Goal: Task Accomplishment & Management: Use online tool/utility

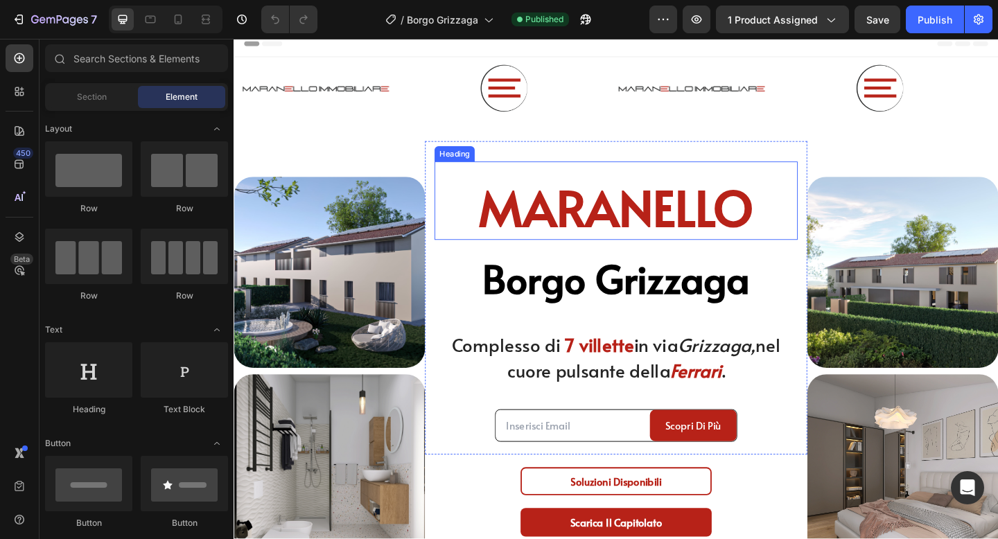
scroll to position [9, 0]
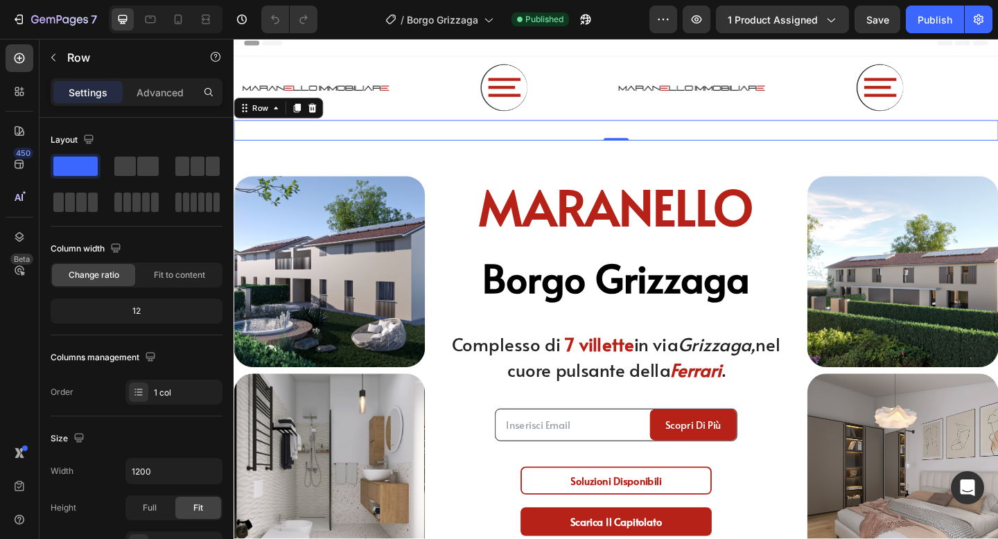
click at [627, 138] on div "Image Row 0" at bounding box center [650, 139] width 832 height 22
click at [317, 116] on icon at bounding box center [318, 114] width 11 height 11
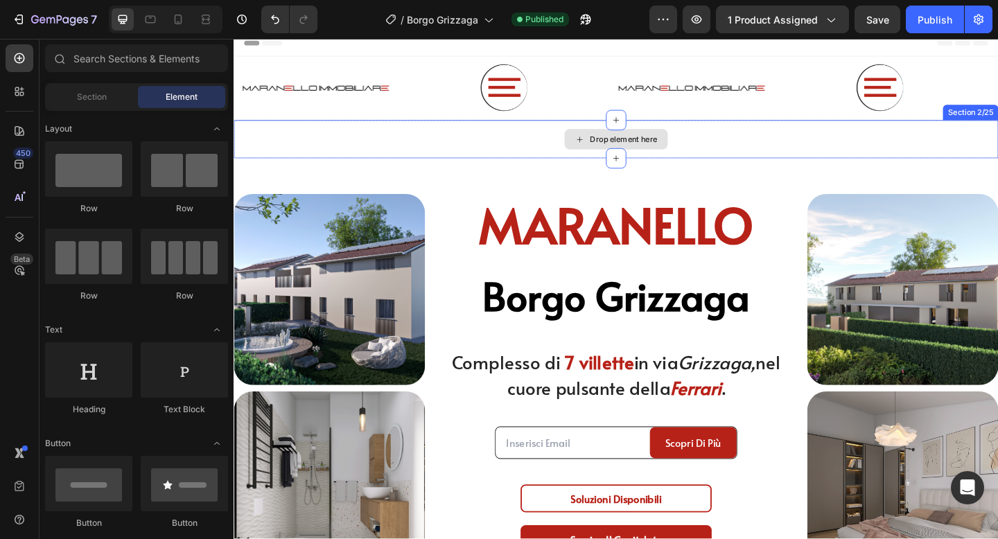
click at [333, 160] on div "Drop element here" at bounding box center [650, 149] width 832 height 42
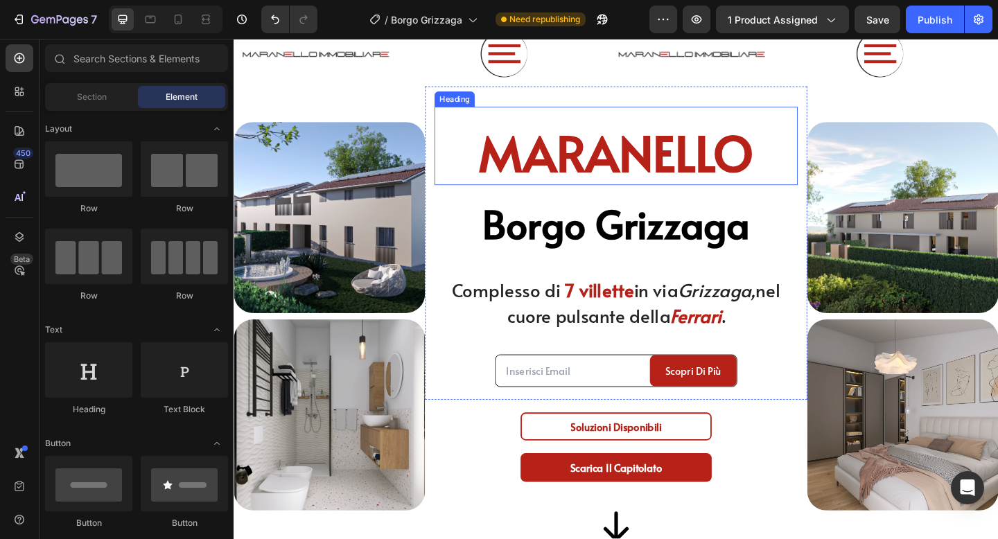
scroll to position [47, 0]
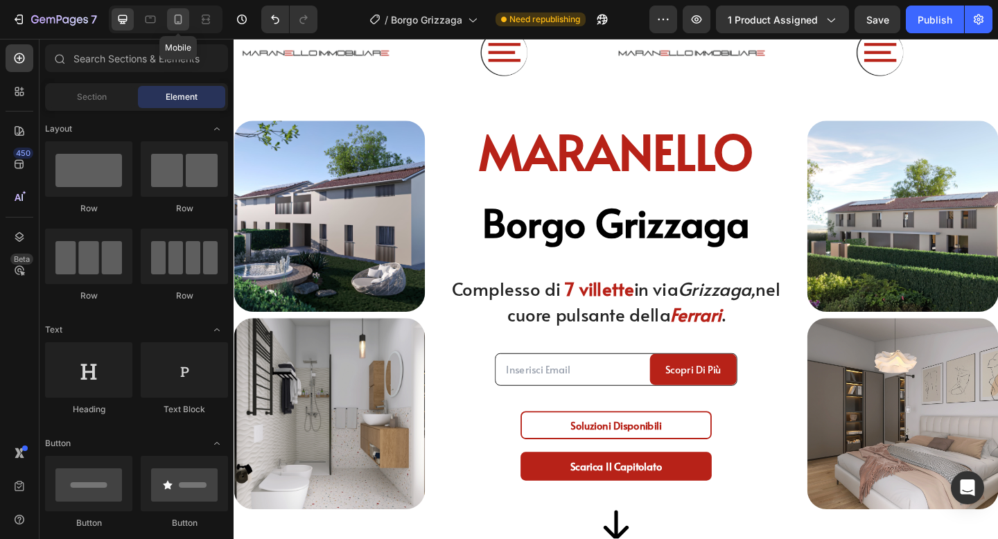
click at [180, 21] on icon at bounding box center [178, 19] width 14 height 14
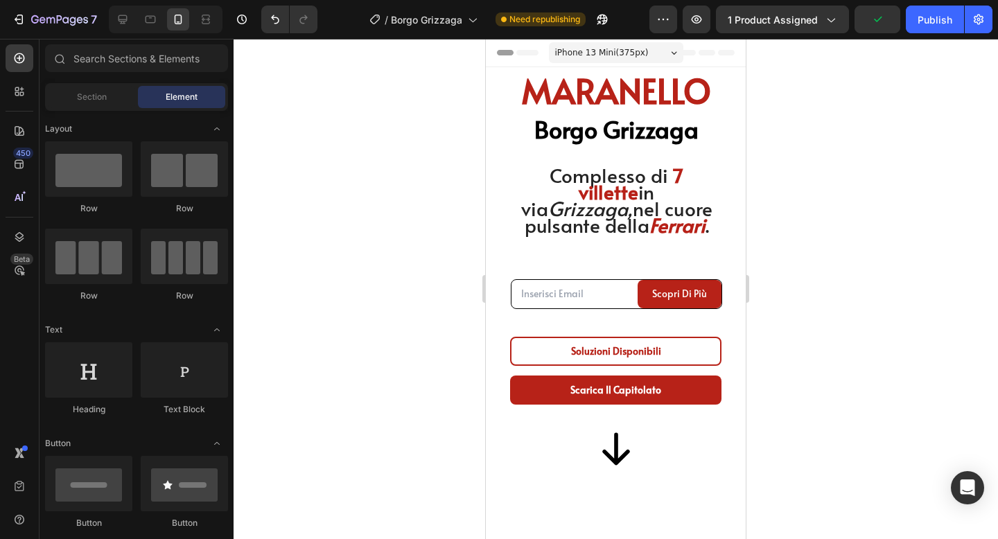
click at [655, 310] on div "Email Field Scopri Di più Submit Button Row Contact Form" at bounding box center [616, 293] width 211 height 57
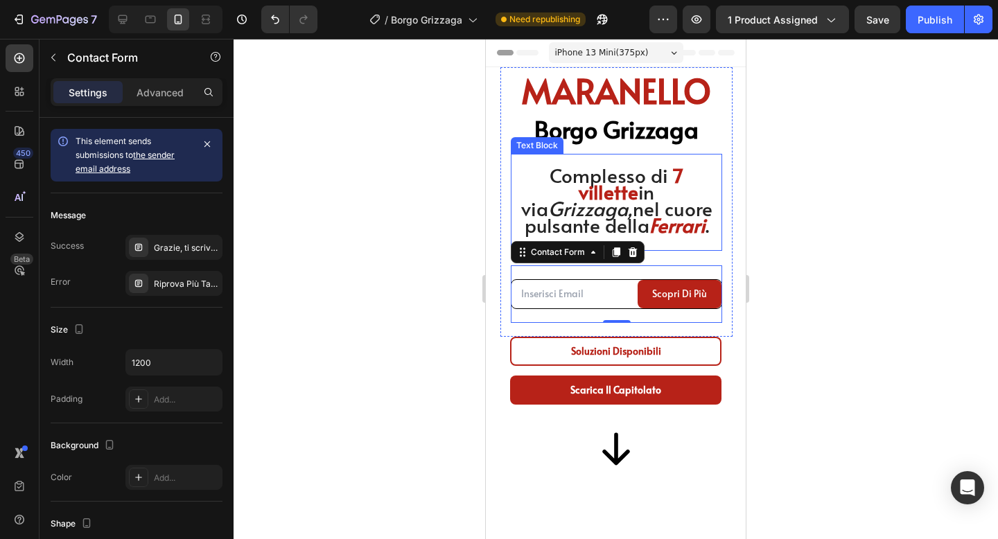
click at [670, 204] on span "in via Grizzaga, nel cuore pulsante della" at bounding box center [616, 208] width 191 height 60
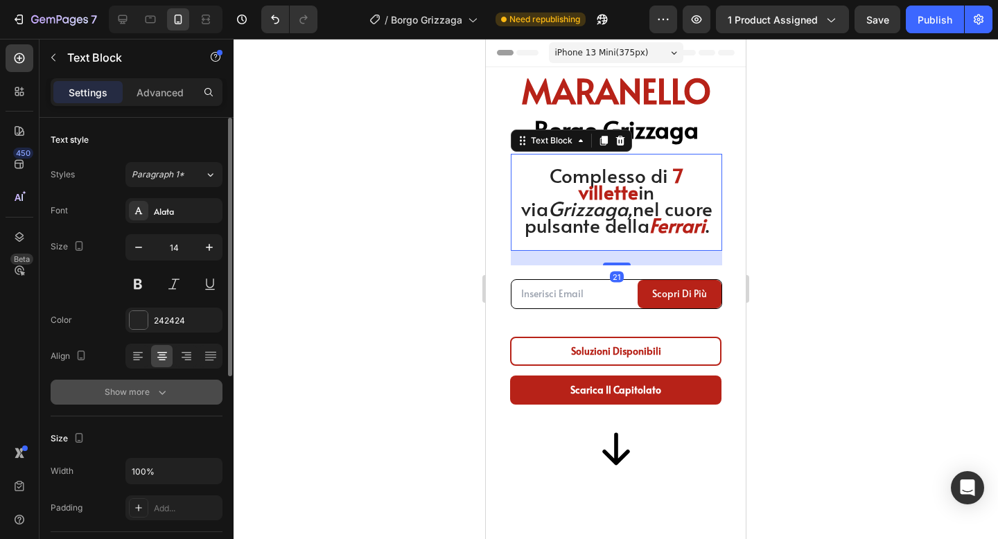
click at [158, 394] on icon "button" at bounding box center [162, 392] width 14 height 14
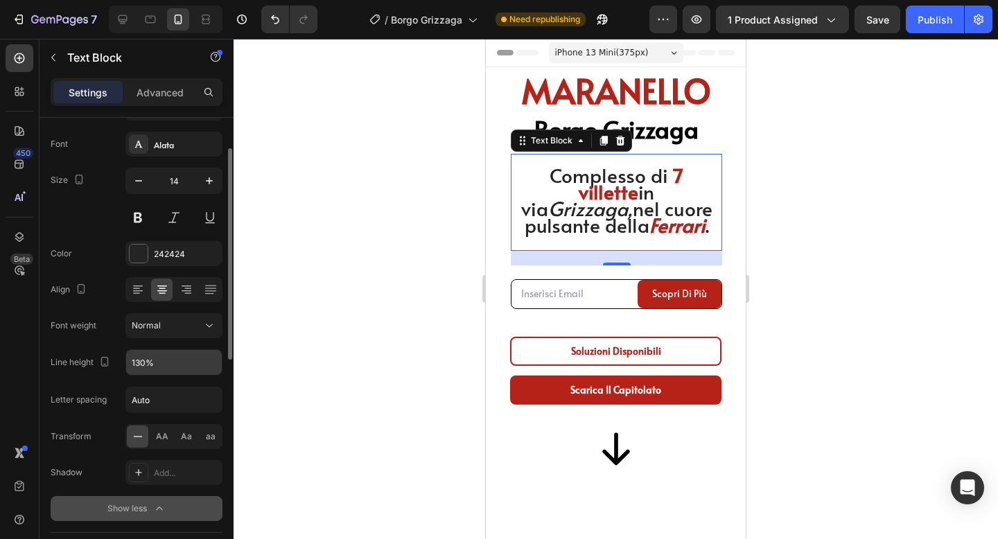
scroll to position [68, 0]
click at [175, 360] on input "130%" at bounding box center [174, 361] width 96 height 25
click at [206, 358] on icon "button" at bounding box center [209, 361] width 14 height 14
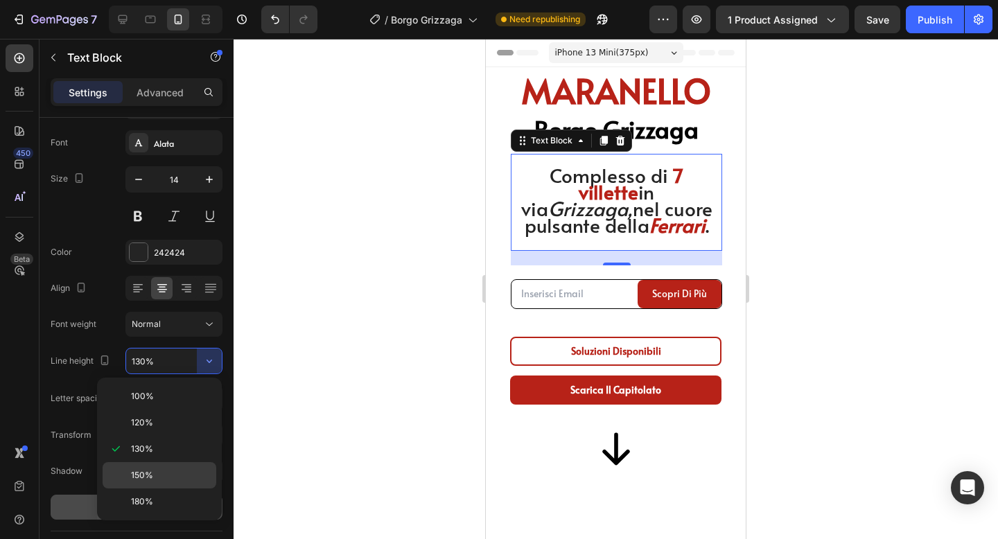
click at [152, 469] on span "150%" at bounding box center [142, 475] width 22 height 12
type input "150%"
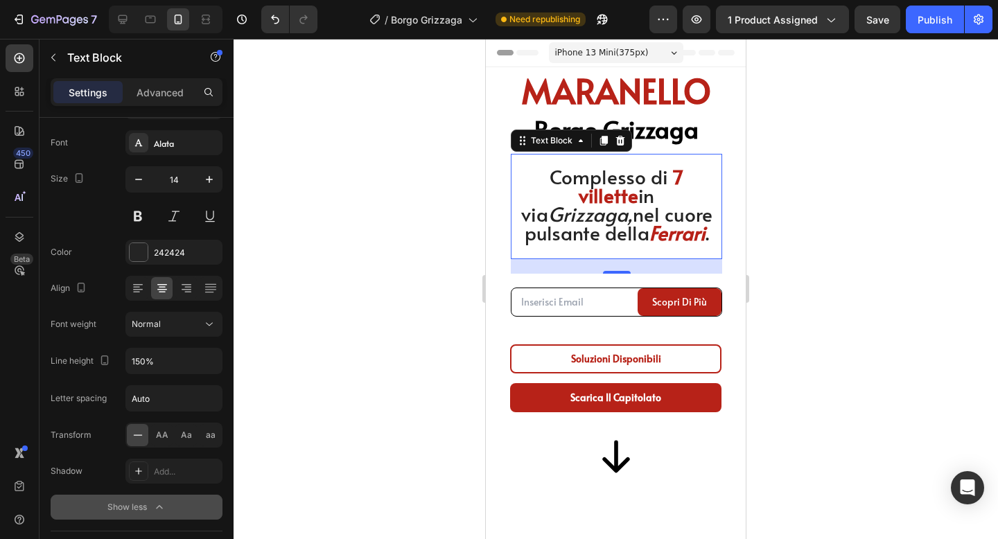
click at [801, 178] on div at bounding box center [616, 289] width 765 height 500
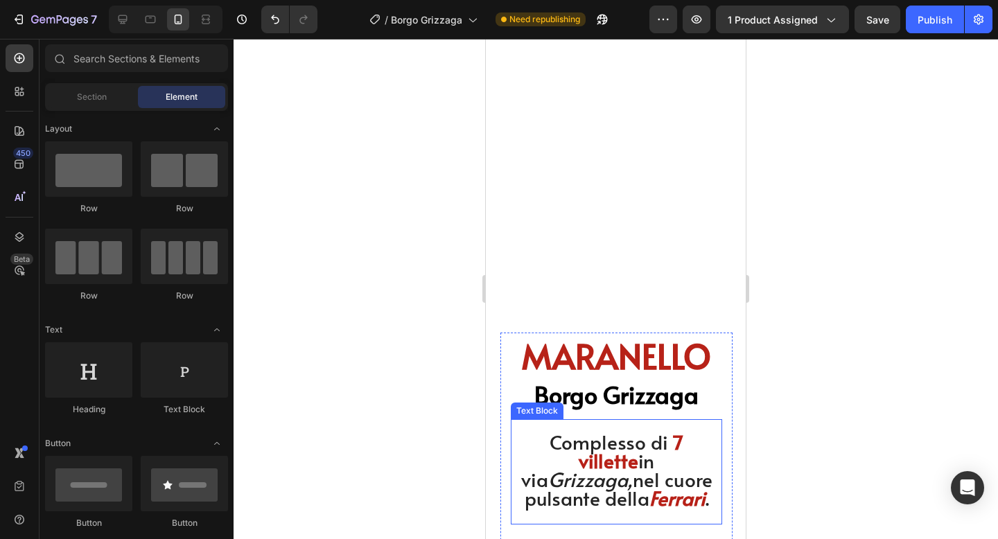
scroll to position [0, 0]
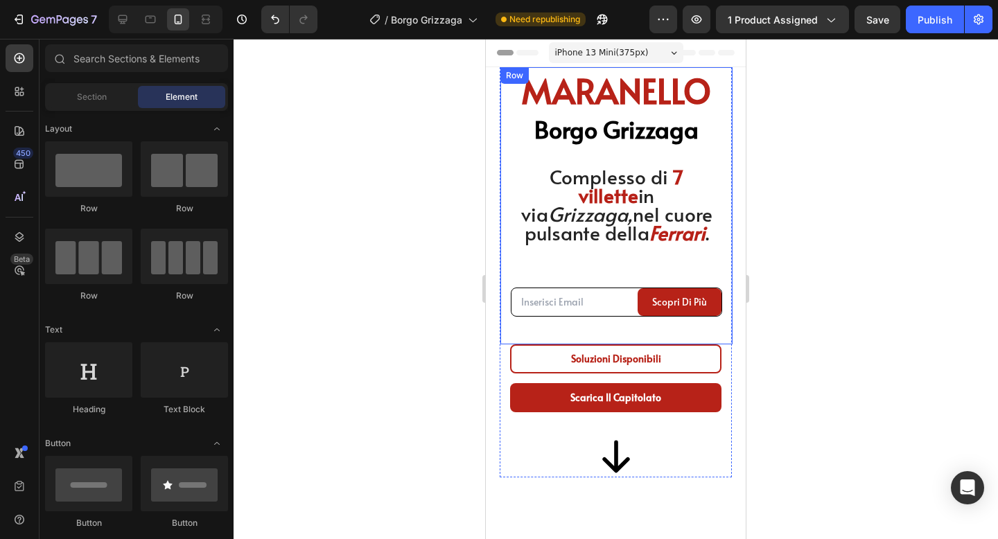
click at [835, 150] on div at bounding box center [616, 289] width 765 height 500
click at [589, 72] on h2 "MARANELLO" at bounding box center [616, 90] width 211 height 46
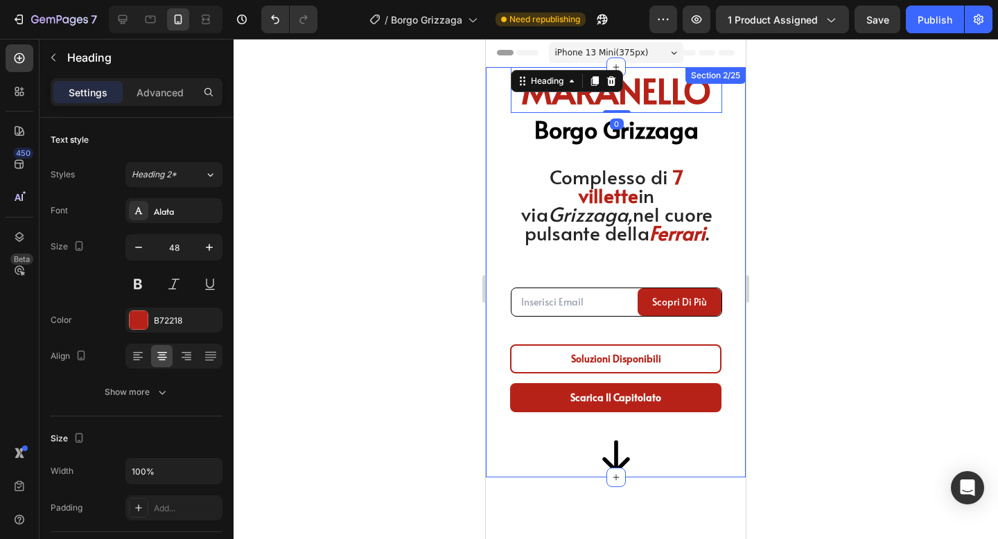
click at [494, 80] on div "Image Image Image Image Row MARANELLO Heading 0 Borgo Grizzaga Heading Compless…" at bounding box center [616, 272] width 260 height 410
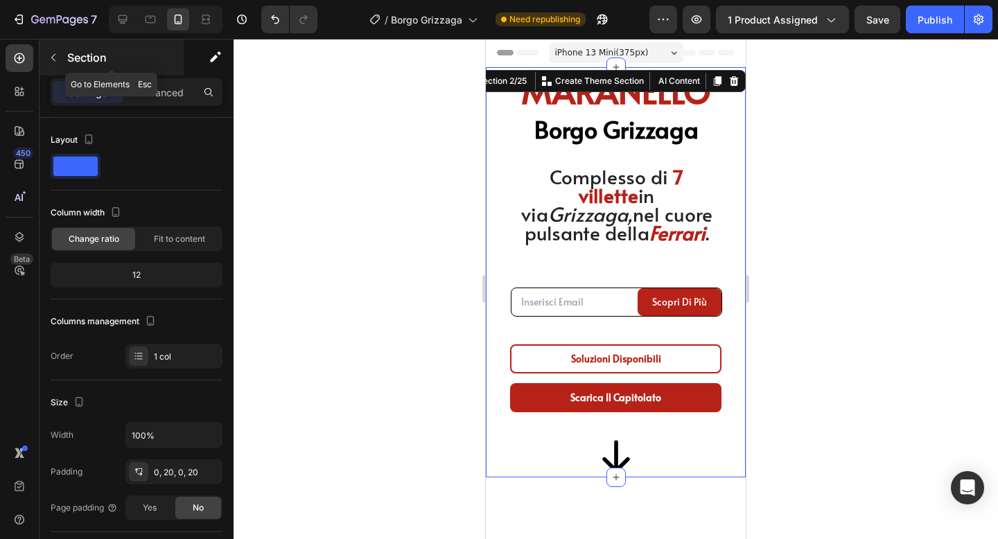
click at [79, 64] on p "Section" at bounding box center [124, 57] width 114 height 17
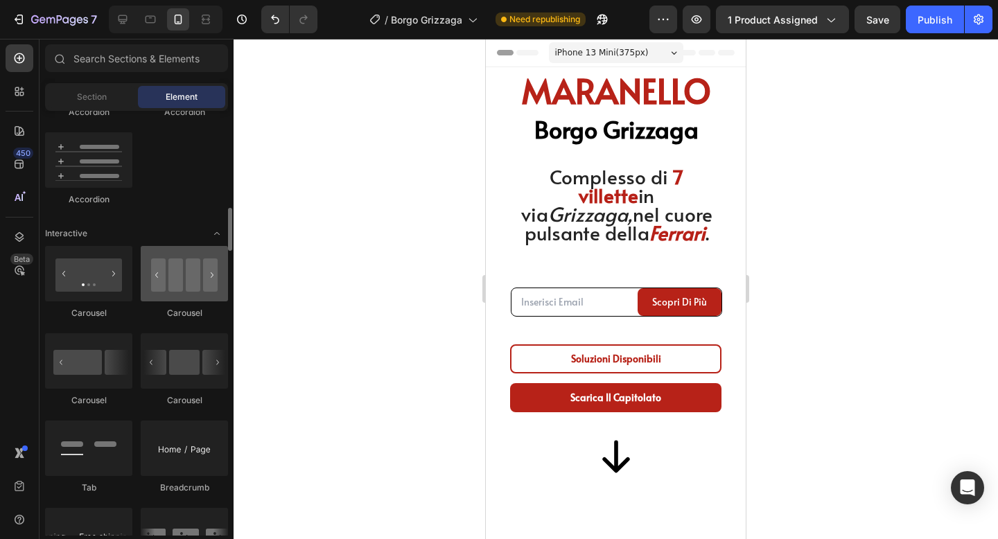
scroll to position [1281, 0]
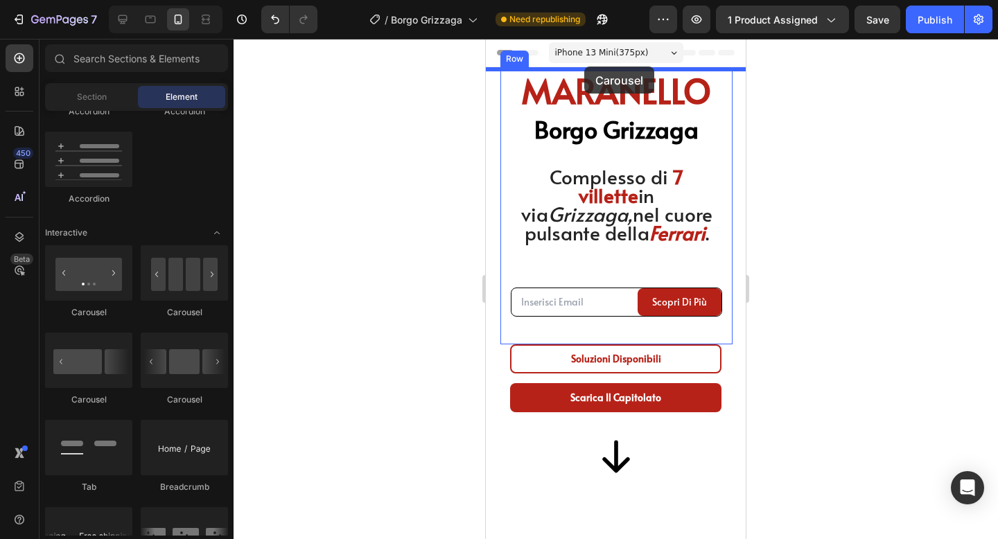
drag, startPoint x: 578, startPoint y: 314, endPoint x: 584, endPoint y: 67, distance: 246.9
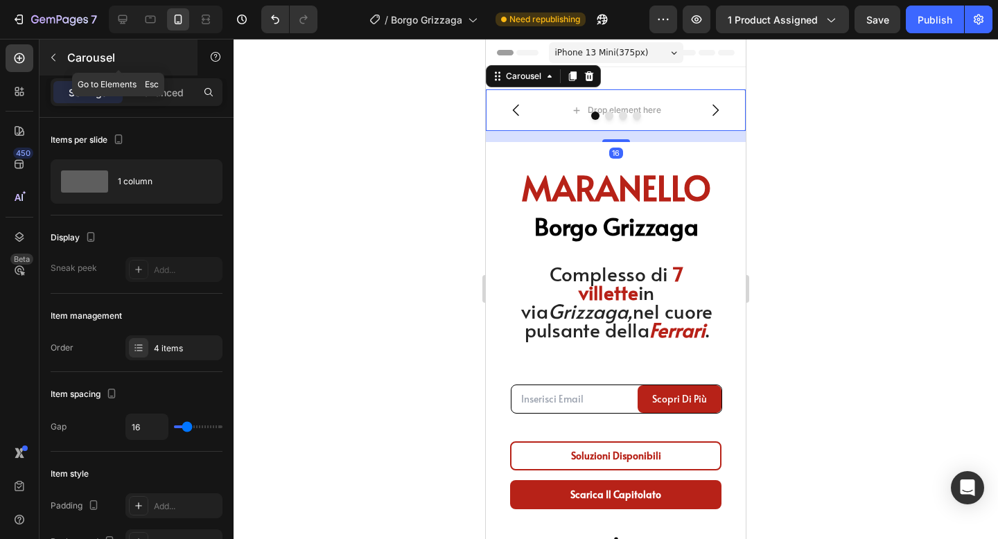
click at [63, 71] on div "Carousel" at bounding box center [119, 58] width 158 height 36
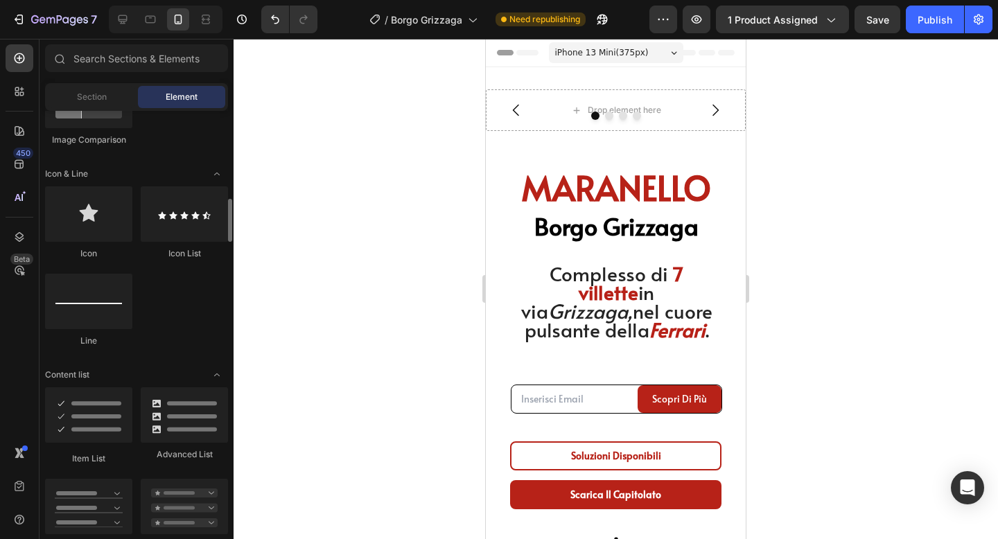
scroll to position [832, 0]
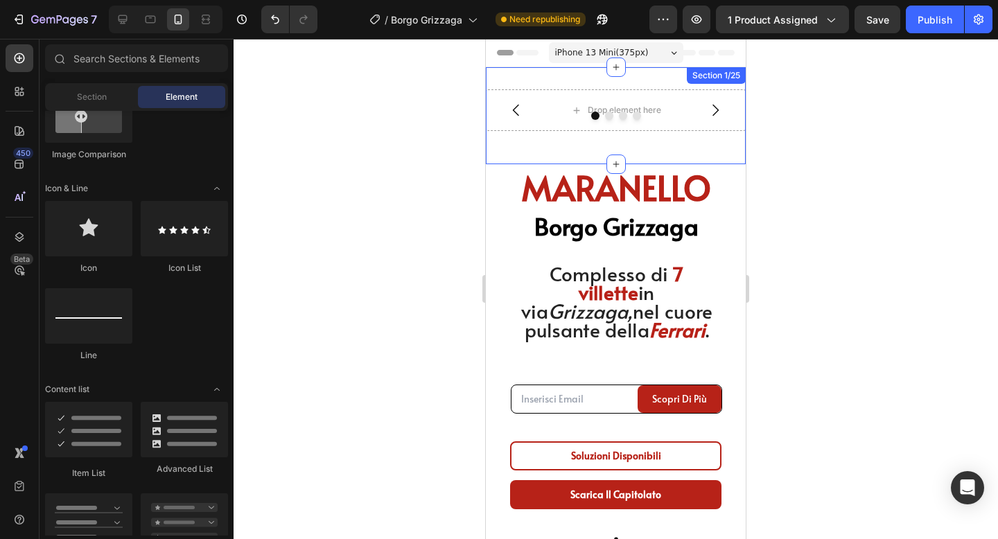
click at [548, 77] on div "Drop element here Drop element here Drop element here Drop element here Carouse…" at bounding box center [616, 115] width 260 height 97
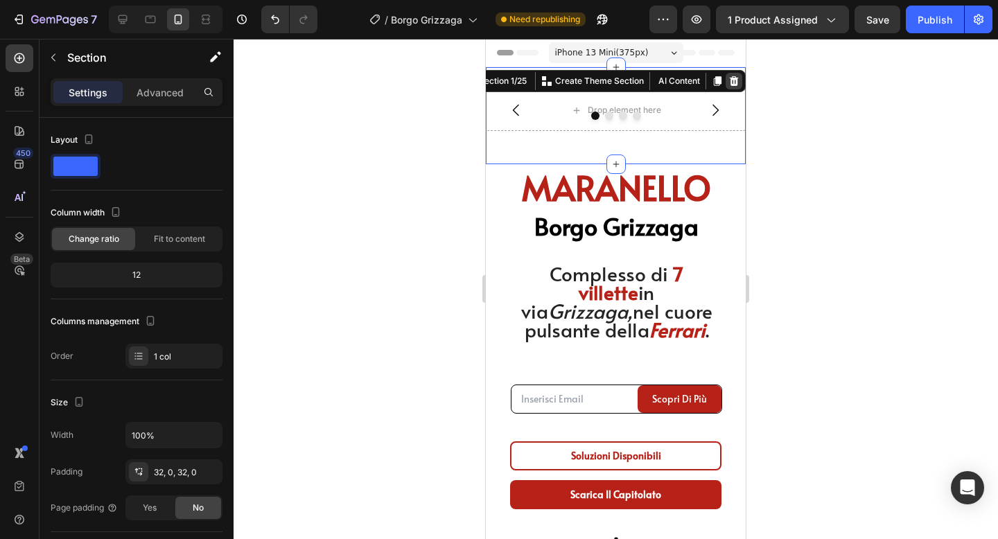
click at [730, 80] on icon at bounding box center [734, 81] width 11 height 11
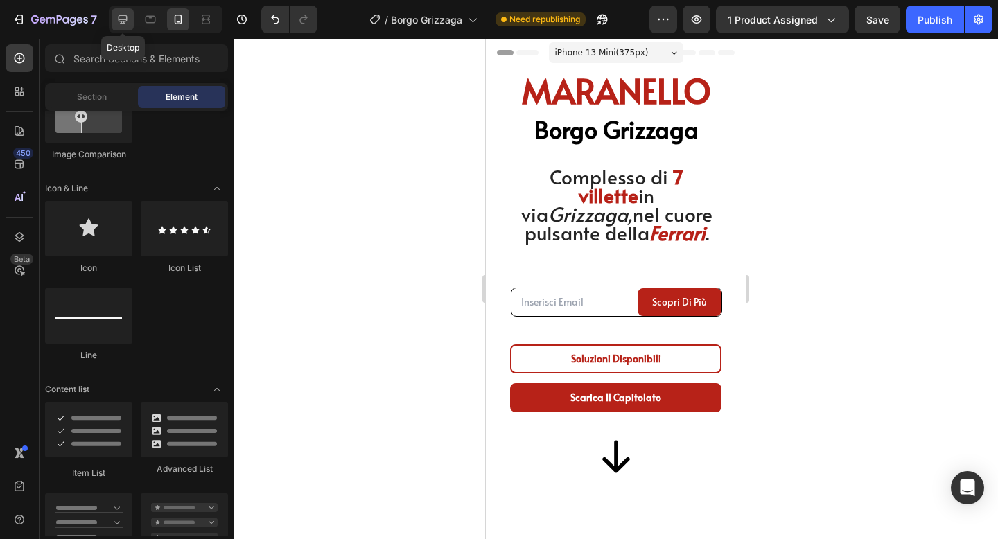
click at [124, 21] on icon at bounding box center [123, 19] width 9 height 9
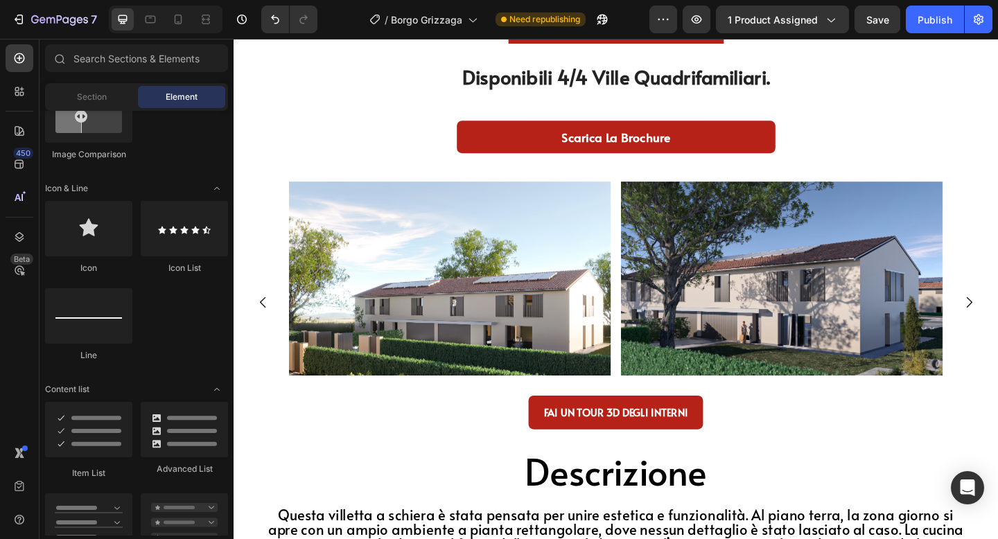
scroll to position [3731, 0]
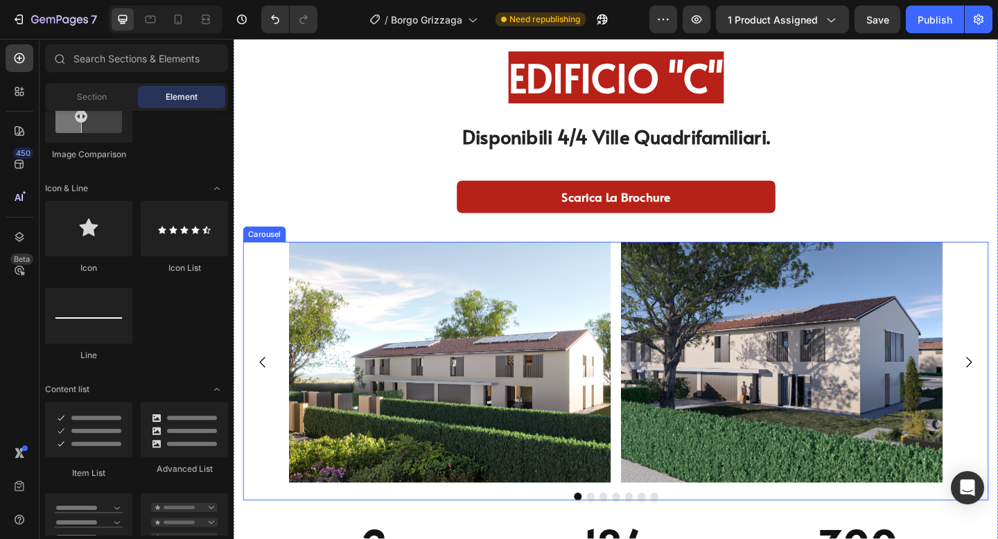
click at [251, 270] on div "Image Image Image Image Image Image Image" at bounding box center [649, 391] width 811 height 263
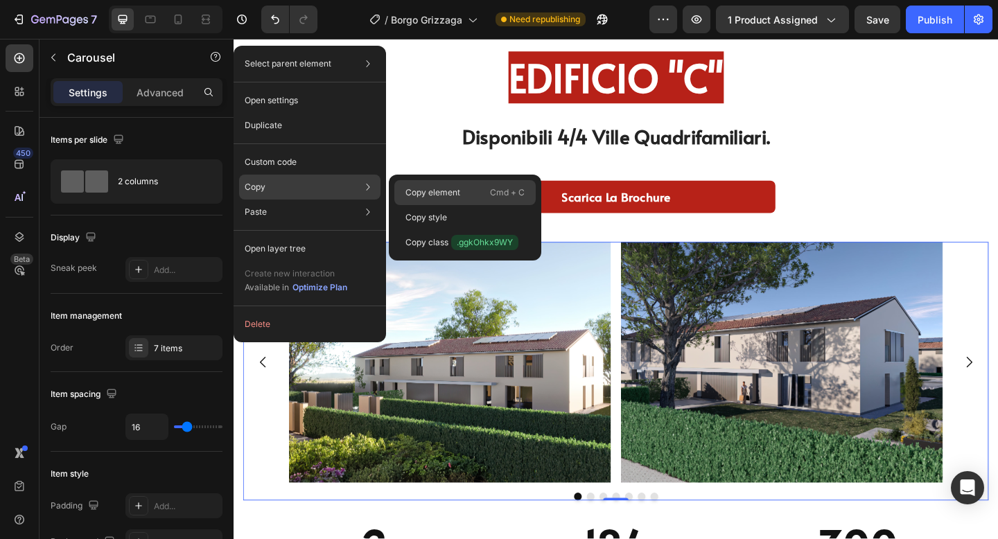
click at [452, 190] on p "Copy element" at bounding box center [433, 192] width 55 height 12
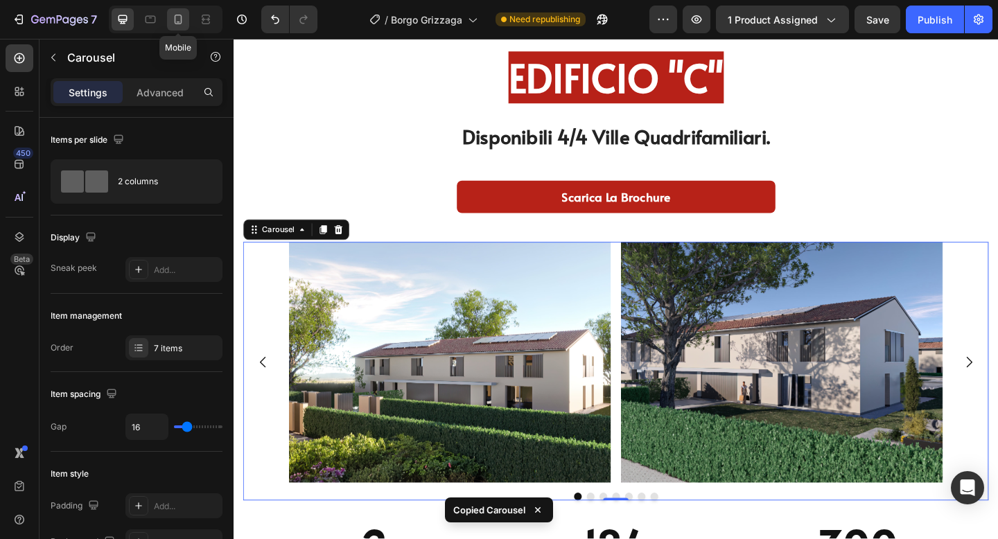
click at [175, 15] on icon at bounding box center [179, 20] width 8 height 10
type input "100%"
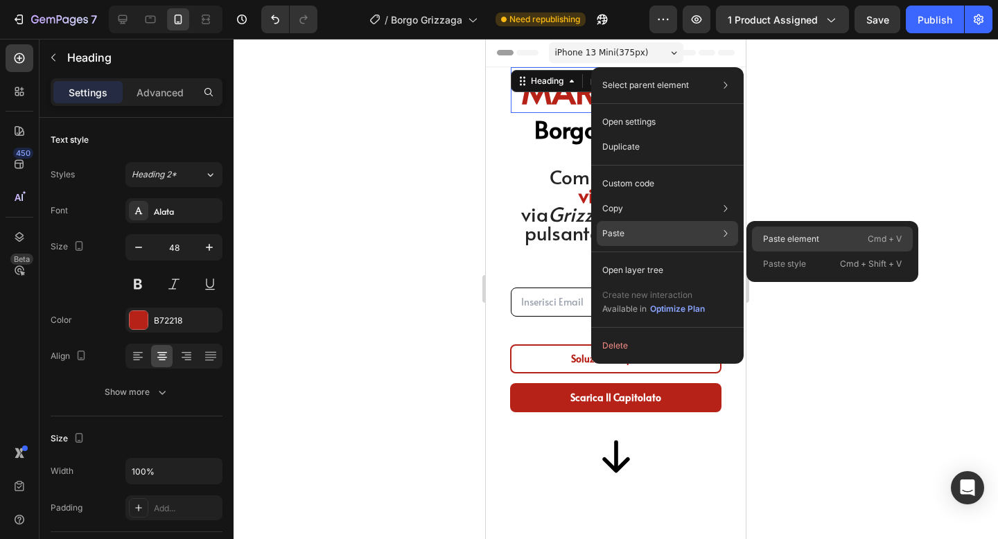
click at [787, 244] on p "Paste element" at bounding box center [791, 239] width 56 height 12
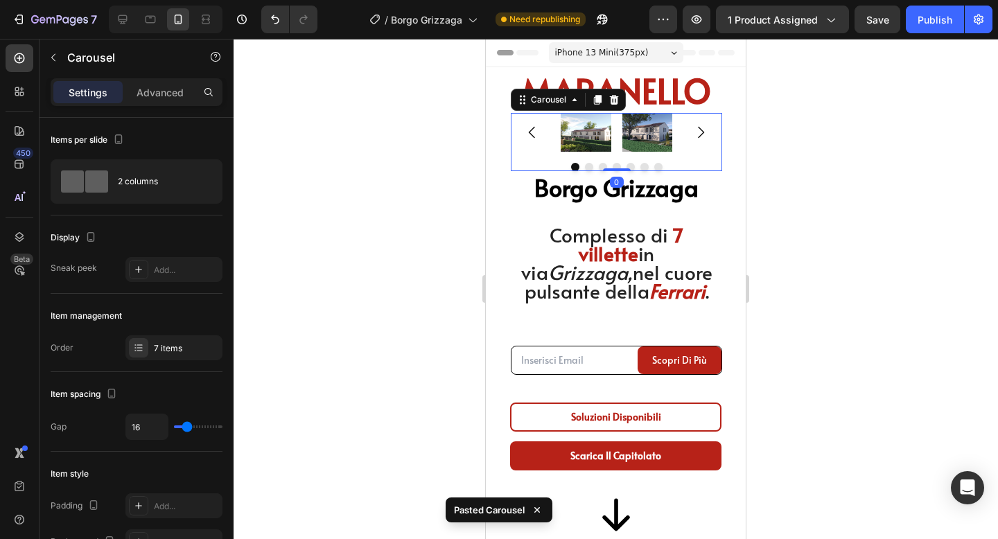
click at [809, 200] on div at bounding box center [616, 289] width 765 height 500
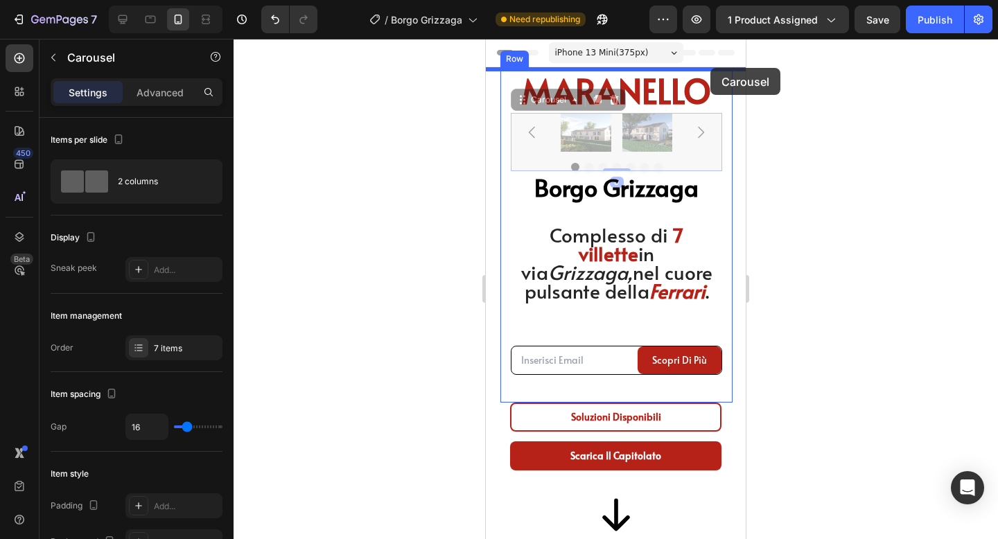
drag, startPoint x: 711, startPoint y: 159, endPoint x: 711, endPoint y: 68, distance: 90.8
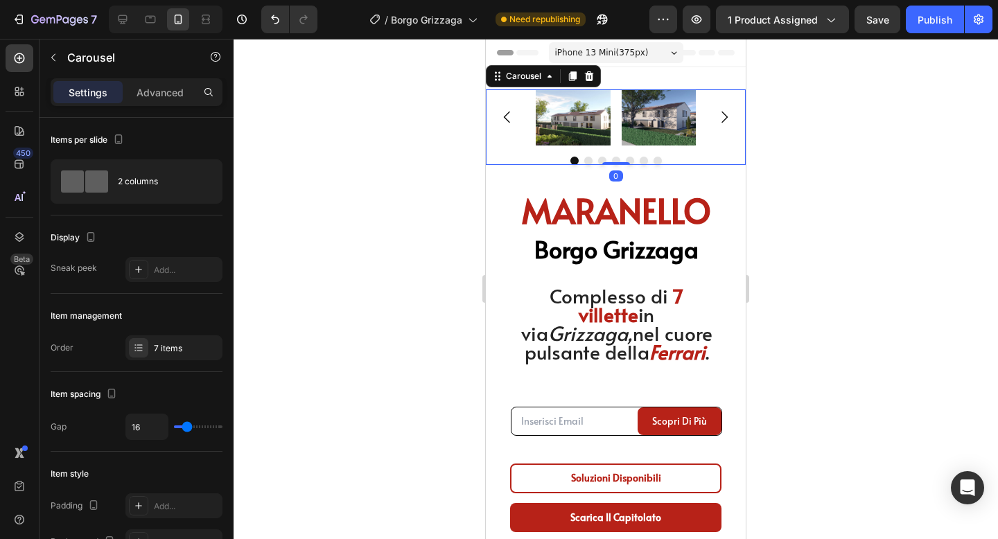
click at [873, 129] on div at bounding box center [616, 289] width 765 height 500
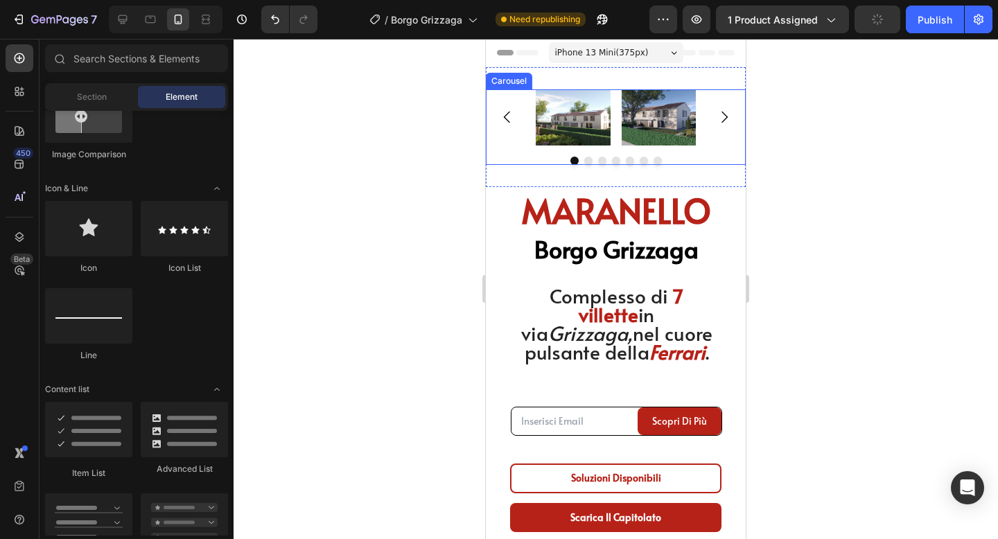
click at [512, 154] on div "Image Image Image Image Image Image Image [GEOGRAPHIC_DATA]" at bounding box center [616, 127] width 260 height 76
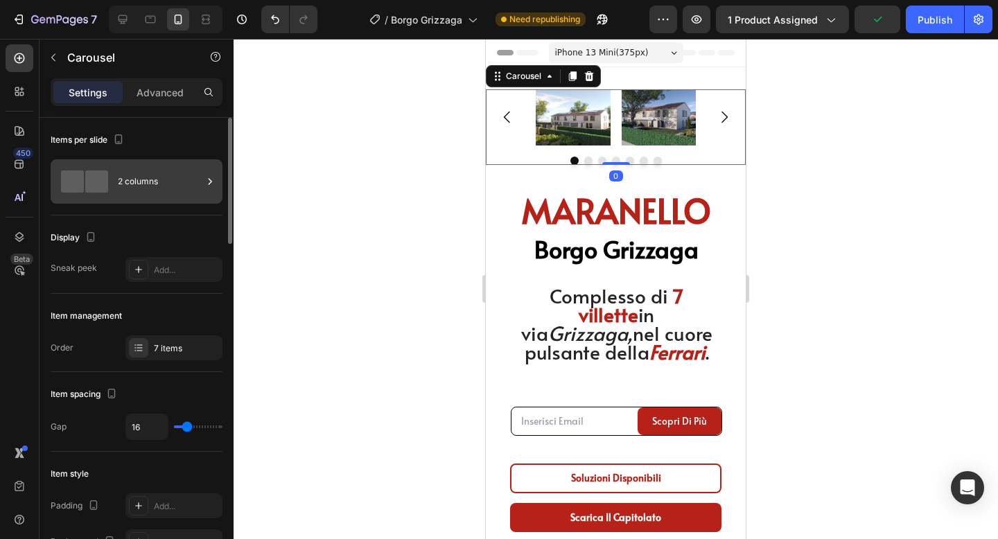
click at [153, 178] on div "2 columns" at bounding box center [160, 182] width 85 height 32
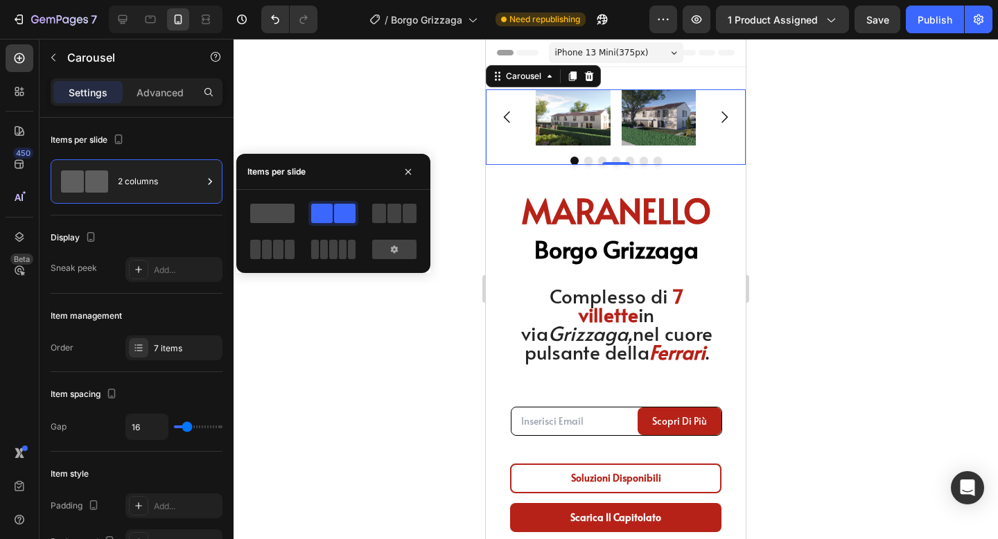
click at [281, 211] on span at bounding box center [272, 213] width 44 height 19
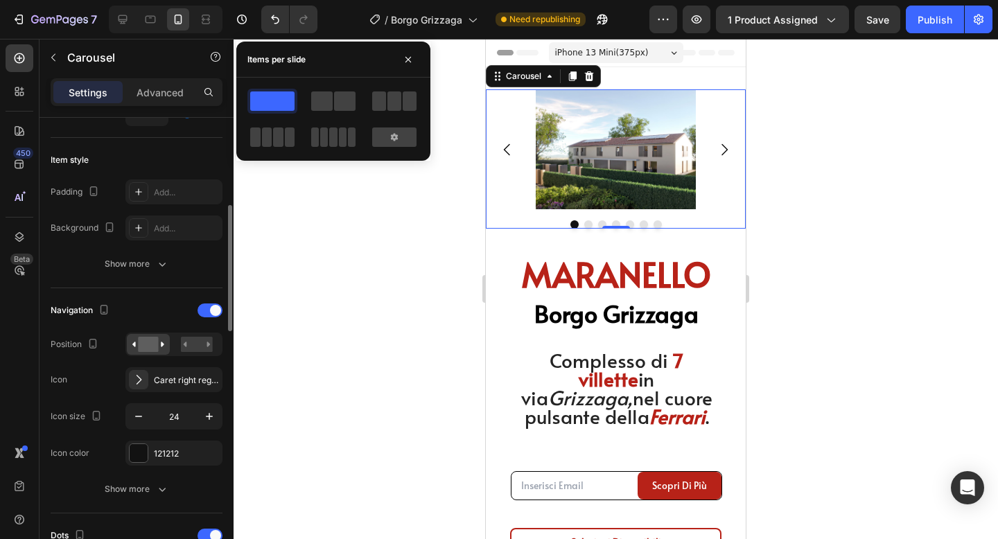
scroll to position [317, 0]
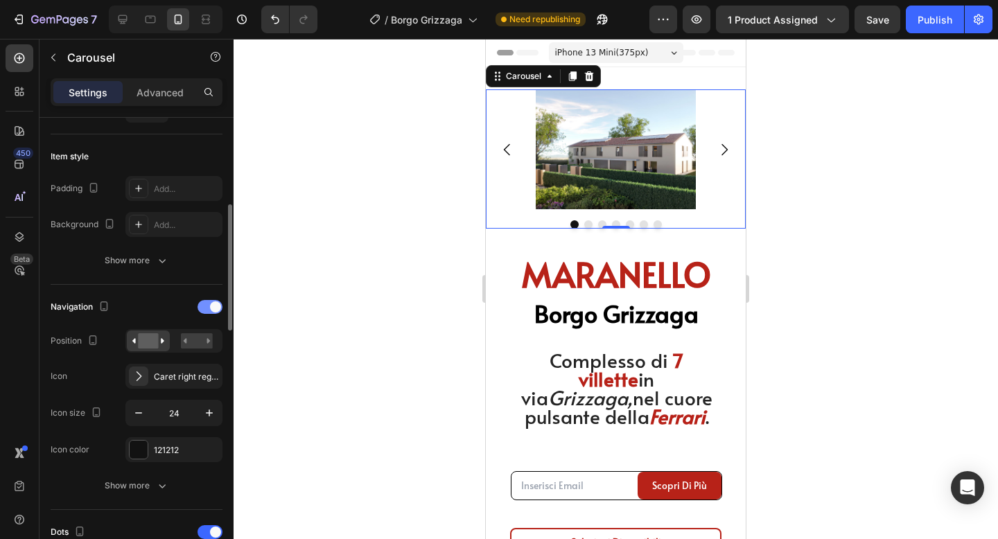
click at [208, 308] on div at bounding box center [210, 307] width 25 height 14
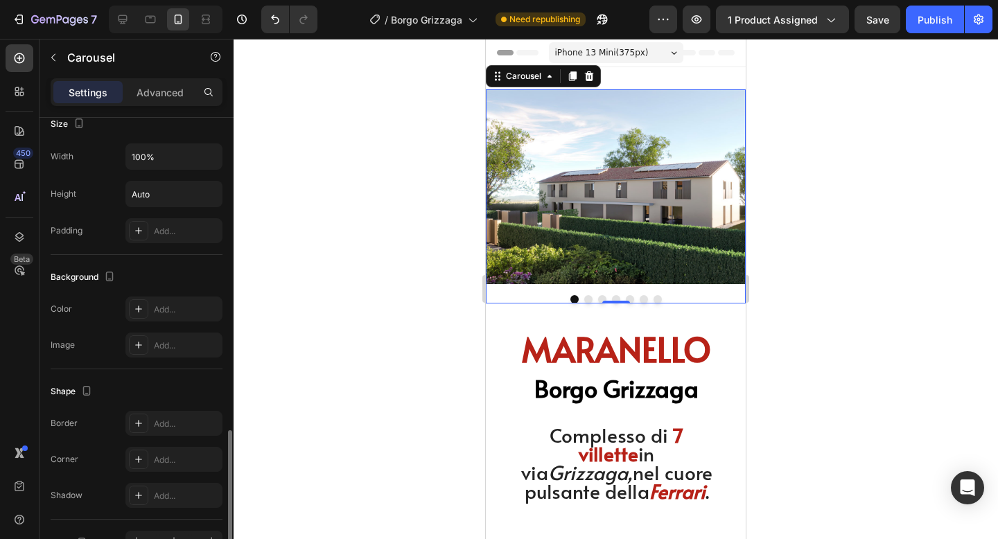
scroll to position [975, 0]
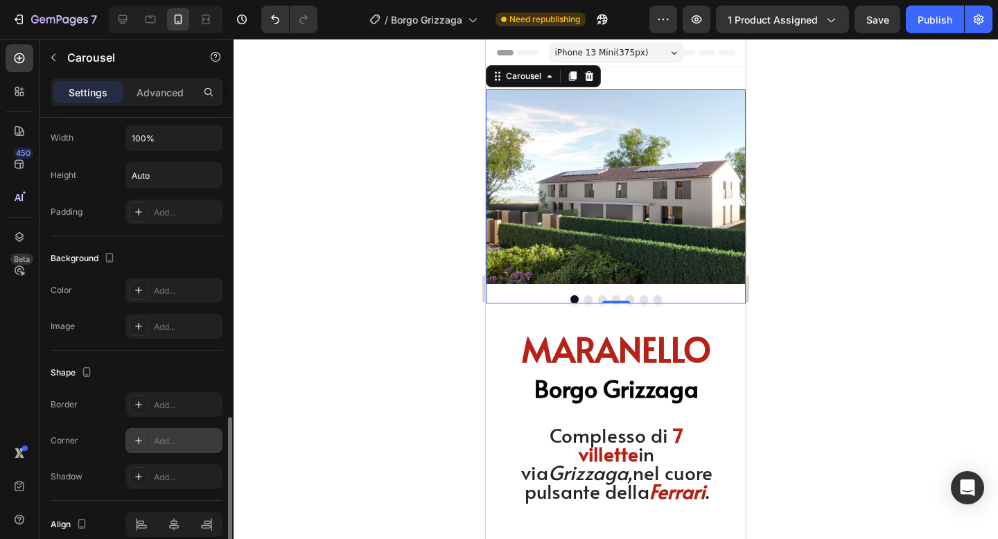
click at [174, 433] on div "Add..." at bounding box center [173, 440] width 97 height 25
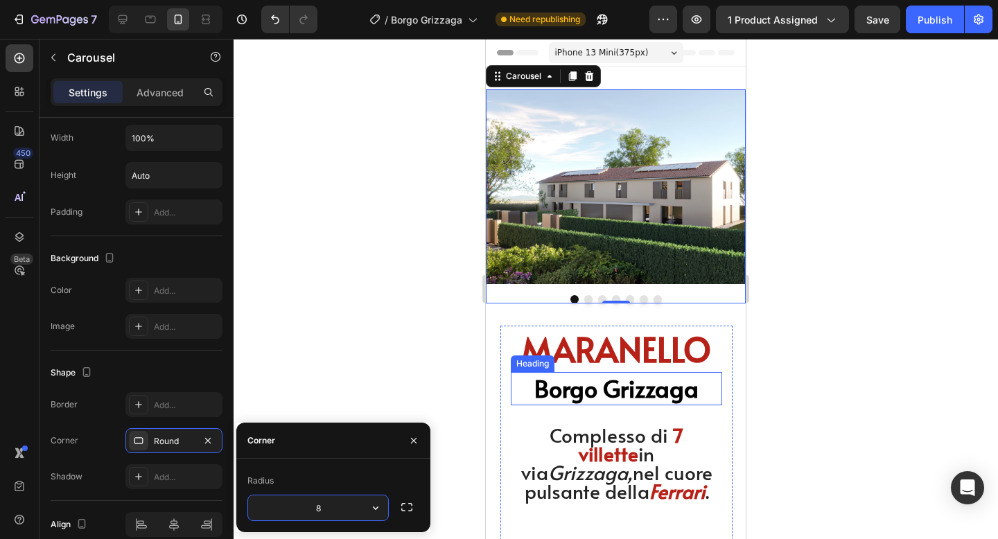
click at [840, 398] on div at bounding box center [616, 289] width 765 height 500
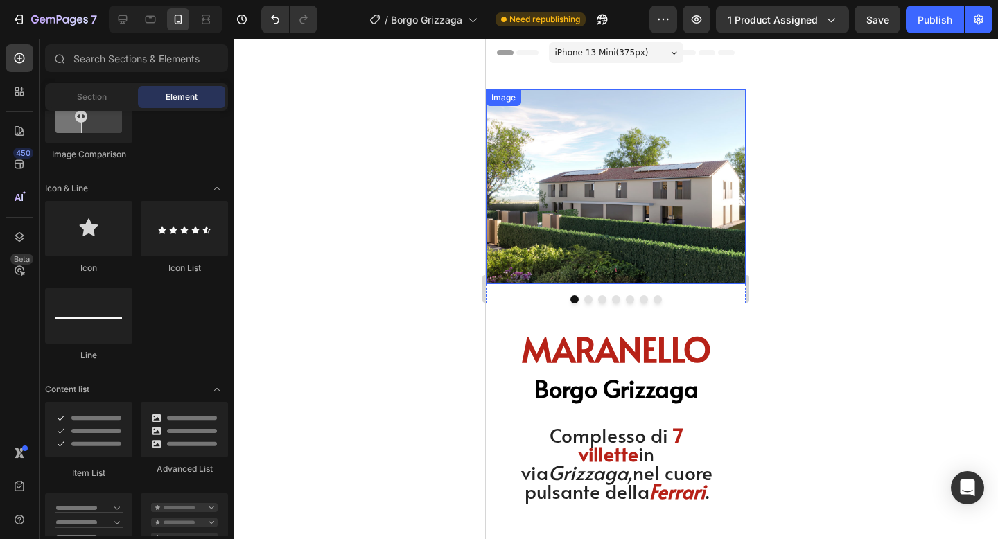
click at [690, 269] on img at bounding box center [616, 186] width 260 height 195
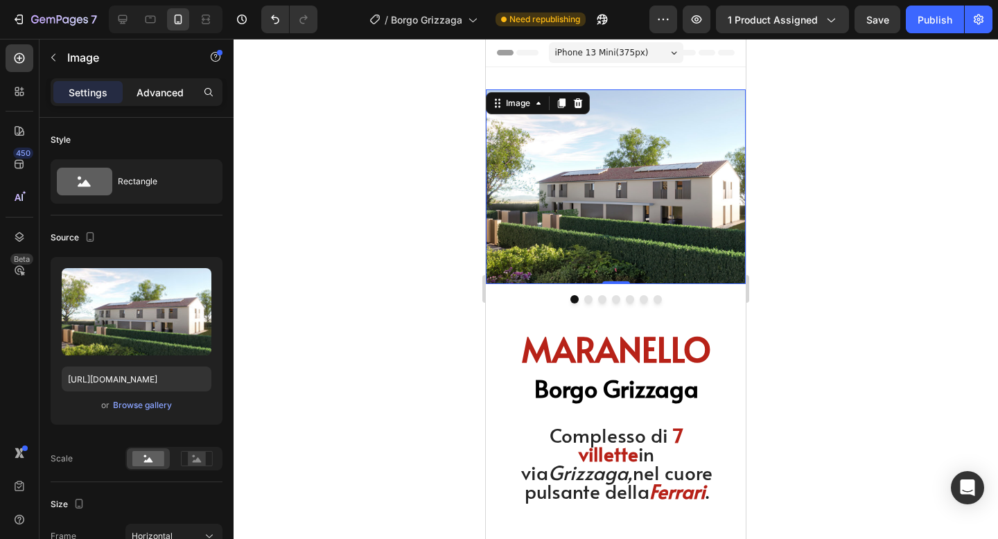
click at [168, 97] on p "Advanced" at bounding box center [160, 92] width 47 height 15
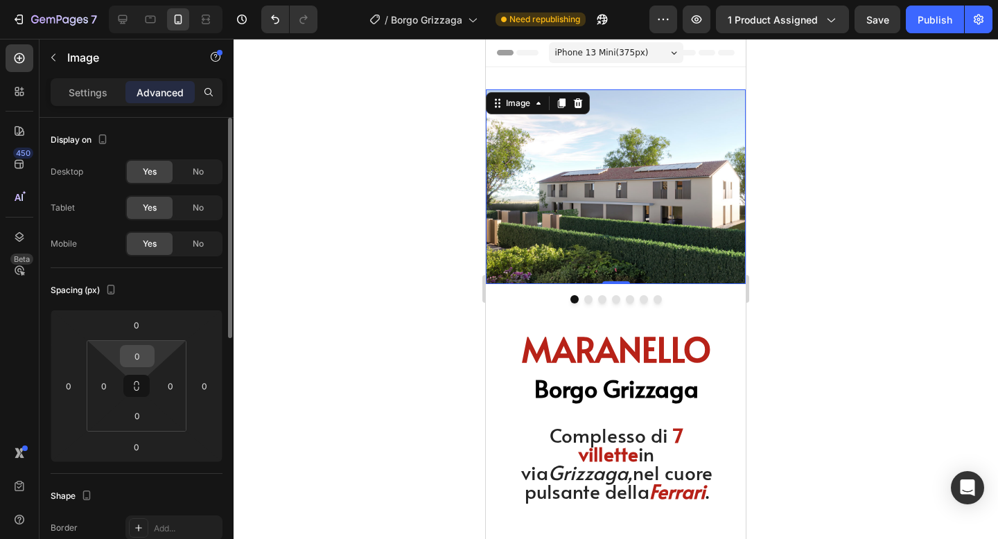
click at [135, 357] on input "0" at bounding box center [137, 356] width 28 height 21
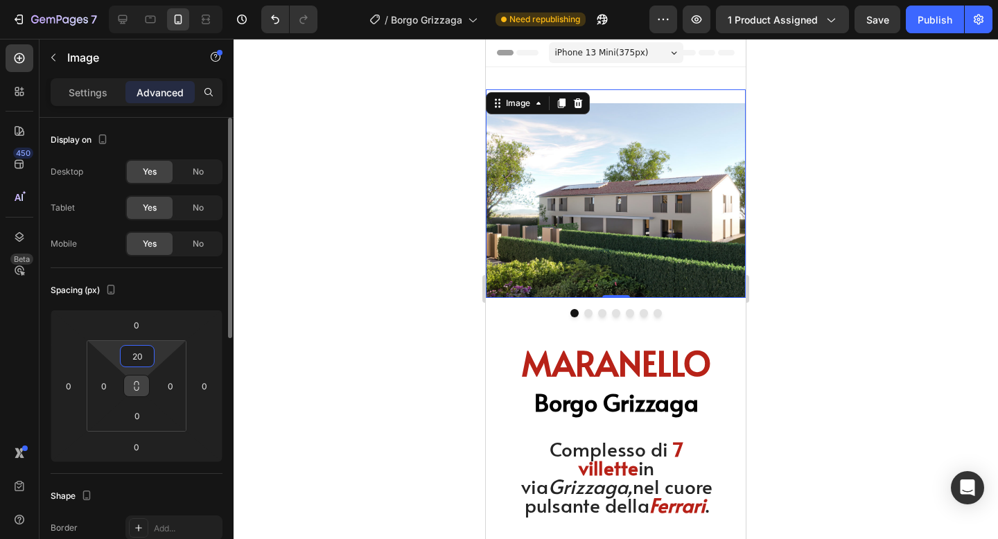
click at [138, 387] on icon at bounding box center [136, 386] width 11 height 11
click at [181, 385] on div "0" at bounding box center [171, 386] width 28 height 22
click at [175, 383] on input "0" at bounding box center [170, 386] width 21 height 21
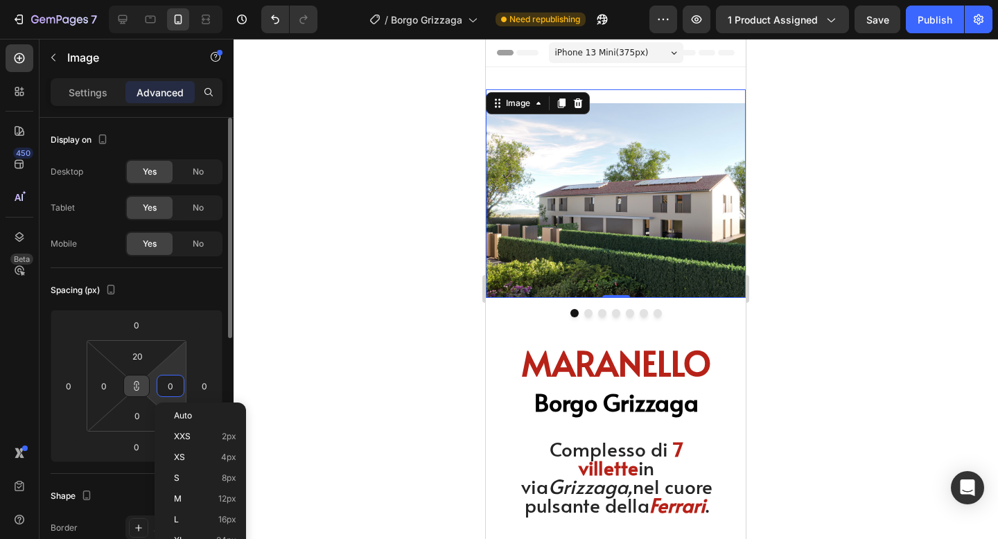
type input "2"
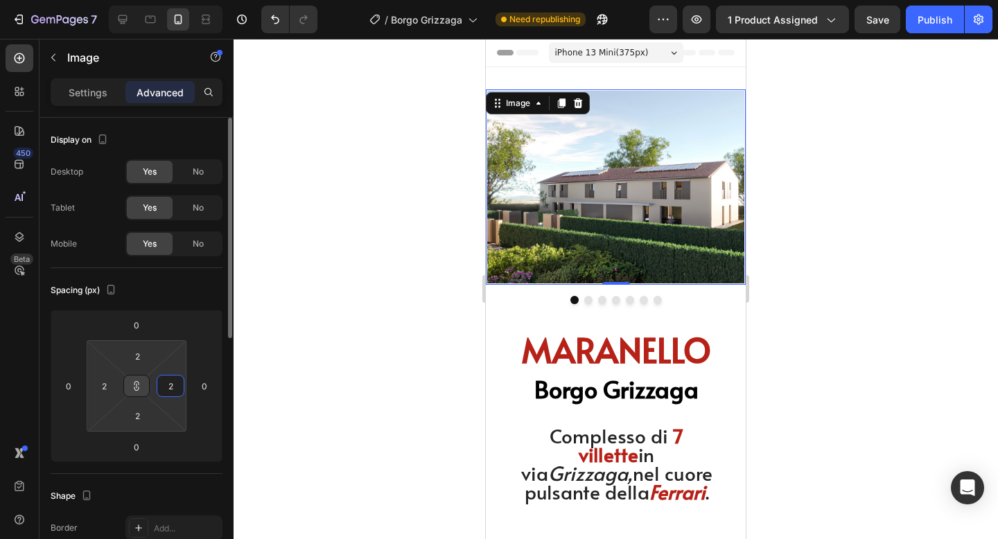
type input "20"
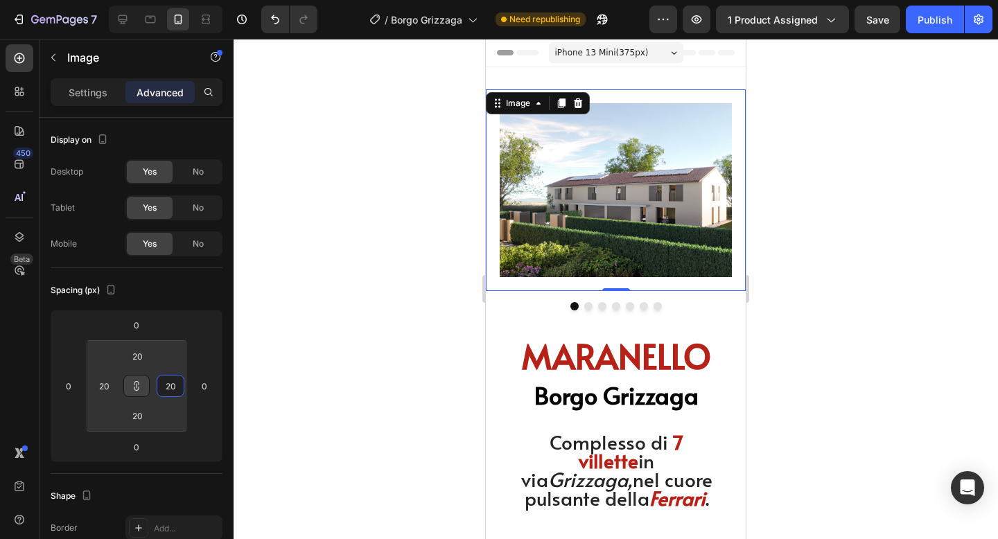
click at [918, 152] on div at bounding box center [616, 289] width 765 height 500
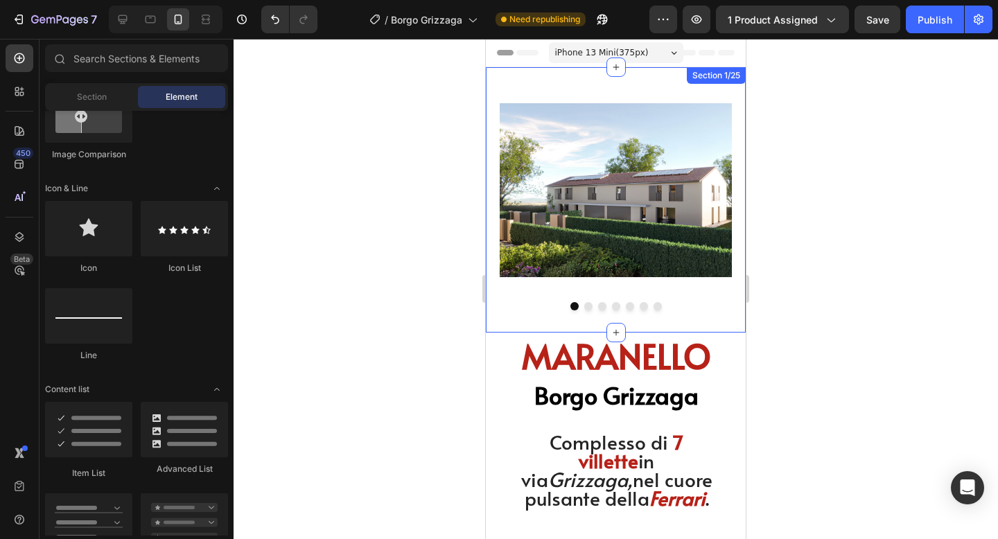
click at [650, 80] on div "Image Image Image Image Image Image Image Carousel Section 1/25" at bounding box center [616, 199] width 260 height 265
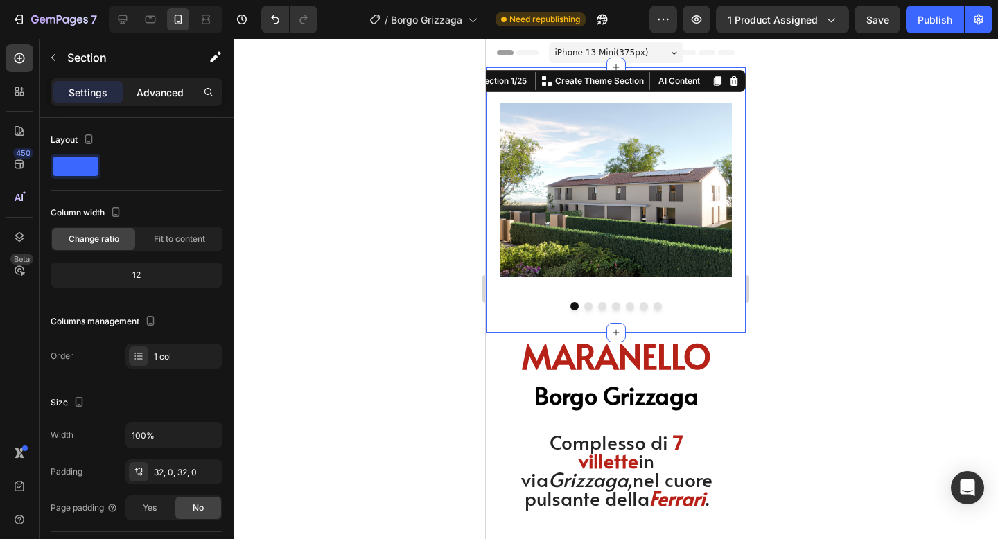
click at [167, 86] on p "Advanced" at bounding box center [160, 92] width 47 height 15
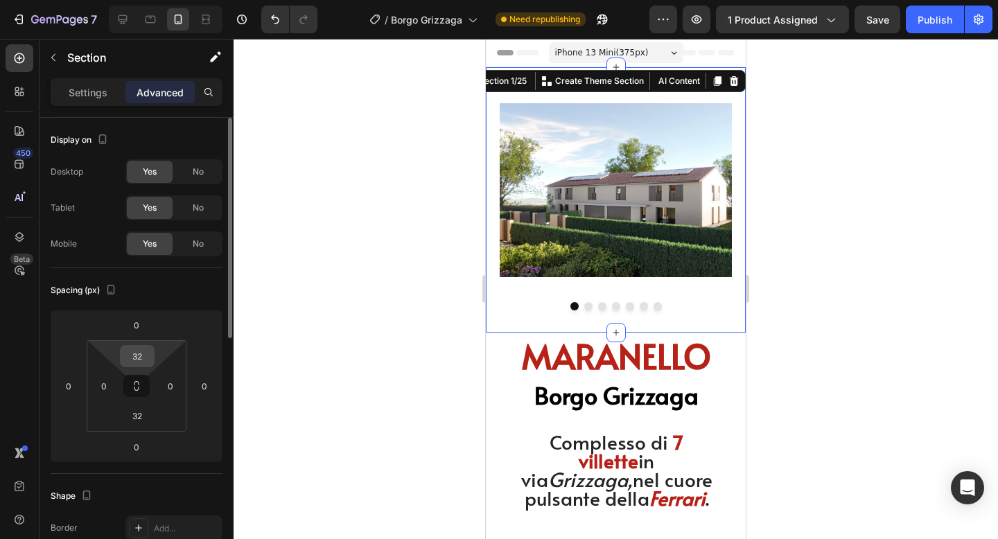
click at [139, 354] on input "32" at bounding box center [137, 356] width 28 height 21
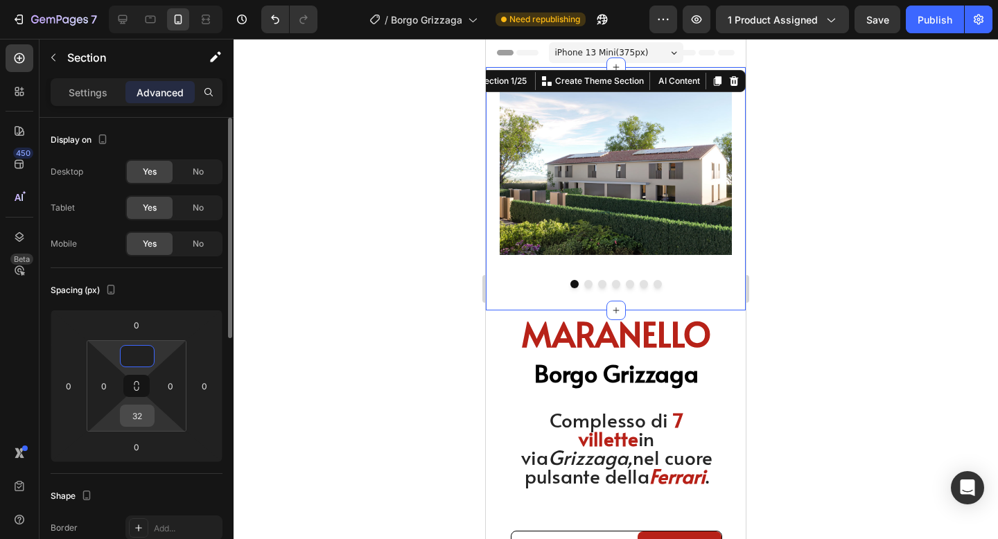
type input "0"
click at [139, 415] on input "32" at bounding box center [137, 416] width 28 height 21
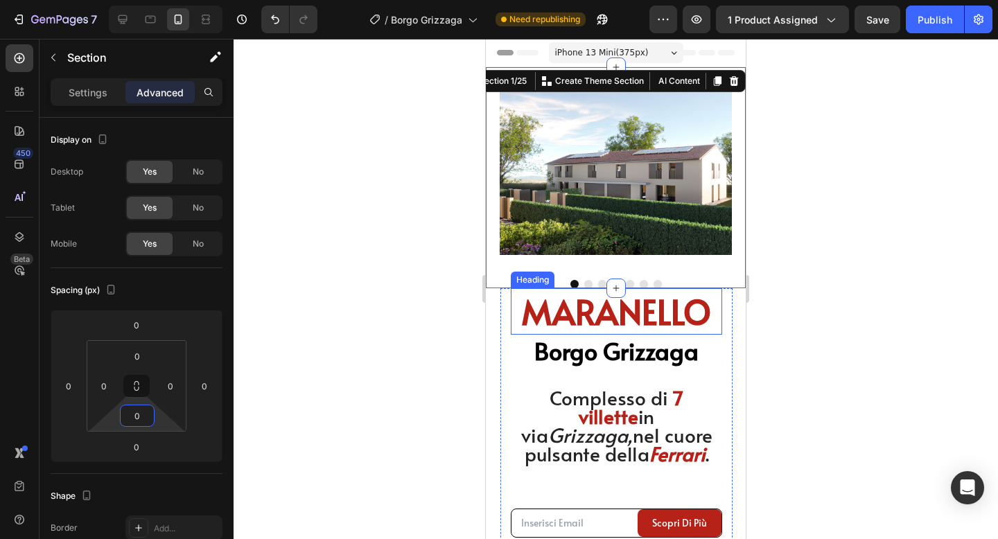
click at [919, 201] on div at bounding box center [616, 289] width 765 height 500
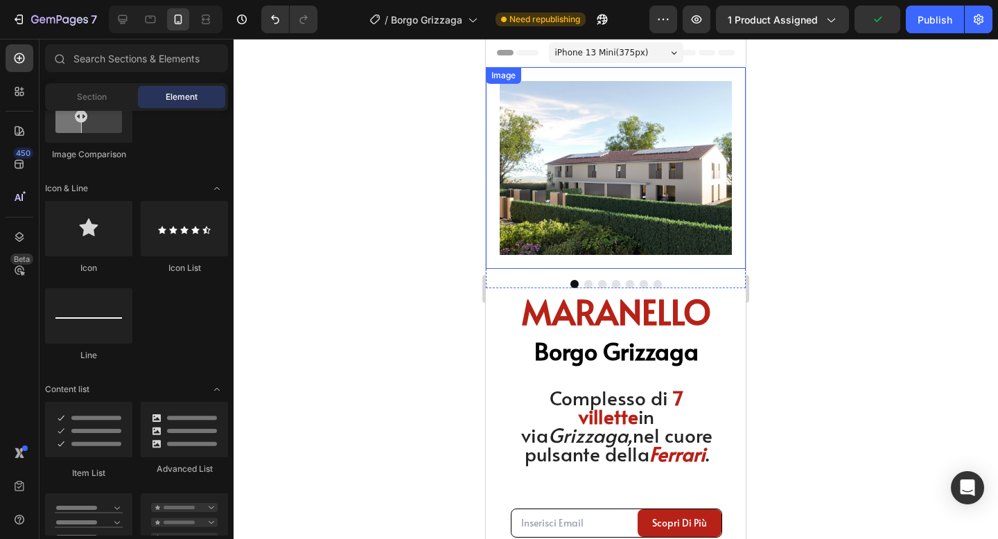
click at [628, 265] on div "Image" at bounding box center [616, 168] width 260 height 202
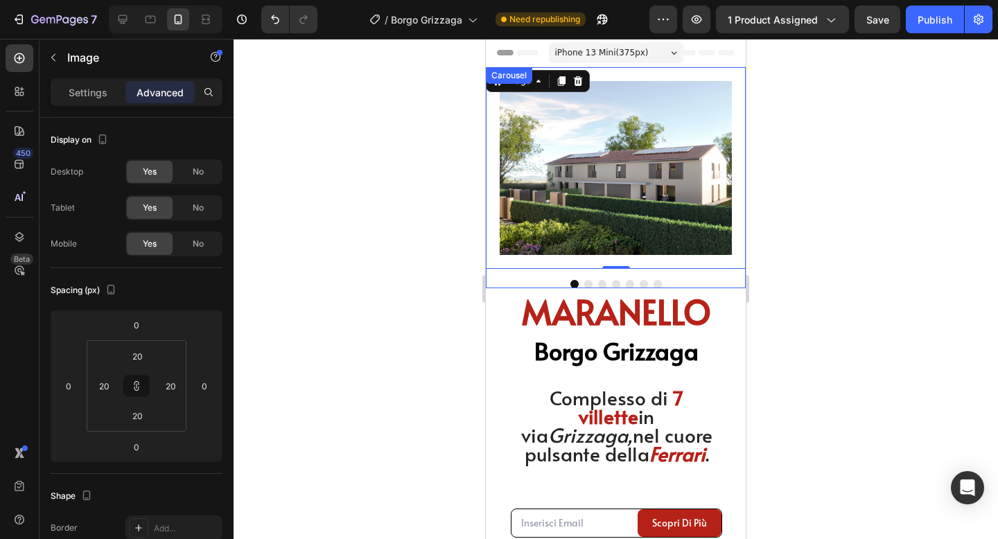
click at [652, 273] on div "Image 0 Image Image Image Image Image Image Carousel" at bounding box center [616, 177] width 260 height 221
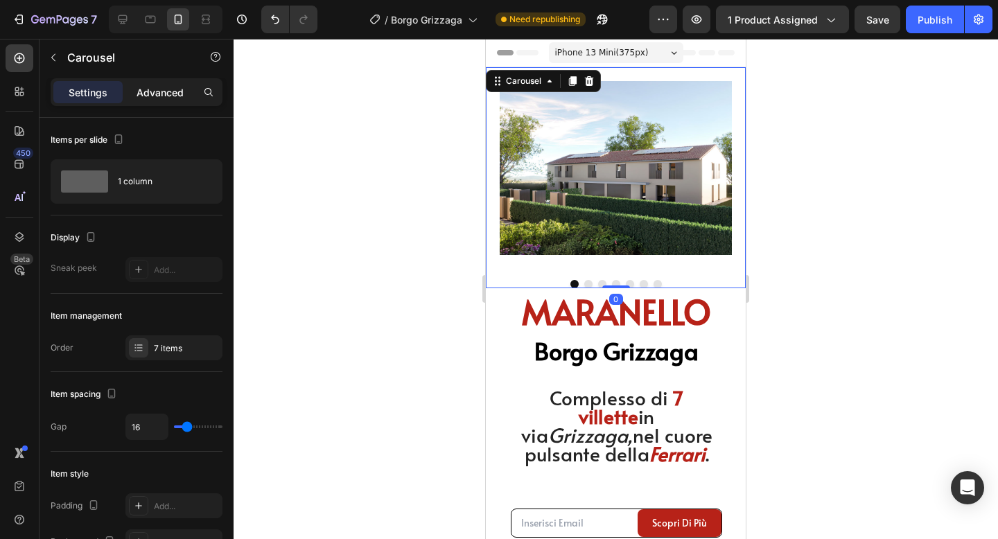
click at [166, 95] on p "Advanced" at bounding box center [160, 92] width 47 height 15
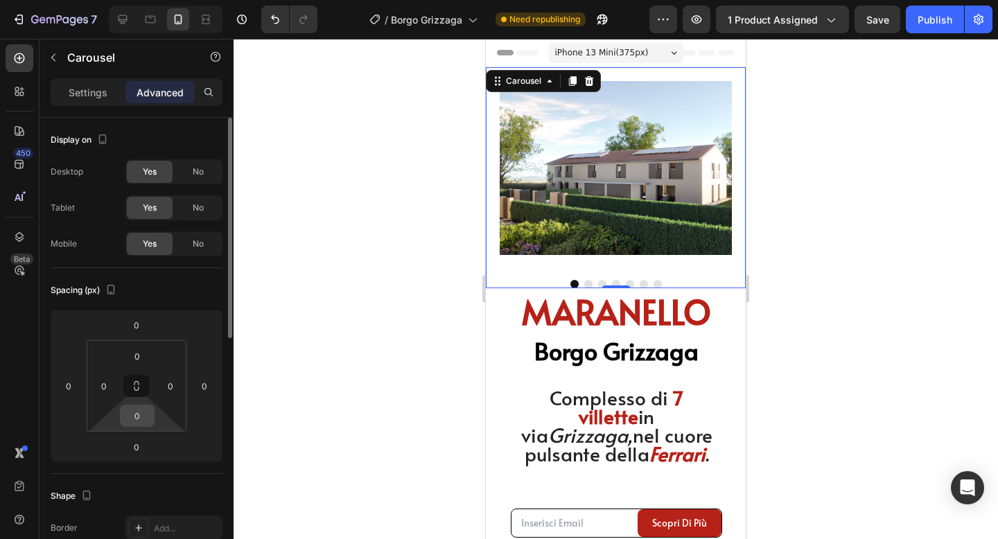
click at [140, 415] on input "0" at bounding box center [137, 416] width 28 height 21
type input "10"
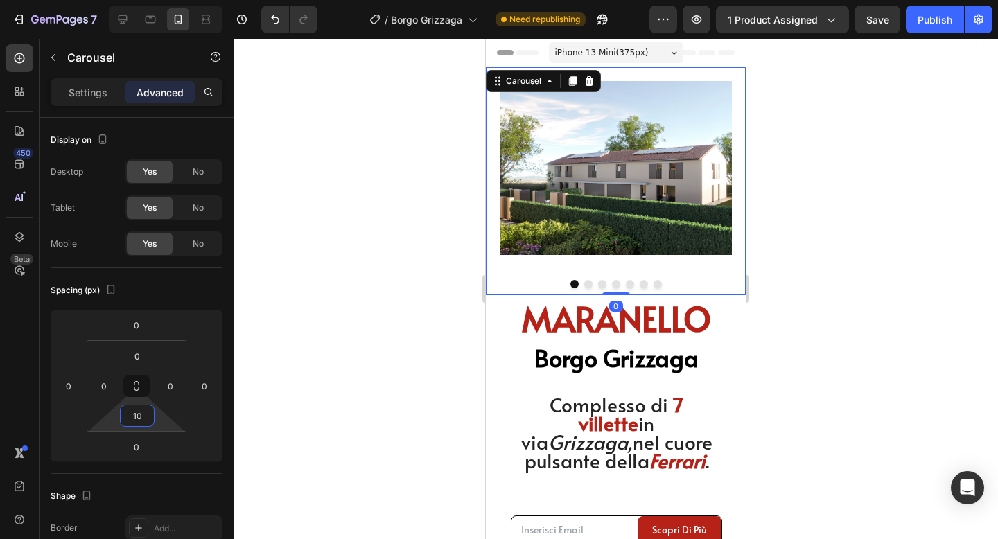
click at [998, 308] on div at bounding box center [616, 289] width 765 height 500
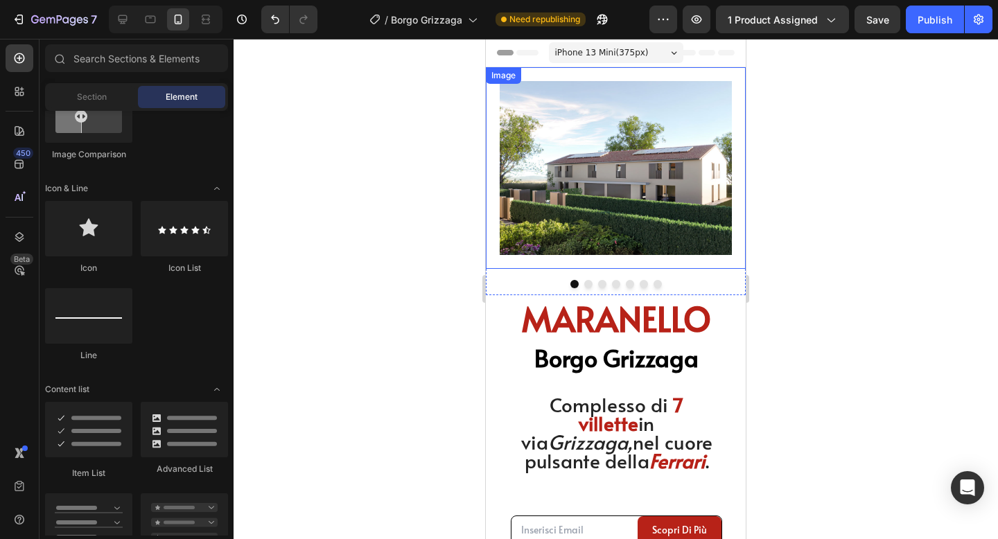
click at [663, 263] on div "Image" at bounding box center [616, 168] width 260 height 202
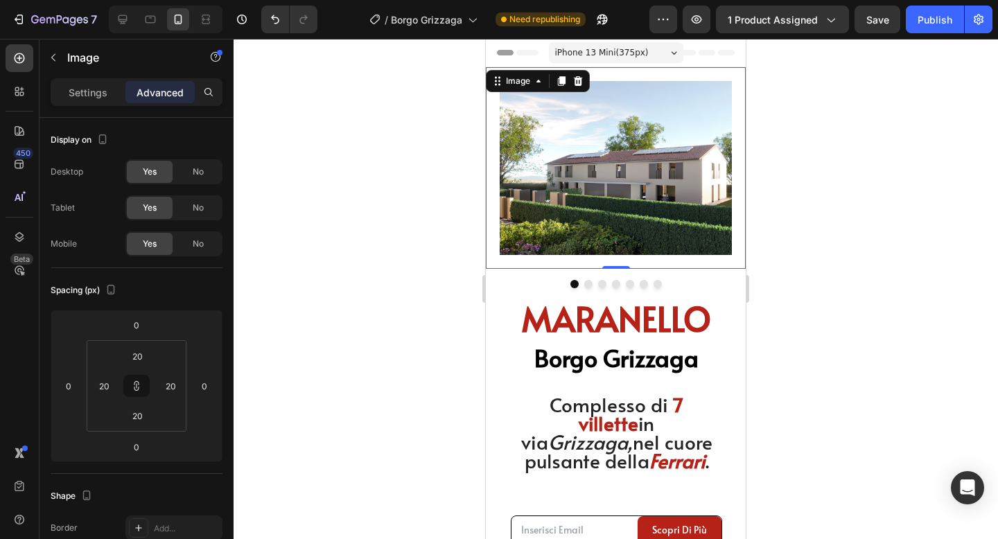
drag, startPoint x: 616, startPoint y: 268, endPoint x: 616, endPoint y: 257, distance: 10.4
click at [616, 256] on div "Image 0" at bounding box center [616, 168] width 260 height 202
click at [137, 382] on icon at bounding box center [136, 386] width 11 height 11
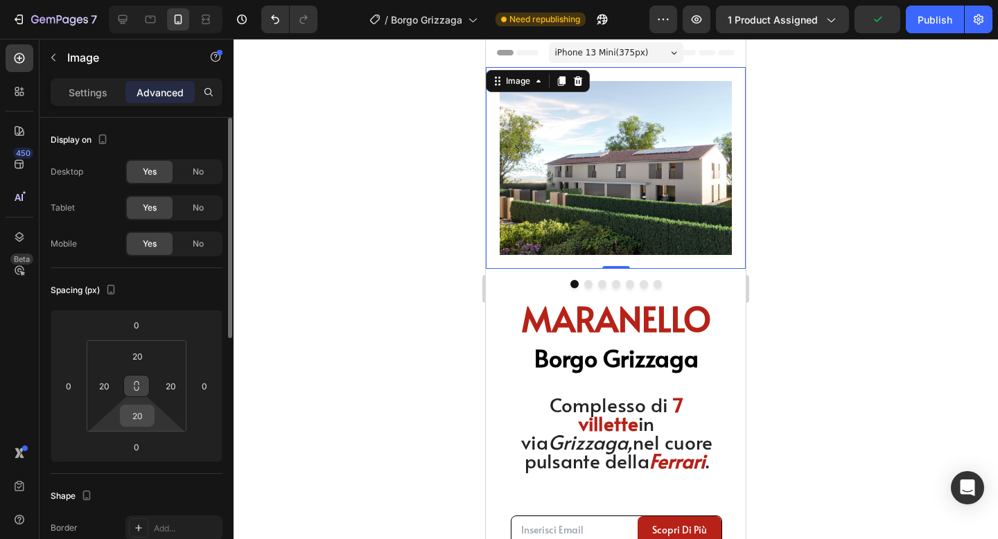
click at [137, 414] on input "20" at bounding box center [137, 416] width 28 height 21
type input "0"
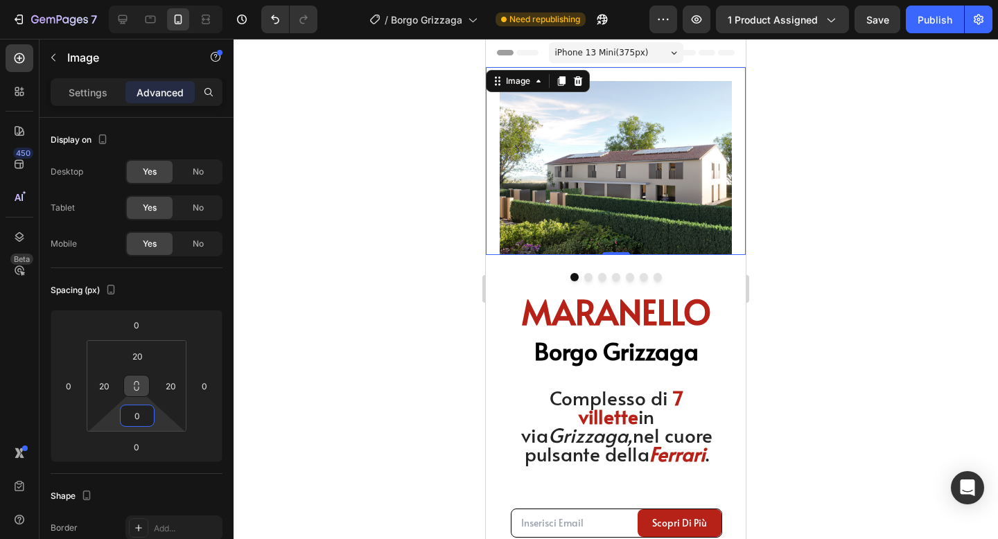
click at [856, 281] on div at bounding box center [616, 289] width 765 height 500
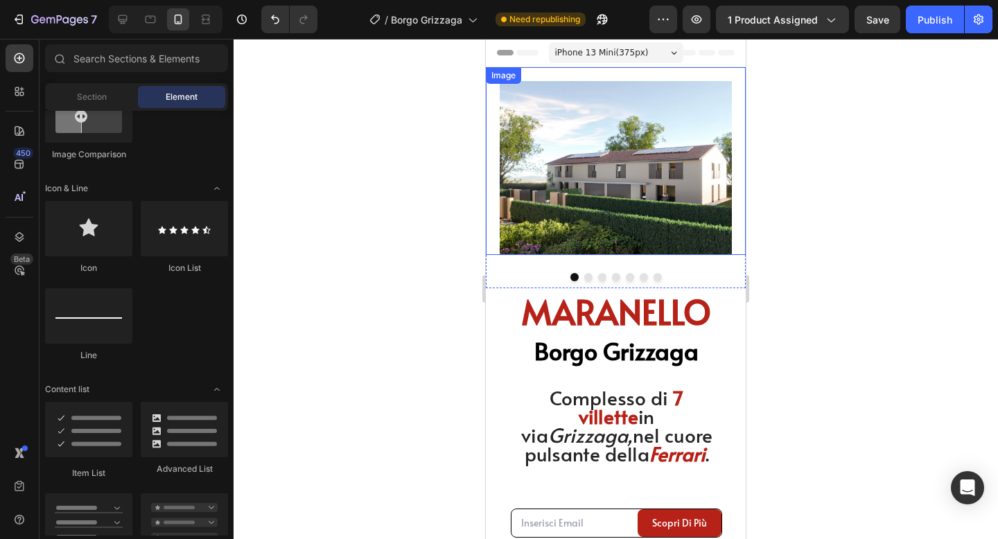
click at [706, 205] on img at bounding box center [616, 168] width 232 height 174
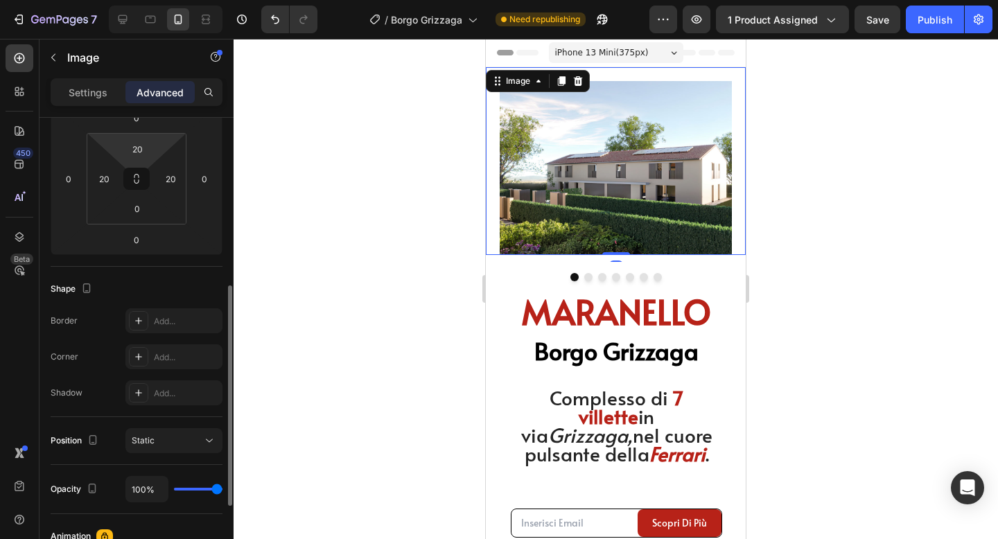
scroll to position [281, 0]
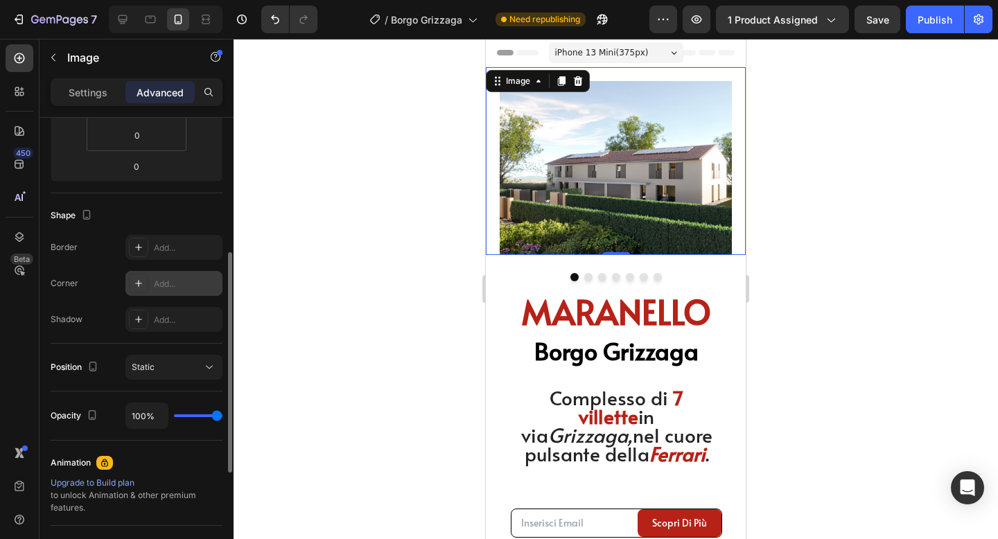
click at [184, 283] on div "Add..." at bounding box center [186, 284] width 65 height 12
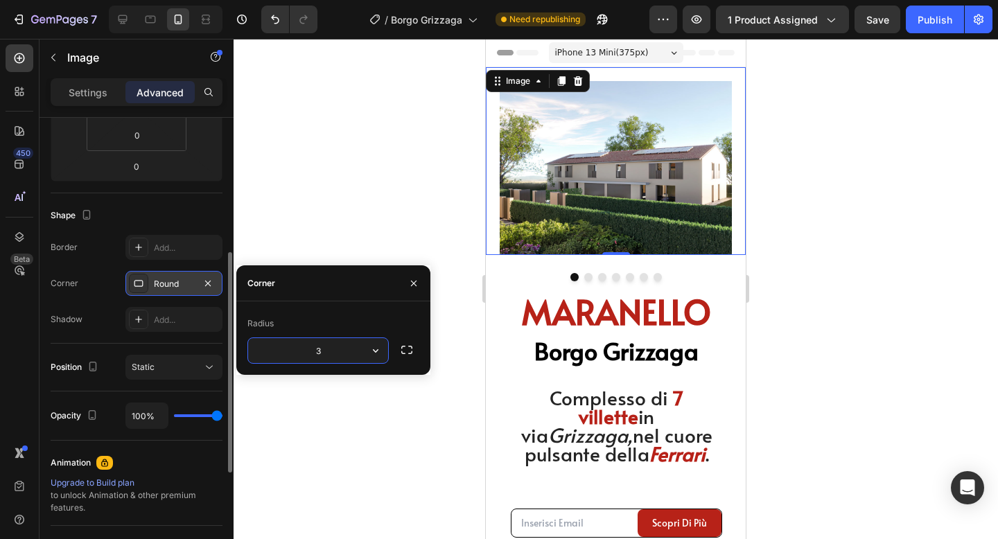
type input "30"
click at [356, 213] on div at bounding box center [616, 289] width 765 height 500
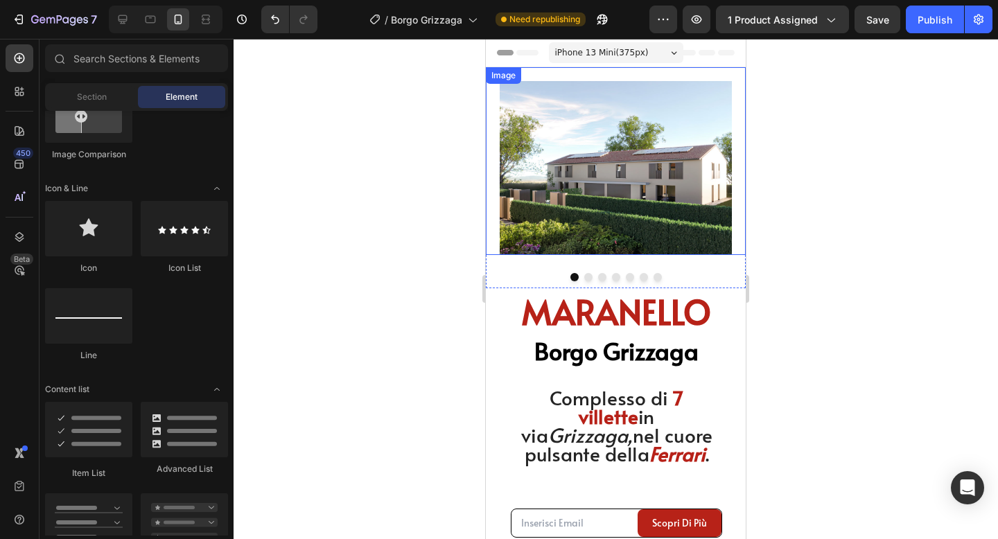
click at [591, 198] on img at bounding box center [616, 168] width 232 height 174
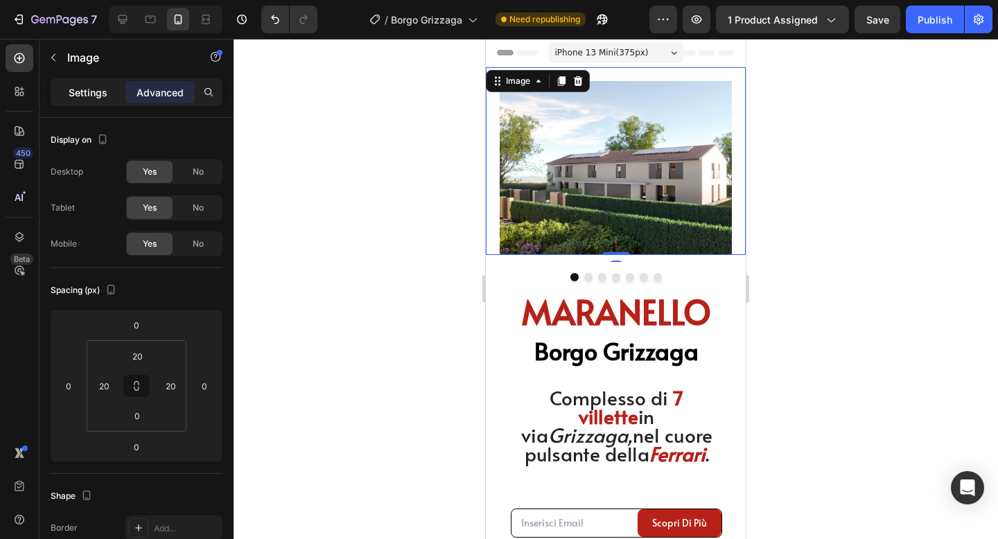
click at [103, 101] on div "Settings" at bounding box center [87, 92] width 69 height 22
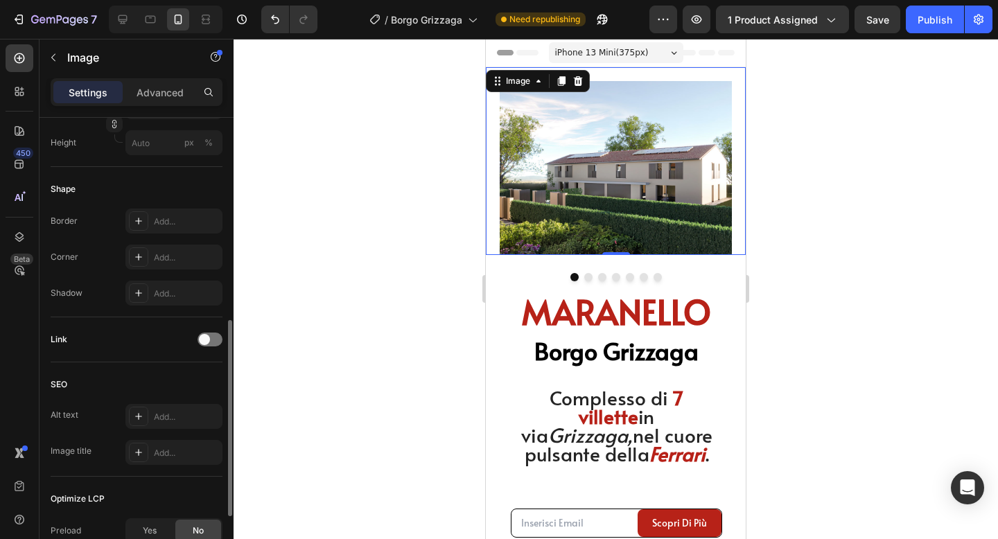
scroll to position [469, 0]
click at [169, 262] on div "Add..." at bounding box center [173, 254] width 97 height 25
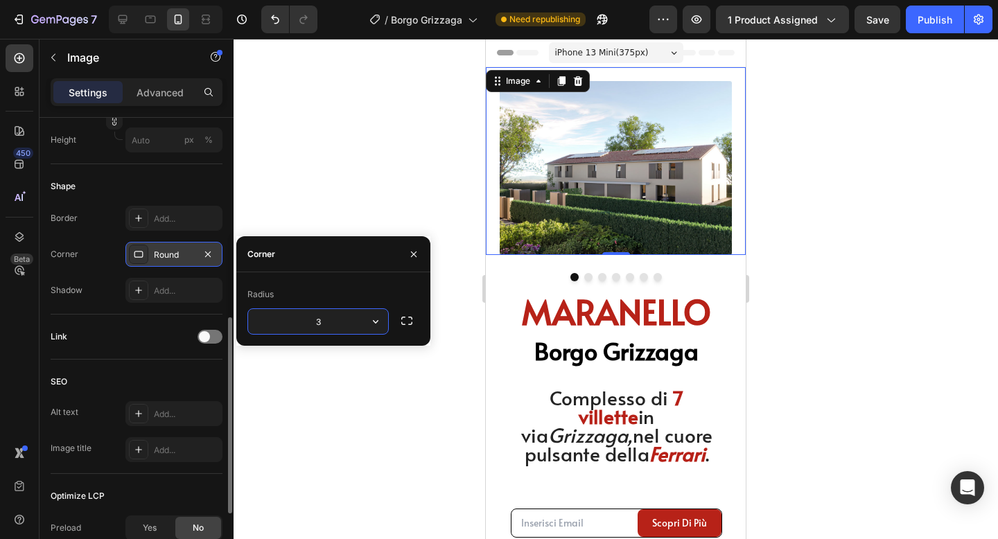
type input "30"
click at [802, 232] on div at bounding box center [616, 289] width 765 height 500
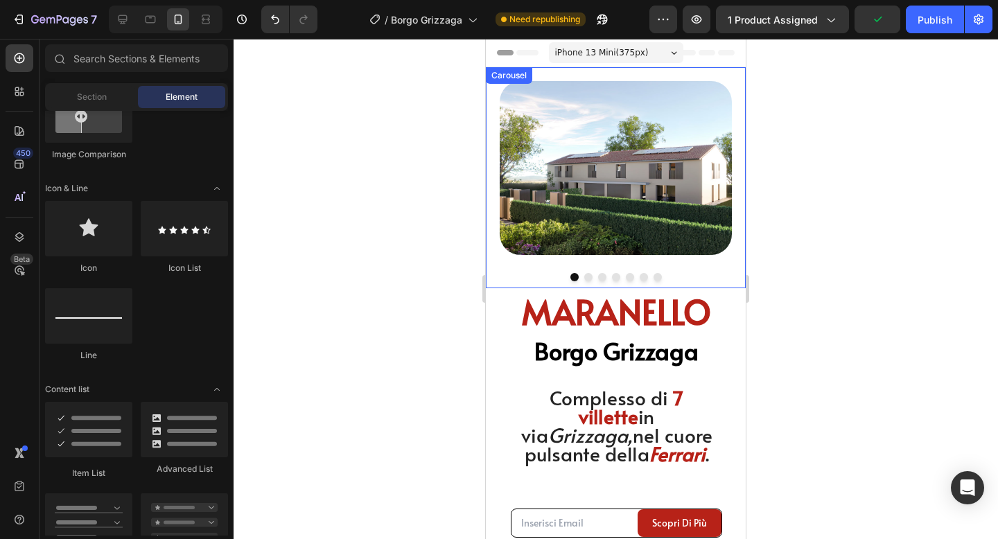
click at [589, 278] on button "Dot" at bounding box center [588, 277] width 8 height 8
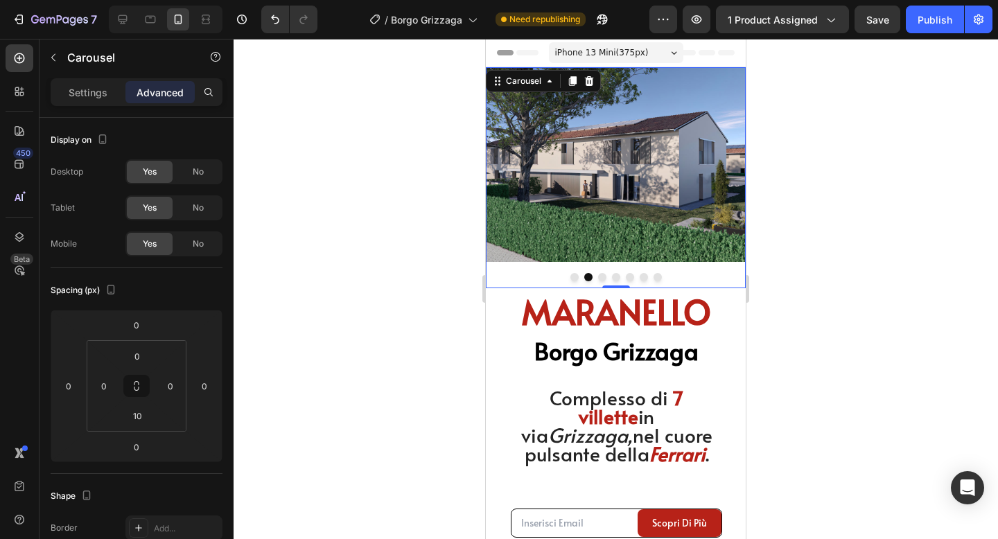
click at [573, 275] on button "Dot" at bounding box center [574, 277] width 8 height 8
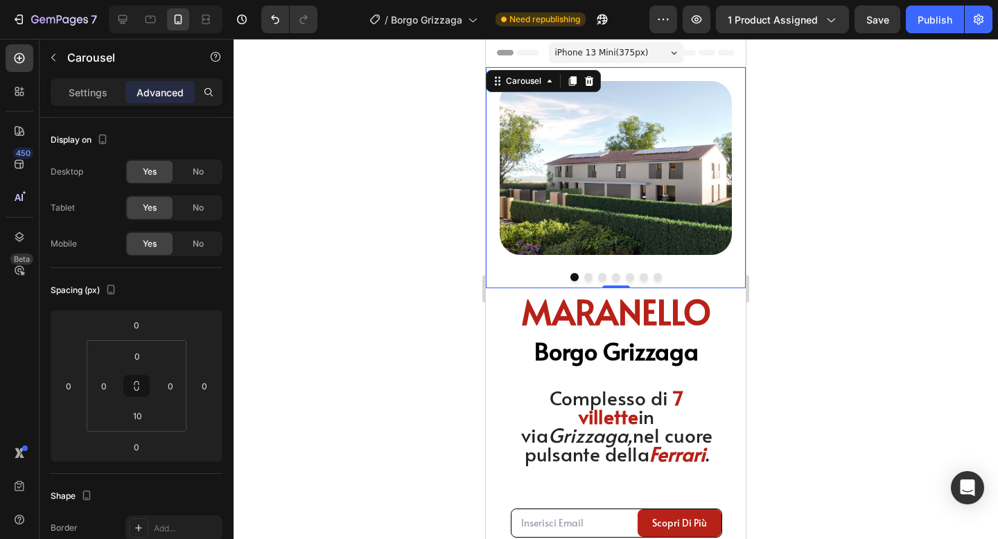
click at [591, 277] on button "Dot" at bounding box center [588, 277] width 8 height 8
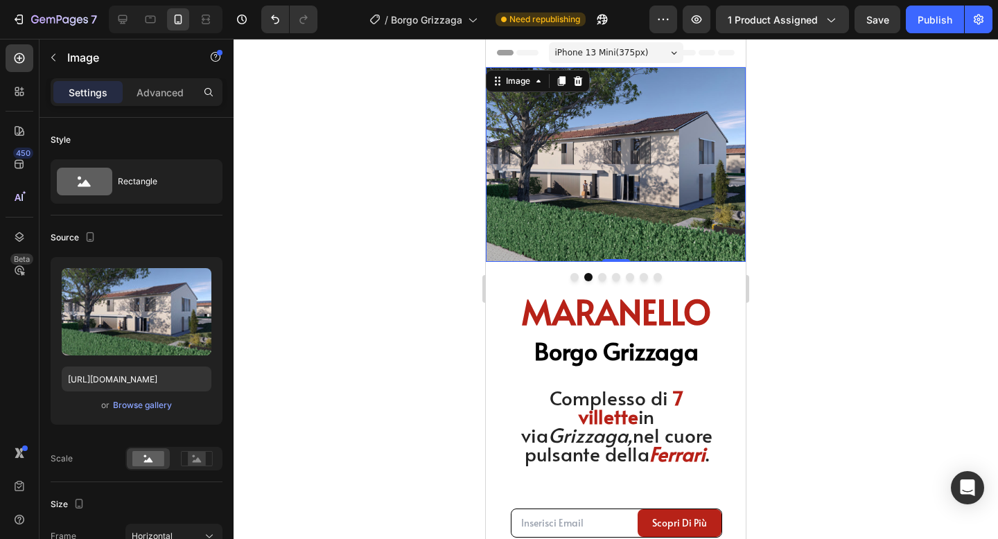
click at [607, 223] on img at bounding box center [616, 164] width 260 height 195
click at [171, 91] on p "Advanced" at bounding box center [160, 92] width 47 height 15
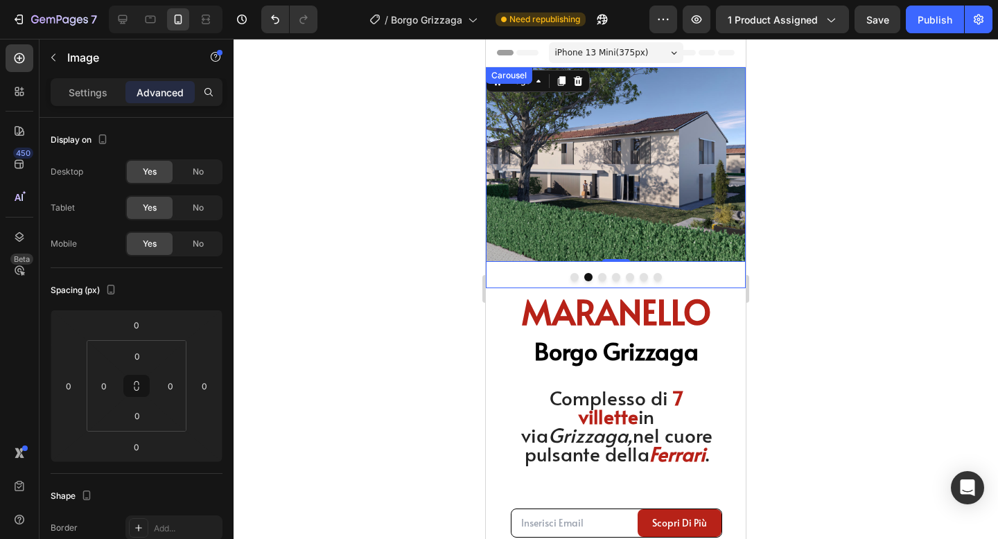
click at [576, 273] on div at bounding box center [616, 277] width 260 height 8
click at [574, 277] on button "Dot" at bounding box center [574, 277] width 8 height 8
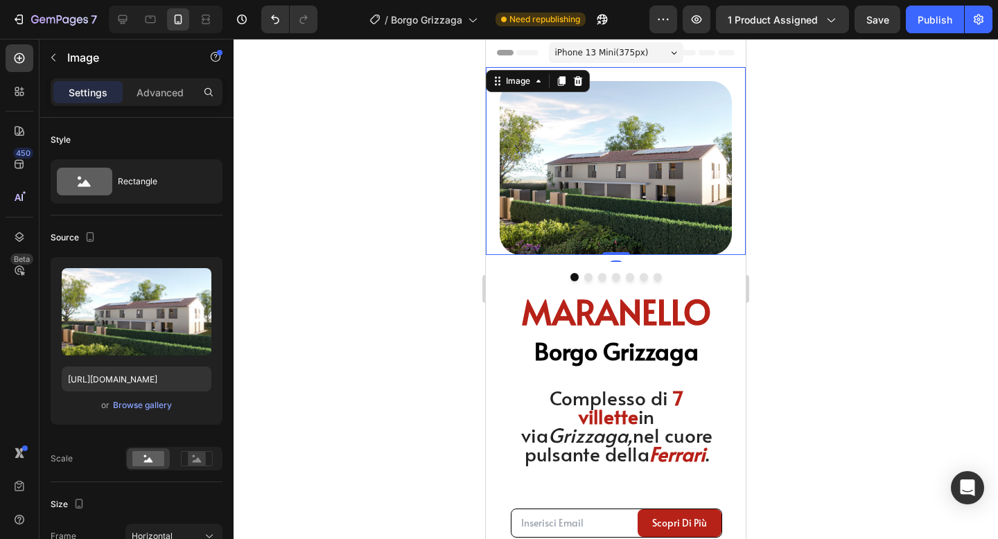
click at [602, 214] on img at bounding box center [616, 168] width 232 height 174
click at [162, 91] on p "Advanced" at bounding box center [160, 92] width 47 height 15
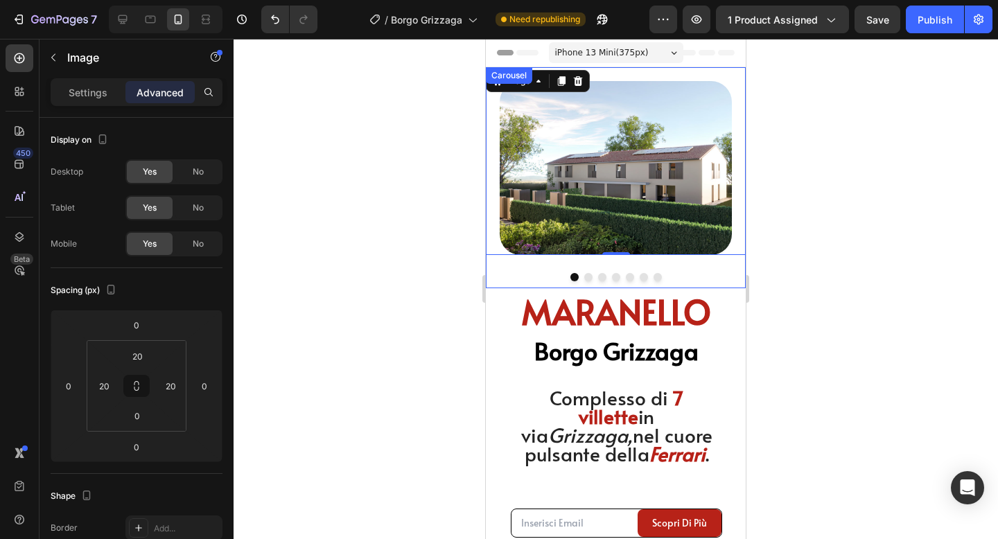
click at [590, 277] on button "Dot" at bounding box center [588, 277] width 8 height 8
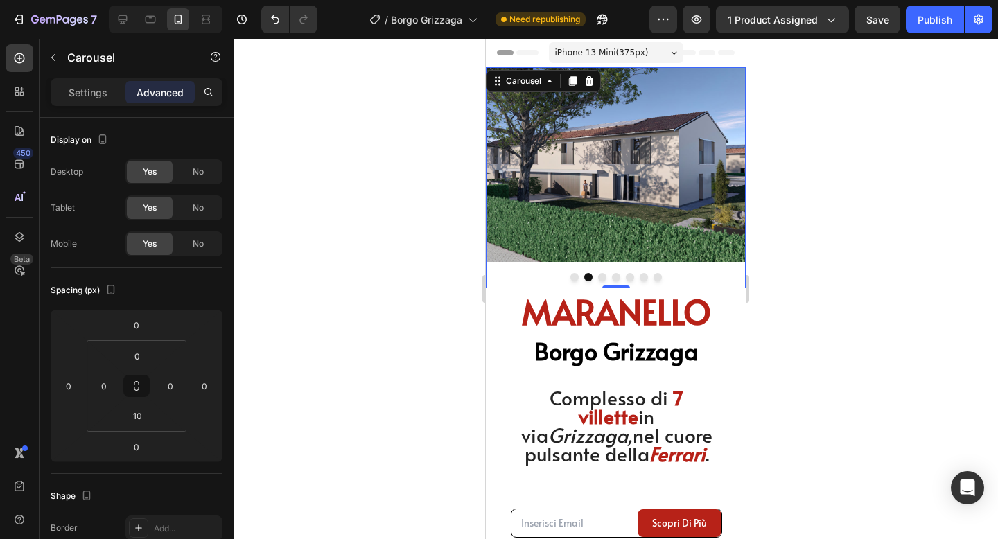
click at [577, 277] on button "Dot" at bounding box center [574, 277] width 8 height 8
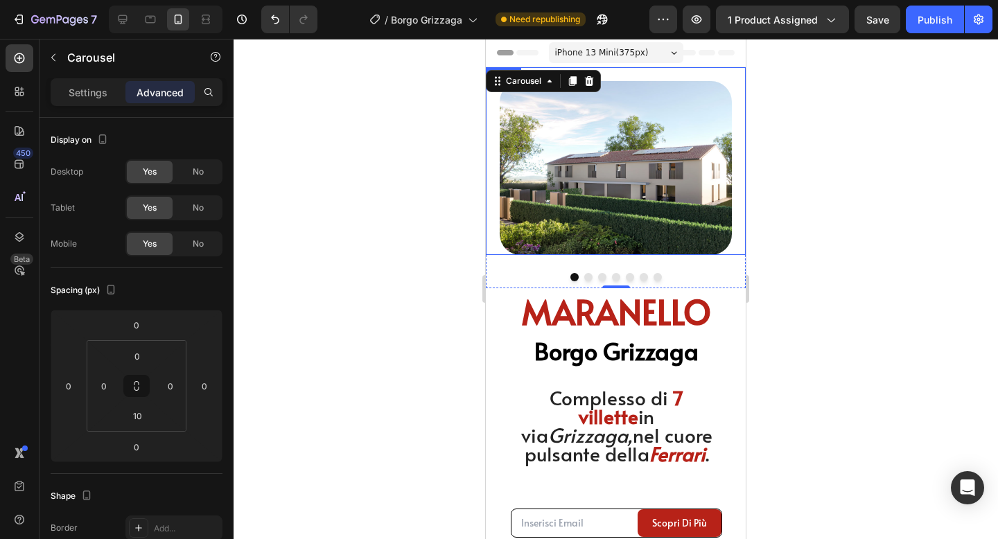
click at [537, 220] on img at bounding box center [616, 168] width 232 height 174
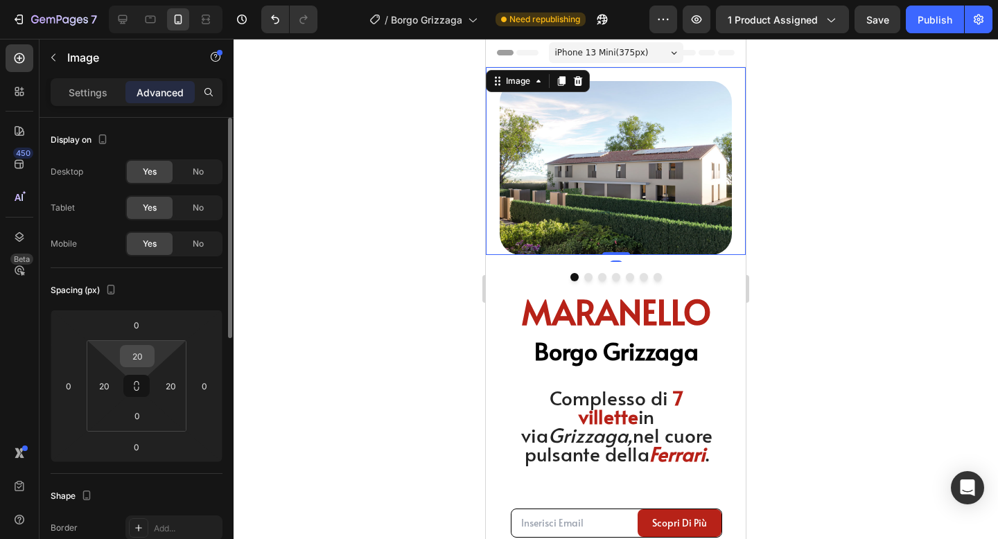
click at [143, 352] on input "20" at bounding box center [137, 356] width 28 height 21
type input "0"
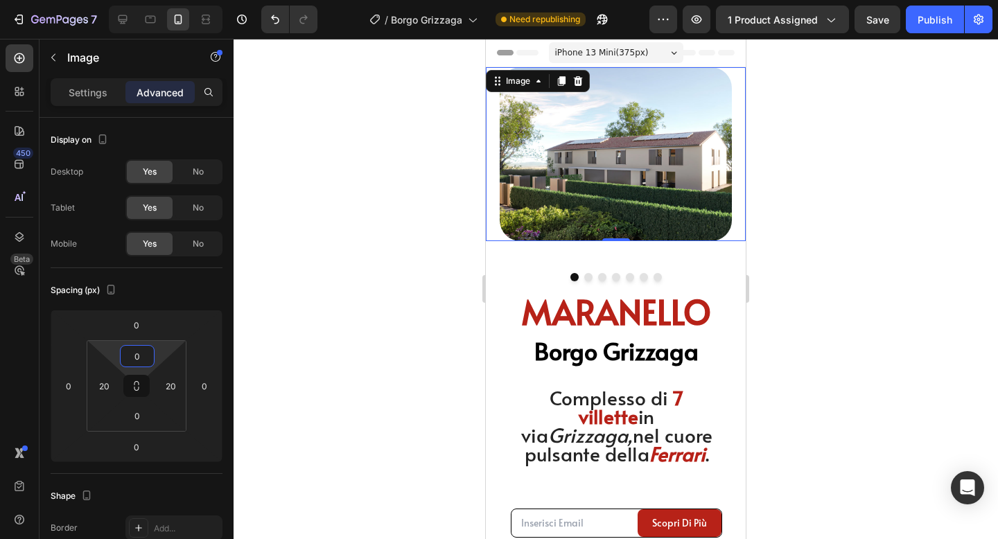
click at [844, 251] on div at bounding box center [616, 289] width 765 height 500
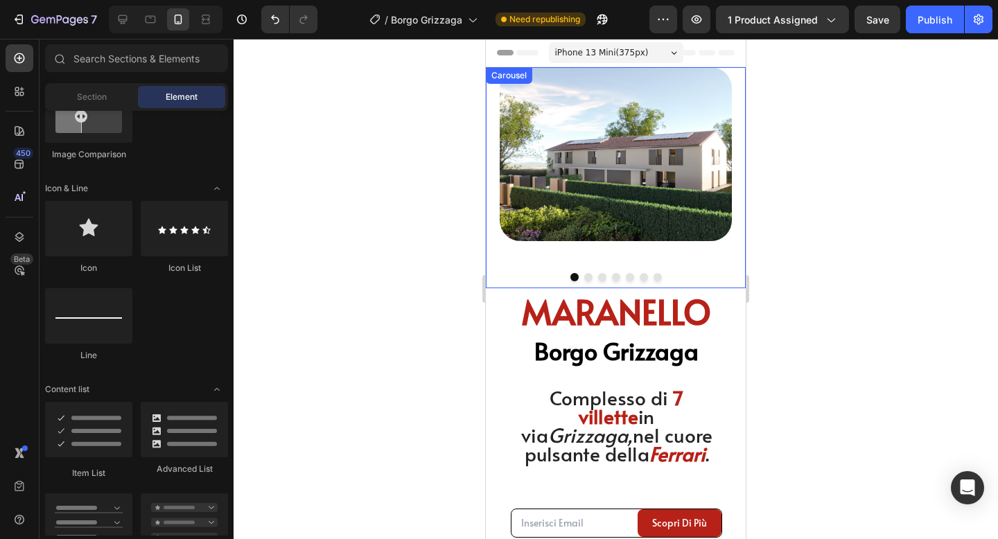
click at [588, 279] on button "Dot" at bounding box center [588, 277] width 8 height 8
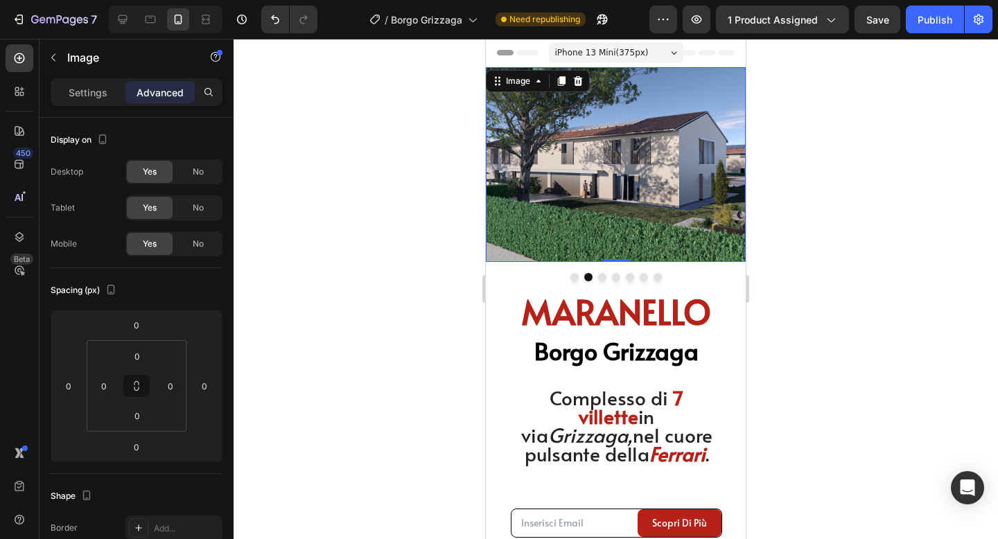
click at [584, 236] on img at bounding box center [616, 164] width 260 height 195
click at [573, 277] on button "Dot" at bounding box center [574, 277] width 8 height 8
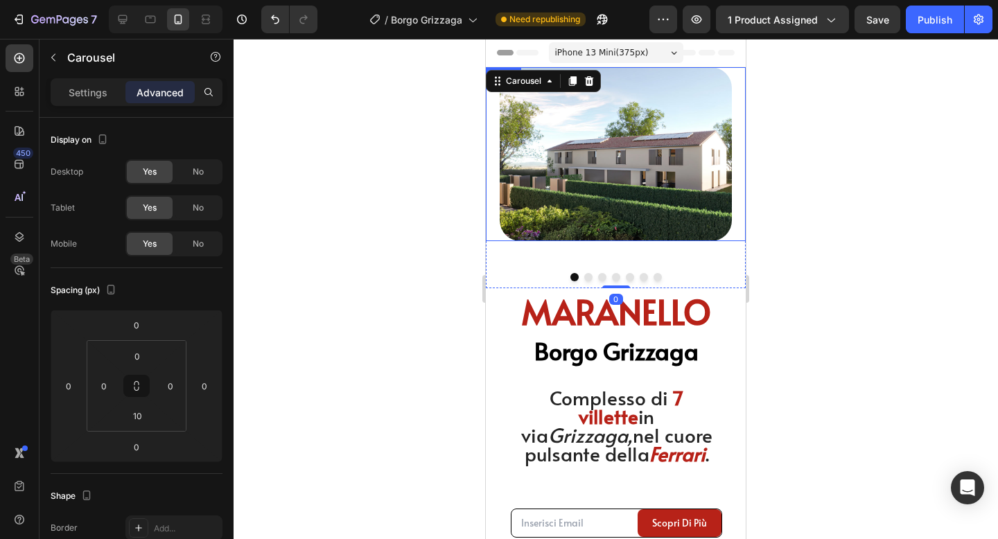
click at [589, 204] on img at bounding box center [616, 154] width 232 height 174
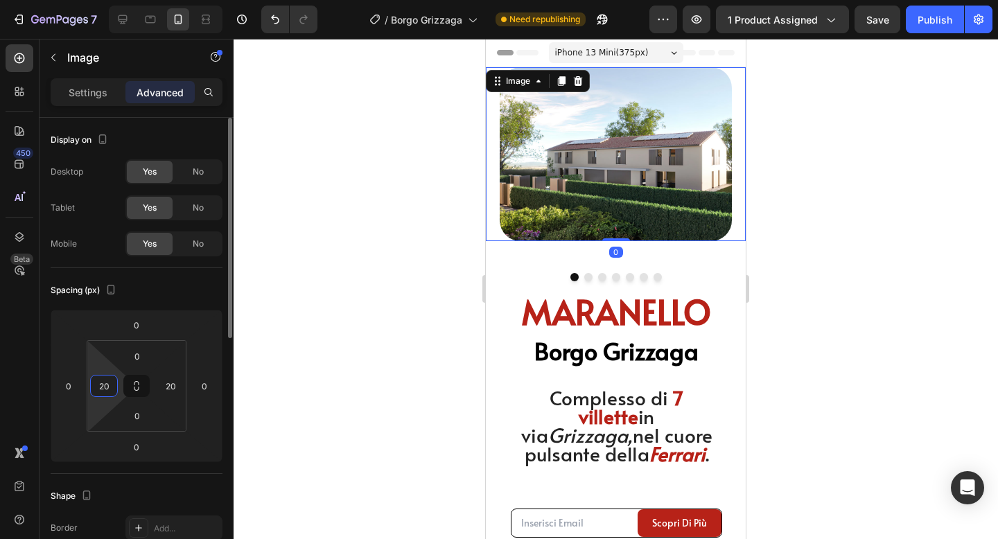
click at [101, 387] on input "20" at bounding box center [104, 386] width 21 height 21
type input "0"
click at [169, 383] on input "20" at bounding box center [170, 386] width 21 height 21
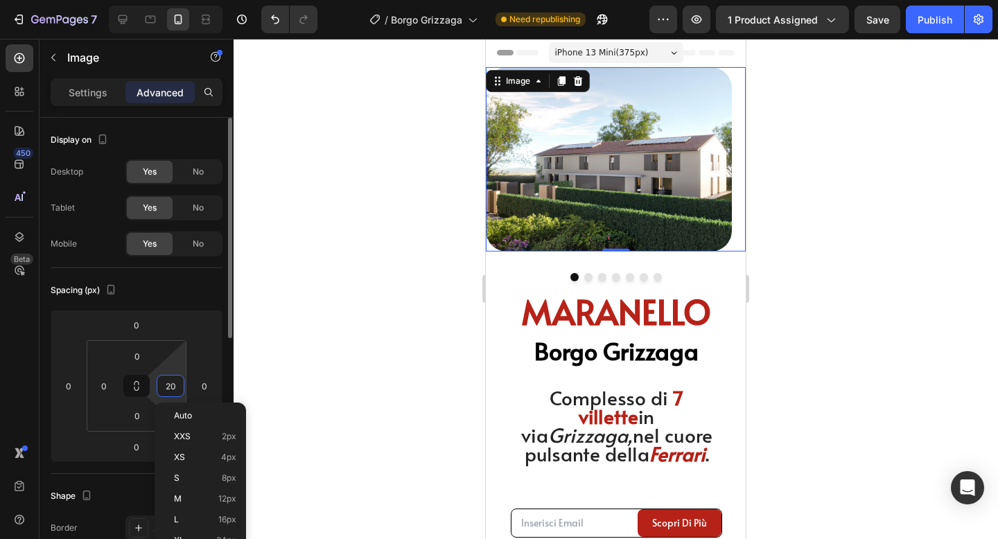
type input "0"
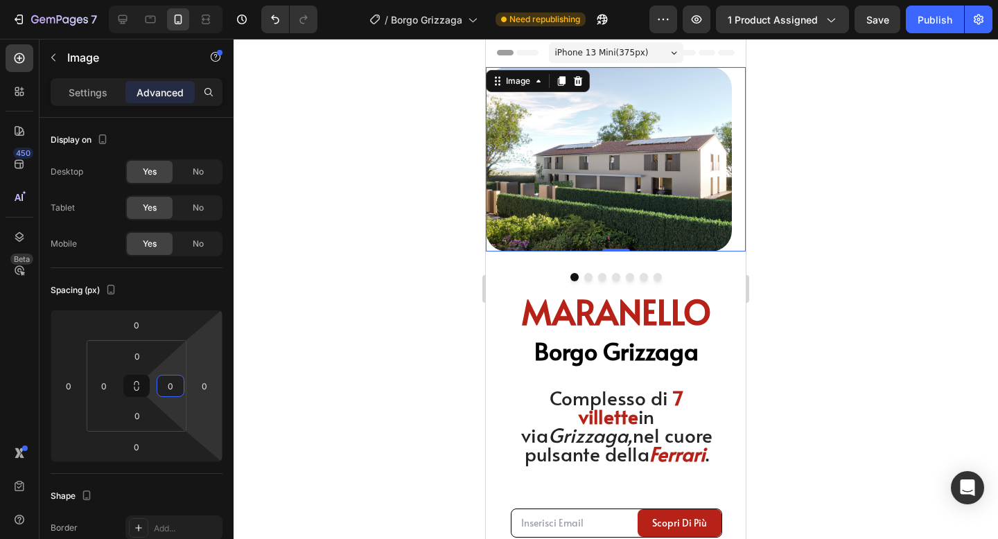
click at [847, 261] on div at bounding box center [616, 289] width 765 height 500
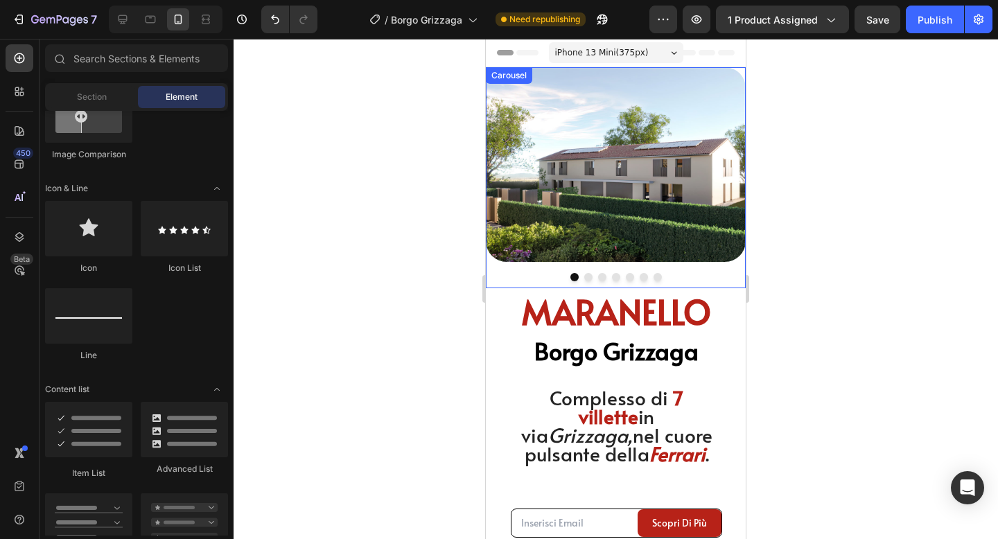
click at [586, 278] on button "Dot" at bounding box center [588, 277] width 8 height 8
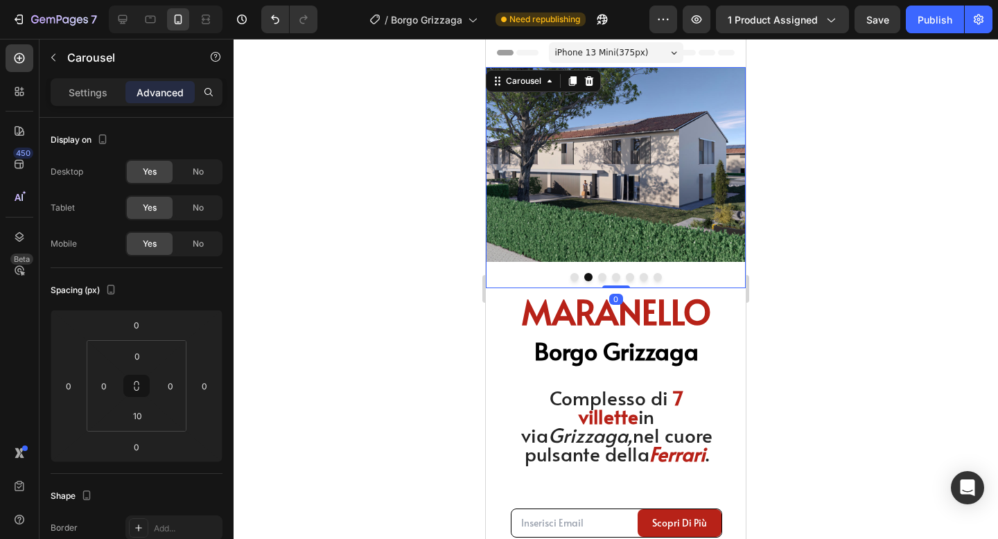
click at [604, 221] on img at bounding box center [616, 164] width 260 height 195
click at [102, 97] on p "Settings" at bounding box center [88, 92] width 39 height 15
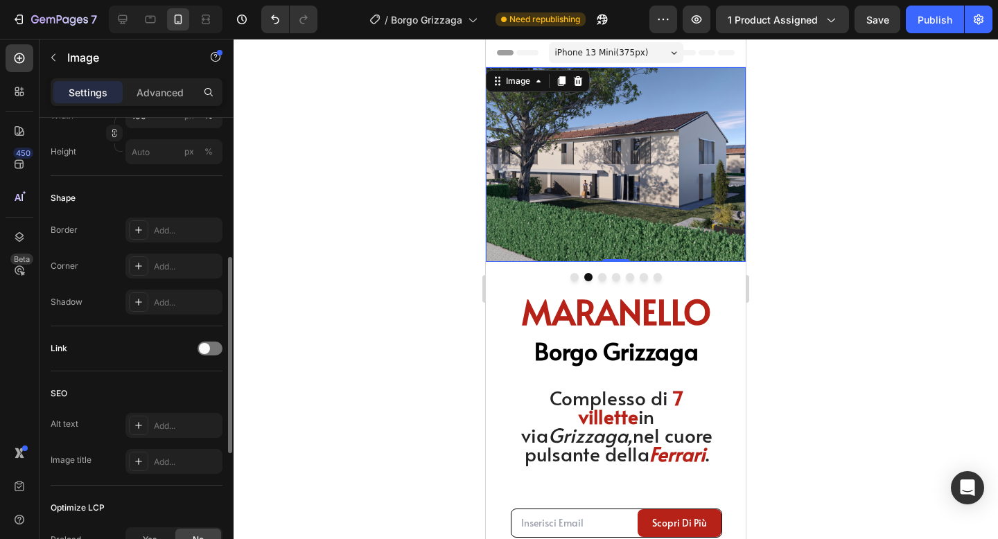
scroll to position [469, 0]
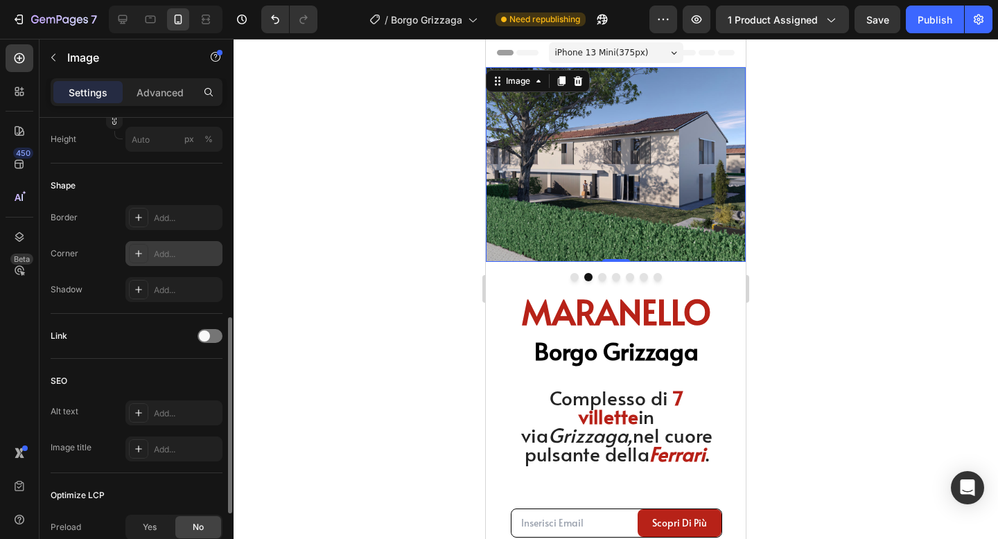
click at [164, 252] on div "Add..." at bounding box center [186, 254] width 65 height 12
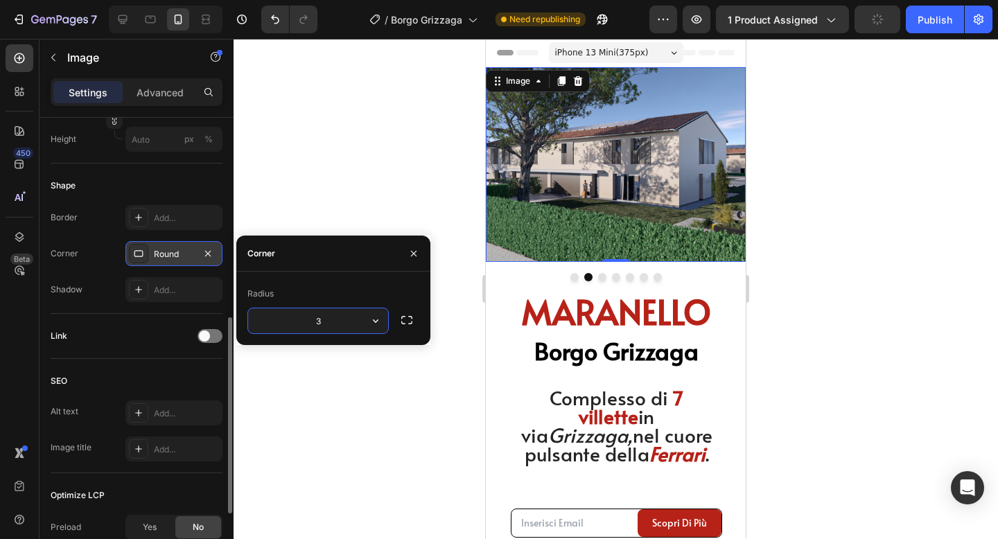
type input "30"
click at [306, 128] on div at bounding box center [616, 289] width 765 height 500
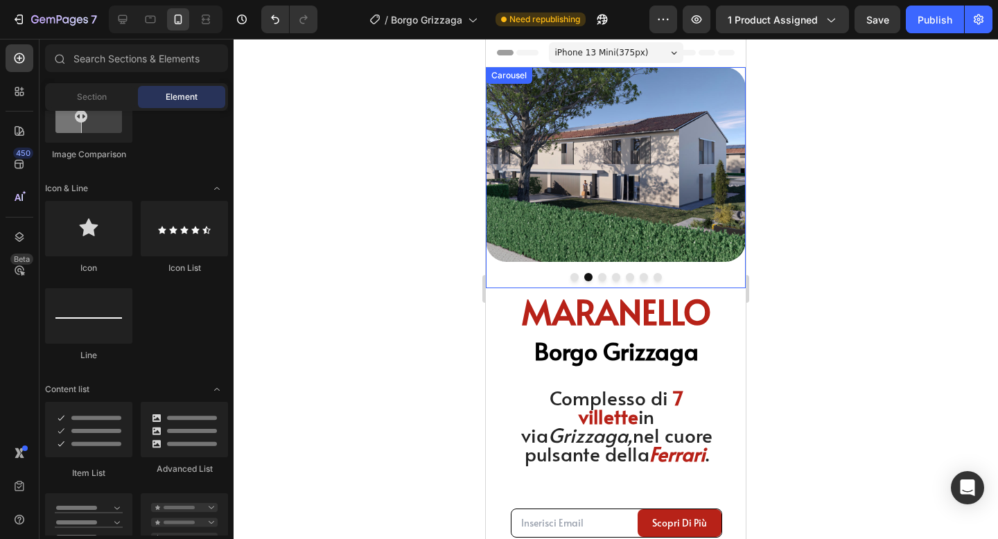
click at [601, 278] on button "Dot" at bounding box center [602, 277] width 8 height 8
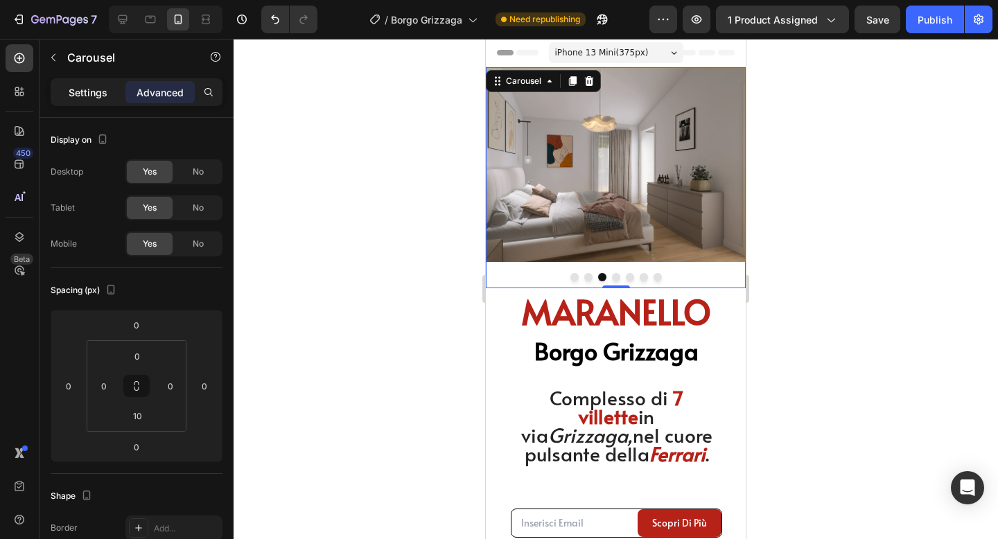
click at [85, 92] on p "Settings" at bounding box center [88, 92] width 39 height 15
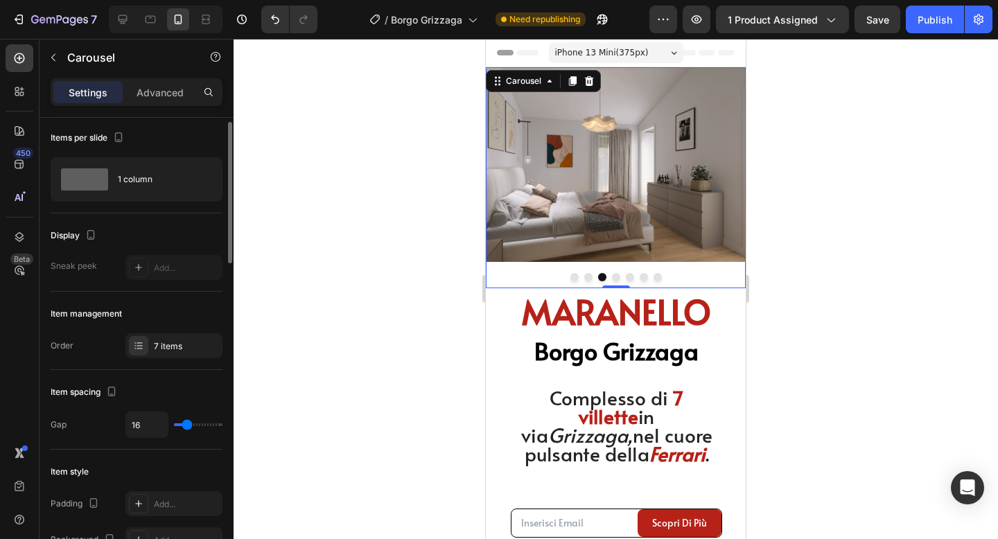
scroll to position [0, 0]
click at [609, 143] on img at bounding box center [616, 164] width 260 height 195
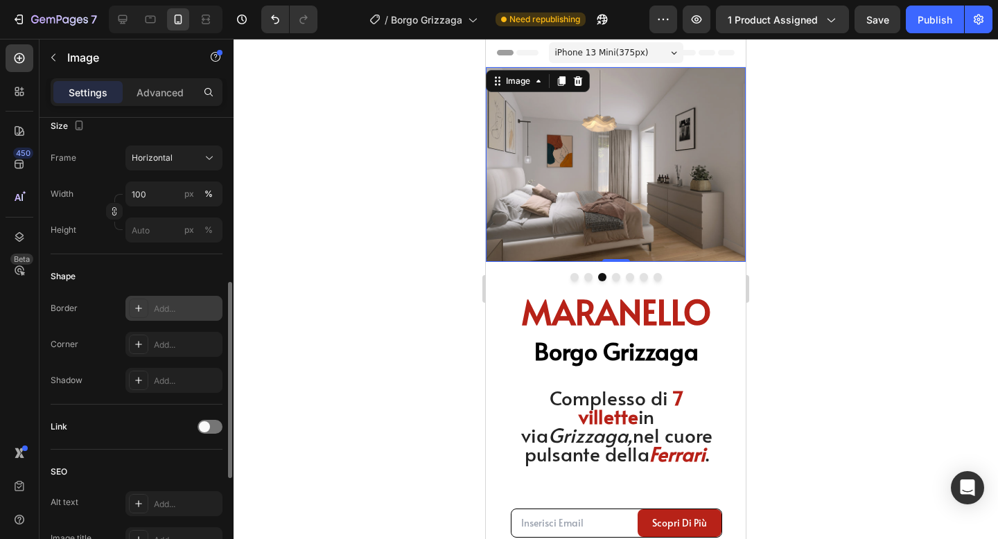
scroll to position [381, 0]
click at [173, 338] on div "Add..." at bounding box center [186, 343] width 65 height 12
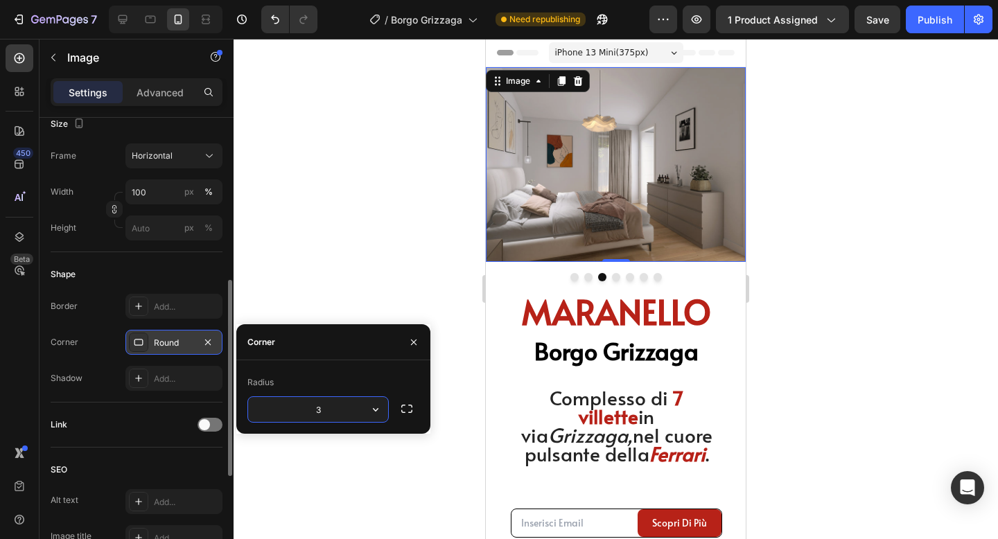
type input "30"
click at [924, 267] on div at bounding box center [616, 289] width 765 height 500
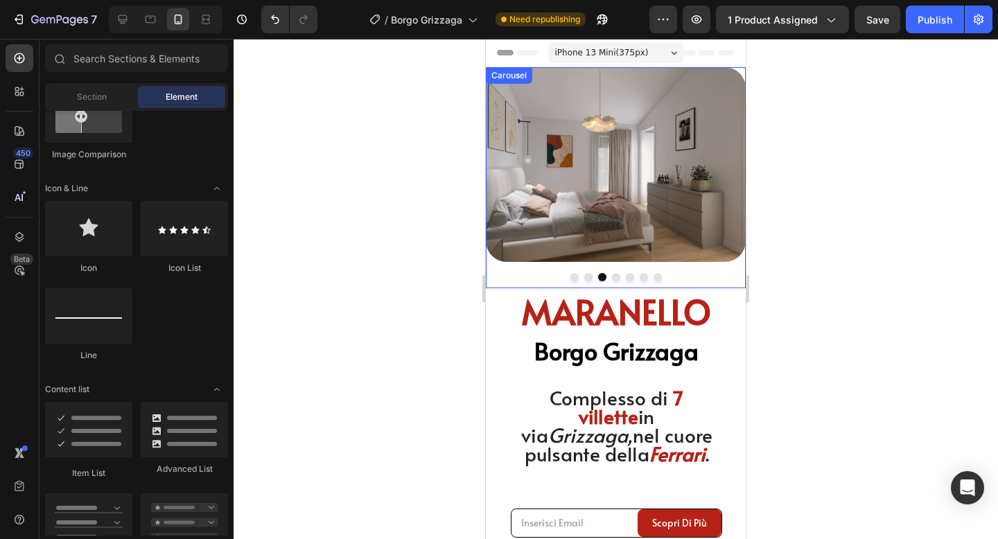
click at [614, 277] on button "Dot" at bounding box center [616, 277] width 8 height 8
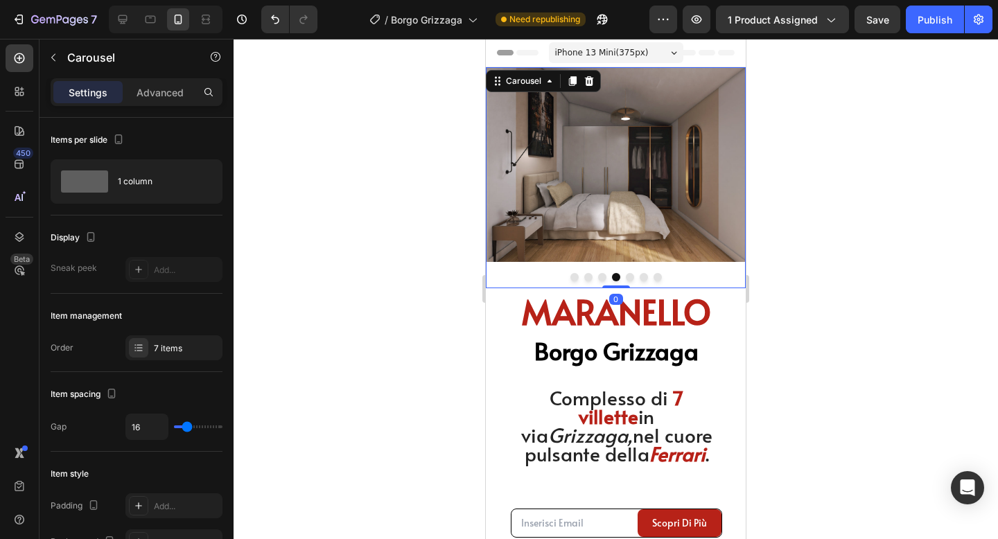
click at [645, 210] on img at bounding box center [616, 164] width 260 height 195
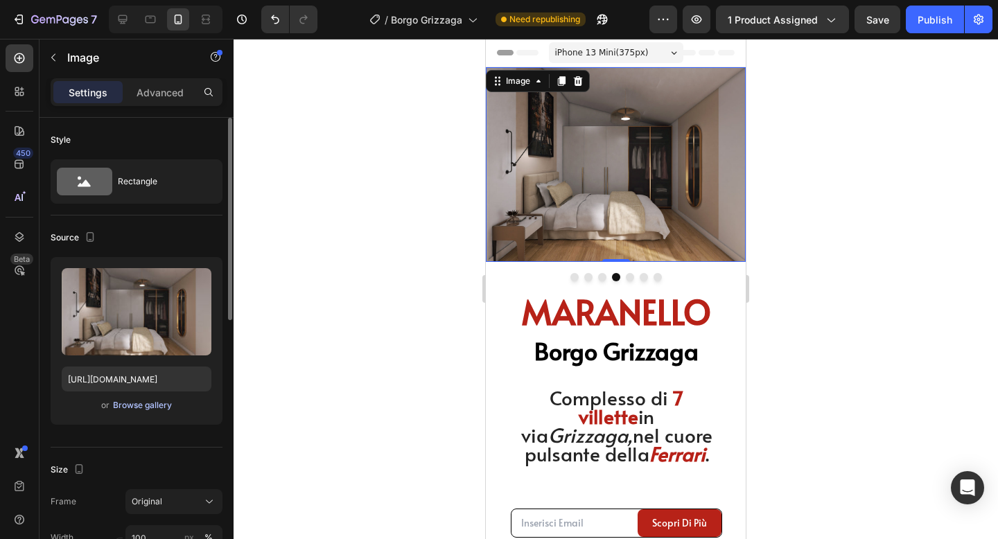
click at [140, 409] on div "Browse gallery" at bounding box center [142, 405] width 59 height 12
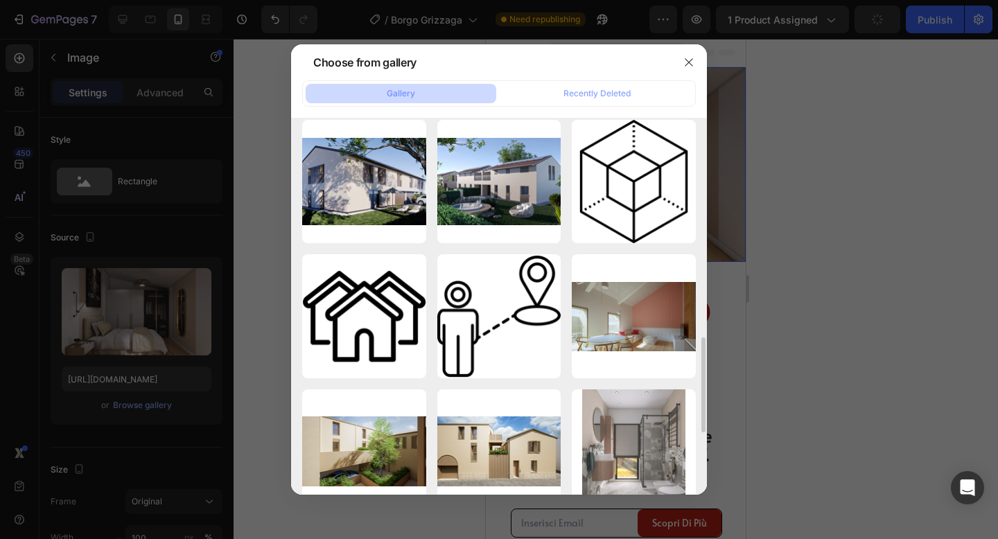
scroll to position [832, 0]
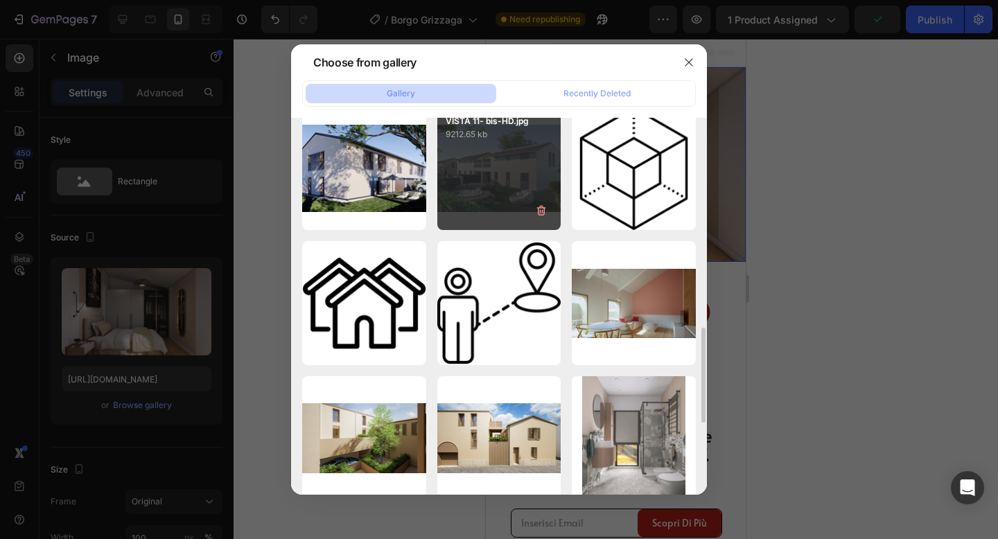
click at [520, 164] on div "VISTA 11- bis-HD.jpg 9212.65 kb" at bounding box center [499, 169] width 124 height 124
type input "[URL][DOMAIN_NAME]"
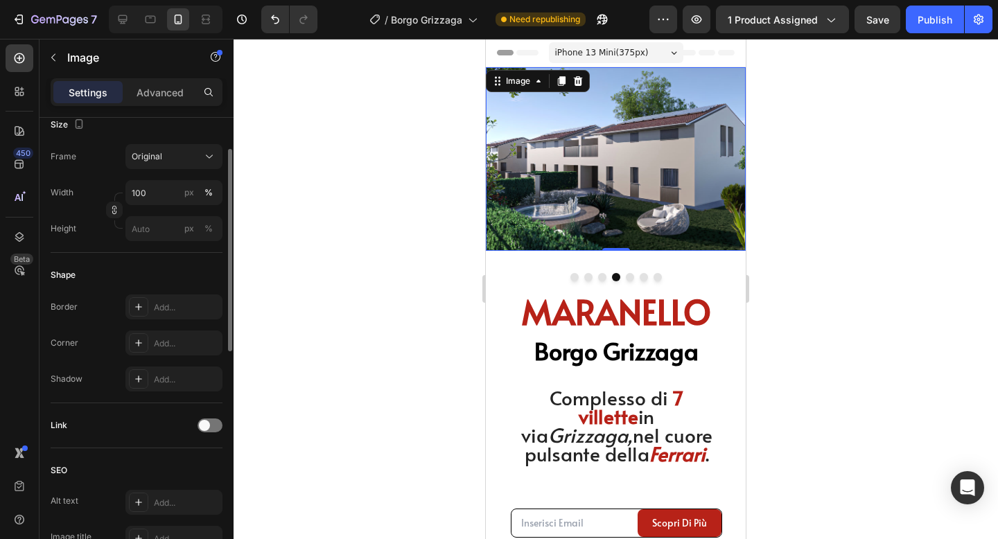
scroll to position [354, 0]
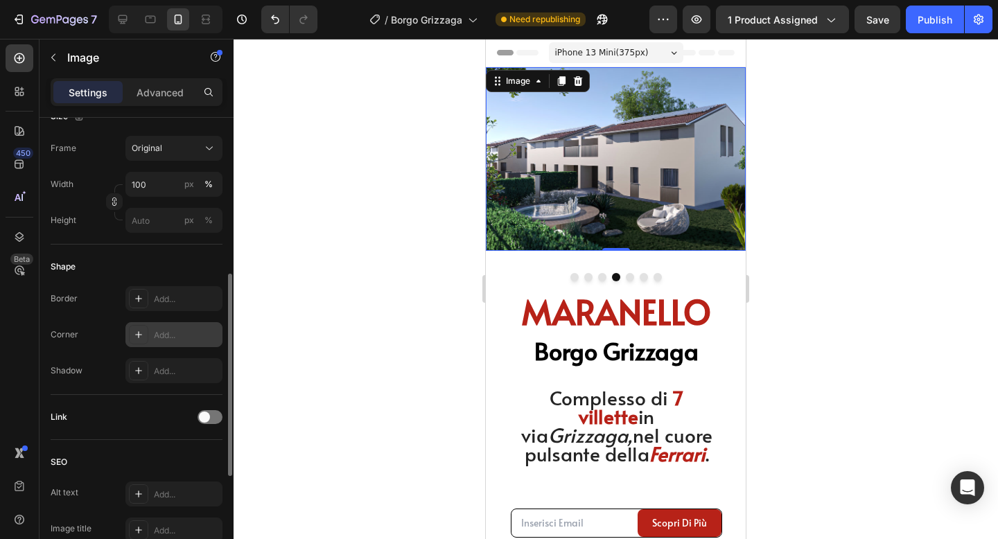
click at [146, 342] on div at bounding box center [138, 334] width 19 height 19
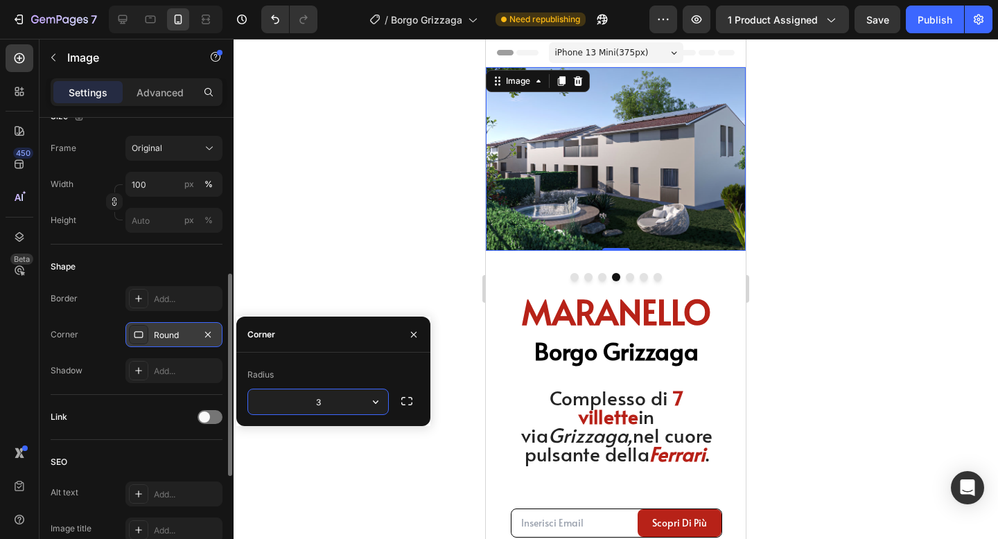
type input "30"
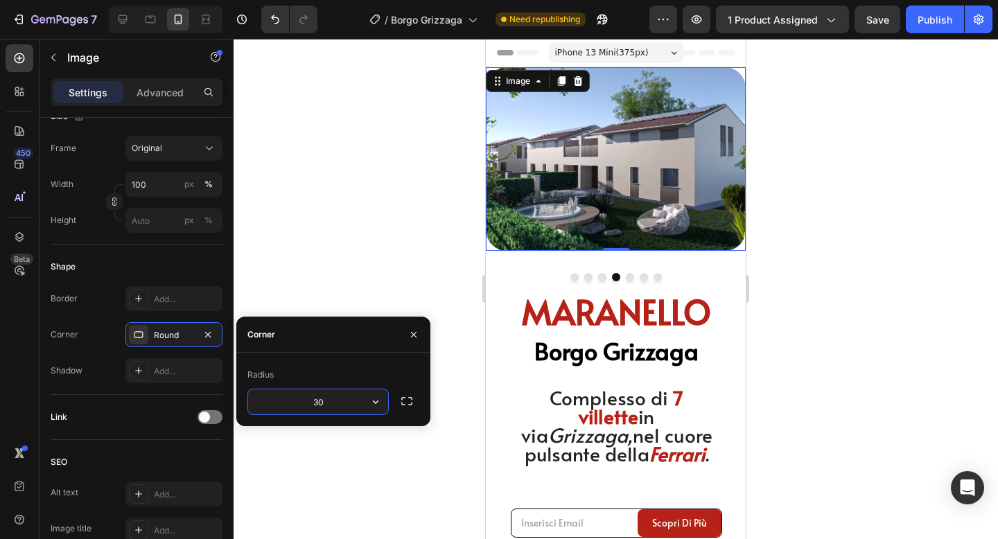
click at [274, 196] on div at bounding box center [616, 289] width 765 height 500
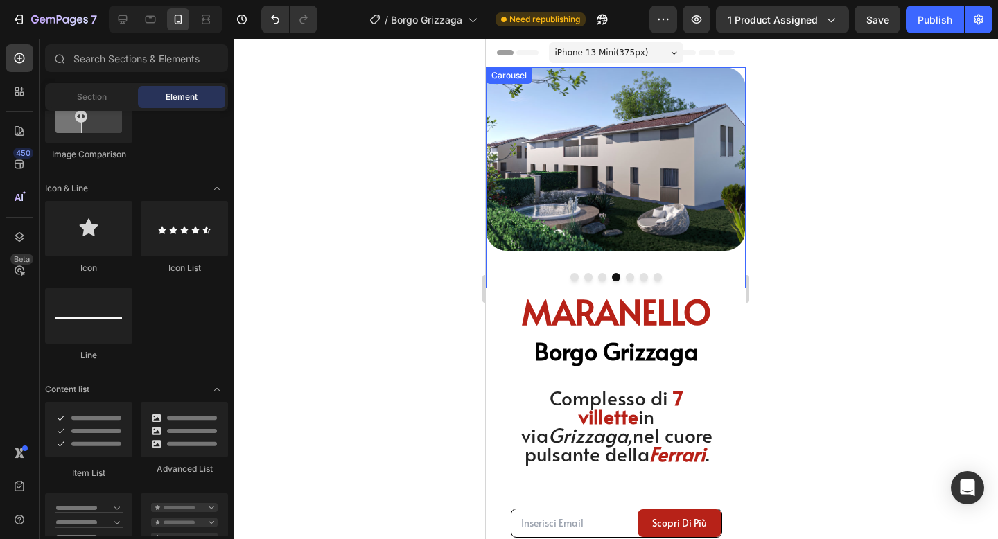
click at [628, 278] on button "Dot" at bounding box center [630, 277] width 8 height 8
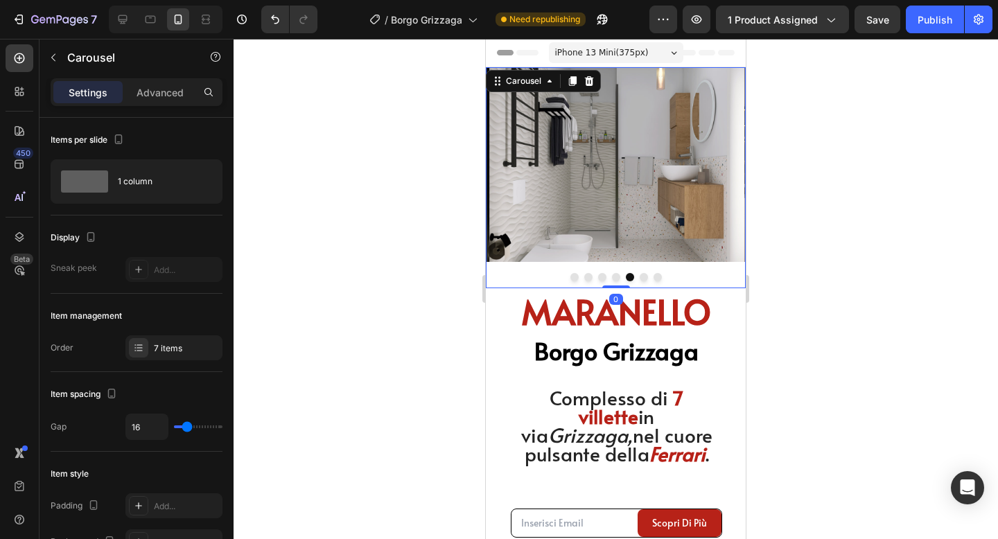
click at [631, 189] on img at bounding box center [616, 164] width 260 height 195
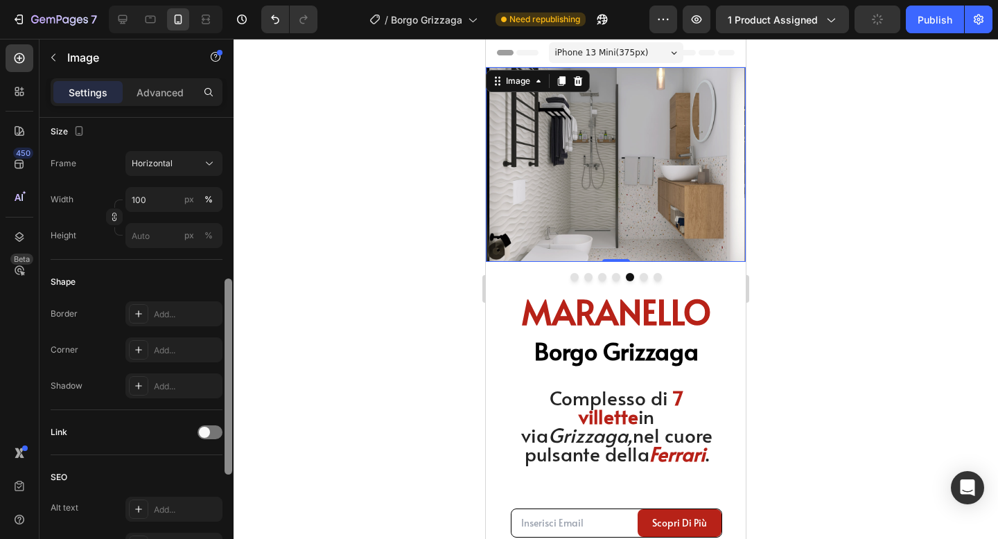
scroll to position [374, 0]
click at [182, 340] on div "Add..." at bounding box center [173, 348] width 97 height 25
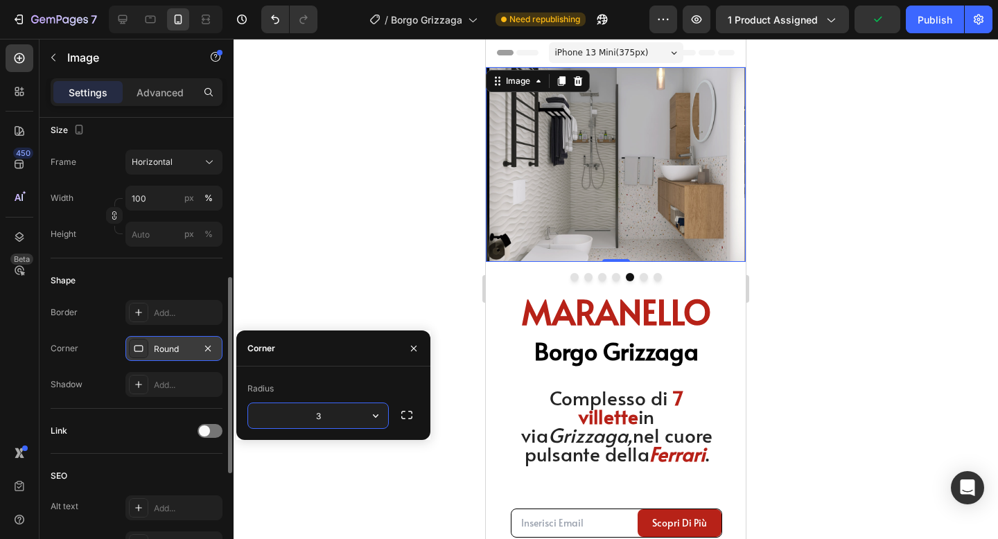
type input "30"
click at [311, 223] on div at bounding box center [616, 289] width 765 height 500
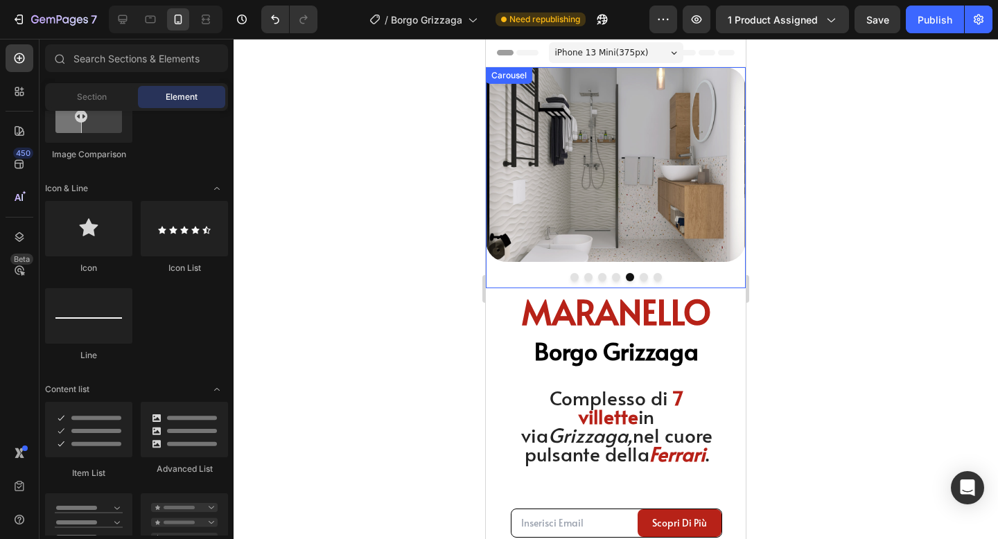
click at [643, 279] on button "Dot" at bounding box center [644, 277] width 8 height 8
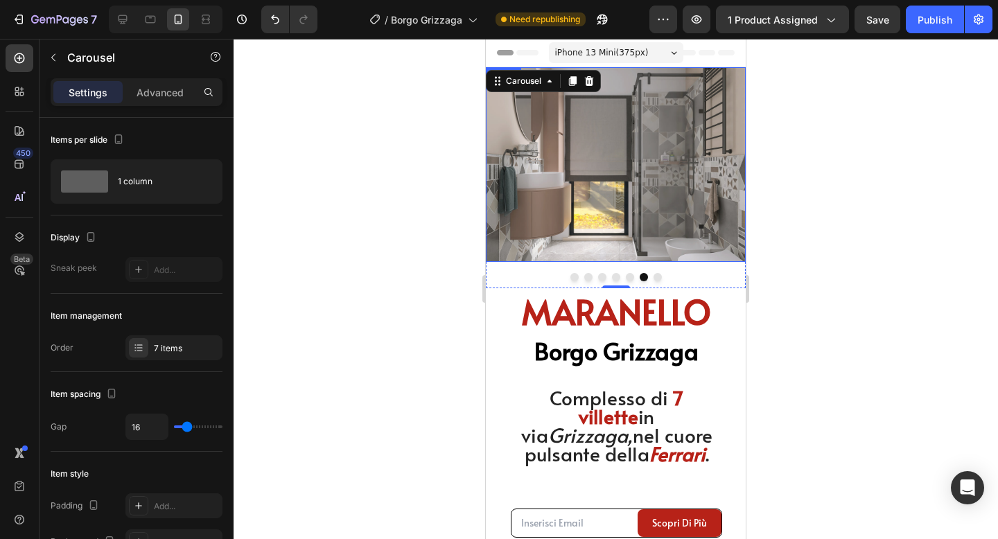
click at [635, 223] on img at bounding box center [616, 164] width 260 height 195
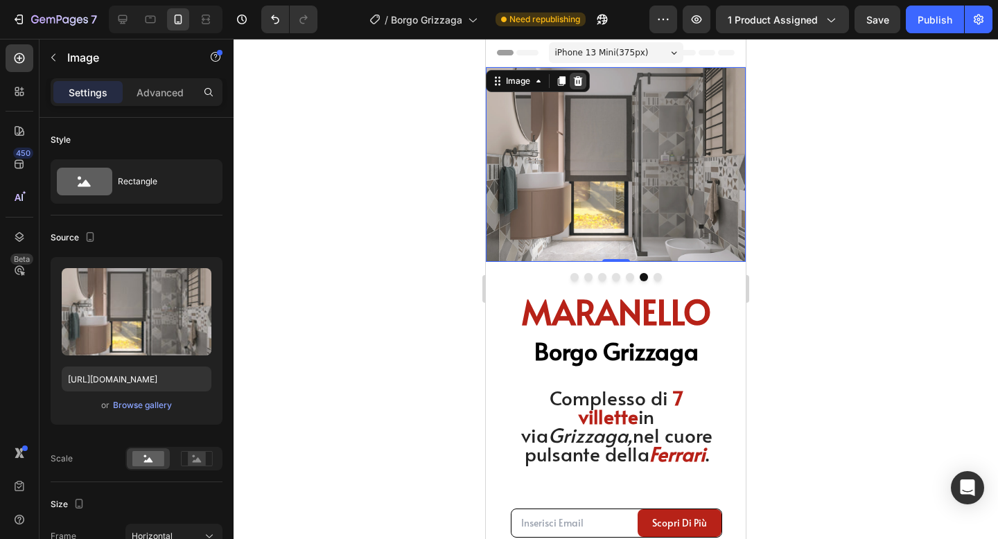
click at [579, 82] on icon at bounding box center [578, 81] width 11 height 11
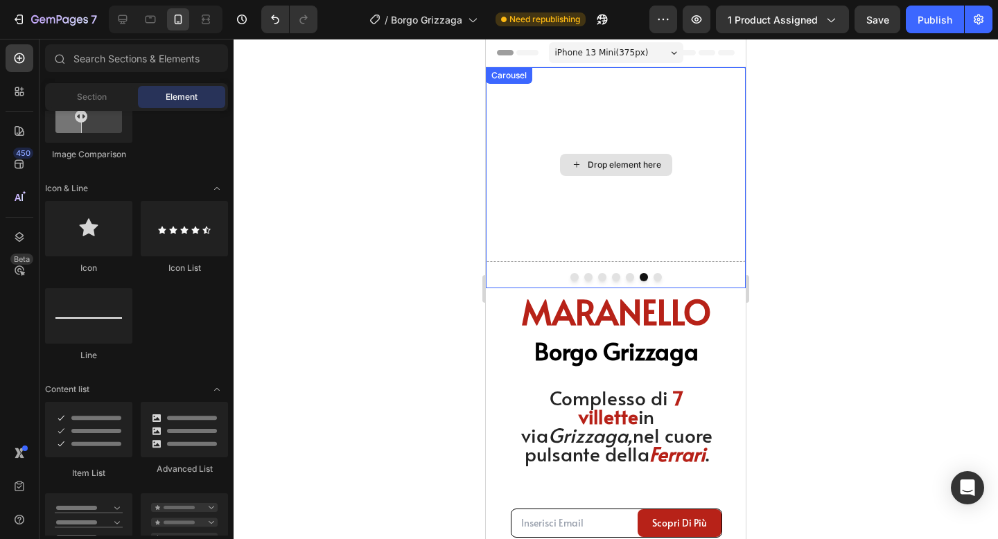
click at [647, 215] on div "Drop element here" at bounding box center [616, 164] width 260 height 195
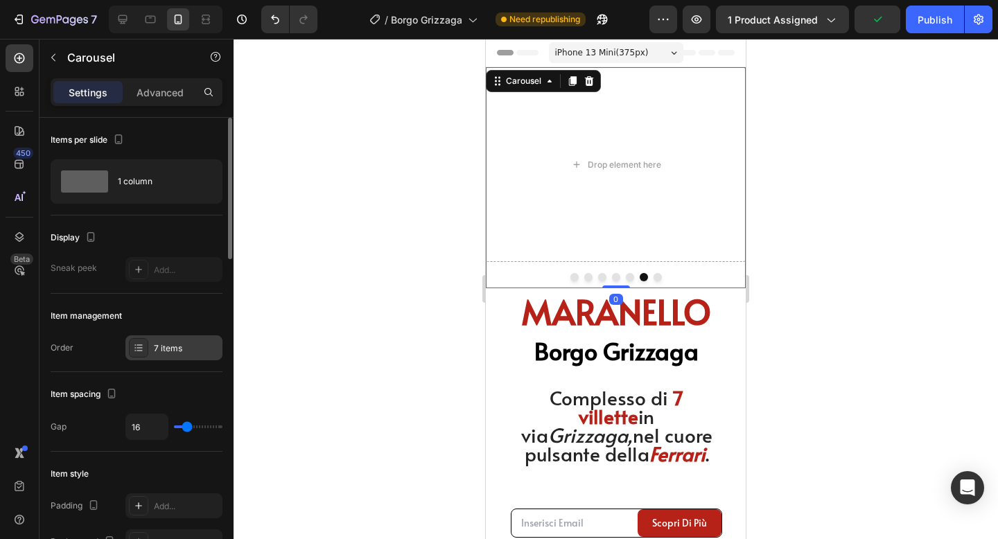
click at [182, 340] on div "7 items" at bounding box center [173, 348] width 97 height 25
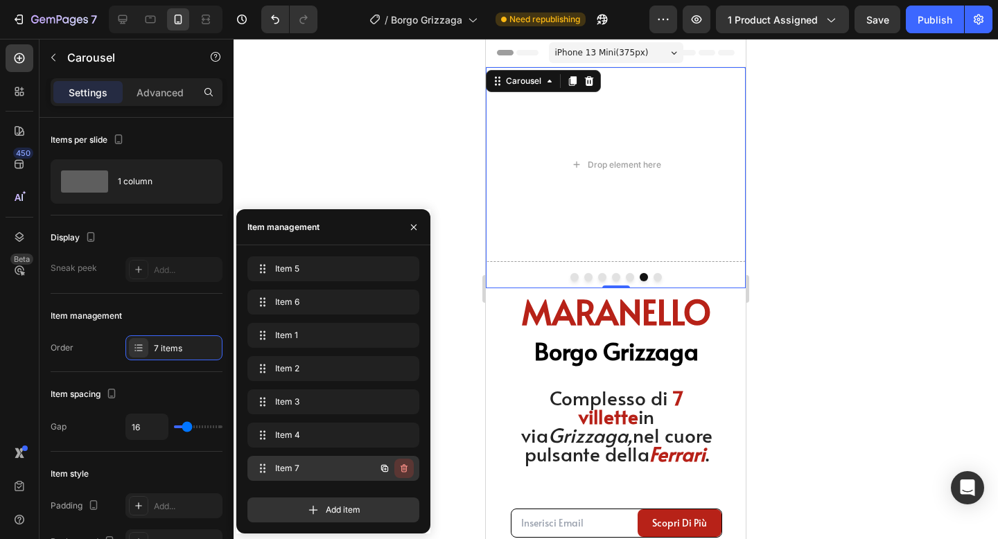
click at [401, 467] on icon "button" at bounding box center [404, 468] width 7 height 8
click at [401, 462] on div "Delete" at bounding box center [395, 468] width 26 height 12
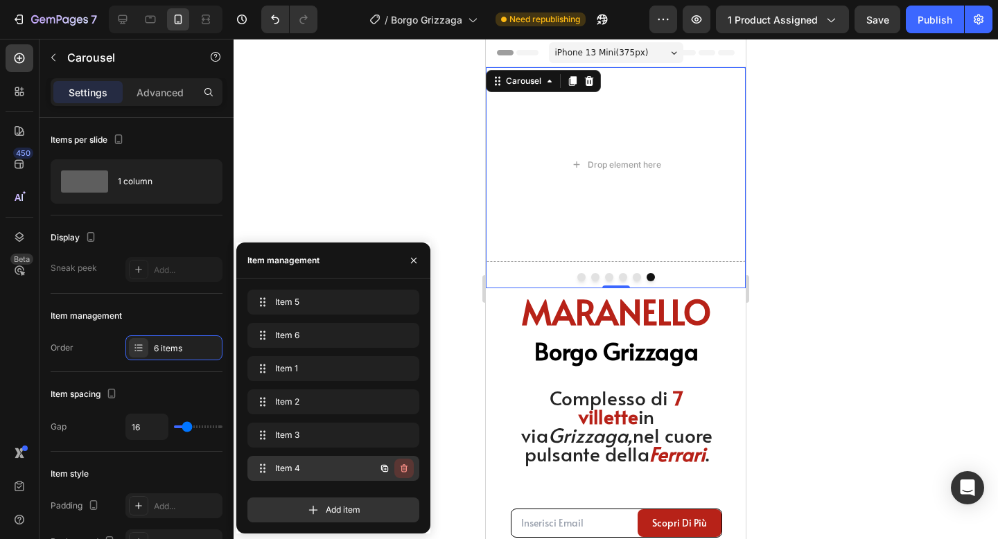
click at [404, 467] on icon "button" at bounding box center [404, 468] width 11 height 11
click at [403, 466] on div "Delete" at bounding box center [395, 468] width 26 height 12
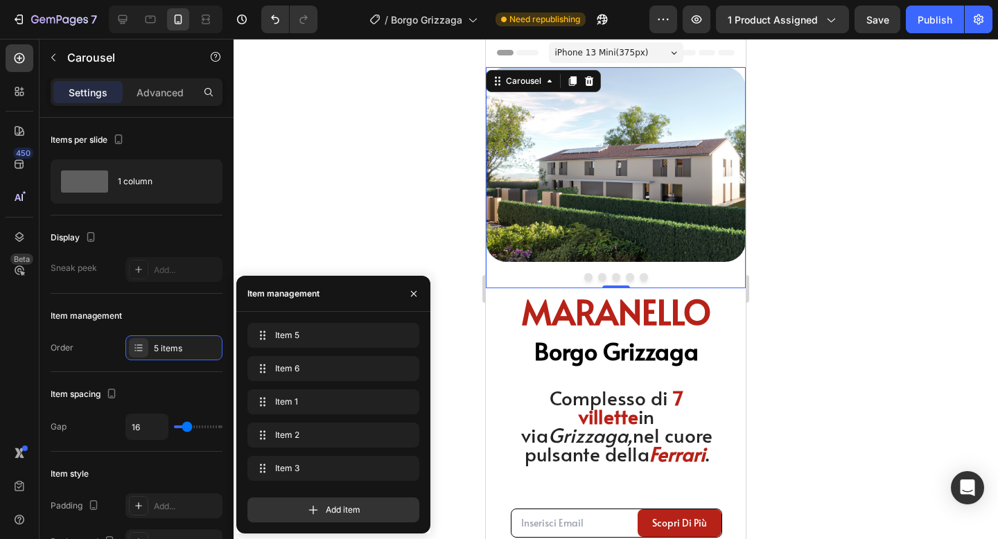
click at [973, 202] on div at bounding box center [616, 289] width 765 height 500
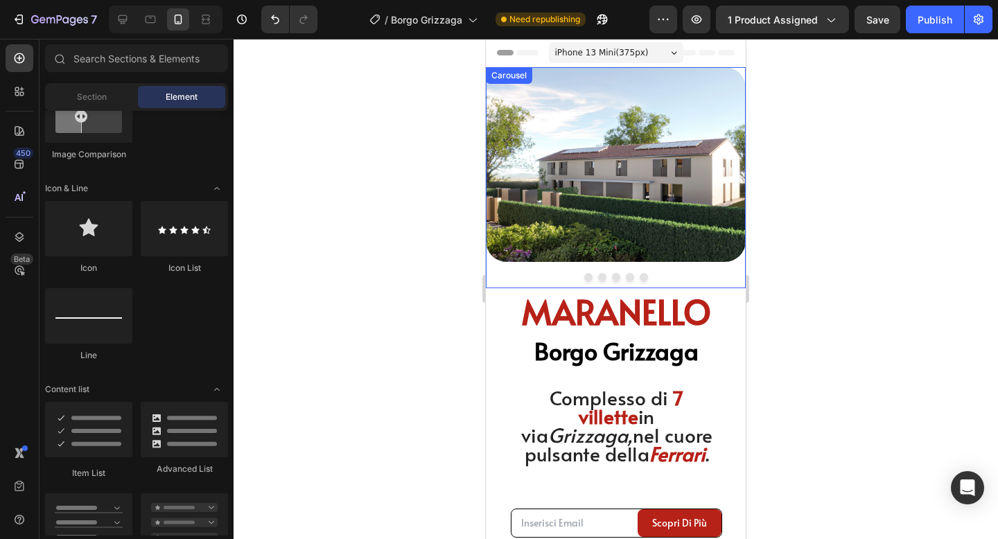
click at [589, 277] on button "Dot" at bounding box center [588, 277] width 8 height 8
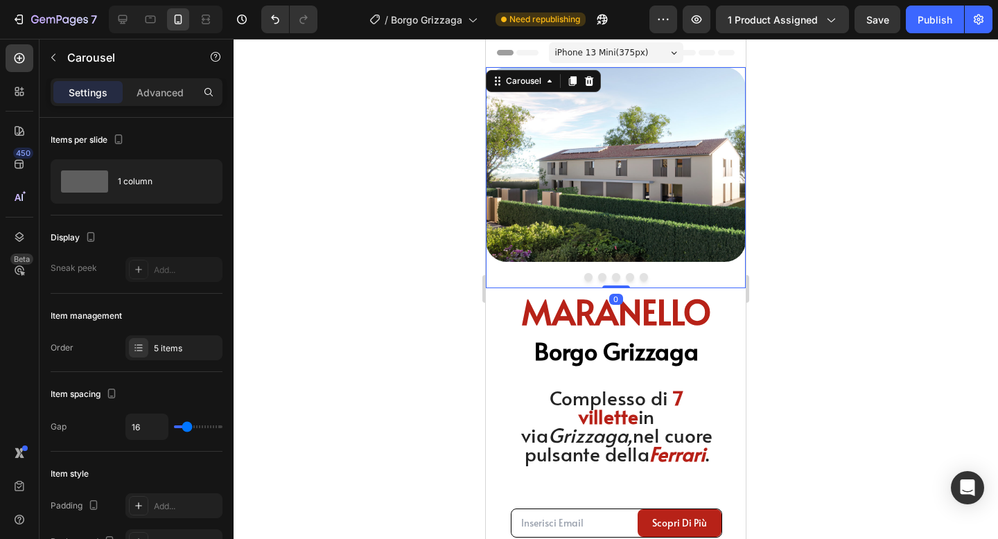
click at [589, 277] on button "Dot" at bounding box center [588, 277] width 8 height 8
click at [606, 277] on div at bounding box center [616, 277] width 260 height 8
click at [605, 277] on button "Dot" at bounding box center [602, 277] width 8 height 8
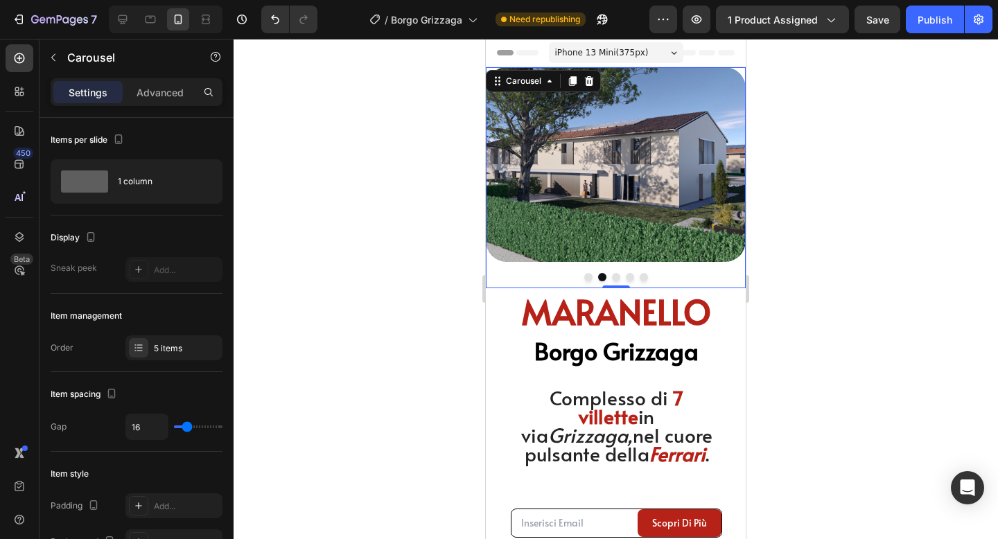
click at [620, 275] on div at bounding box center [616, 277] width 260 height 8
click at [617, 277] on button "Dot" at bounding box center [616, 277] width 8 height 8
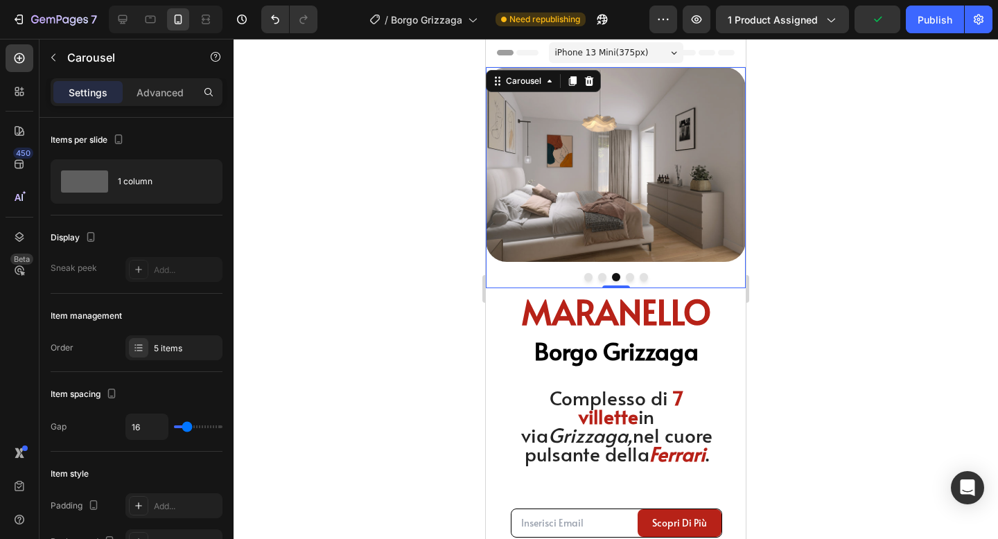
click at [588, 279] on button "Dot" at bounding box center [588, 277] width 8 height 8
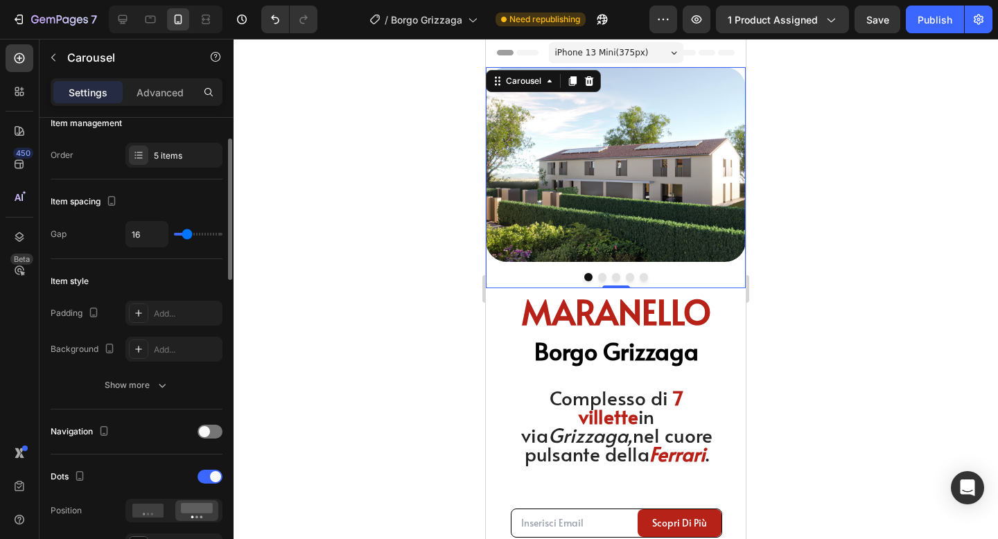
scroll to position [0, 0]
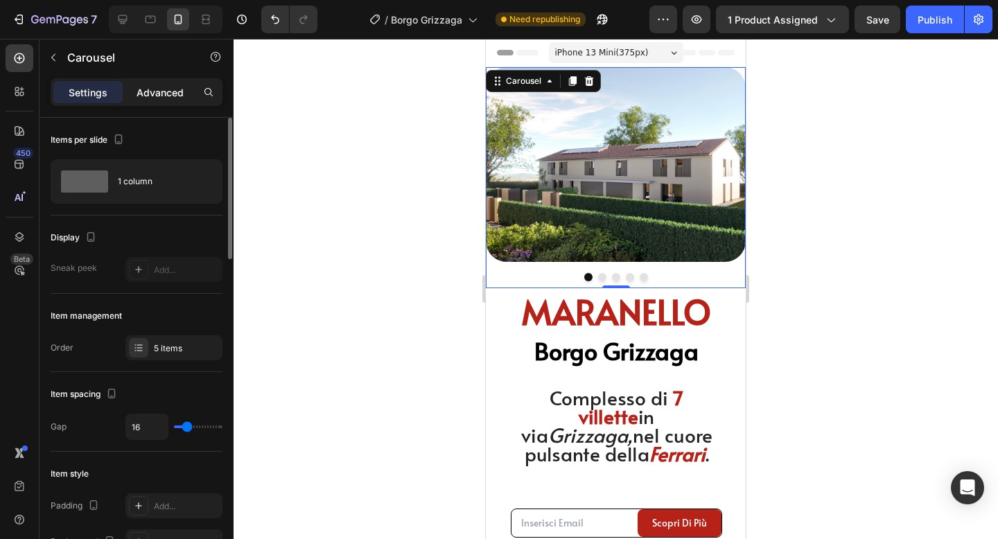
click at [160, 90] on p "Advanced" at bounding box center [160, 92] width 47 height 15
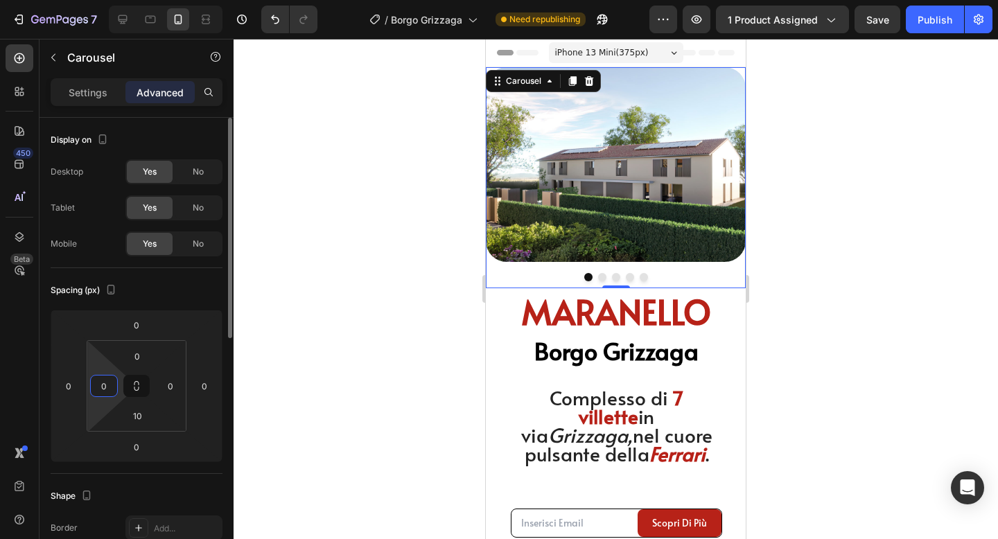
click at [105, 385] on input "0" at bounding box center [104, 386] width 21 height 21
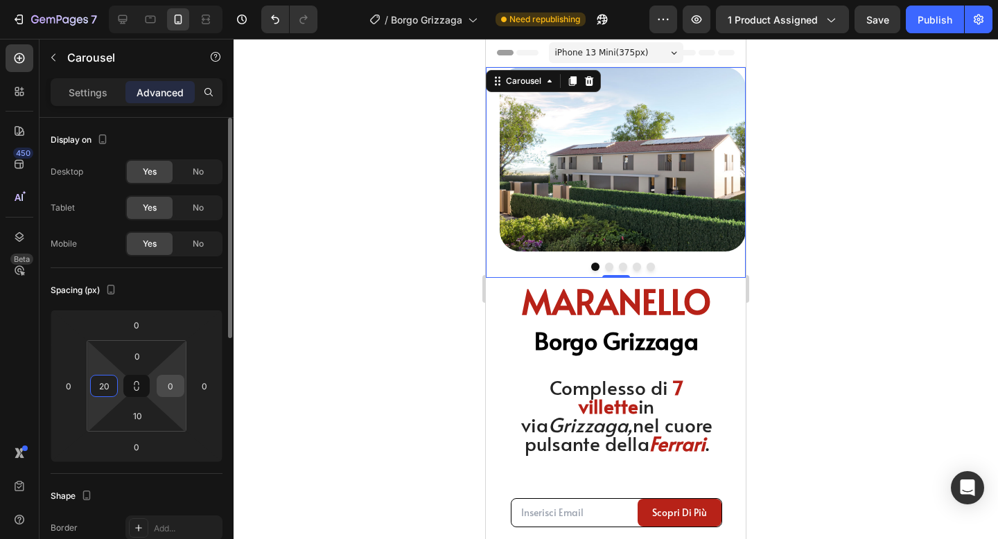
type input "20"
click at [173, 390] on input "0" at bounding box center [170, 386] width 21 height 21
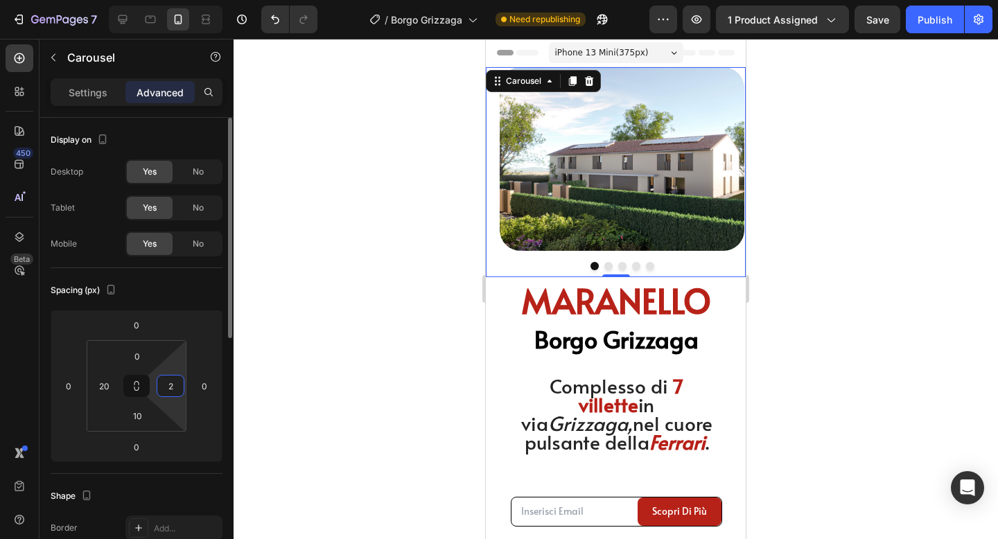
type input "20"
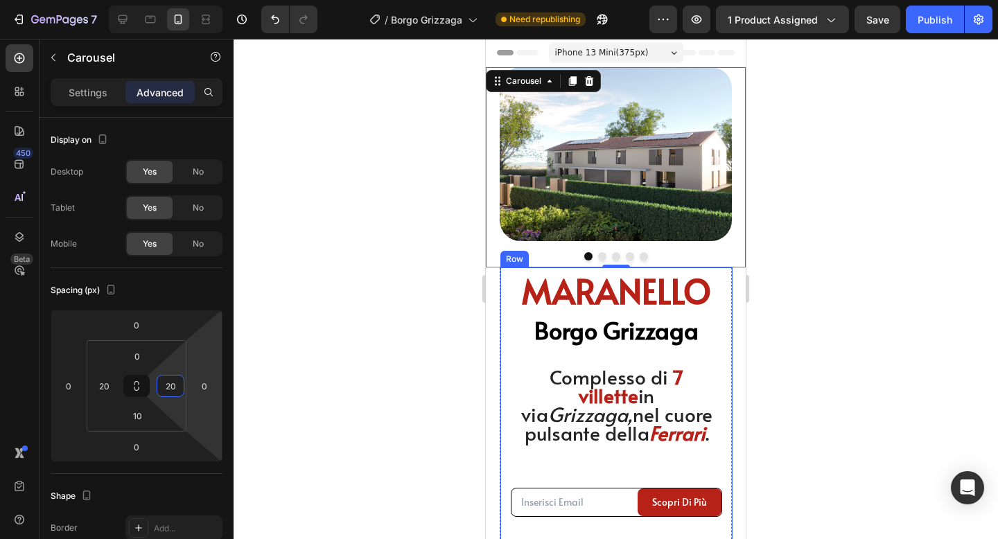
click at [810, 296] on div at bounding box center [616, 289] width 765 height 500
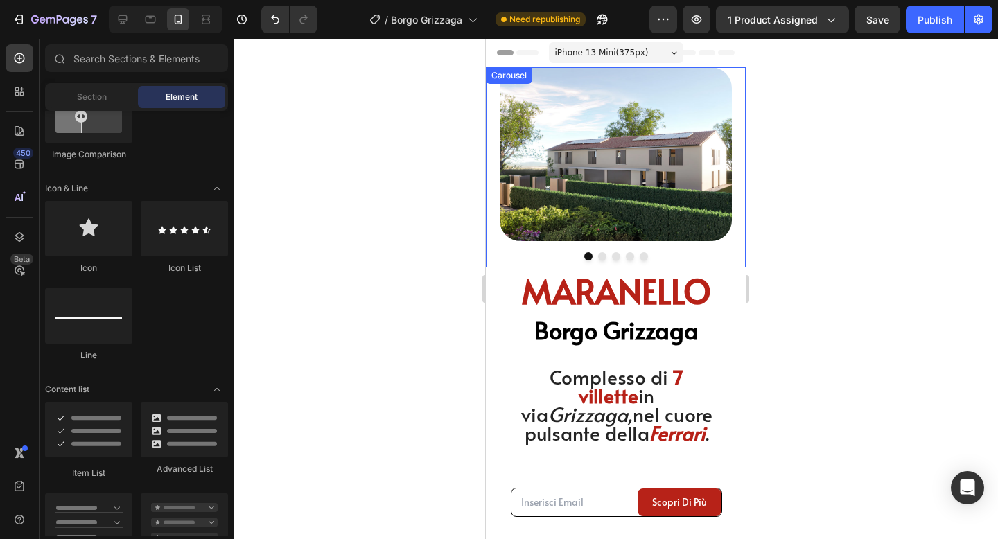
click at [518, 255] on div at bounding box center [616, 256] width 232 height 8
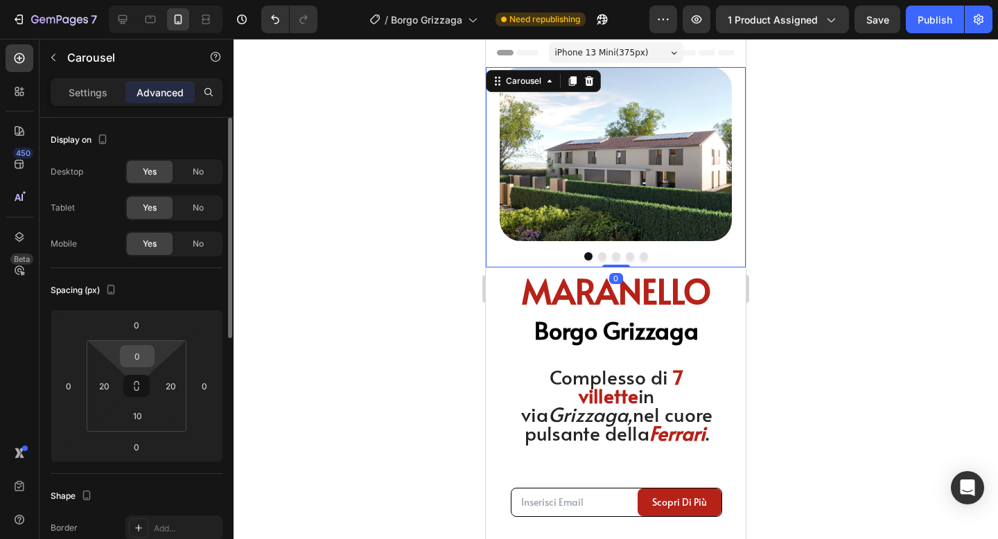
click at [139, 367] on div "0" at bounding box center [137, 356] width 35 height 22
click at [141, 358] on input "0" at bounding box center [137, 356] width 28 height 21
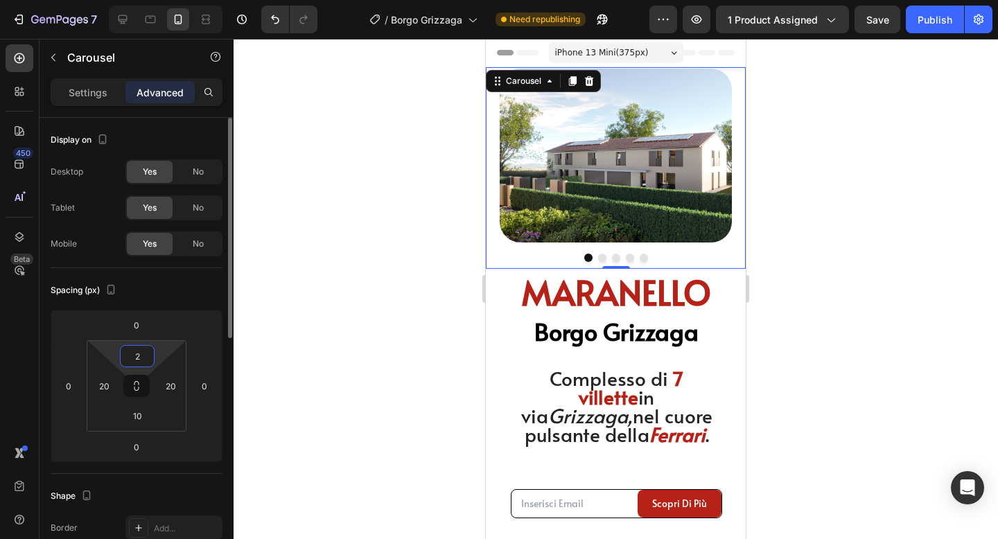
type input "20"
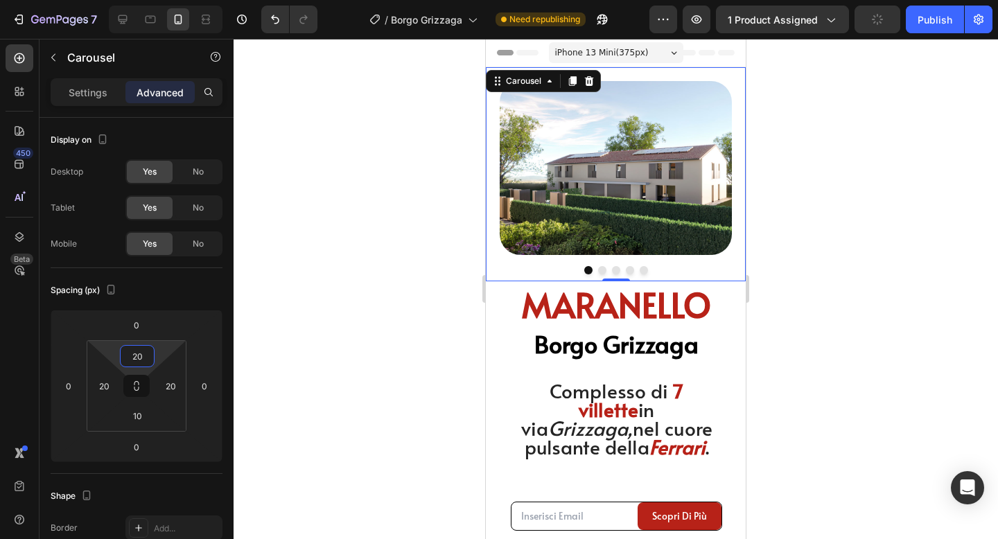
click at [910, 262] on div at bounding box center [616, 289] width 765 height 500
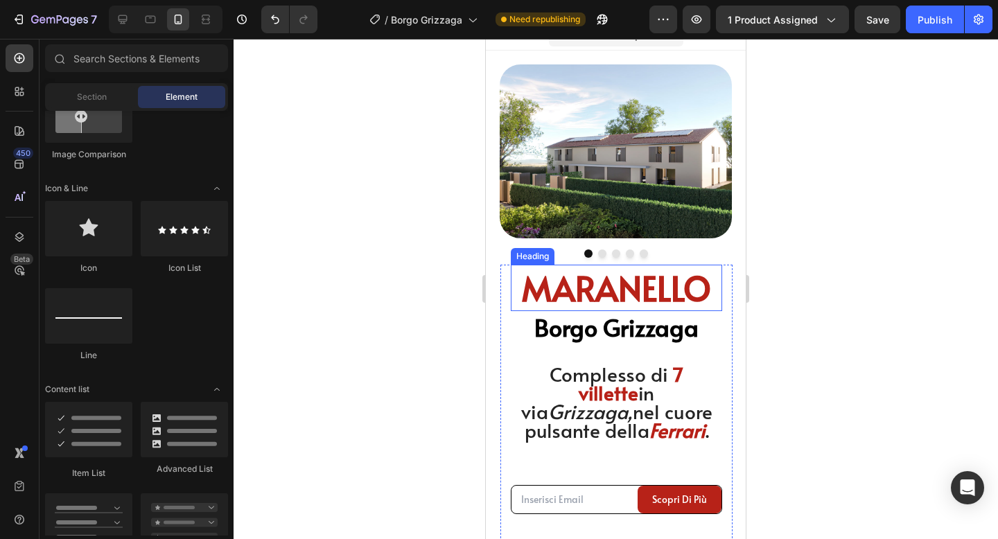
scroll to position [19, 0]
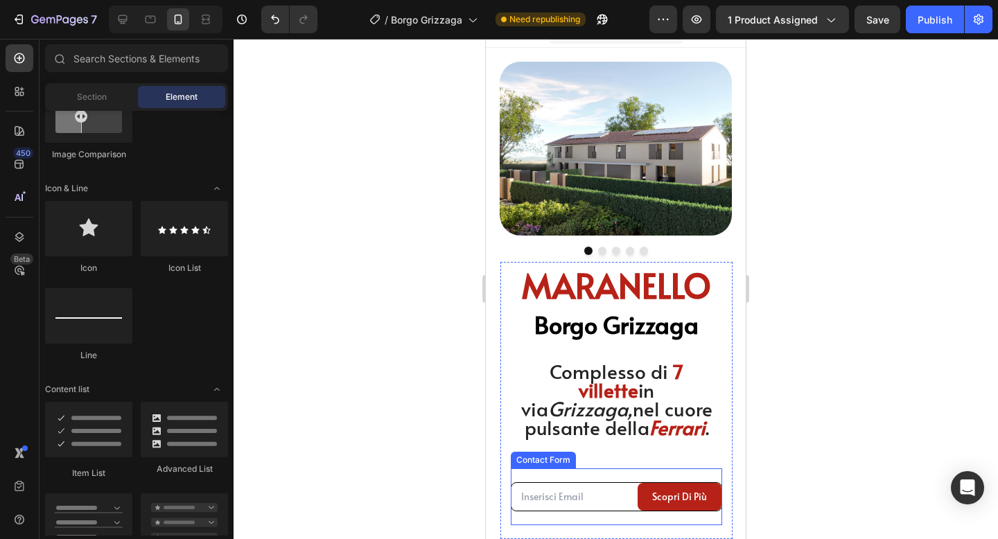
click at [620, 474] on div "Email Field Scopri Di più Submit Button Row Contact Form" at bounding box center [616, 497] width 211 height 57
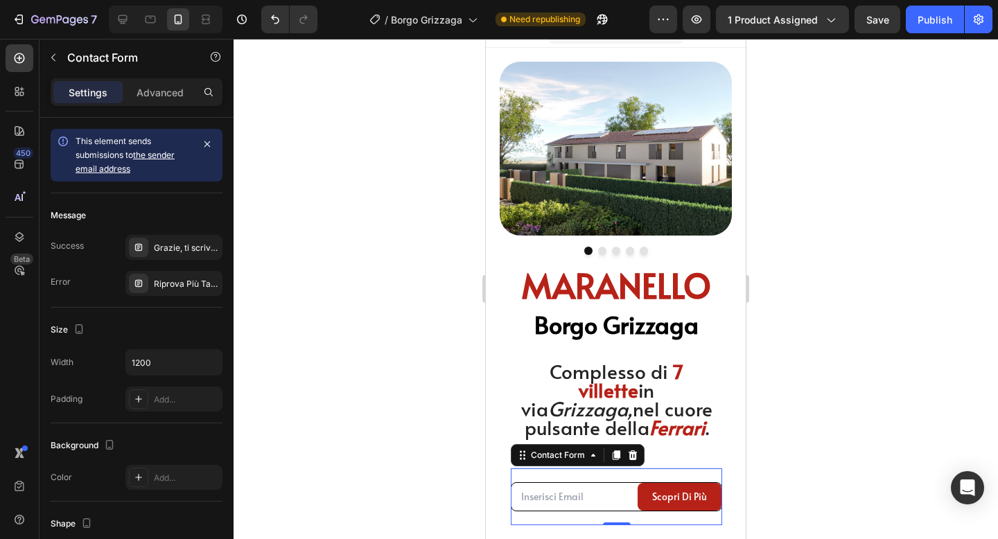
click at [157, 104] on div "Settings Advanced" at bounding box center [137, 92] width 172 height 28
click at [157, 98] on p "Advanced" at bounding box center [160, 92] width 47 height 15
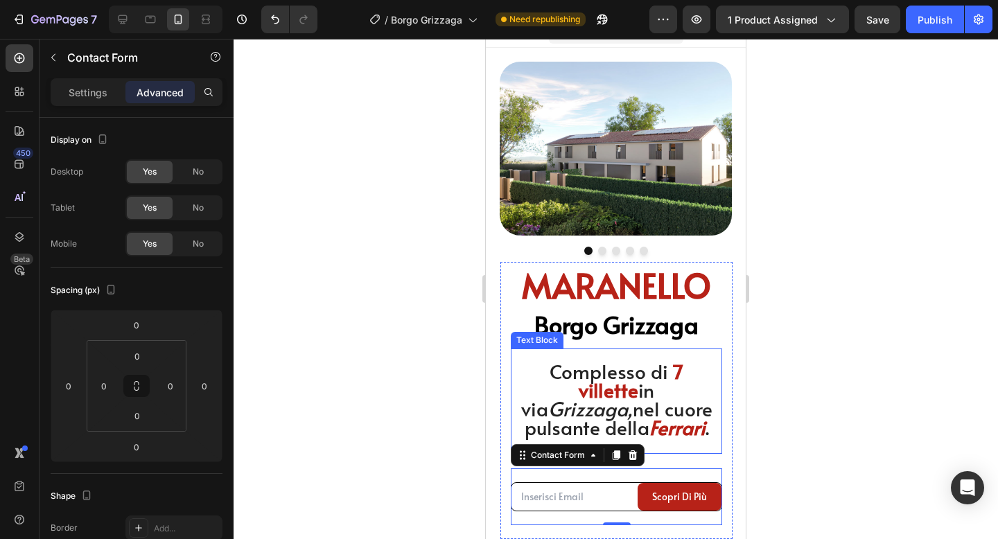
click at [587, 412] on span "in via Grizzaga, nel cuore pulsante della" at bounding box center [616, 408] width 191 height 64
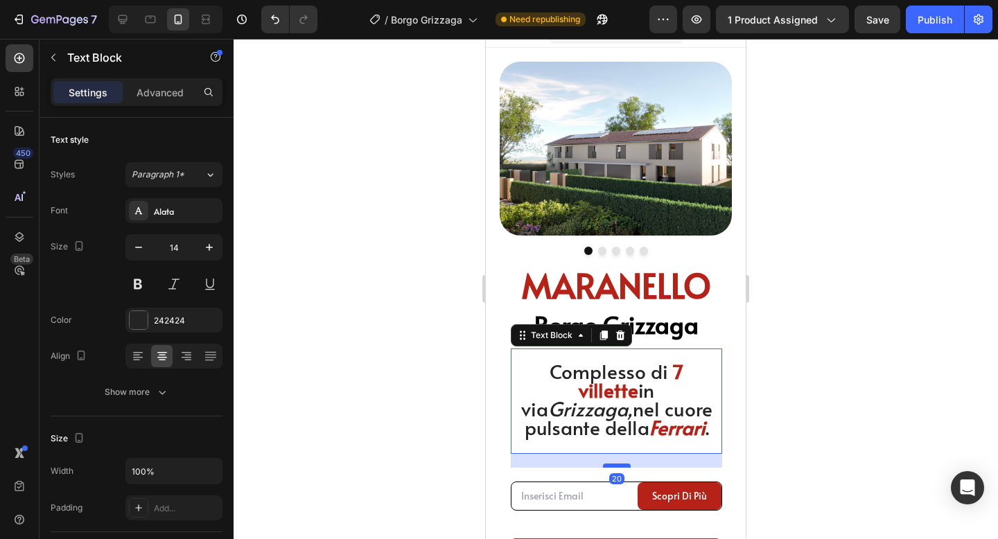
click at [619, 466] on div at bounding box center [617, 466] width 28 height 4
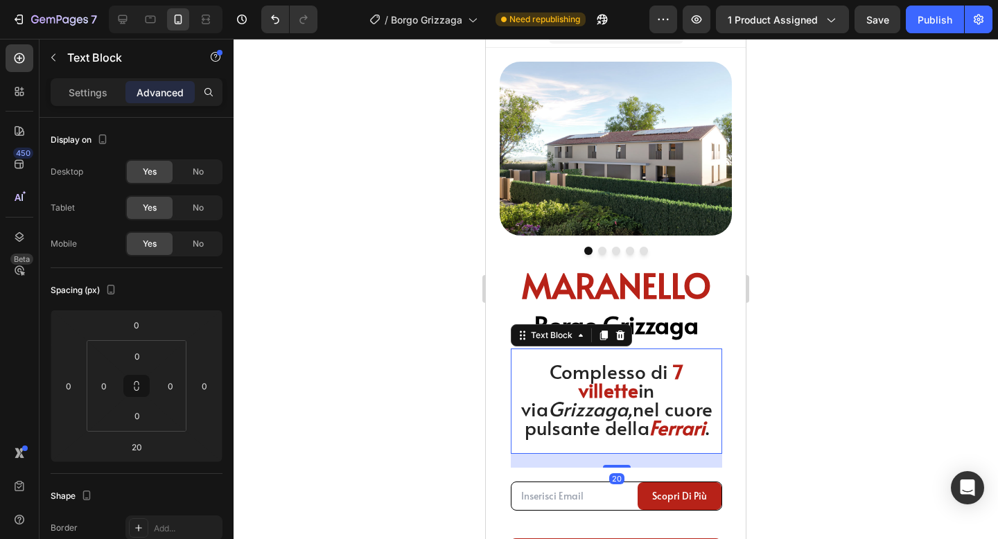
click at [875, 394] on div at bounding box center [616, 289] width 765 height 500
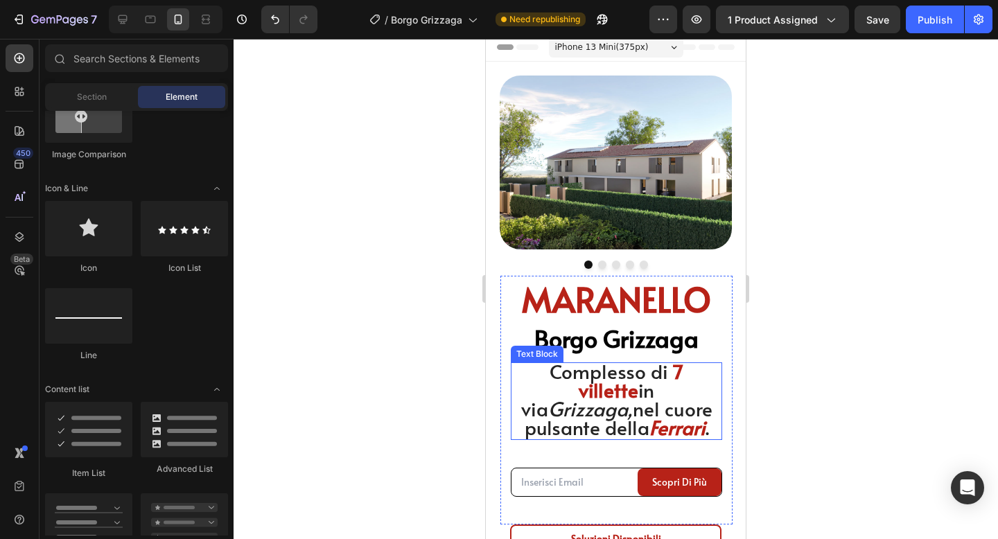
scroll to position [3, 0]
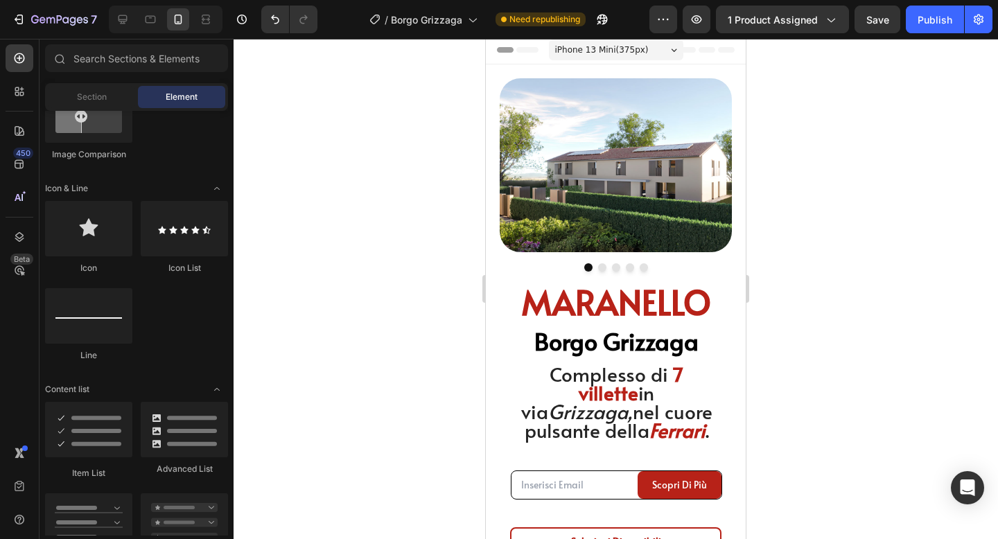
click at [974, 261] on div at bounding box center [616, 289] width 765 height 500
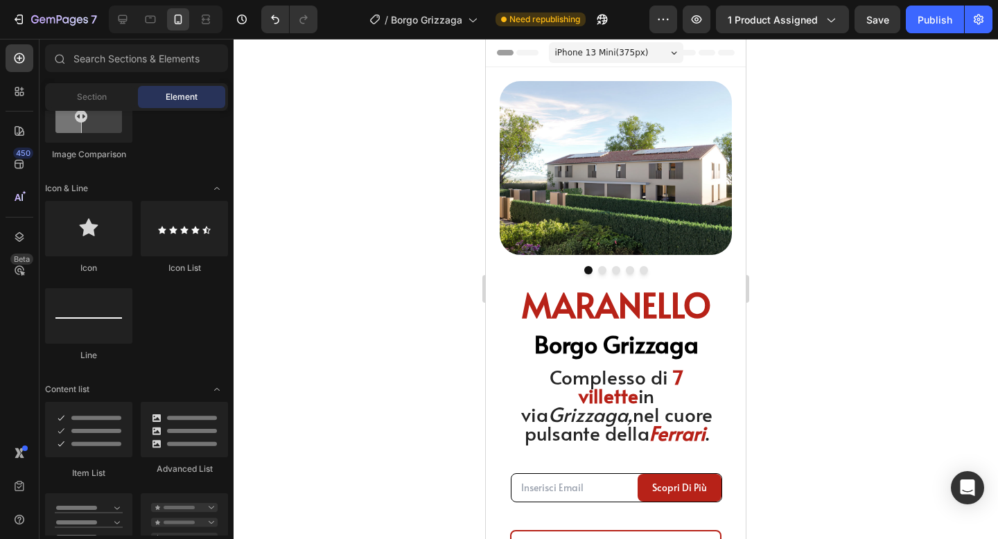
click at [829, 202] on div at bounding box center [616, 289] width 765 height 500
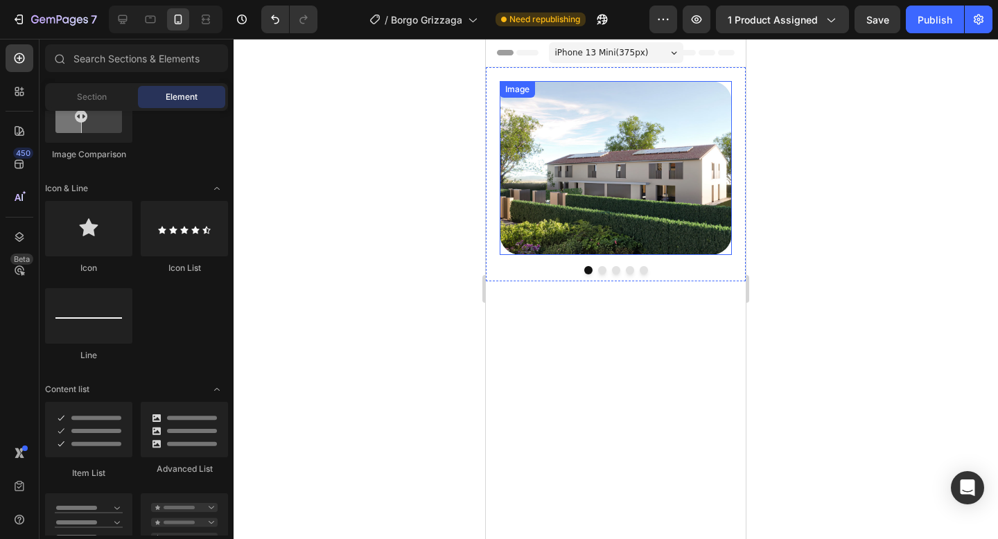
click at [830, 139] on div at bounding box center [616, 289] width 765 height 500
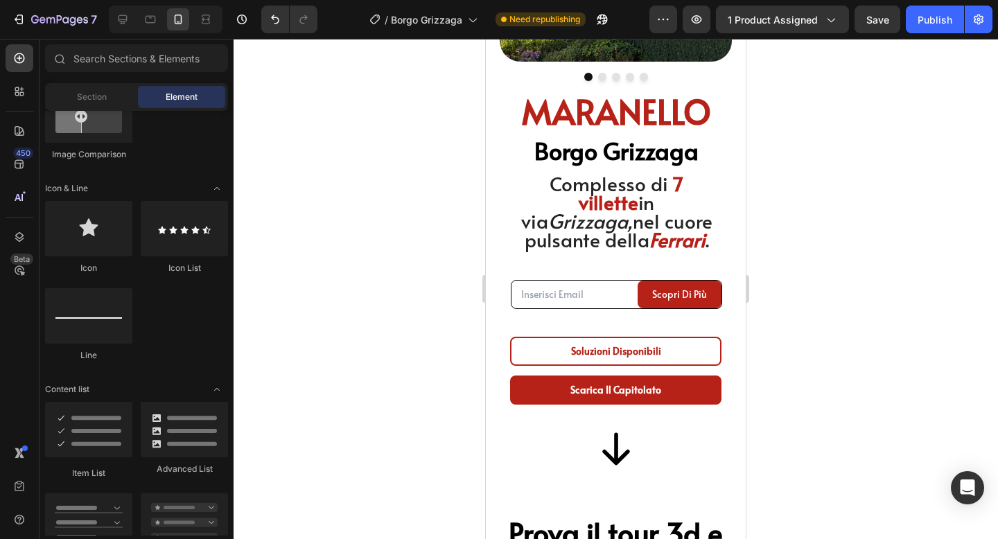
scroll to position [195, 0]
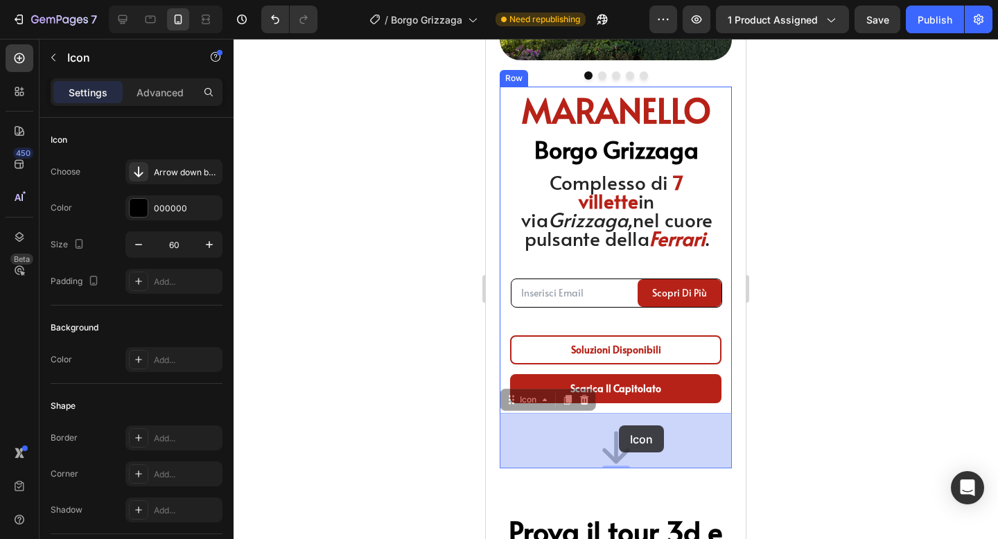
drag, startPoint x: 618, startPoint y: 440, endPoint x: 619, endPoint y: 426, distance: 13.9
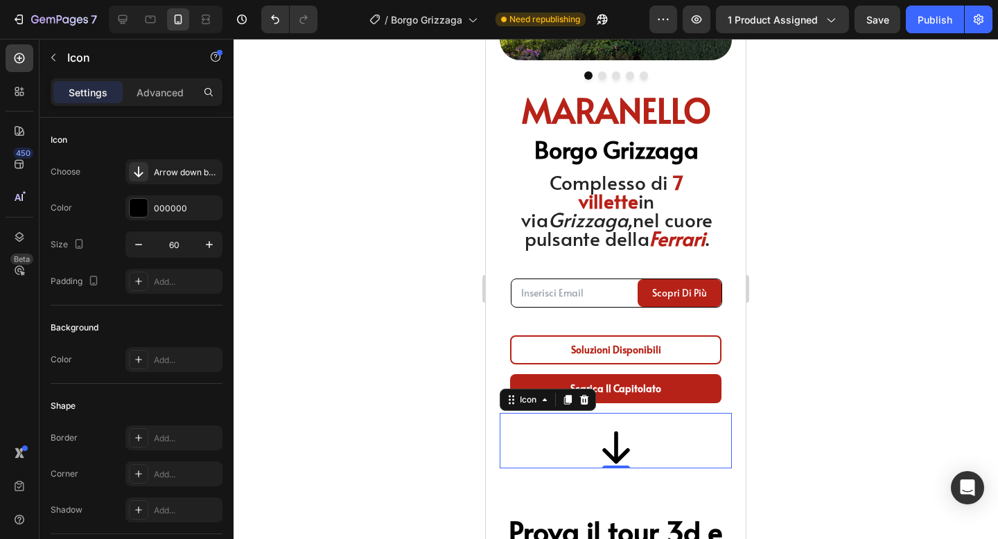
click at [797, 323] on div at bounding box center [616, 289] width 765 height 500
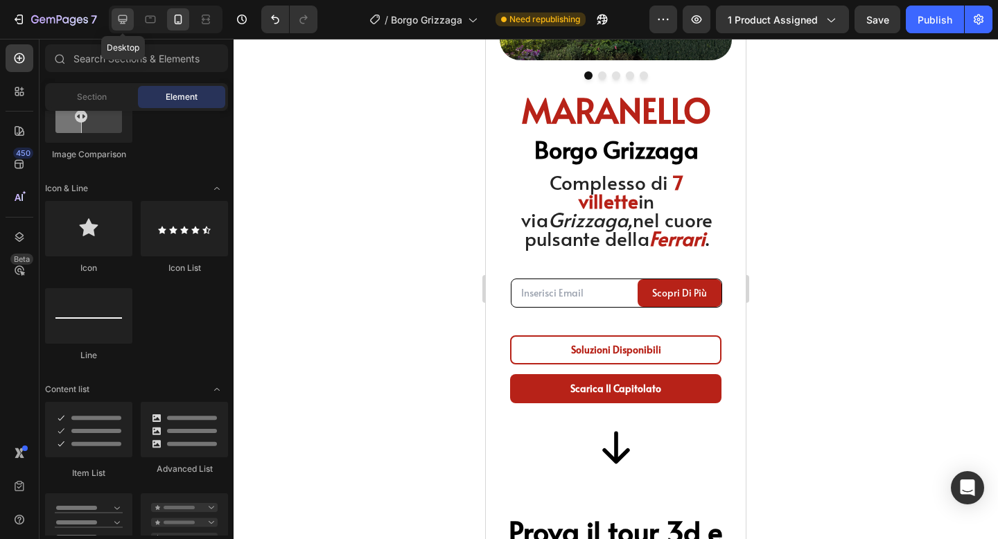
click at [129, 23] on icon at bounding box center [123, 19] width 14 height 14
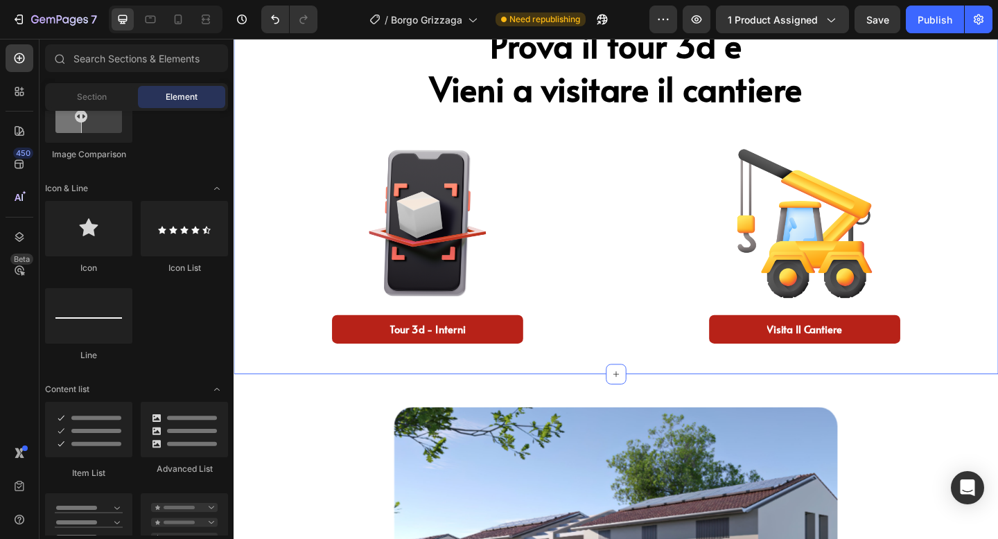
scroll to position [993, 0]
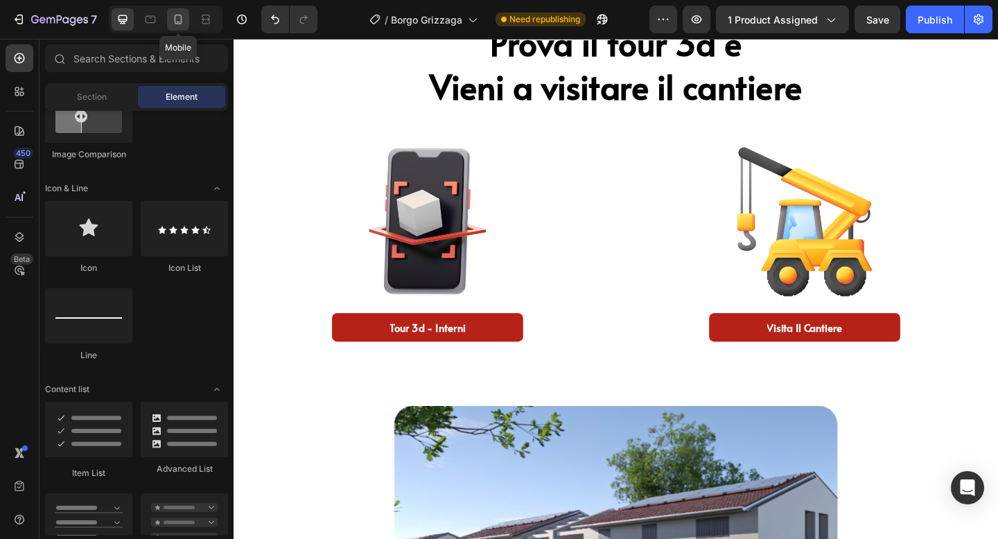
click at [181, 24] on icon at bounding box center [179, 20] width 8 height 10
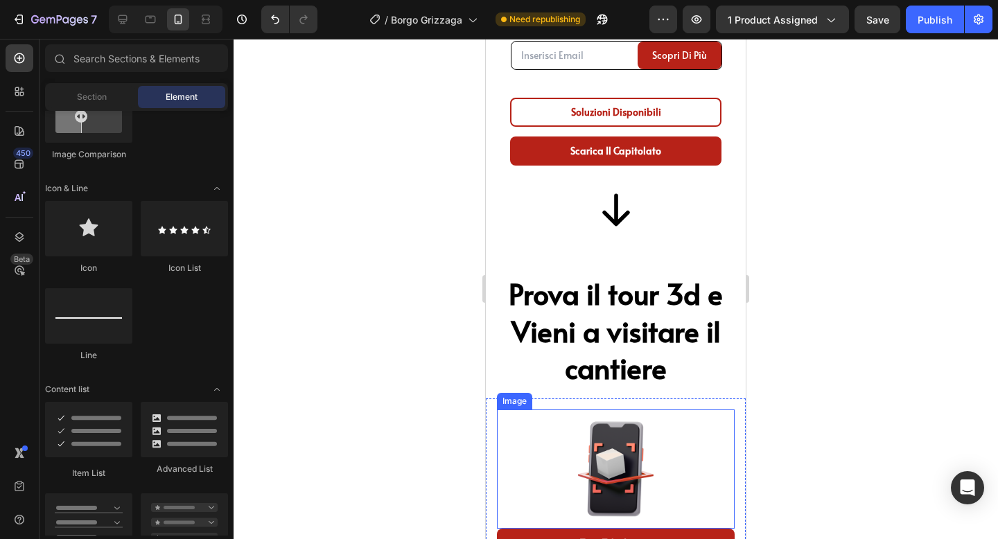
scroll to position [626, 0]
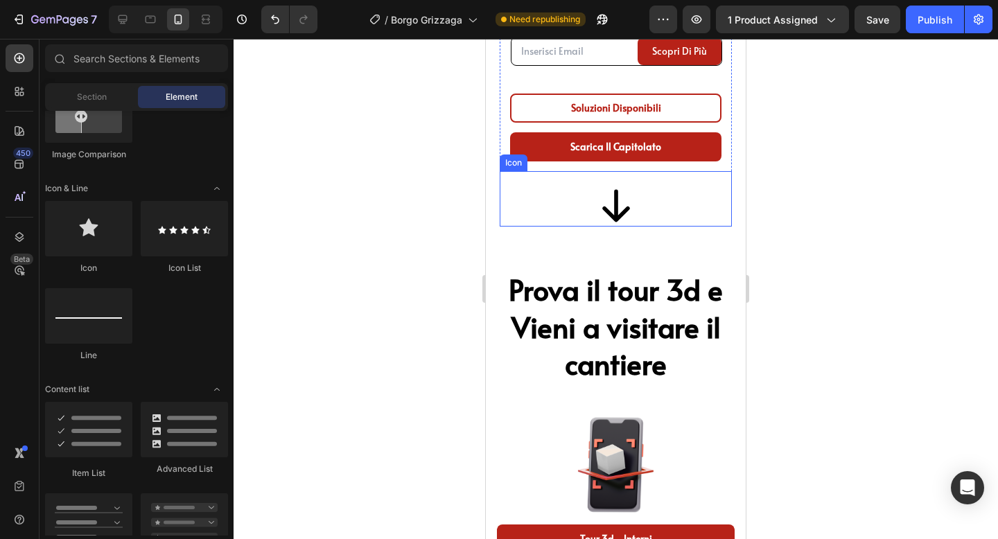
click at [619, 203] on icon "Section 5" at bounding box center [616, 206] width 42 height 42
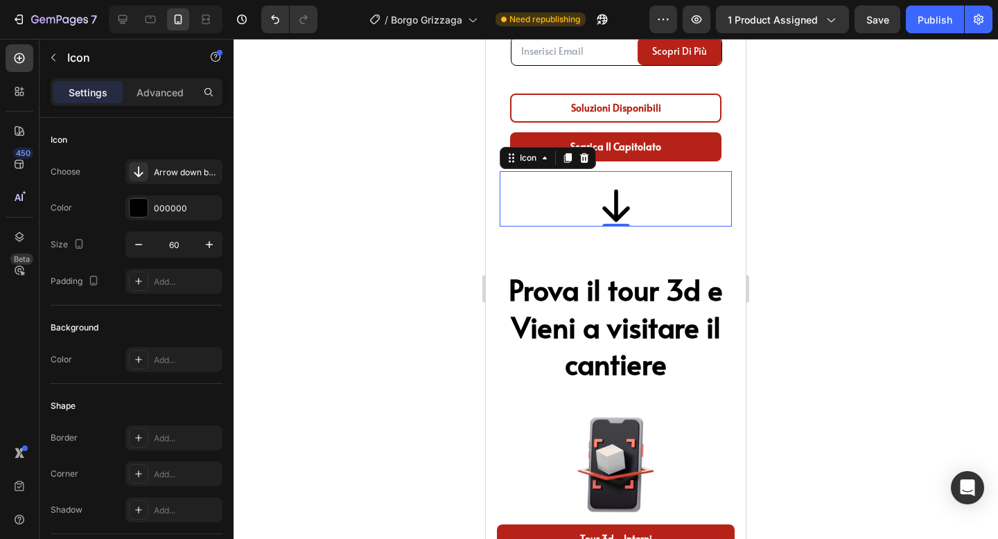
click at [843, 200] on div at bounding box center [616, 289] width 765 height 500
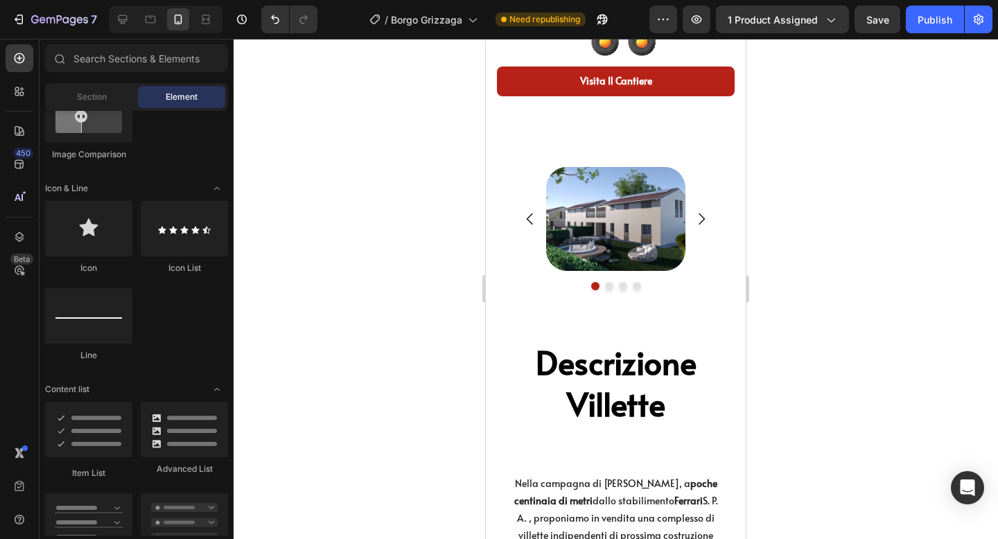
scroll to position [1242, 0]
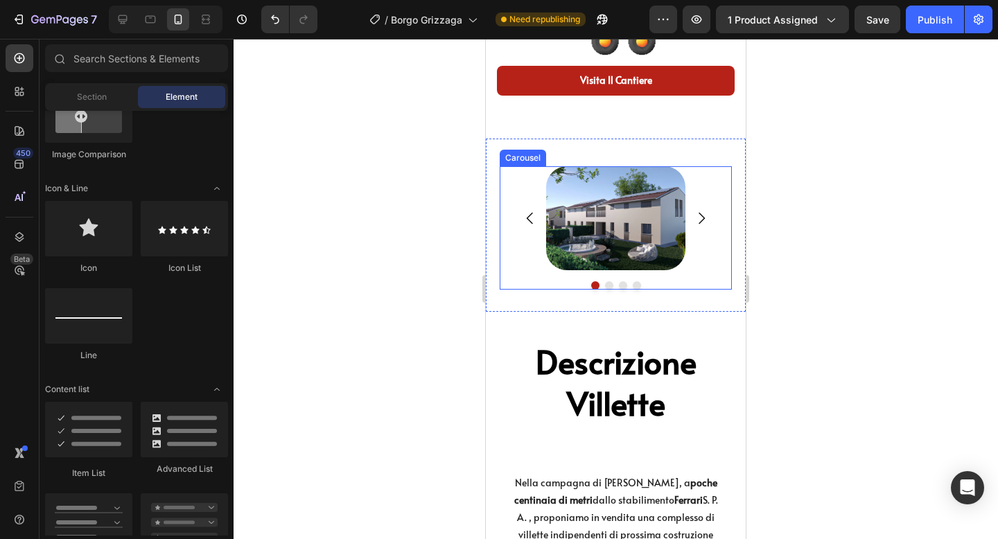
click at [703, 220] on icon "Carousel Next Arrow" at bounding box center [701, 218] width 17 height 17
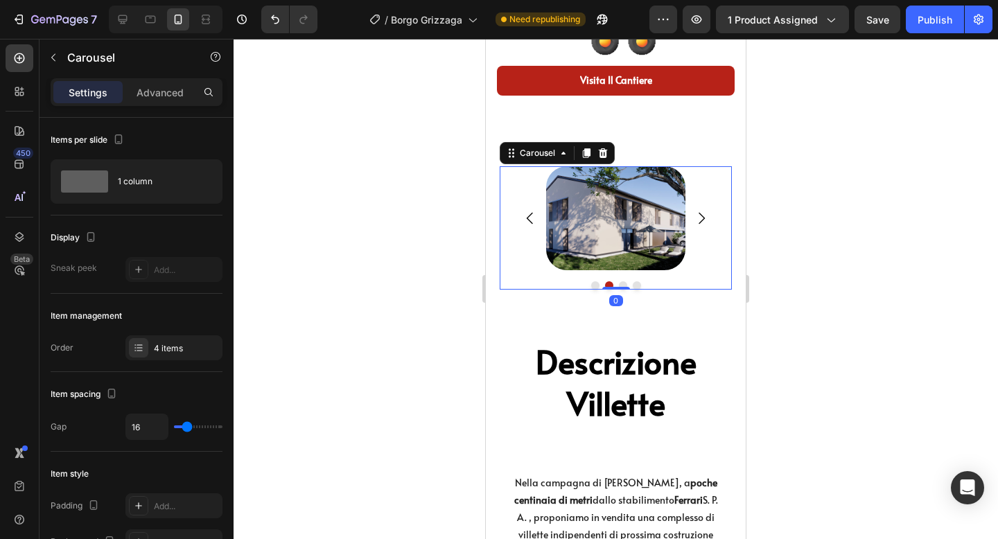
click at [702, 220] on icon "Carousel Next Arrow" at bounding box center [702, 219] width 6 height 12
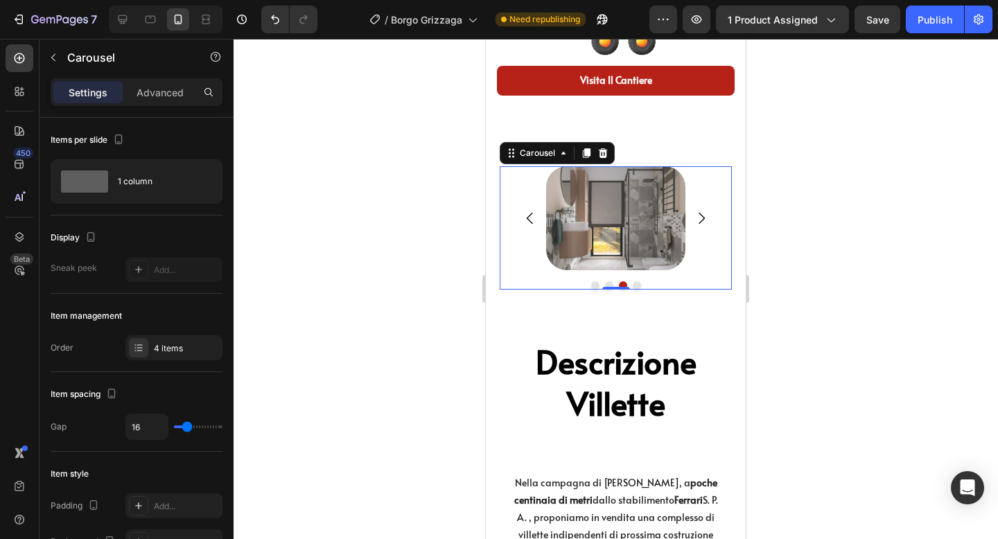
click at [702, 220] on icon "Carousel Next Arrow" at bounding box center [702, 219] width 6 height 12
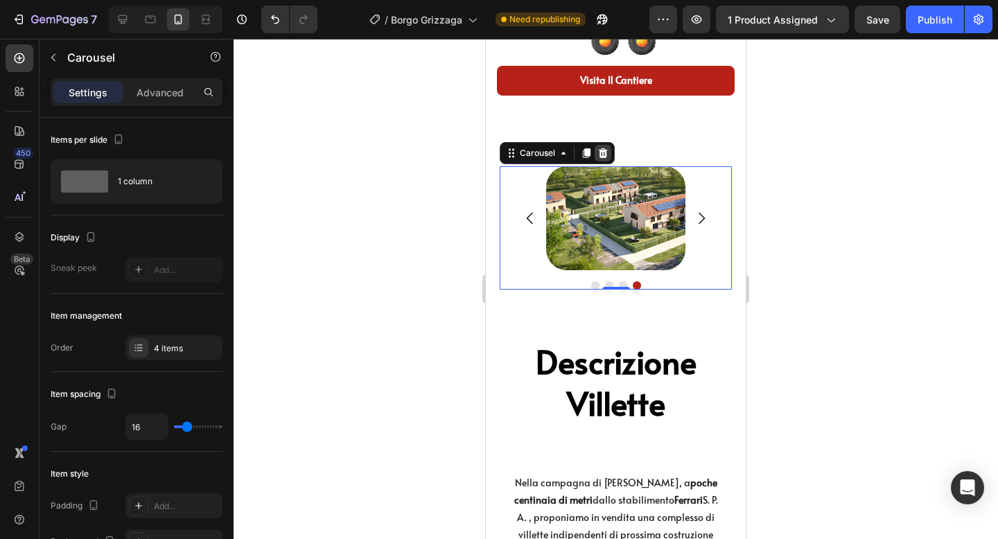
click at [609, 151] on div at bounding box center [603, 153] width 17 height 17
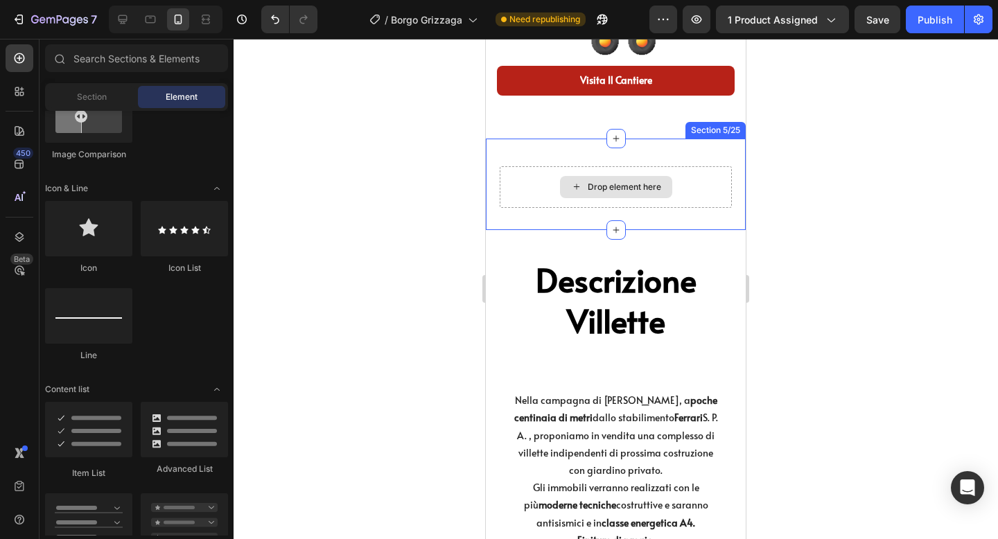
click at [622, 170] on div "Drop element here" at bounding box center [616, 187] width 232 height 42
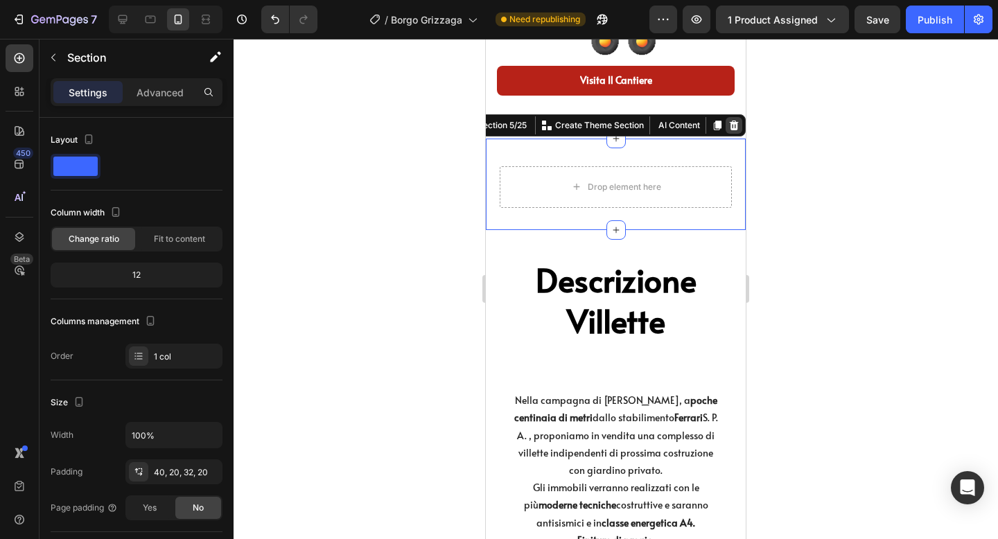
click at [731, 129] on icon at bounding box center [734, 125] width 9 height 10
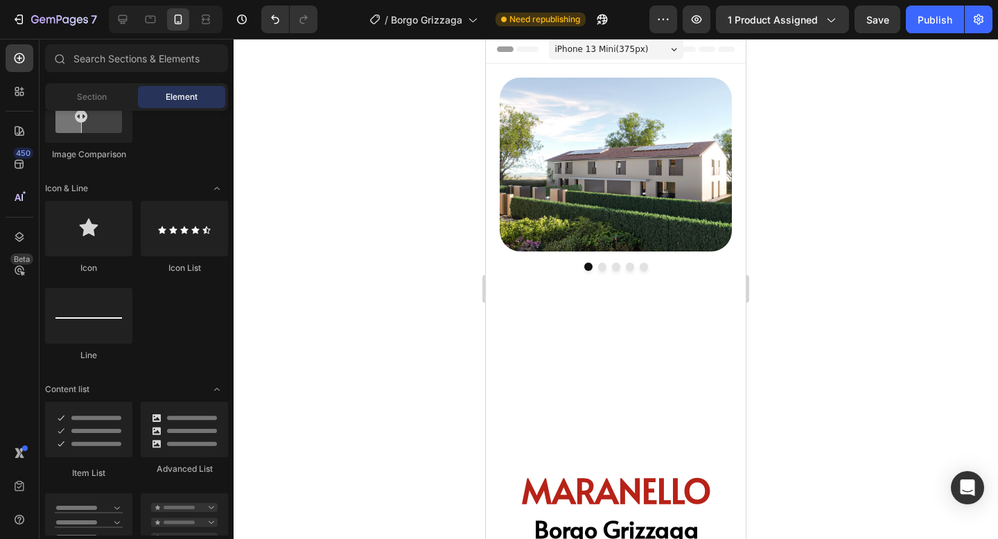
scroll to position [0, 0]
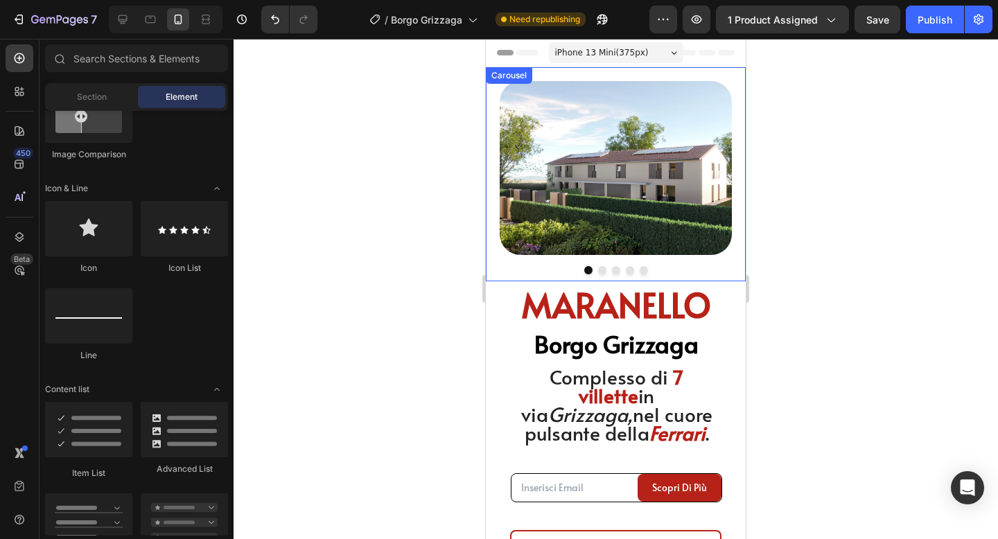
click at [536, 269] on div at bounding box center [616, 270] width 232 height 8
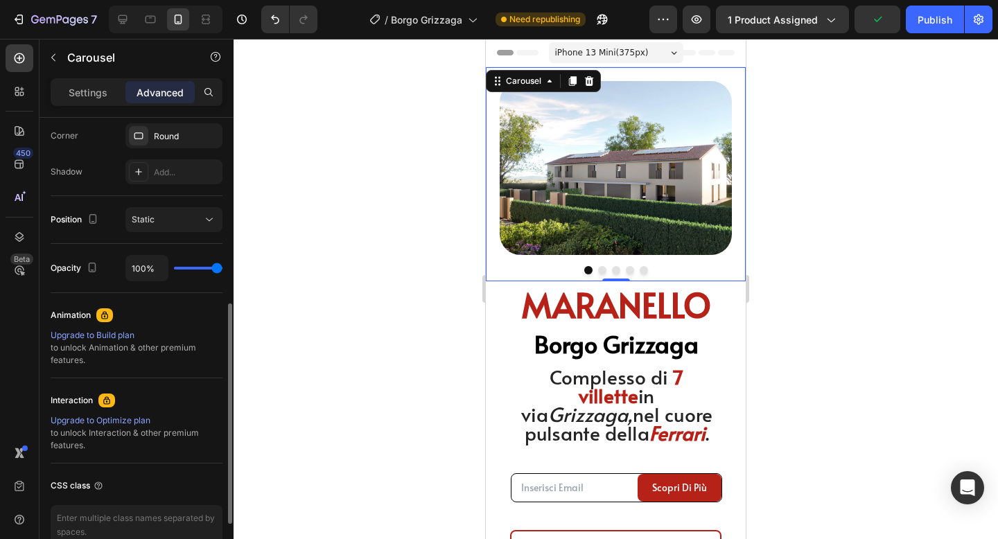
scroll to position [415, 0]
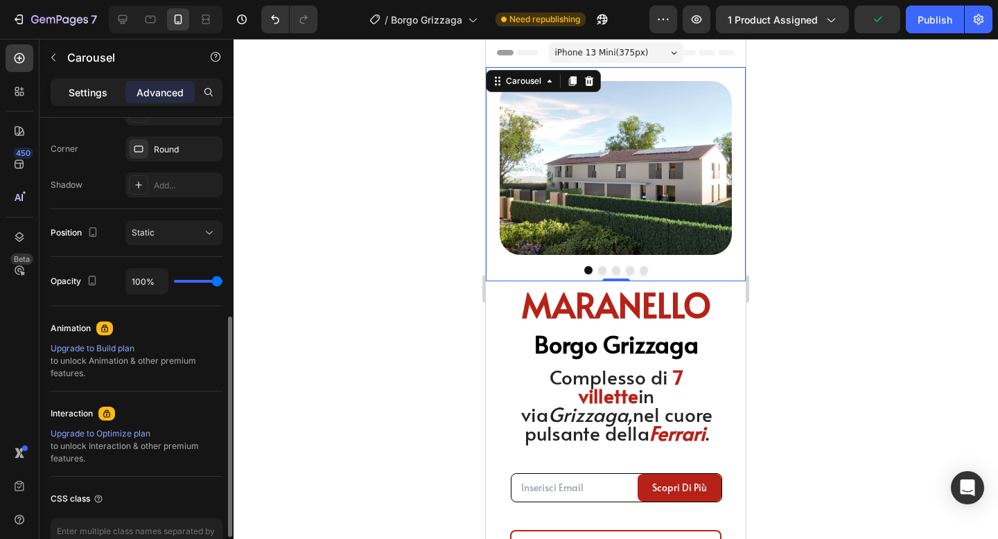
click at [101, 99] on div "Settings" at bounding box center [87, 92] width 69 height 22
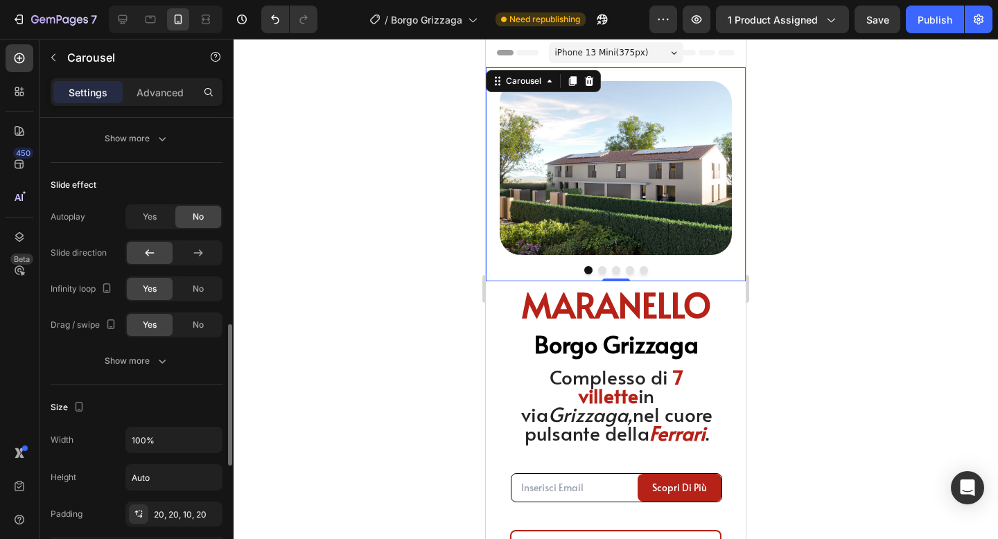
scroll to position [685, 0]
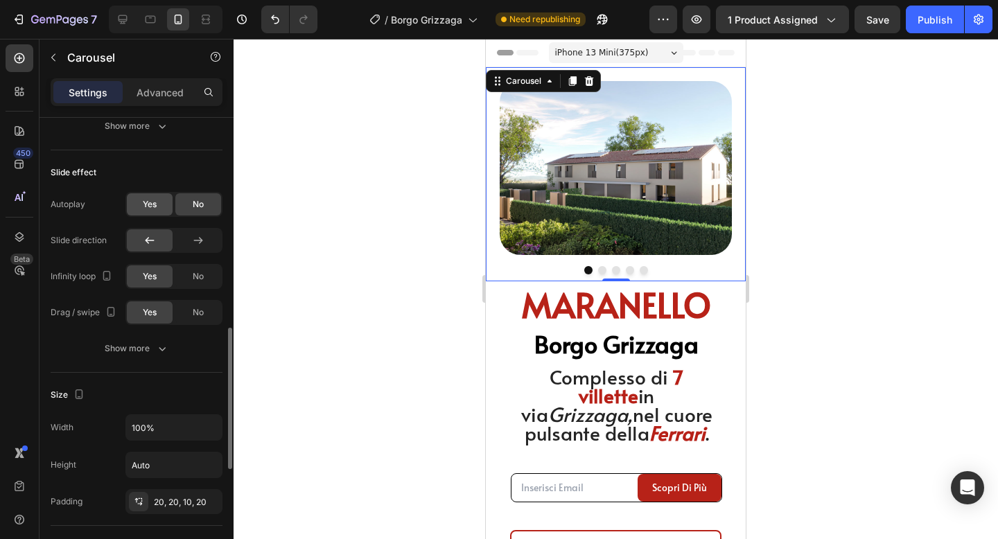
click at [159, 198] on div "Yes" at bounding box center [150, 204] width 46 height 22
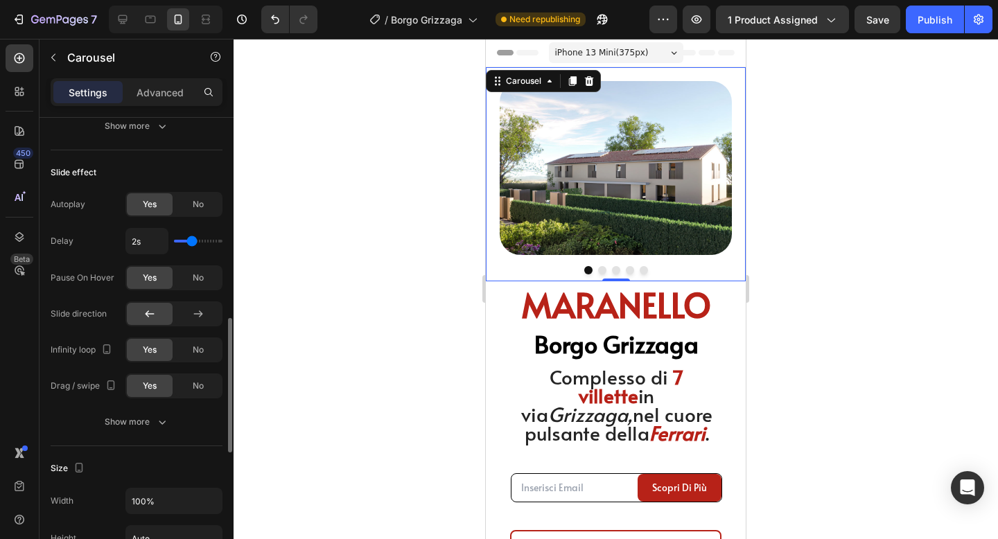
type input "2.1s"
type input "2.1"
type input "2s"
type input "2"
type input "1.9s"
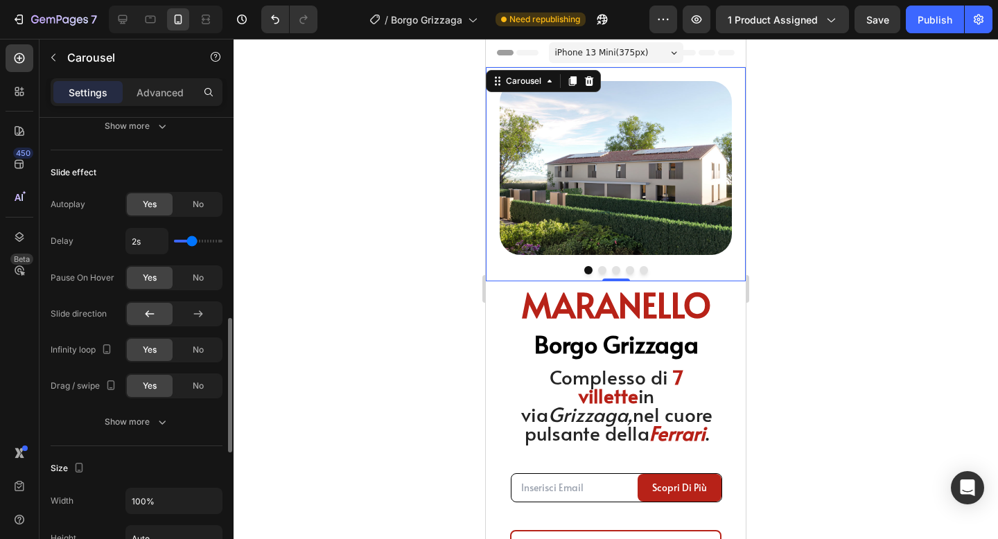
type input "1.9"
type input "1.8s"
type input "1.8"
type input "1.7s"
type input "1.7"
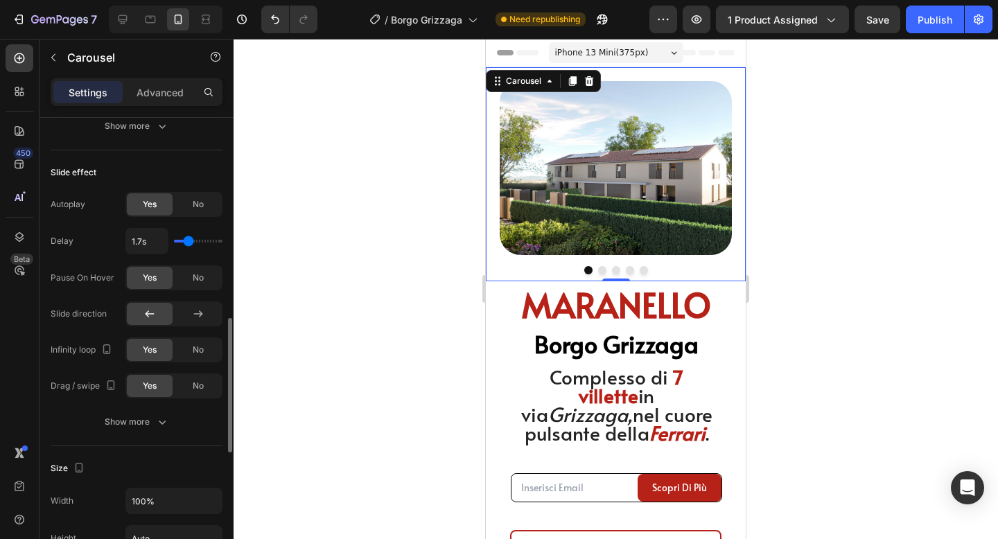
type input "1.6s"
type input "1.6"
type input "1.5s"
type input "1.5"
type input "1.4s"
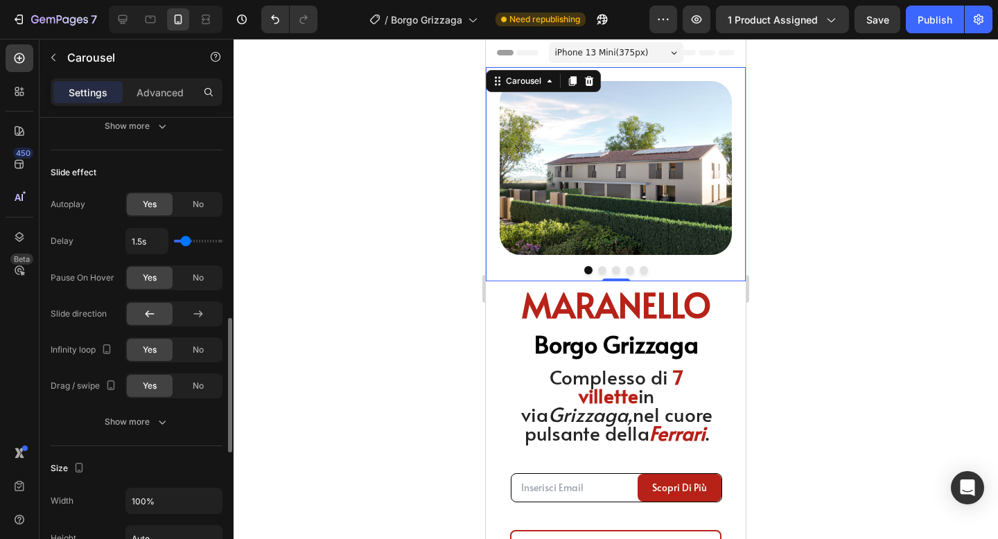
type input "1.4"
type input "1.5s"
drag, startPoint x: 193, startPoint y: 241, endPoint x: 185, endPoint y: 240, distance: 7.7
type input "1.5"
click at [185, 240] on input "range" at bounding box center [198, 241] width 49 height 3
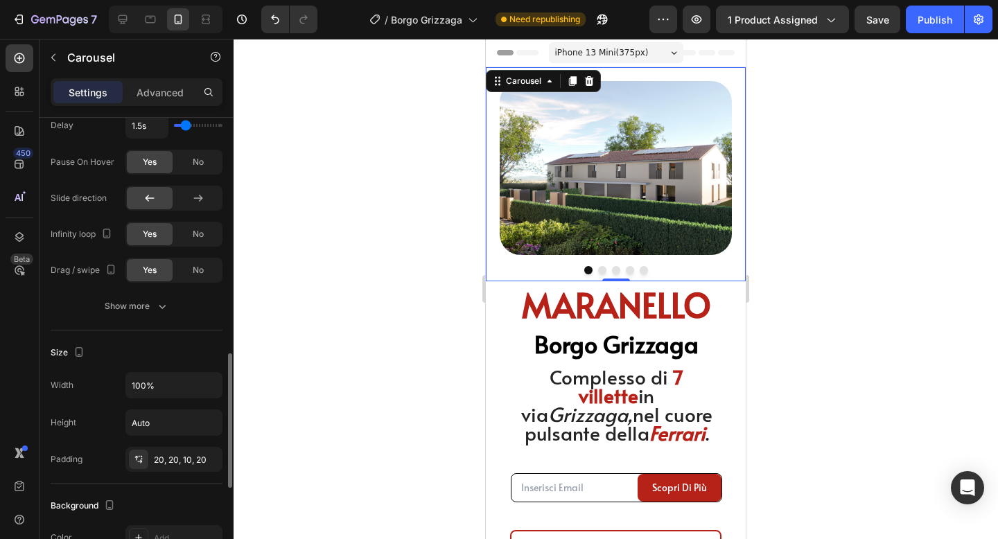
scroll to position [799, 0]
click at [148, 313] on div "Show more" at bounding box center [137, 308] width 64 height 14
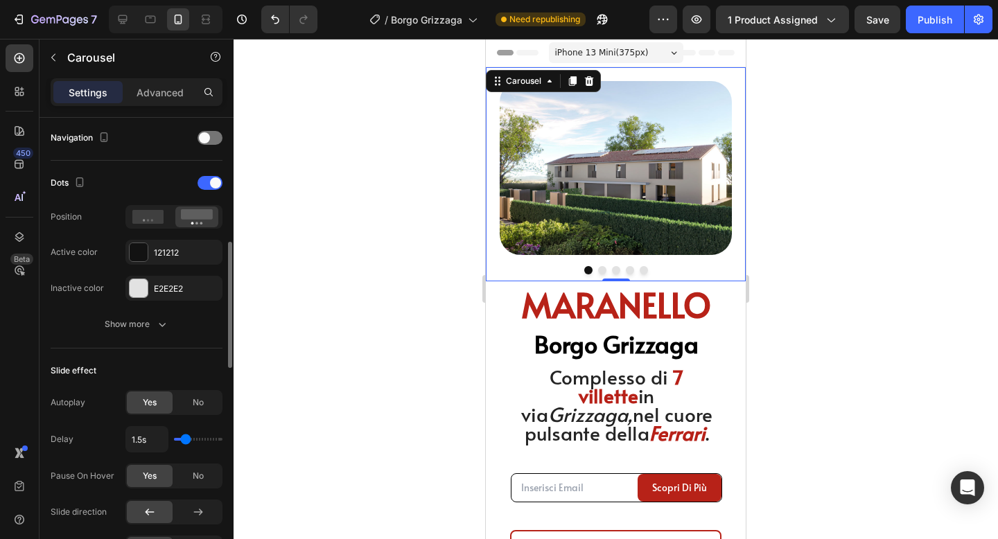
scroll to position [478, 0]
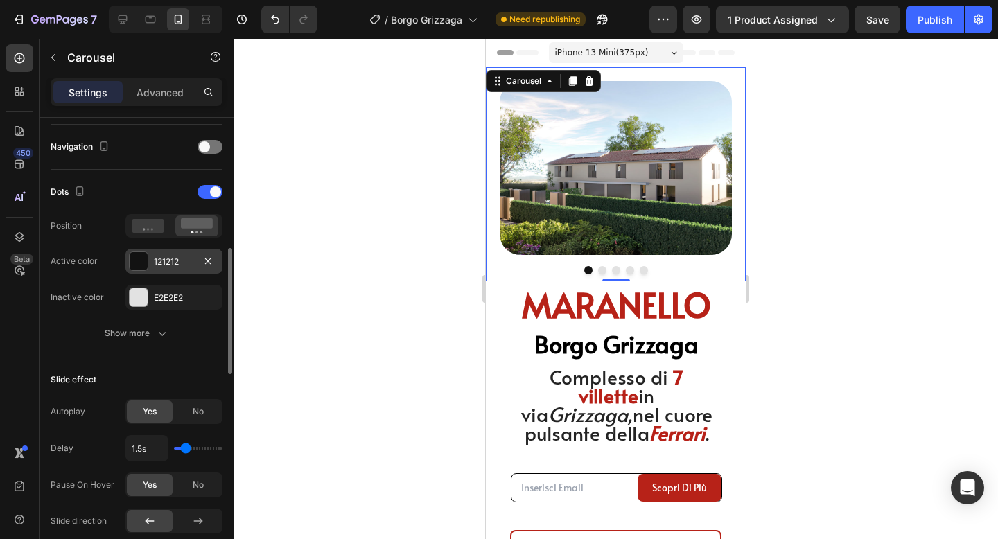
click at [156, 253] on div "121212" at bounding box center [173, 261] width 97 height 25
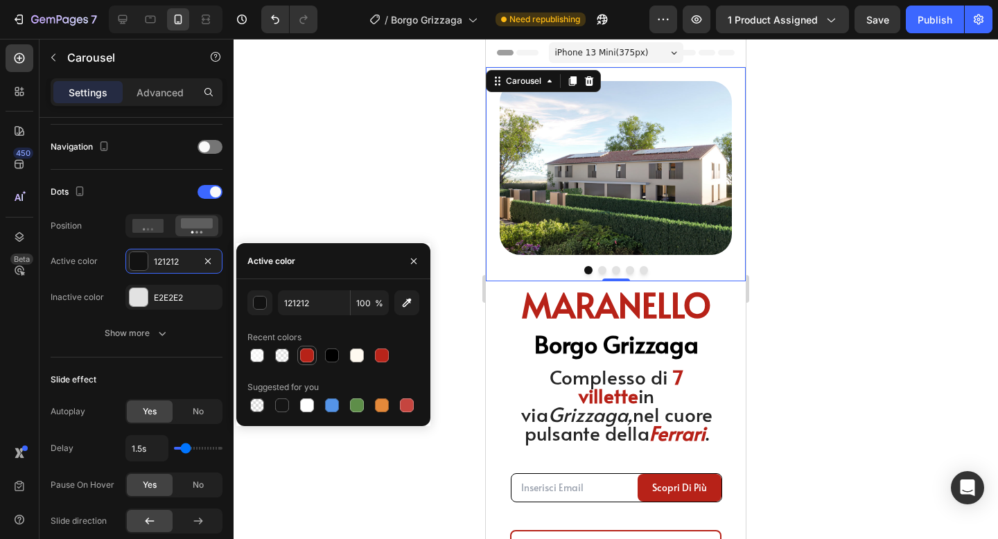
click at [305, 356] on div at bounding box center [307, 356] width 14 height 14
type input "B72218"
click at [896, 225] on div at bounding box center [616, 289] width 765 height 500
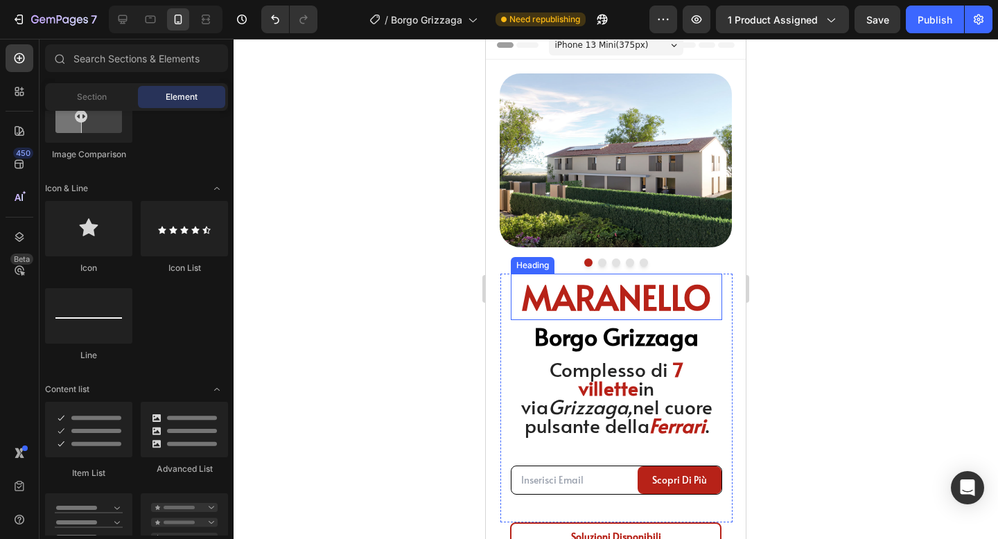
scroll to position [0, 0]
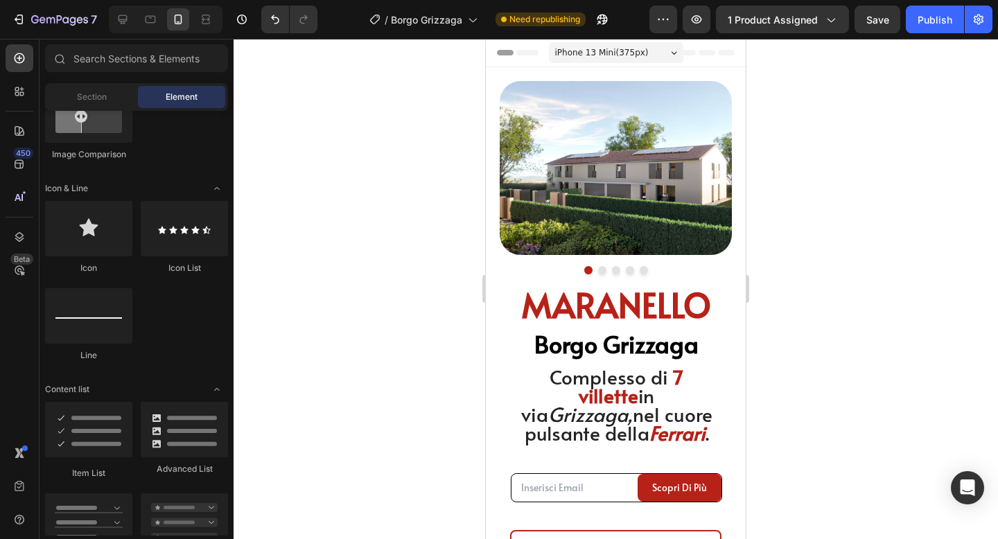
click at [829, 235] on div at bounding box center [616, 289] width 765 height 500
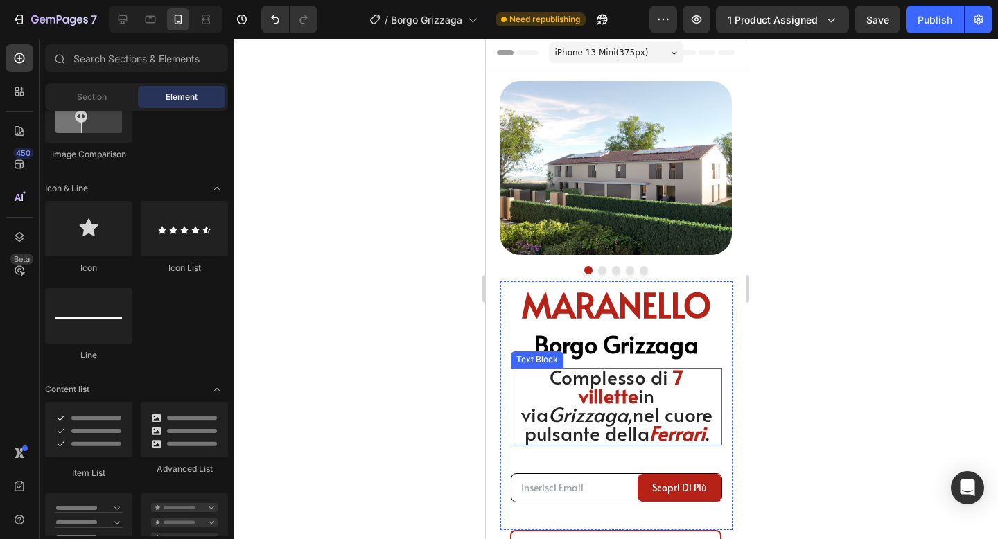
click at [650, 441] on strong "Ferrari" at bounding box center [678, 432] width 56 height 27
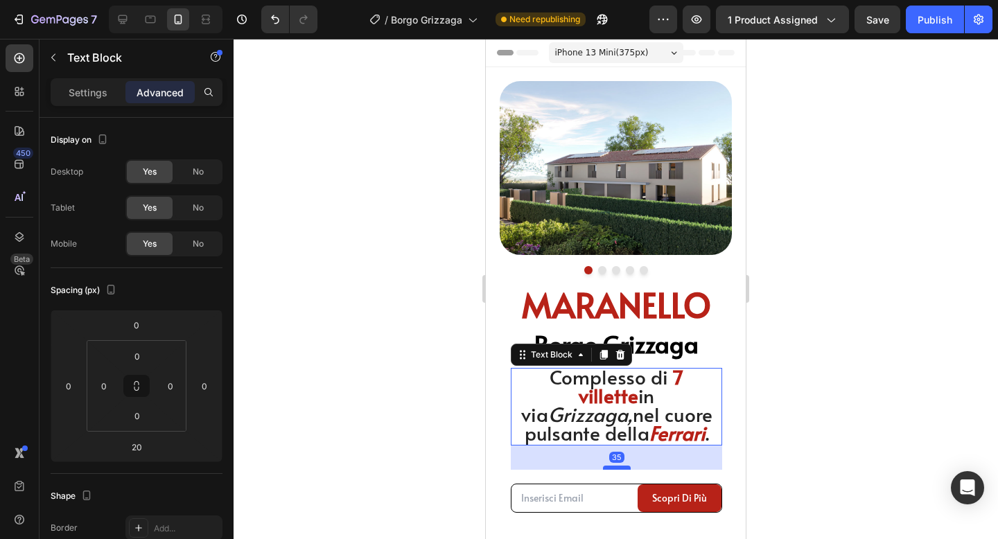
drag, startPoint x: 616, startPoint y: 457, endPoint x: 614, endPoint y: 467, distance: 10.5
click at [614, 467] on div at bounding box center [617, 468] width 28 height 4
type input "35"
click at [829, 380] on div at bounding box center [616, 289] width 765 height 500
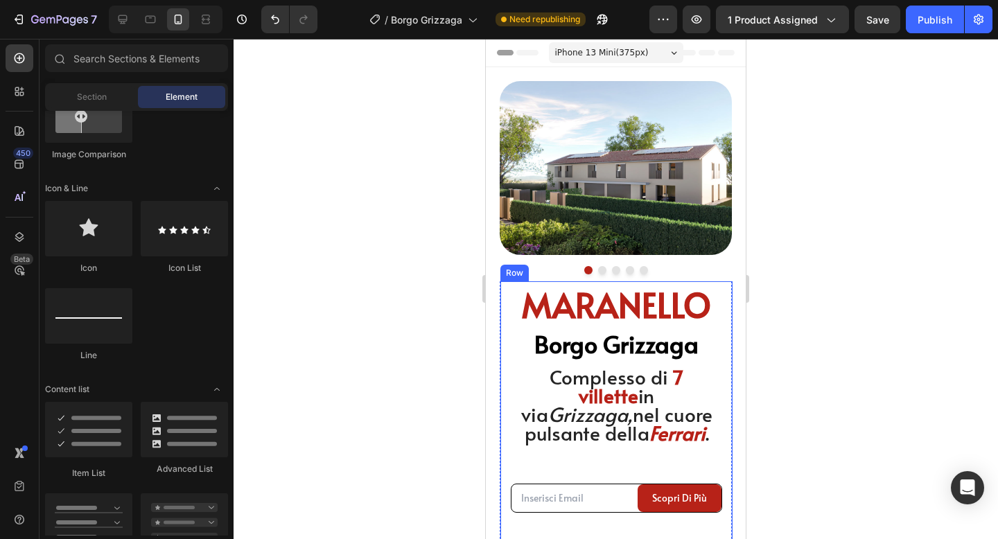
click at [568, 451] on div "MARANELLO Heading [GEOGRAPHIC_DATA] Heading Complesso di 7 villette in [GEOGRAP…" at bounding box center [616, 403] width 211 height 245
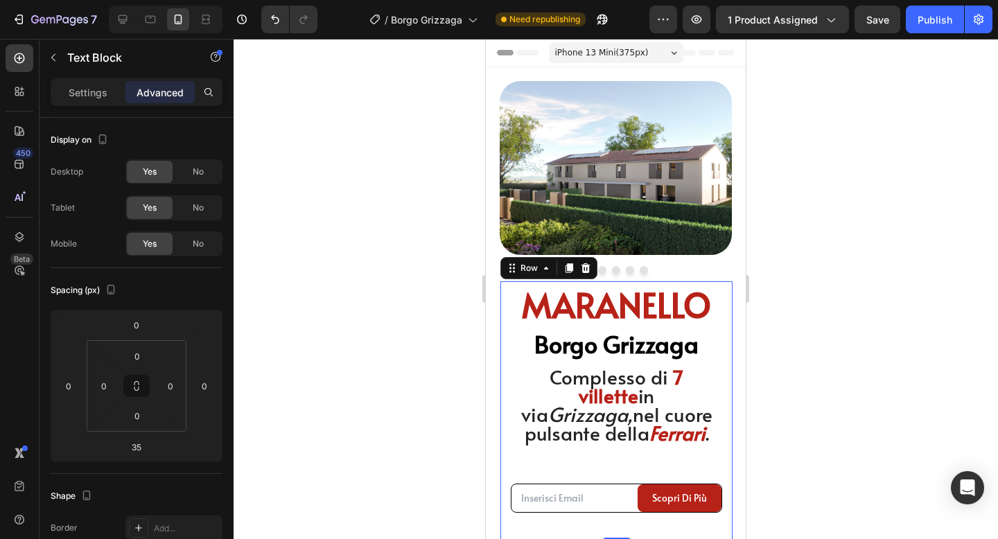
click at [650, 437] on strong "Ferrari" at bounding box center [678, 432] width 56 height 27
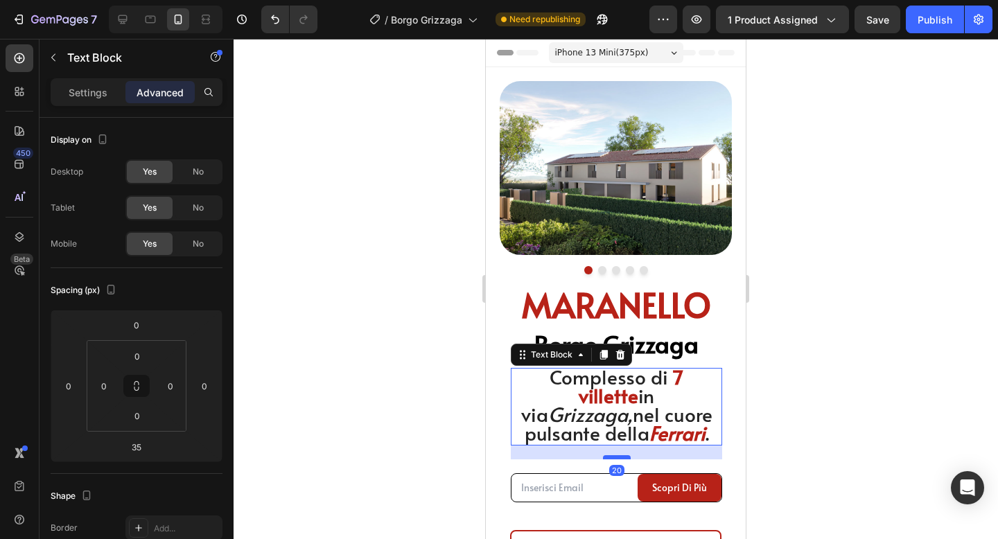
drag, startPoint x: 615, startPoint y: 468, endPoint x: 622, endPoint y: 458, distance: 12.9
click at [622, 458] on div at bounding box center [617, 457] width 28 height 4
type input "20"
click at [789, 394] on div at bounding box center [616, 289] width 765 height 500
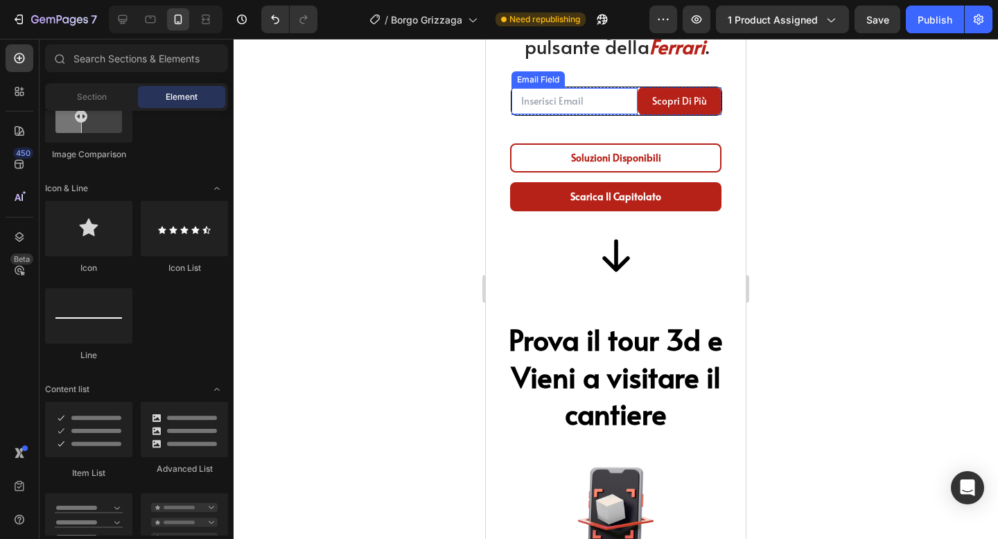
scroll to position [757, 0]
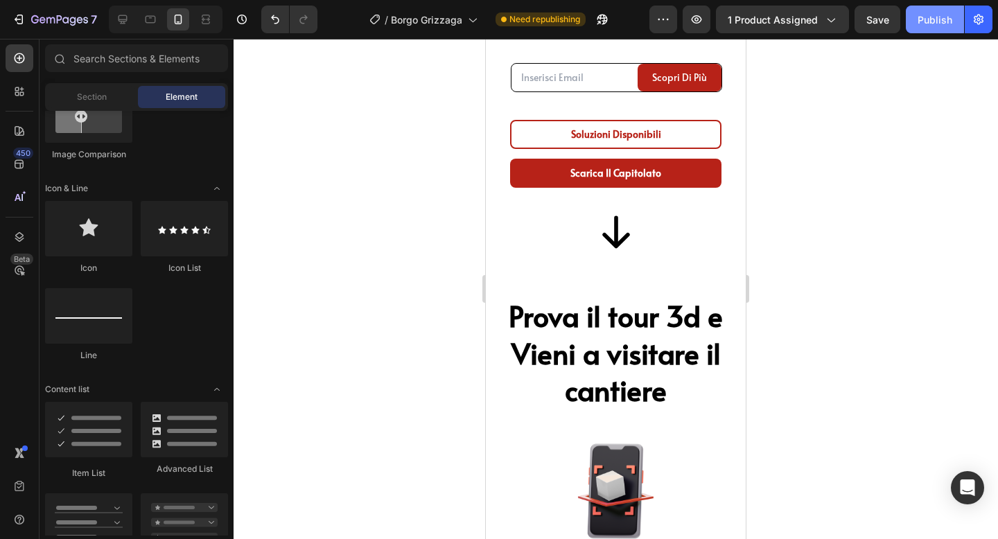
click at [930, 33] on button "Publish" at bounding box center [935, 20] width 58 height 28
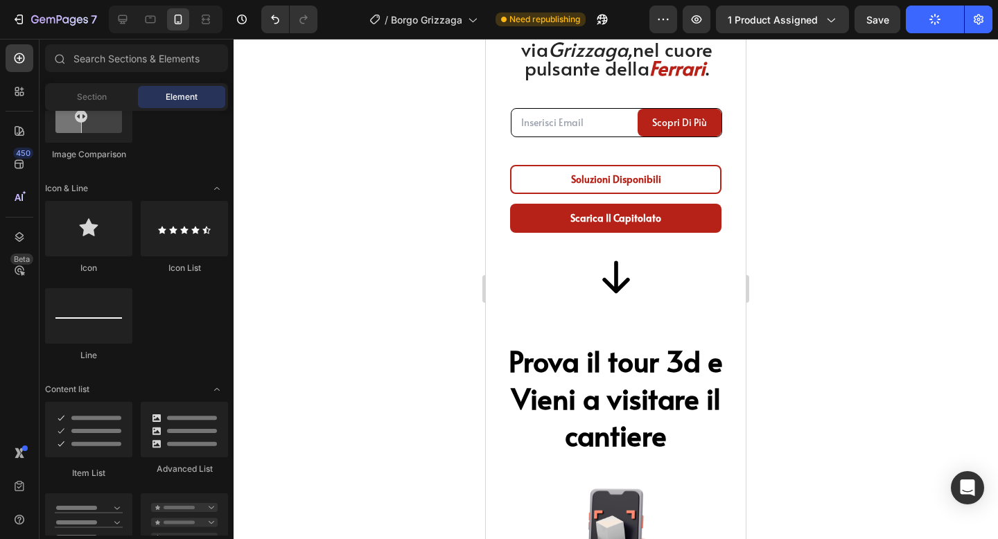
scroll to position [709, 0]
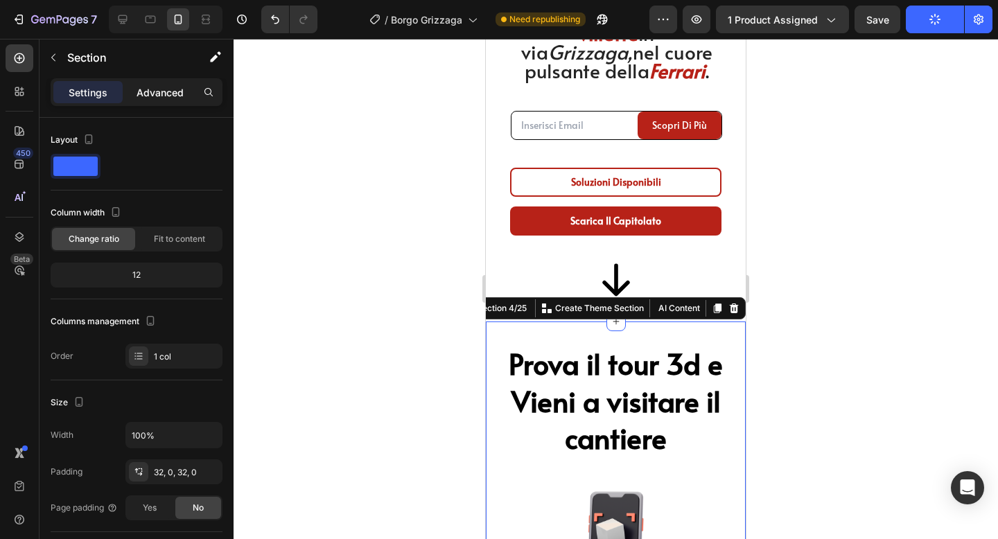
click at [173, 93] on p "Advanced" at bounding box center [160, 92] width 47 height 15
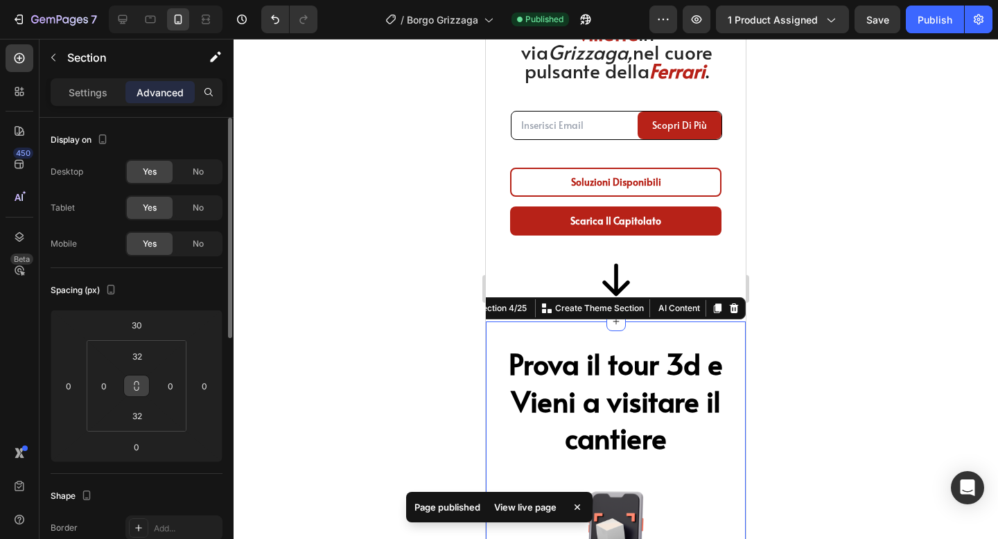
click at [136, 384] on icon at bounding box center [136, 386] width 11 height 11
click at [108, 385] on input "0" at bounding box center [104, 386] width 21 height 21
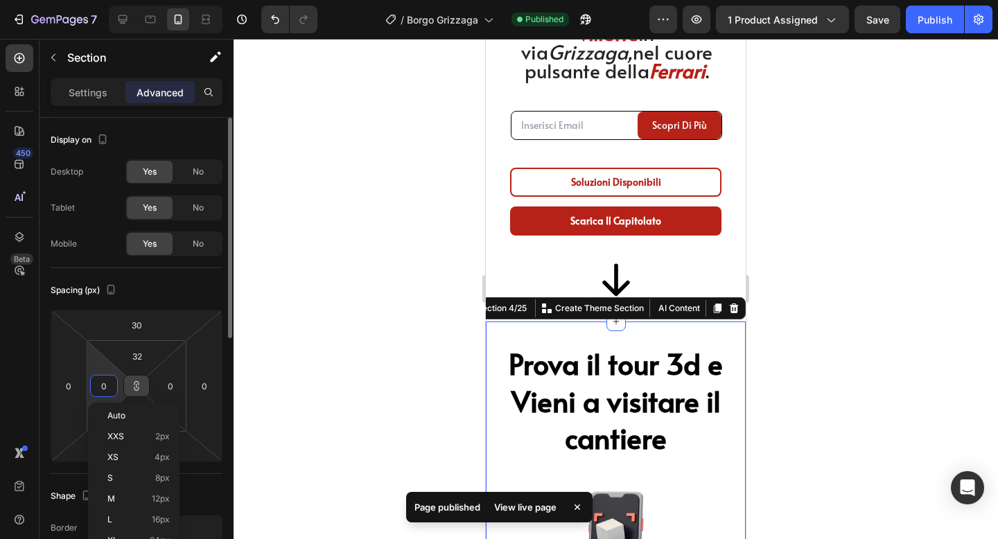
type input "2"
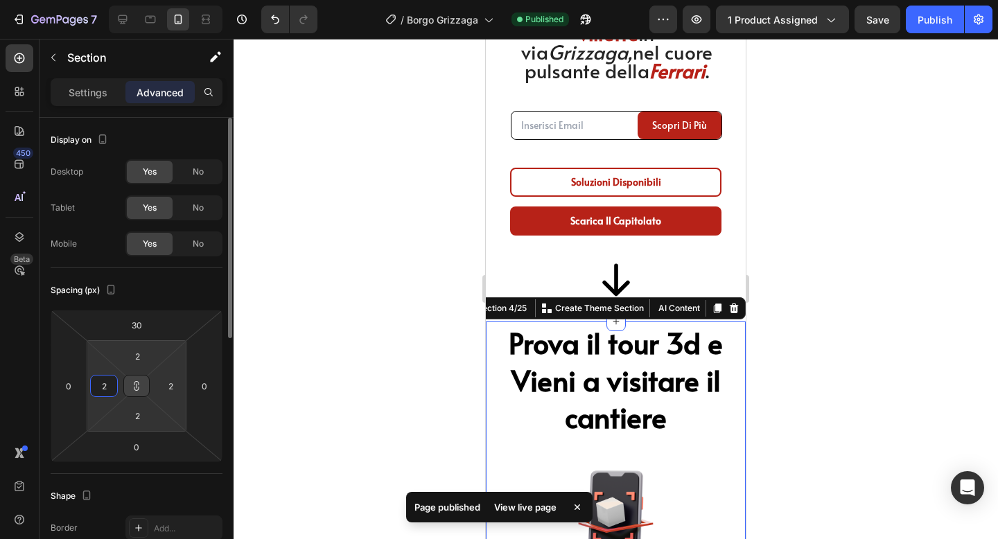
type input "20"
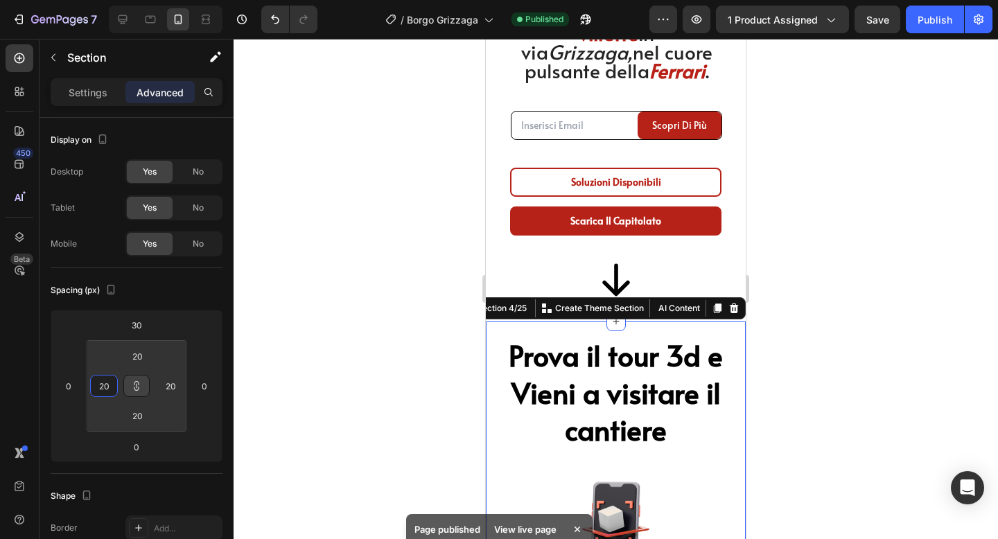
type input "20"
click at [831, 301] on div at bounding box center [616, 289] width 765 height 500
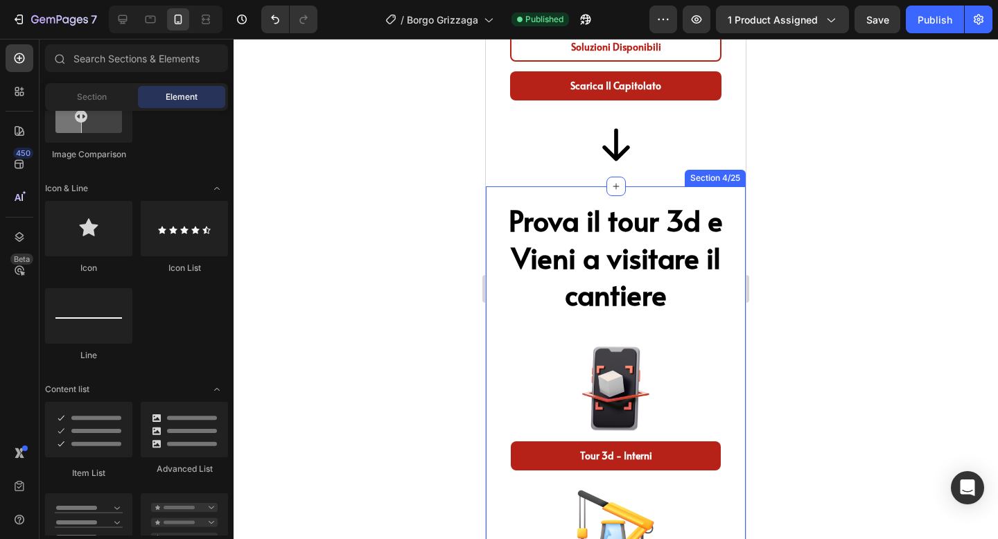
scroll to position [849, 0]
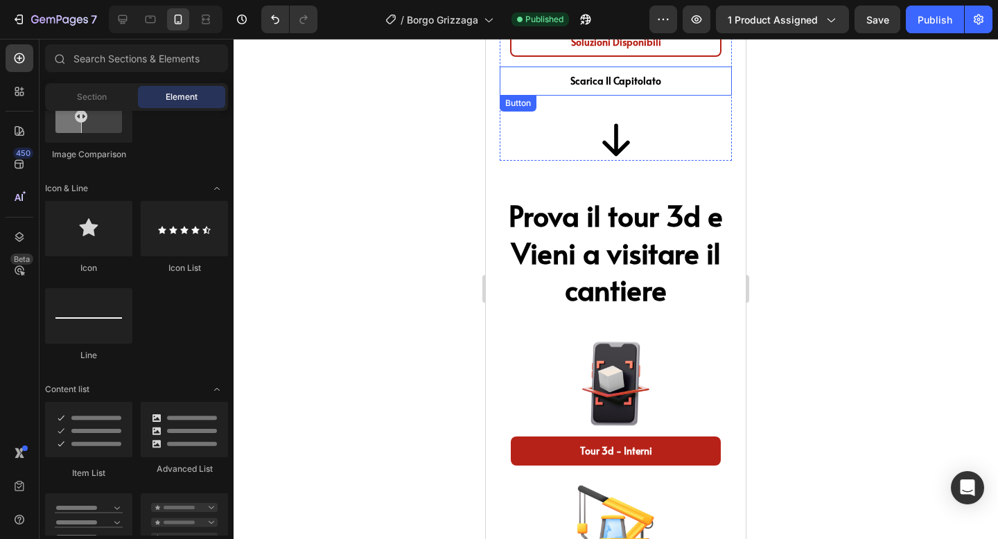
click at [710, 76] on link "Scarica il Capitolato" at bounding box center [615, 81] width 211 height 29
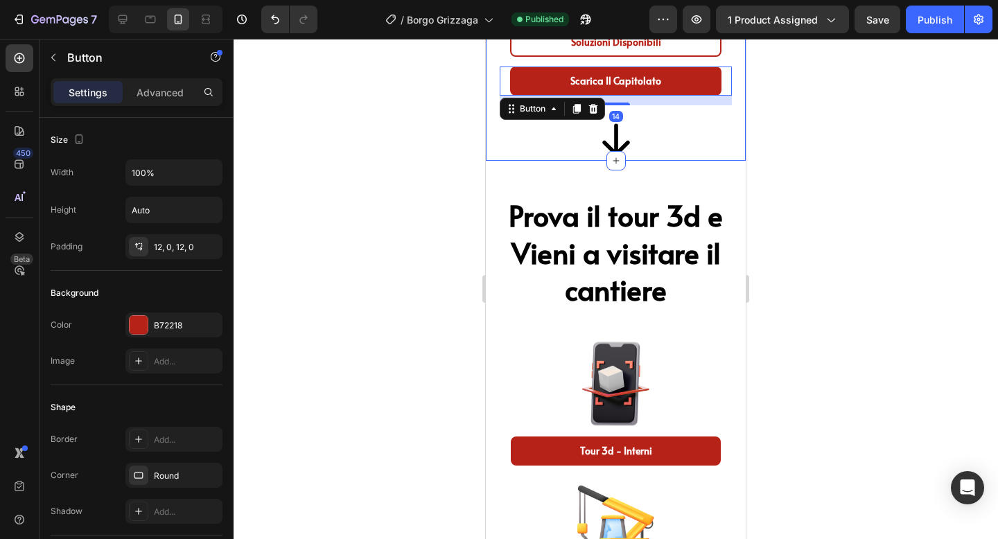
click at [799, 85] on div at bounding box center [616, 289] width 765 height 500
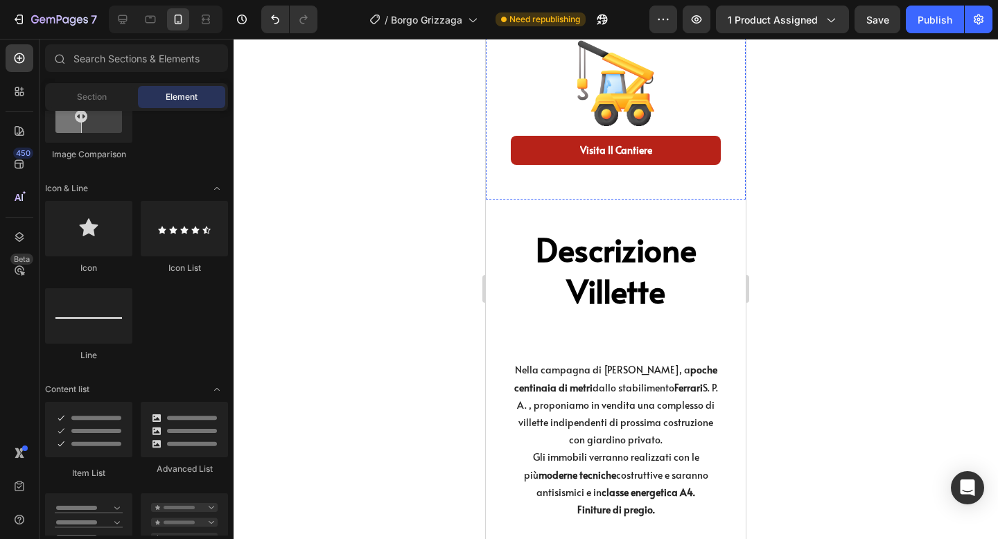
scroll to position [1304, 0]
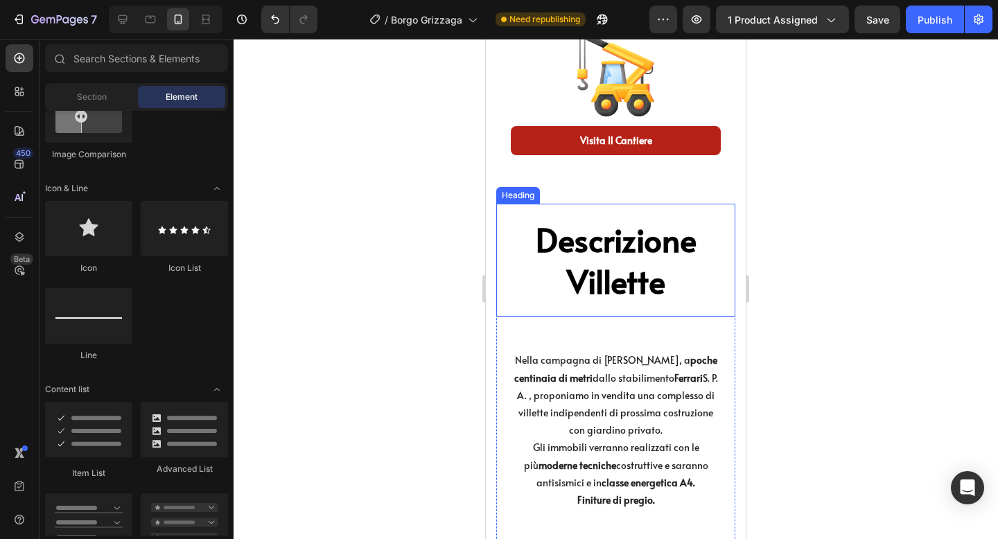
click at [631, 302] on h2 "Descrizione Villette" at bounding box center [615, 261] width 211 height 86
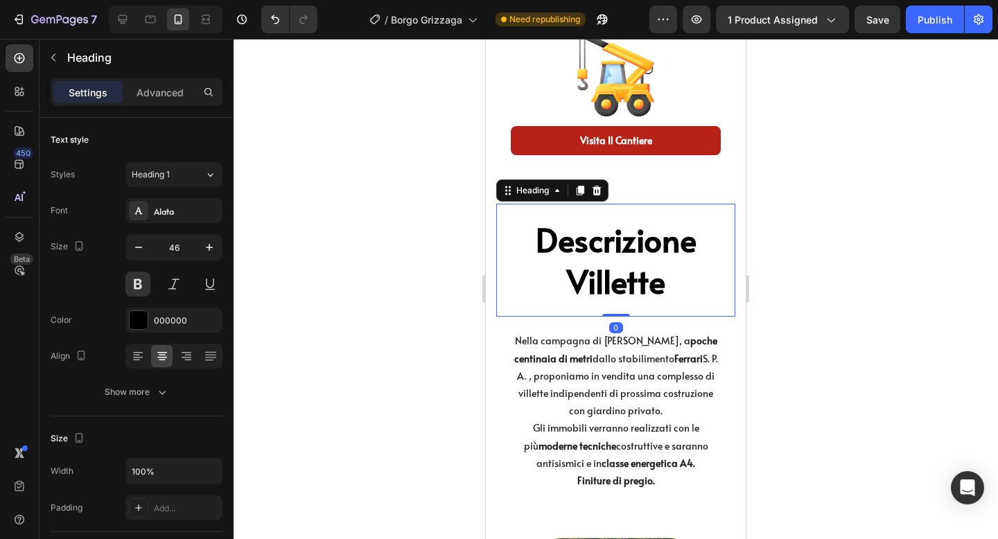
drag, startPoint x: 614, startPoint y: 335, endPoint x: 618, endPoint y: 295, distance: 40.4
click at [618, 295] on div "Descrizione Villette Heading 0" at bounding box center [615, 261] width 239 height 114
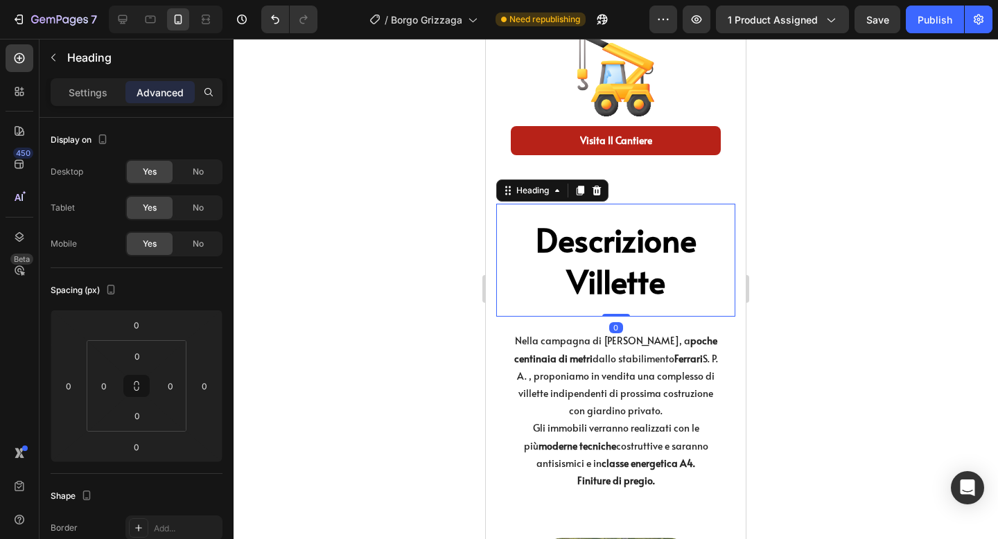
click at [853, 256] on div at bounding box center [616, 289] width 765 height 500
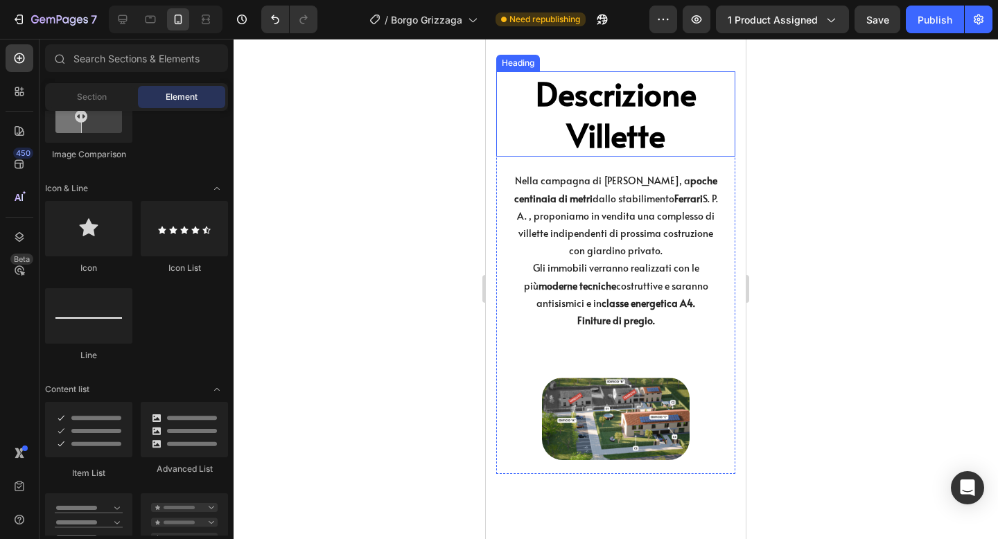
scroll to position [1469, 0]
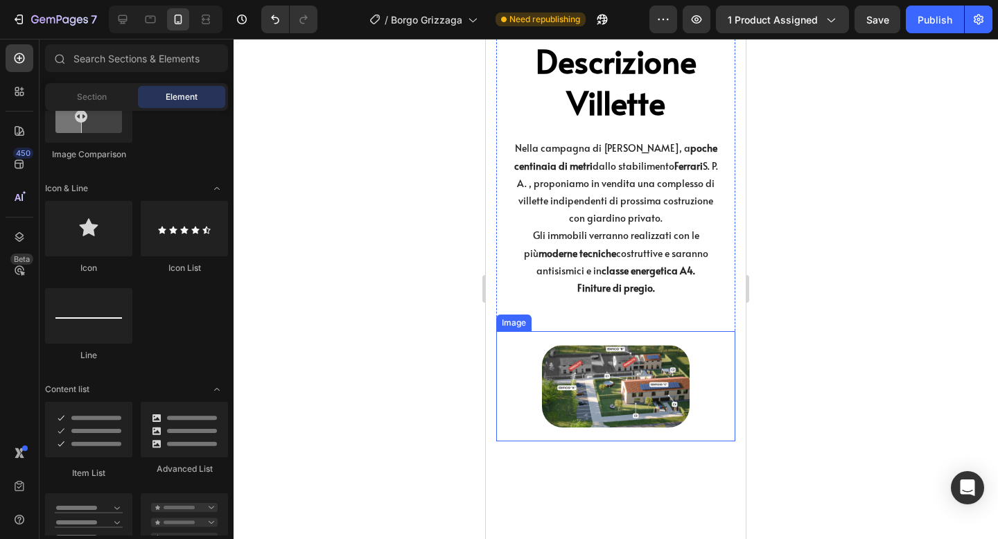
click at [627, 372] on img at bounding box center [616, 386] width 148 height 82
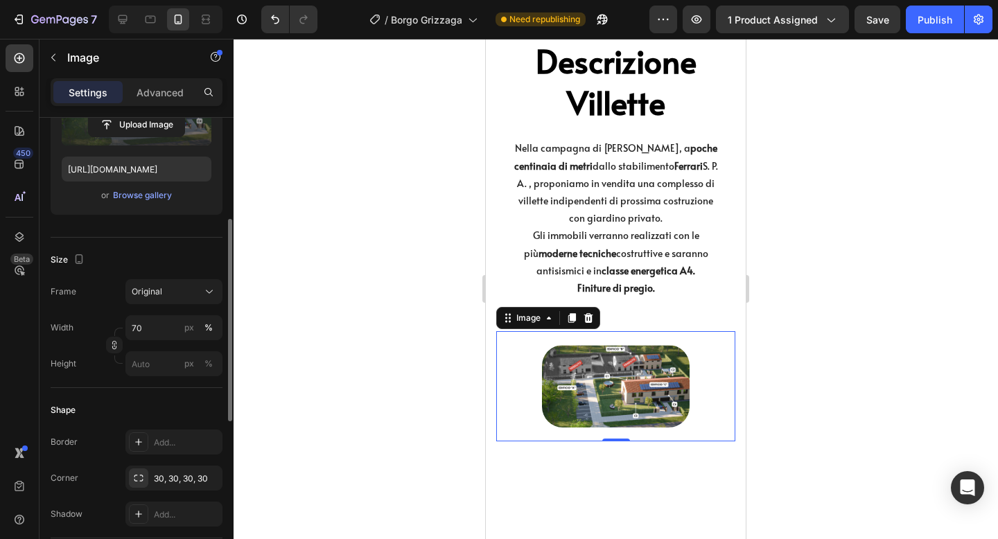
scroll to position [247, 0]
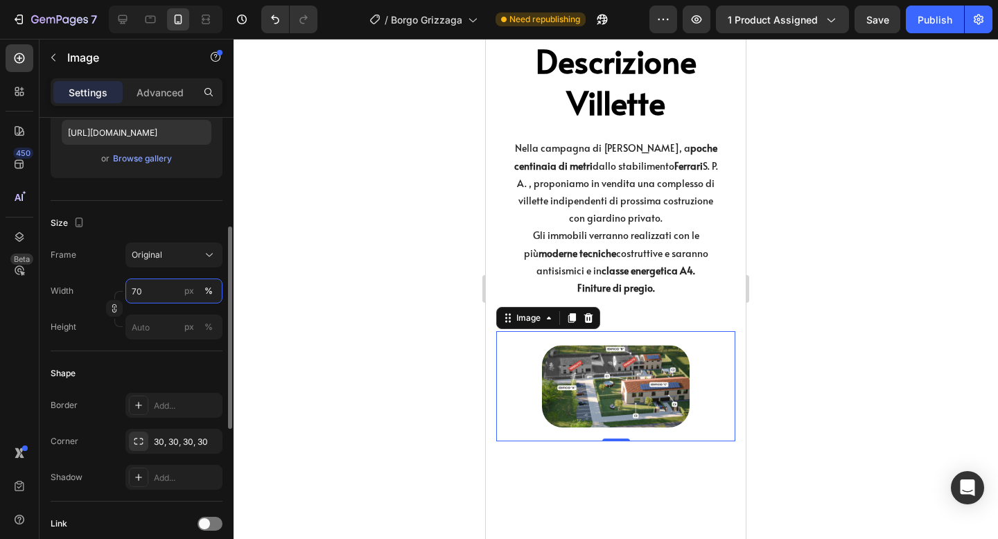
click at [154, 297] on input "70" at bounding box center [173, 291] width 97 height 25
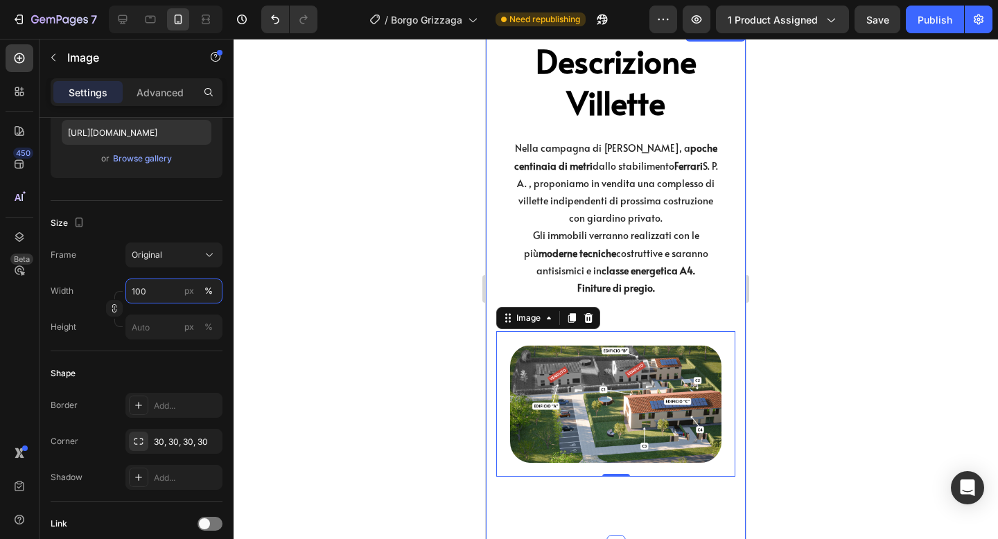
type input "100"
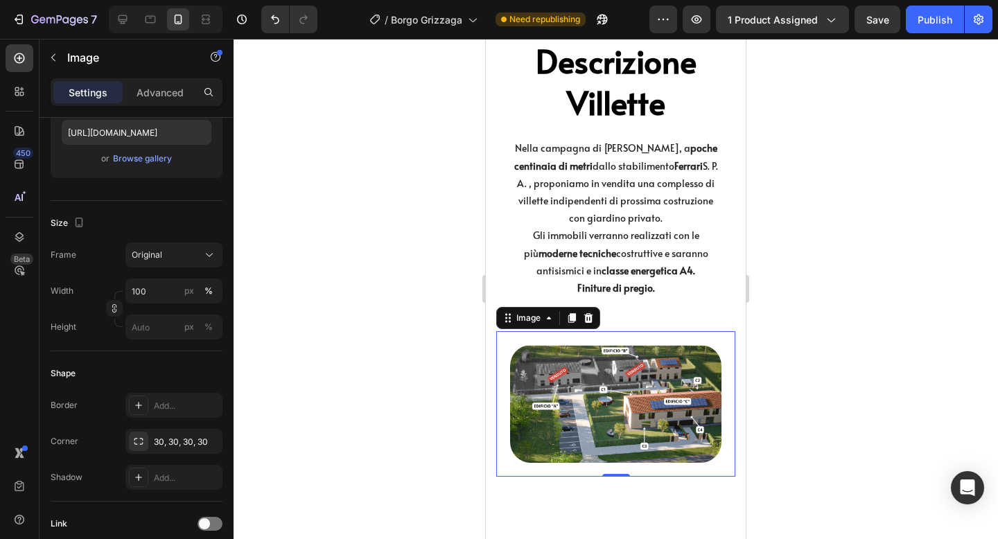
click at [847, 254] on div at bounding box center [616, 289] width 765 height 500
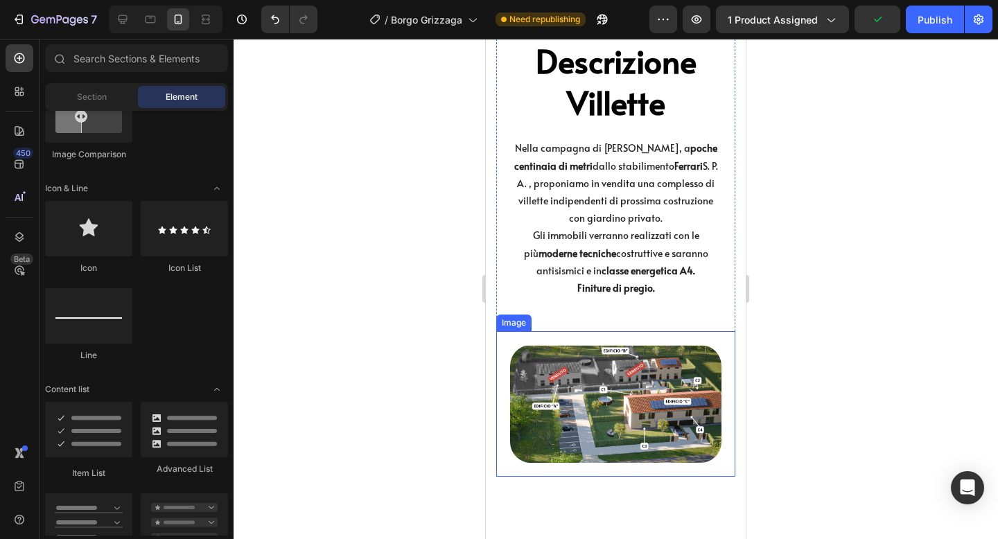
click at [617, 347] on img at bounding box center [615, 404] width 211 height 118
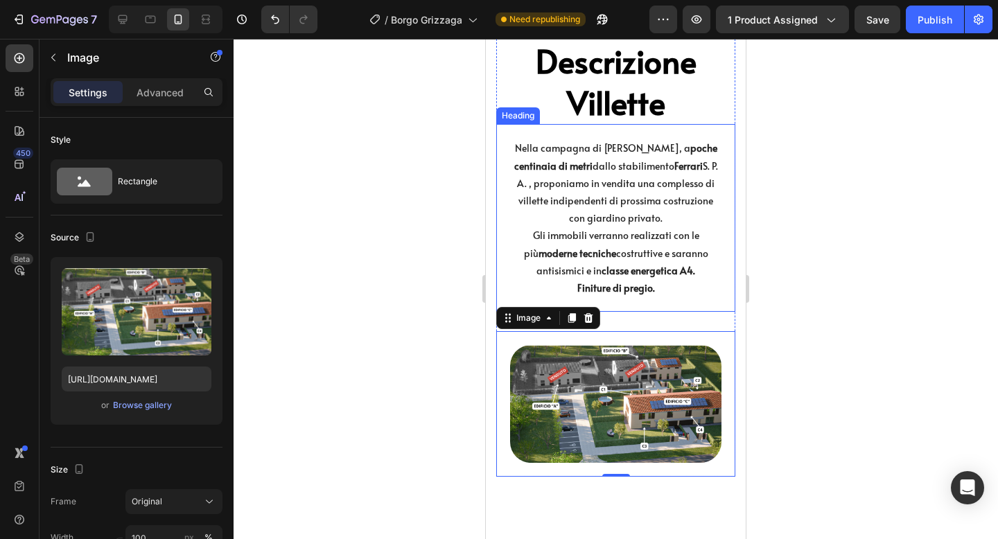
click at [627, 291] on strong "Finiture di pregio." at bounding box center [616, 287] width 78 height 13
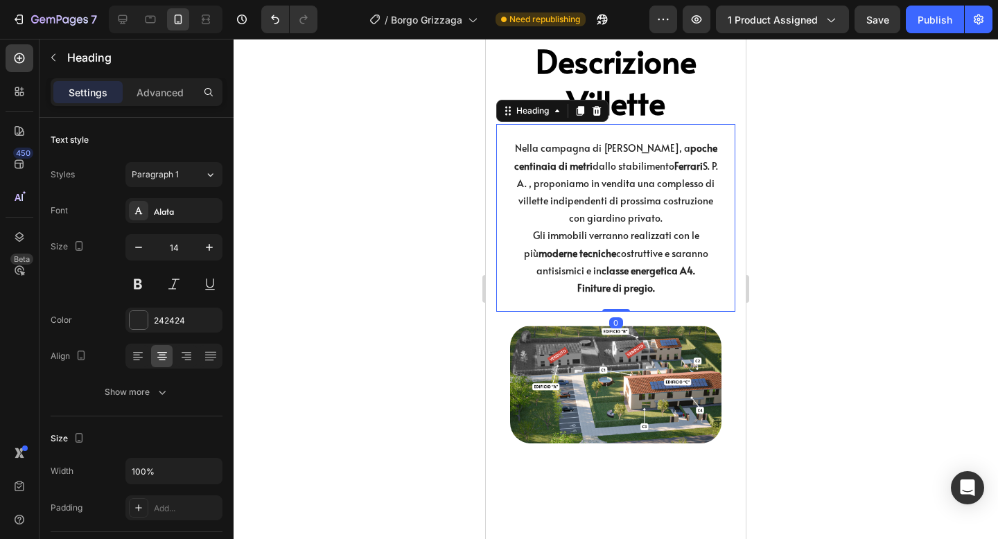
drag, startPoint x: 611, startPoint y: 329, endPoint x: 621, endPoint y: 272, distance: 57.7
click at [621, 272] on div "Nella campagna di [GEOGRAPHIC_DATA], a poche centinaia di metri dallo stabilime…" at bounding box center [615, 218] width 239 height 188
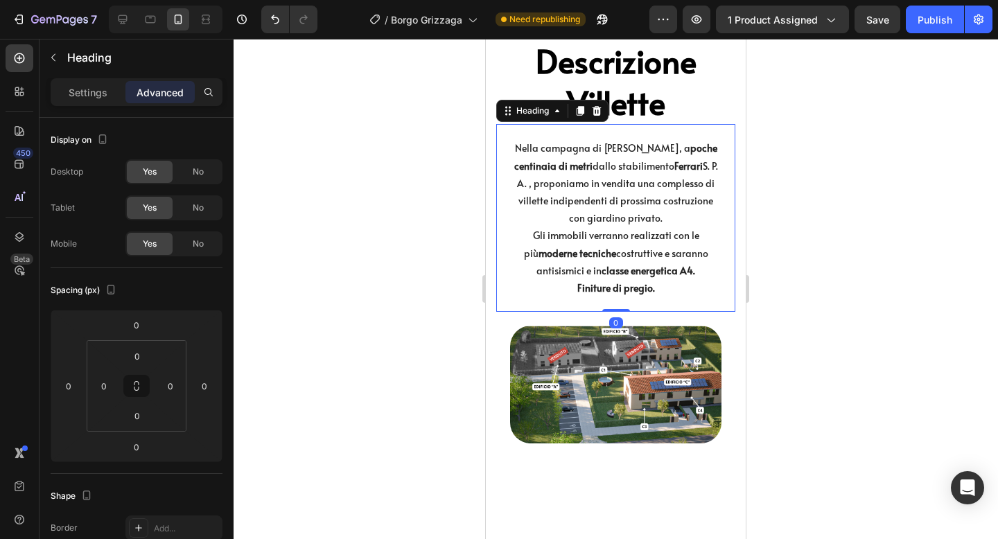
click at [819, 232] on div at bounding box center [616, 289] width 765 height 500
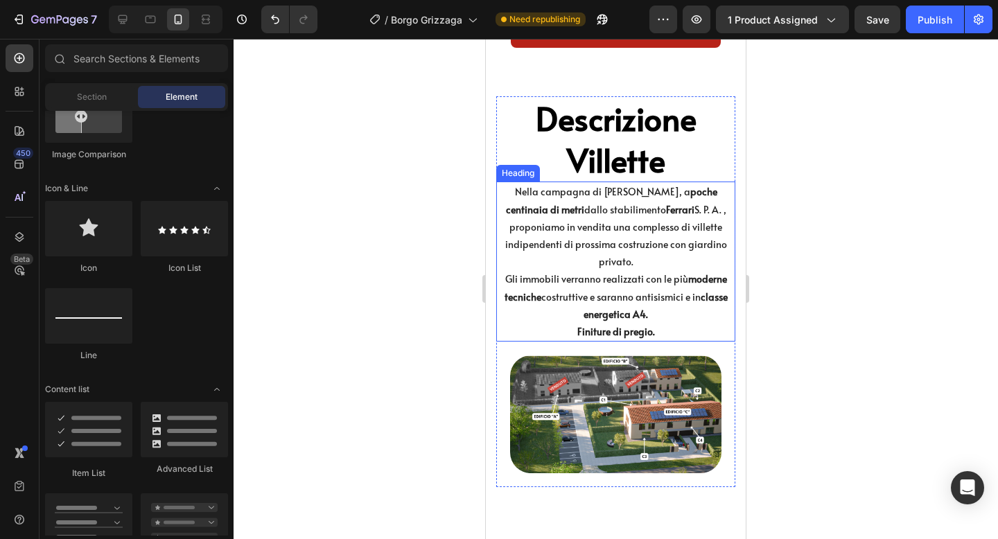
scroll to position [1404, 0]
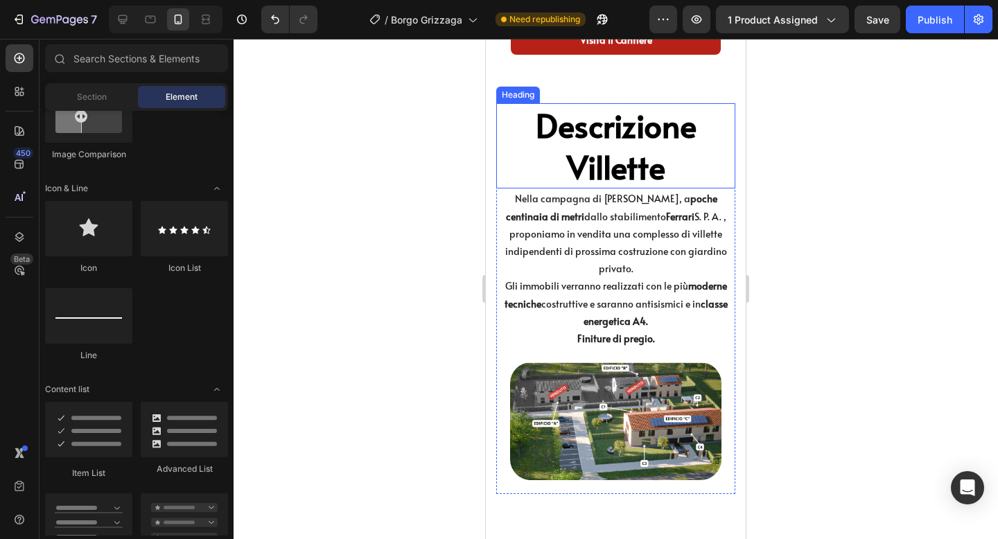
click at [641, 172] on h2 "Descrizione Villette" at bounding box center [615, 146] width 239 height 86
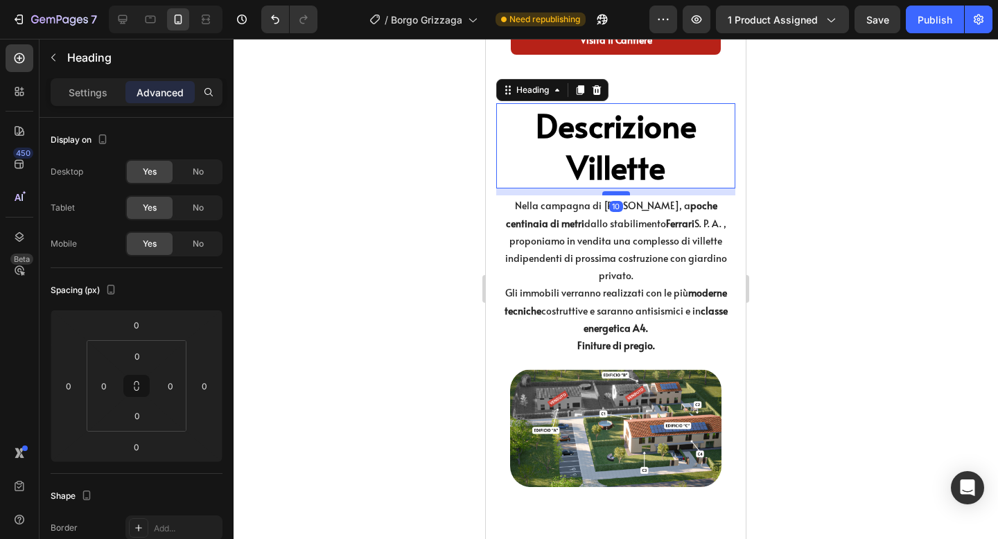
drag, startPoint x: 616, startPoint y: 186, endPoint x: 616, endPoint y: 193, distance: 7.0
click at [616, 193] on div at bounding box center [616, 193] width 28 height 4
type input "10"
click at [862, 168] on div at bounding box center [616, 289] width 765 height 500
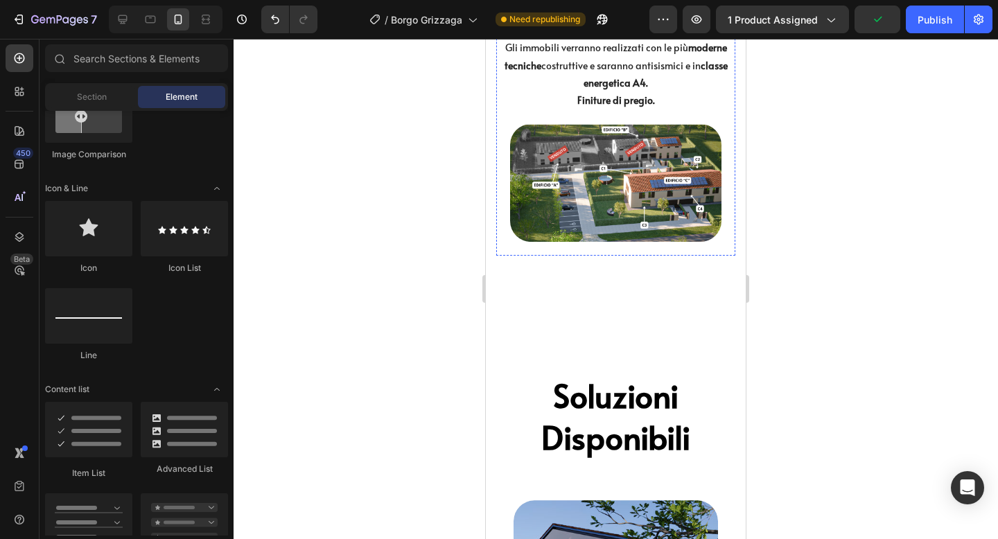
scroll to position [1657, 0]
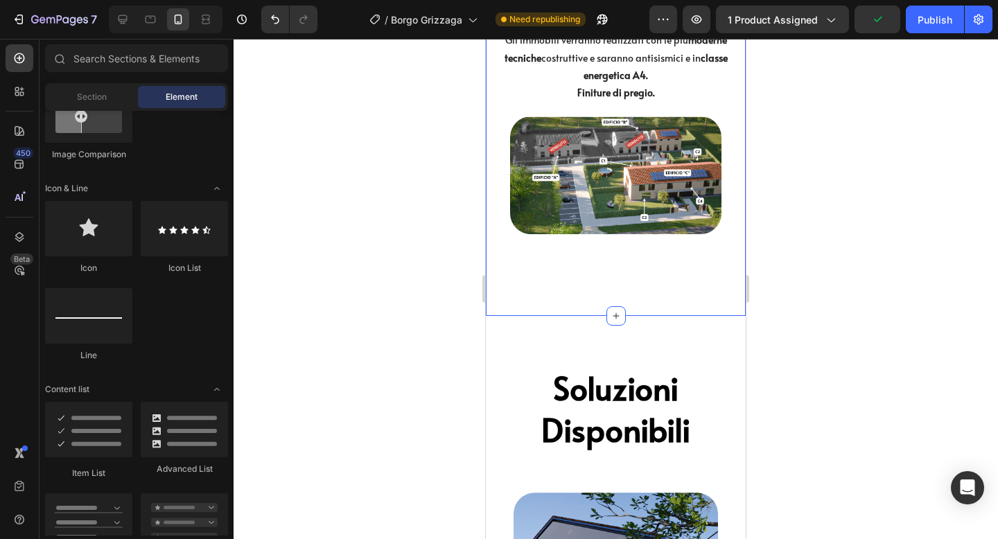
click at [639, 279] on div "Descrizione Villette Heading Nella campagna di [GEOGRAPHIC_DATA], a poche centi…" at bounding box center [616, 76] width 260 height 480
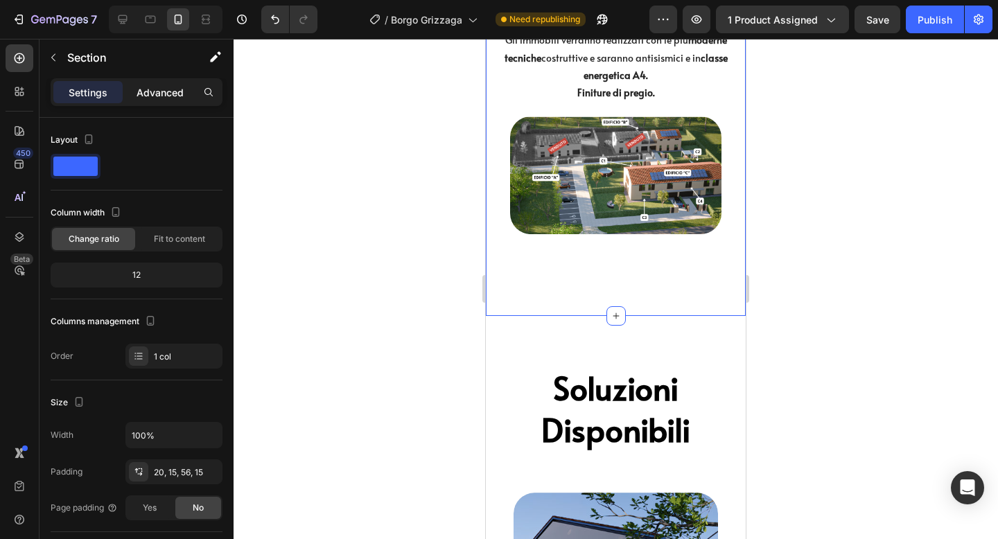
click at [152, 97] on p "Advanced" at bounding box center [160, 92] width 47 height 15
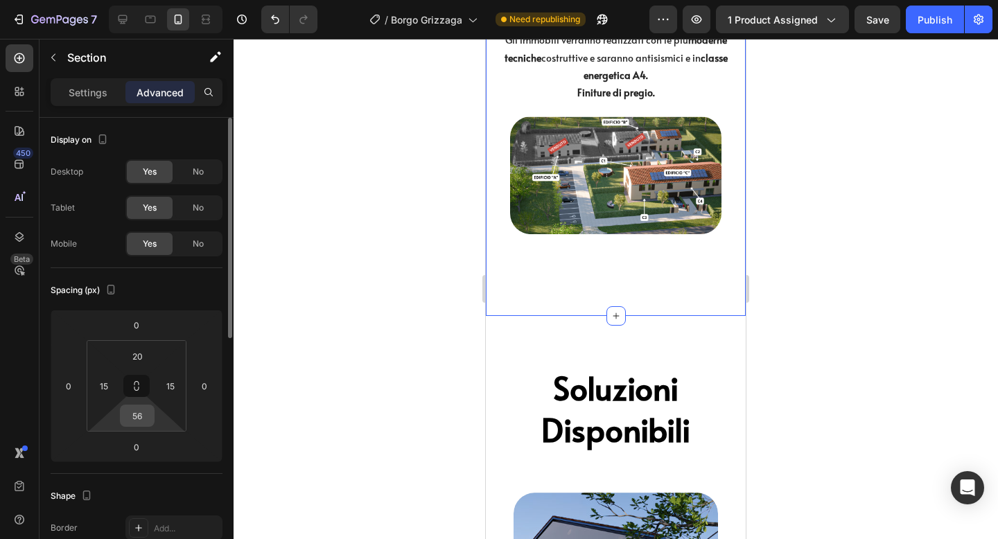
click at [141, 417] on input "56" at bounding box center [137, 416] width 28 height 21
type input "0"
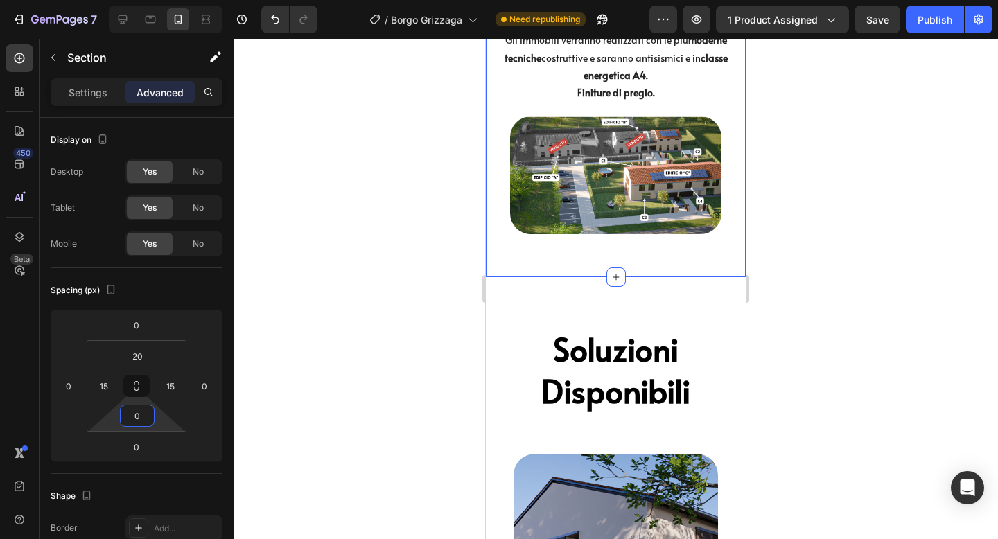
click at [836, 299] on div at bounding box center [616, 289] width 765 height 500
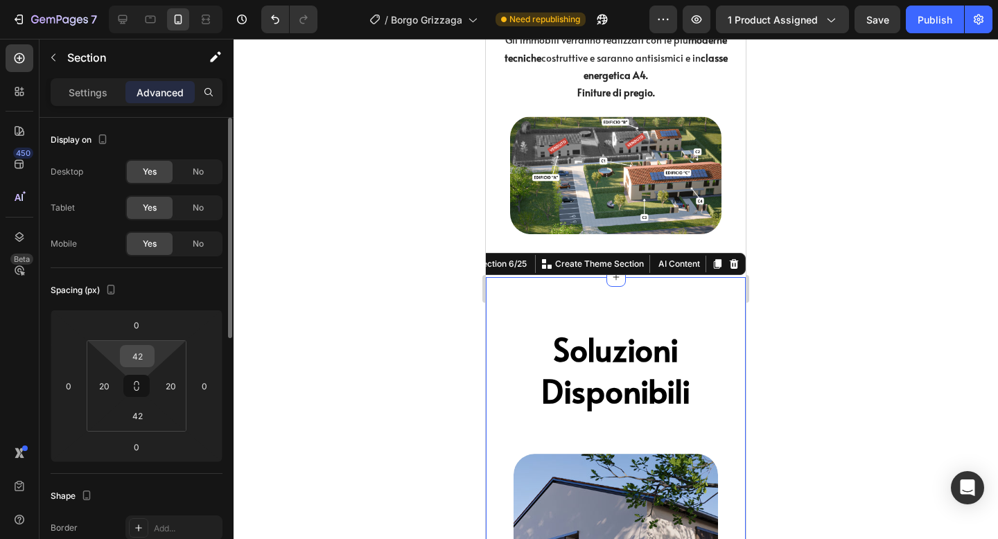
click at [142, 354] on input "42" at bounding box center [137, 356] width 28 height 21
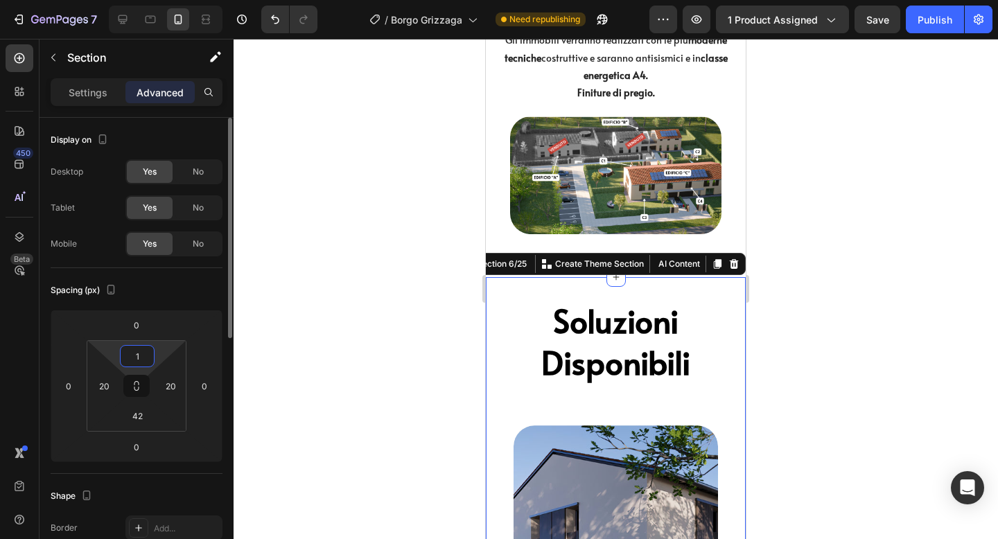
type input "10"
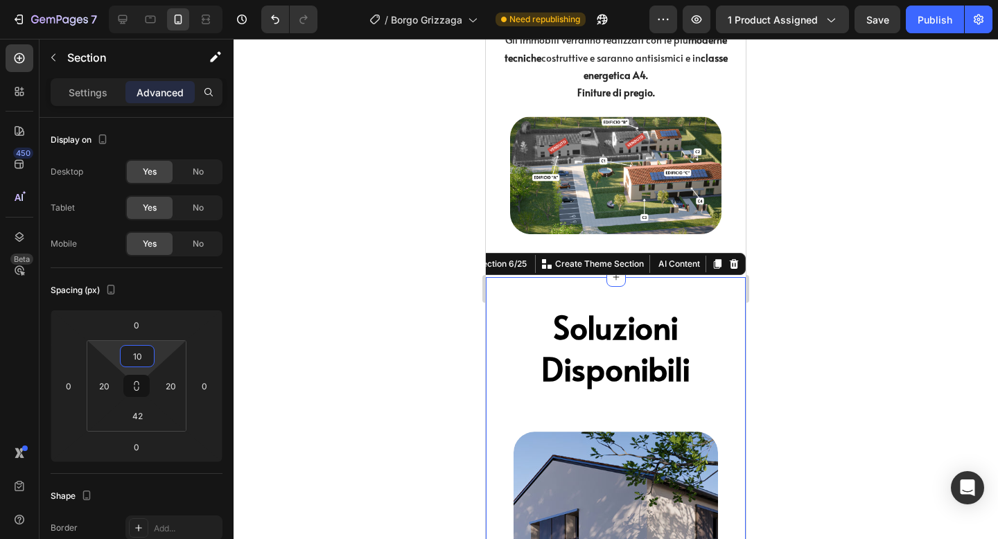
click at [952, 233] on div at bounding box center [616, 289] width 765 height 500
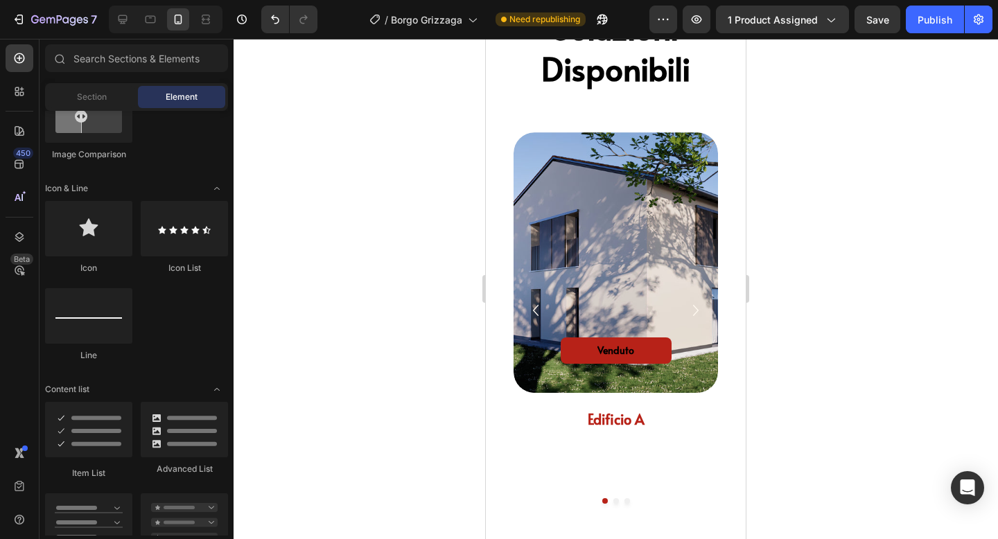
scroll to position [1940, 0]
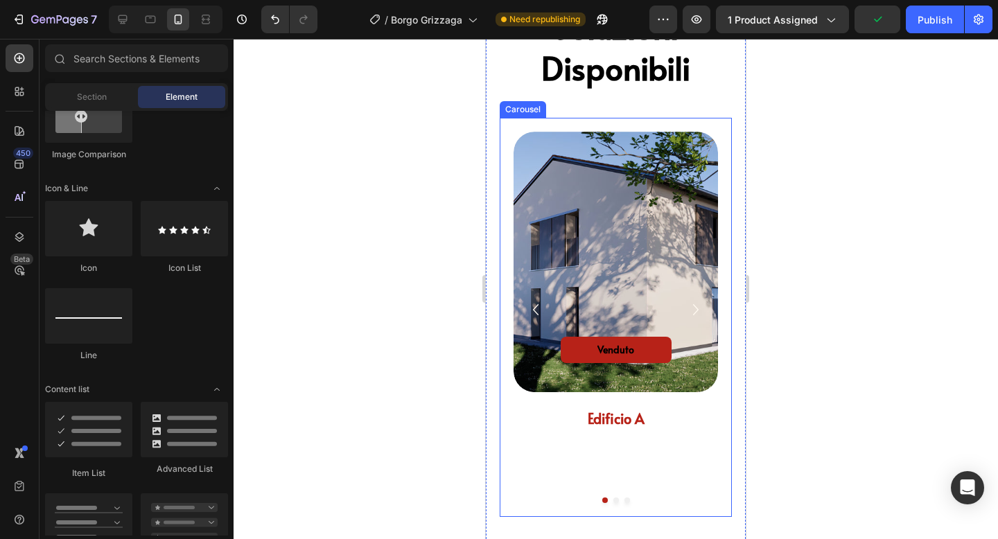
click at [711, 119] on div "venduto Button Hero Banner edificio a Heading edificio b Heading a partire da 6…" at bounding box center [616, 317] width 232 height 399
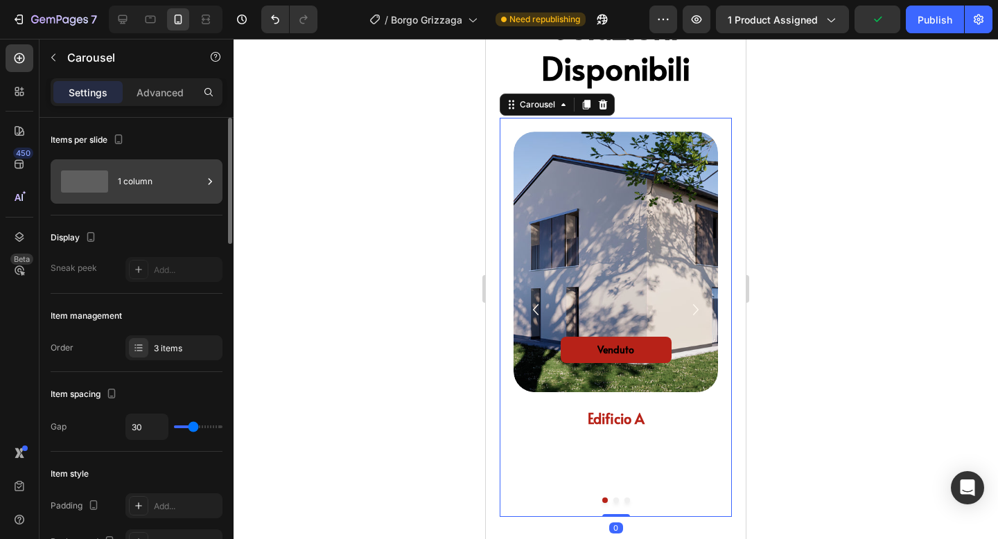
click at [168, 174] on div "1 column" at bounding box center [160, 182] width 85 height 32
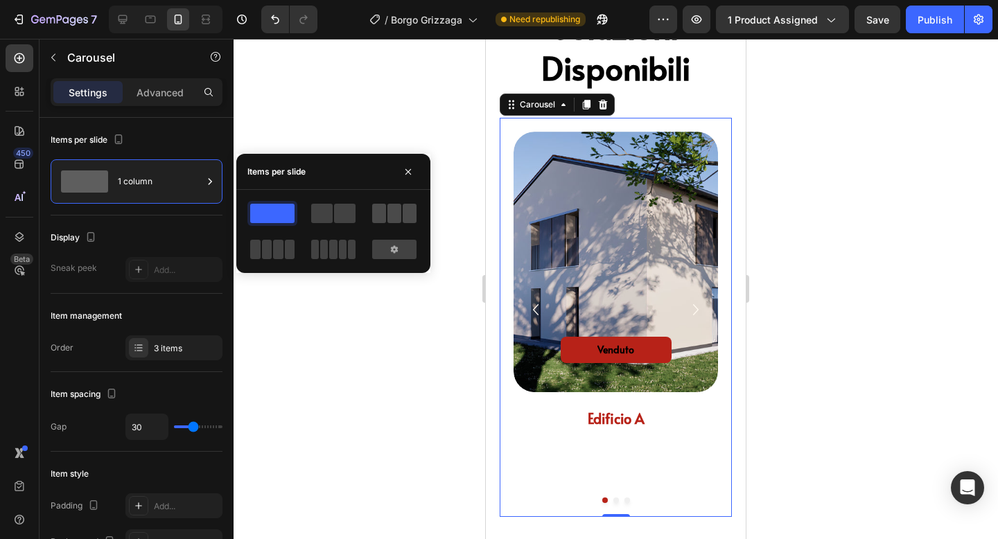
click at [376, 209] on span at bounding box center [379, 213] width 14 height 19
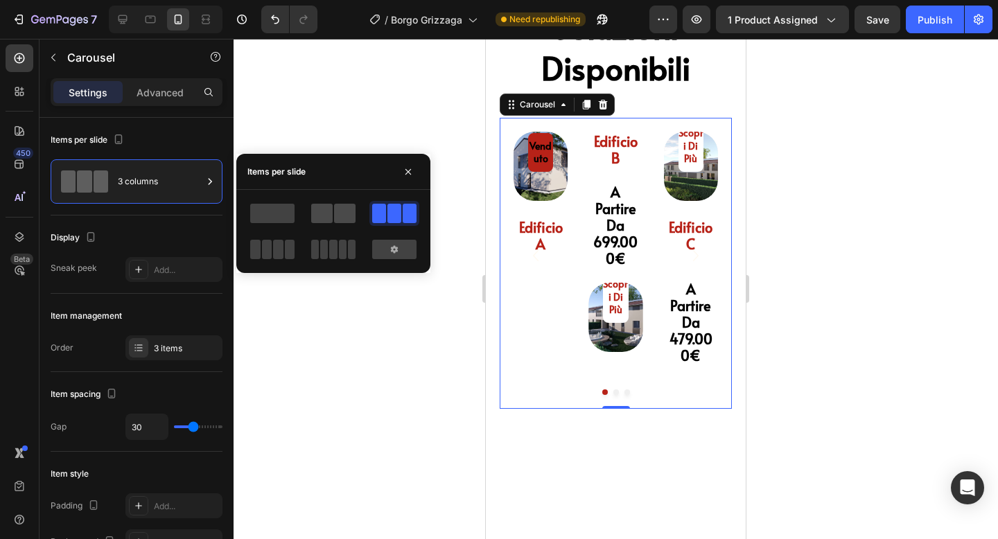
click at [343, 216] on span at bounding box center [344, 213] width 21 height 19
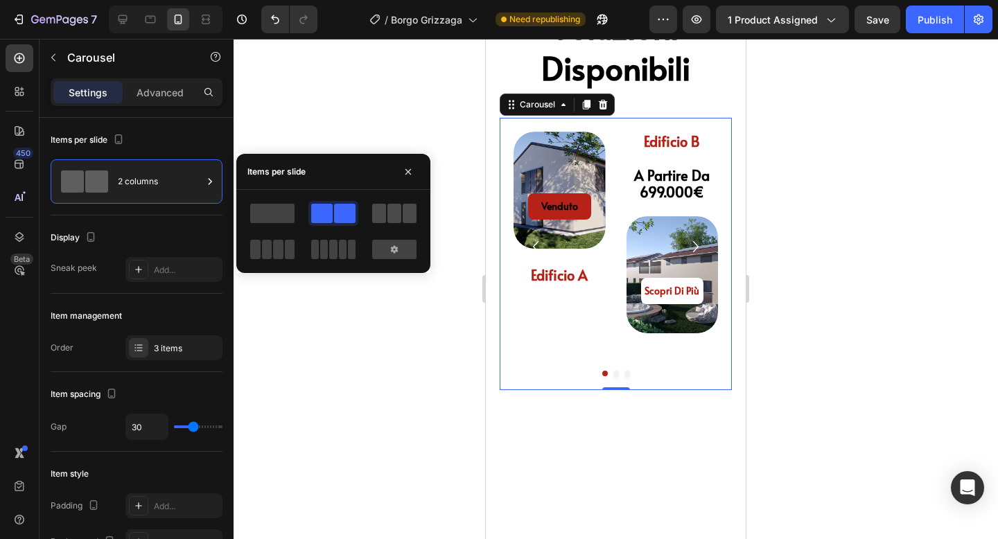
click at [395, 218] on span at bounding box center [394, 213] width 14 height 19
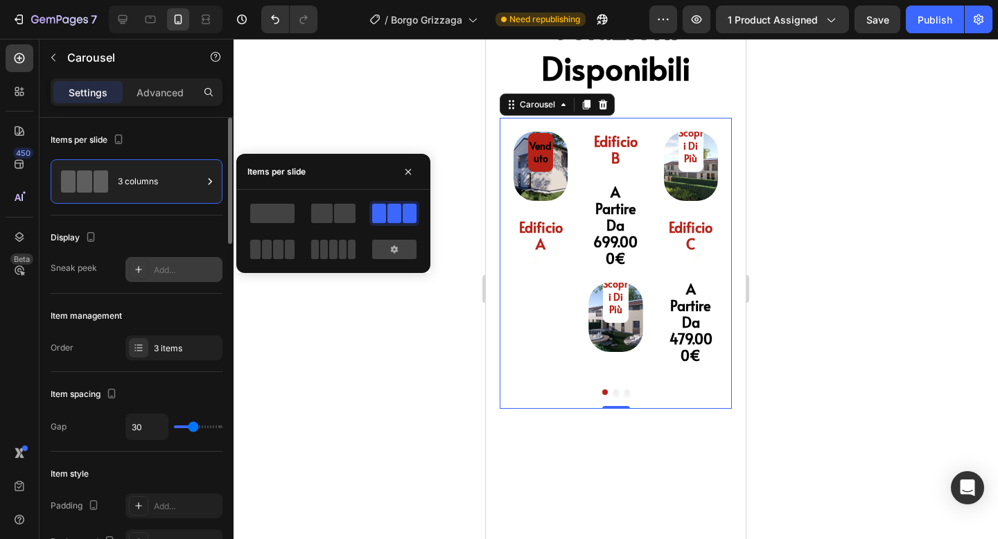
click at [181, 265] on div "Add..." at bounding box center [186, 270] width 65 height 12
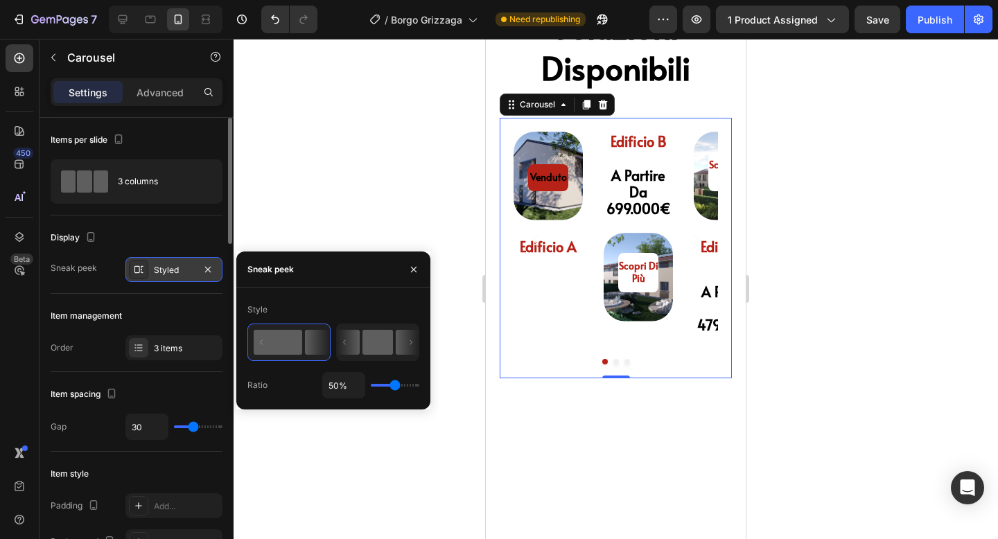
click at [368, 343] on rect at bounding box center [378, 342] width 31 height 25
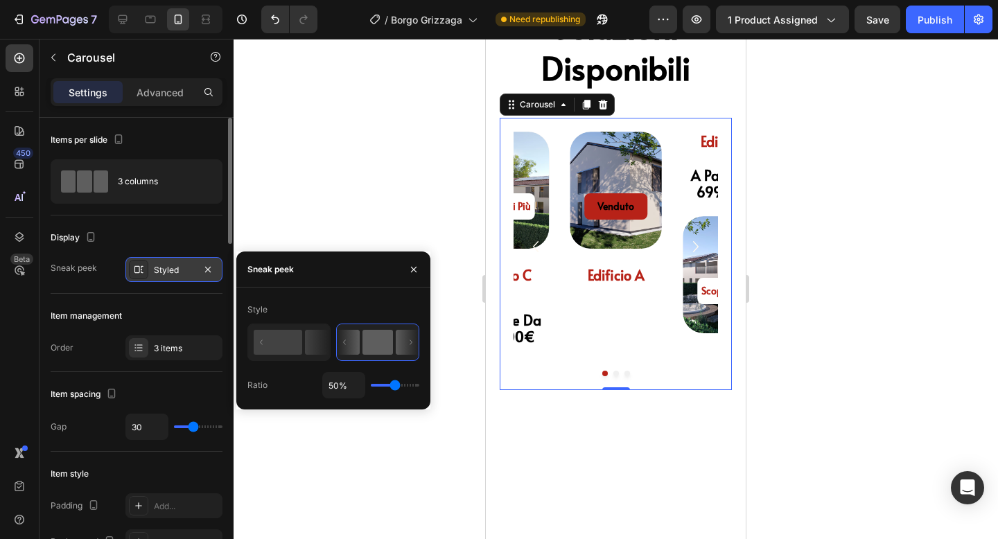
type input "62%"
type input "62"
type input "68%"
type input "68"
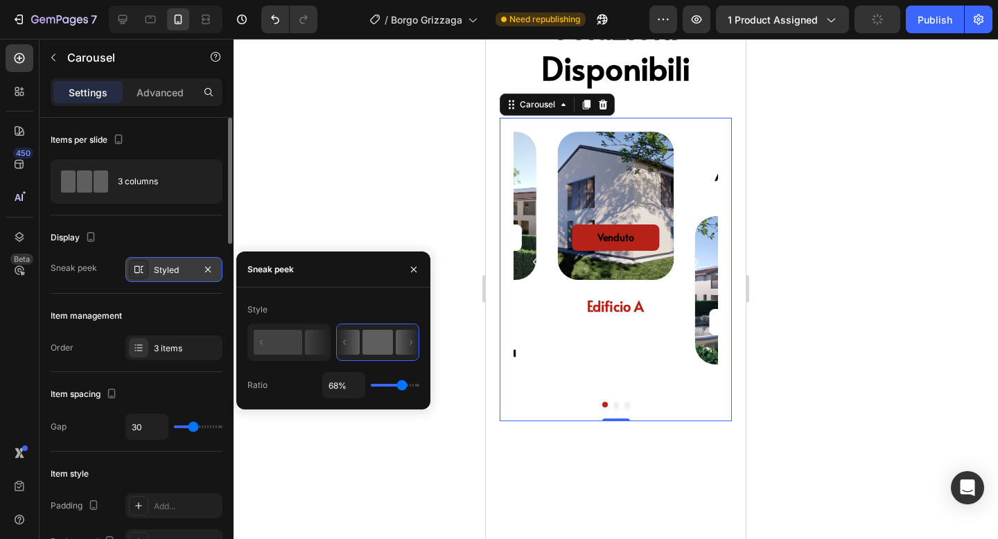
type input "74%"
type input "74"
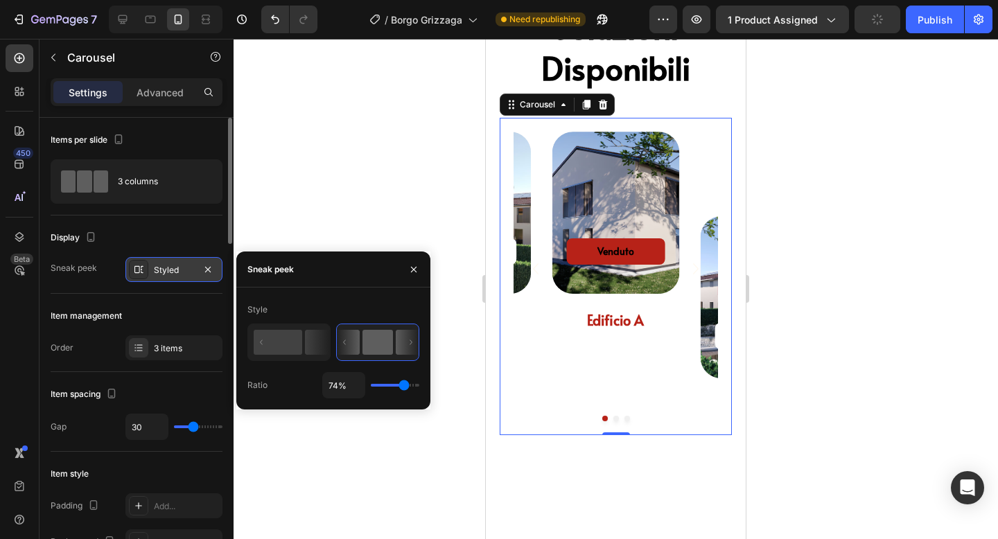
type input "77%"
type input "77"
type input "79%"
type input "79"
type input "82%"
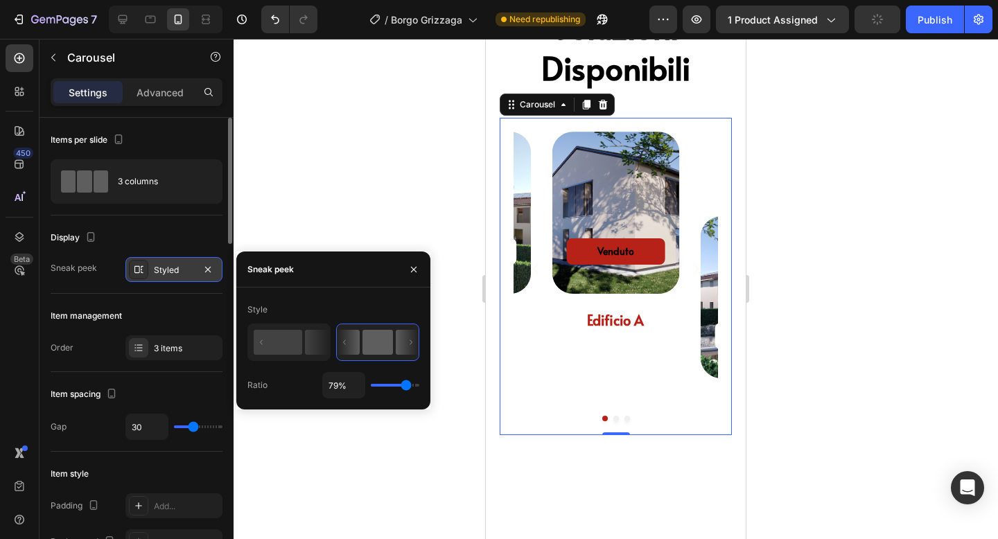
type input "82"
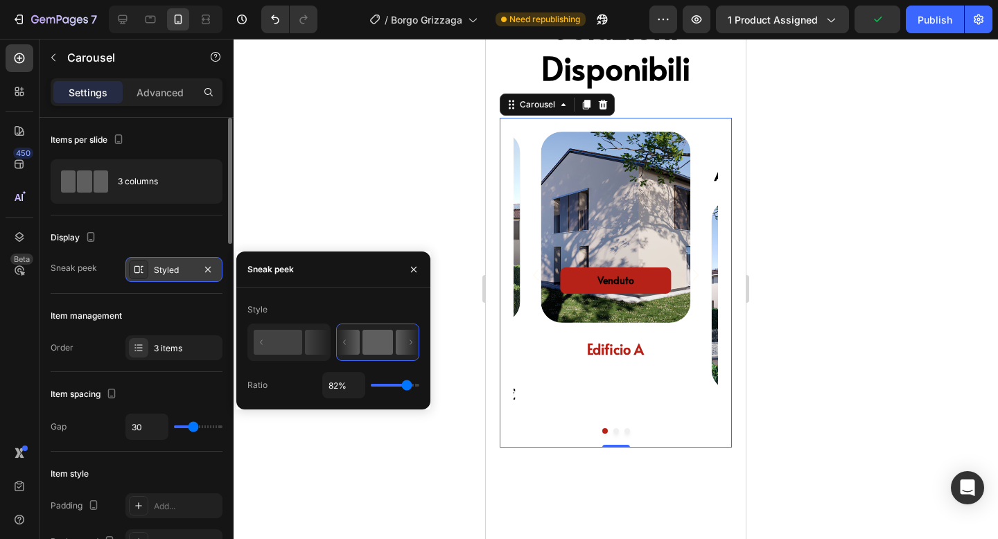
type input "84%"
type input "84"
type input "85%"
type input "85"
type input "86%"
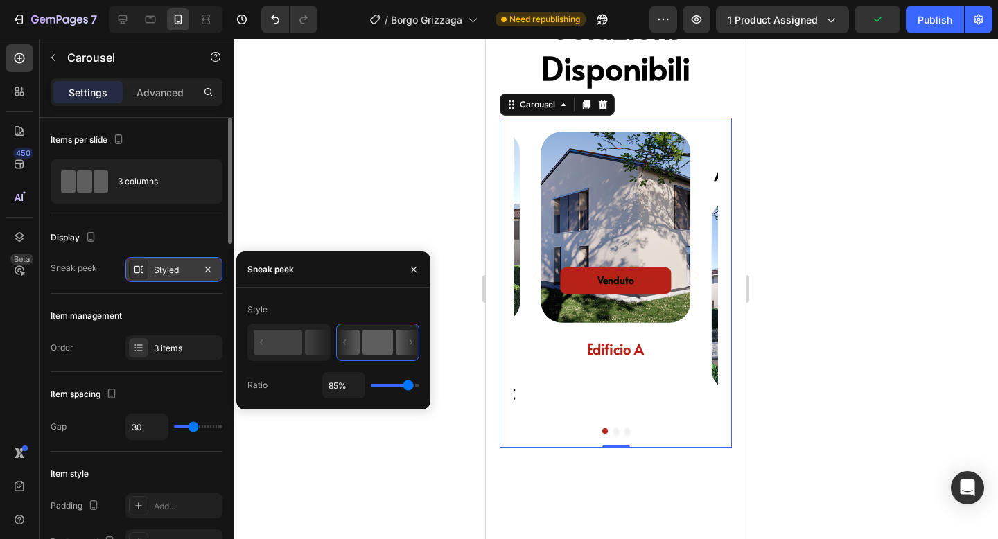
type input "86"
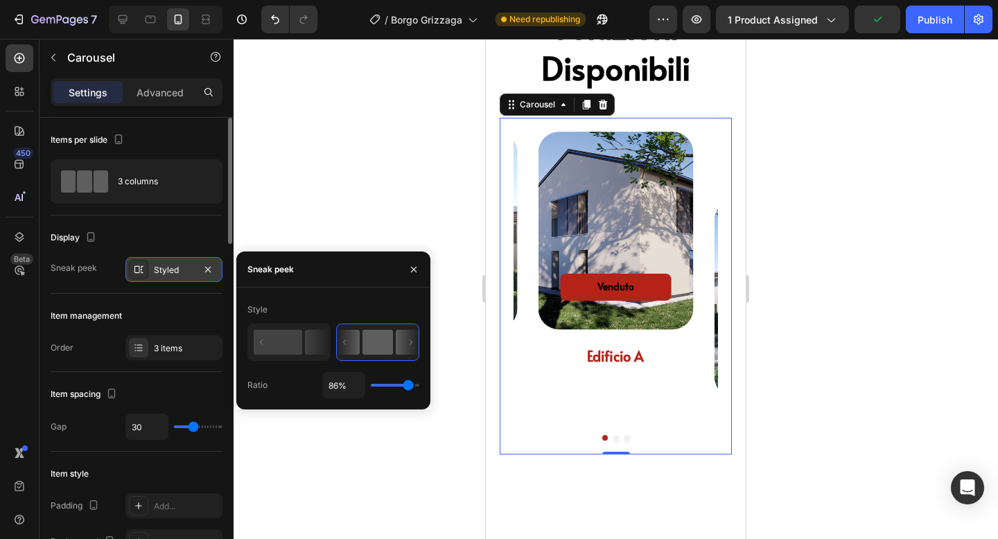
type input "87%"
type input "87"
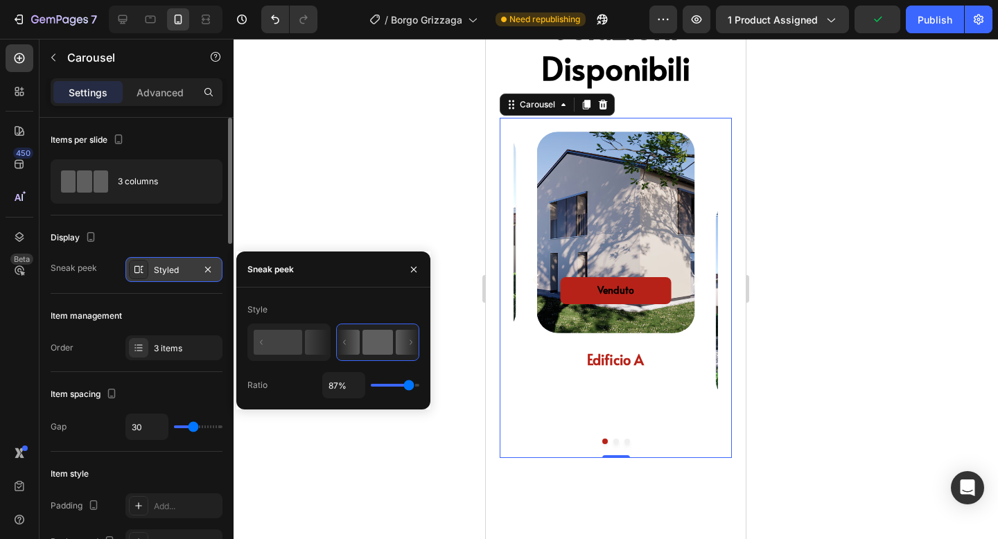
type input "88%"
type input "88"
type input "89%"
type input "89"
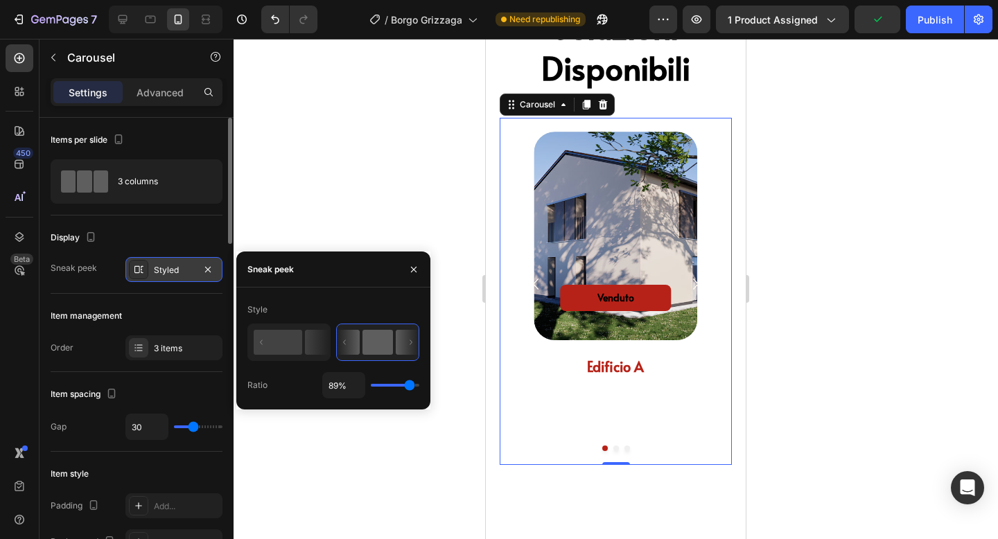
type input "90%"
type input "90"
type input "91%"
type input "91"
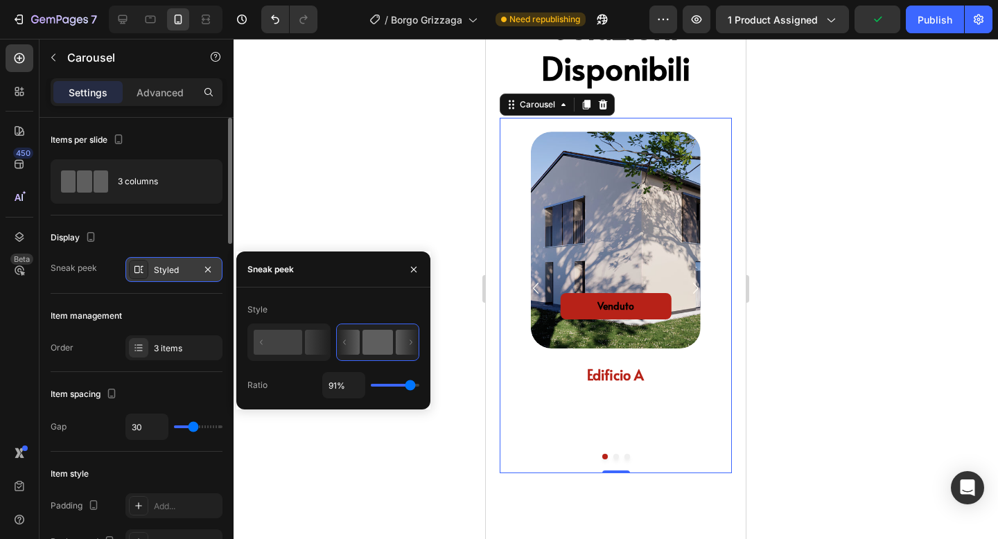
type input "92%"
type input "92"
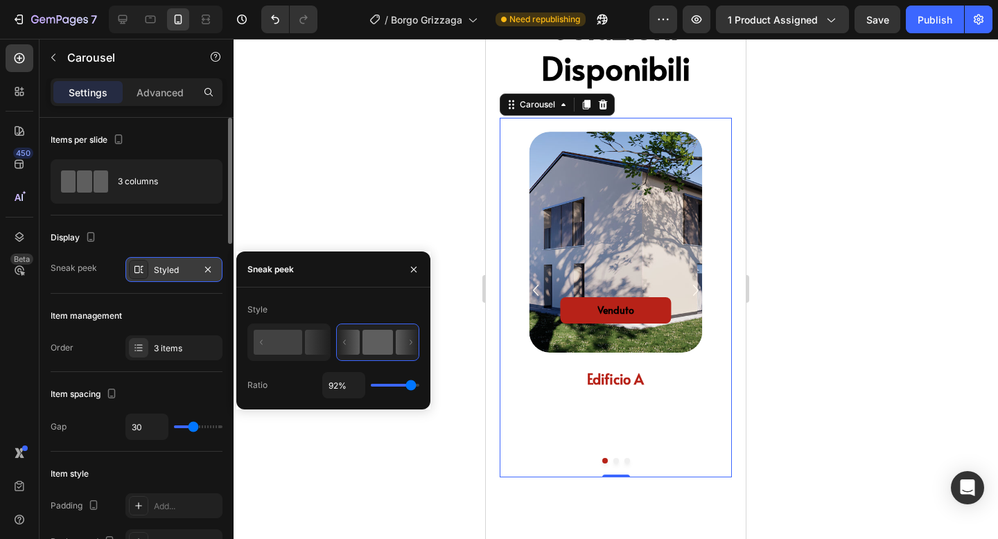
type input "93%"
type input "93"
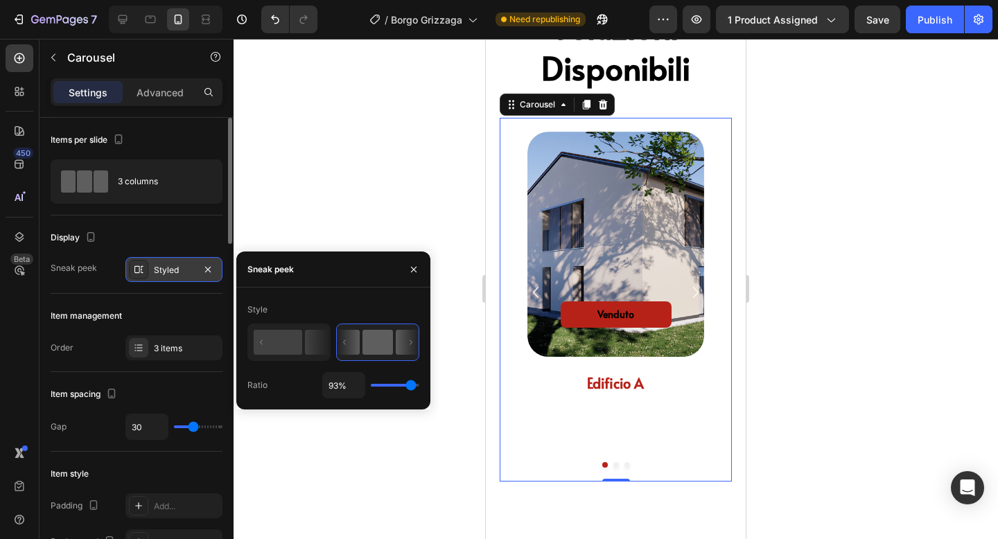
type input "95%"
type input "95"
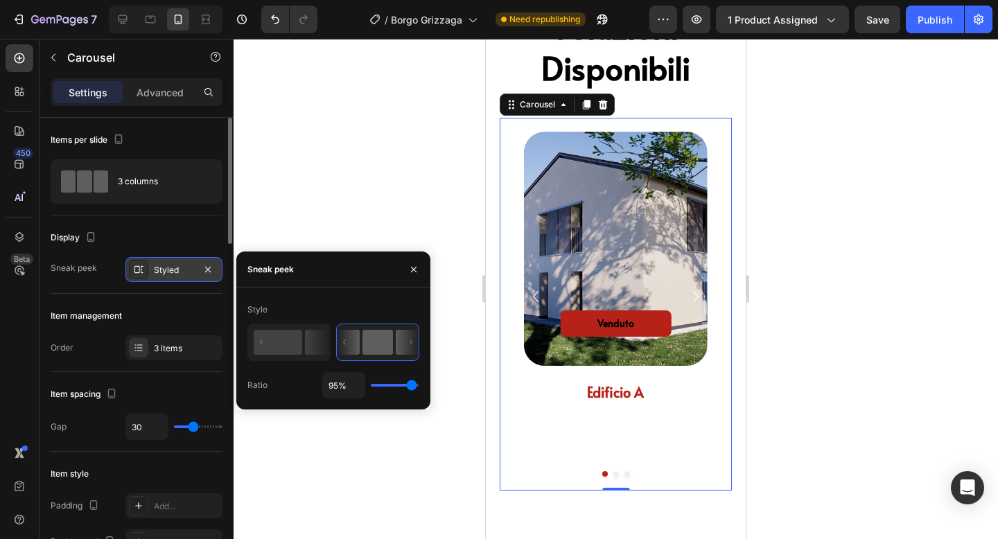
type input "75%"
type input "75"
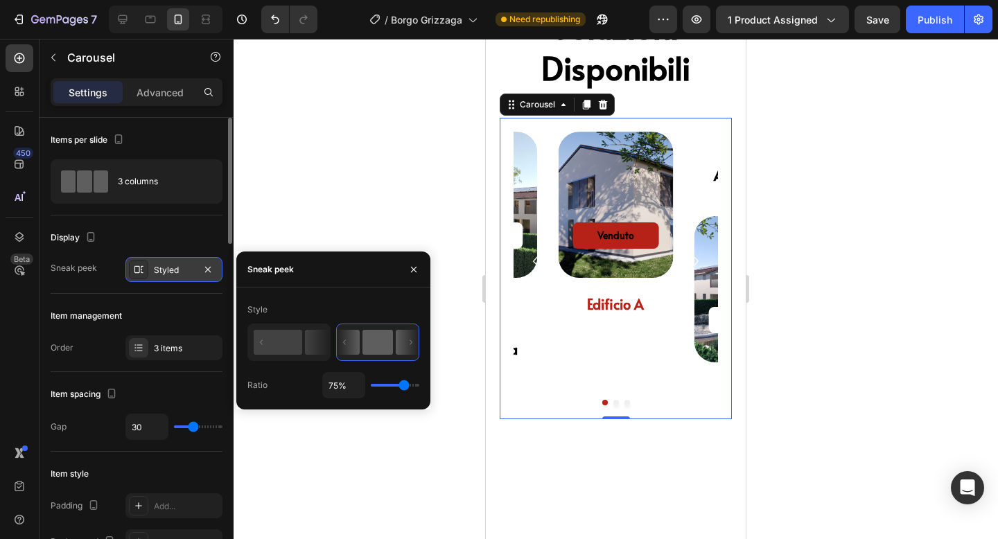
type input "67%"
type input "67"
type input "66%"
type input "66"
type input "64%"
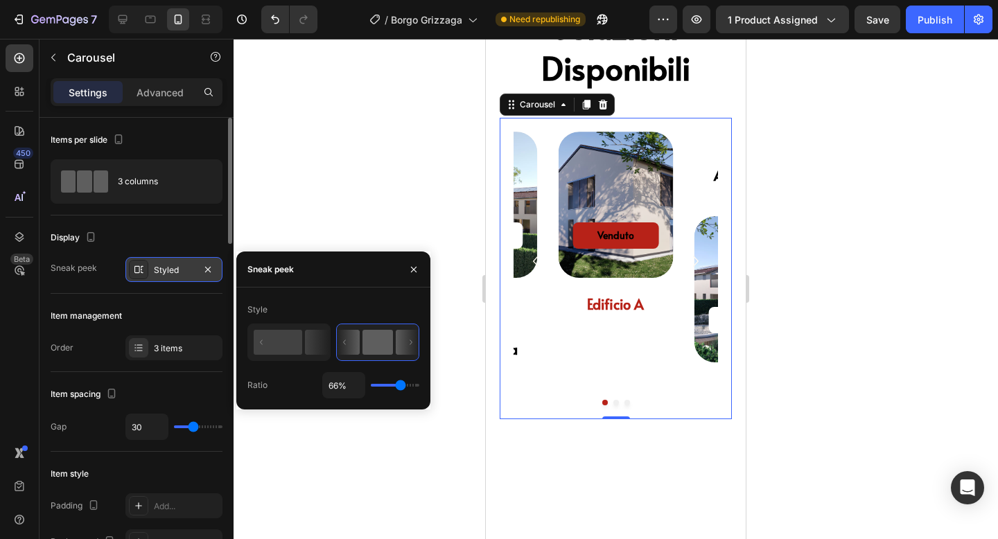
type input "64"
type input "62%"
type input "62"
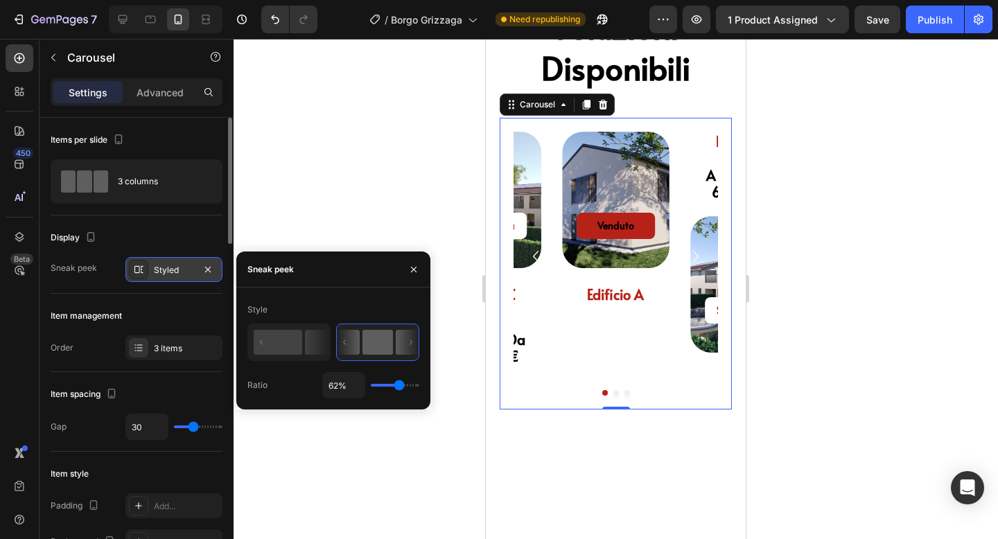
type input "57%"
type input "57"
type input "47%"
type input "47"
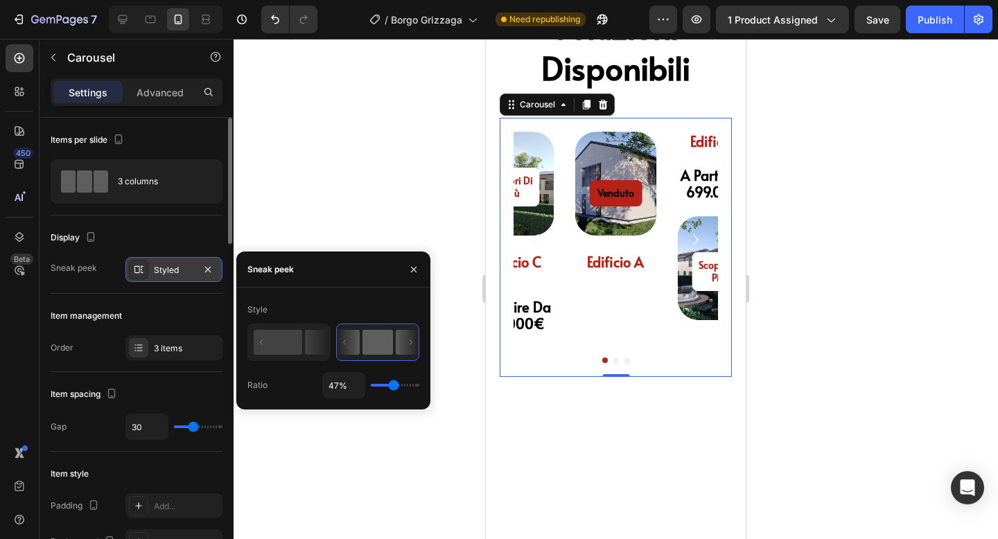
type input "40%"
type input "40"
type input "37%"
type input "37"
type input "33%"
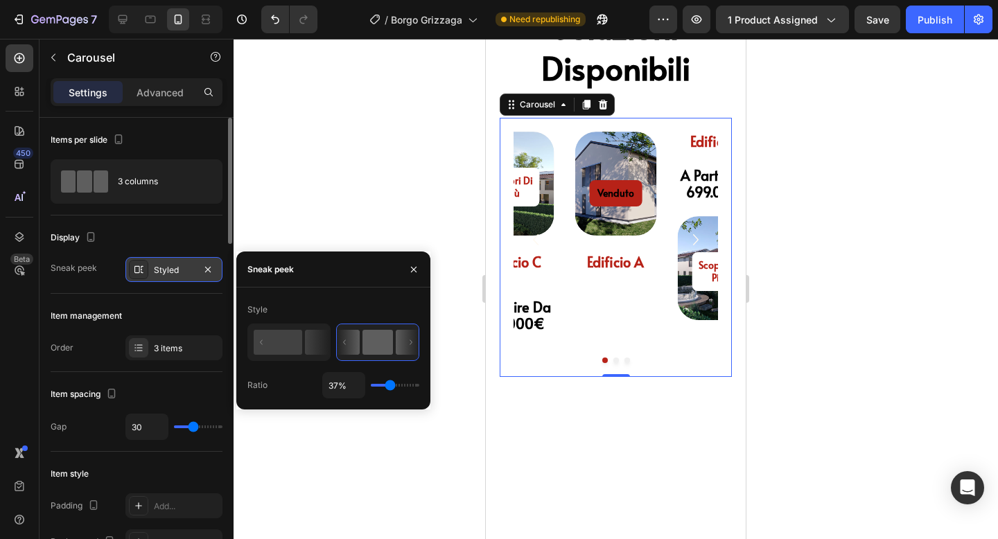
type input "33"
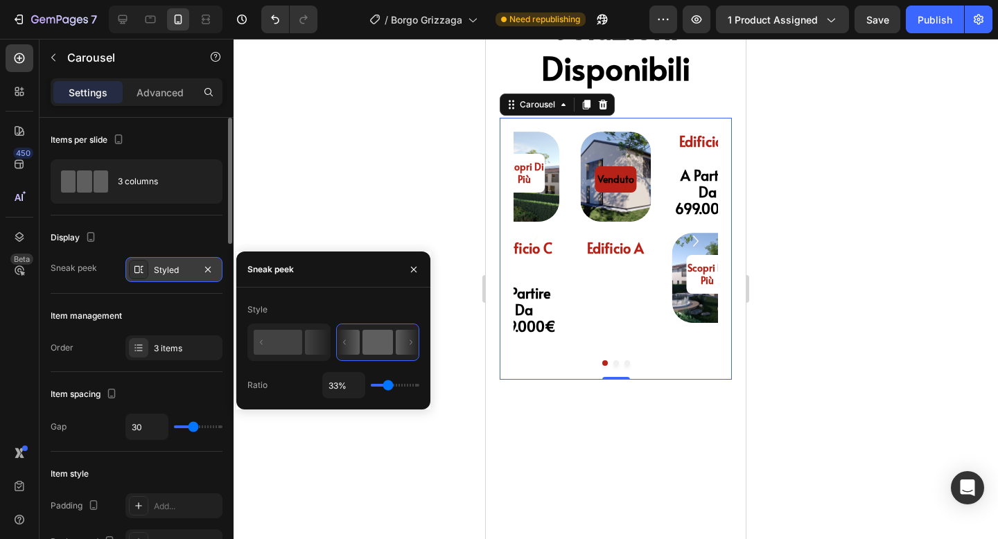
type input "27%"
type input "27"
type input "23%"
type input "23"
type input "19%"
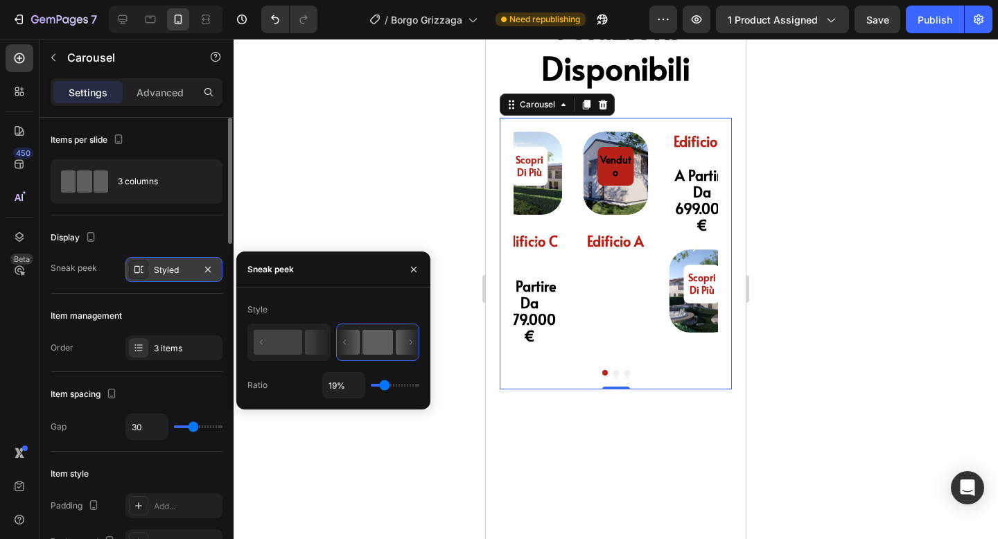
type input "19"
type input "16%"
type input "16"
type input "11%"
type input "11"
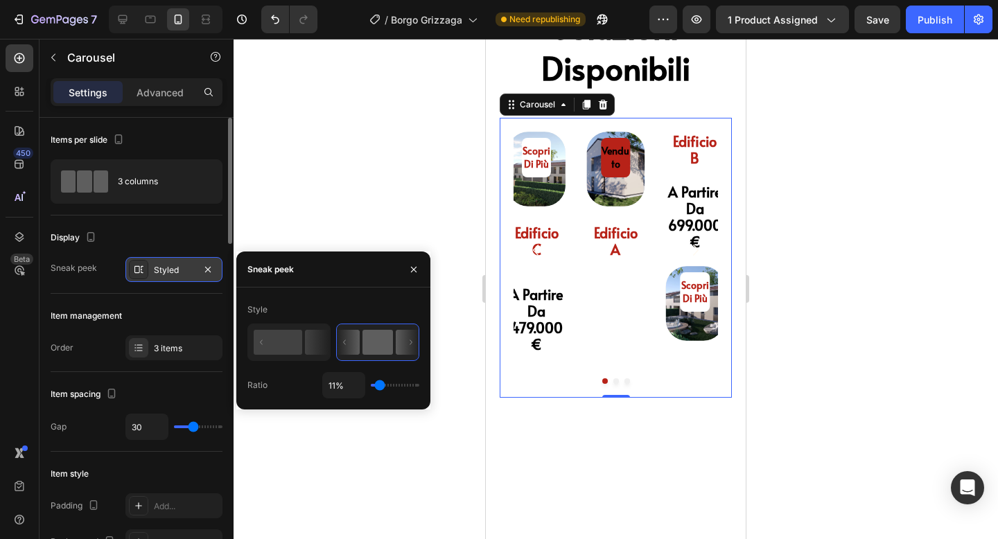
type input "8%"
type input "8"
type input "3%"
type input "3"
type input "1%"
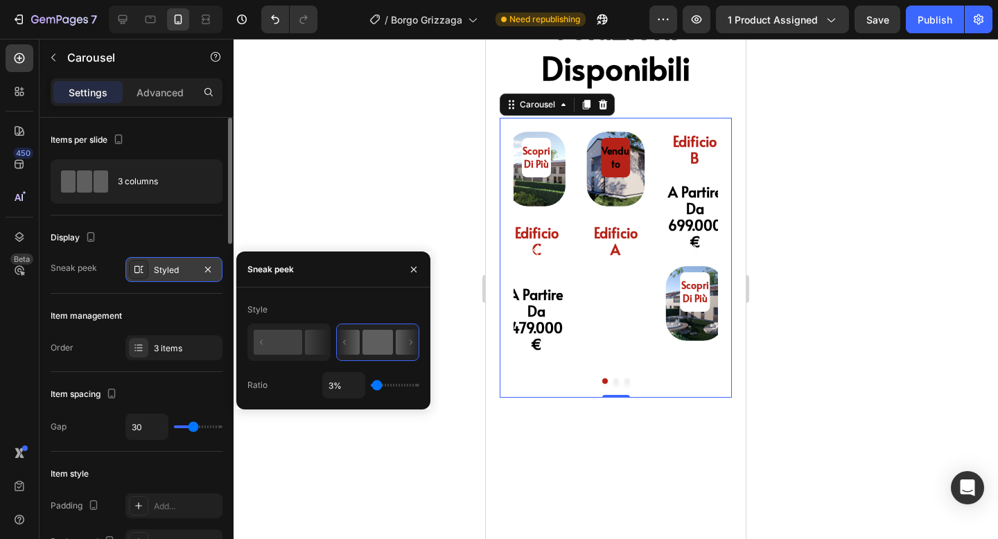
type input "1"
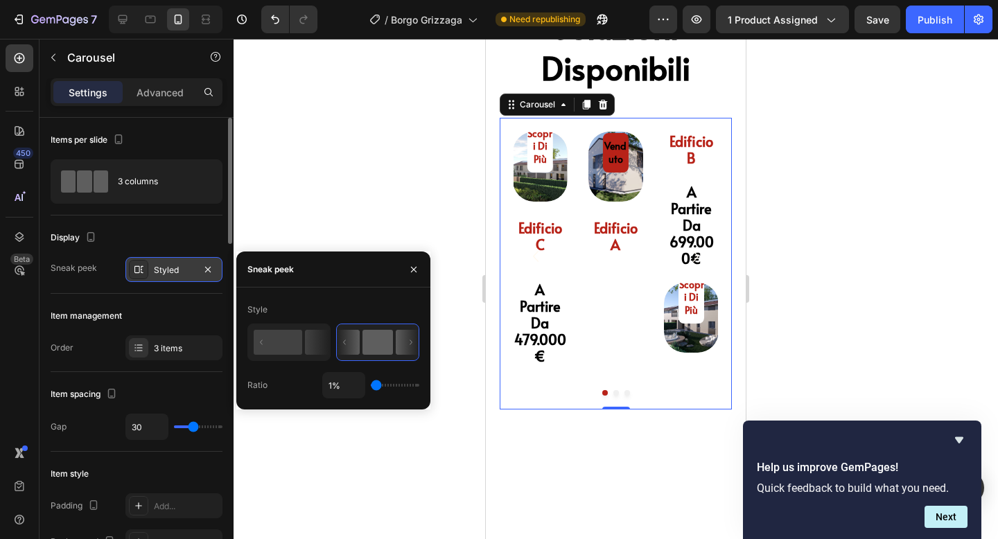
type input "53%"
type input "53"
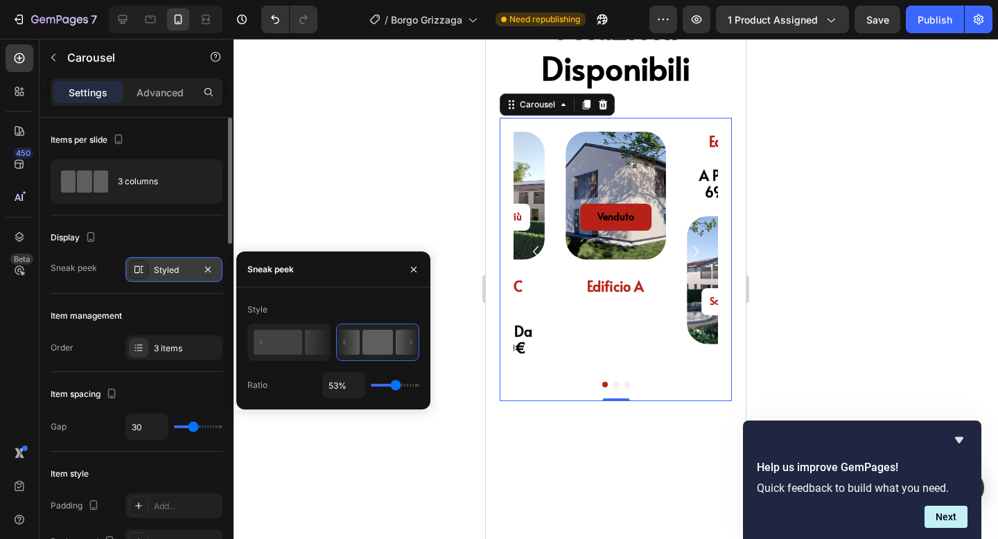
type input "57%"
type input "57"
type input "40%"
type input "40"
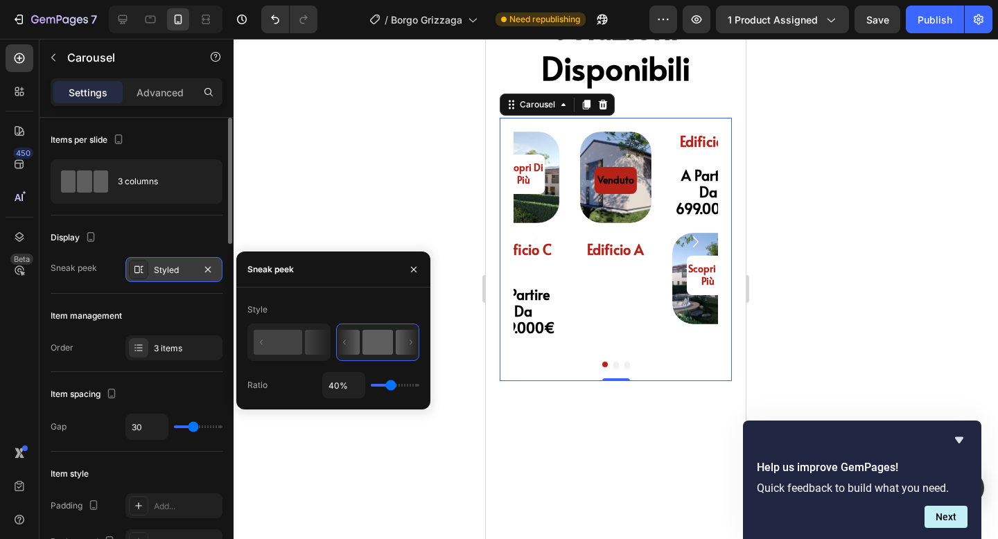
type input "28%"
type input "28"
type input "26%"
type input "26"
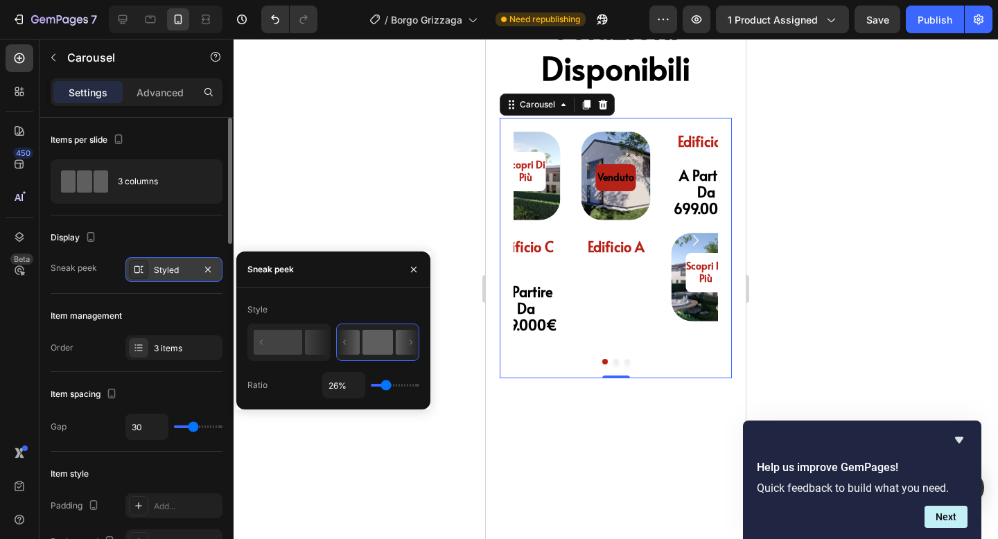
type input "25%"
type input "25"
type input "24%"
type input "24"
type input "23%"
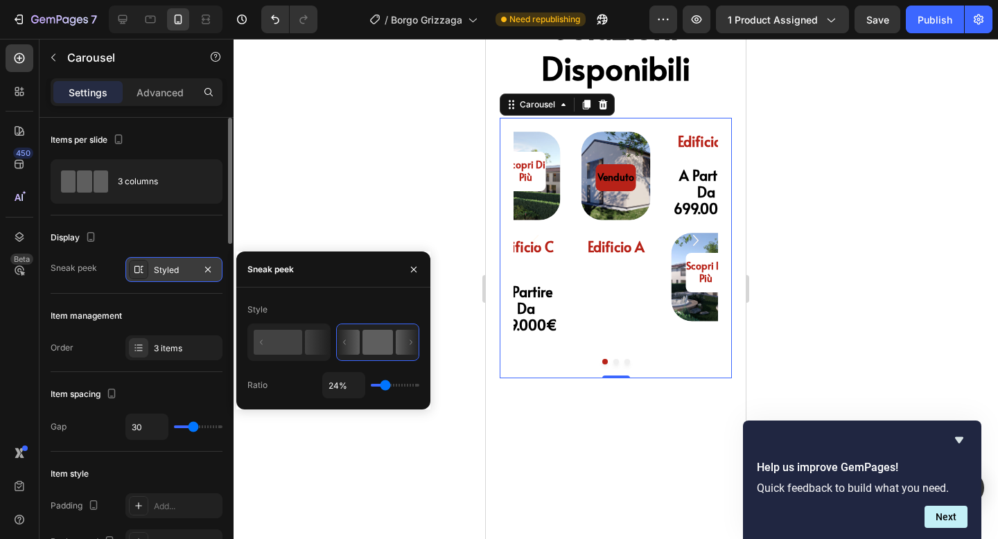
type input "23"
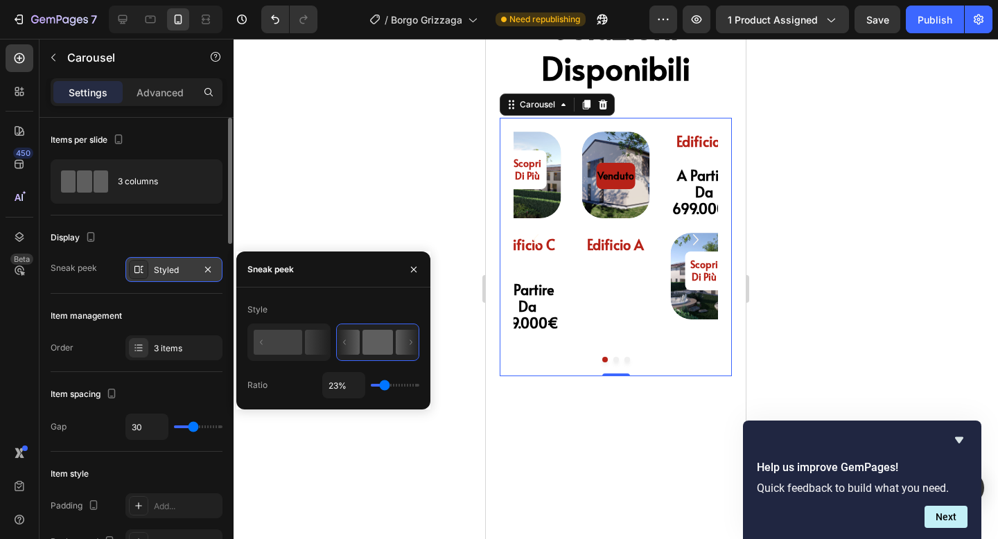
type input "21%"
type input "21"
type input "19%"
type input "19"
type input "17%"
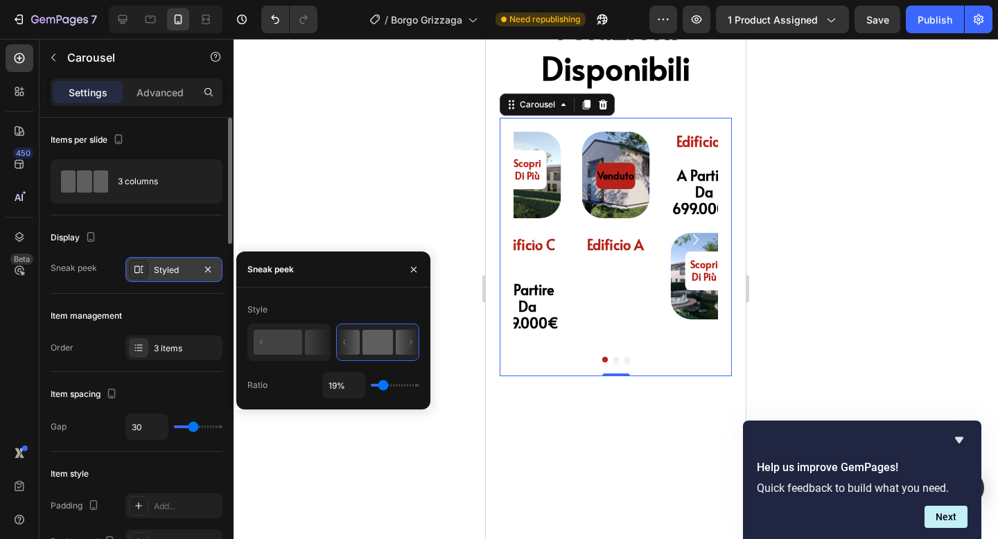
type input "17"
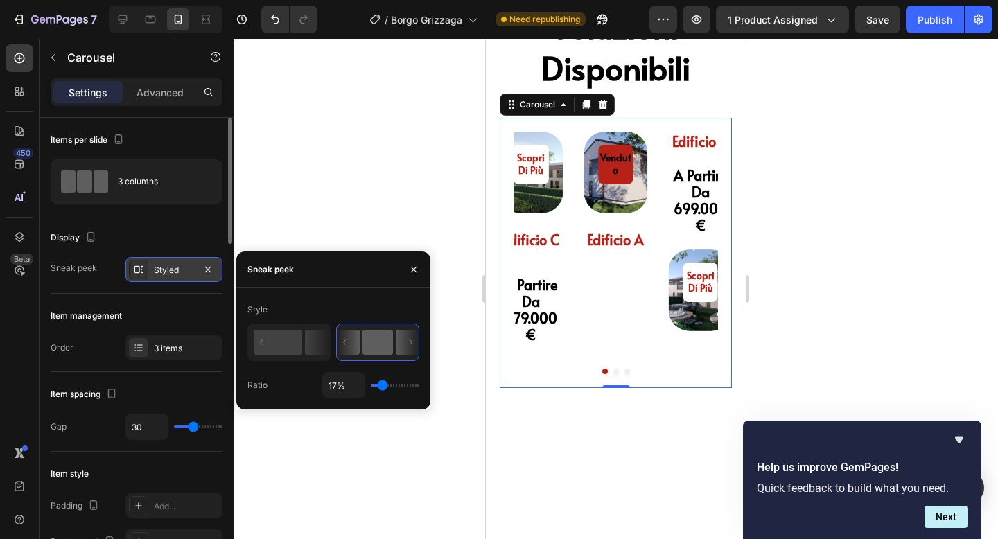
type input "15%"
type input "15"
type input "13%"
type input "13"
type input "11%"
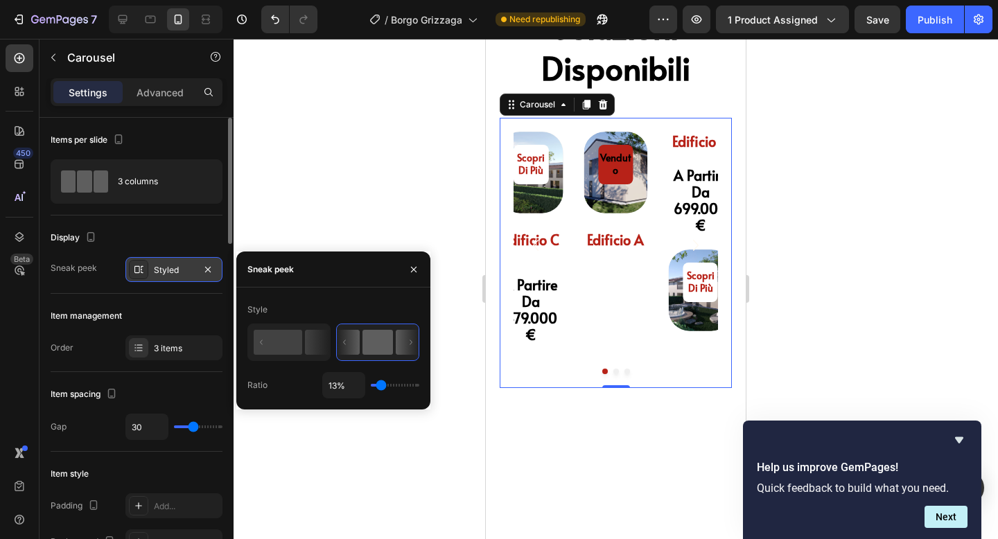
type input "11"
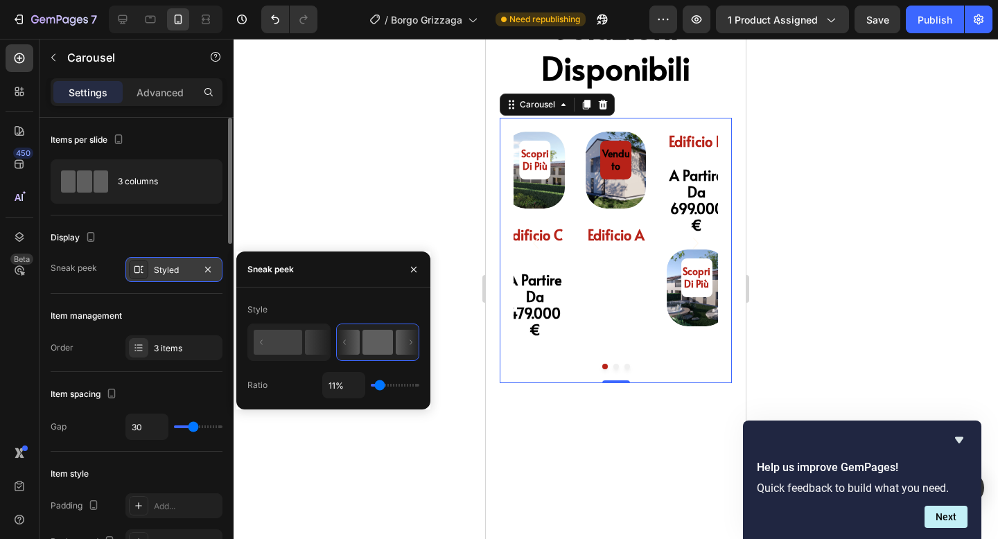
type input "10%"
type input "10"
type input "9%"
type input "9"
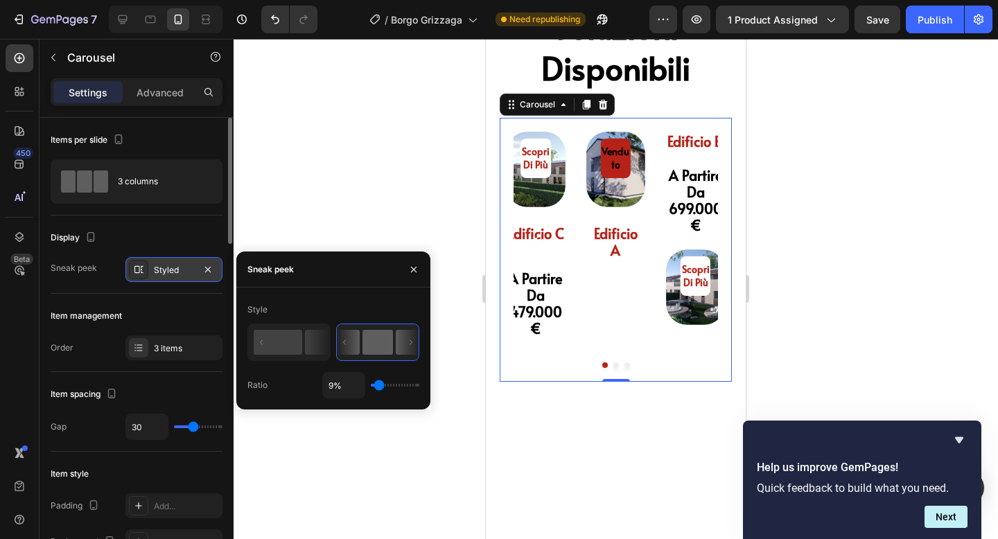
type input "7%"
type input "7"
type input "5%"
type input "5"
type input "2%"
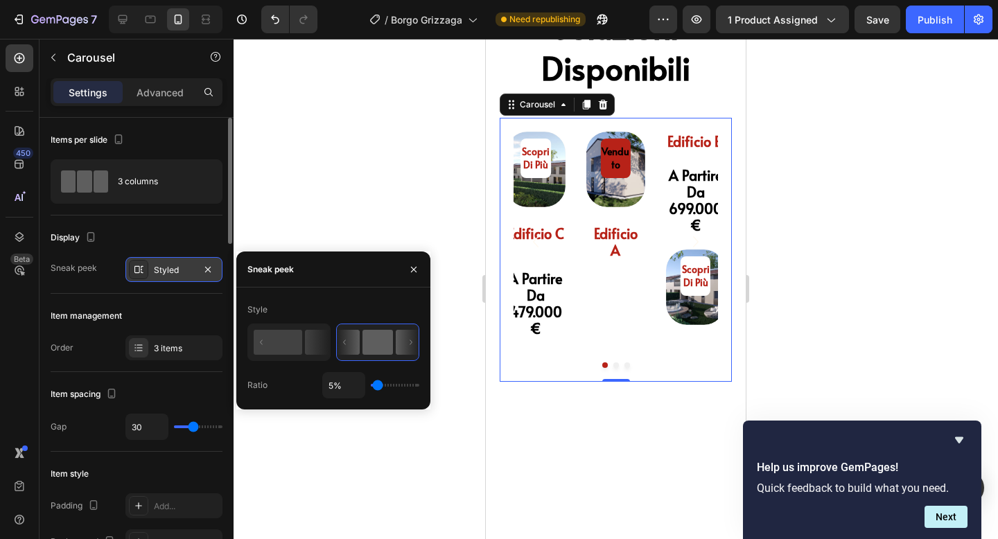
type input "2"
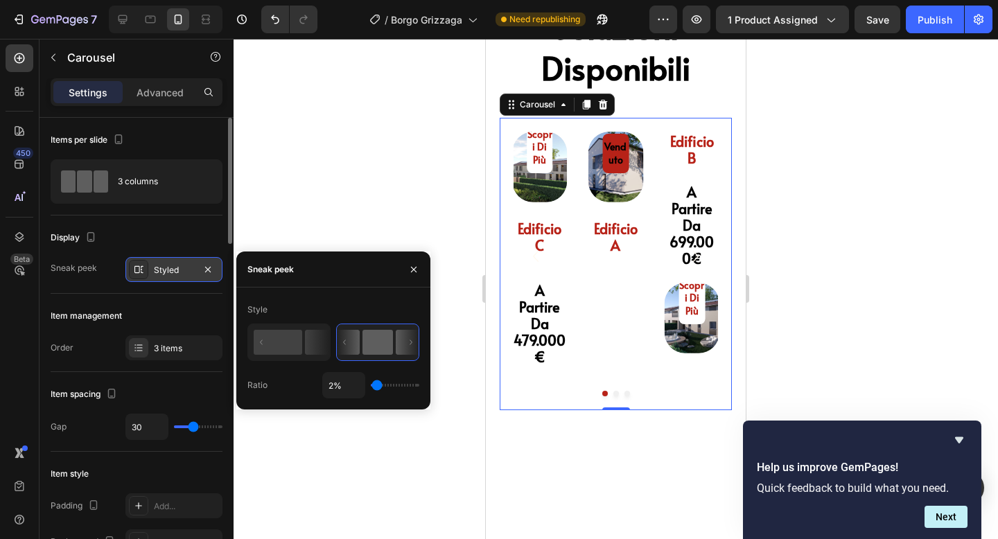
type input "1%"
type input "1"
type input "4%"
type input "4"
type input "29%"
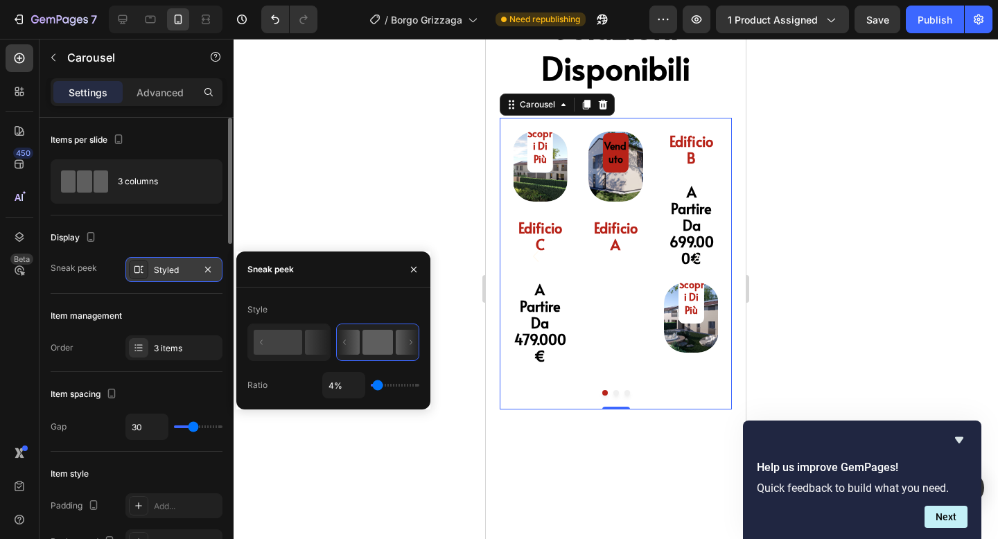
type input "29"
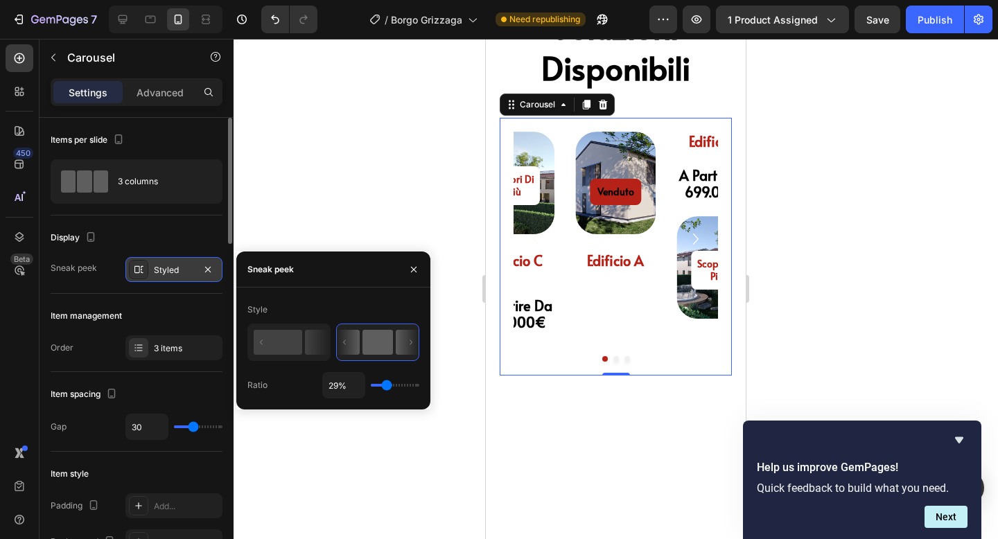
type input "39%"
type input "39"
type input "49%"
type input "49"
type input "51%"
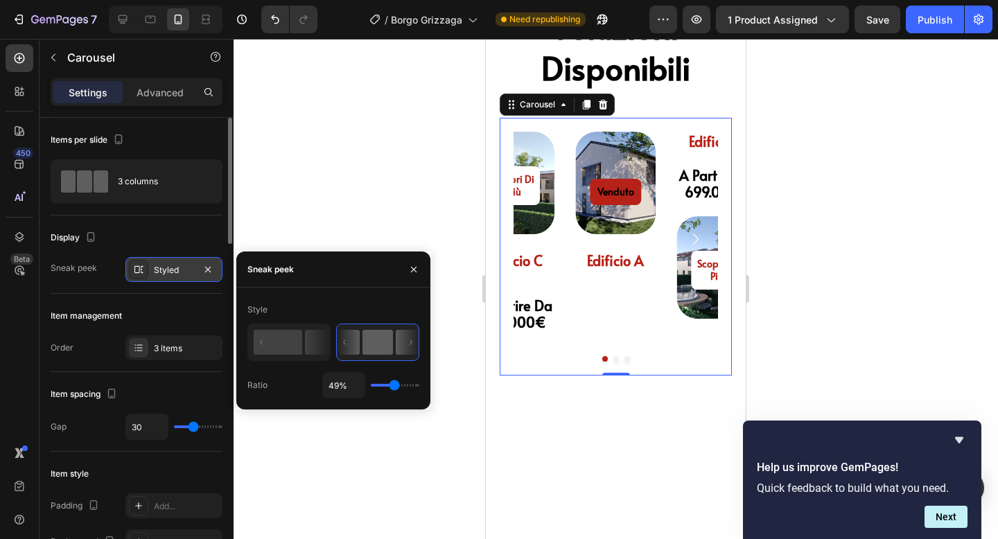
type input "51"
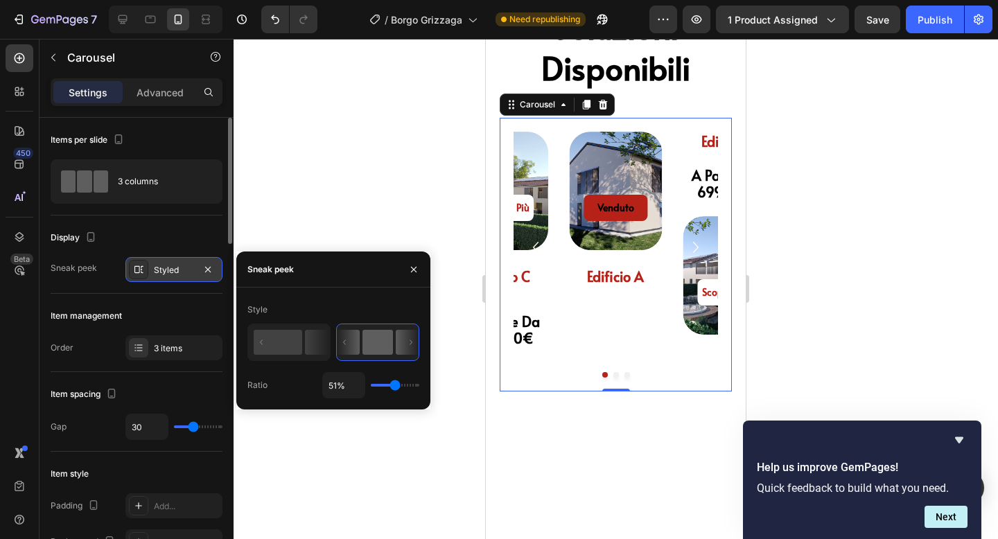
type input "53%"
type input "53"
type input "55%"
type input "55"
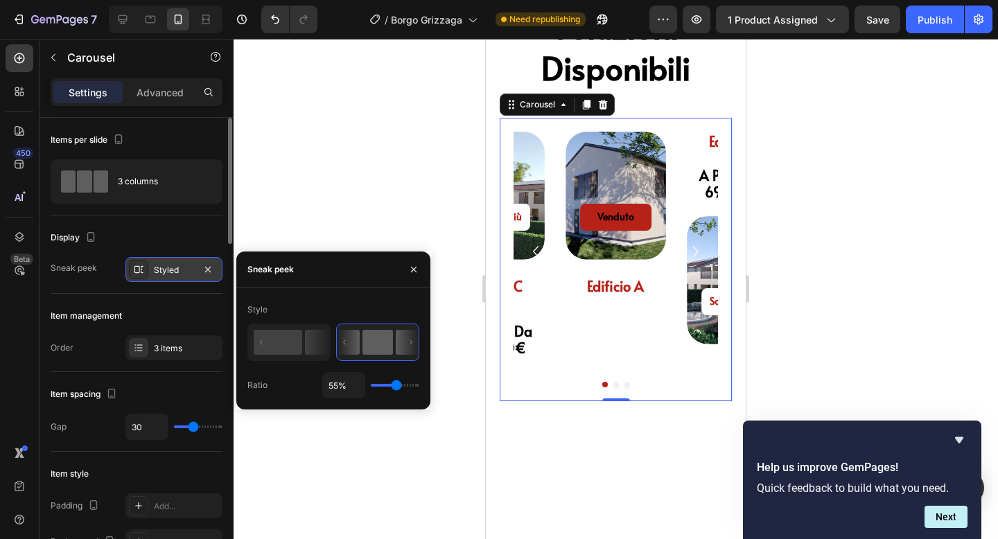
type input "57%"
type input "57"
type input "58%"
type input "58"
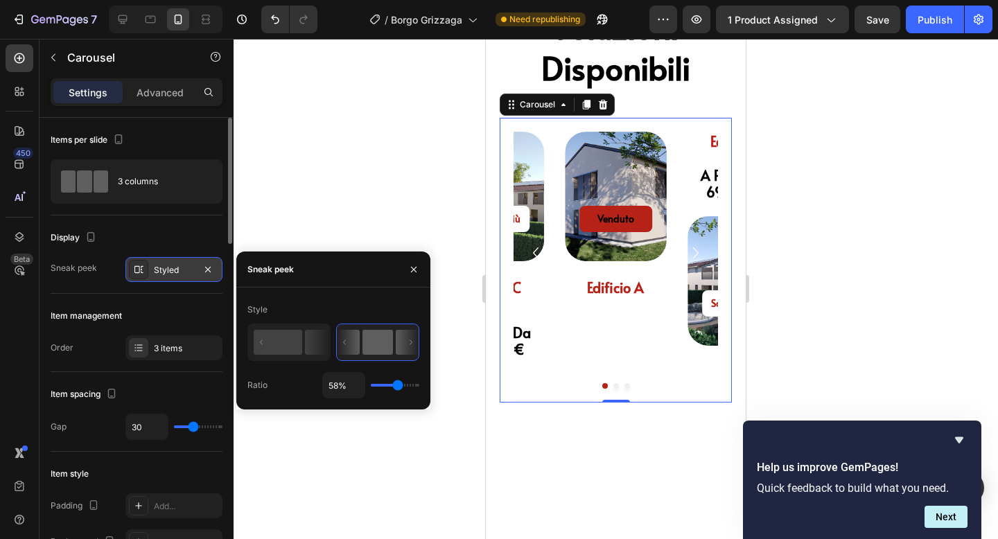
type input "65%"
type input "65"
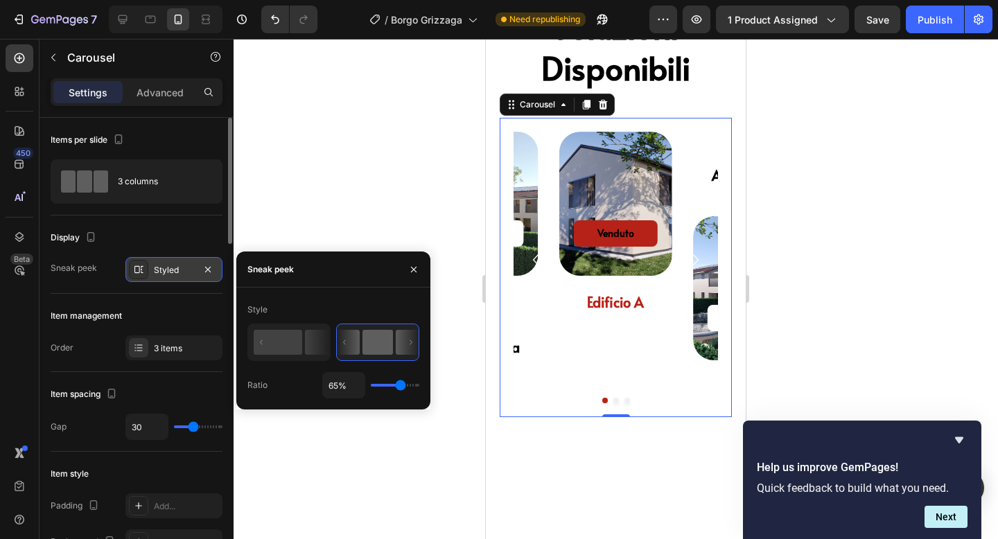
type input "66%"
type input "66"
type input "70%"
type input "70"
type input "72%"
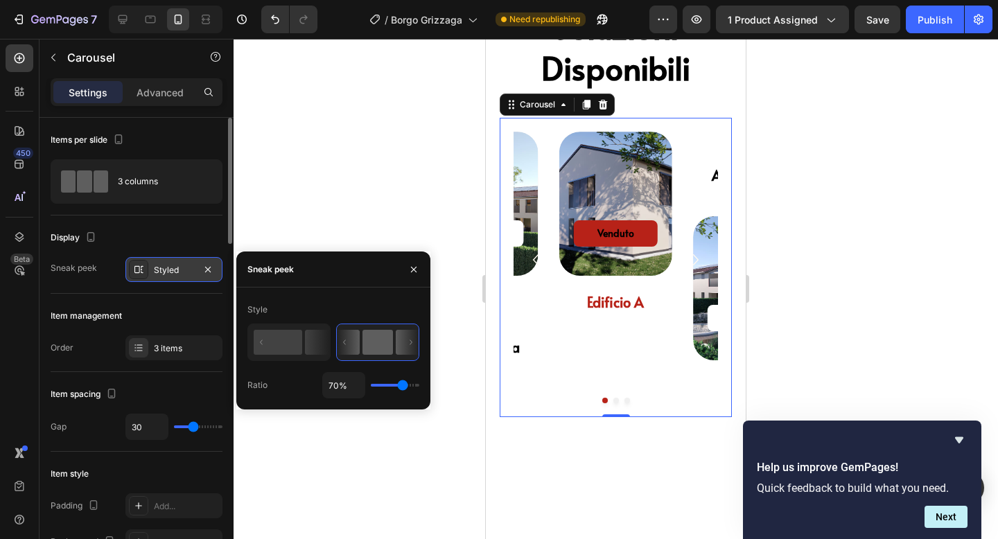
type input "72"
type input "73%"
type input "73"
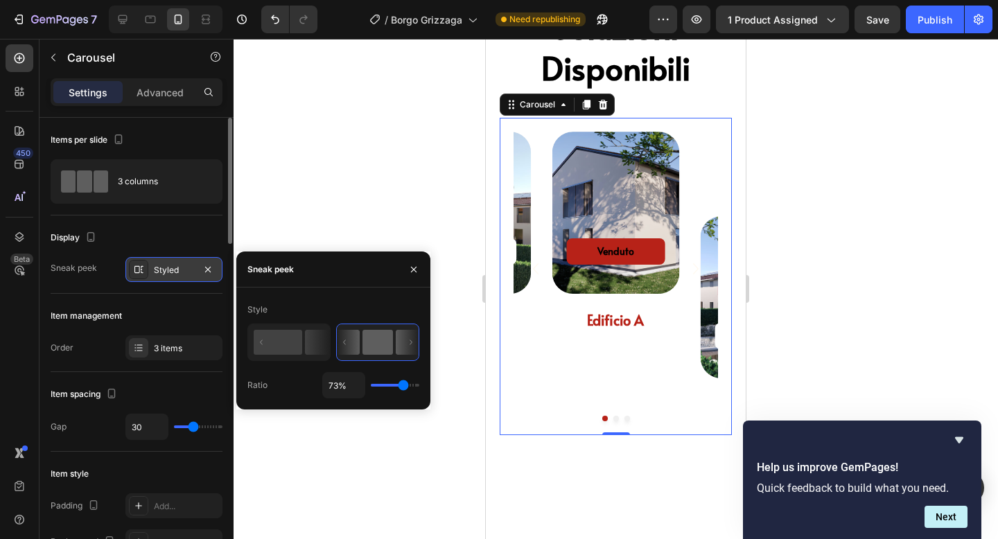
type input "74%"
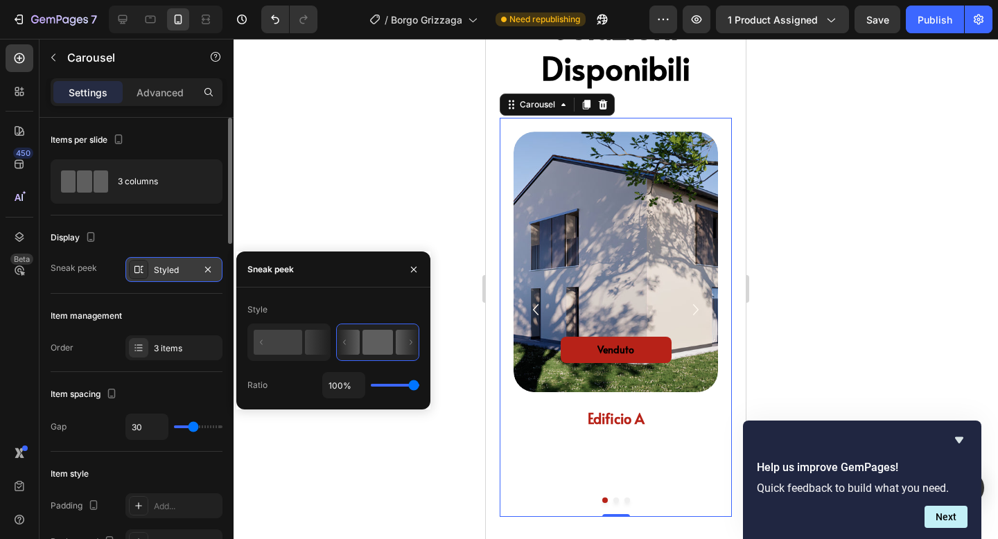
drag, startPoint x: 395, startPoint y: 384, endPoint x: 420, endPoint y: 387, distance: 25.1
click at [420, 387] on div "Style Ratio 100%" at bounding box center [333, 349] width 194 height 100
click at [316, 345] on icon at bounding box center [317, 342] width 24 height 25
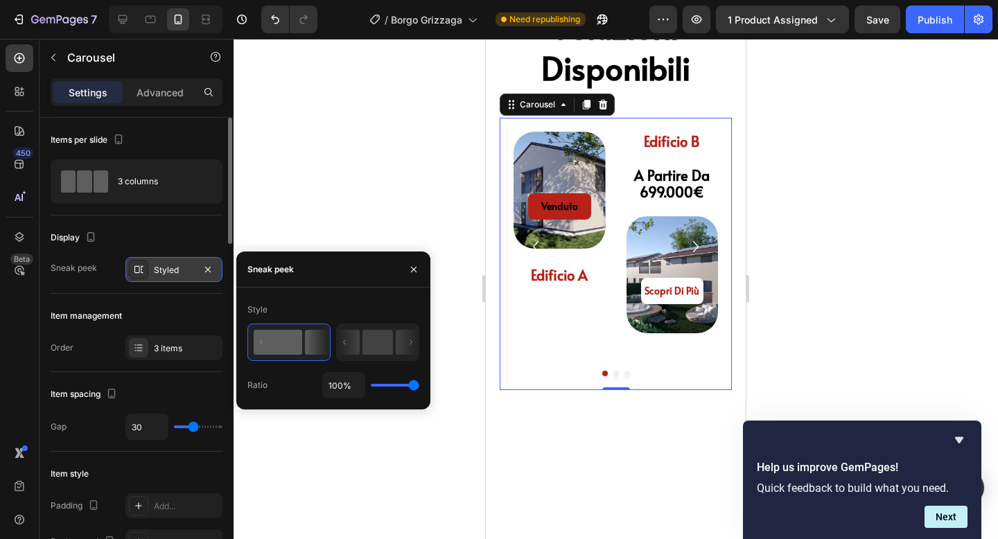
drag, startPoint x: 415, startPoint y: 387, endPoint x: 425, endPoint y: 383, distance: 11.2
click at [419, 384] on input "range" at bounding box center [395, 385] width 49 height 3
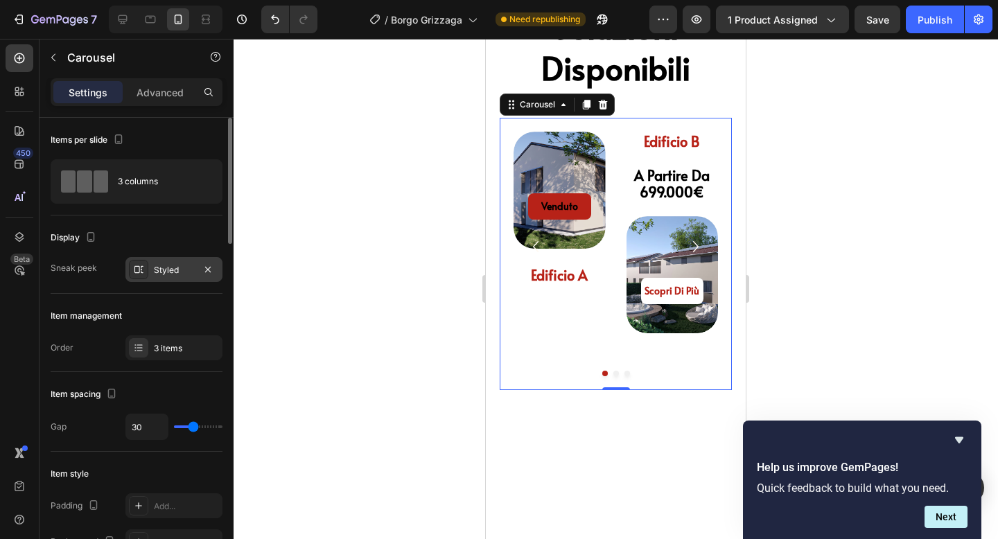
click at [799, 205] on div at bounding box center [616, 289] width 765 height 500
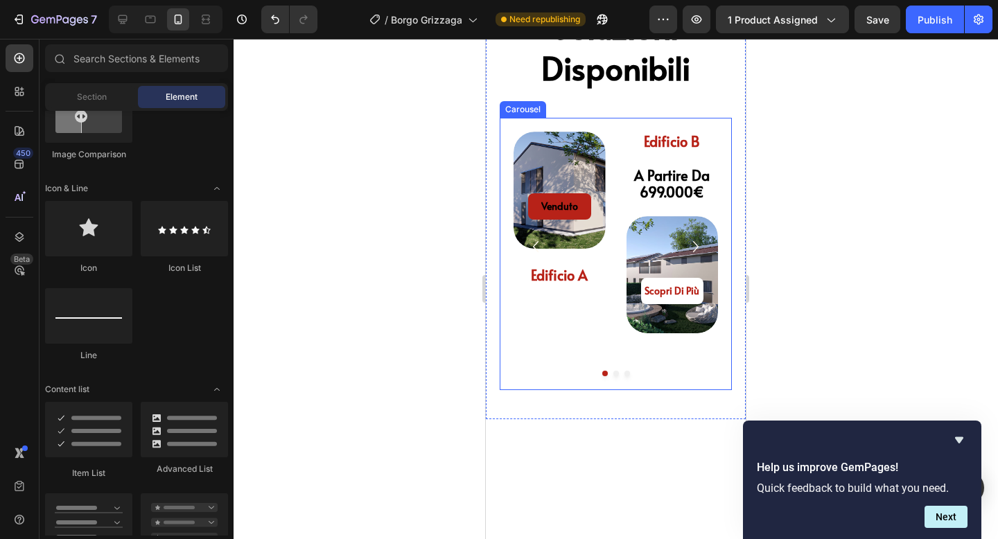
click at [696, 245] on icon "Carousel Next Arrow" at bounding box center [696, 246] width 6 height 11
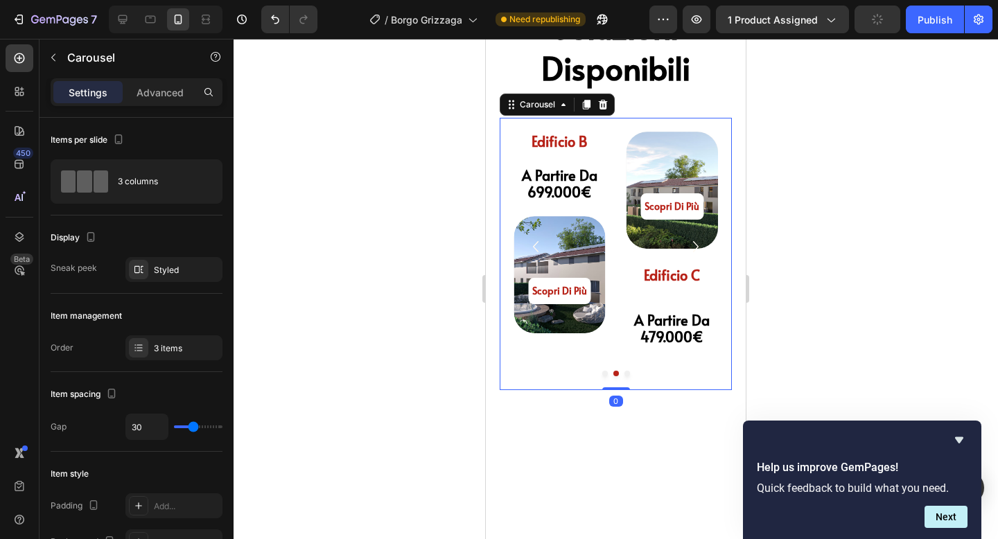
click at [696, 245] on icon "Carousel Next Arrow" at bounding box center [696, 246] width 6 height 11
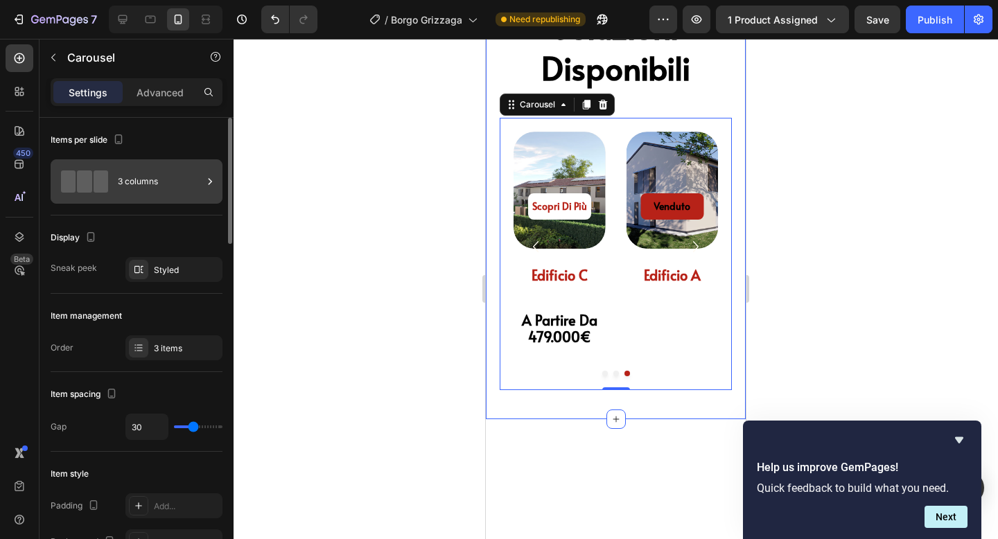
click at [189, 191] on div "3 columns" at bounding box center [160, 182] width 85 height 32
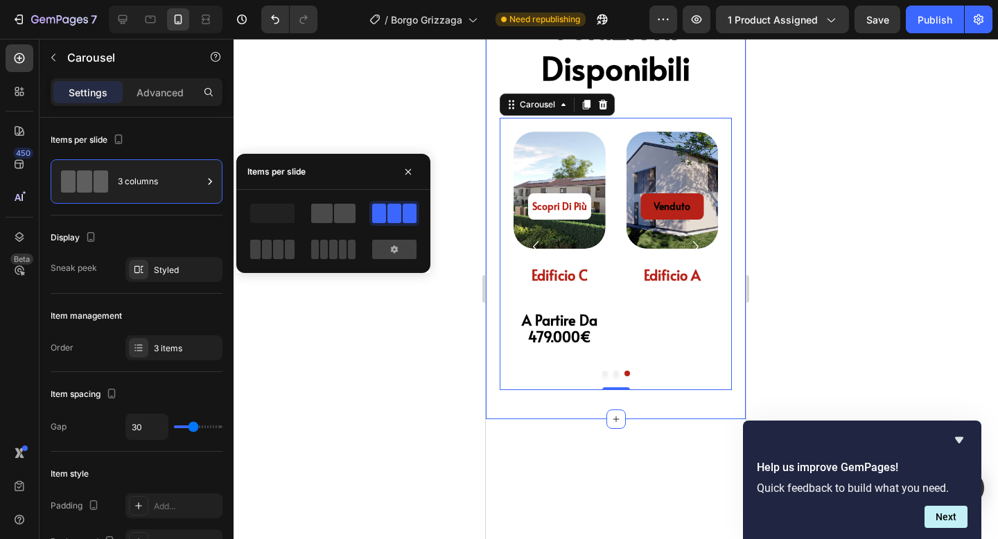
click at [324, 214] on span at bounding box center [321, 213] width 21 height 19
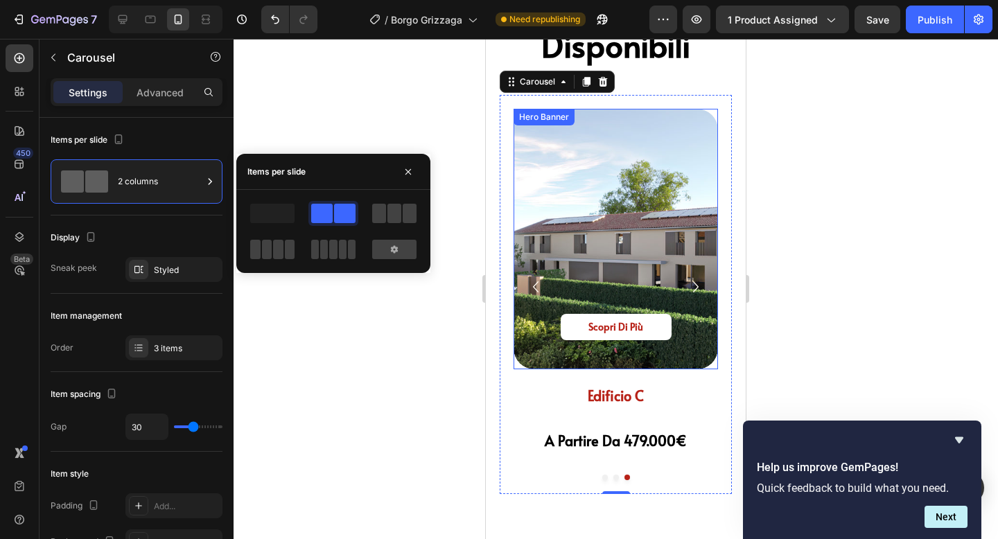
scroll to position [1970, 0]
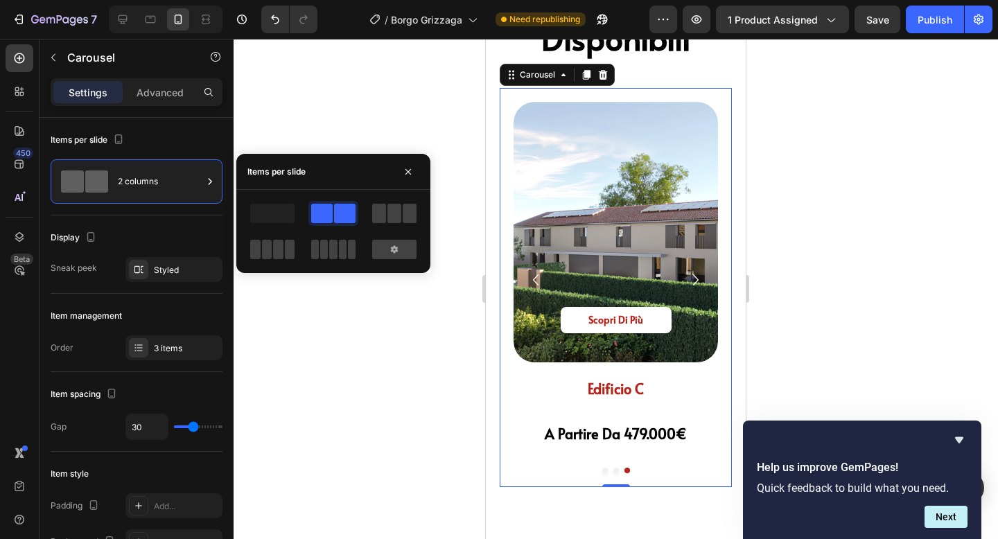
click at [418, 364] on div at bounding box center [616, 289] width 765 height 500
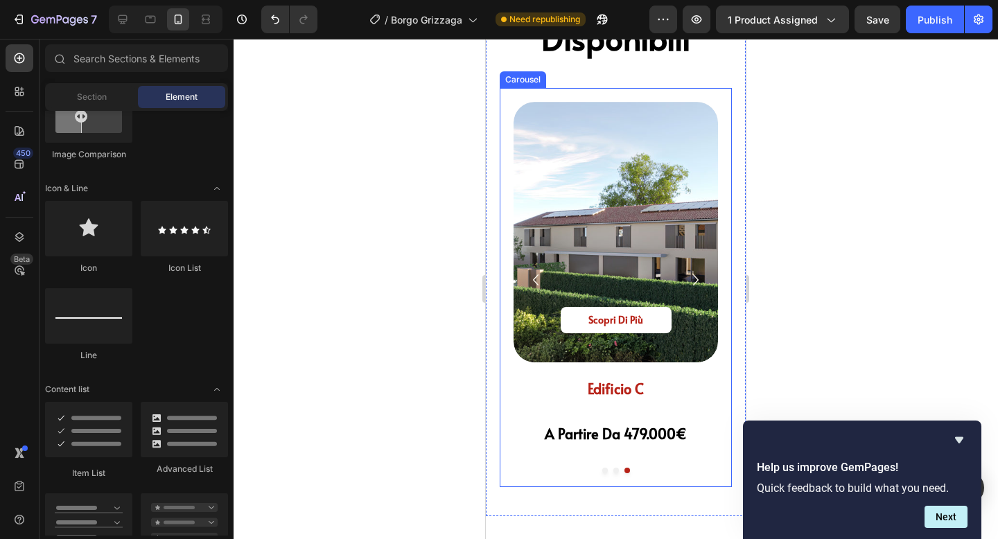
click at [699, 464] on div "venduto Button Hero Banner edificio a Heading edificio b Heading a partire da 6…" at bounding box center [616, 287] width 232 height 399
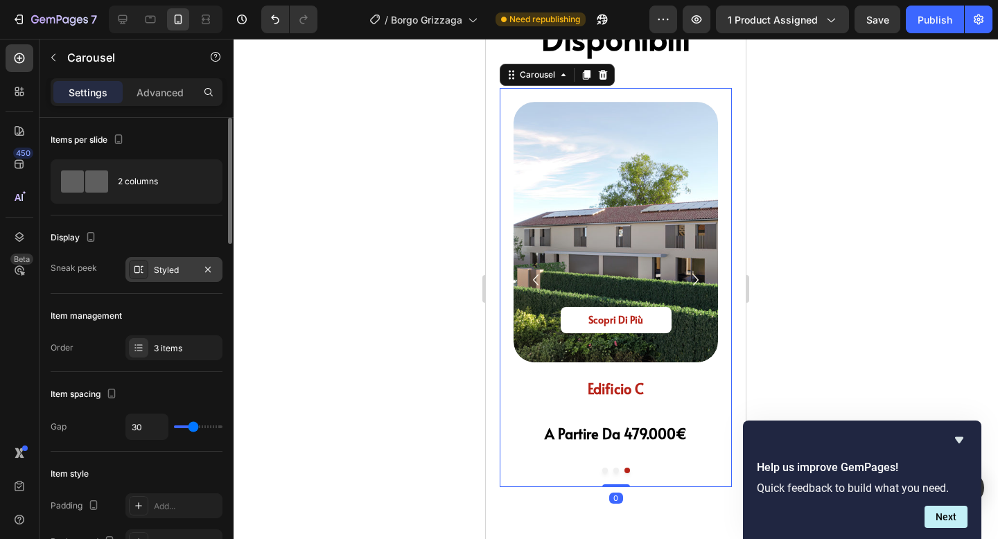
click at [181, 274] on div "Styled" at bounding box center [174, 270] width 40 height 12
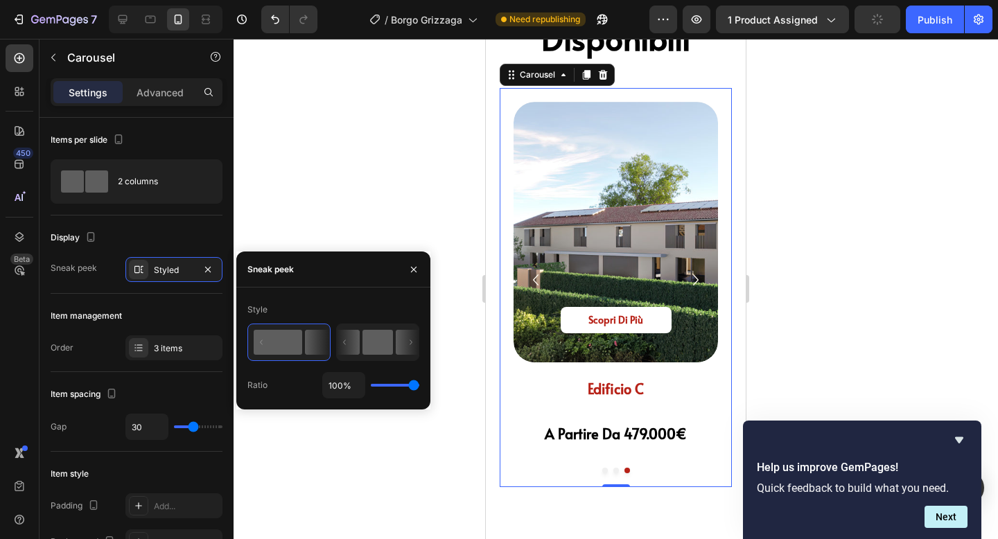
click at [371, 345] on rect at bounding box center [378, 342] width 31 height 25
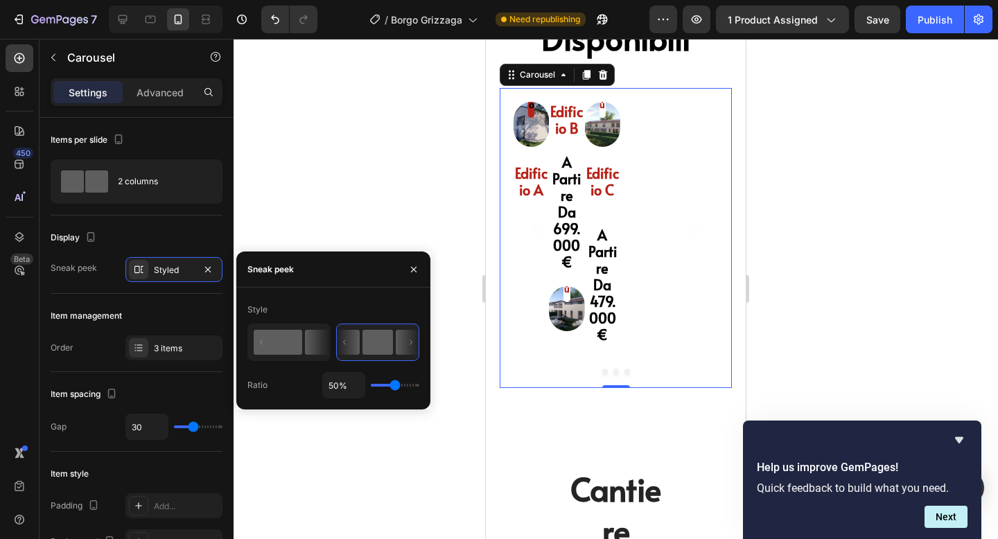
click at [306, 343] on icon at bounding box center [317, 342] width 24 height 25
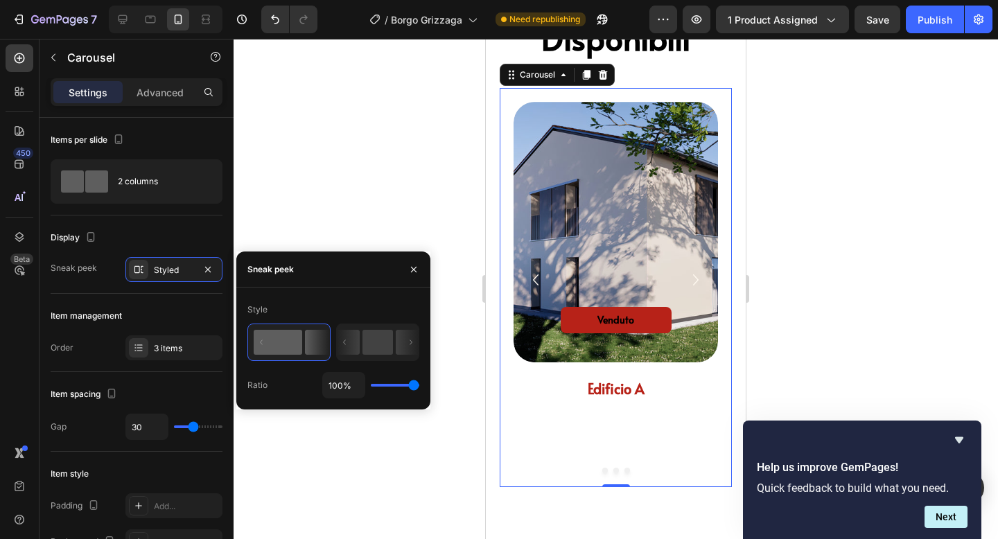
click at [700, 276] on icon "Carousel Next Arrow" at bounding box center [696, 280] width 22 height 22
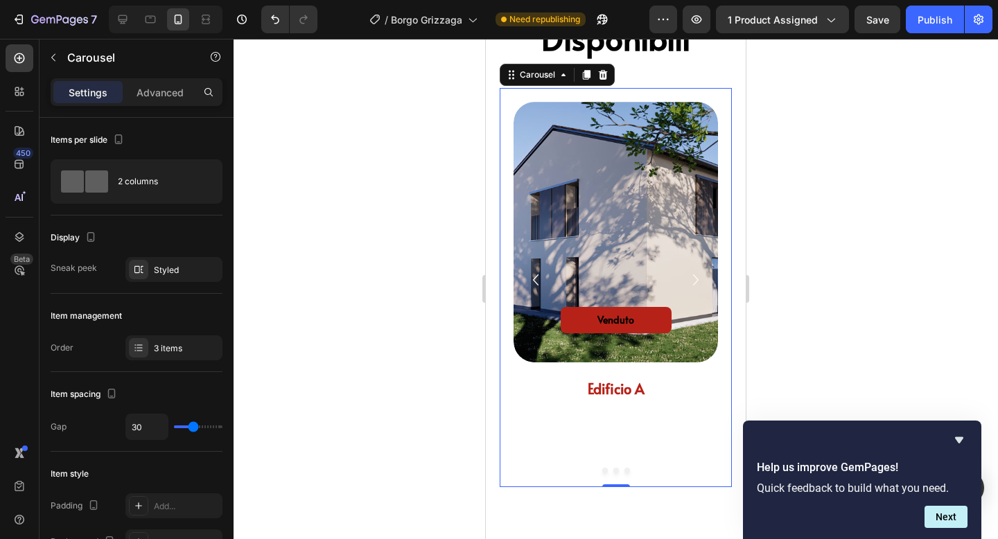
click at [700, 276] on icon "Carousel Next Arrow" at bounding box center [696, 280] width 22 height 22
click at [175, 277] on div "Styled" at bounding box center [173, 269] width 97 height 25
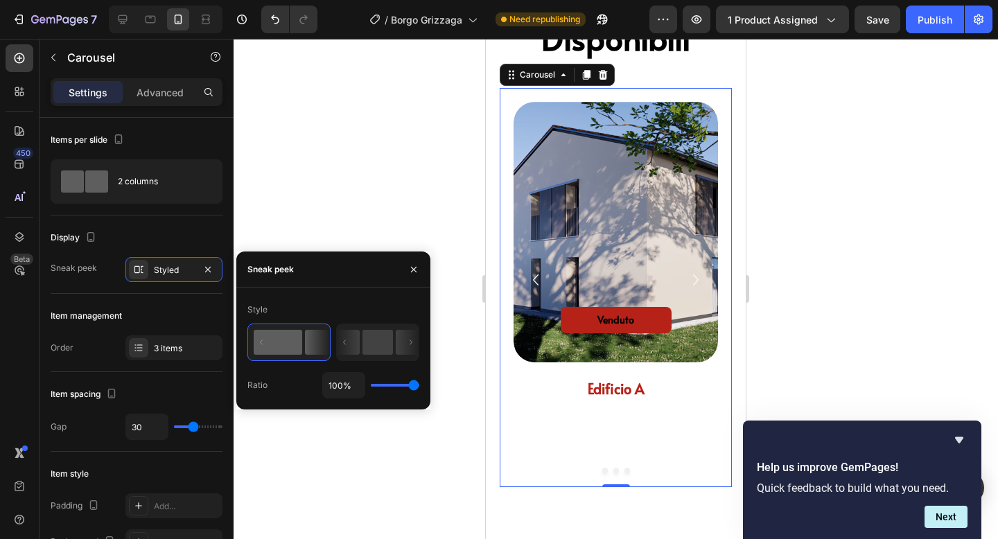
drag, startPoint x: 413, startPoint y: 386, endPoint x: 421, endPoint y: 392, distance: 9.4
click at [419, 387] on input "range" at bounding box center [395, 385] width 49 height 3
click at [695, 283] on icon "Carousel Next Arrow" at bounding box center [696, 280] width 6 height 11
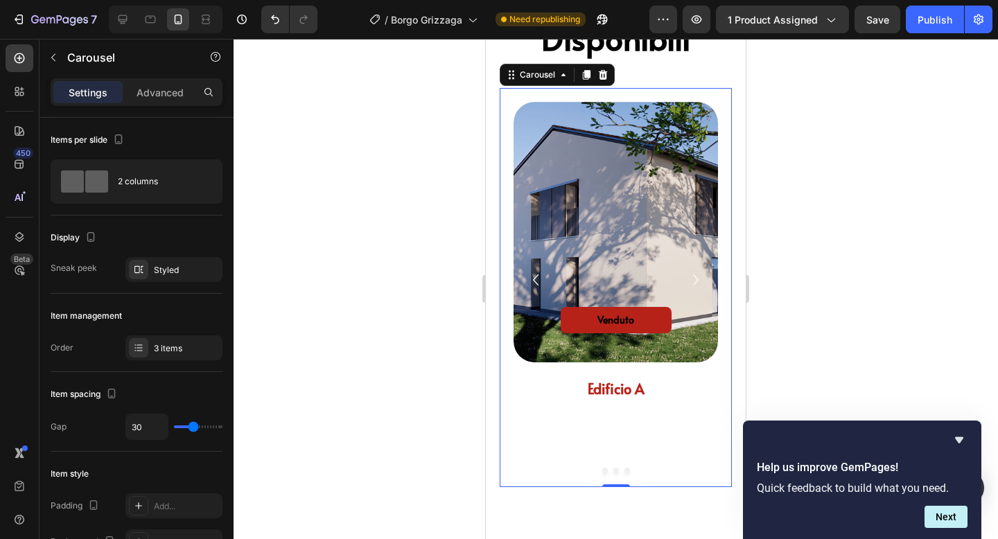
click at [697, 279] on icon "Carousel Next Arrow" at bounding box center [696, 280] width 22 height 22
click at [604, 473] on div "venduto Button Hero Banner edificio a Heading edificio b Heading a partire da 6…" at bounding box center [616, 287] width 232 height 399
click at [604, 470] on button "Dot" at bounding box center [605, 471] width 6 height 6
click at [618, 470] on button "Dot" at bounding box center [616, 471] width 6 height 6
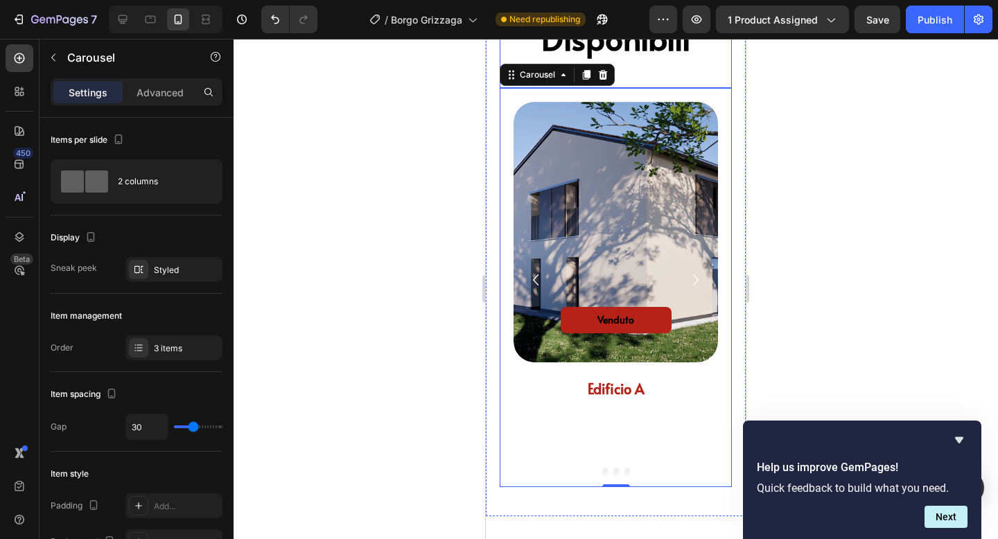
click at [701, 73] on div "Soluzioni Disponibili Heading" at bounding box center [616, 21] width 232 height 134
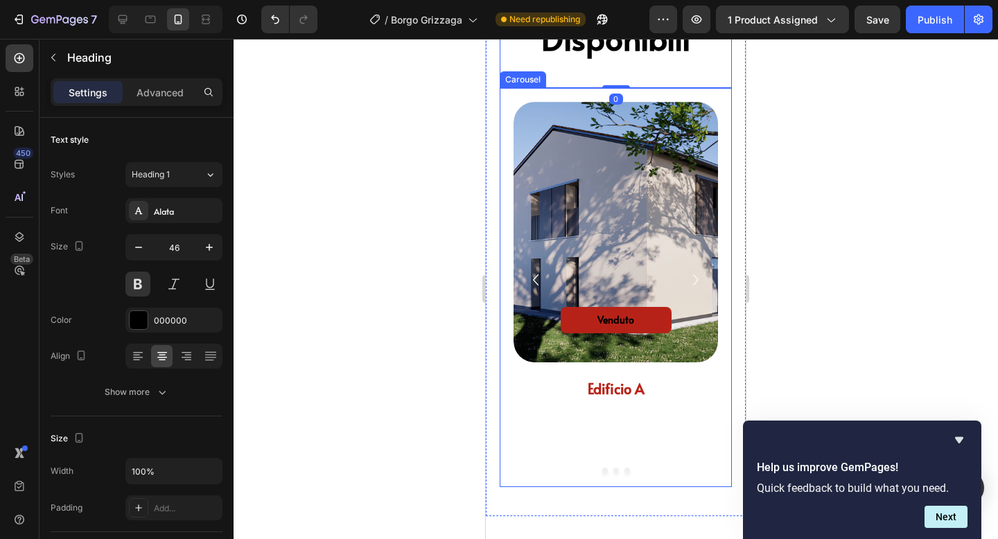
click at [708, 97] on div "venduto Button Hero Banner edificio a Heading edificio b Heading a partire da 6…" at bounding box center [616, 287] width 232 height 399
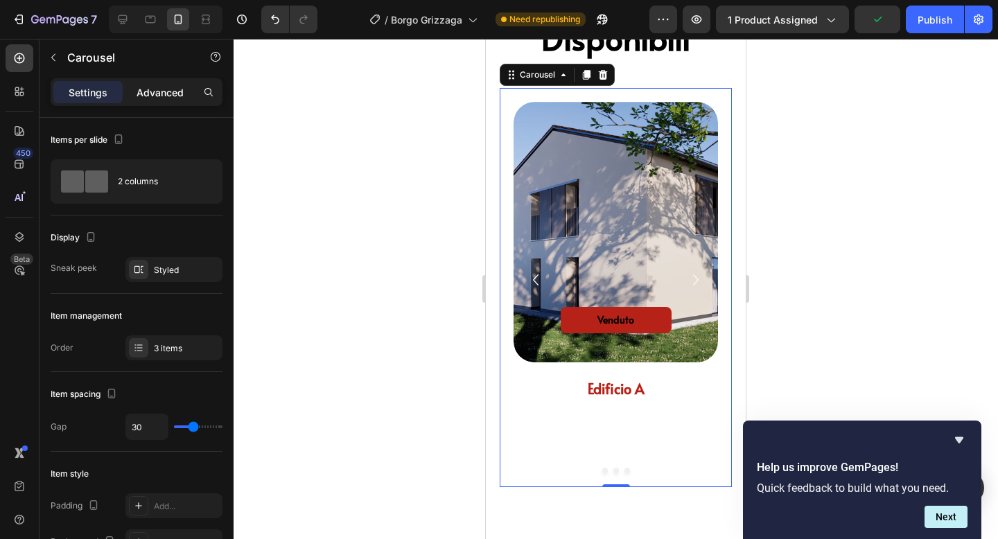
click at [149, 101] on div "Advanced" at bounding box center [159, 92] width 69 height 22
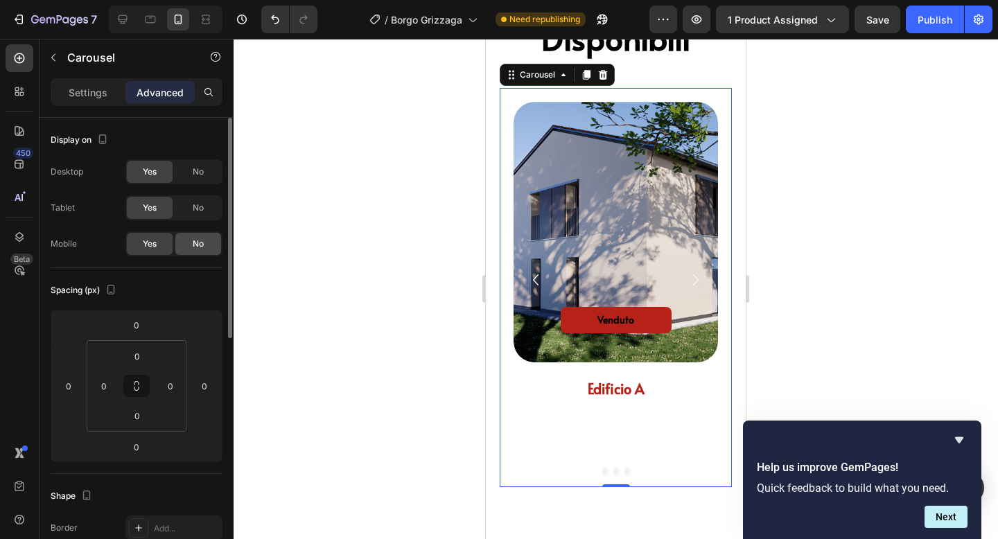
click at [189, 245] on div "No" at bounding box center [198, 244] width 46 height 22
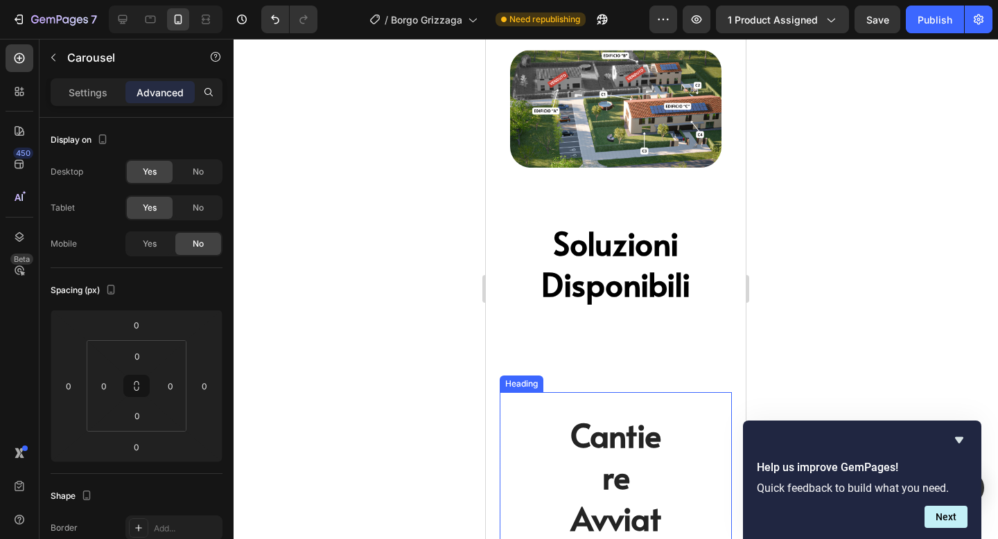
scroll to position [1718, 0]
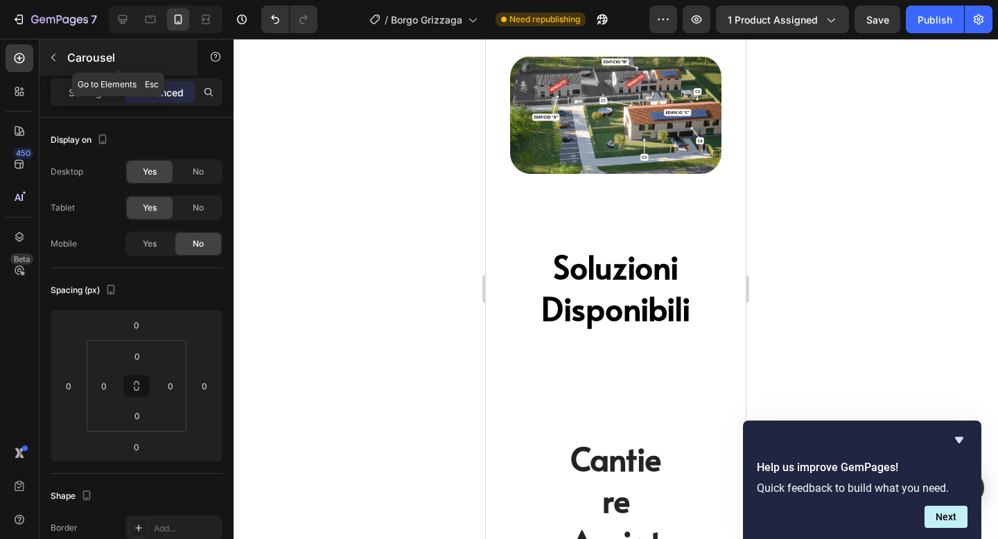
click at [62, 59] on button "button" at bounding box center [53, 57] width 22 height 22
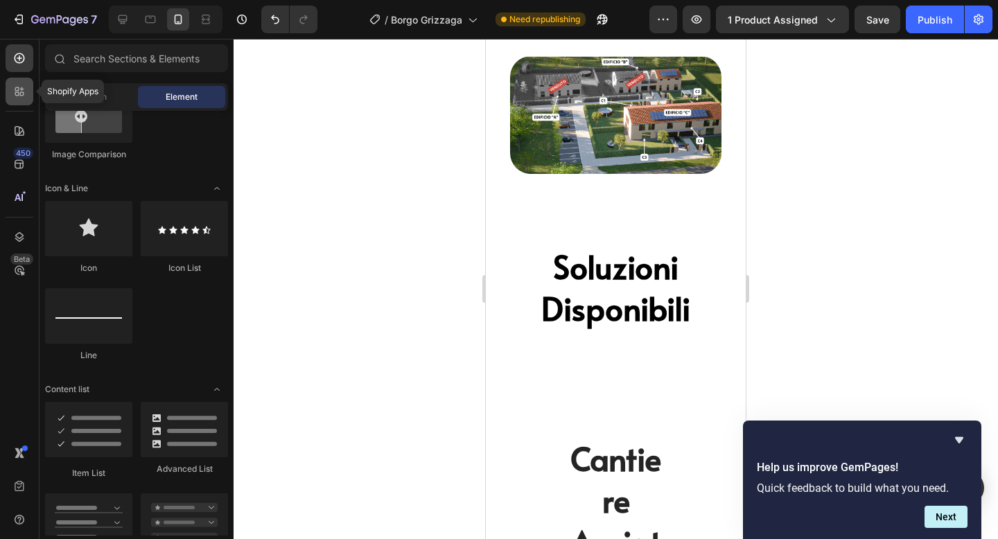
click at [21, 93] on icon at bounding box center [19, 92] width 14 height 14
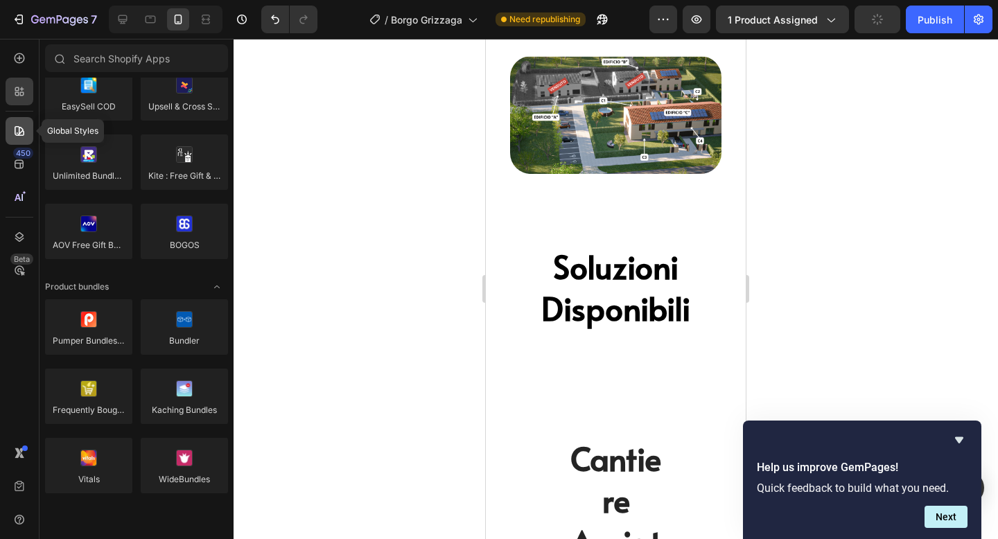
click at [21, 128] on icon at bounding box center [20, 131] width 10 height 10
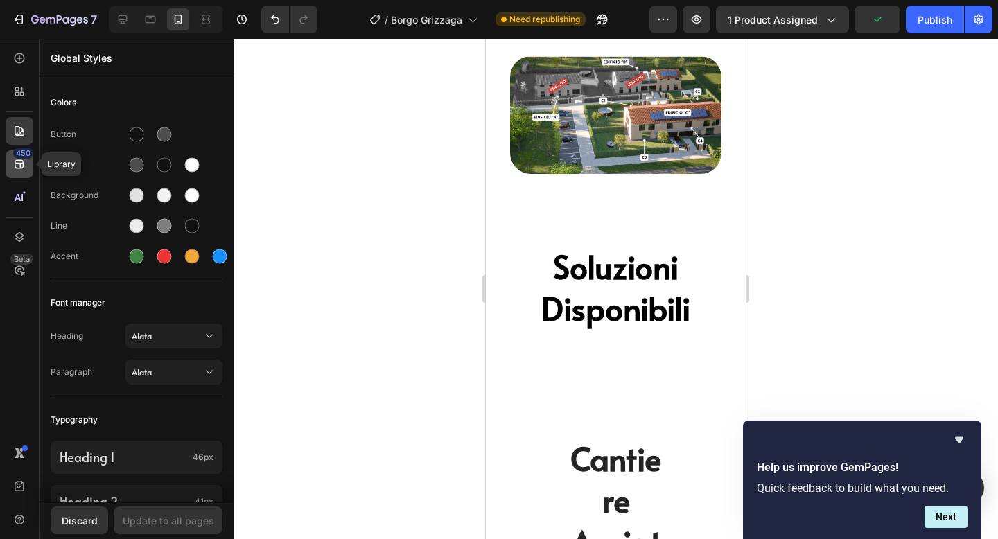
click at [21, 158] on div "450" at bounding box center [23, 153] width 20 height 11
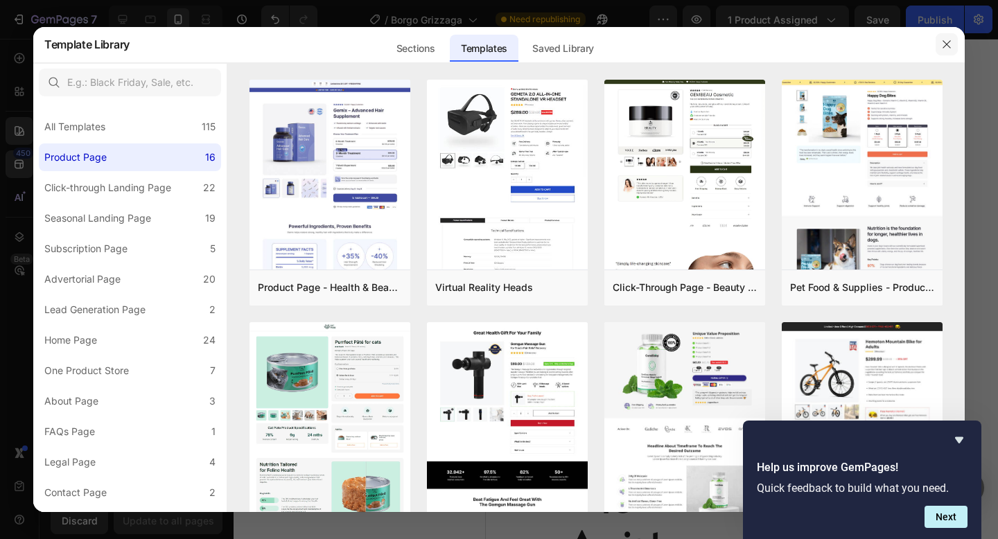
click at [948, 42] on icon "button" at bounding box center [947, 45] width 8 height 8
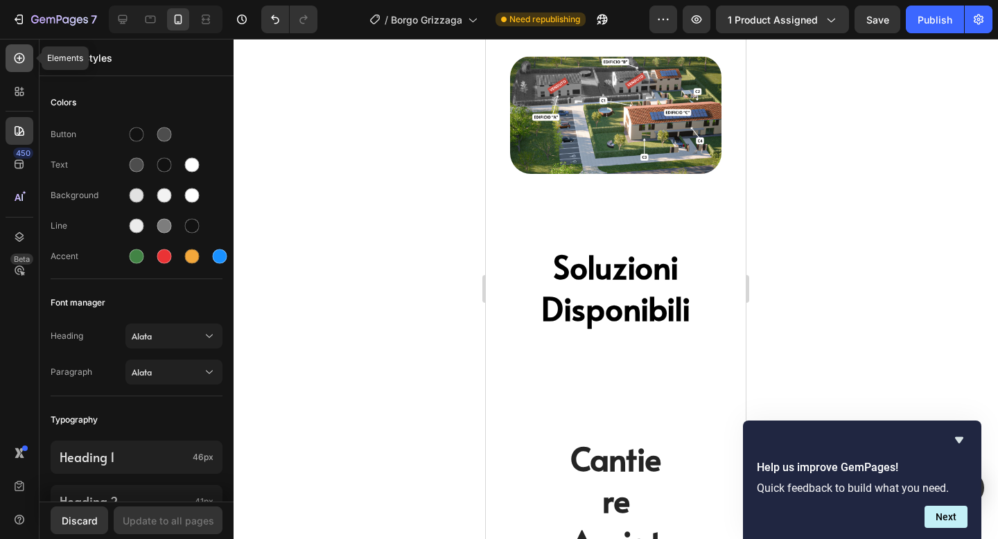
click at [12, 52] on div at bounding box center [20, 58] width 28 height 28
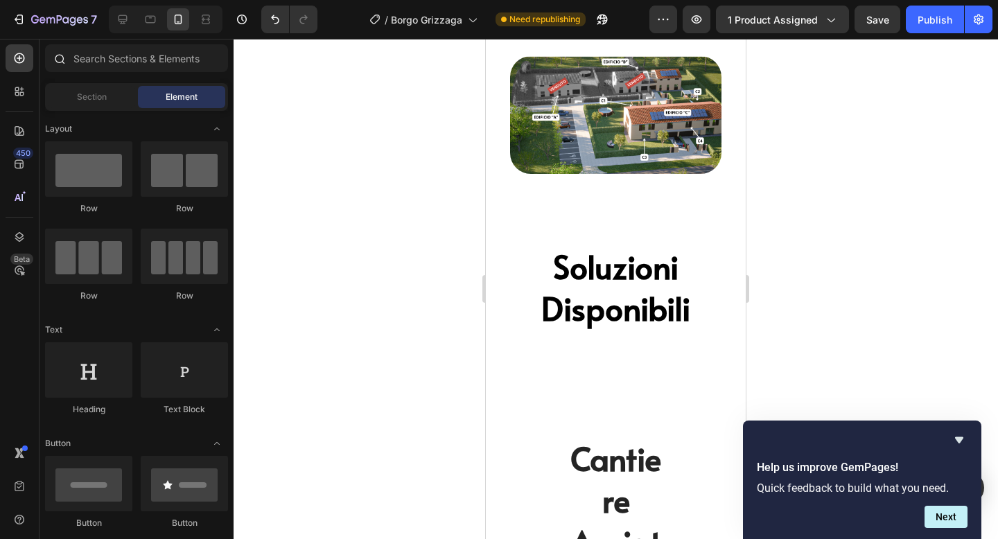
scroll to position [832, 0]
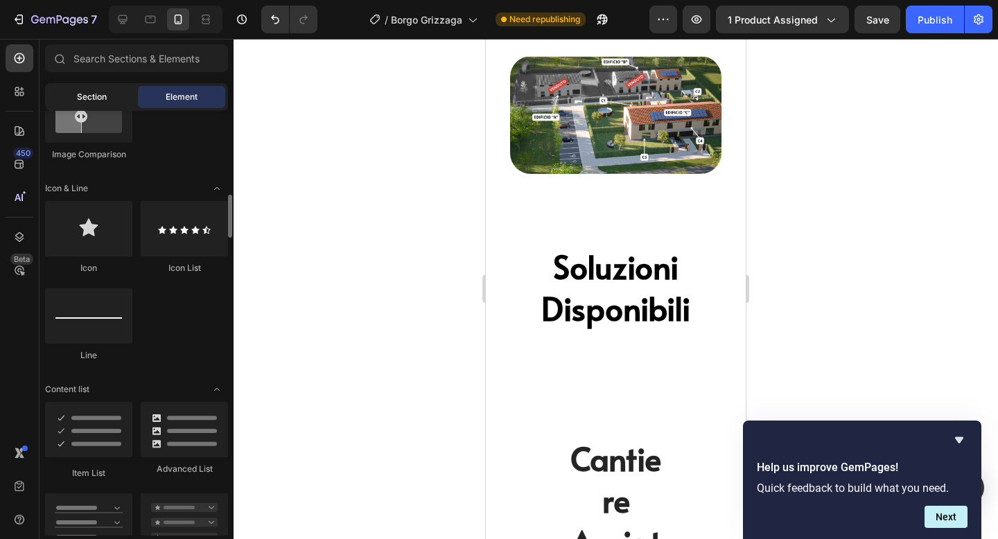
click at [85, 93] on span "Section" at bounding box center [92, 97] width 30 height 12
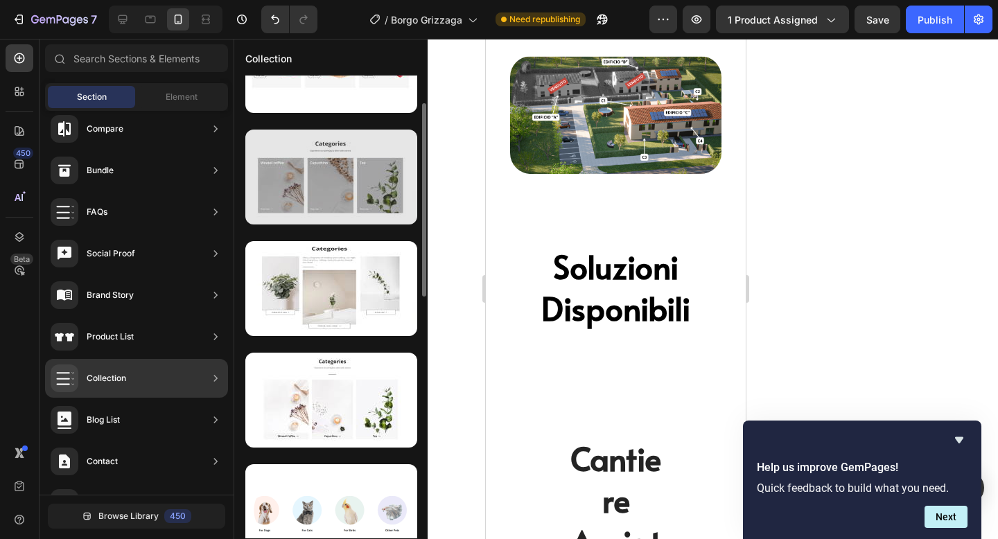
scroll to position [63, 0]
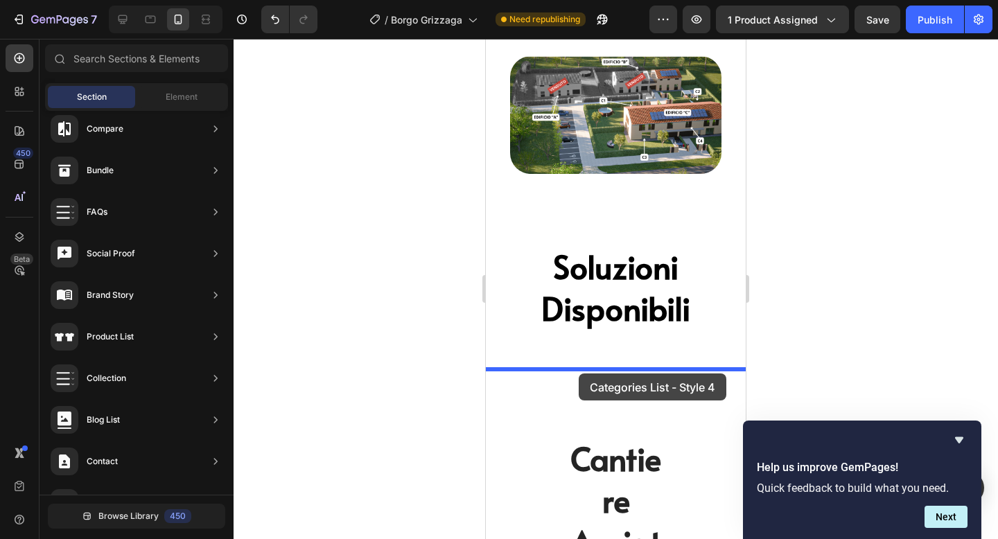
drag, startPoint x: 828, startPoint y: 331, endPoint x: 579, endPoint y: 374, distance: 252.4
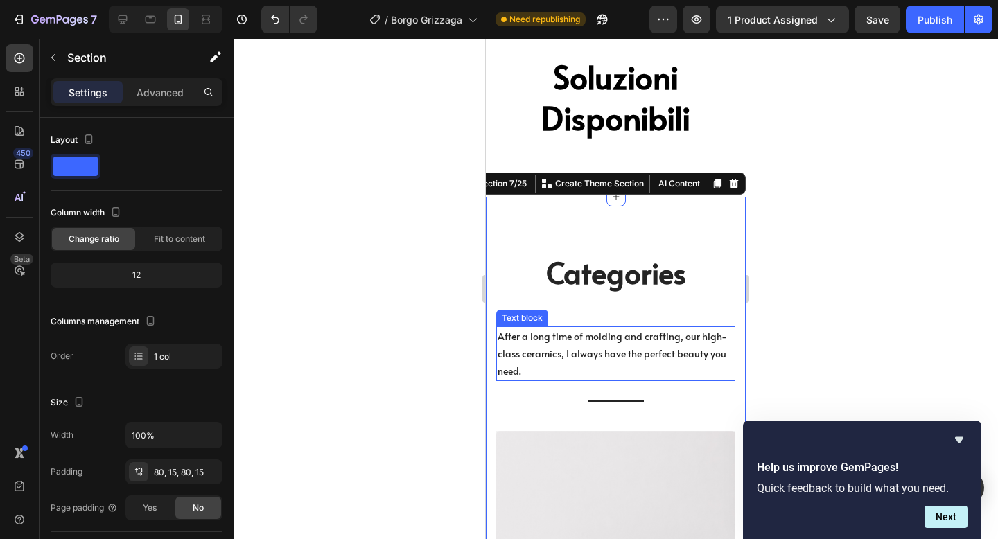
scroll to position [1886, 0]
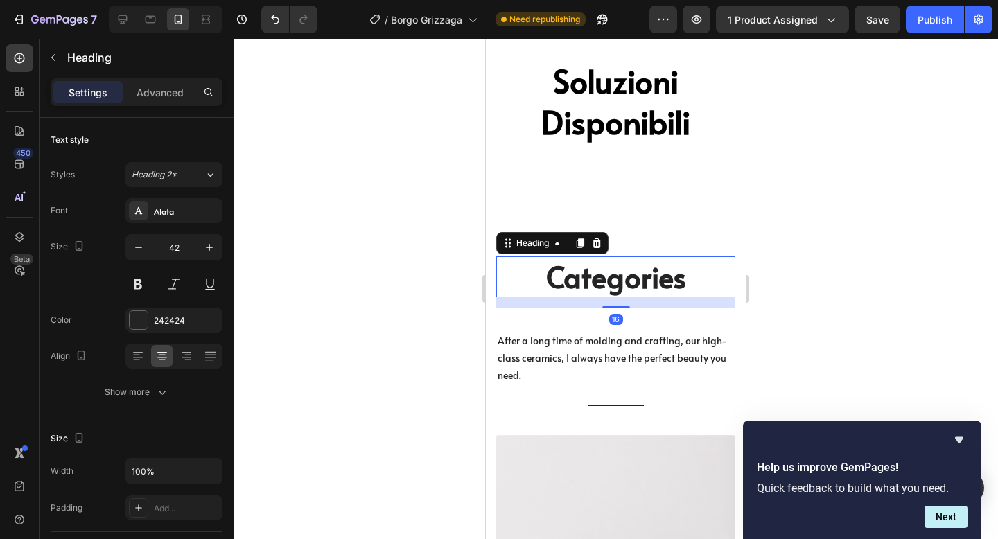
click at [597, 272] on p "Categories" at bounding box center [616, 277] width 236 height 38
click at [602, 243] on icon at bounding box center [596, 243] width 11 height 11
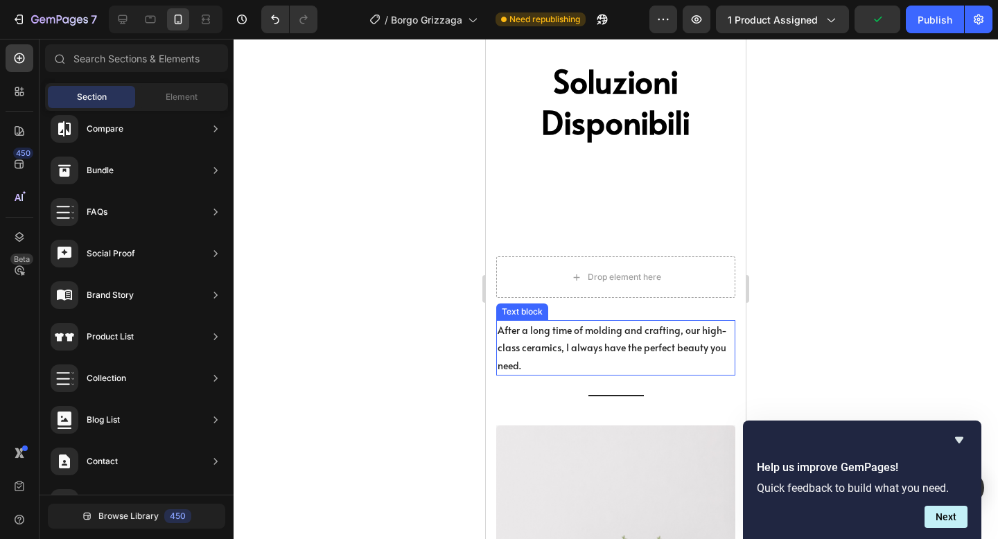
click at [577, 327] on p "After a long time of molding and crafting, our high-class ceramics, I always ha…" at bounding box center [616, 348] width 236 height 53
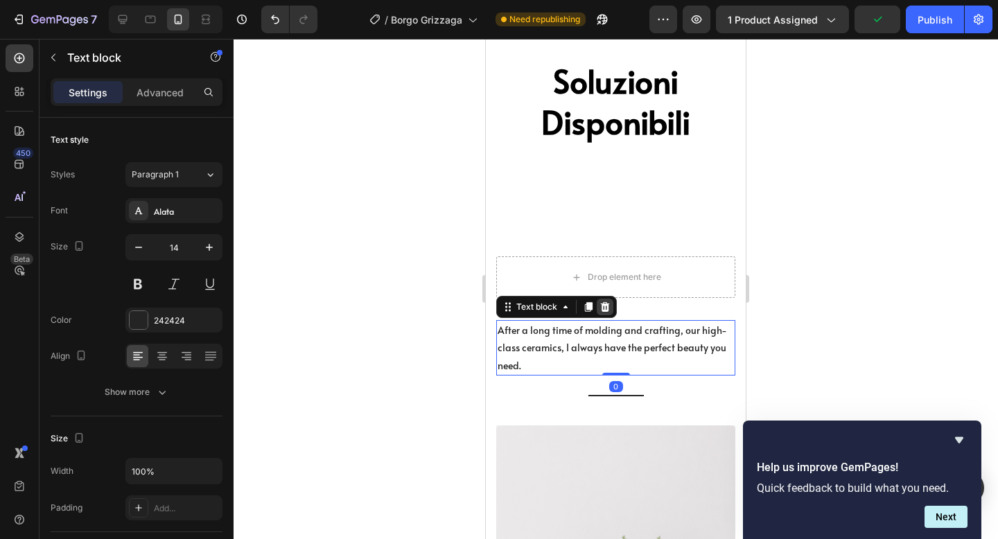
click at [607, 306] on icon at bounding box center [605, 307] width 9 height 10
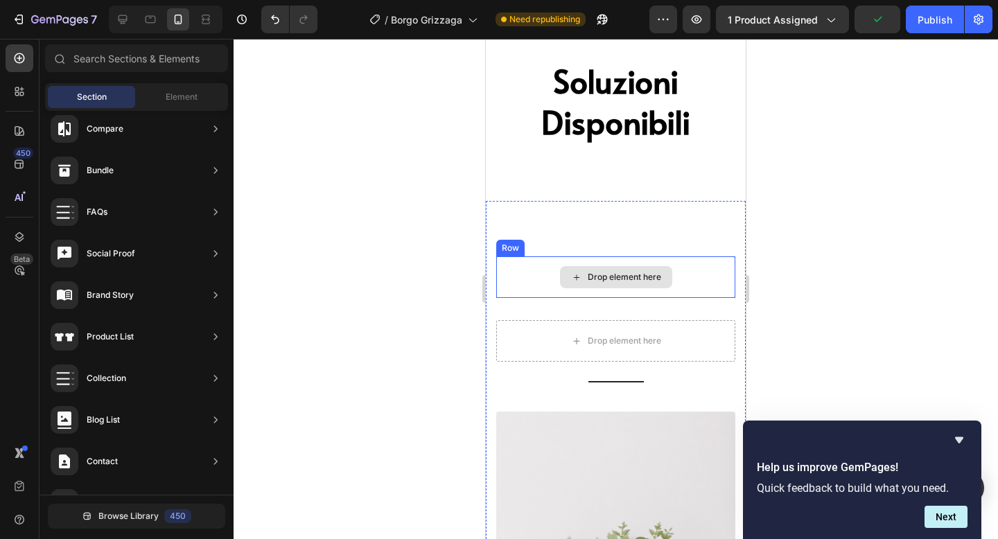
click at [621, 262] on div "Drop element here" at bounding box center [615, 277] width 239 height 42
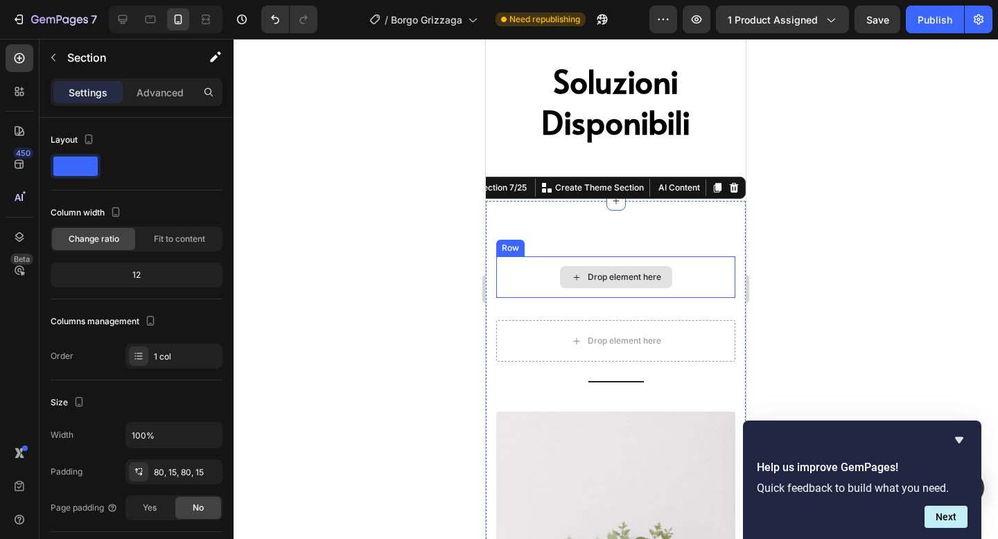
click at [584, 268] on div "Drop element here" at bounding box center [616, 277] width 112 height 22
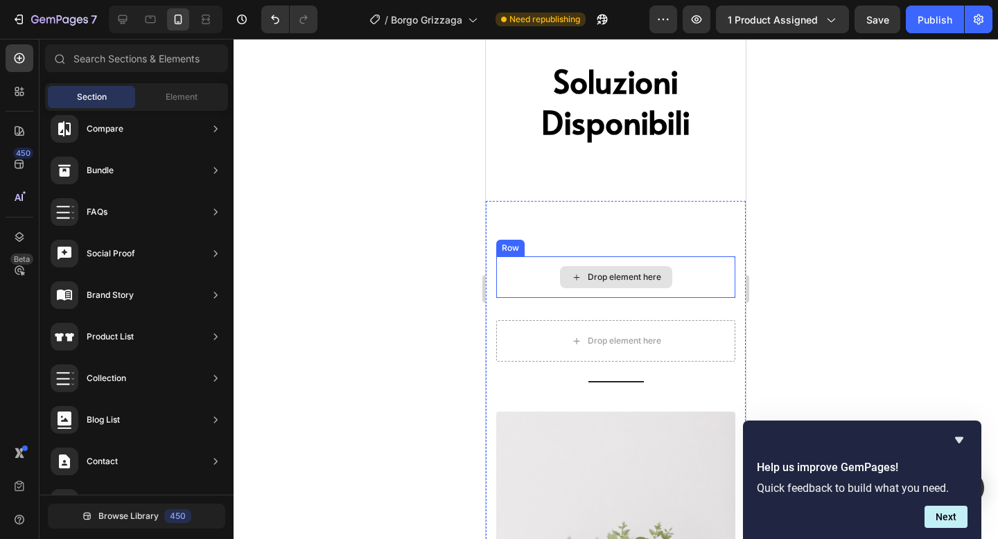
click at [544, 266] on div "Drop element here" at bounding box center [615, 277] width 239 height 42
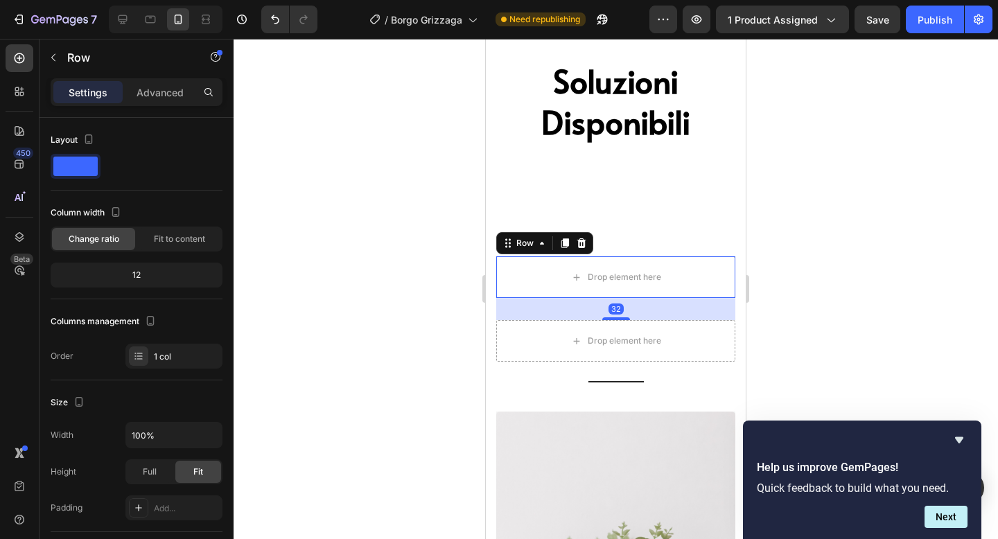
click at [579, 248] on icon at bounding box center [581, 243] width 11 height 11
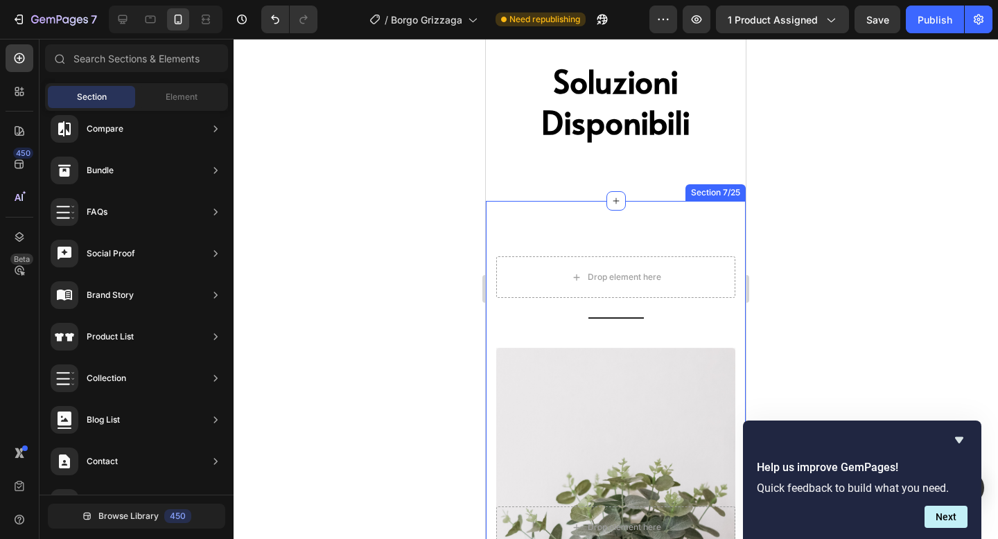
click at [548, 286] on div "Drop element here" at bounding box center [615, 277] width 239 height 42
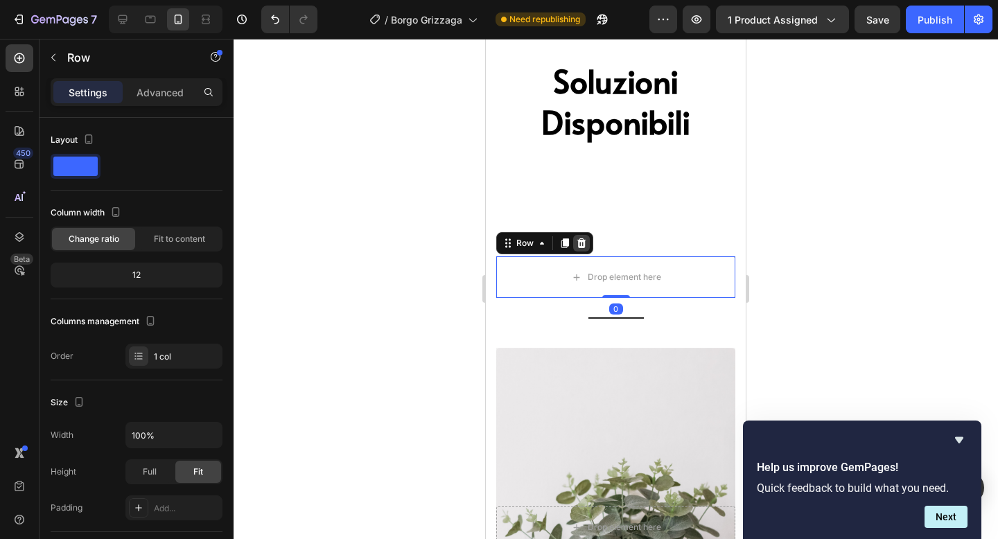
click at [583, 246] on icon at bounding box center [581, 243] width 9 height 10
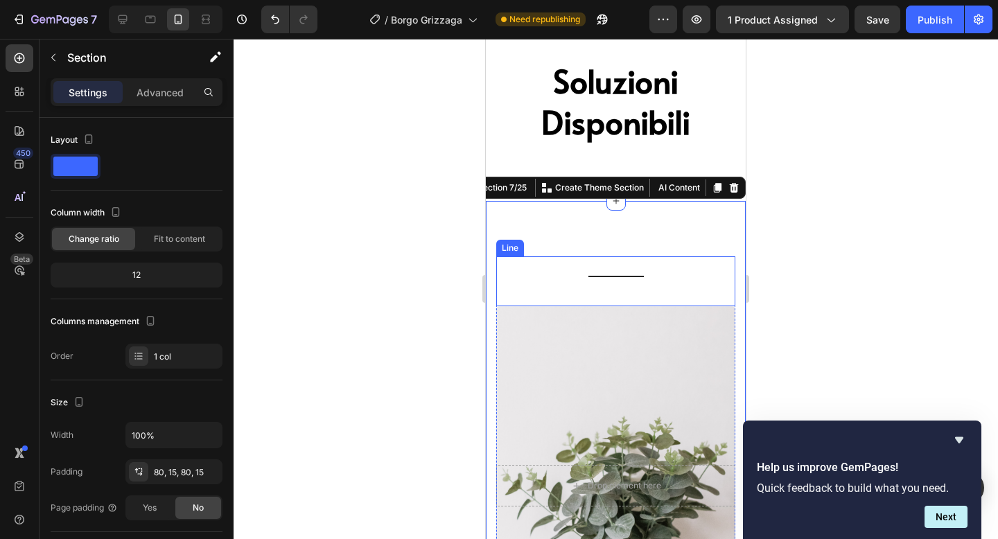
click at [593, 277] on div at bounding box center [616, 276] width 55 height 1
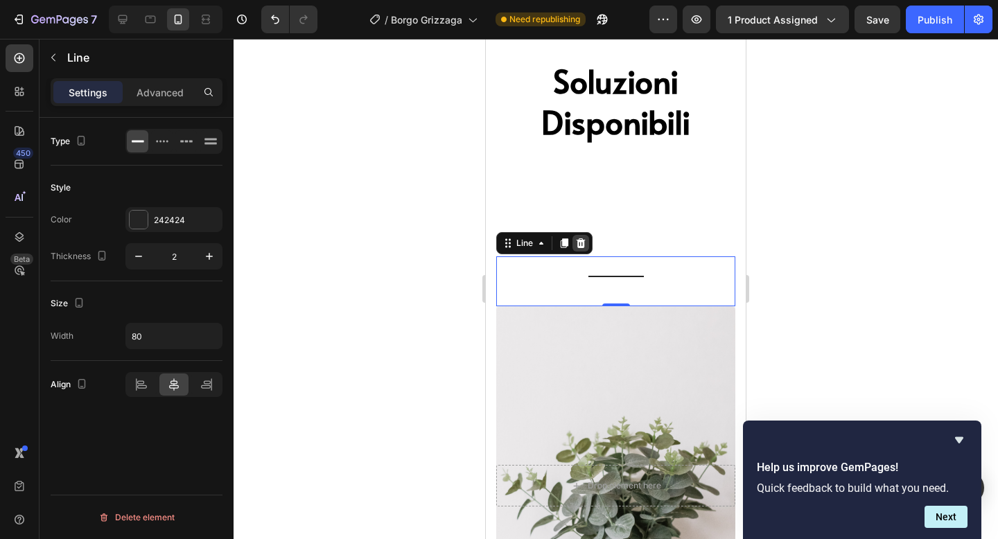
click at [585, 246] on icon at bounding box center [580, 243] width 11 height 11
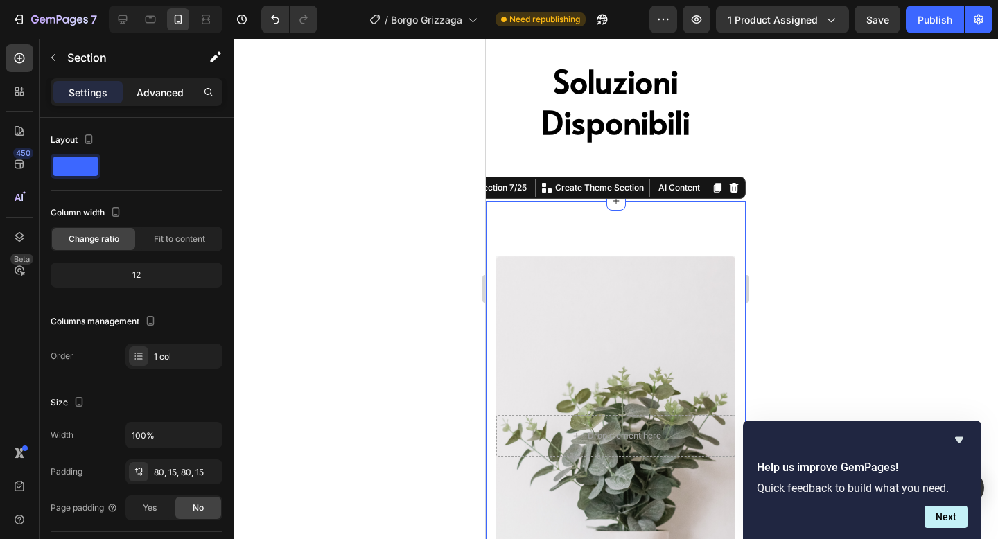
click at [172, 92] on p "Advanced" at bounding box center [160, 92] width 47 height 15
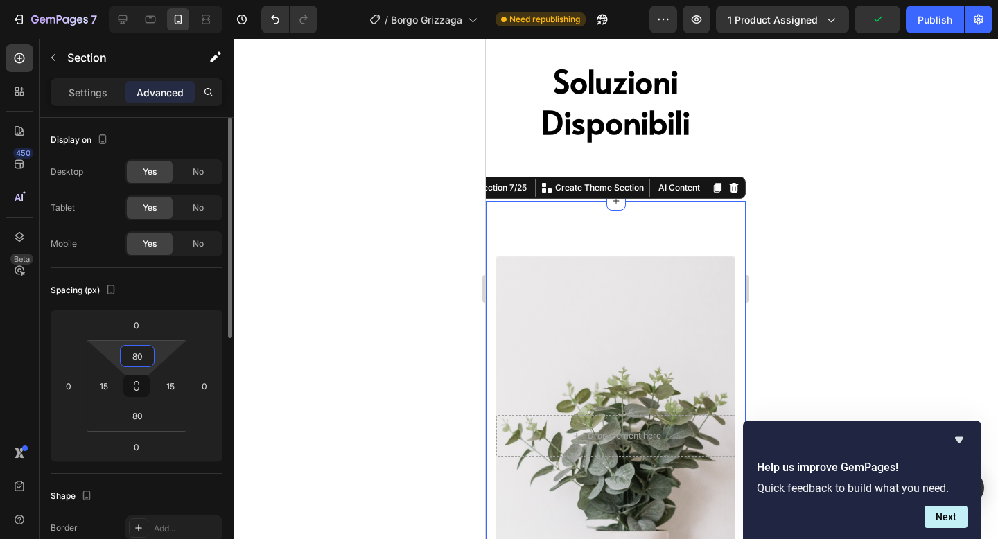
click at [136, 360] on input "80" at bounding box center [137, 356] width 28 height 21
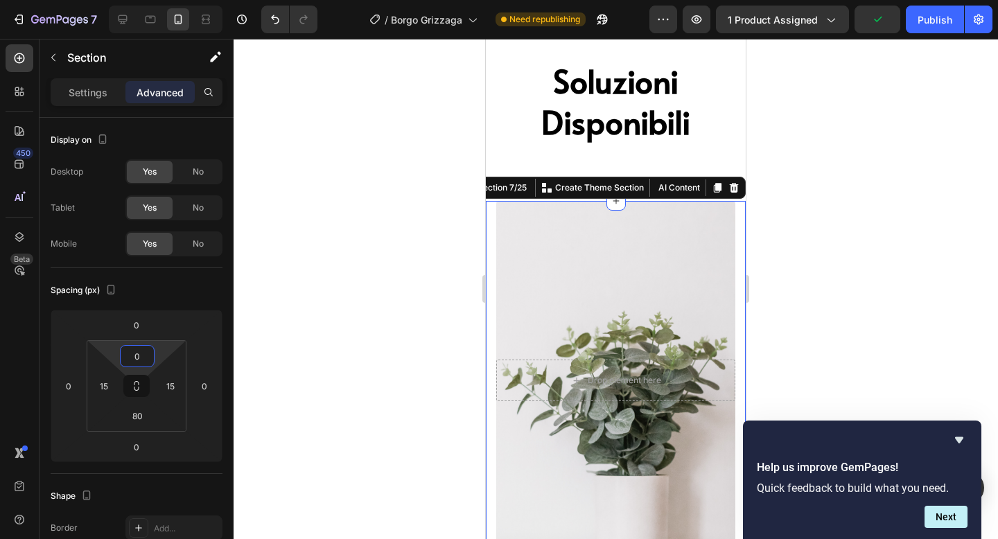
click at [795, 196] on div at bounding box center [616, 289] width 765 height 500
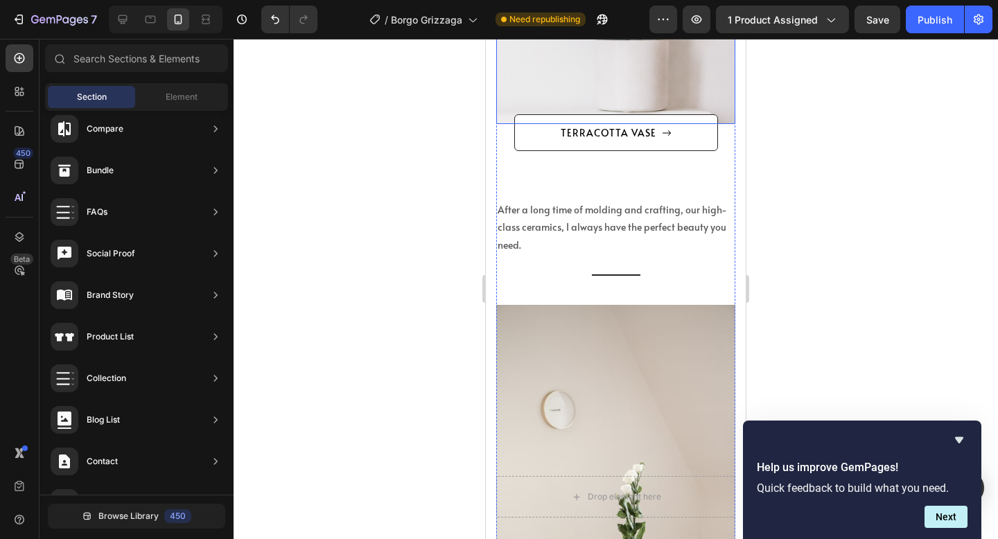
scroll to position [2324, 0]
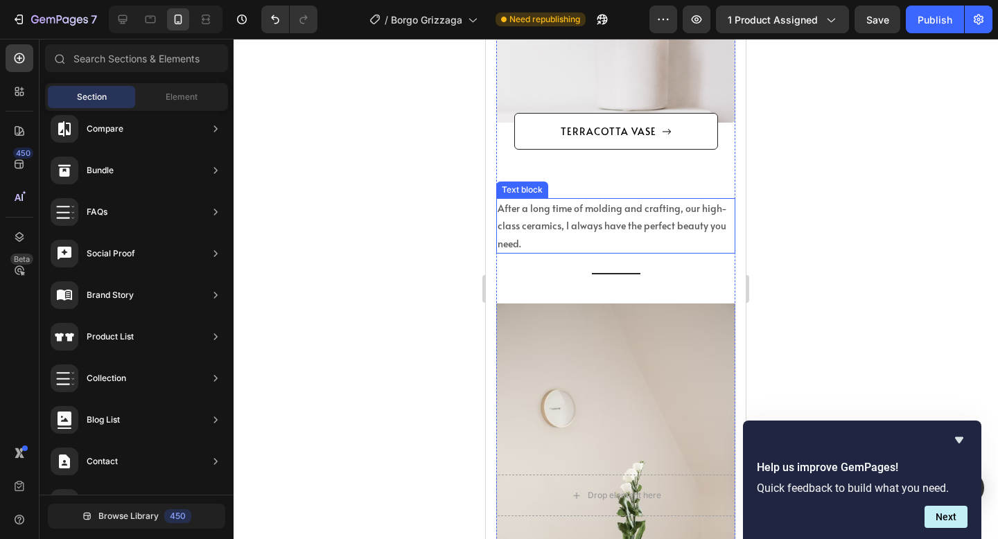
click at [636, 215] on p "After a long time of molding and crafting, our high-class ceramics, I always ha…" at bounding box center [616, 226] width 236 height 53
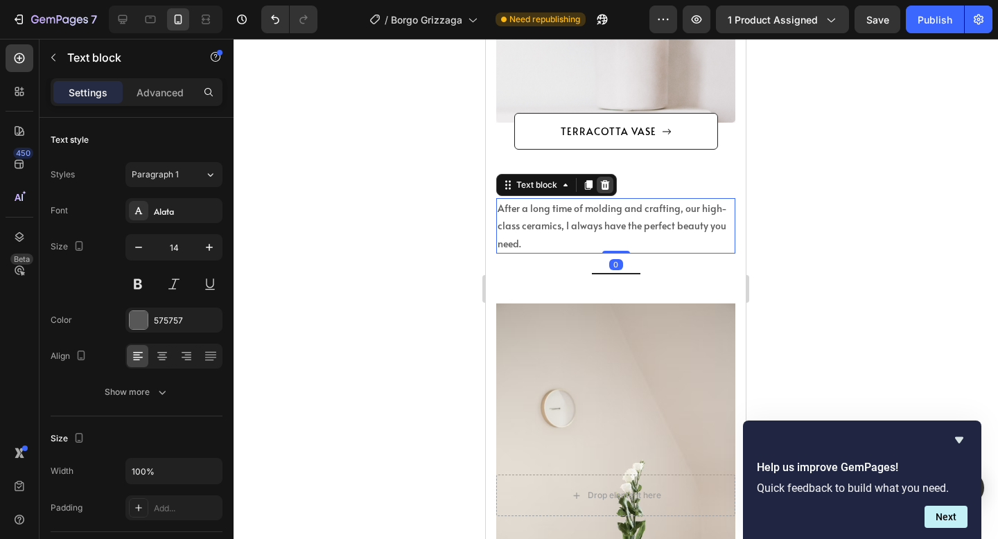
click at [603, 184] on icon at bounding box center [605, 185] width 9 height 10
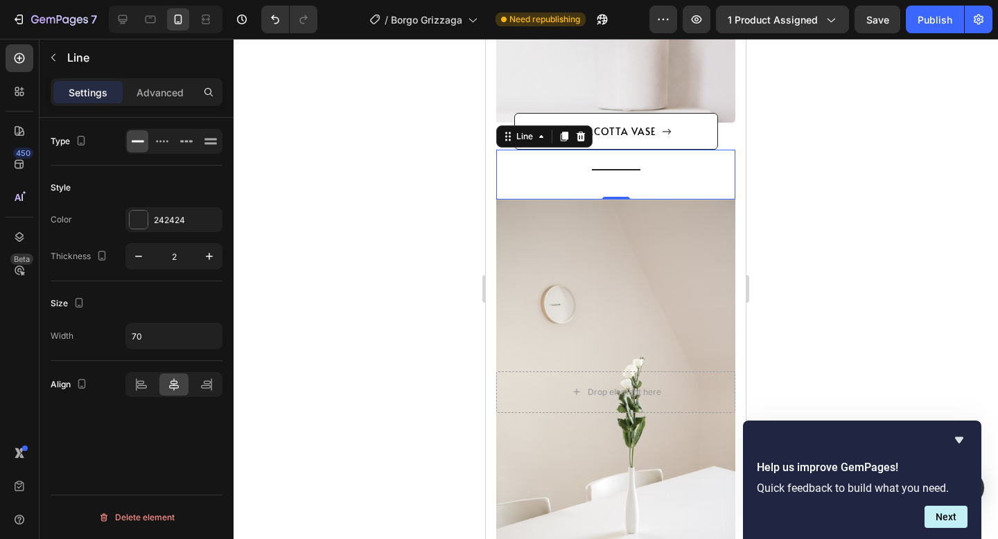
click at [613, 169] on div at bounding box center [616, 169] width 49 height 1
click at [577, 131] on icon at bounding box center [580, 136] width 11 height 11
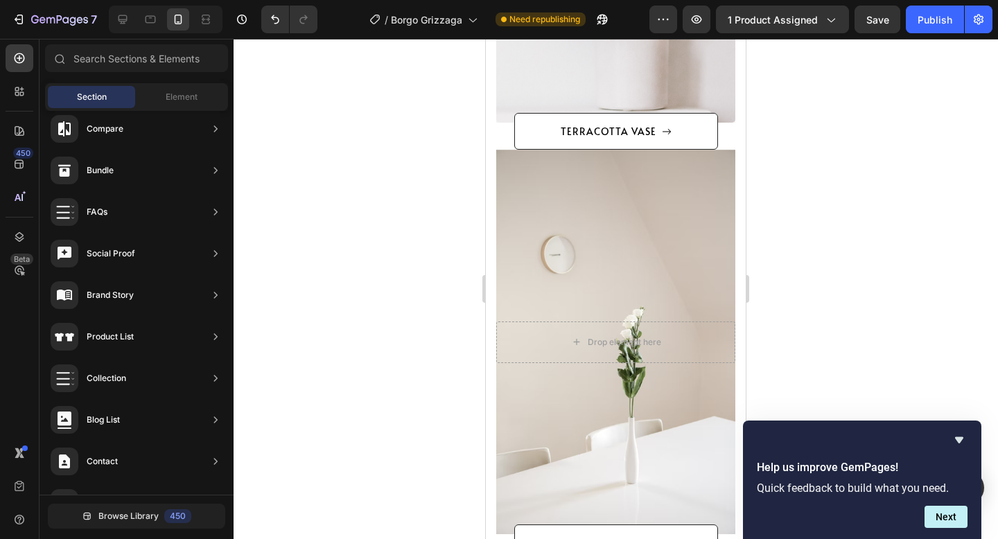
click at [955, 187] on div at bounding box center [616, 289] width 765 height 500
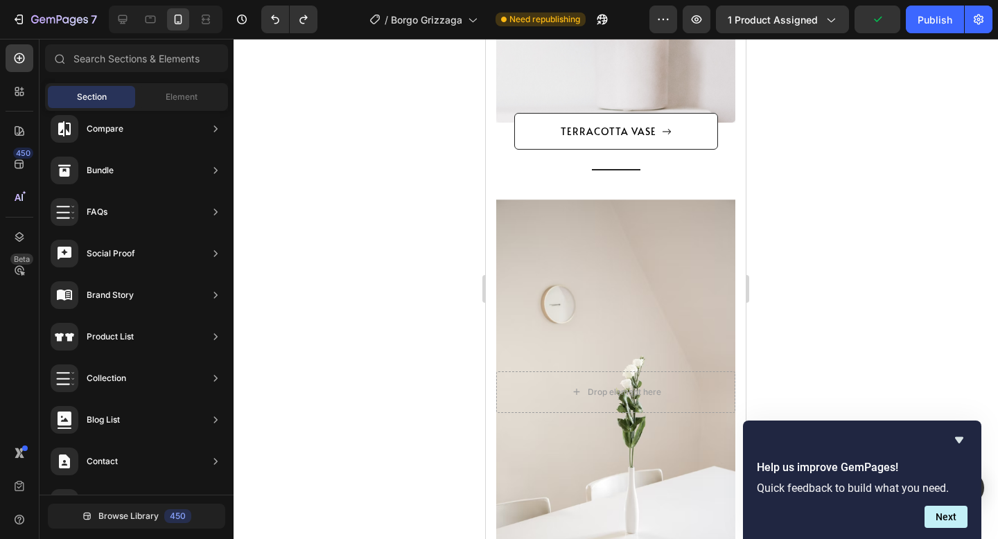
click at [821, 181] on div at bounding box center [616, 289] width 765 height 500
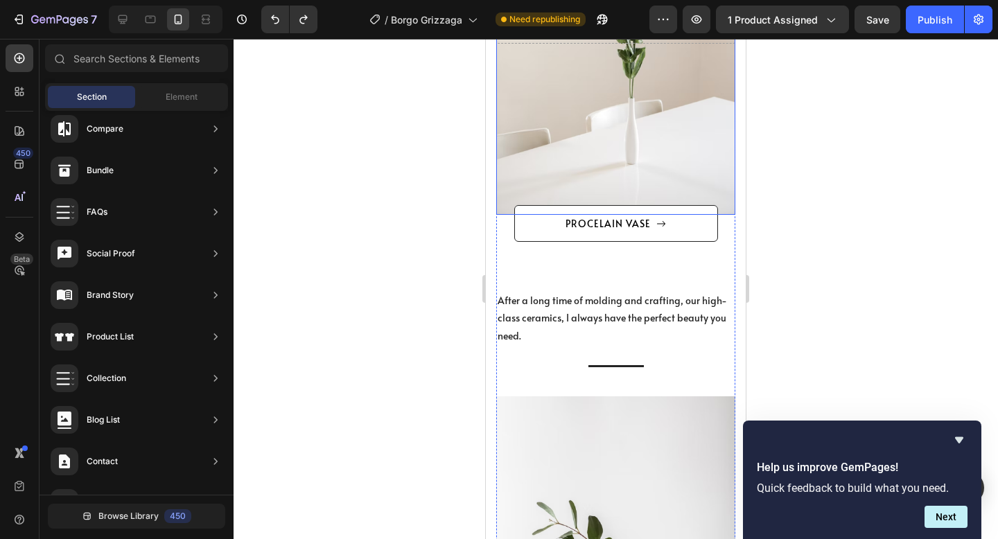
scroll to position [2692, 0]
click at [636, 305] on p "After a long time of molding and crafting, our high-class ceramics, I always ha…" at bounding box center [616, 319] width 236 height 53
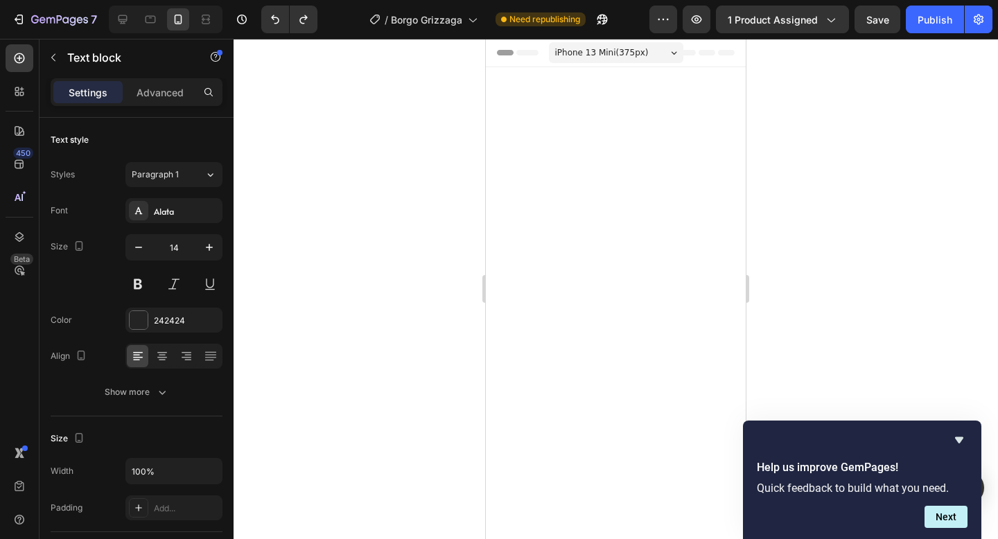
scroll to position [2692, 0]
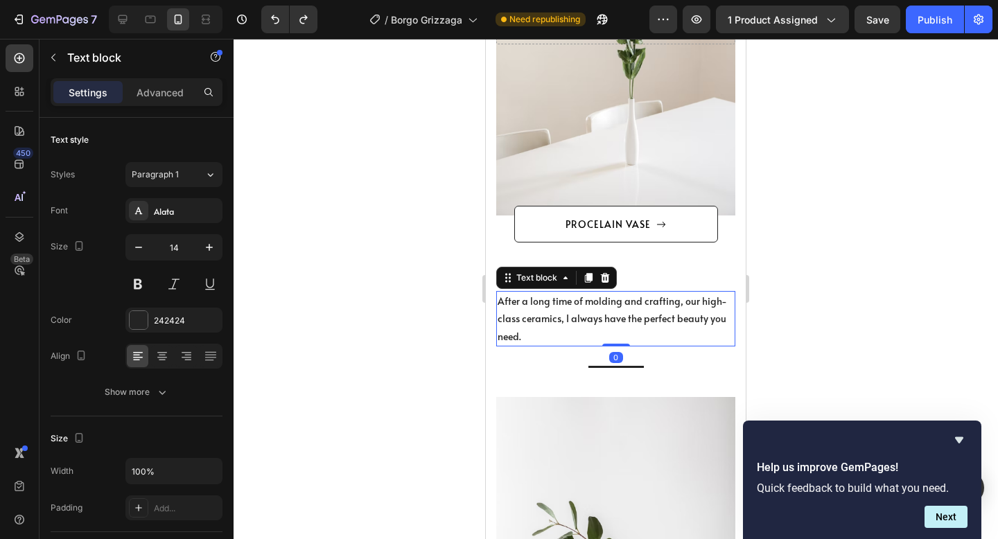
click at [607, 281] on icon at bounding box center [605, 278] width 9 height 10
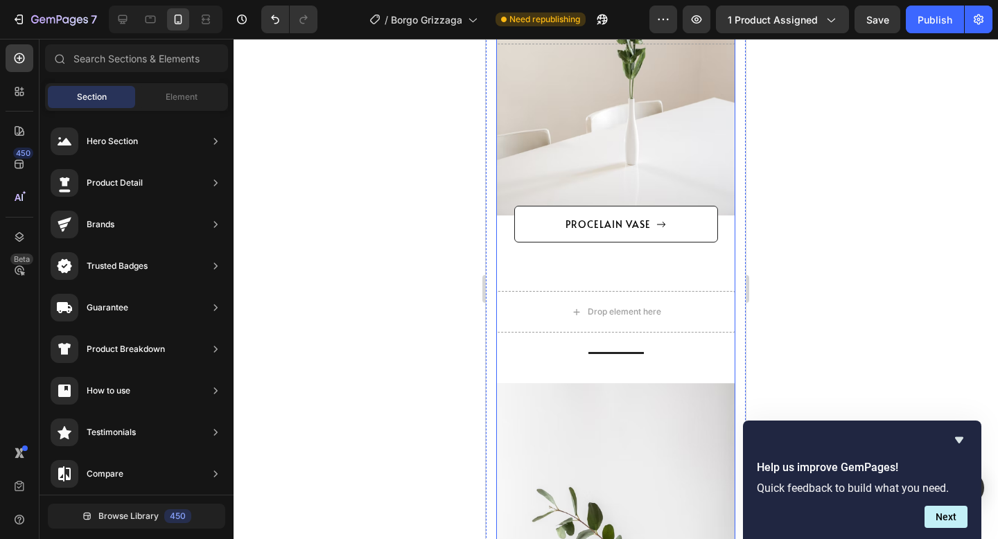
click at [613, 299] on div "Drop element here" at bounding box center [615, 312] width 239 height 42
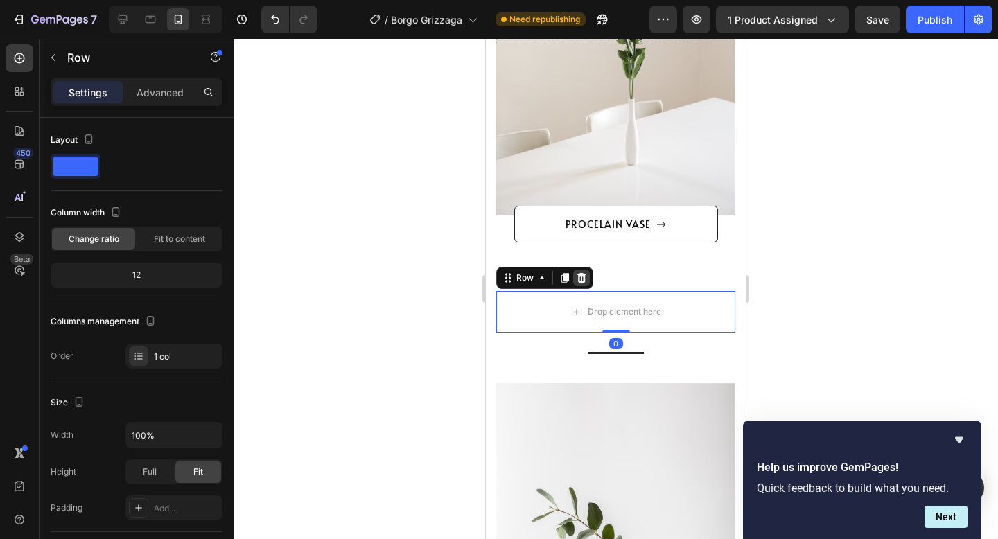
click at [582, 279] on icon at bounding box center [581, 277] width 11 height 11
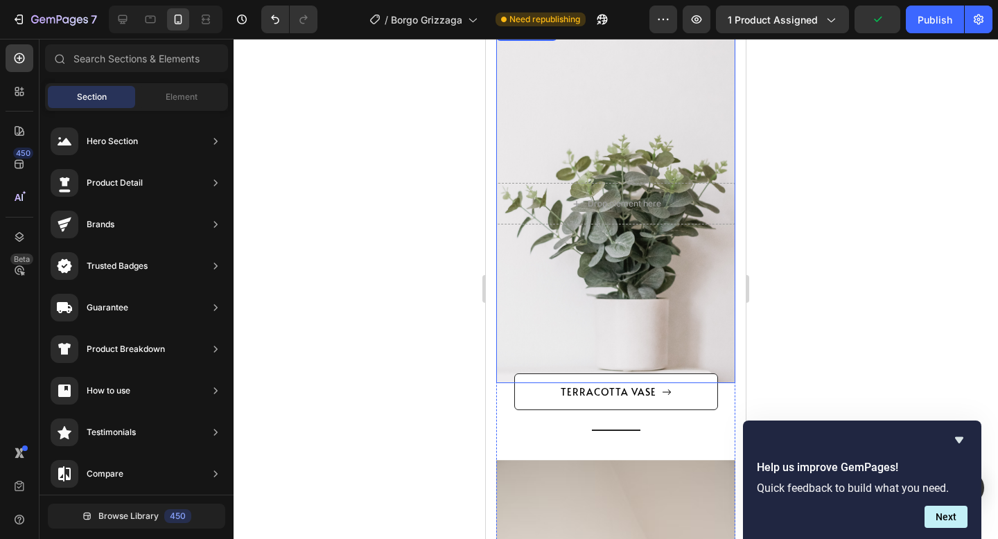
scroll to position [2062, 0]
click at [675, 121] on div "Overlay" at bounding box center [615, 205] width 239 height 359
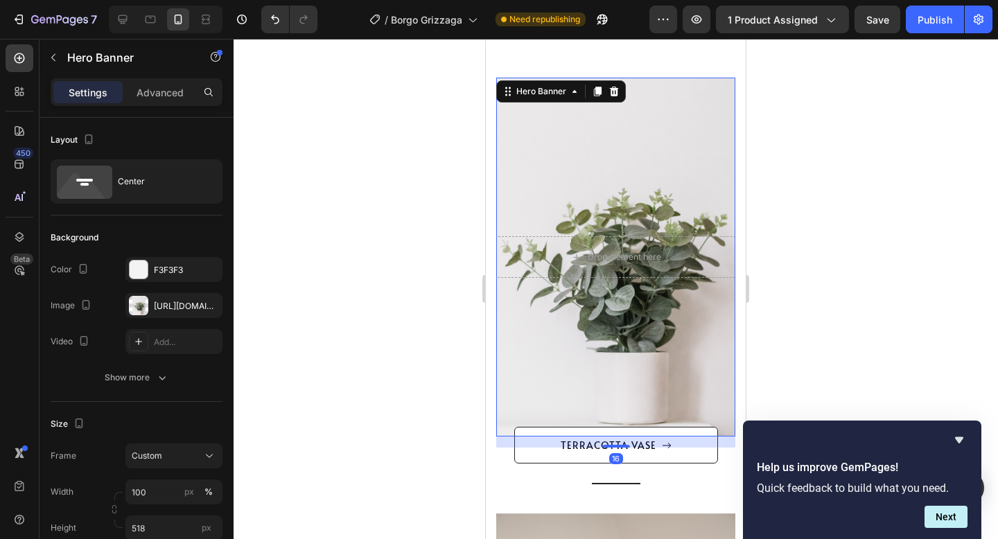
scroll to position [2002, 0]
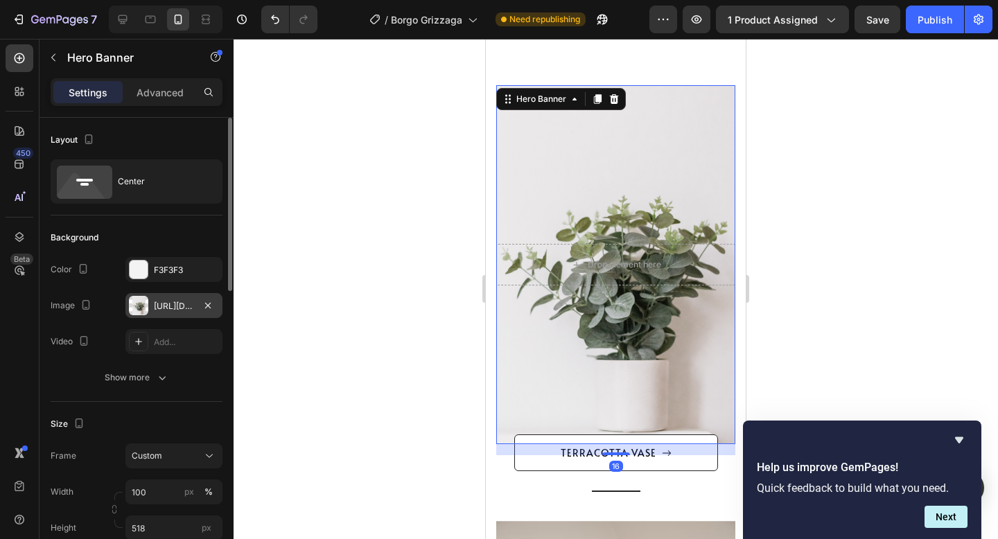
click at [160, 308] on div "https://ucarecdn.com/dcca6014-7e28-44e3-932b-c0267da03b9f/-/format/auto/-/previ…" at bounding box center [174, 306] width 40 height 12
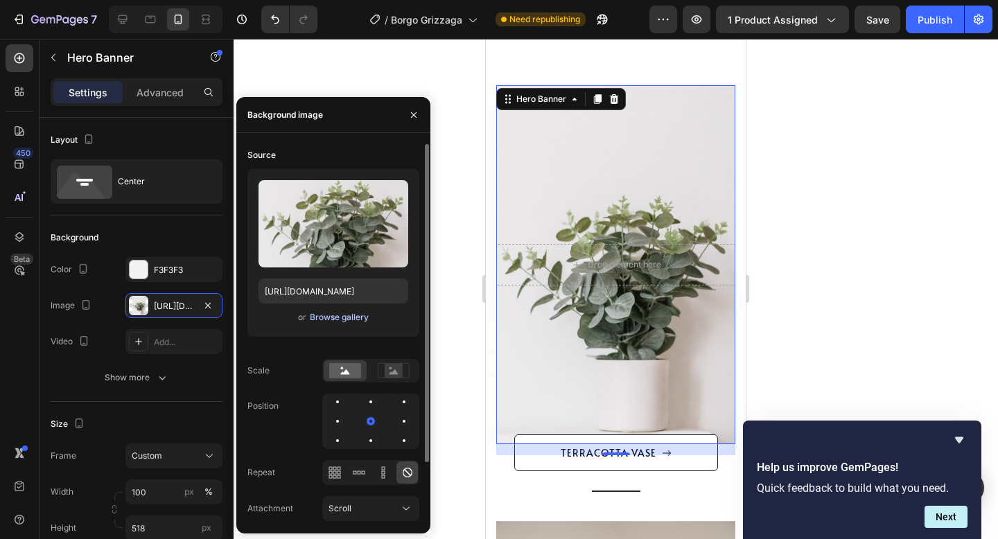
click at [322, 319] on div "Browse gallery" at bounding box center [339, 317] width 59 height 12
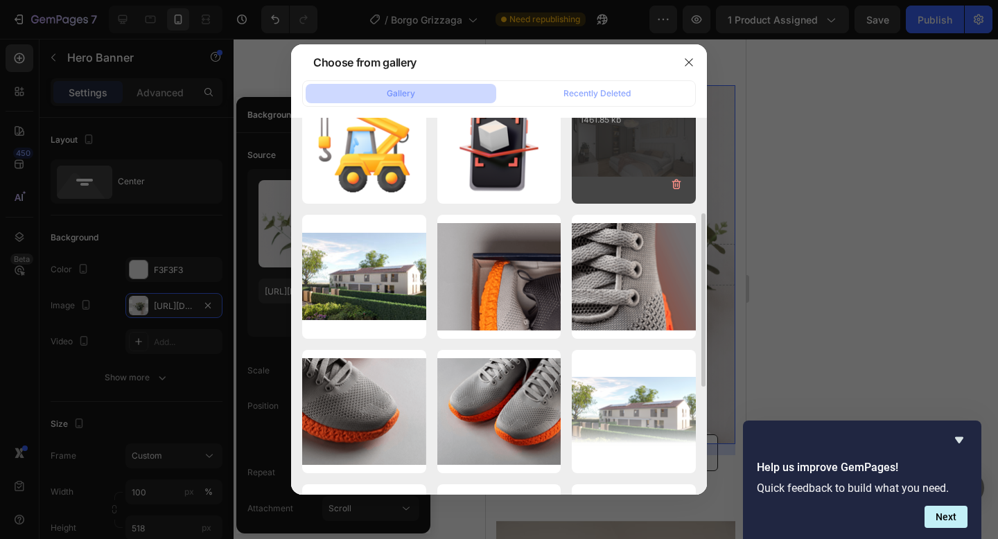
scroll to position [198, 0]
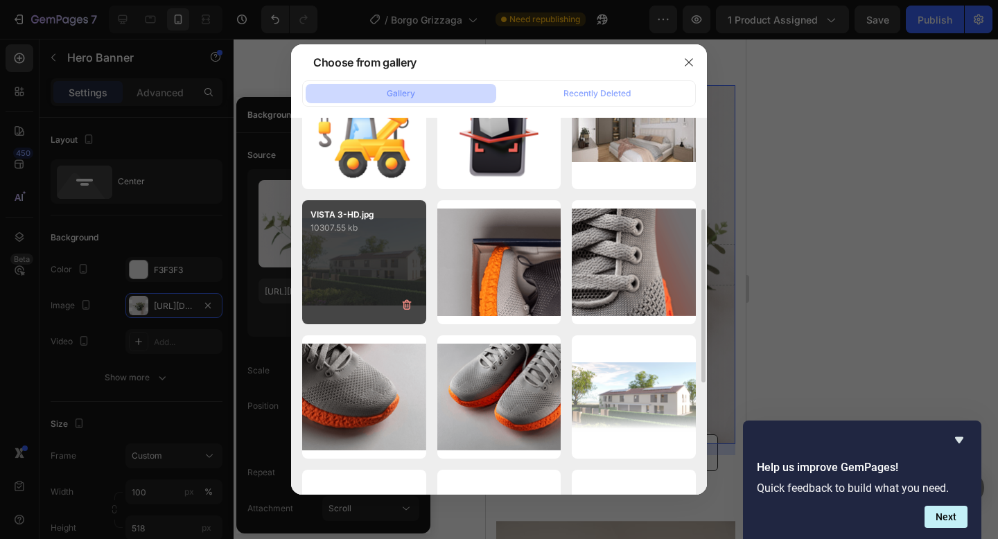
click at [406, 247] on div "VISTA 3-HD.jpg 10307.55 kb" at bounding box center [364, 262] width 124 height 124
type input "[URL][DOMAIN_NAME]"
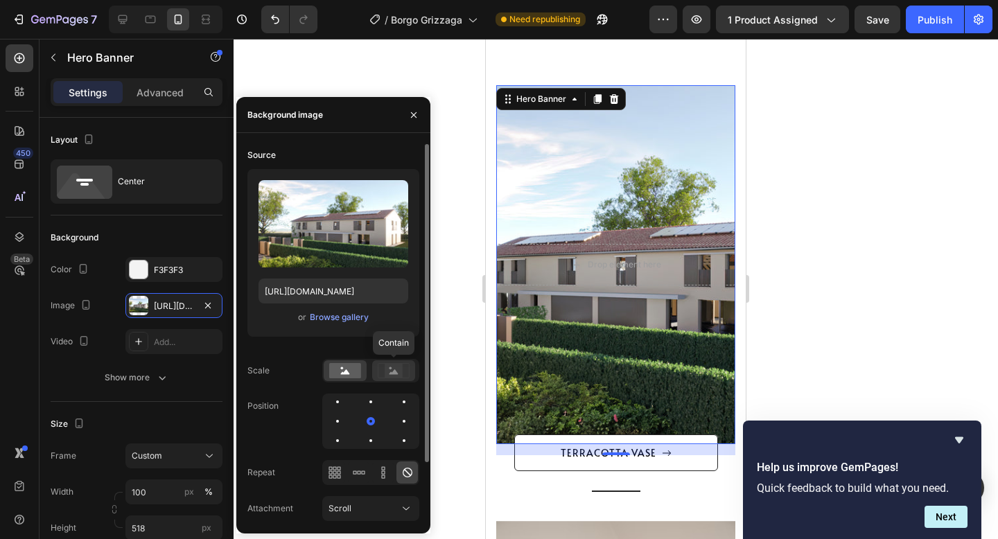
click at [388, 374] on rect at bounding box center [394, 371] width 18 height 14
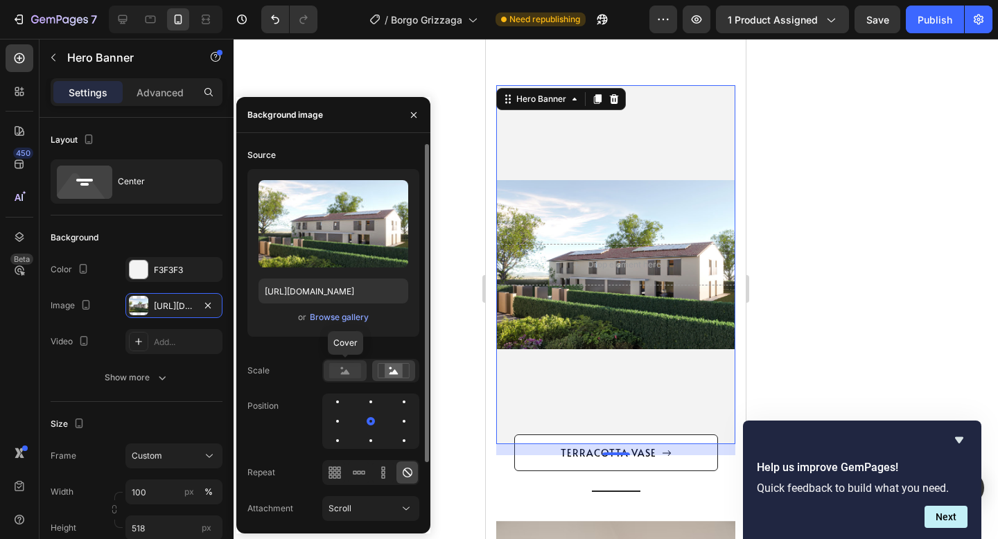
click at [358, 373] on rect at bounding box center [345, 370] width 32 height 15
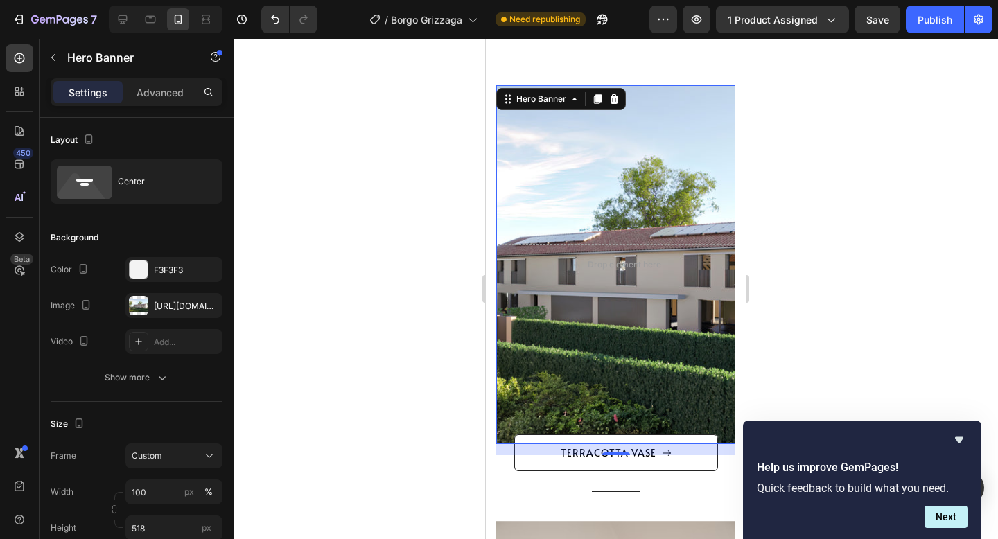
click at [837, 185] on div at bounding box center [616, 289] width 765 height 500
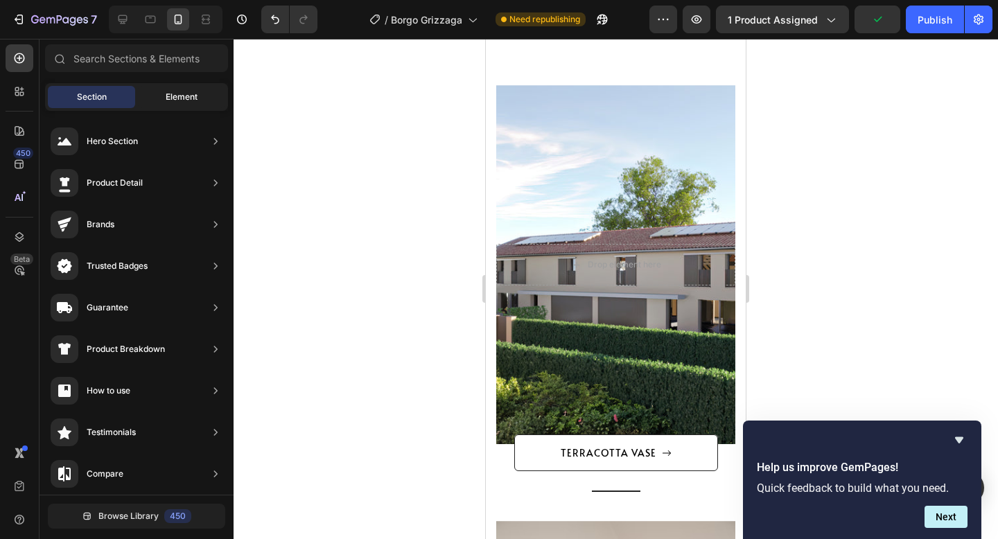
click at [174, 100] on span "Element" at bounding box center [182, 97] width 32 height 12
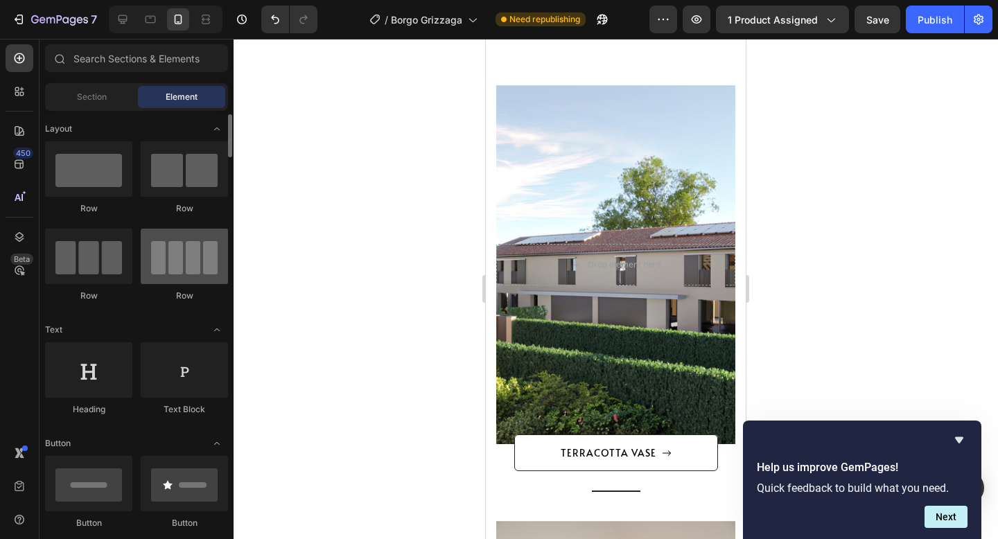
scroll to position [26, 0]
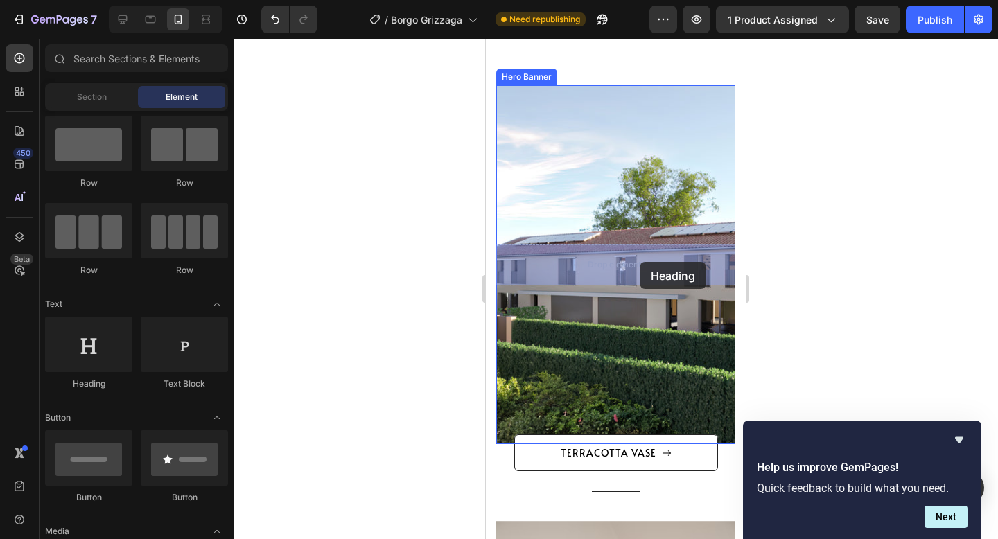
drag, startPoint x: 577, startPoint y: 380, endPoint x: 640, endPoint y: 263, distance: 133.1
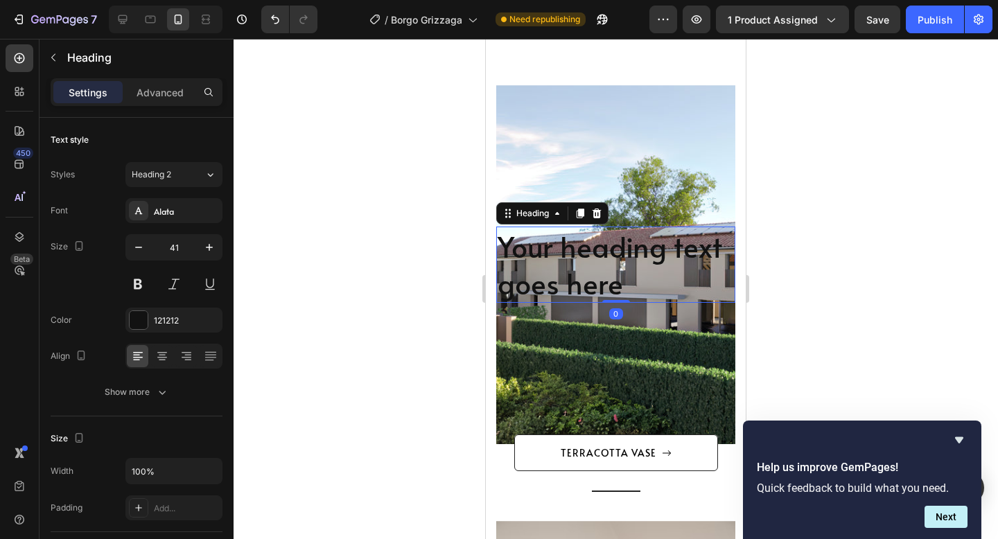
click at [635, 285] on h2 "Your heading text goes here" at bounding box center [615, 265] width 239 height 77
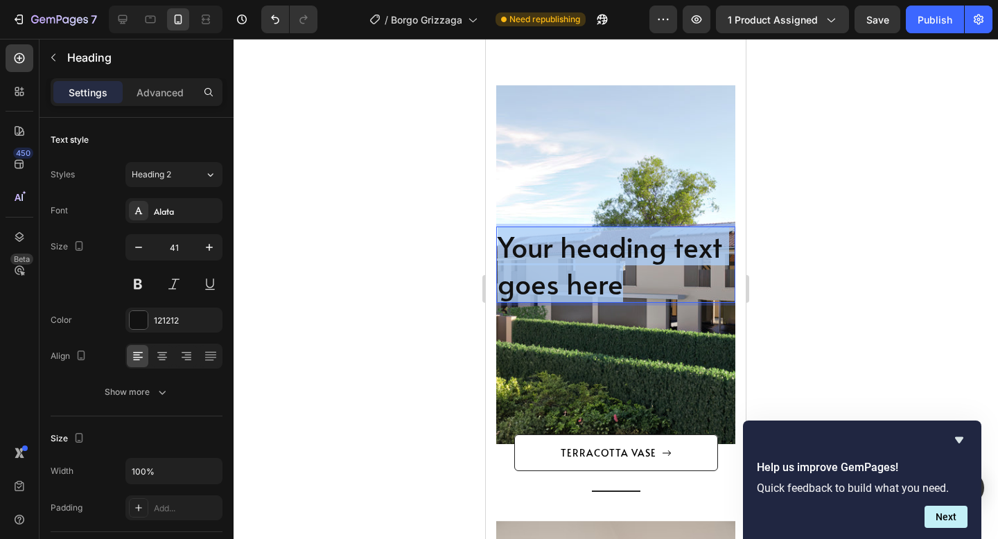
drag, startPoint x: 635, startPoint y: 285, endPoint x: 501, endPoint y: 239, distance: 141.4
click at [501, 239] on p "Your heading text goes here" at bounding box center [616, 265] width 236 height 74
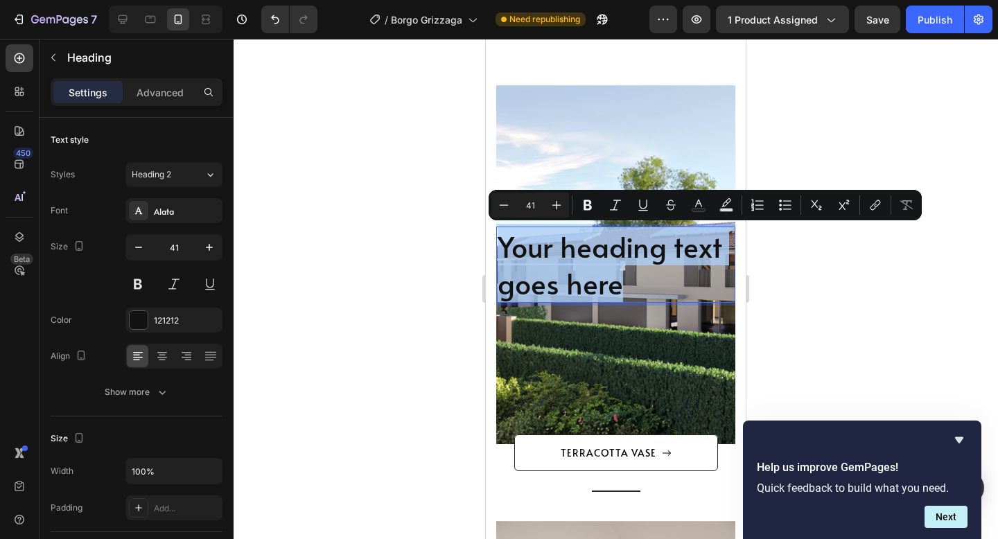
scroll to position [2020, 0]
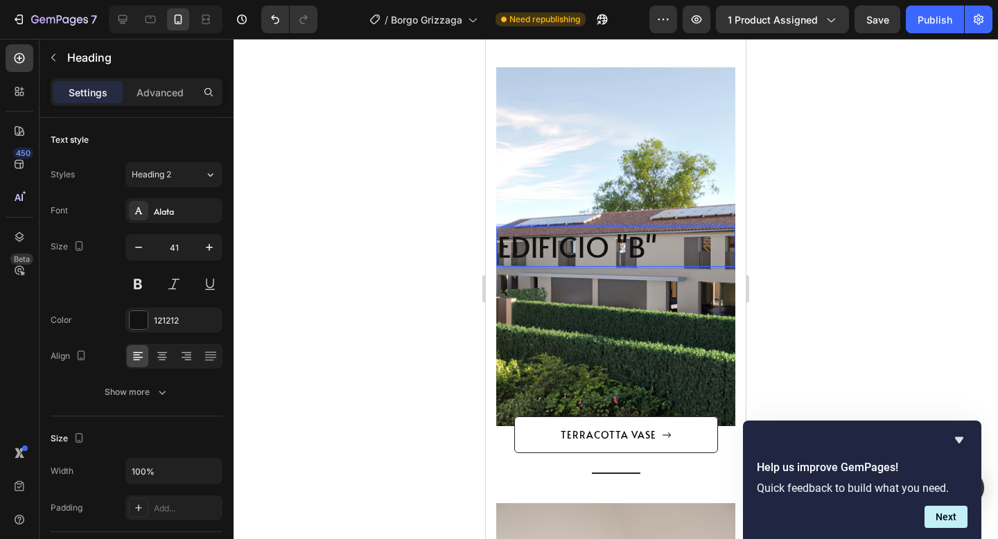
click at [836, 229] on div at bounding box center [616, 289] width 765 height 500
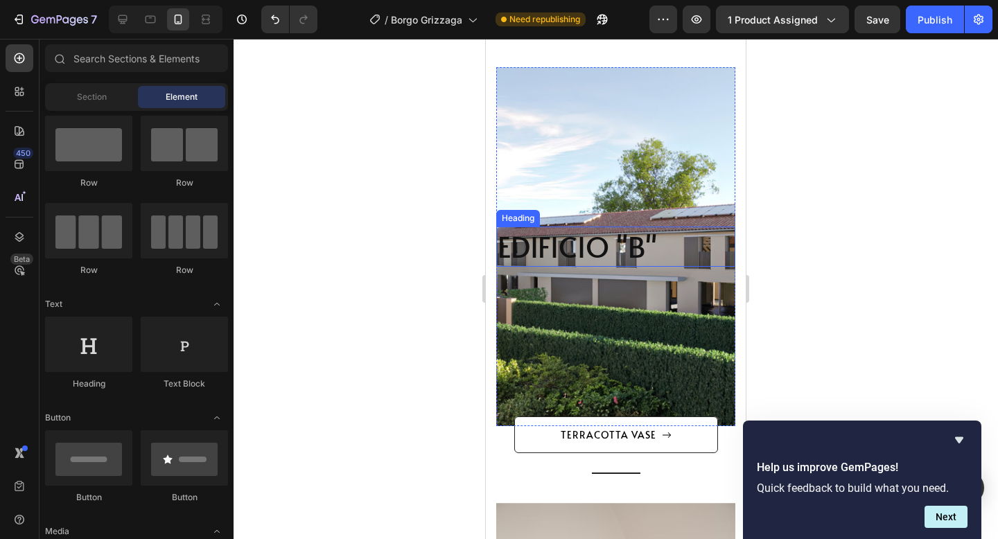
click at [662, 243] on p "EDIFICIO "B"" at bounding box center [616, 246] width 236 height 37
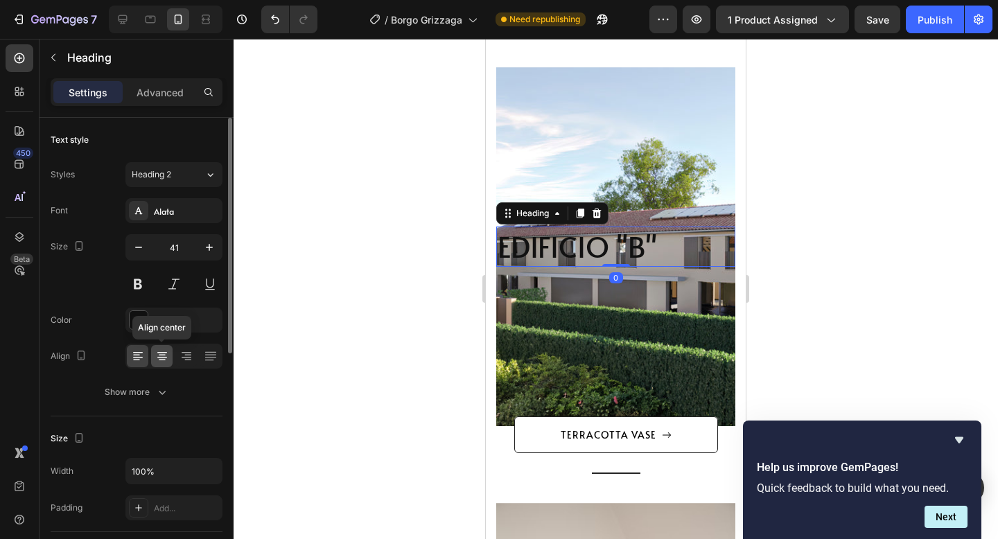
click at [163, 353] on icon at bounding box center [162, 356] width 14 height 14
click at [140, 281] on button at bounding box center [137, 284] width 25 height 25
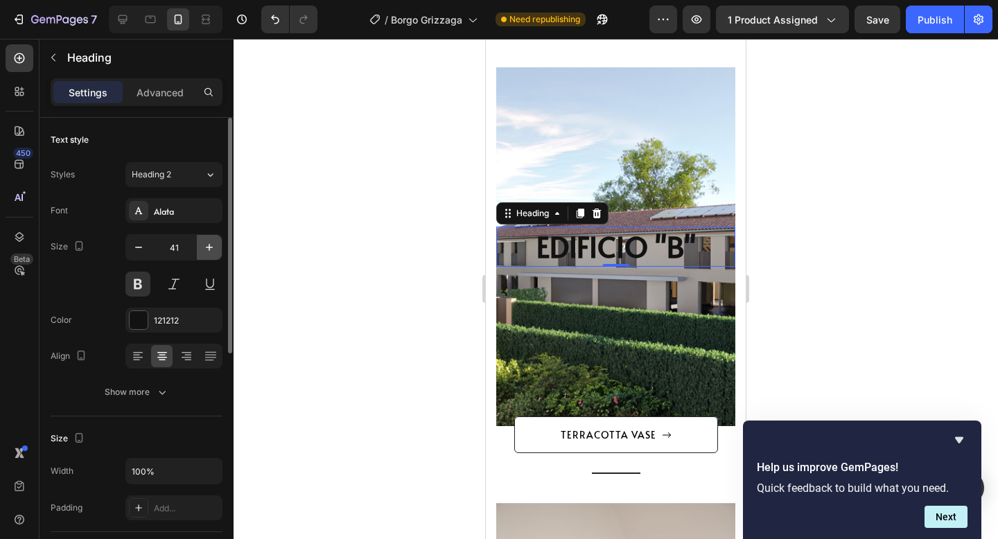
click at [211, 244] on icon "button" at bounding box center [209, 248] width 14 height 14
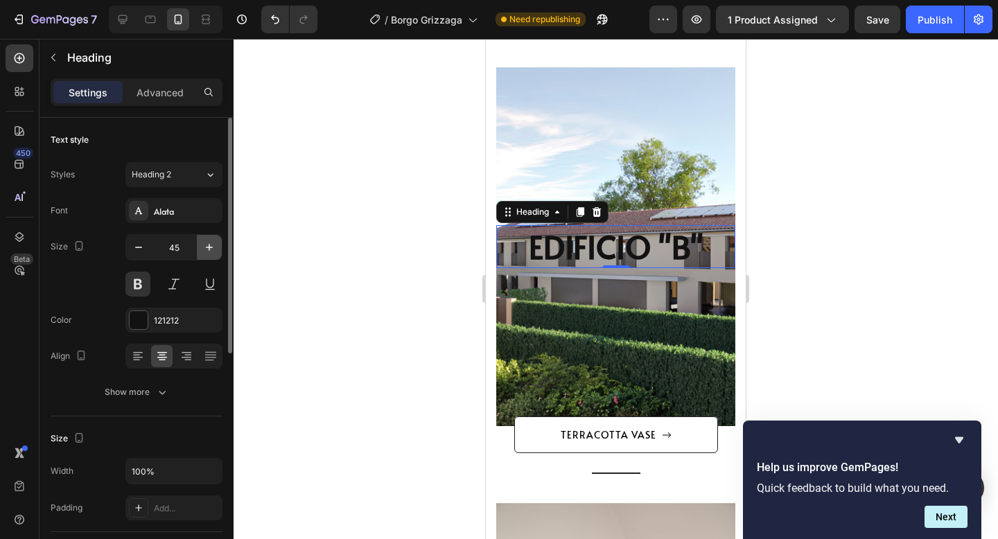
click at [211, 244] on icon "button" at bounding box center [209, 248] width 14 height 14
click at [137, 245] on icon "button" at bounding box center [139, 248] width 14 height 14
type input "45"
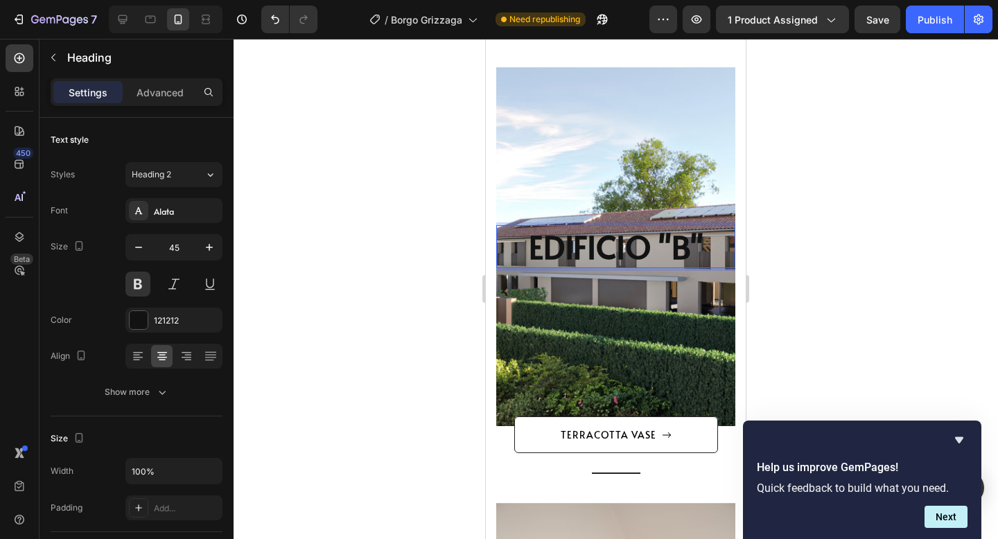
click at [708, 248] on p "EDIFICIO "B"" at bounding box center [616, 247] width 236 height 41
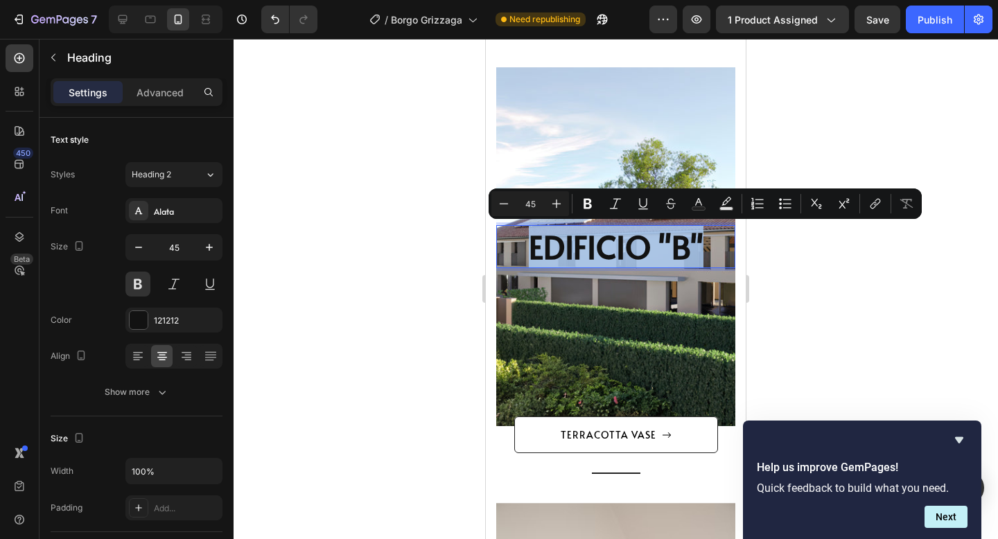
drag, startPoint x: 708, startPoint y: 248, endPoint x: 530, endPoint y: 247, distance: 178.2
click at [530, 247] on p "EDIFICIO "B"" at bounding box center [616, 247] width 236 height 41
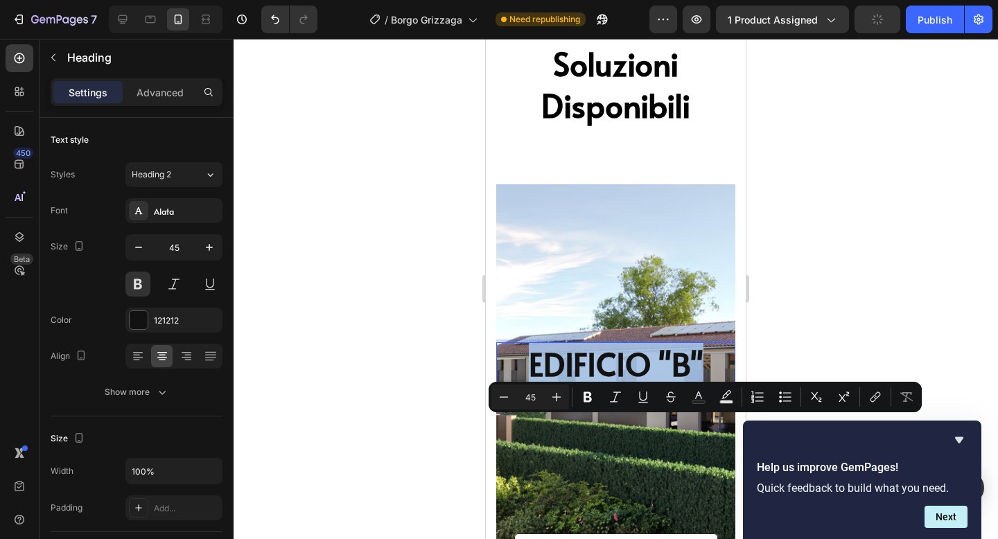
scroll to position [1839, 0]
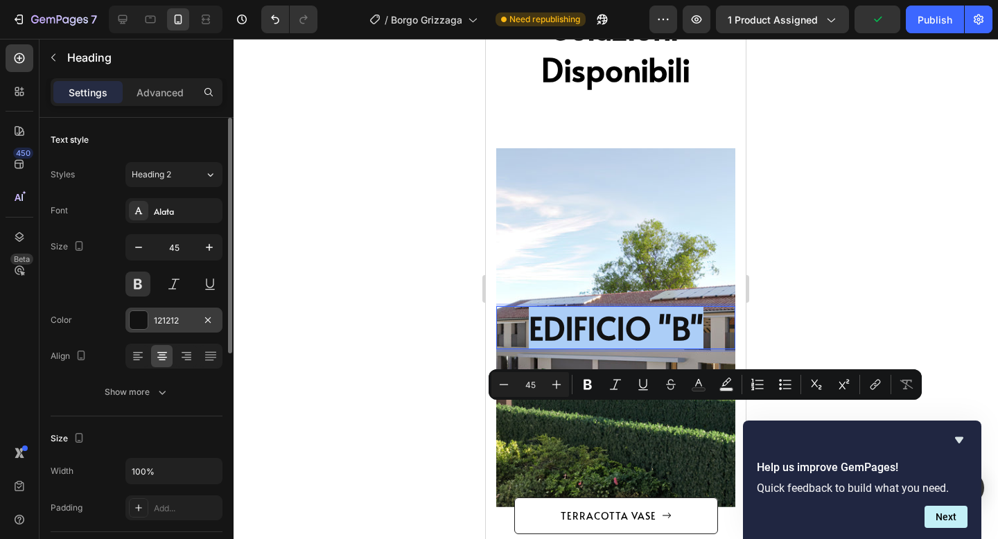
click at [175, 329] on div "121212" at bounding box center [173, 320] width 97 height 25
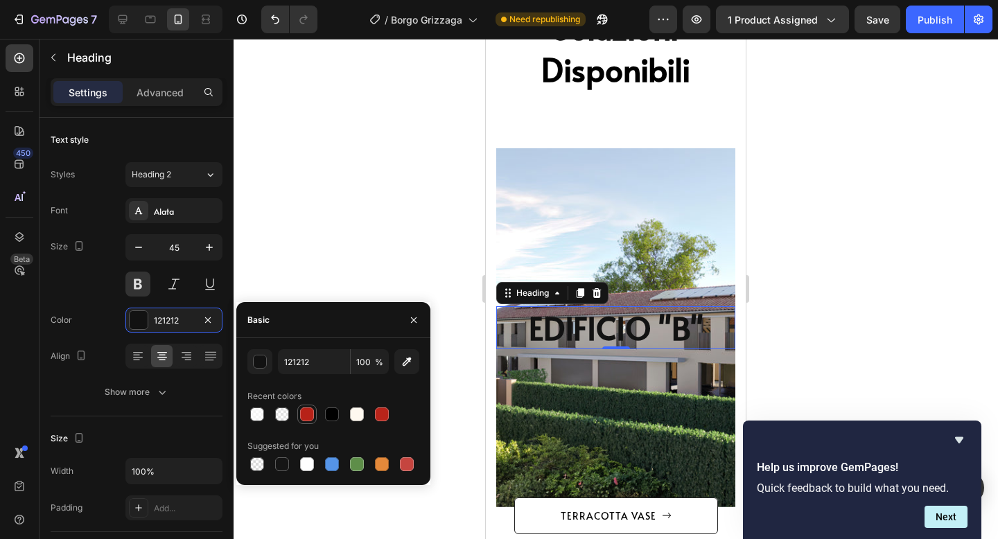
click at [304, 415] on div at bounding box center [307, 415] width 14 height 14
click at [334, 414] on div at bounding box center [332, 415] width 14 height 14
type input "000000"
click at [702, 270] on div "Overlay" at bounding box center [615, 327] width 239 height 359
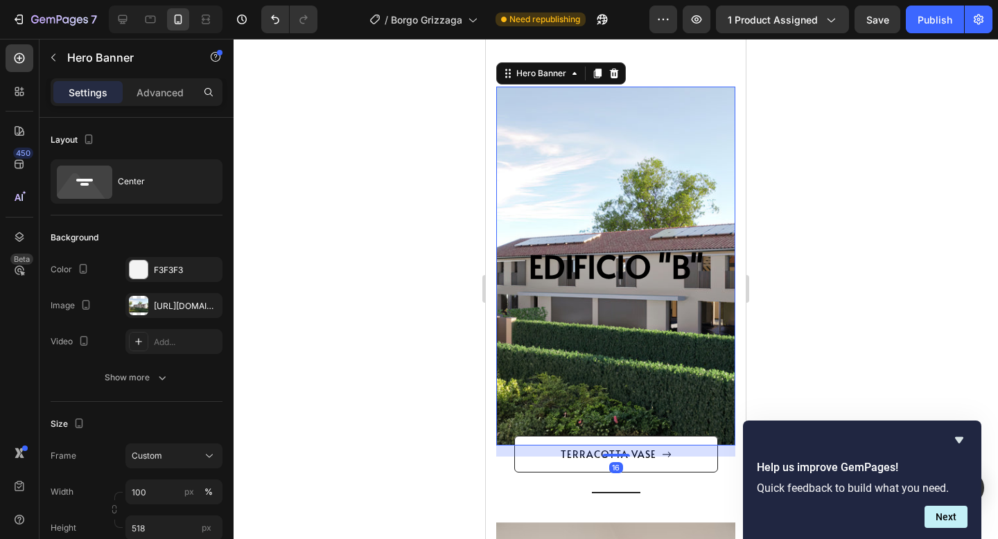
scroll to position [2005, 0]
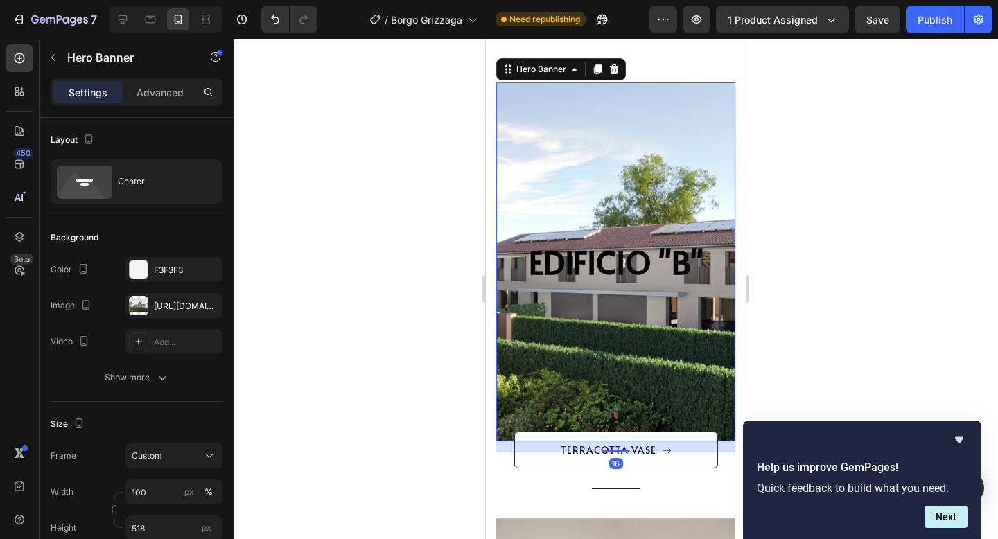
click at [688, 260] on p "EDIFICIO "B"" at bounding box center [616, 262] width 236 height 41
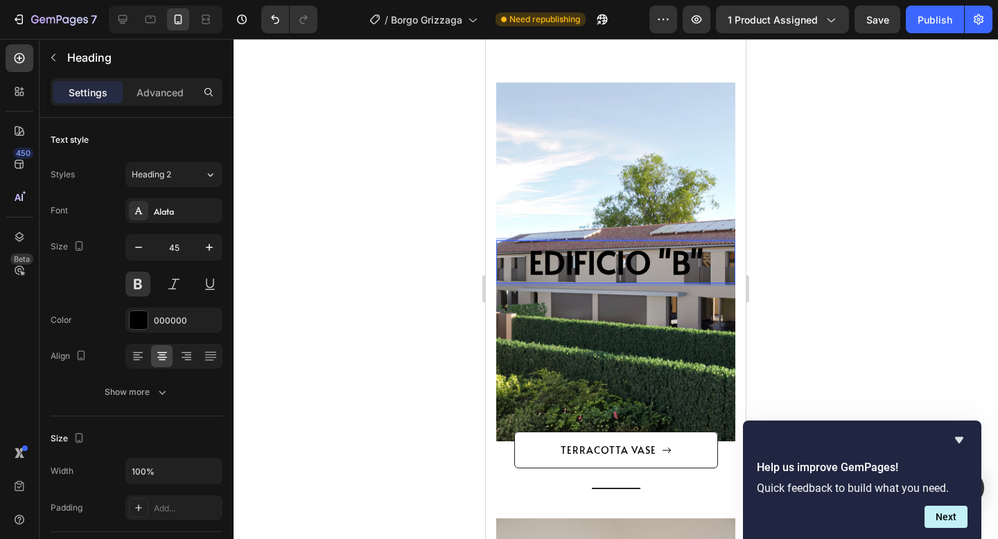
click at [713, 259] on p "EDIFICIO "B"" at bounding box center [616, 262] width 236 height 41
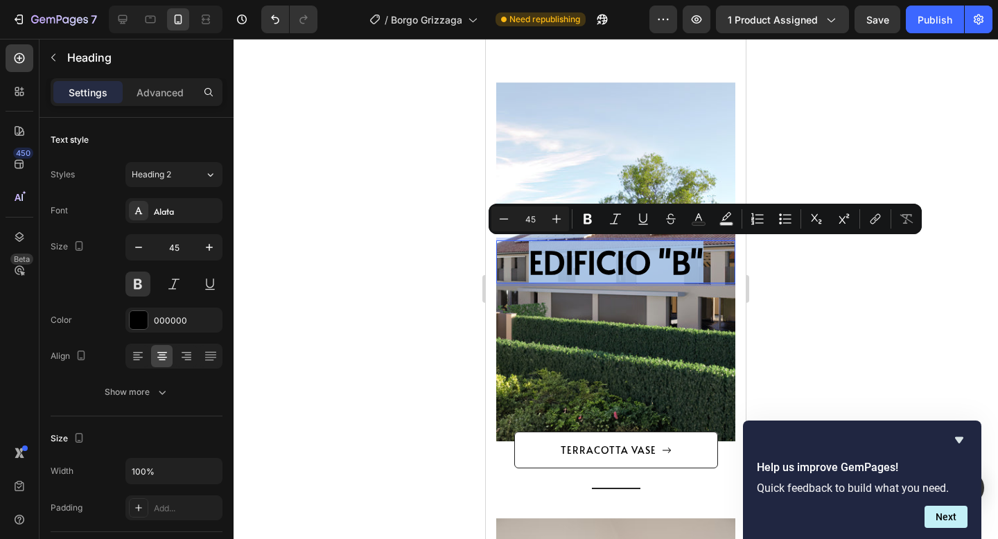
drag, startPoint x: 713, startPoint y: 259, endPoint x: 527, endPoint y: 259, distance: 185.8
click at [527, 259] on p "EDIFICIO "B"" at bounding box center [616, 262] width 236 height 41
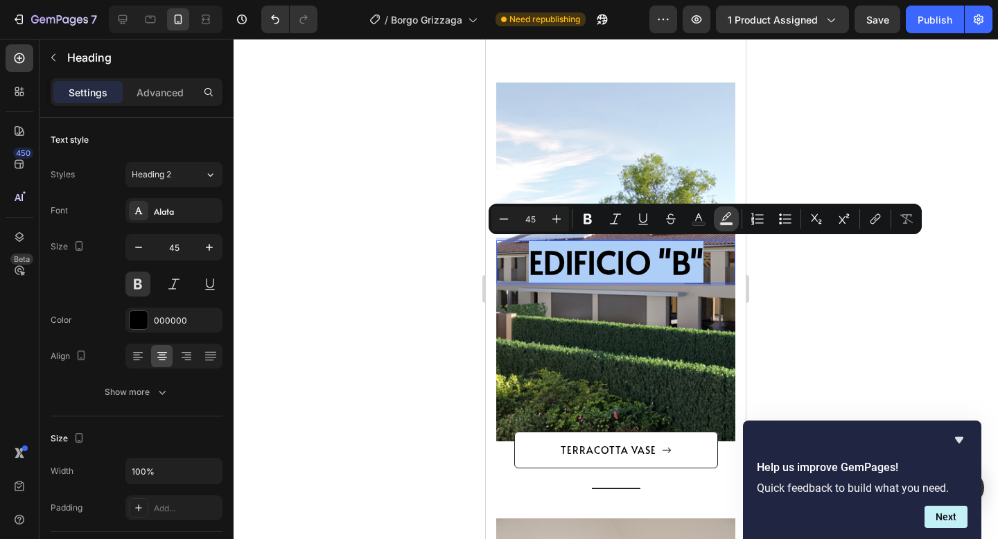
click at [735, 217] on button "Text Background Color" at bounding box center [726, 219] width 25 height 25
type input "000000"
type input "77"
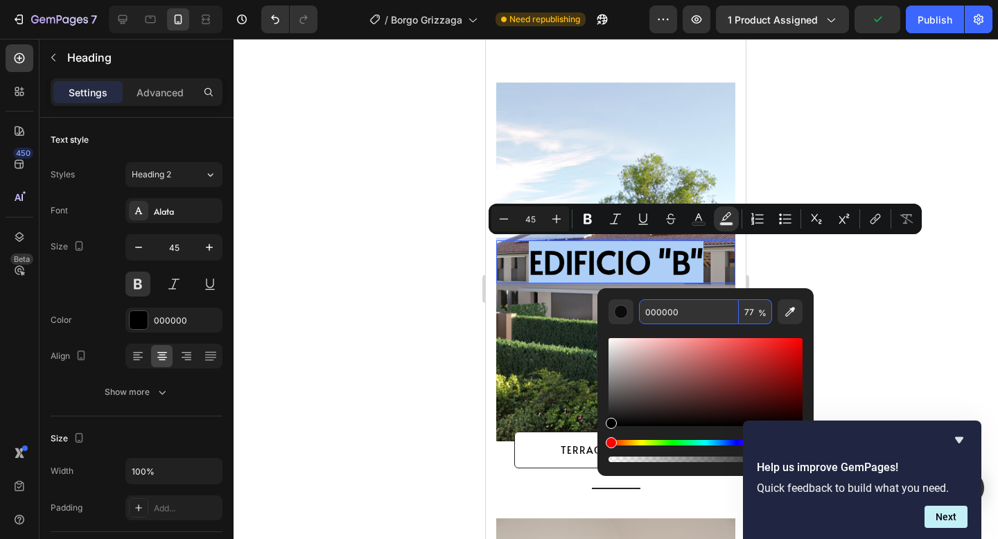
paste input "B72218"
type input "B72218"
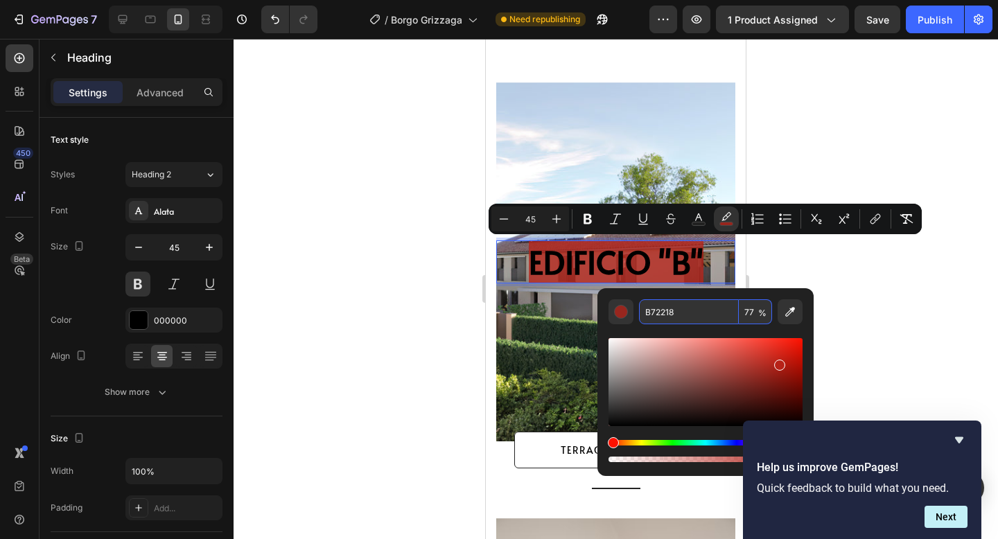
click at [749, 309] on input "77" at bounding box center [755, 311] width 33 height 25
type input "100"
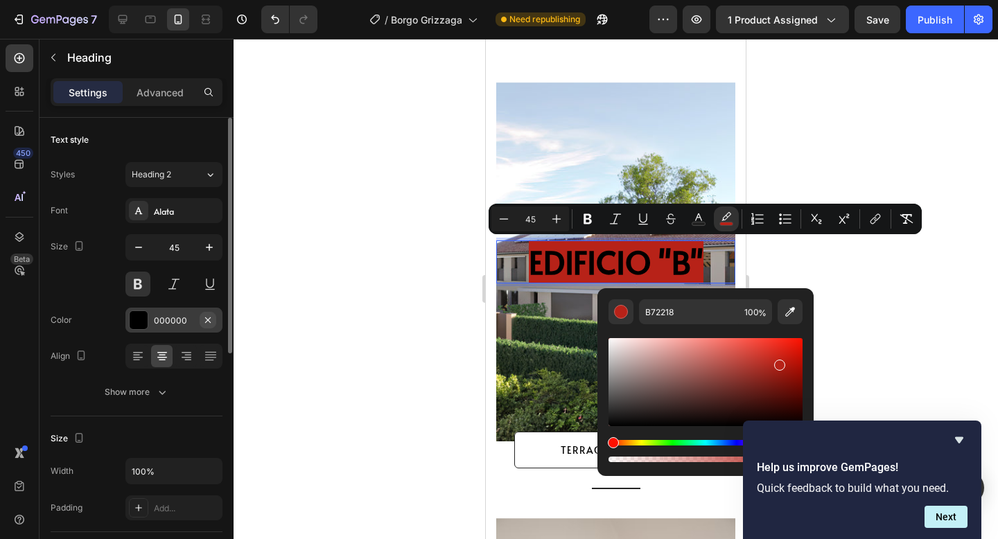
click at [202, 320] on icon "button" at bounding box center [207, 320] width 11 height 11
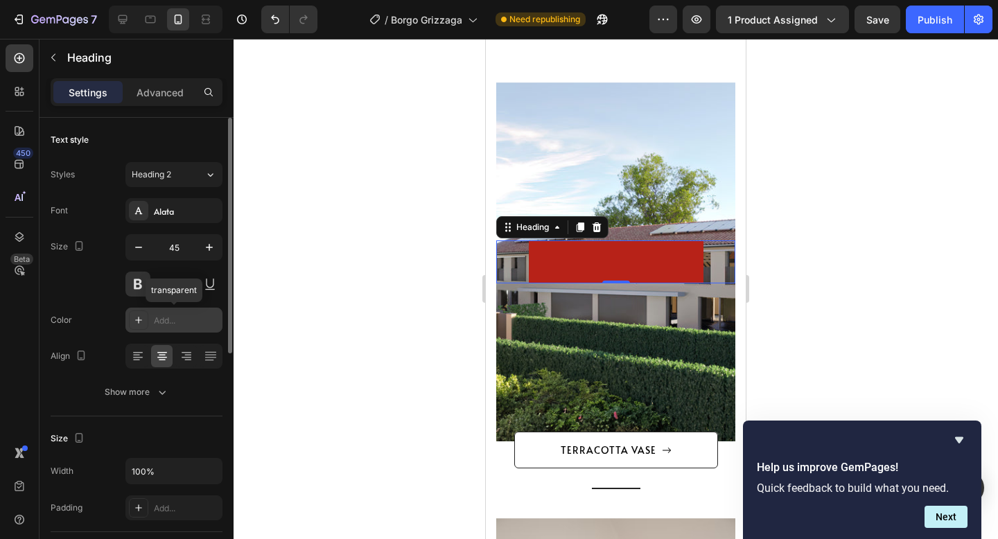
click at [177, 323] on div "Add..." at bounding box center [186, 321] width 65 height 12
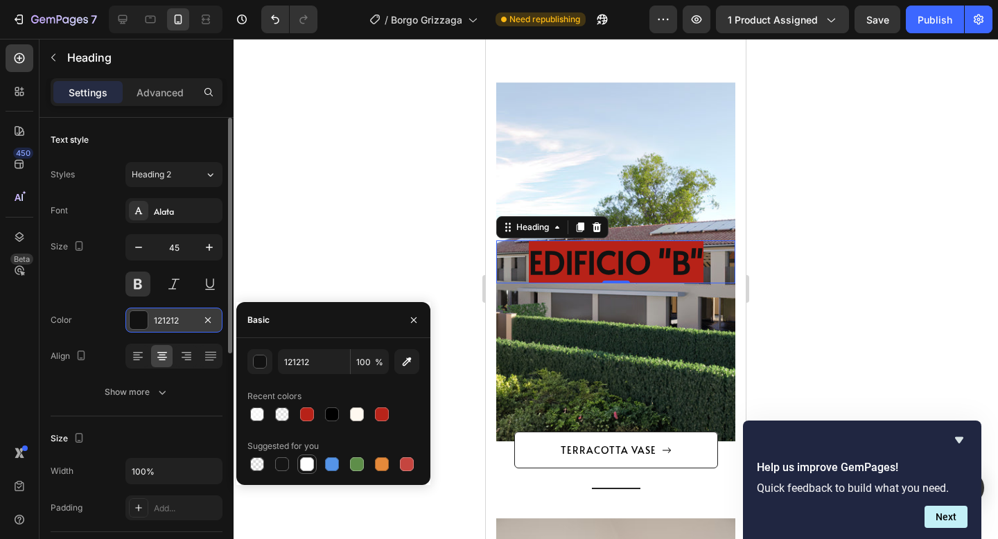
click at [301, 467] on div at bounding box center [307, 465] width 14 height 14
type input "FFFFFF"
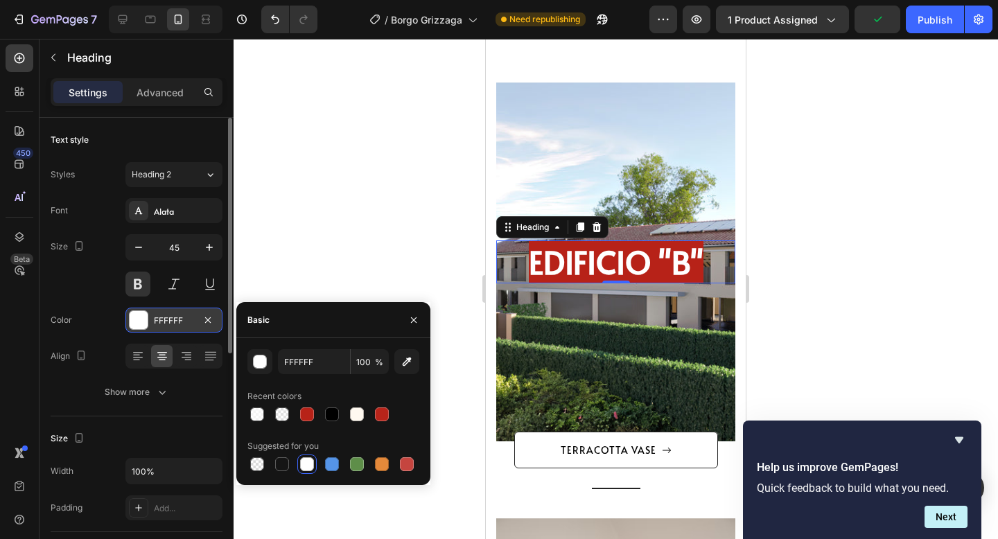
click at [787, 331] on div at bounding box center [616, 289] width 765 height 500
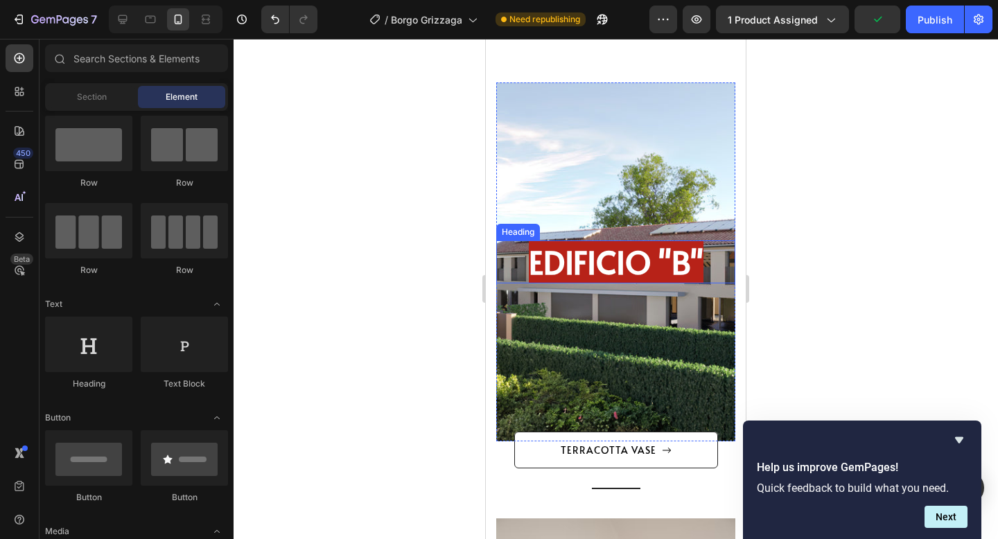
click at [532, 269] on span "EDIFICIO "B"" at bounding box center [616, 262] width 175 height 44
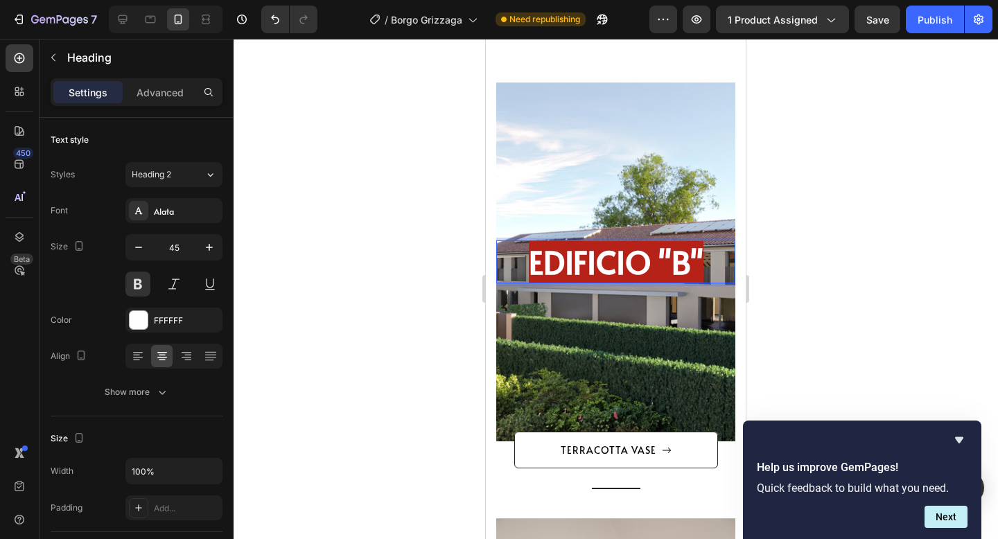
click at [704, 266] on span "EDIFICIO "B"" at bounding box center [616, 262] width 175 height 44
click at [855, 242] on div at bounding box center [616, 289] width 765 height 500
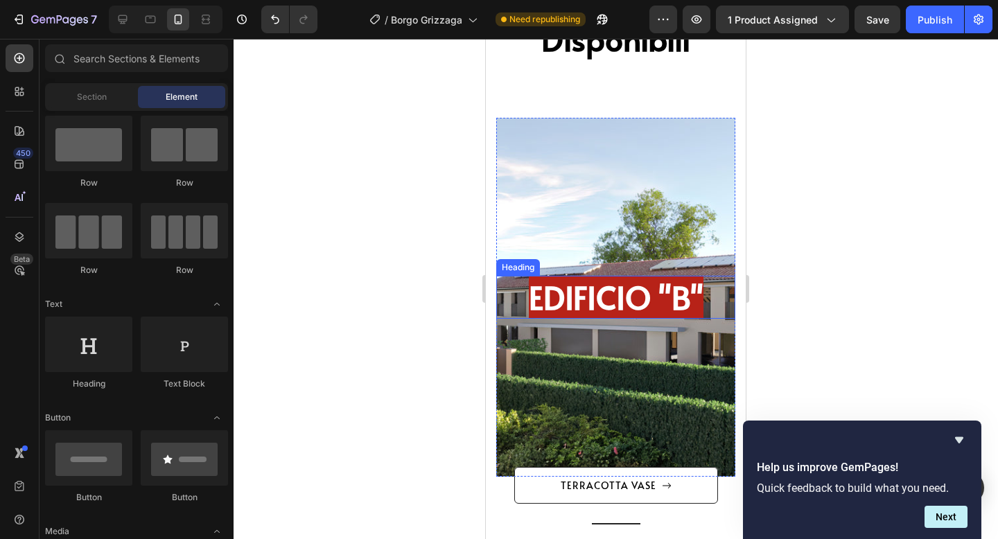
scroll to position [1967, 0]
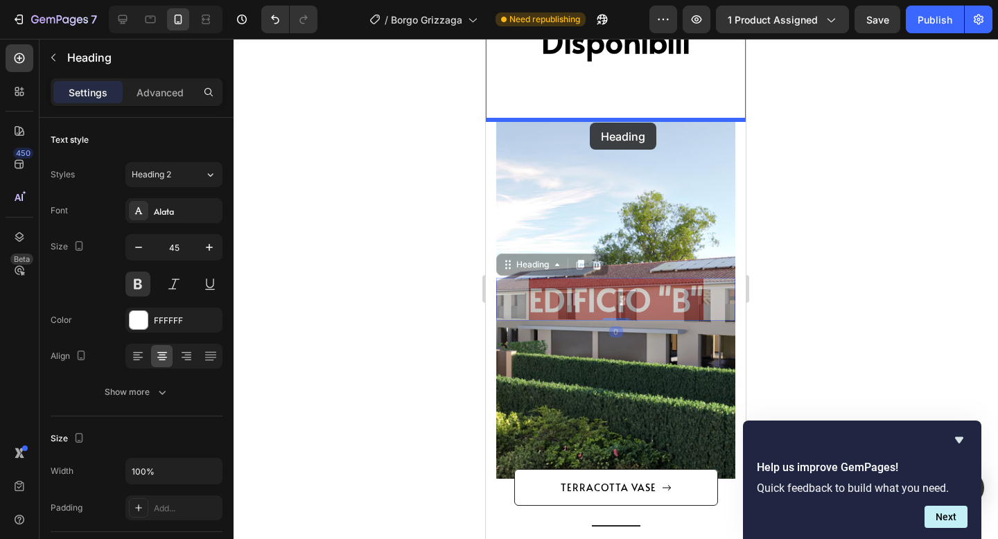
drag, startPoint x: 597, startPoint y: 294, endPoint x: 590, endPoint y: 123, distance: 171.4
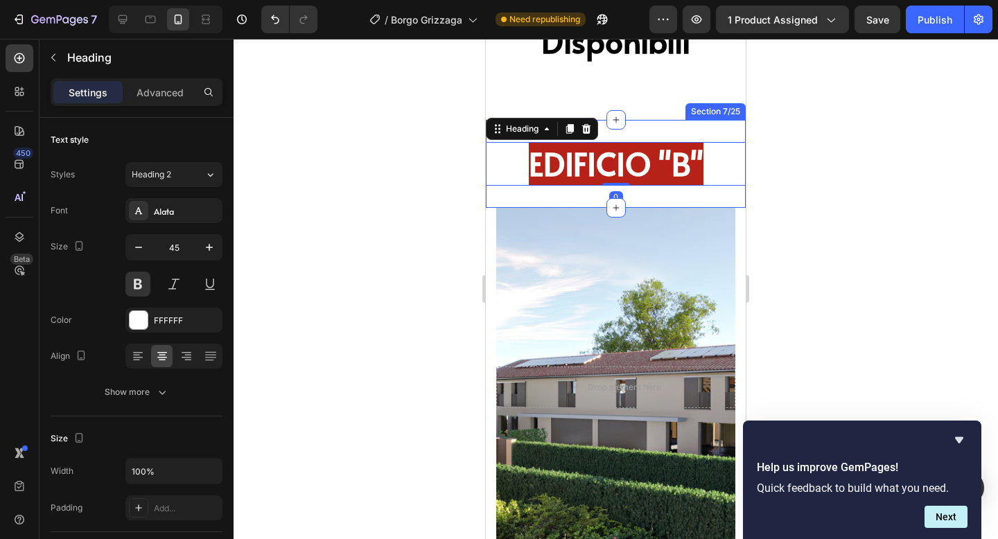
click at [848, 169] on div at bounding box center [616, 289] width 765 height 500
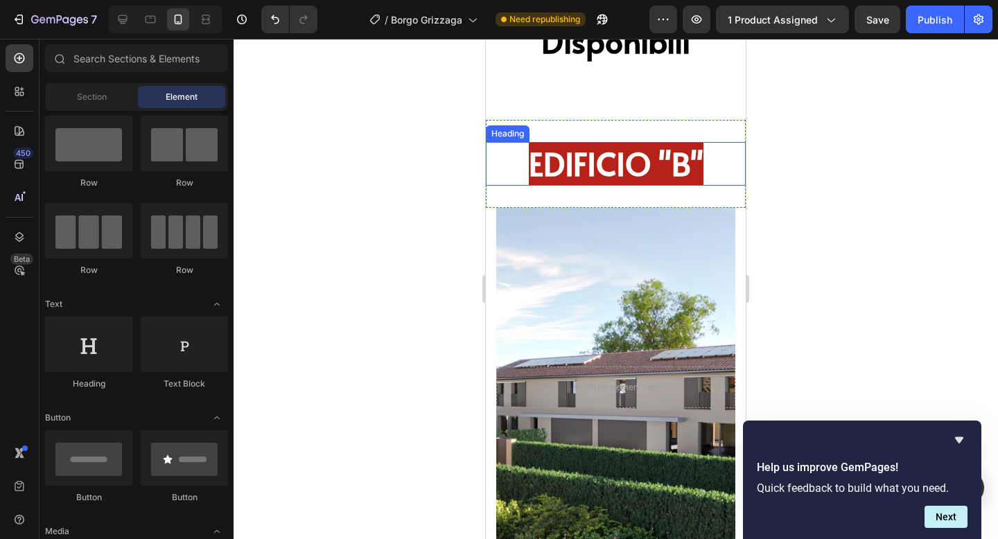
click at [683, 166] on span "EDIFICIO "B"" at bounding box center [616, 163] width 175 height 44
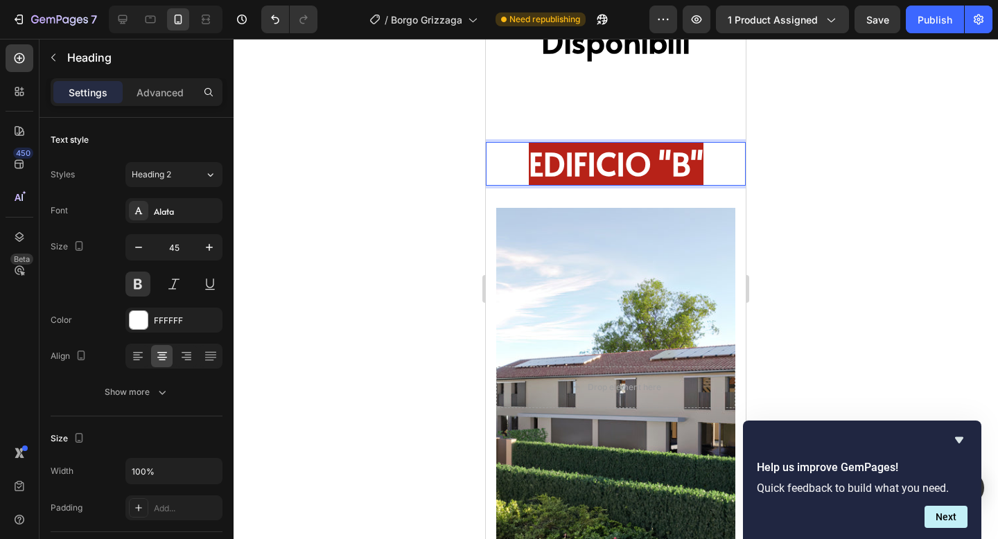
click at [733, 166] on h2 "EDIFICIO "B"" at bounding box center [616, 164] width 260 height 44
click at [733, 166] on p "EDIFICIO "B"" at bounding box center [615, 163] width 257 height 41
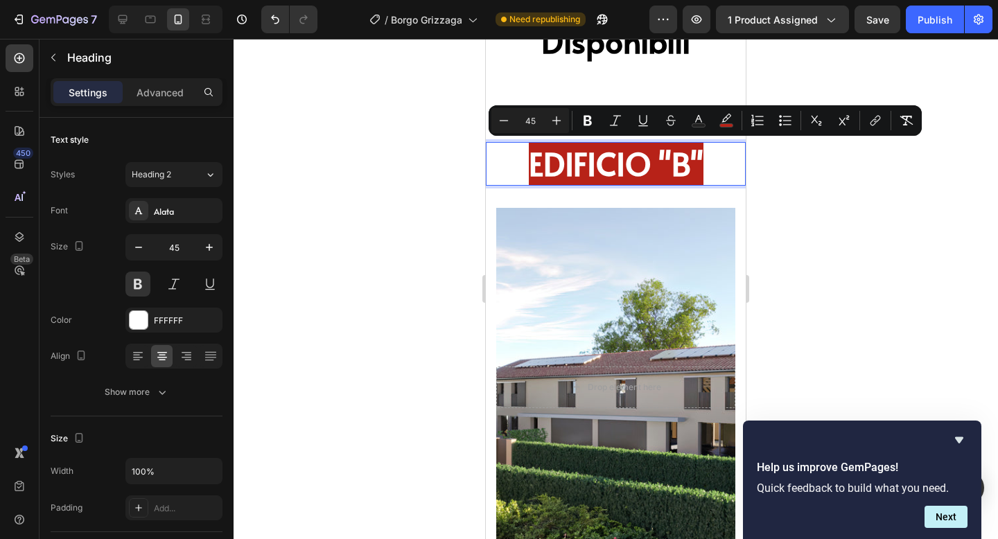
drag, startPoint x: 733, startPoint y: 166, endPoint x: 516, endPoint y: 166, distance: 216.3
click at [516, 166] on p "EDIFICIO "B"" at bounding box center [615, 163] width 257 height 41
click at [722, 126] on rect "Editor contextual toolbar" at bounding box center [726, 125] width 13 height 3
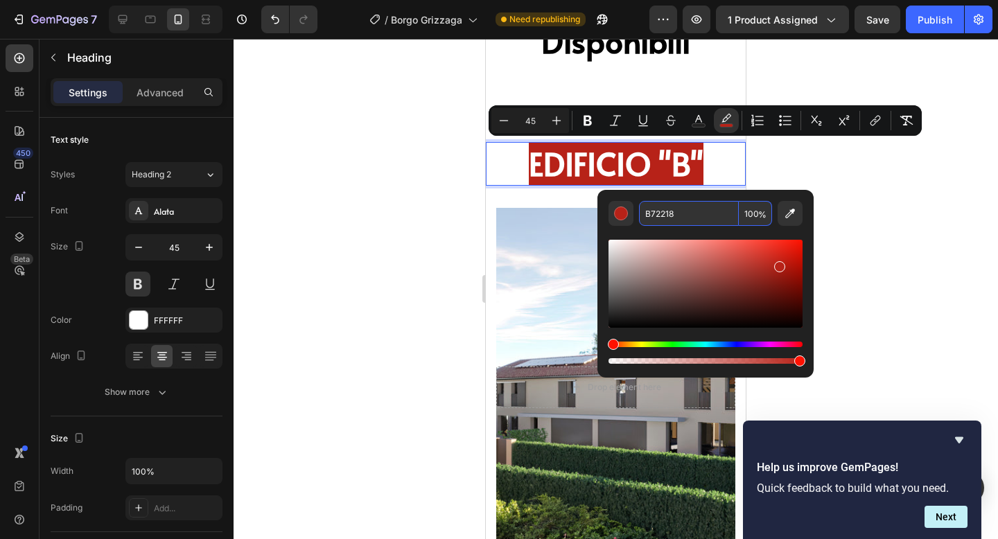
click at [750, 213] on input "100" at bounding box center [755, 213] width 33 height 25
type input "0"
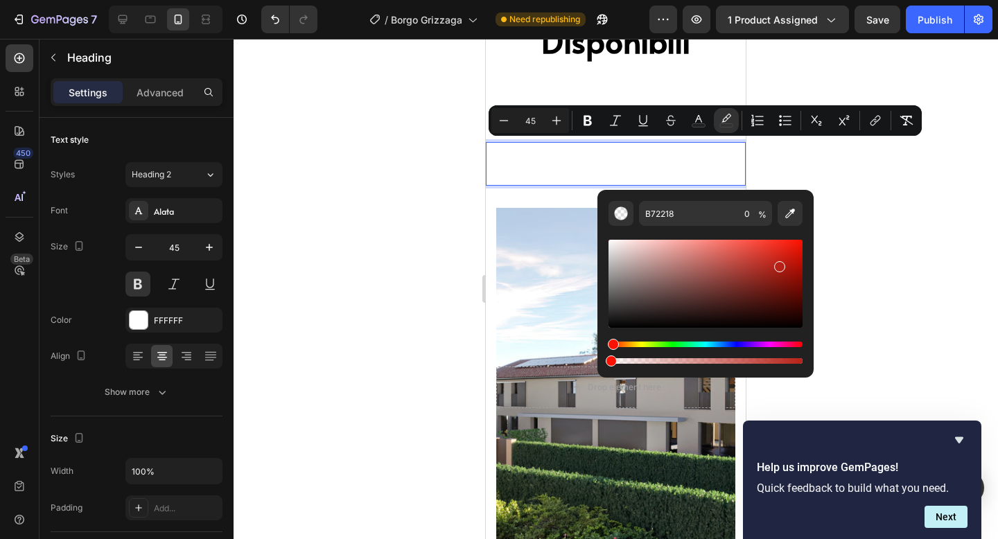
click at [314, 279] on div at bounding box center [616, 289] width 765 height 500
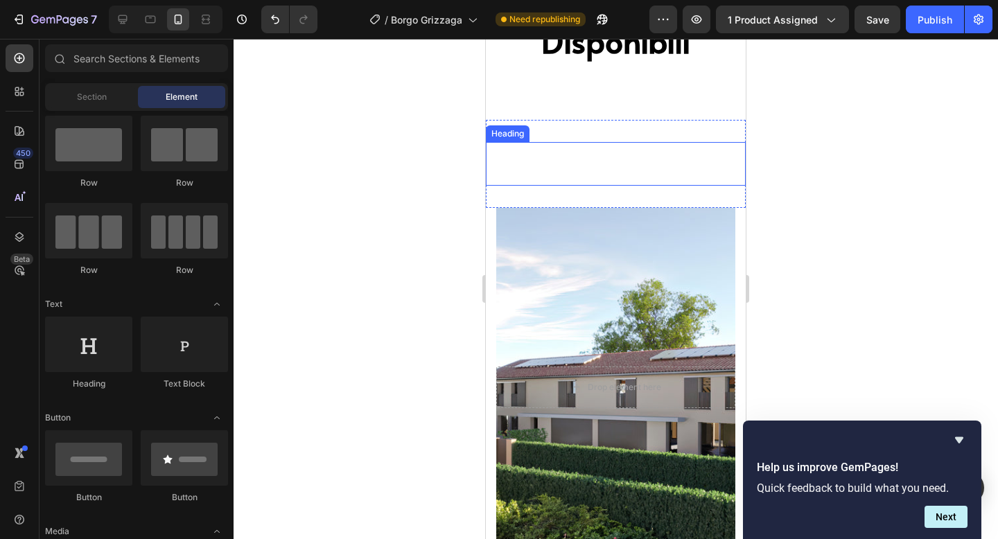
click at [567, 159] on span "EDIFICIO "B"" at bounding box center [616, 163] width 175 height 44
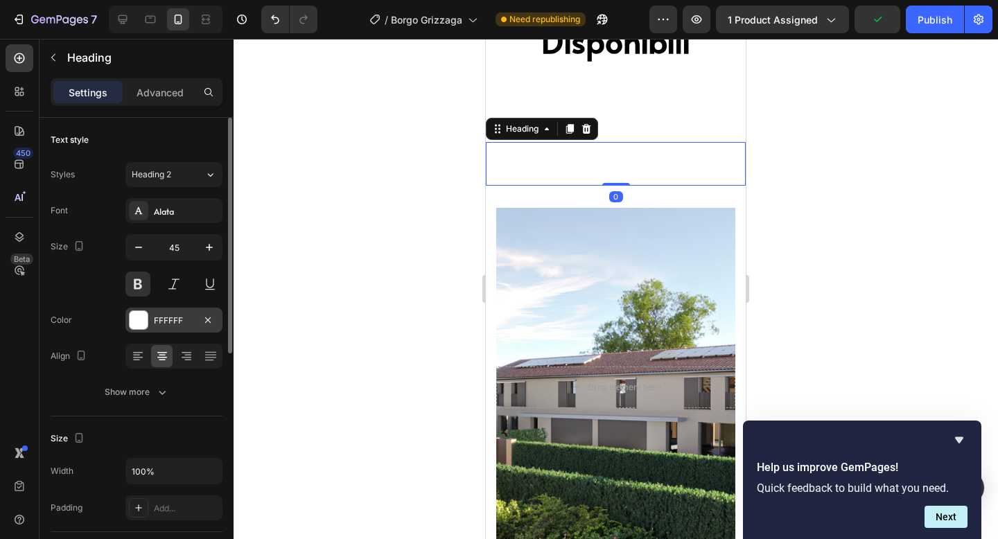
click at [182, 315] on div "FFFFFF" at bounding box center [174, 321] width 40 height 12
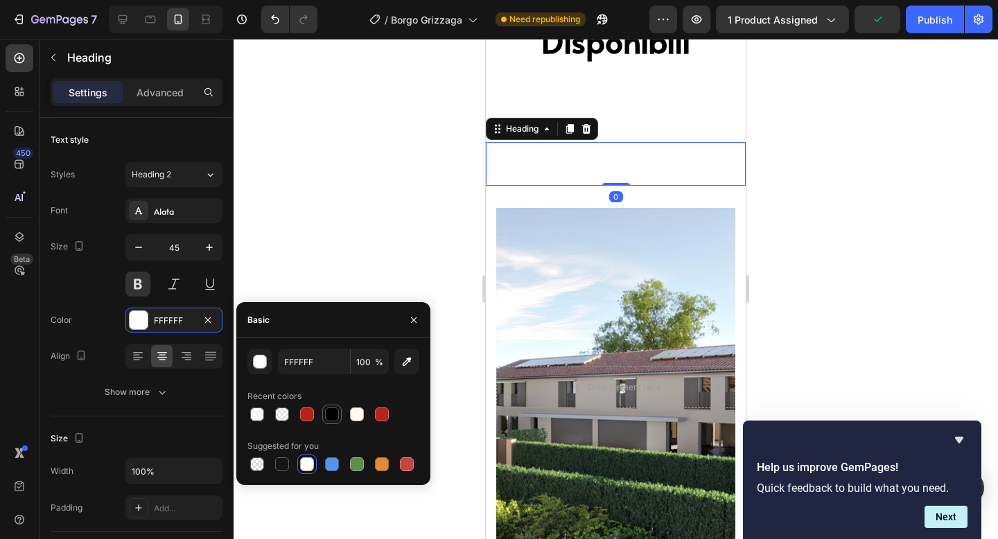
click at [335, 417] on div at bounding box center [332, 415] width 14 height 14
type input "000000"
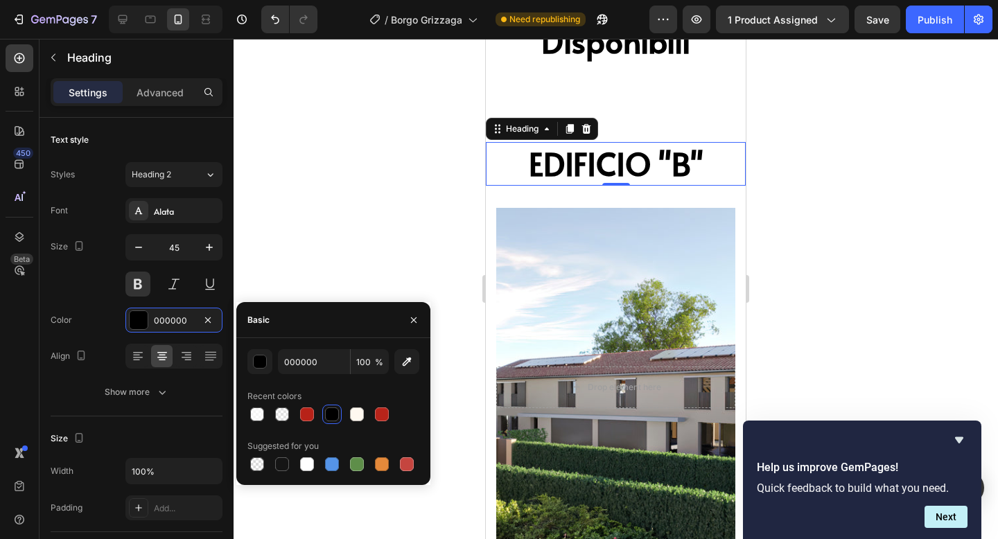
click at [845, 278] on div at bounding box center [616, 289] width 765 height 500
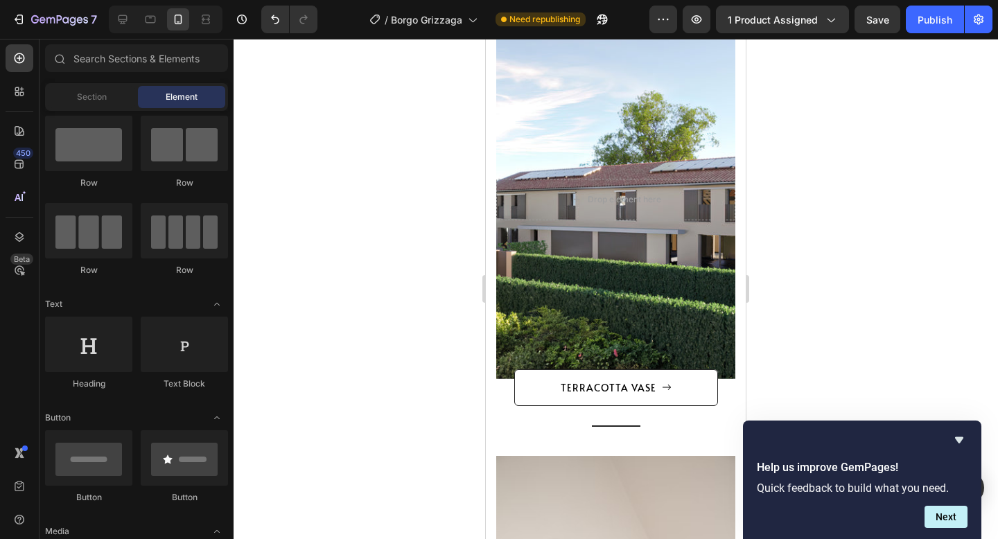
scroll to position [2190, 0]
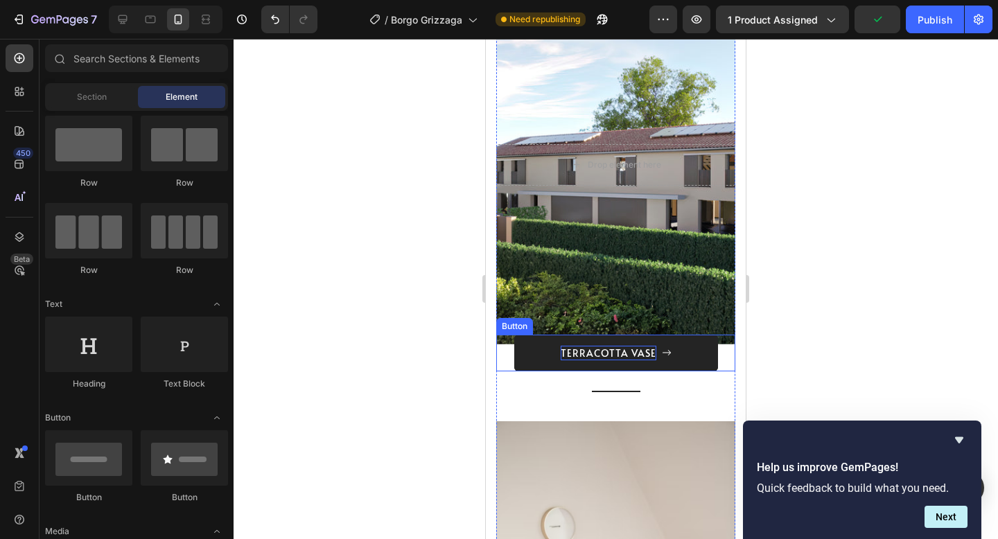
click at [650, 354] on div "TERRACOTTA VASE" at bounding box center [609, 353] width 96 height 15
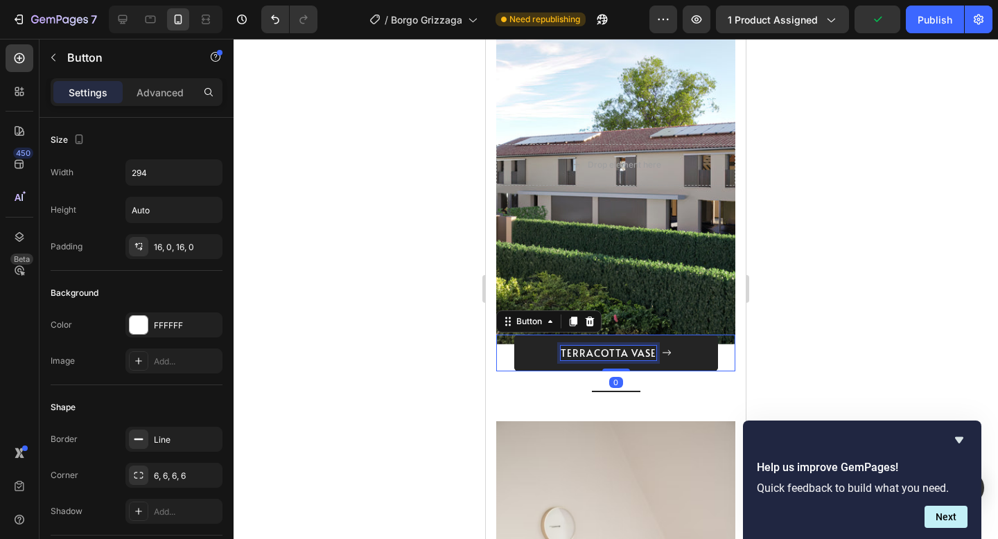
click at [653, 354] on div "TERRACOTTA VASE" at bounding box center [609, 353] width 96 height 15
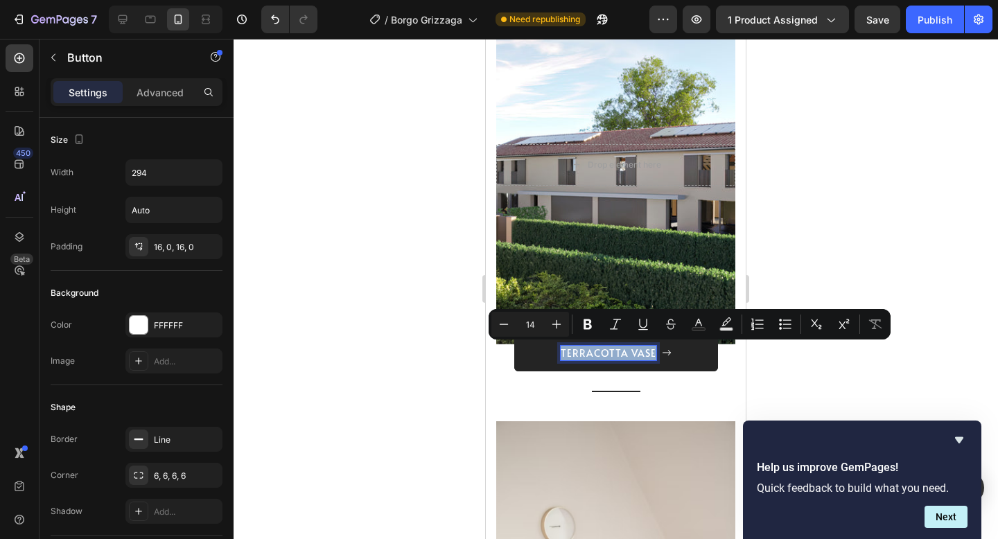
drag, startPoint x: 653, startPoint y: 354, endPoint x: 561, endPoint y: 351, distance: 91.6
click at [561, 350] on button "TERRACOTTA VASE" at bounding box center [616, 353] width 204 height 37
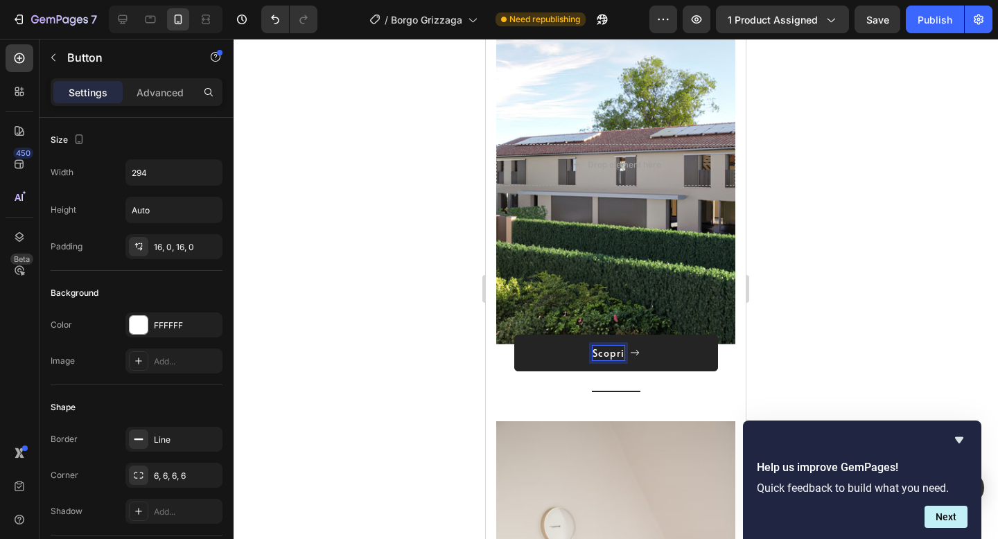
click at [514, 335] on button "Scopri" at bounding box center [616, 353] width 204 height 37
click at [514, 335] on button "Scopri di" at bounding box center [616, 353] width 204 height 37
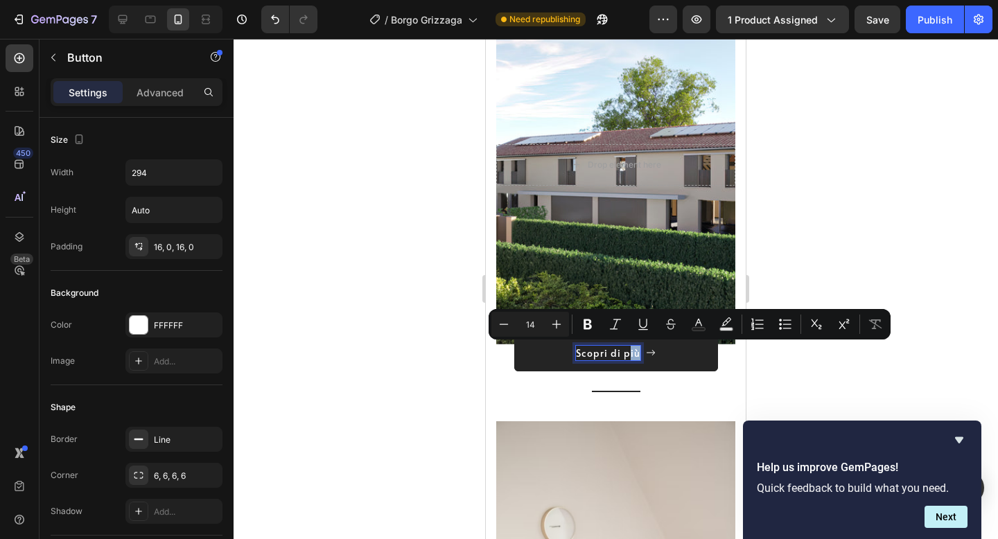
click at [631, 351] on p "Scopri di più" at bounding box center [608, 353] width 64 height 15
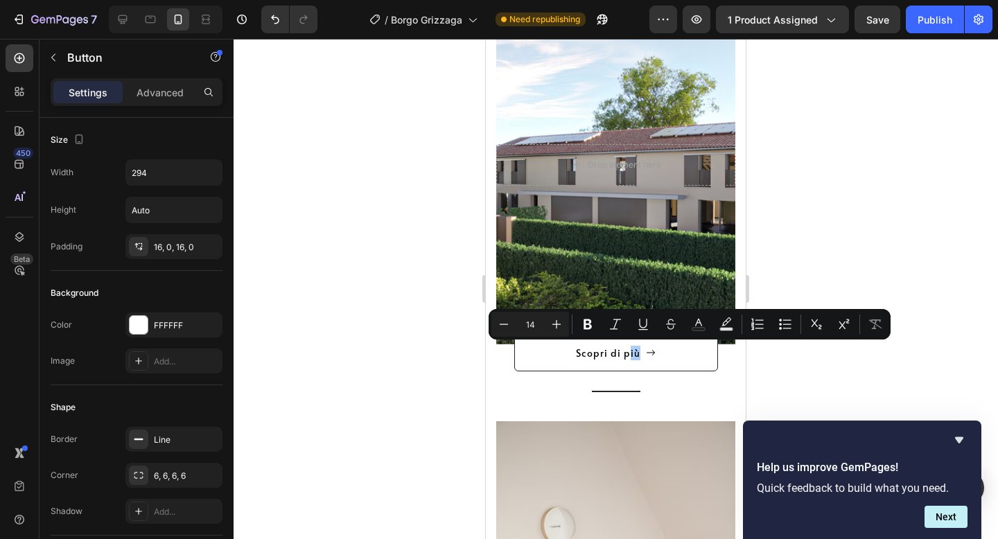
click at [832, 211] on div at bounding box center [616, 289] width 765 height 500
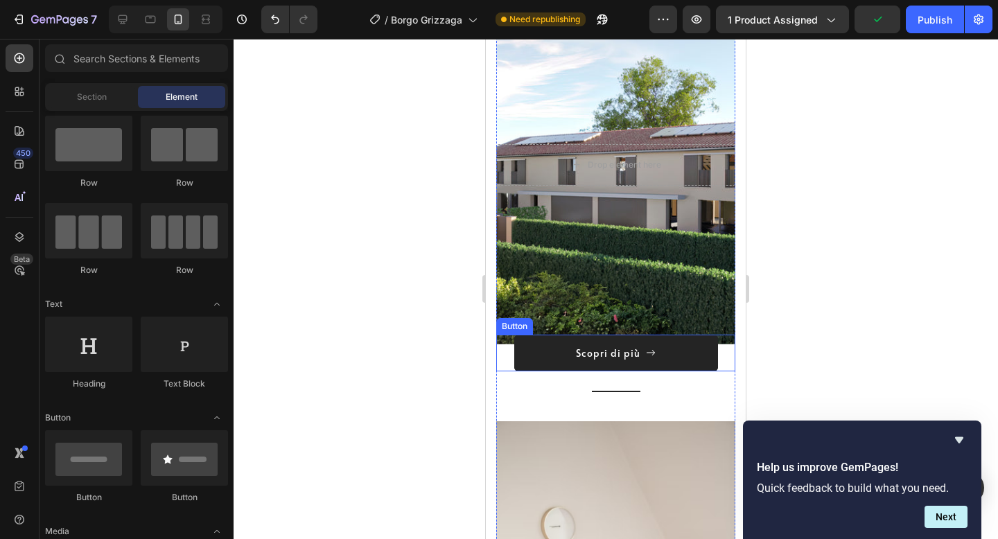
click at [683, 343] on button "Scopri di più" at bounding box center [616, 353] width 204 height 37
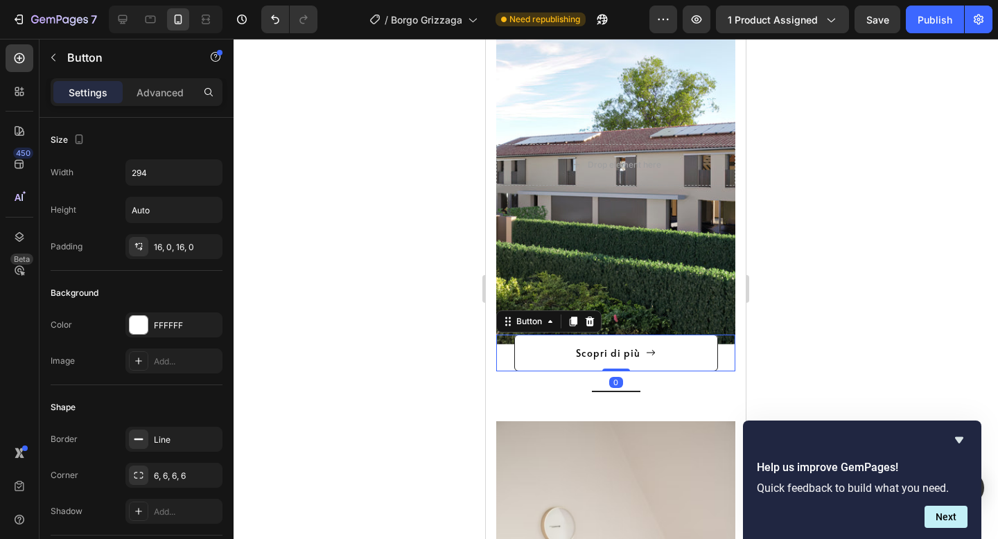
click at [841, 198] on div at bounding box center [616, 289] width 765 height 500
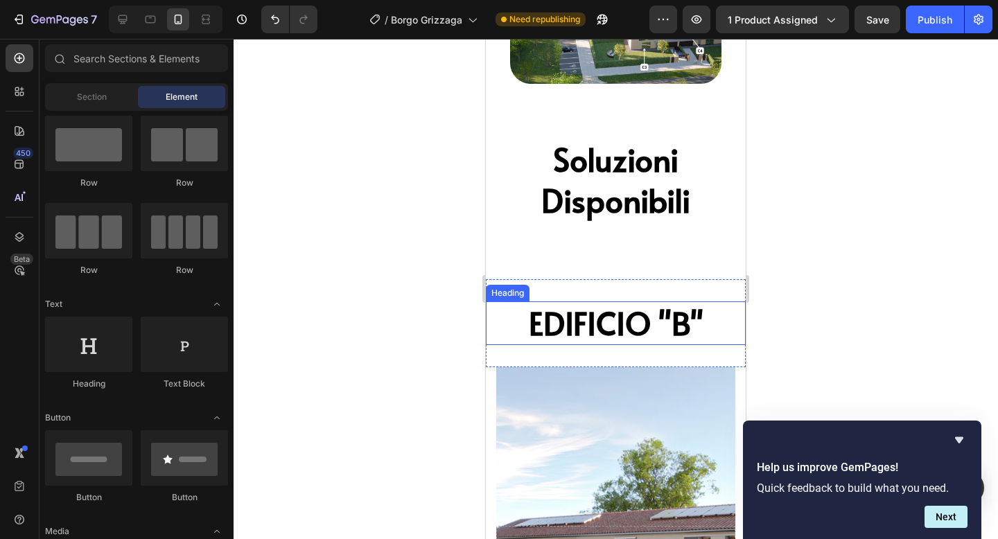
scroll to position [1880, 0]
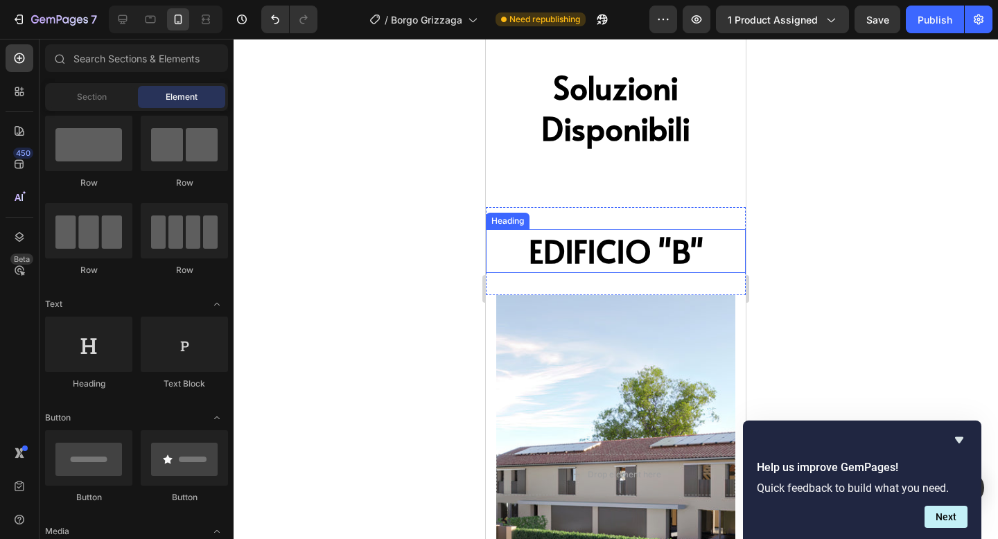
click at [681, 249] on span "EDIFICIO "B"" at bounding box center [616, 251] width 175 height 44
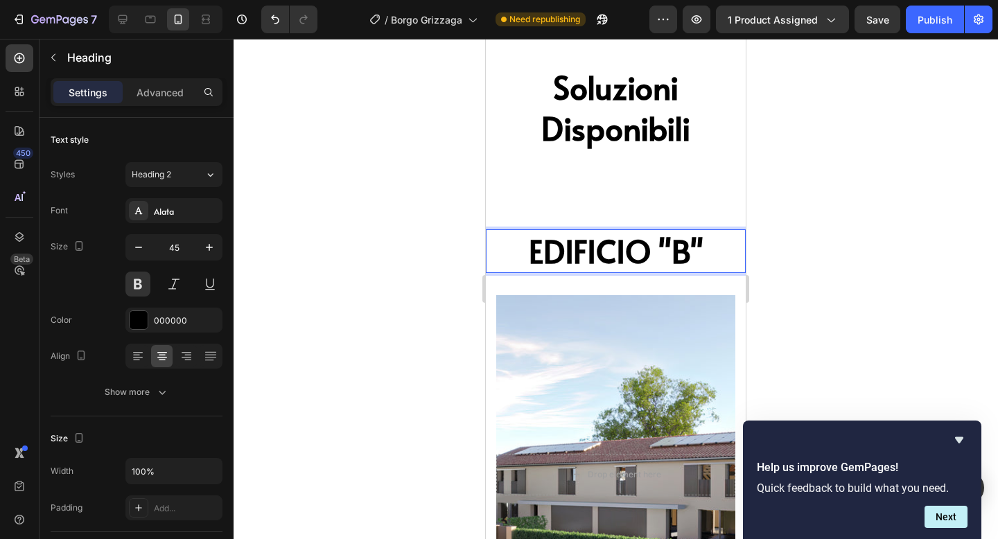
click at [681, 249] on span "EDIFICIO "B"" at bounding box center [616, 251] width 175 height 44
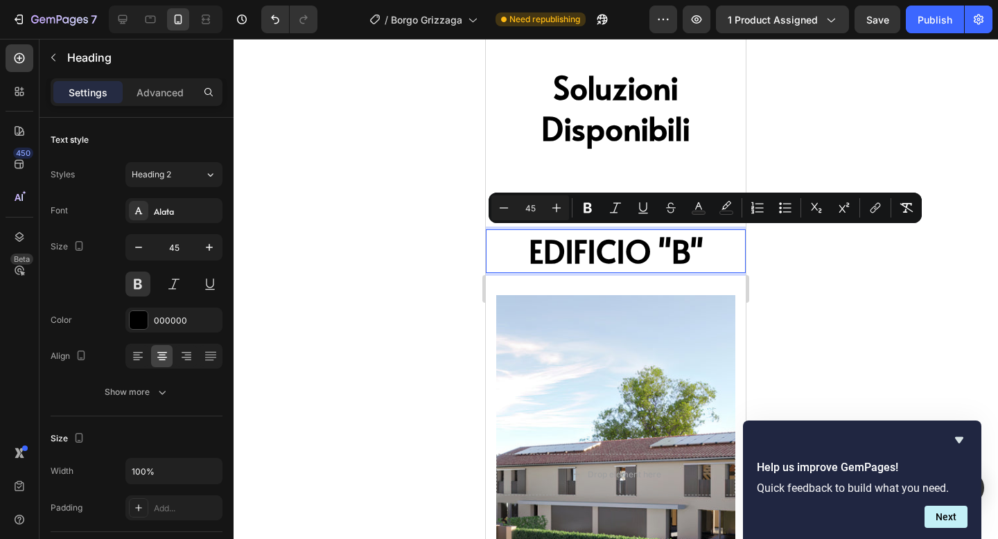
click at [681, 249] on span "EDIFICIO "B"" at bounding box center [616, 251] width 175 height 44
click at [692, 260] on span "EDIFICIO "B"" at bounding box center [616, 251] width 175 height 44
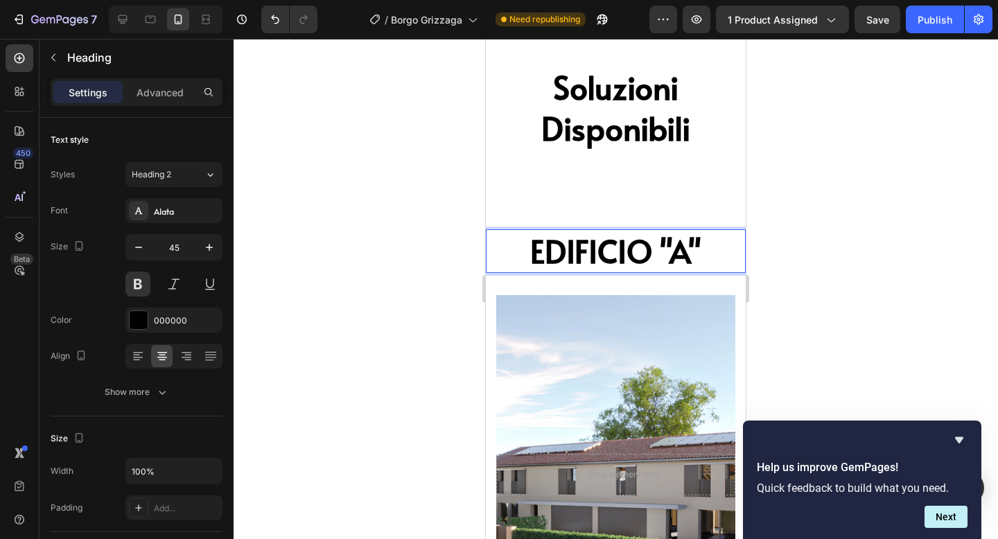
click at [816, 184] on div at bounding box center [616, 289] width 765 height 500
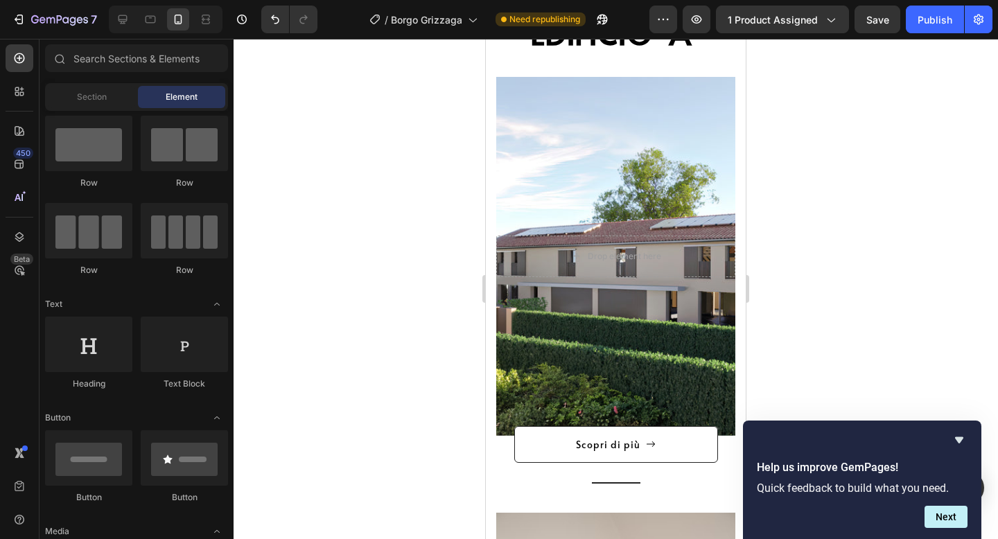
scroll to position [1998, 0]
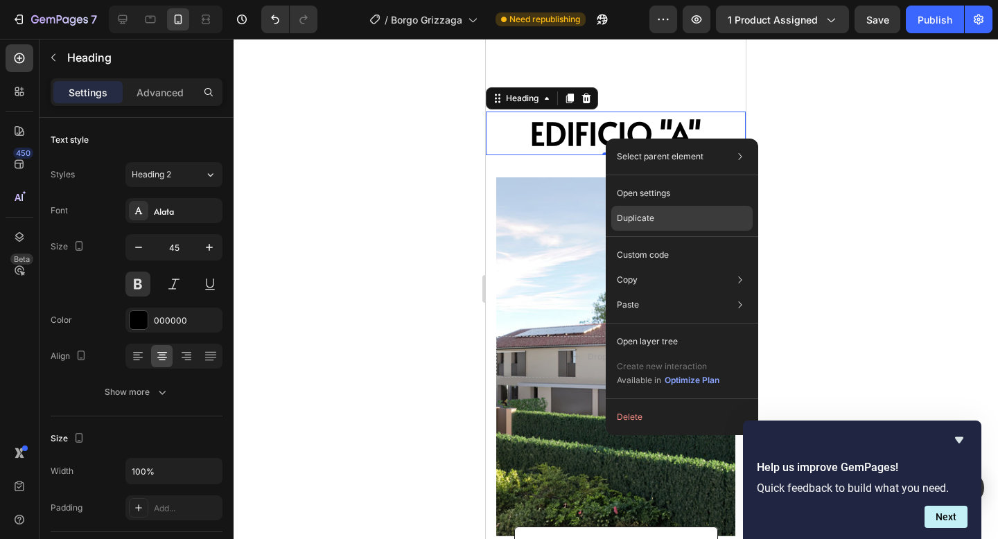
click at [642, 220] on p "Duplicate" at bounding box center [635, 218] width 37 height 12
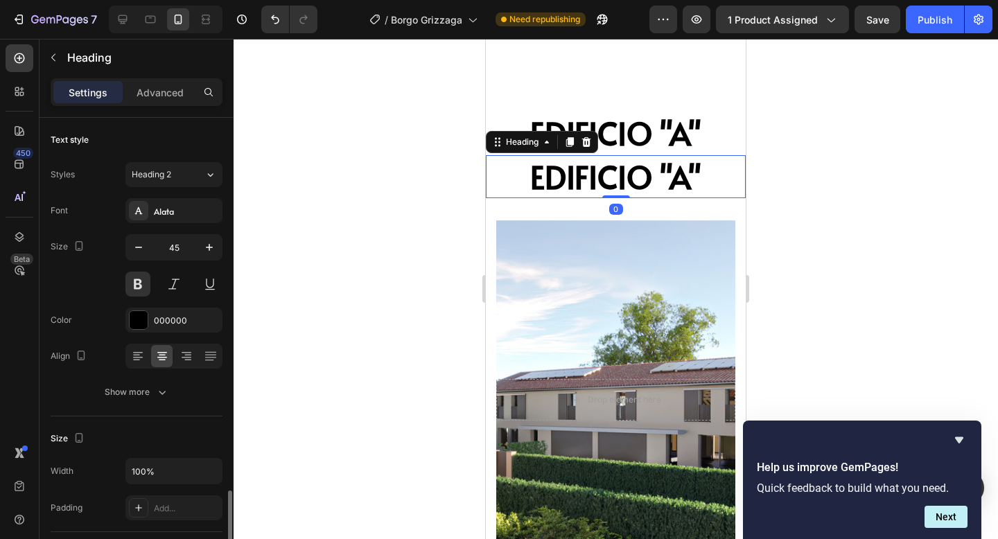
scroll to position [247, 0]
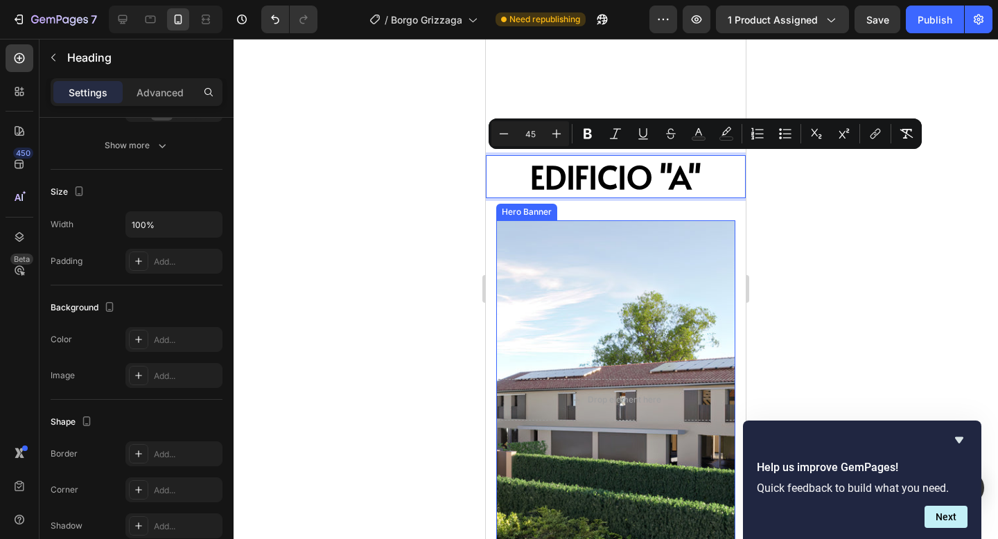
drag, startPoint x: 614, startPoint y: 168, endPoint x: 621, endPoint y: 459, distance: 290.5
click at [819, 298] on div at bounding box center [616, 289] width 765 height 500
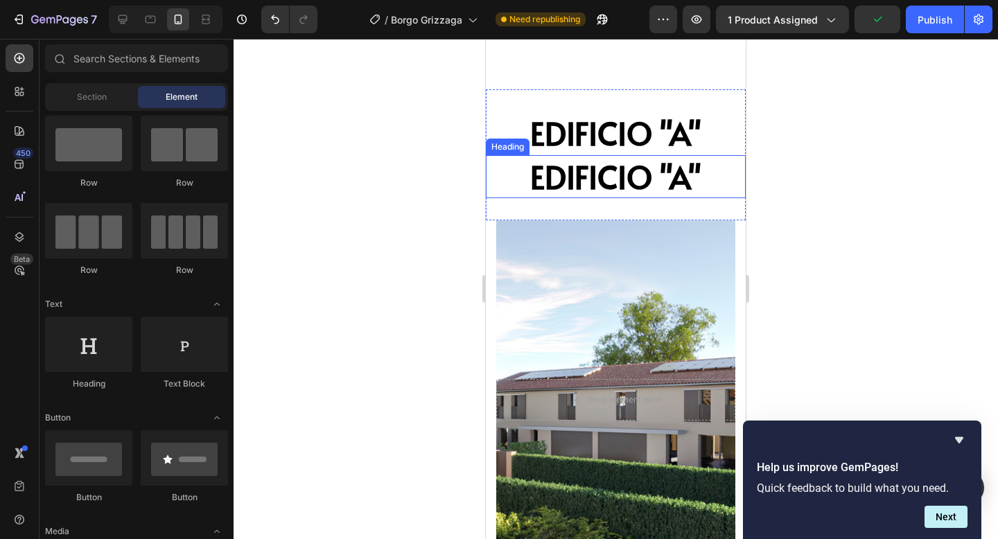
click at [729, 182] on p "⁠⁠⁠⁠⁠⁠⁠ EDIFICIO "A"" at bounding box center [615, 177] width 257 height 41
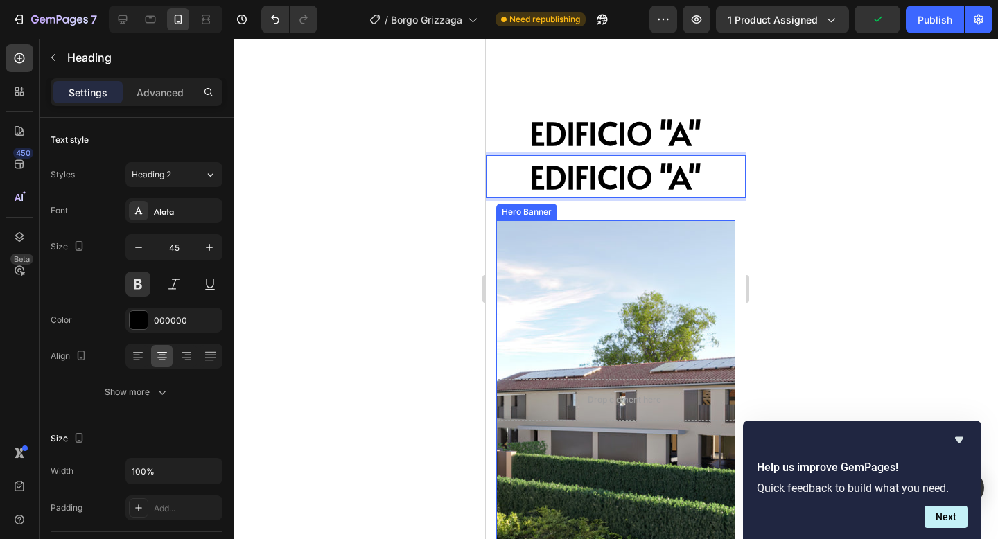
drag, startPoint x: 729, startPoint y: 182, endPoint x: 718, endPoint y: 364, distance: 182.6
click at [795, 300] on div at bounding box center [616, 289] width 765 height 500
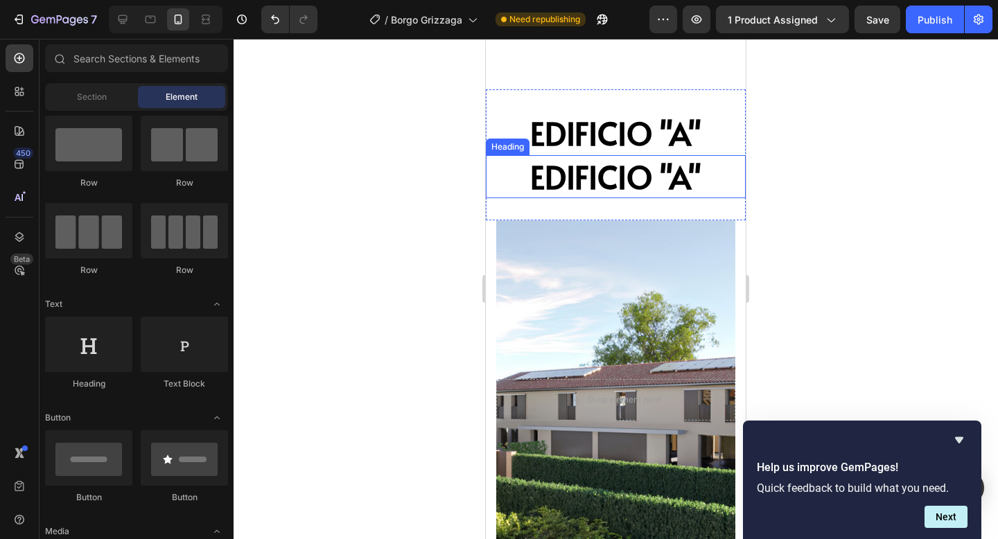
click at [491, 168] on p "⁠⁠⁠⁠⁠⁠⁠ EDIFICIO "A"" at bounding box center [615, 177] width 257 height 41
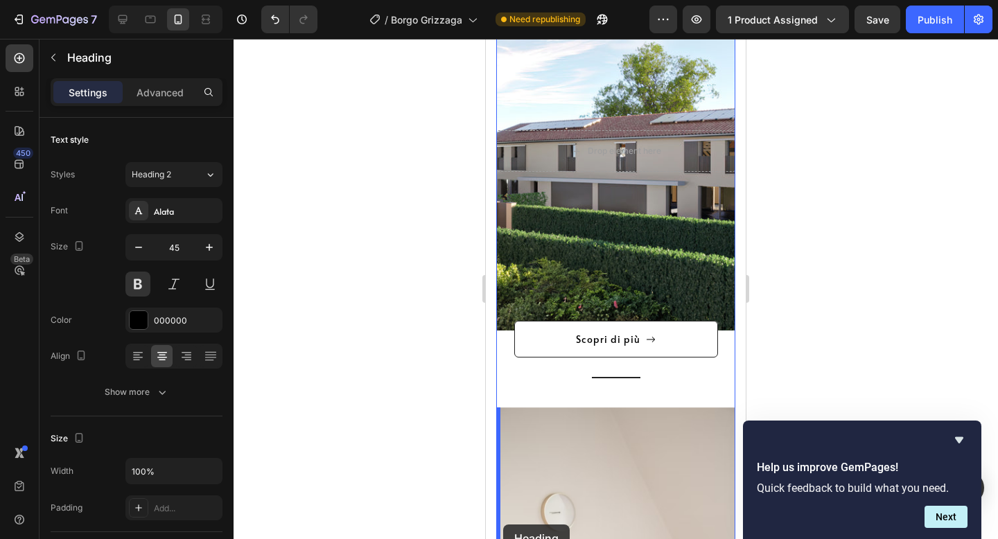
scroll to position [2308, 0]
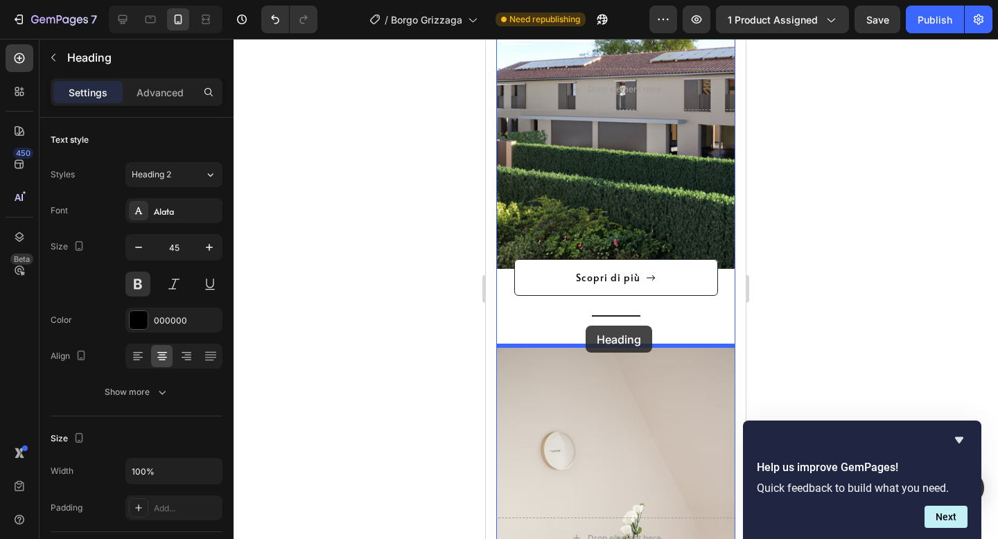
drag, startPoint x: 497, startPoint y: 145, endPoint x: 586, endPoint y: 326, distance: 201.5
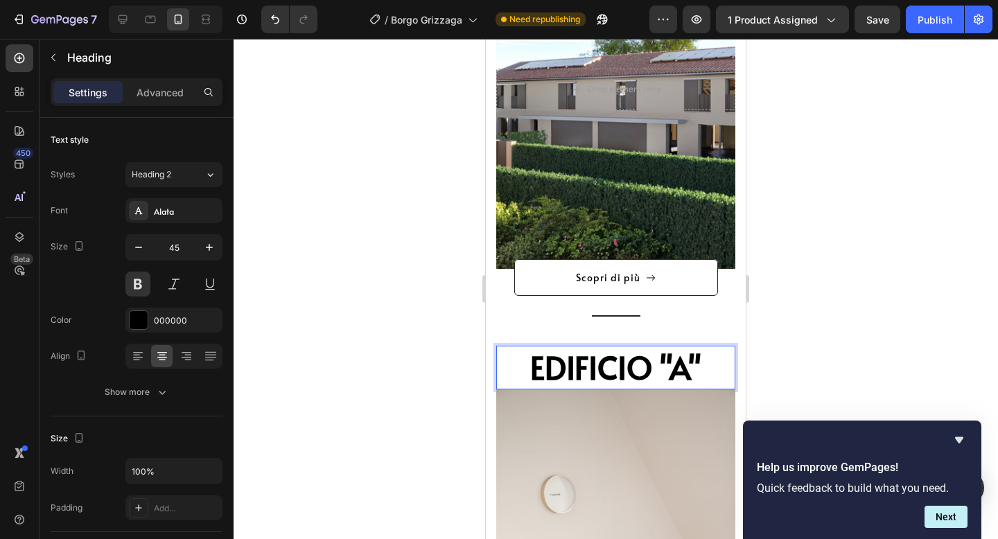
click at [681, 372] on span "EDIFICIO "A"" at bounding box center [615, 367] width 171 height 44
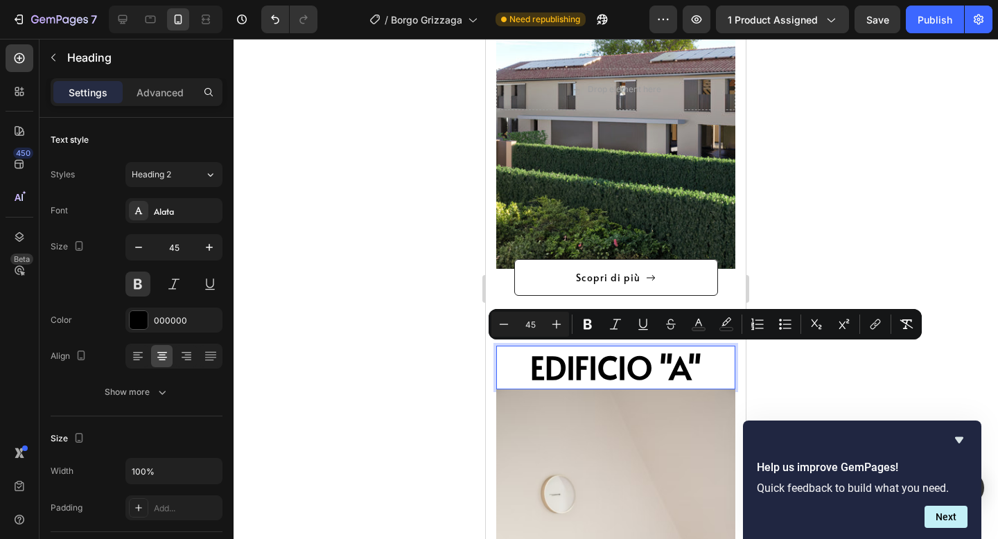
click at [681, 372] on span "EDIFICIO "A"" at bounding box center [615, 367] width 171 height 44
click at [680, 372] on span "EDIFICIO "A"" at bounding box center [615, 367] width 171 height 44
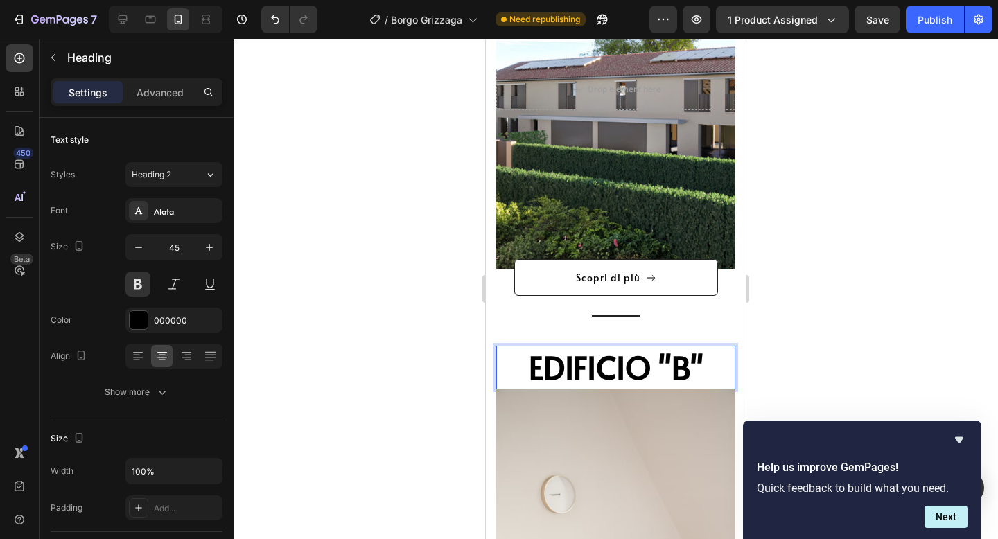
click at [908, 263] on div at bounding box center [616, 289] width 765 height 500
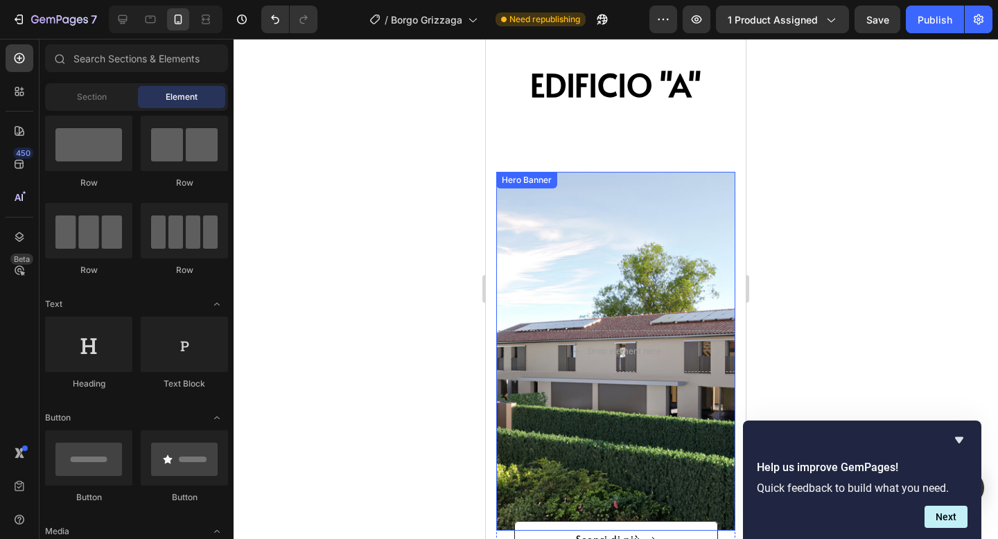
scroll to position [2027, 0]
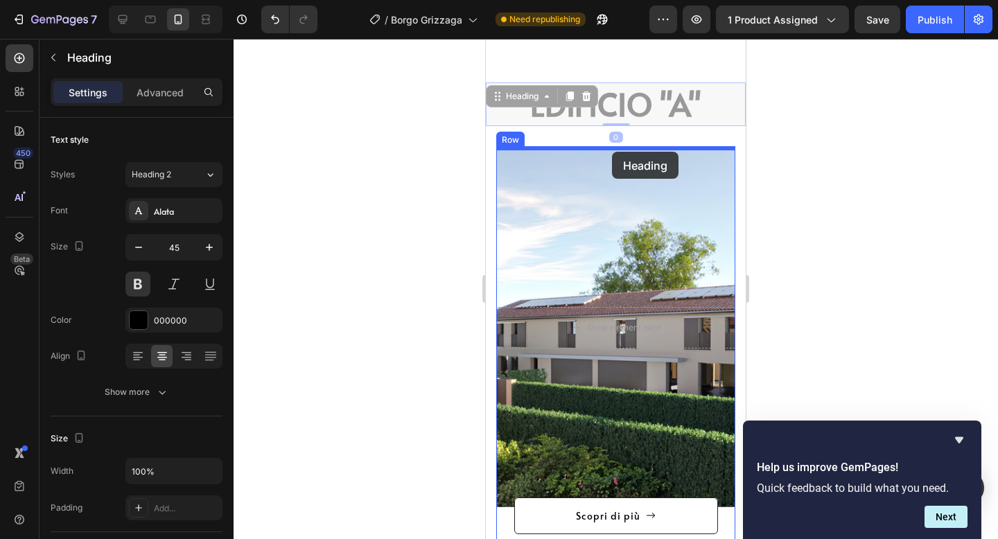
drag, startPoint x: 621, startPoint y: 106, endPoint x: 612, endPoint y: 153, distance: 47.3
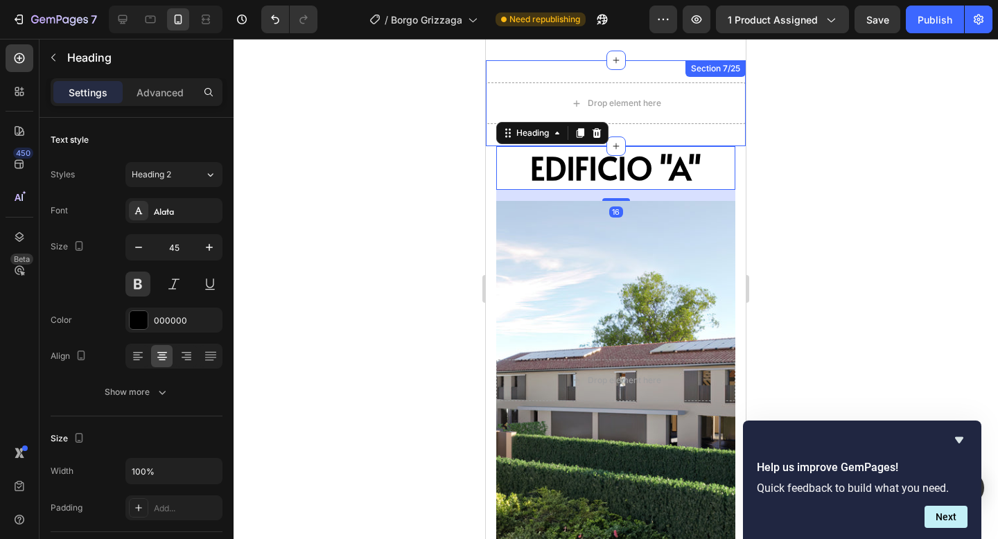
click at [845, 119] on div at bounding box center [616, 289] width 765 height 500
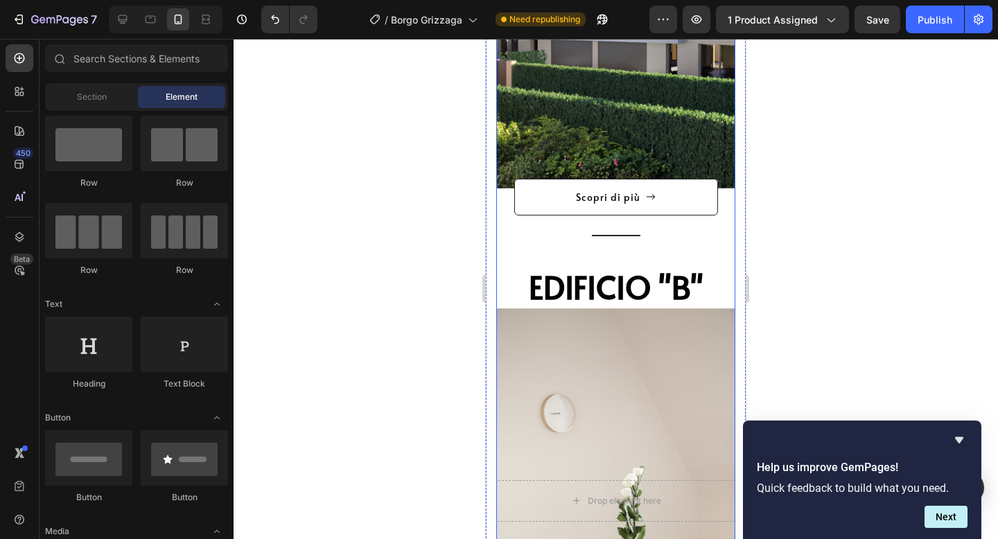
scroll to position [2415, 0]
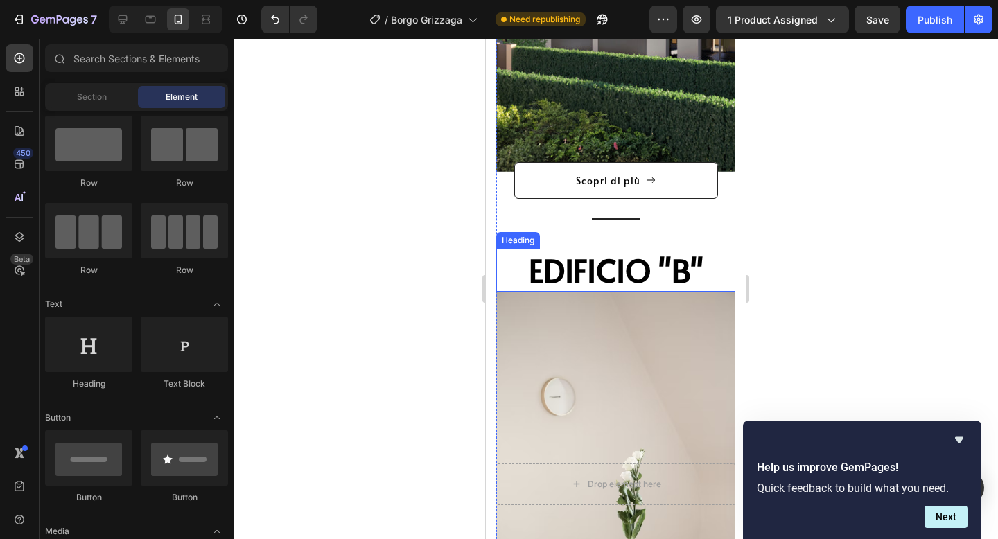
click at [638, 284] on span "EDIFICIO "B"" at bounding box center [616, 270] width 175 height 44
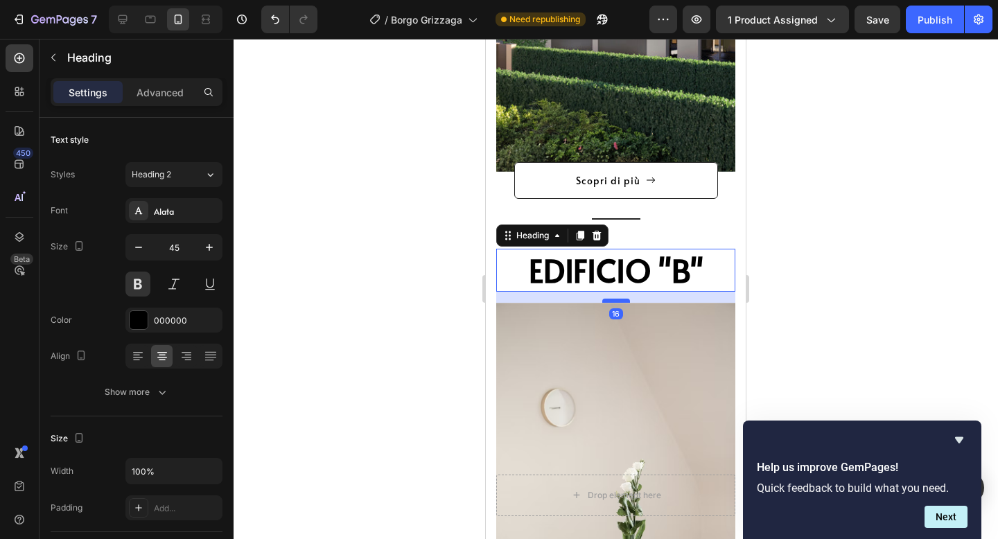
drag, startPoint x: 616, startPoint y: 290, endPoint x: 616, endPoint y: 301, distance: 11.1
click at [616, 301] on div at bounding box center [616, 301] width 28 height 4
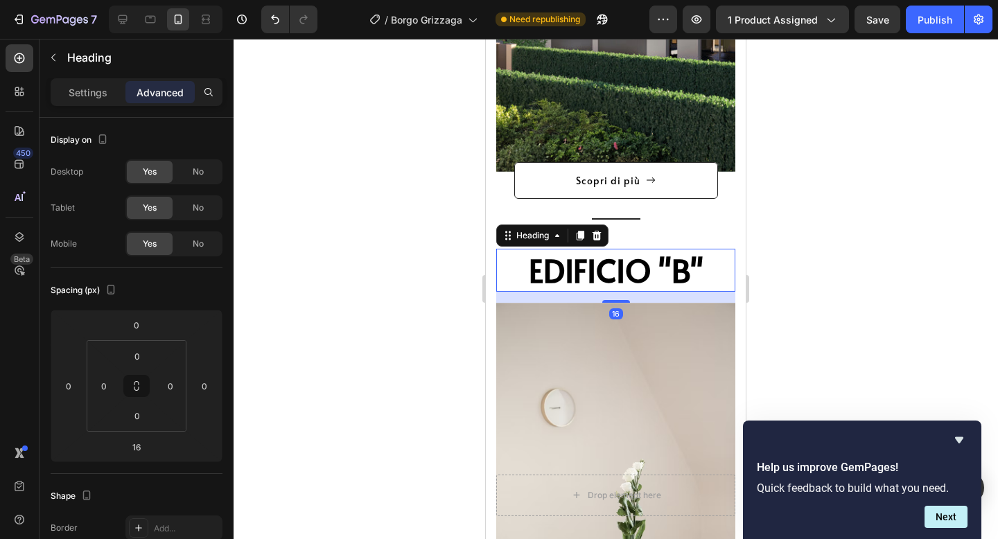
click at [862, 238] on div at bounding box center [616, 289] width 765 height 500
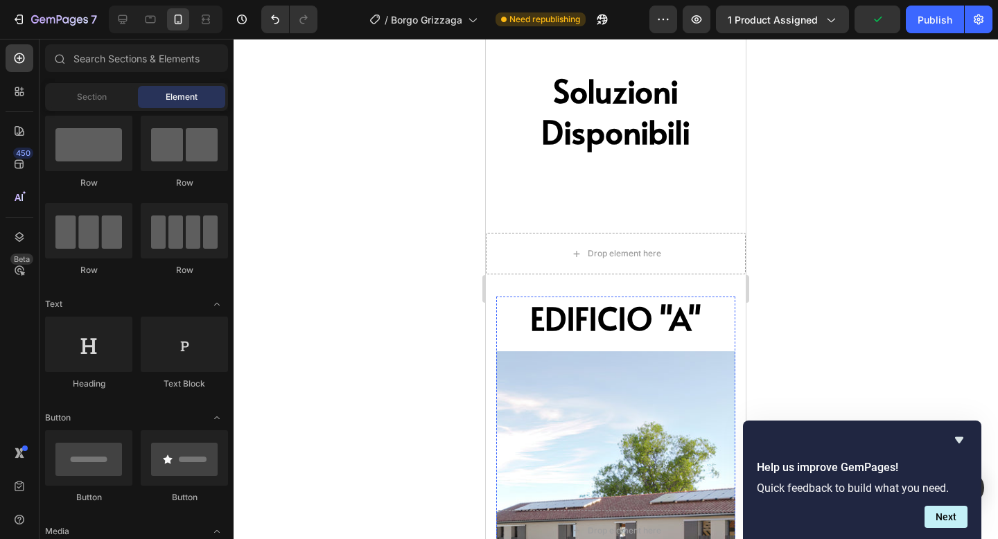
scroll to position [1876, 0]
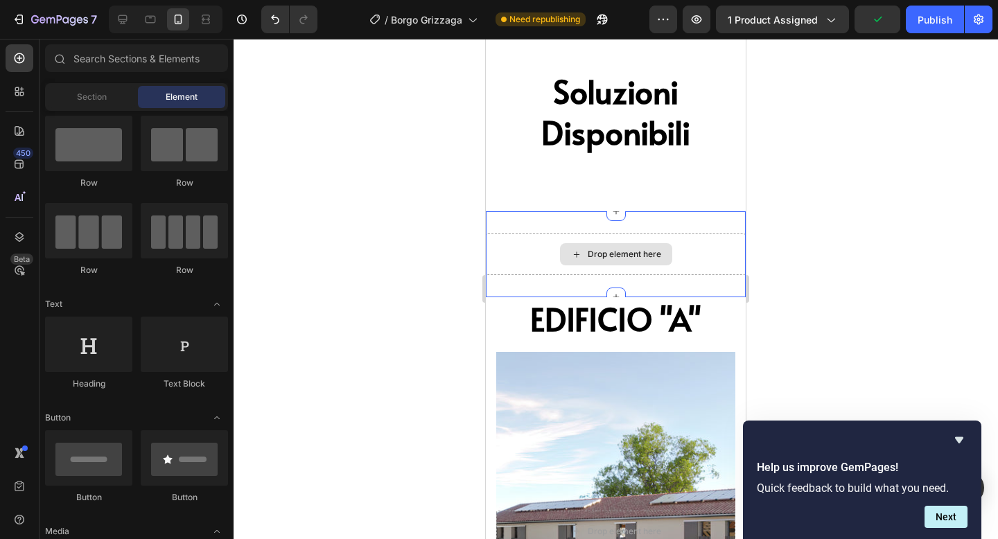
click at [611, 238] on div "Drop element here" at bounding box center [616, 255] width 260 height 42
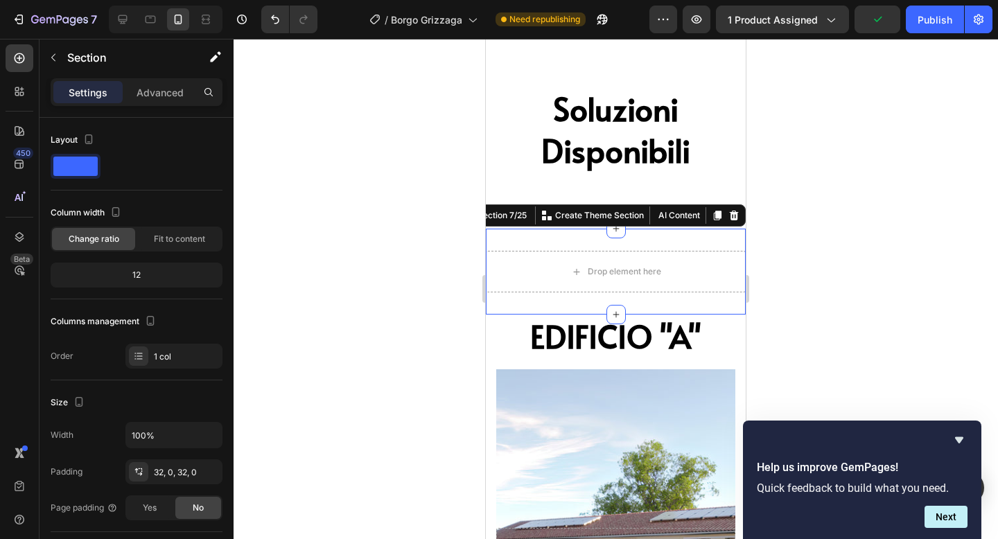
click at [729, 210] on icon at bounding box center [734, 215] width 11 height 11
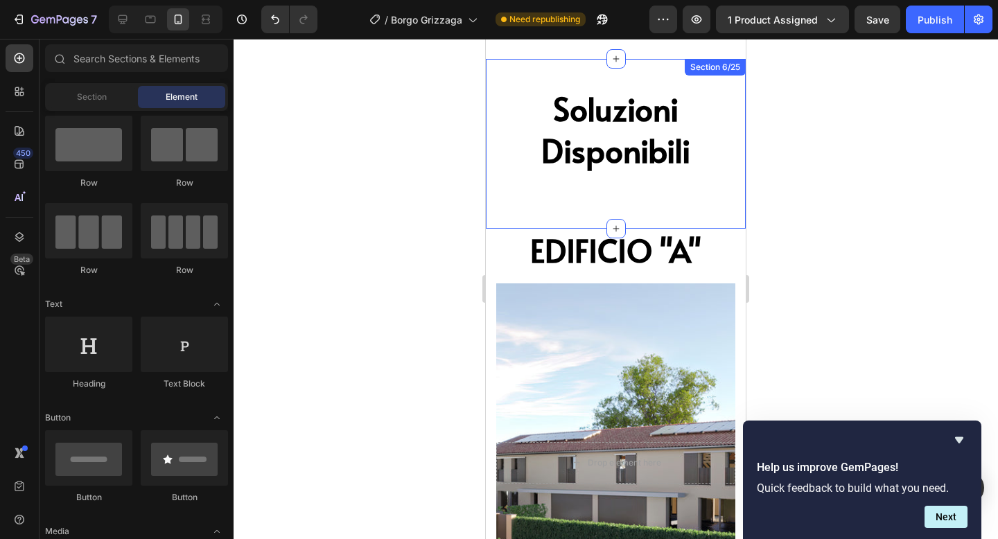
click at [683, 180] on div "Soluzioni Disponibili Heading" at bounding box center [616, 133] width 232 height 134
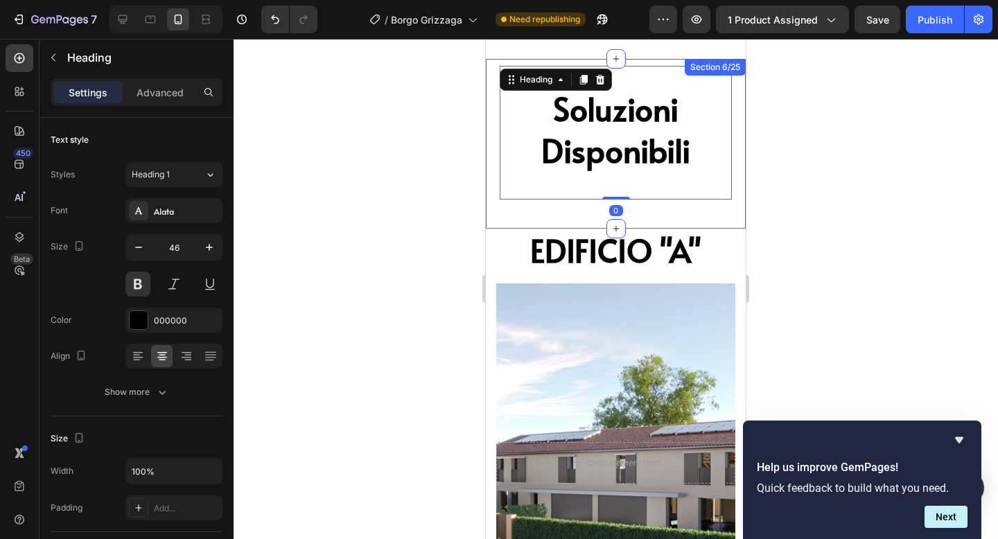
click at [670, 191] on div "Soluzioni Disponibili Heading 0 venduto Button Hero Banner edificio a Heading e…" at bounding box center [616, 144] width 260 height 171
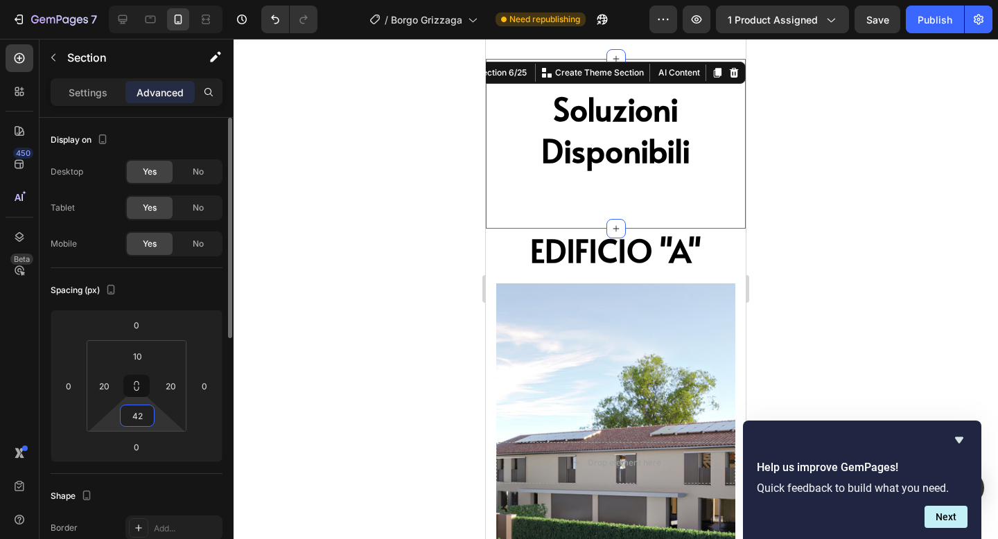
click at [140, 412] on input "42" at bounding box center [137, 416] width 28 height 21
type input "0"
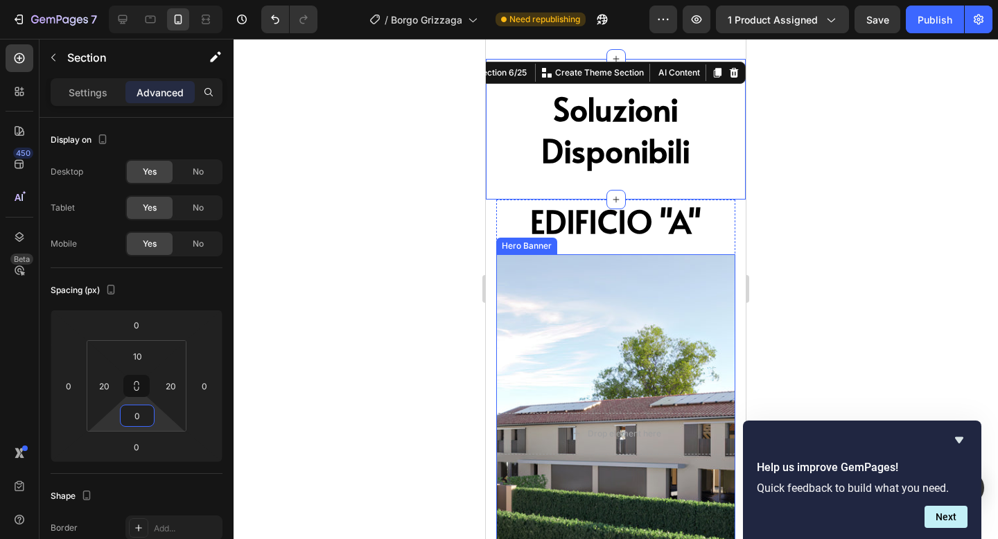
click at [830, 308] on div at bounding box center [616, 289] width 765 height 500
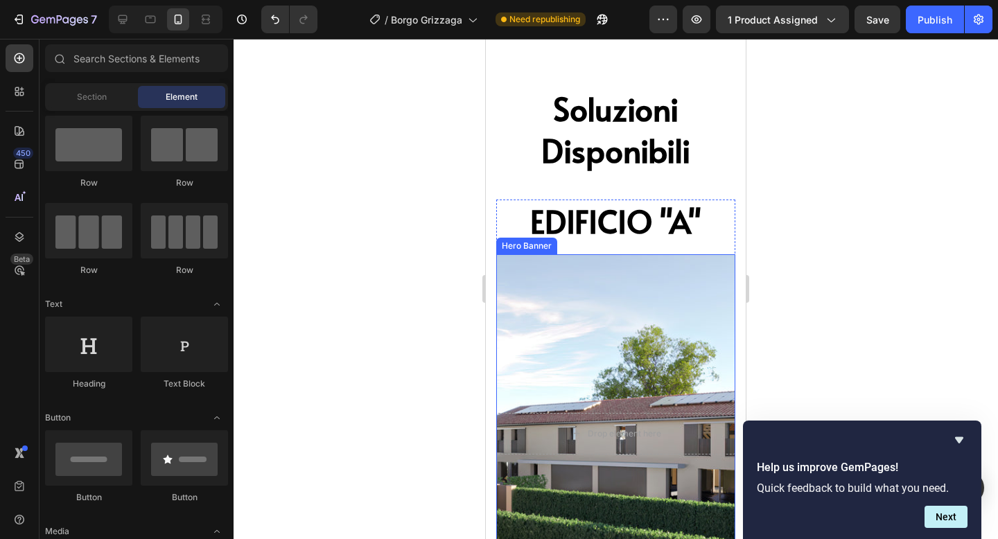
click at [838, 151] on div at bounding box center [616, 289] width 765 height 500
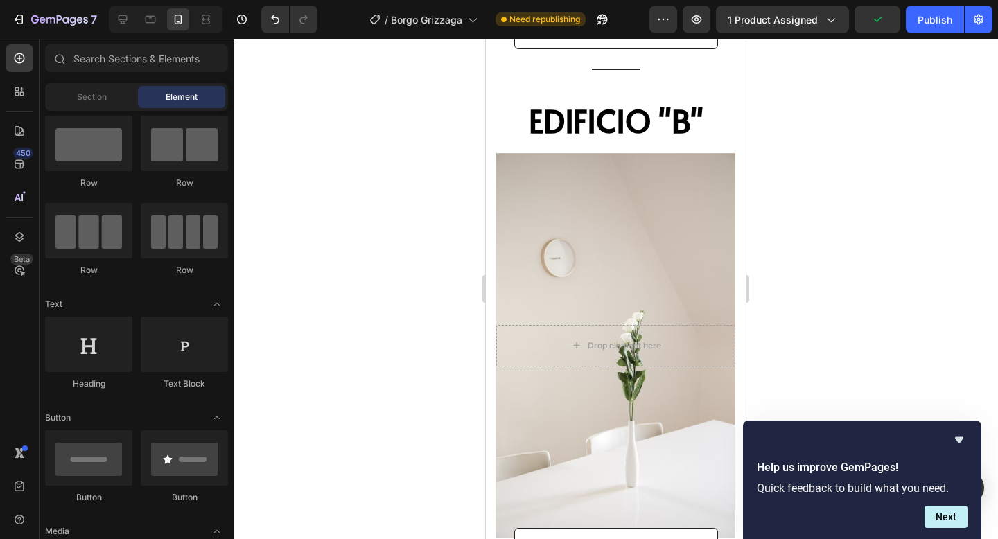
scroll to position [2450, 0]
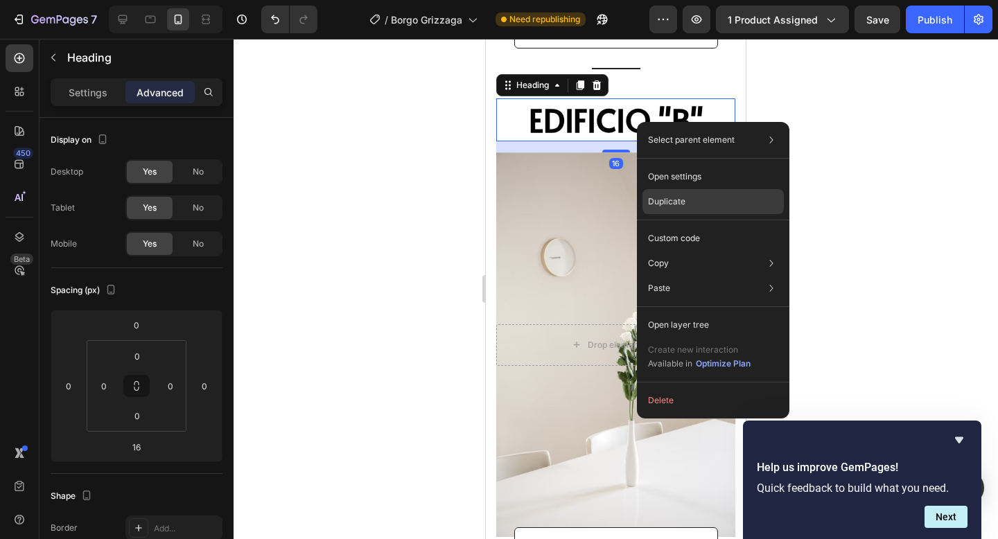
click at [671, 207] on p "Duplicate" at bounding box center [666, 201] width 37 height 12
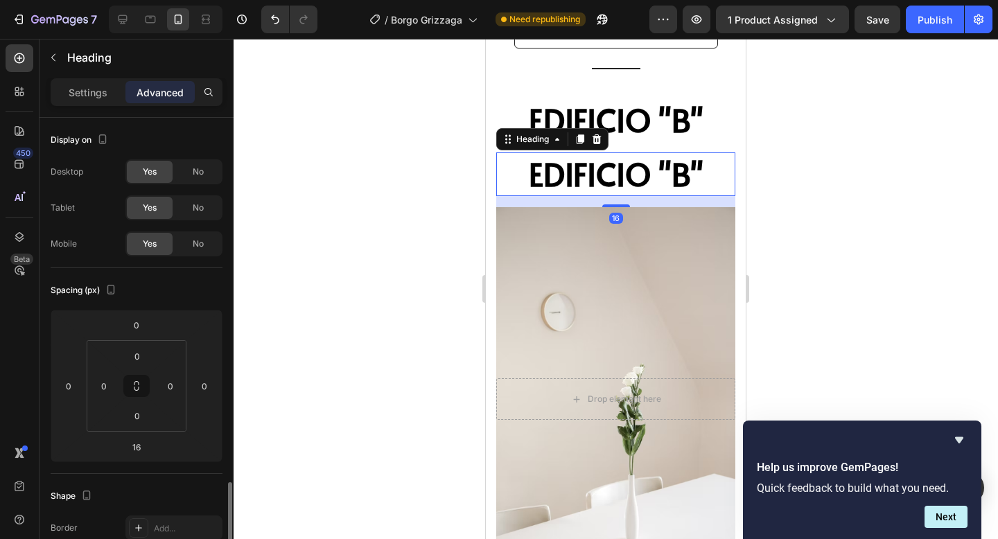
scroll to position [247, 0]
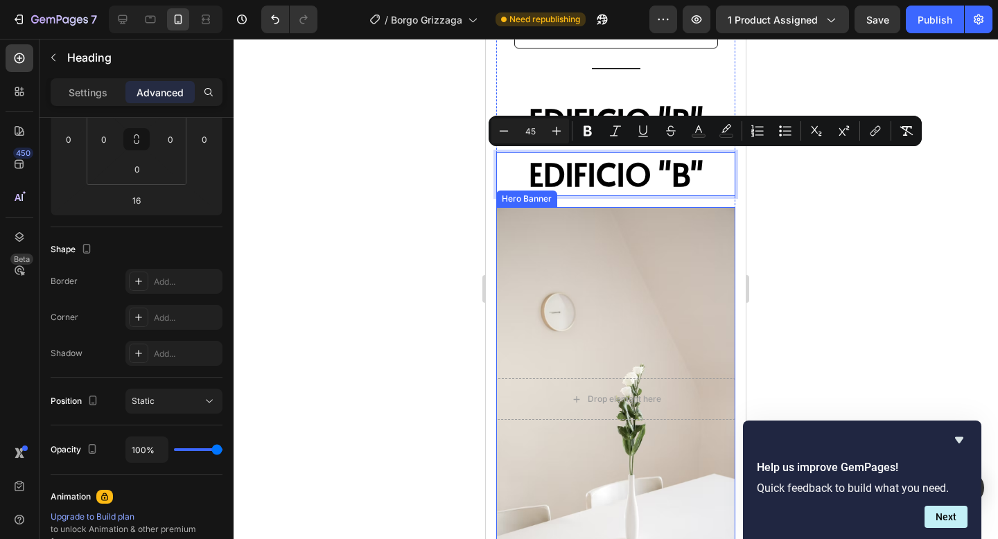
drag, startPoint x: 637, startPoint y: 173, endPoint x: 631, endPoint y: 284, distance: 111.0
click at [507, 149] on div "Title Line ⁠⁠⁠⁠⁠⁠⁠ EDIFICIO "B" Heading EDIFICIO "B" Heading 16 Drop element he…" at bounding box center [615, 334] width 239 height 570
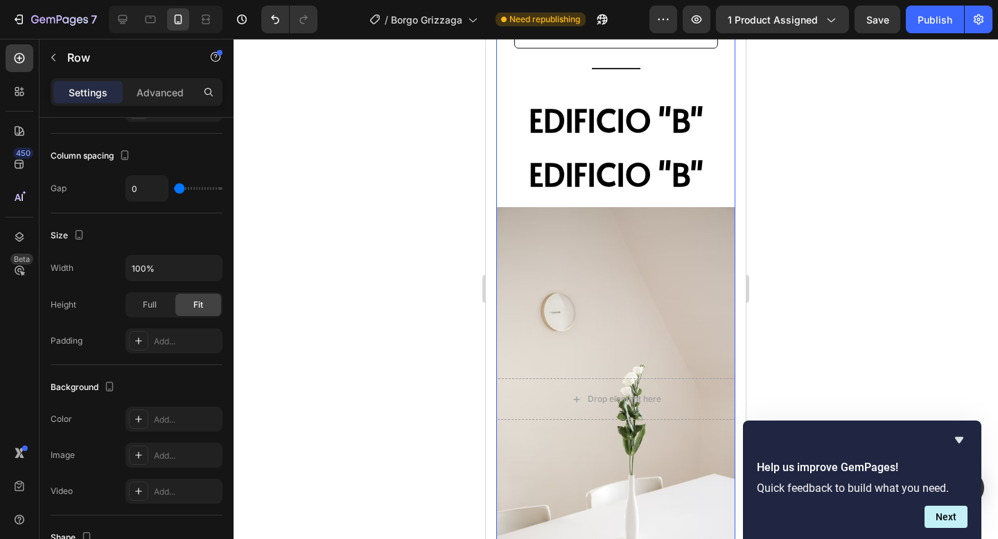
scroll to position [0, 0]
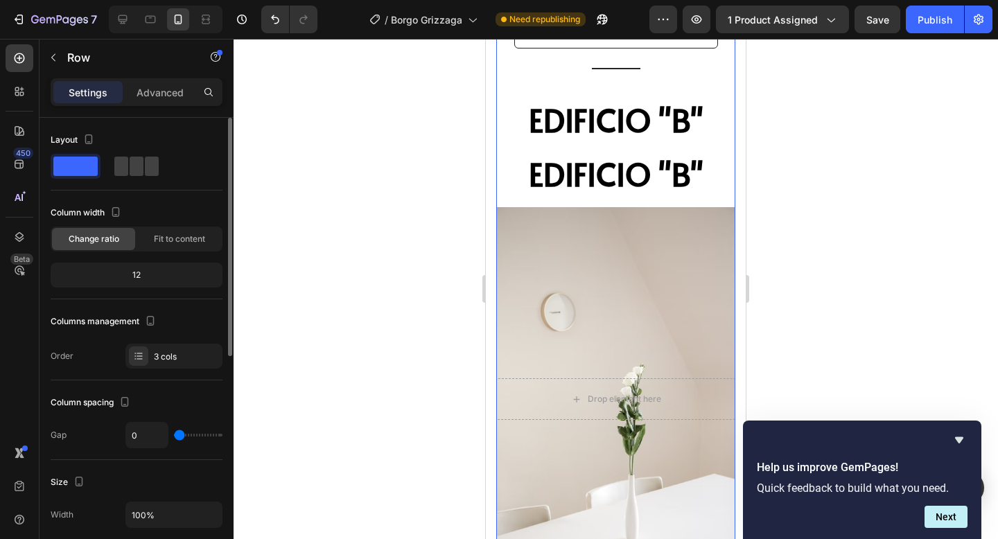
click at [507, 159] on p "⁠⁠⁠⁠⁠⁠⁠ EDIFICIO "B"" at bounding box center [616, 174] width 236 height 41
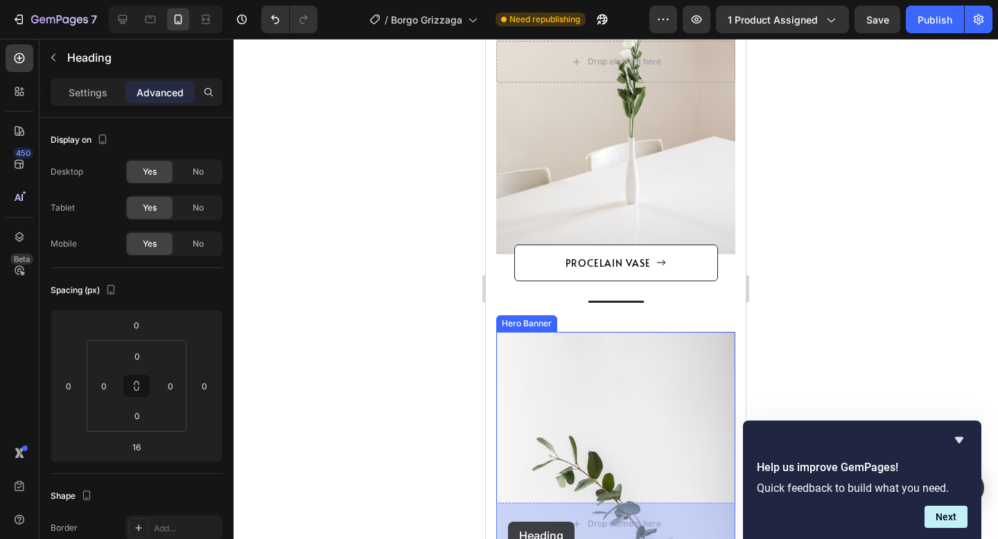
scroll to position [2823, 0]
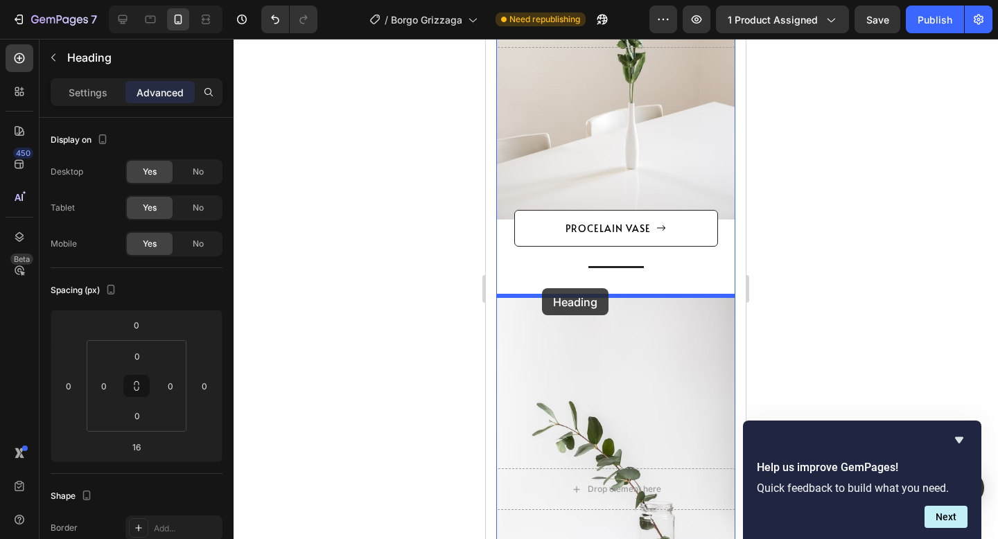
drag, startPoint x: 506, startPoint y: 139, endPoint x: 542, endPoint y: 289, distance: 154.0
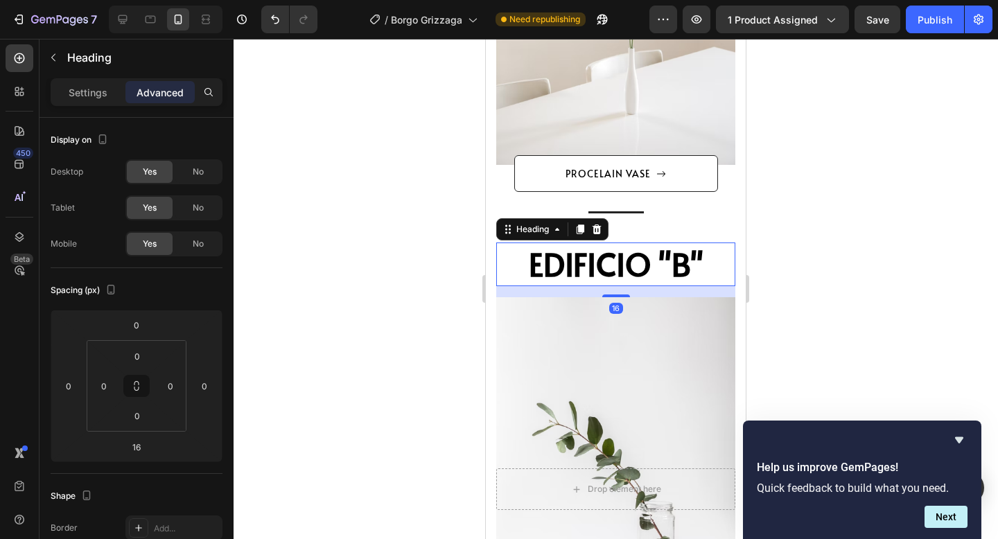
scroll to position [2769, 0]
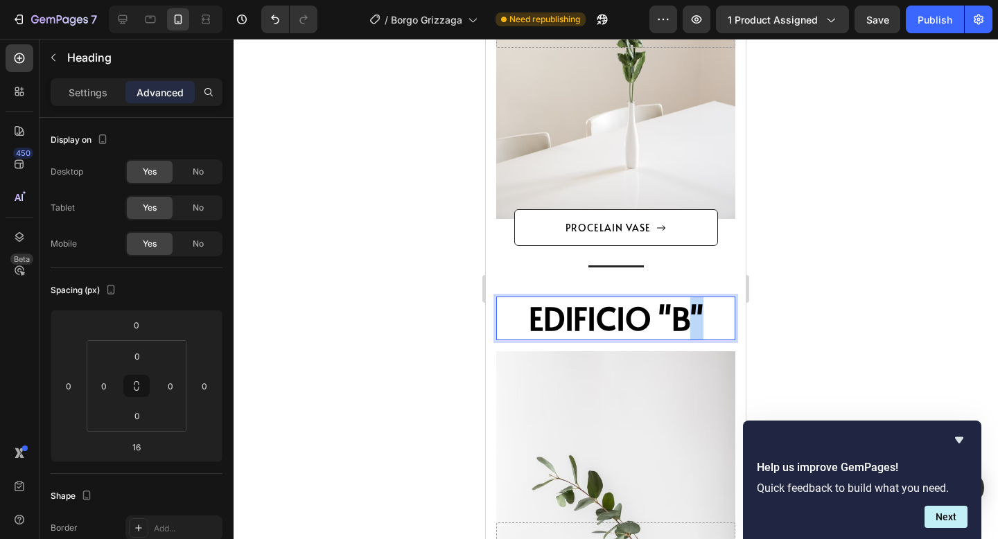
click at [678, 320] on span "EDIFICIO "B"" at bounding box center [616, 318] width 175 height 44
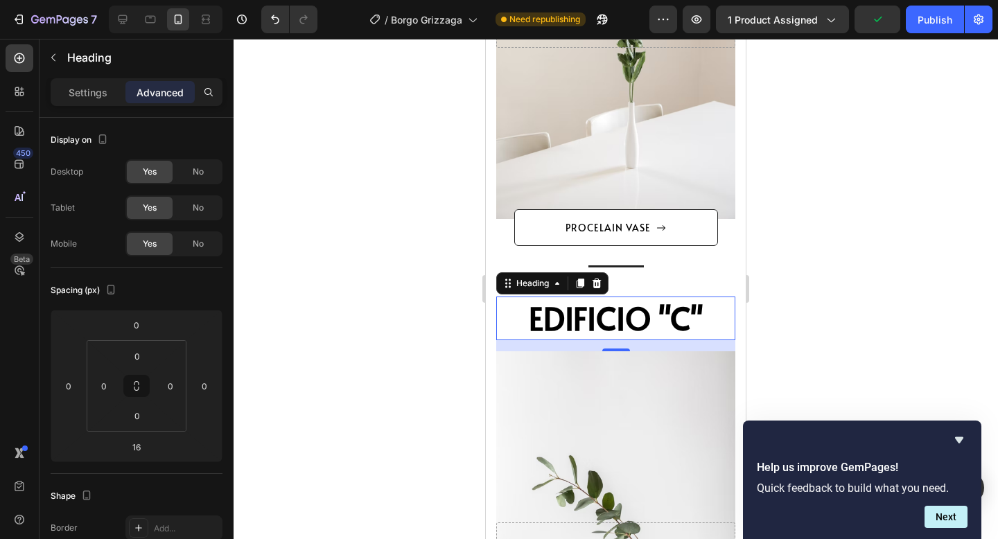
click at [882, 254] on div at bounding box center [616, 289] width 765 height 500
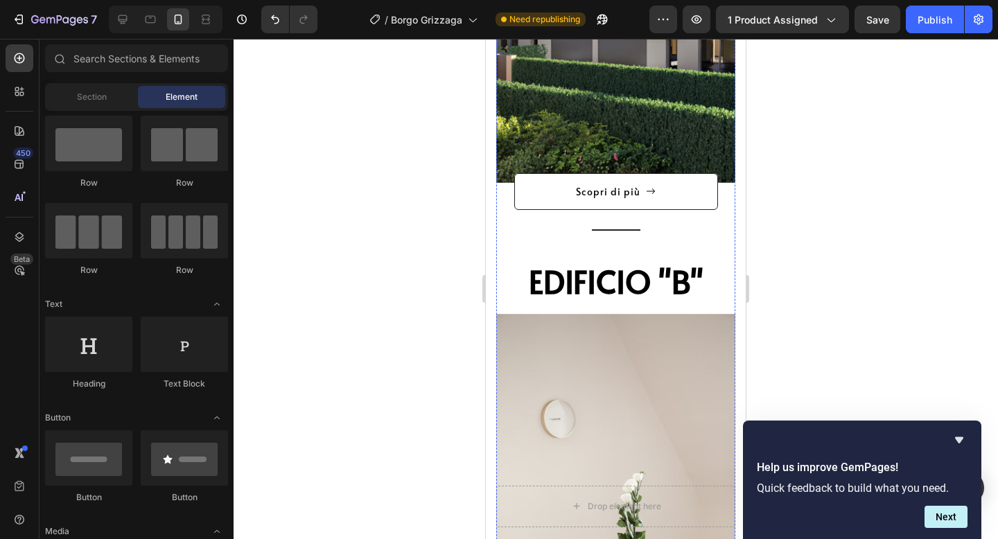
scroll to position [2288, 0]
click at [622, 358] on div "Overlay" at bounding box center [615, 507] width 239 height 385
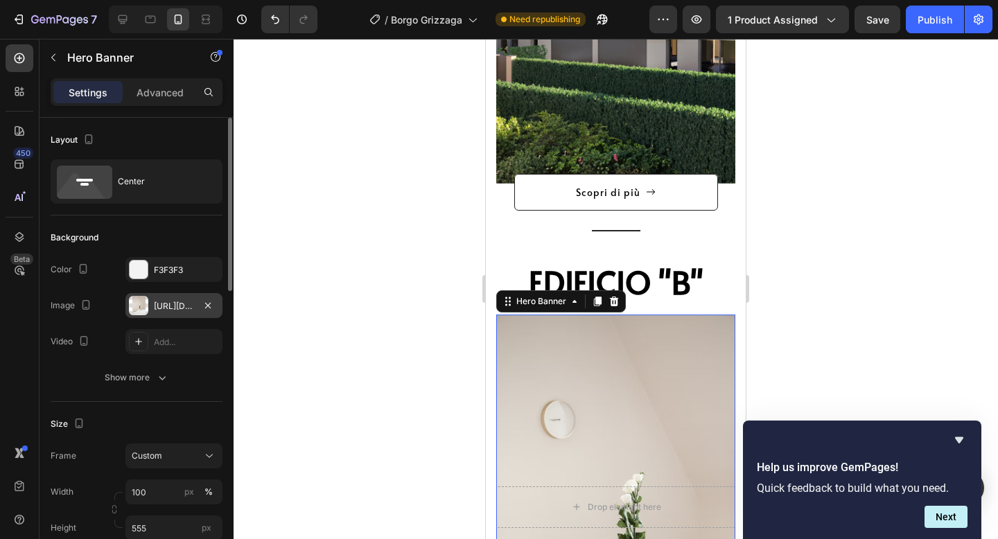
click at [184, 306] on div "https://ucarecdn.com/39d30d44-27ce-4007-ab78-b1ec6962c9eb/-/format/auto/-/previ…" at bounding box center [174, 306] width 40 height 12
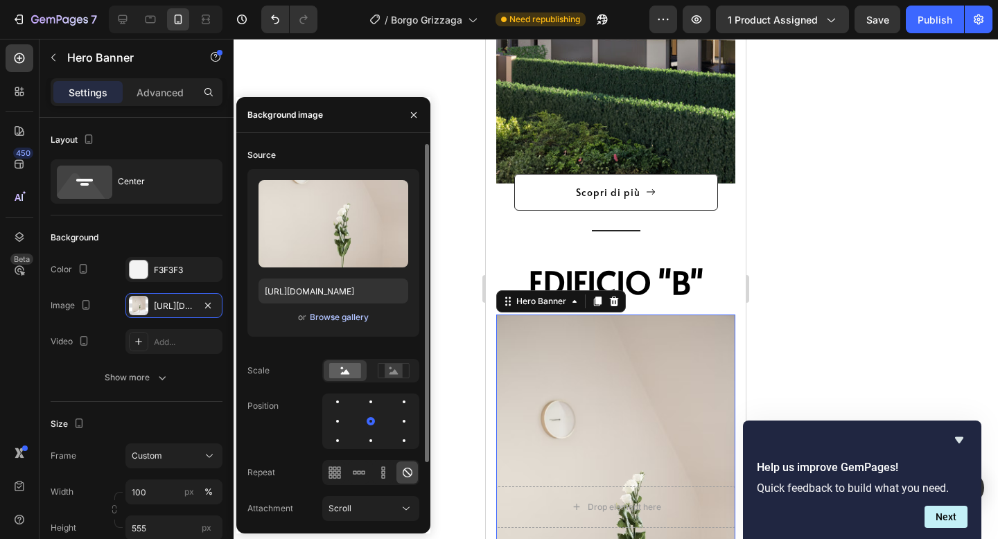
click at [323, 315] on div "Browse gallery" at bounding box center [339, 317] width 59 height 12
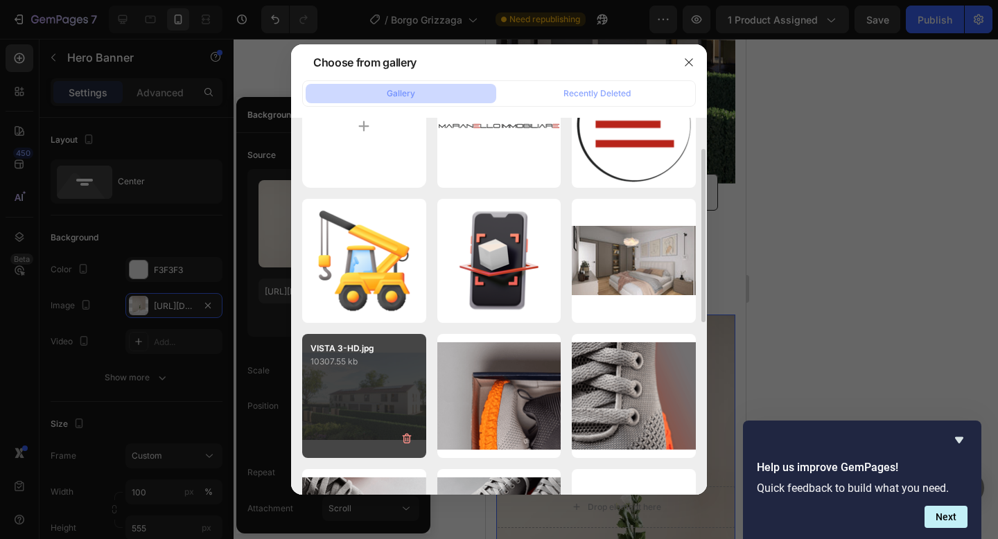
scroll to position [66, 0]
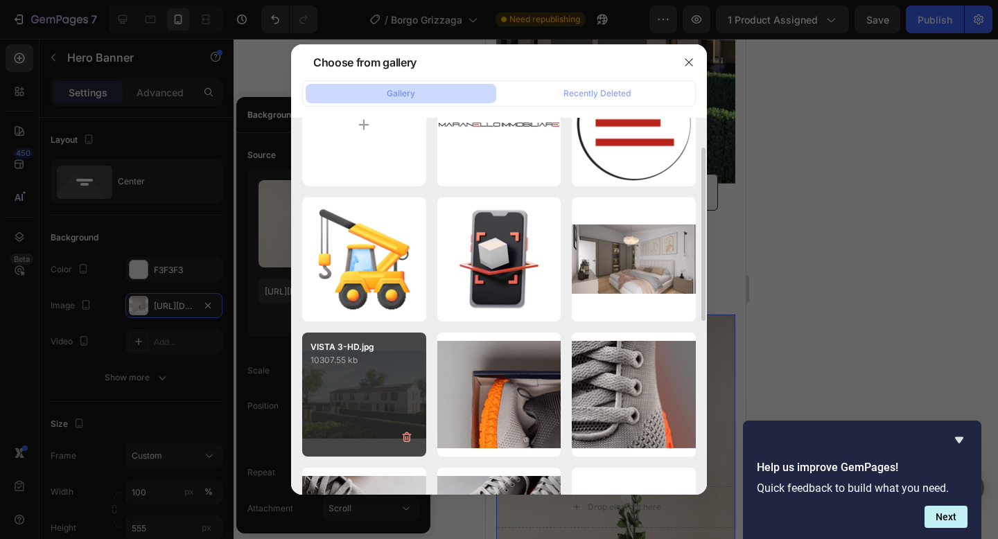
click at [381, 360] on p "10307.55 kb" at bounding box center [364, 361] width 107 height 14
type input "[URL][DOMAIN_NAME]"
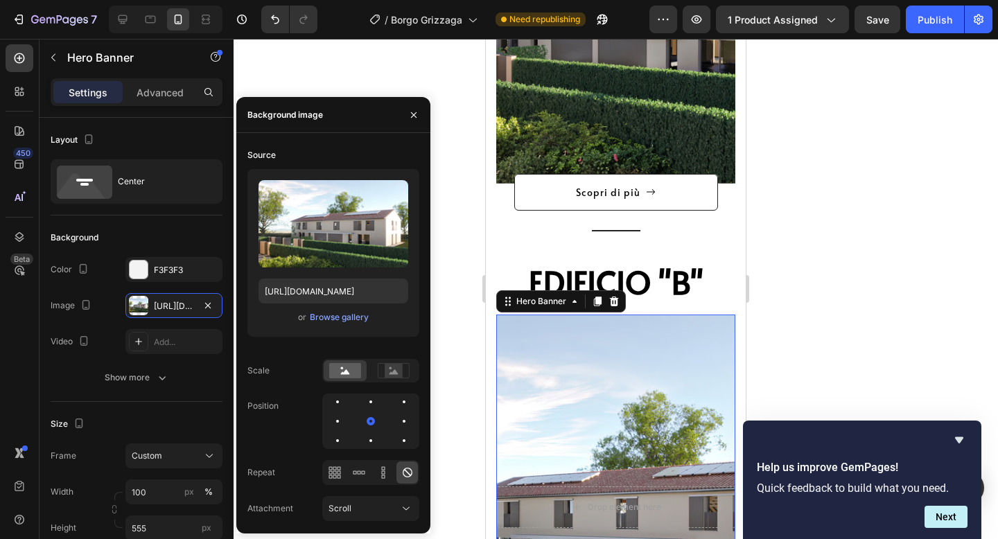
click at [842, 237] on div at bounding box center [616, 289] width 765 height 500
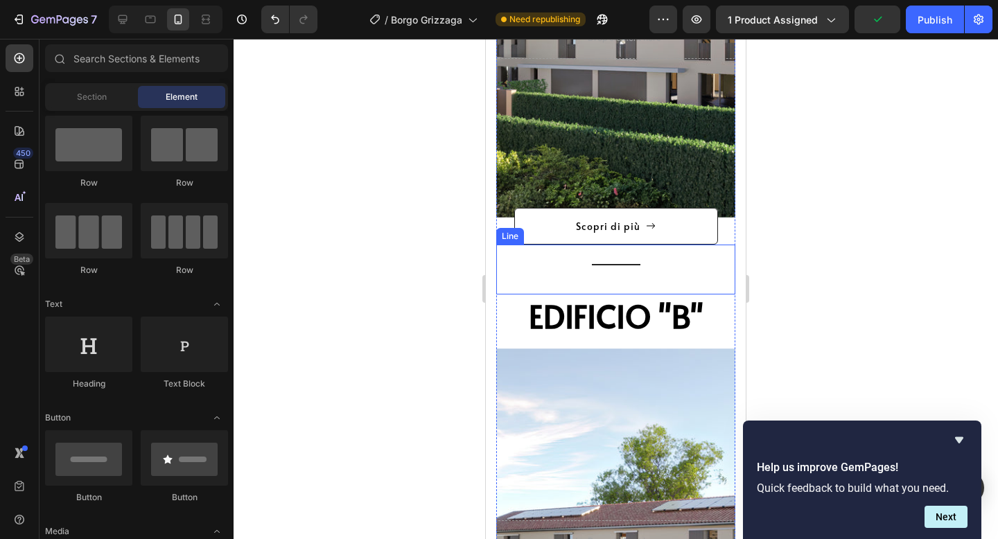
scroll to position [2242, 0]
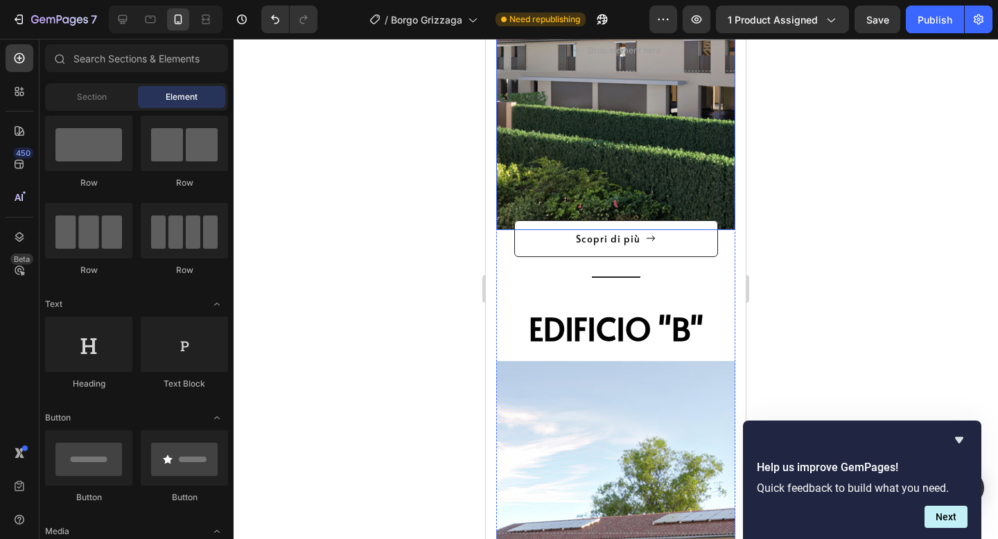
click at [638, 146] on div "Overlay" at bounding box center [615, 50] width 239 height 359
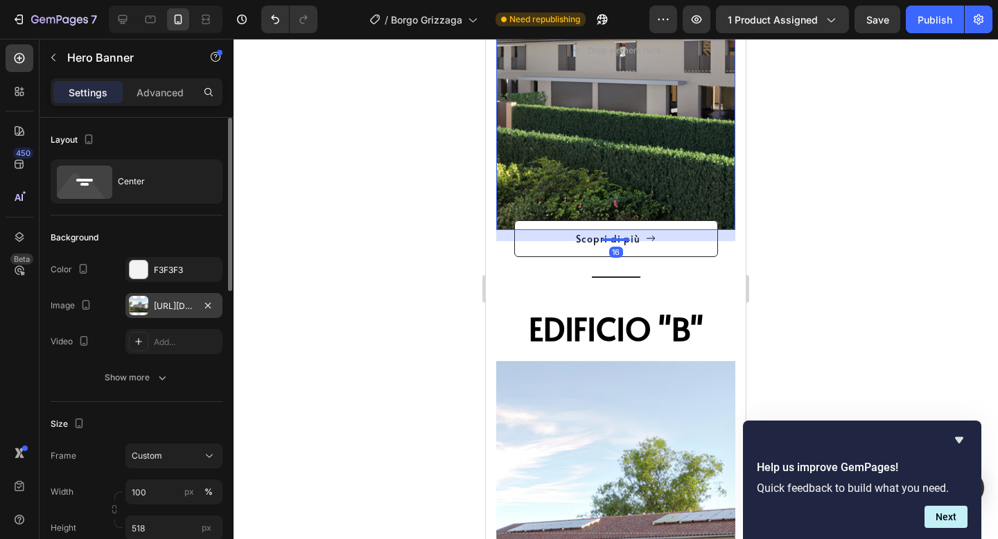
click at [163, 314] on div "[URL][DOMAIN_NAME]" at bounding box center [173, 305] width 97 height 25
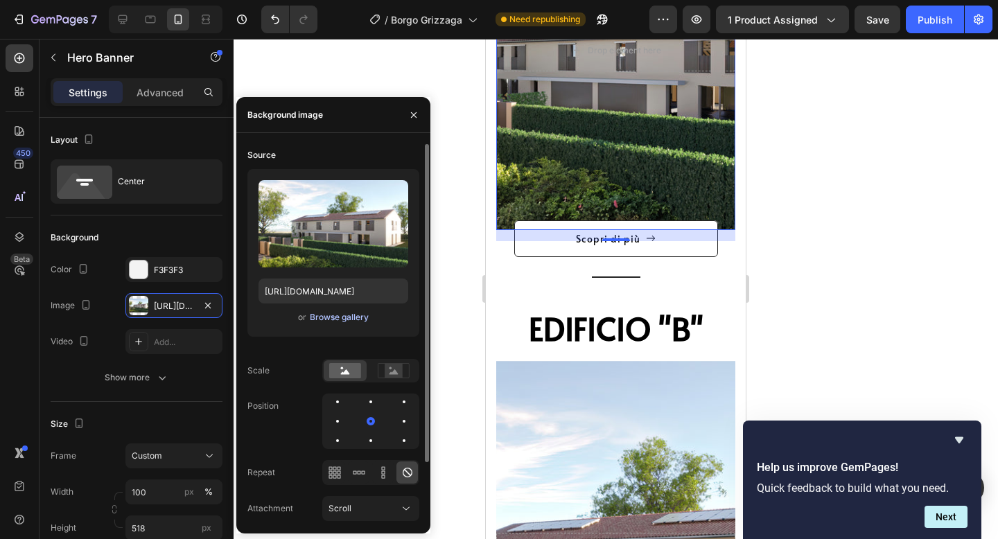
click at [354, 319] on div "Browse gallery" at bounding box center [339, 317] width 59 height 12
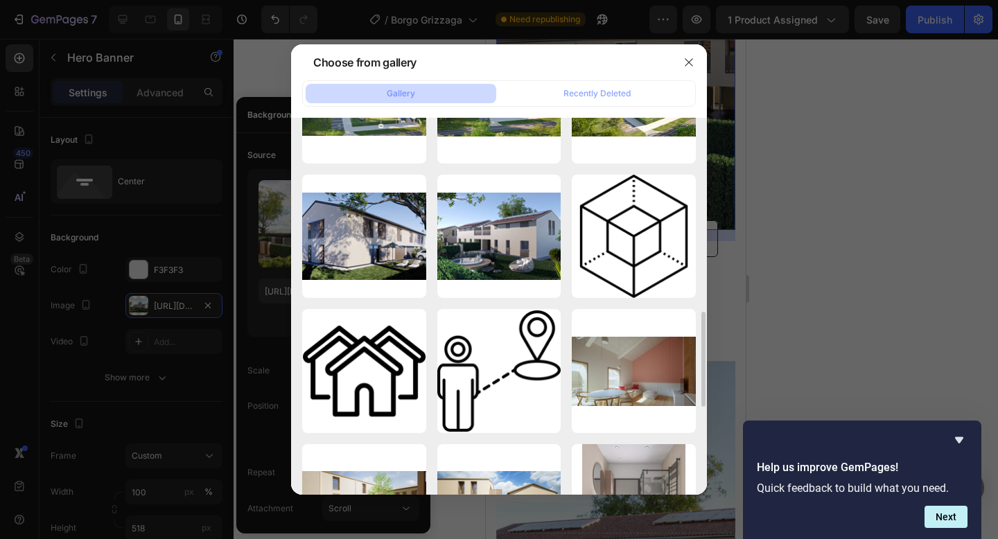
scroll to position [766, 0]
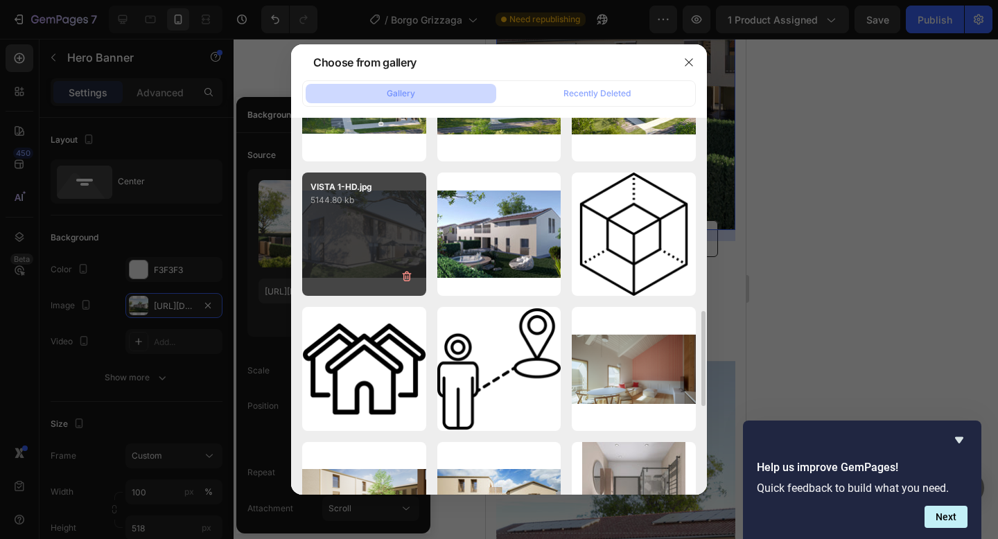
click at [395, 248] on div "VISTA 1-HD.jpg 5144.80 kb" at bounding box center [364, 235] width 124 height 124
type input "https://cdn.shopify.com/s/files/1/0938/0950/8696/files/gempages_584824658604327…"
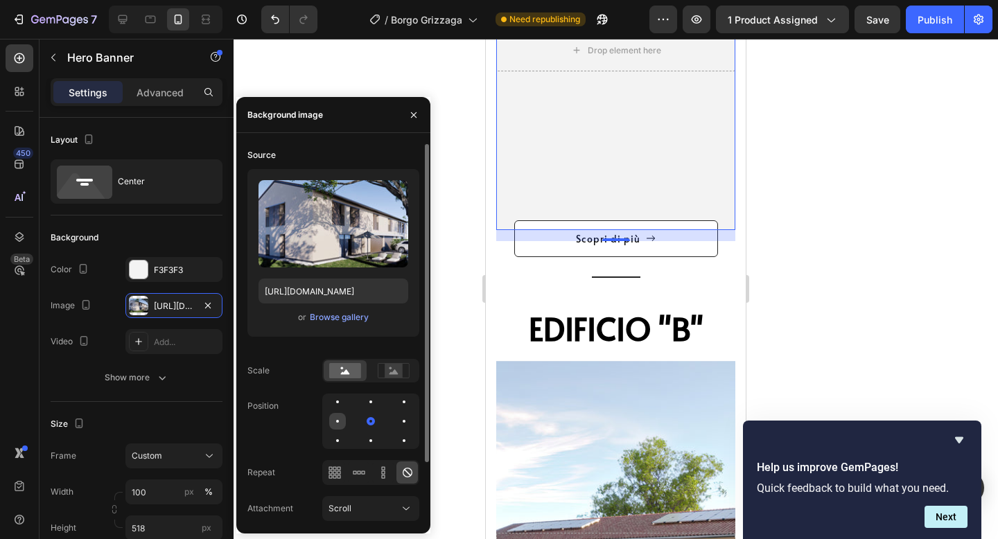
click at [337, 421] on div at bounding box center [337, 421] width 3 height 3
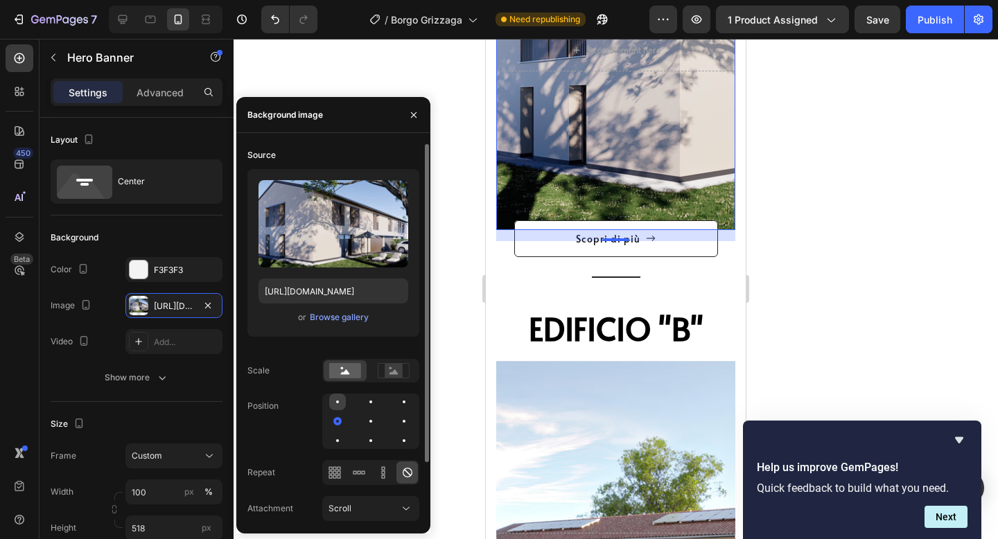
click at [337, 406] on div at bounding box center [337, 402] width 17 height 17
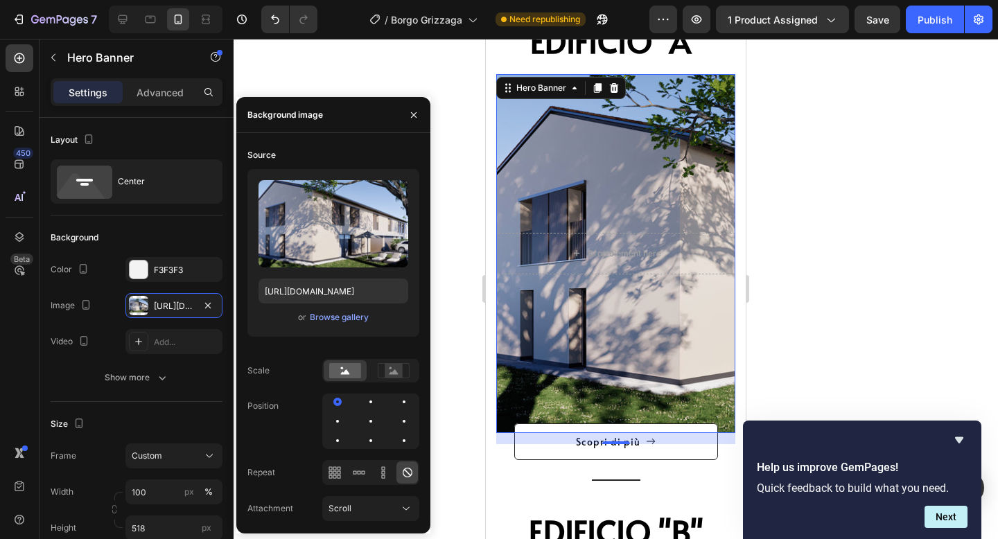
scroll to position [2031, 0]
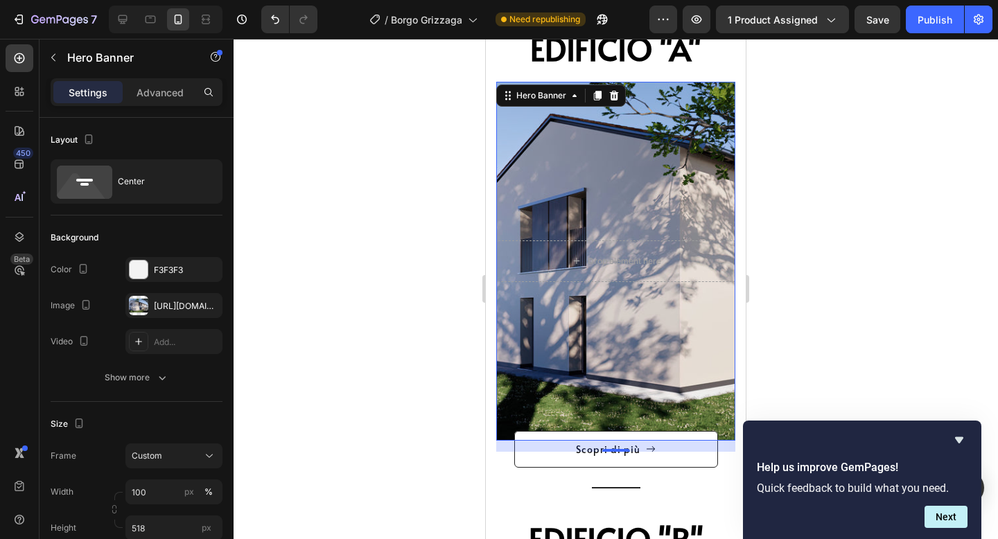
click at [846, 191] on div at bounding box center [616, 289] width 765 height 500
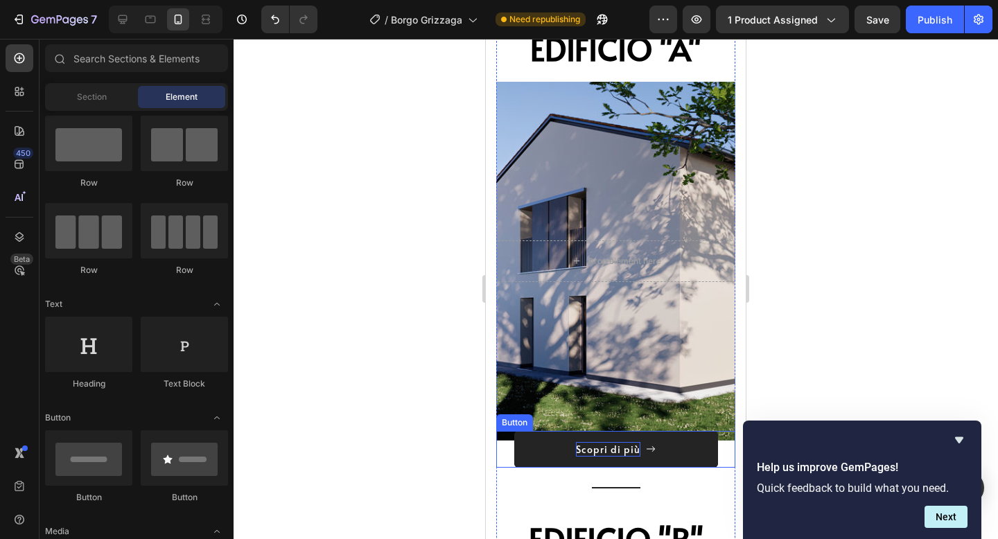
click at [625, 448] on p "Scopri di più" at bounding box center [608, 449] width 64 height 15
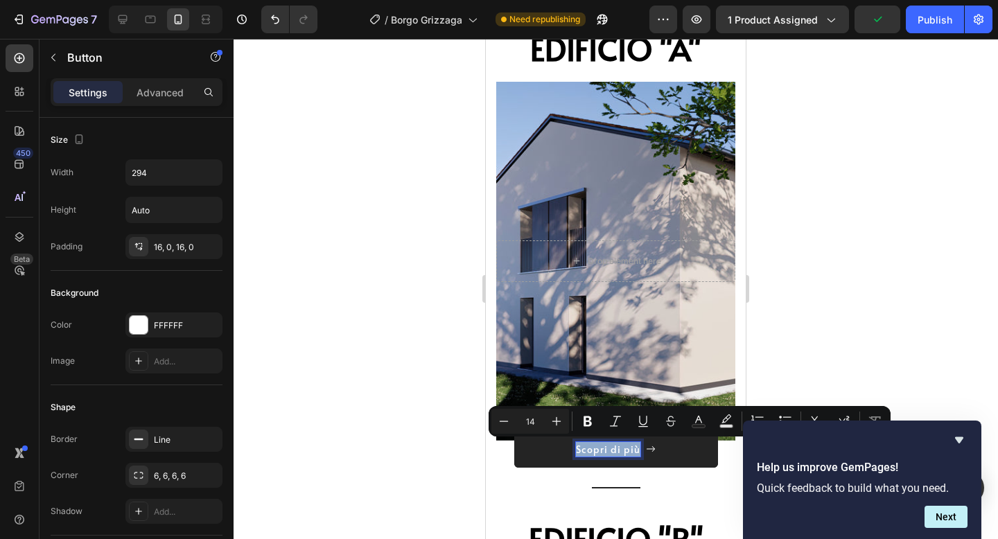
drag, startPoint x: 638, startPoint y: 448, endPoint x: 577, endPoint y: 447, distance: 61.7
click at [577, 447] on p "Scopri di più" at bounding box center [608, 449] width 64 height 15
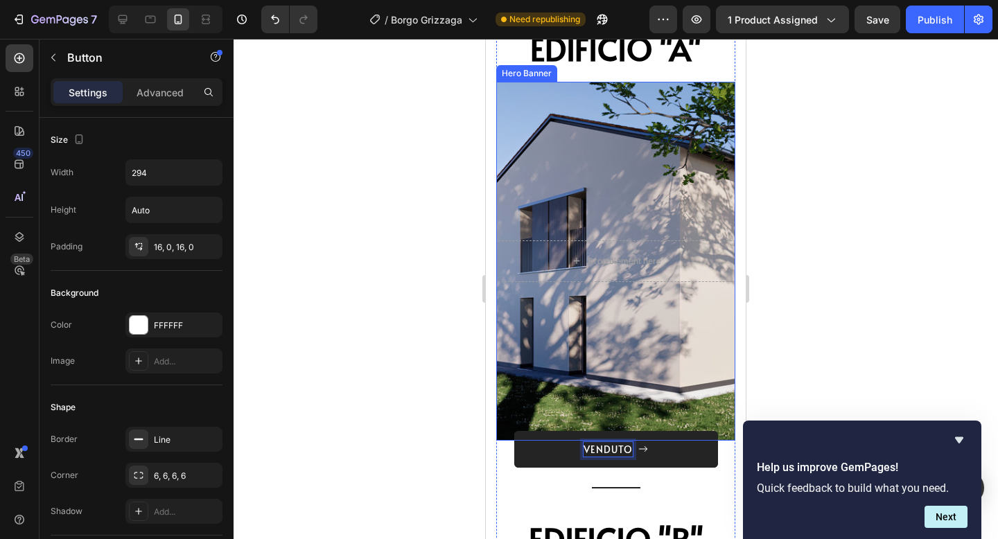
click at [841, 340] on div at bounding box center [616, 289] width 765 height 500
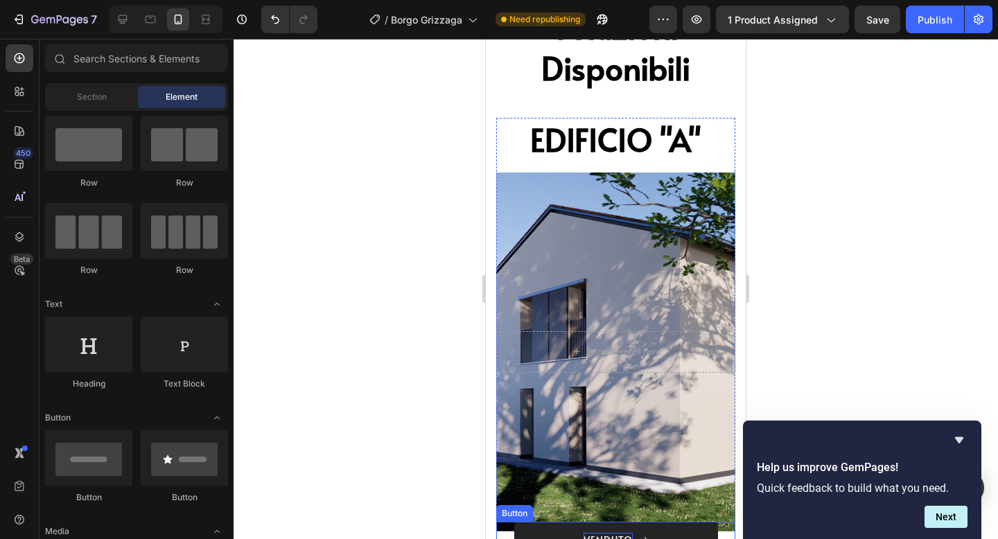
scroll to position [1935, 0]
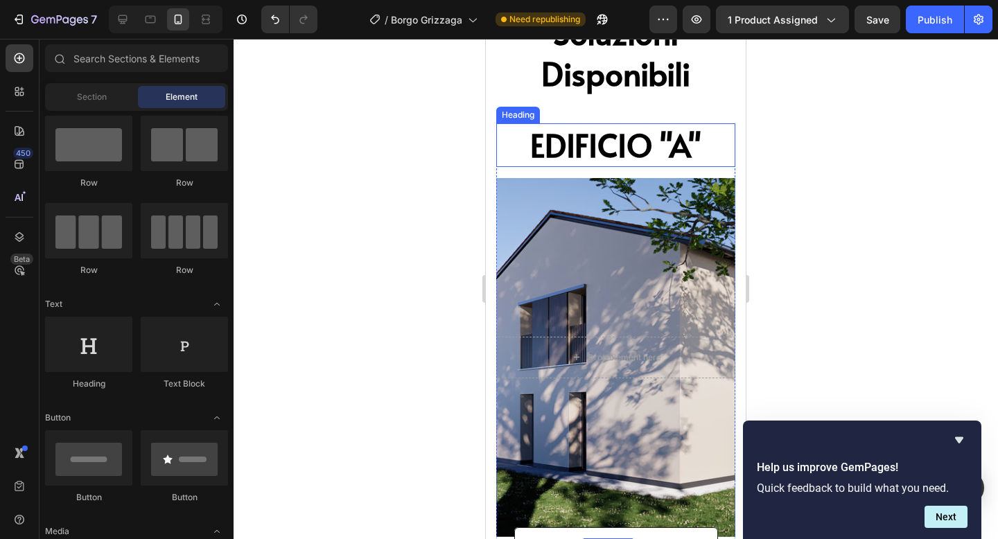
click at [572, 128] on span "EDIFICIO "A"" at bounding box center [615, 145] width 171 height 44
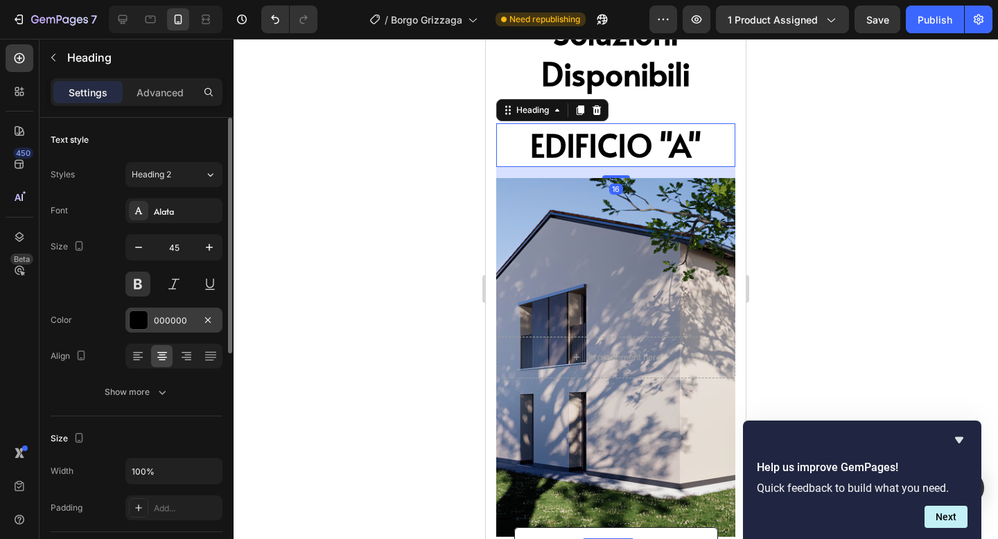
click at [172, 310] on div "000000" at bounding box center [173, 320] width 97 height 25
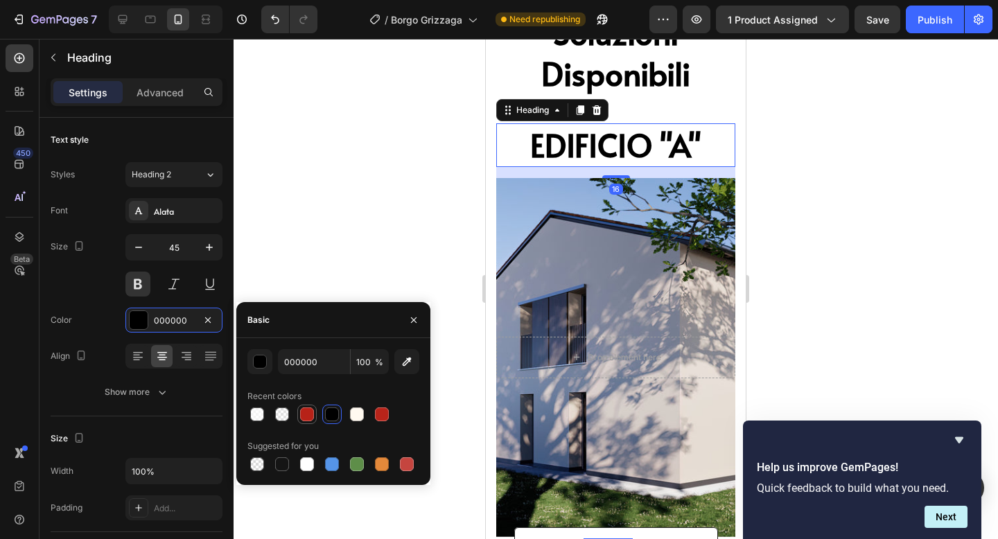
click at [302, 421] on div at bounding box center [307, 414] width 17 height 17
type input "B72218"
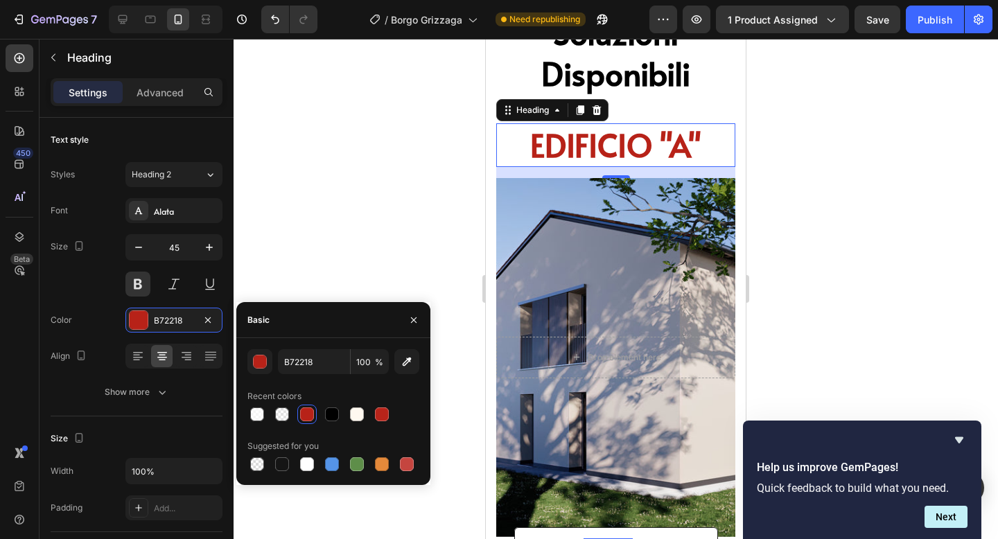
click at [851, 245] on div at bounding box center [616, 289] width 765 height 500
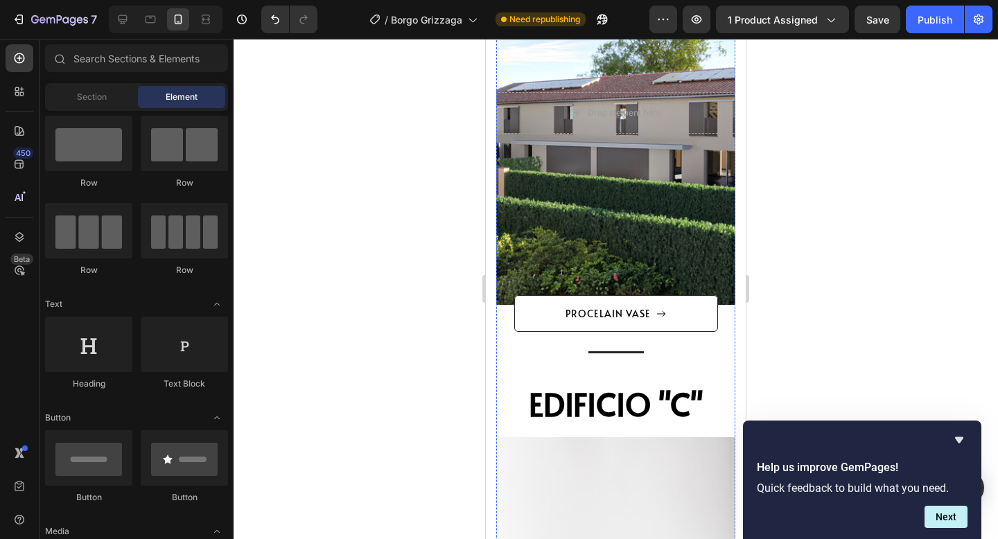
scroll to position [2685, 0]
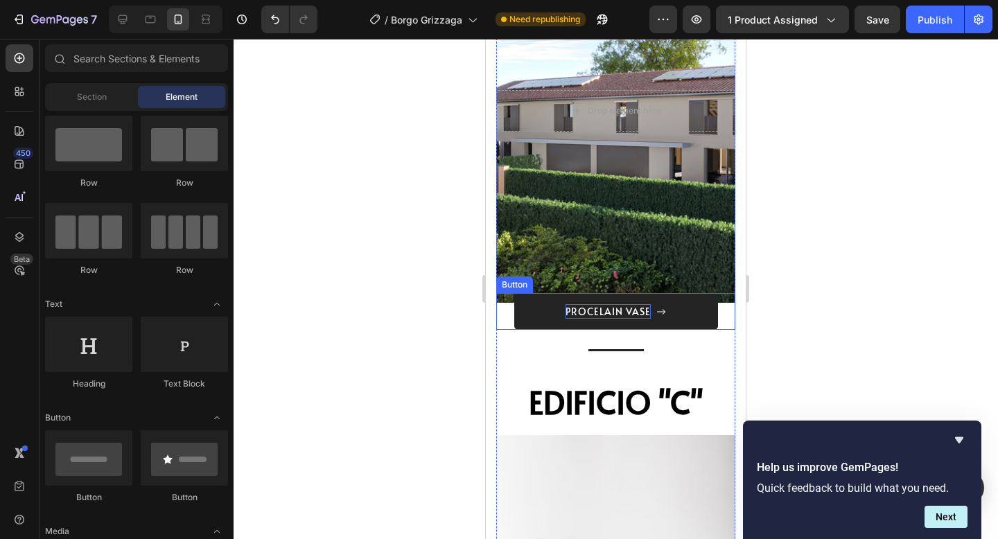
click at [643, 308] on div "PROCELAIN VASE" at bounding box center [608, 311] width 85 height 15
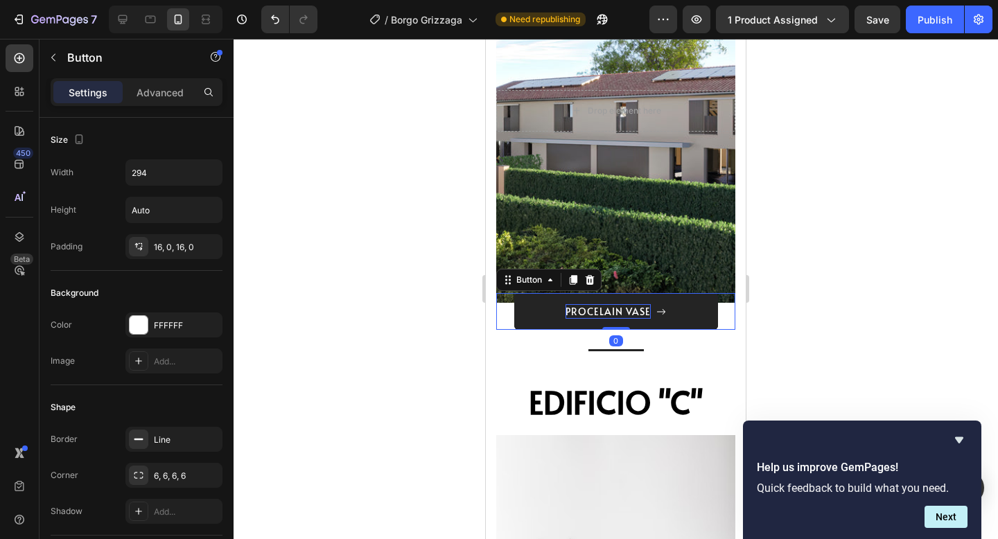
click at [649, 313] on div "PROCELAIN VASE" at bounding box center [608, 311] width 85 height 15
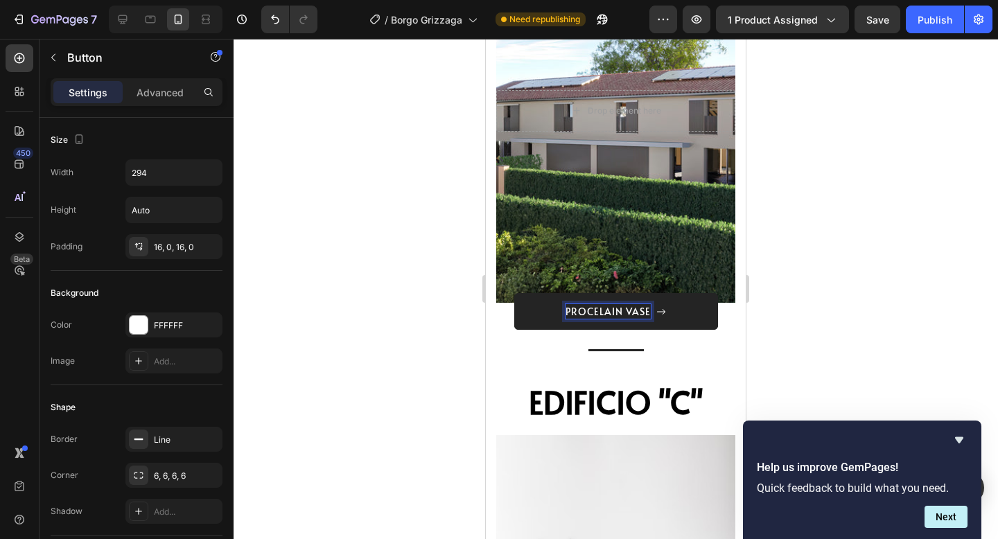
click at [649, 313] on p "PROCELAIN VASE" at bounding box center [608, 311] width 85 height 15
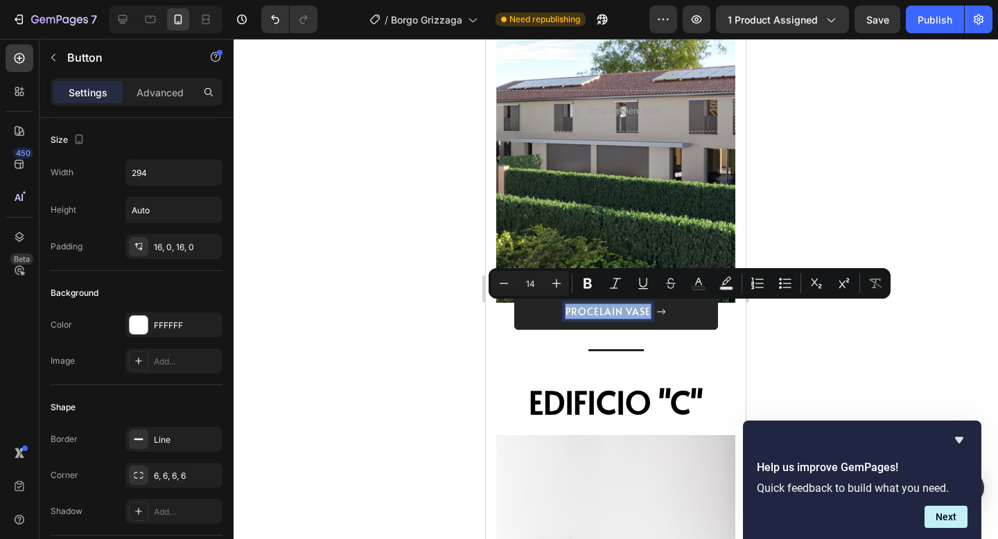
drag, startPoint x: 649, startPoint y: 313, endPoint x: 611, endPoint y: 313, distance: 38.1
click at [611, 313] on p "PROCELAIN VASE" at bounding box center [608, 311] width 85 height 15
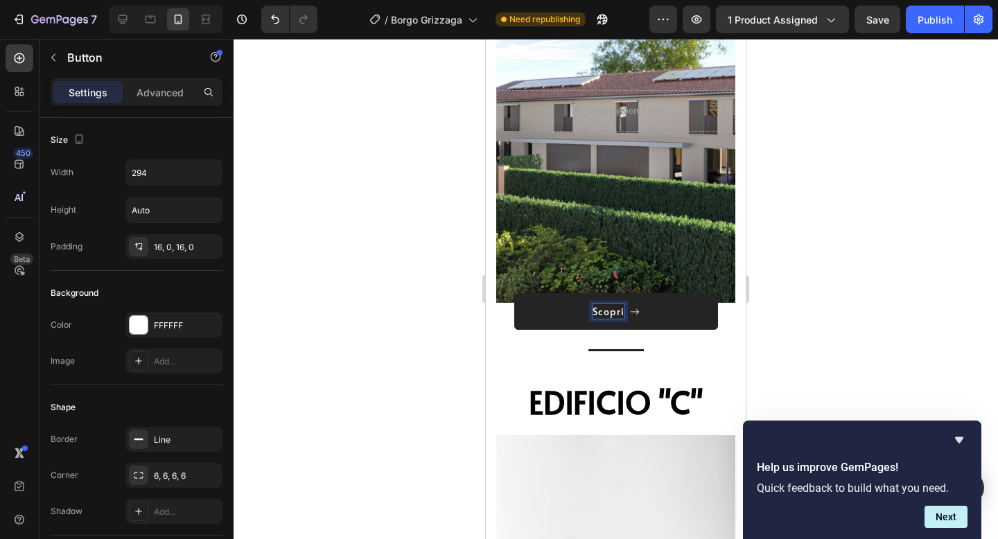
click at [514, 293] on button "Scopri" at bounding box center [616, 311] width 204 height 37
click at [514, 293] on button "Scopri d" at bounding box center [616, 311] width 204 height 37
click at [859, 275] on div at bounding box center [616, 289] width 765 height 500
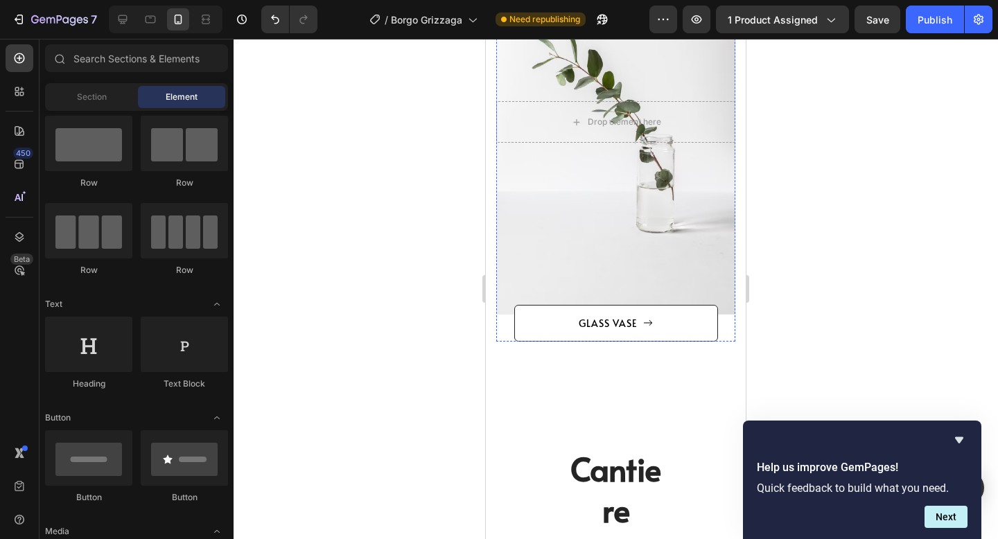
scroll to position [3198, 0]
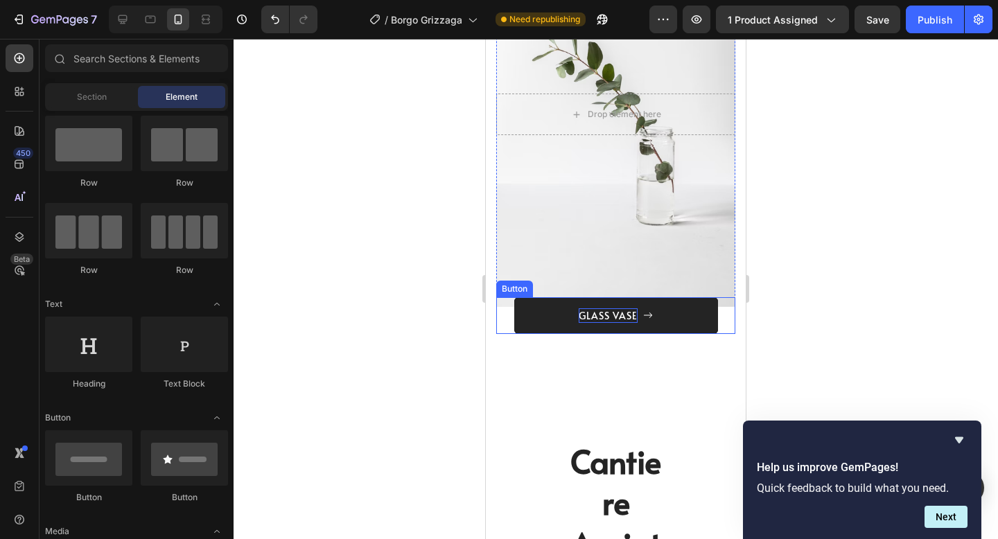
click at [611, 308] on div "GLASS VASE" at bounding box center [608, 315] width 59 height 15
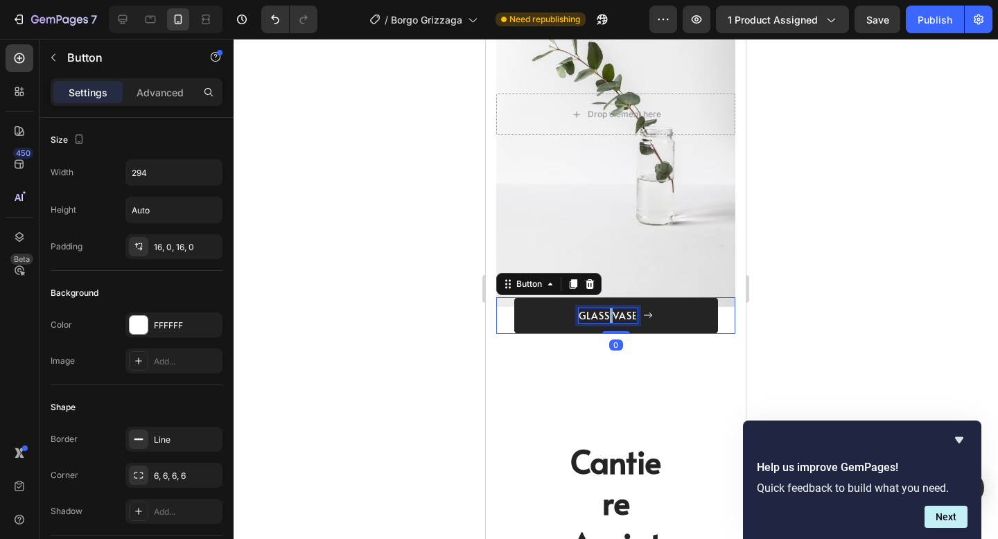
click at [611, 308] on div "GLASS VASE" at bounding box center [608, 315] width 59 height 15
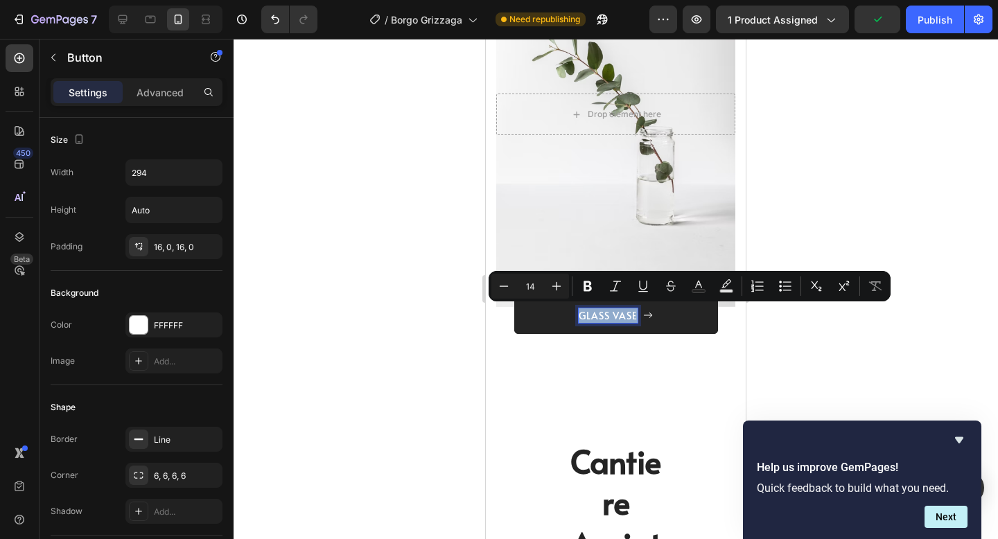
drag, startPoint x: 580, startPoint y: 313, endPoint x: 638, endPoint y: 317, distance: 59.1
click at [638, 317] on div "GLASS VASE" at bounding box center [616, 315] width 74 height 15
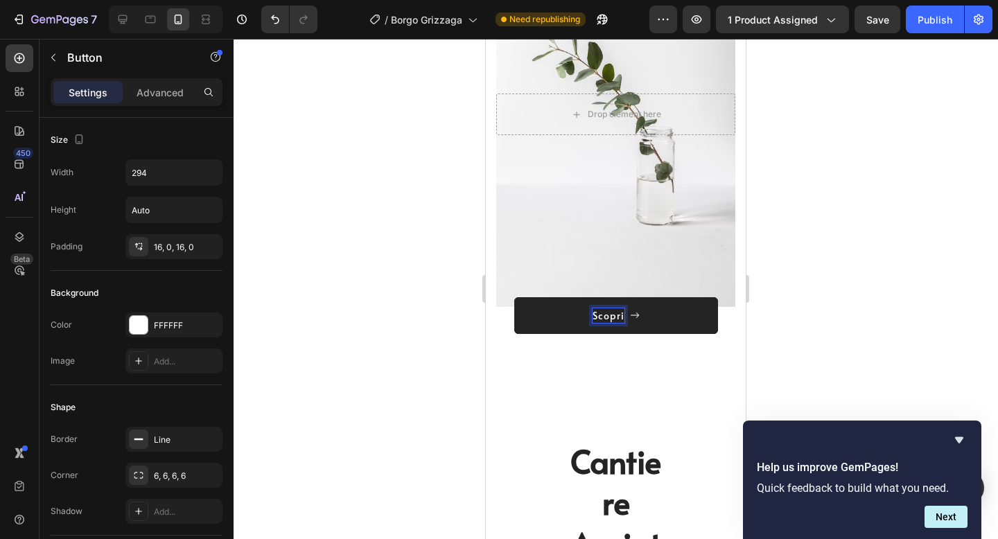
click at [514, 297] on button "Scopri" at bounding box center [616, 315] width 204 height 37
click at [514, 297] on button "Scopri di" at bounding box center [616, 315] width 204 height 37
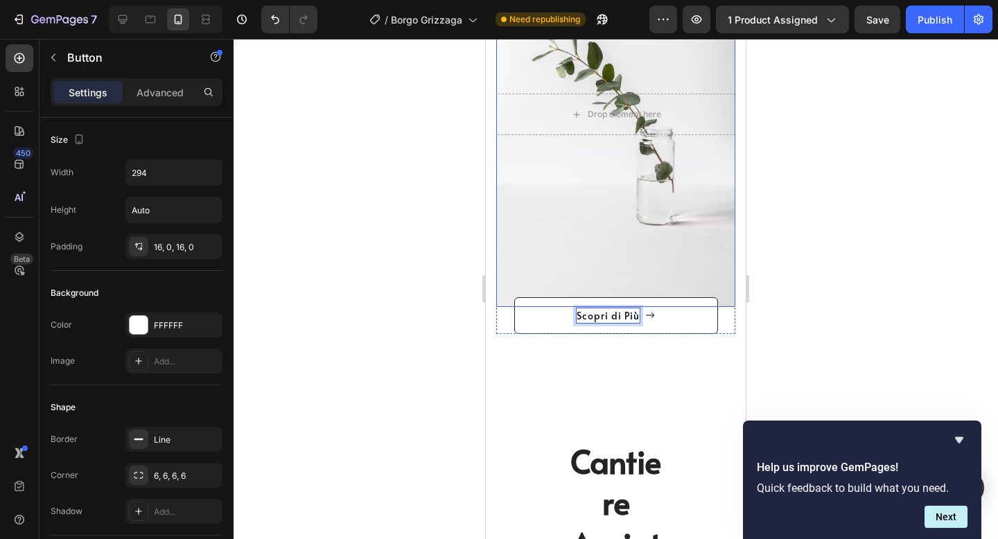
click at [866, 282] on div at bounding box center [616, 289] width 765 height 500
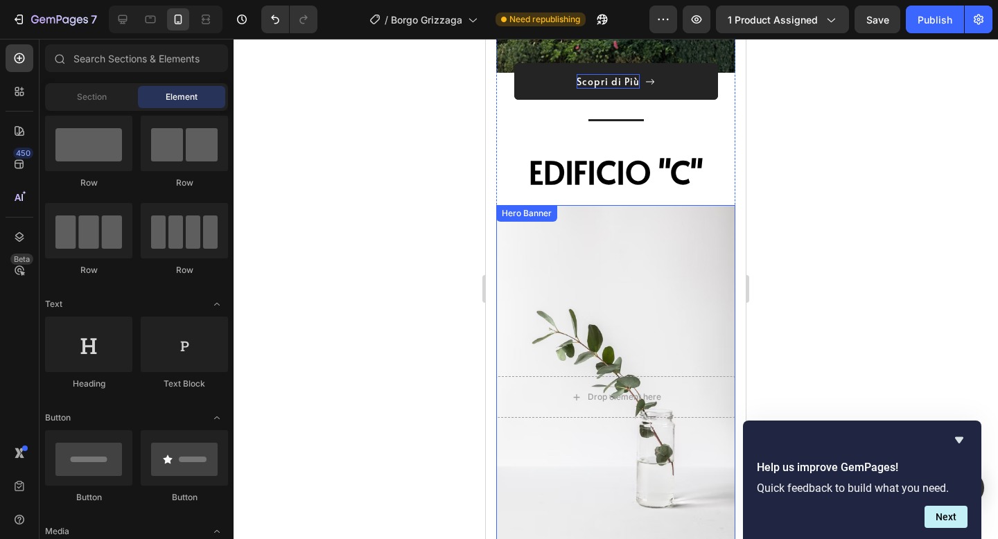
scroll to position [2890, 0]
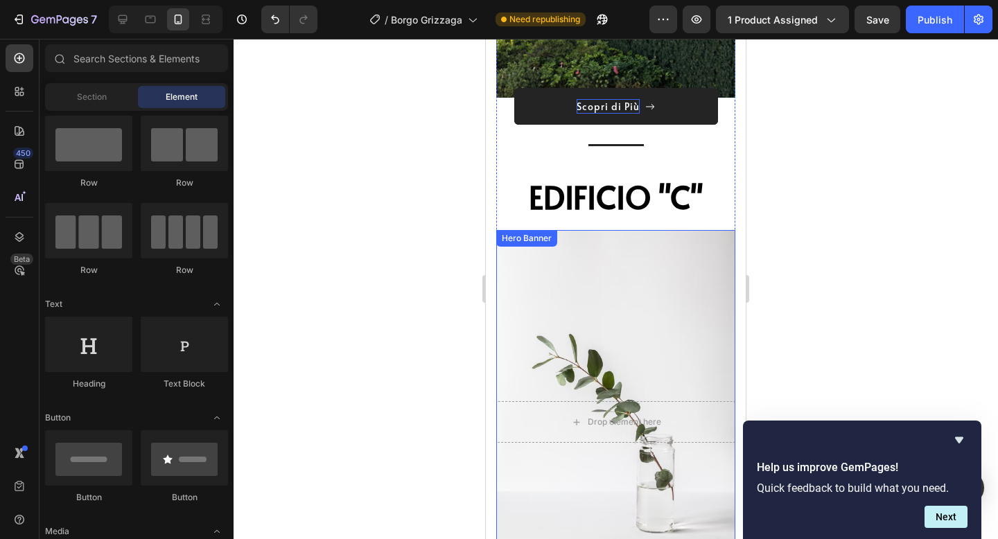
click at [668, 259] on div "Overlay" at bounding box center [615, 422] width 239 height 385
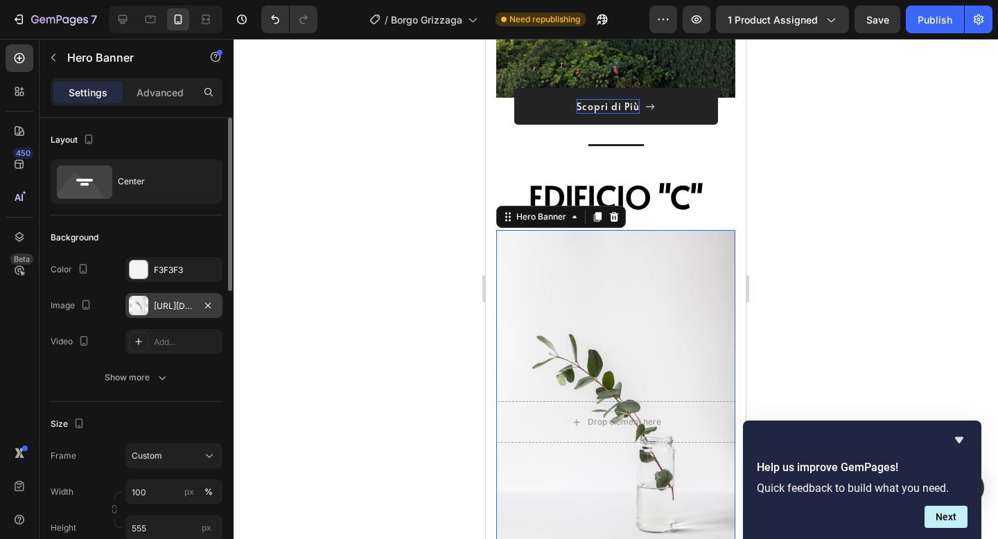
click at [183, 306] on div "https://ucarecdn.com/535271f1-4961-4578-af14-08fc4600c6fc/-/format/auto/-/previ…" at bounding box center [174, 306] width 40 height 12
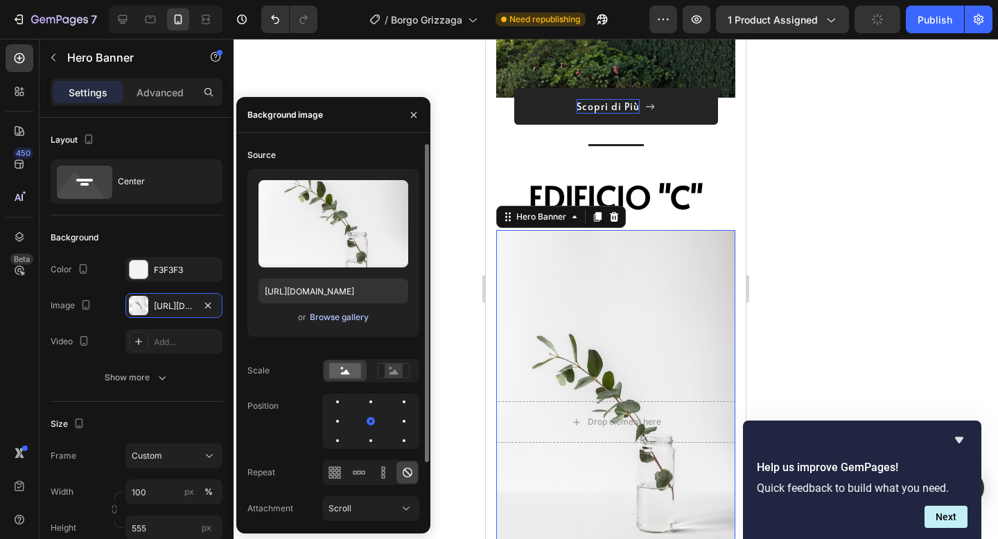
click at [330, 315] on div "Browse gallery" at bounding box center [339, 317] width 59 height 12
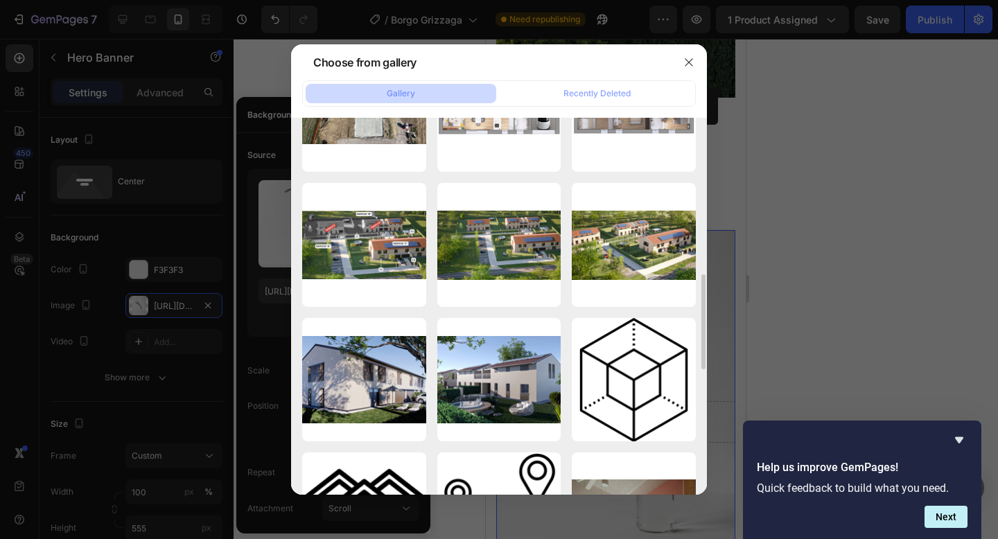
scroll to position [619, 0]
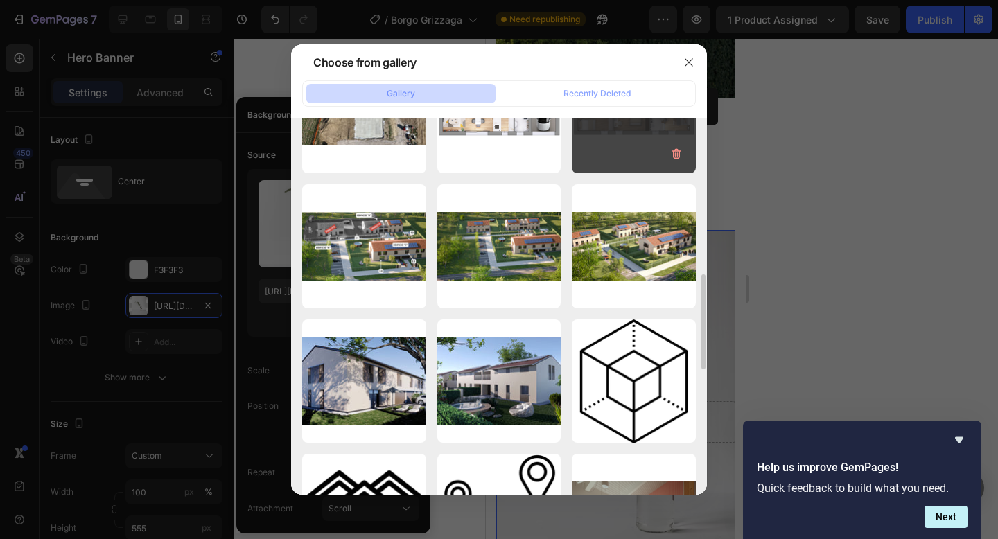
click at [645, 139] on div "Piano Primo.png 2444.67 kb" at bounding box center [634, 111] width 124 height 124
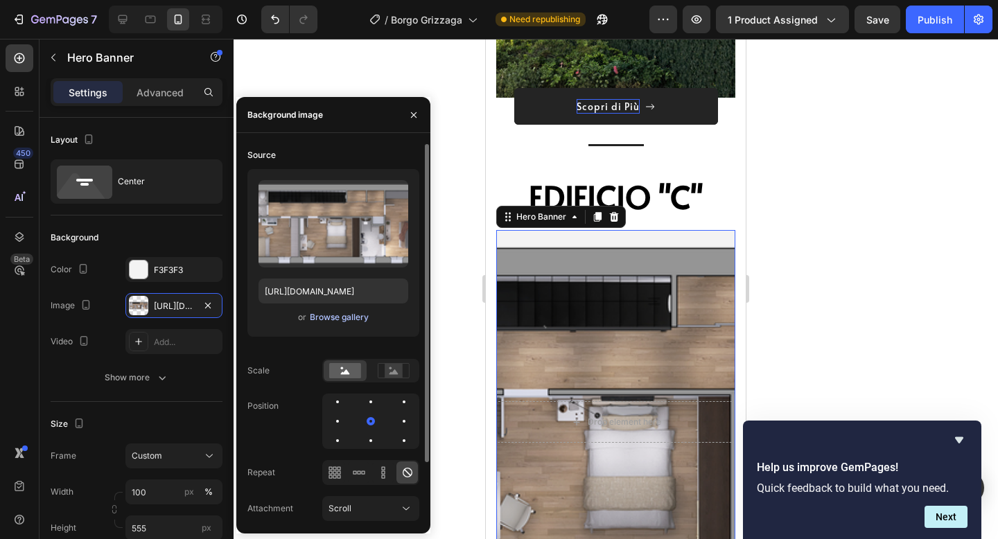
click at [336, 322] on div "Browse gallery" at bounding box center [339, 317] width 59 height 12
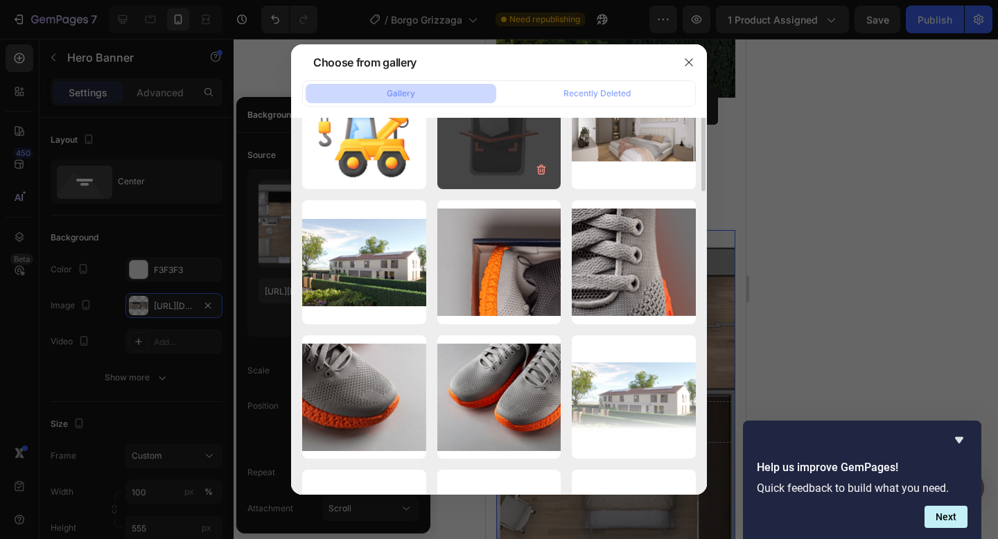
scroll to position [225, 0]
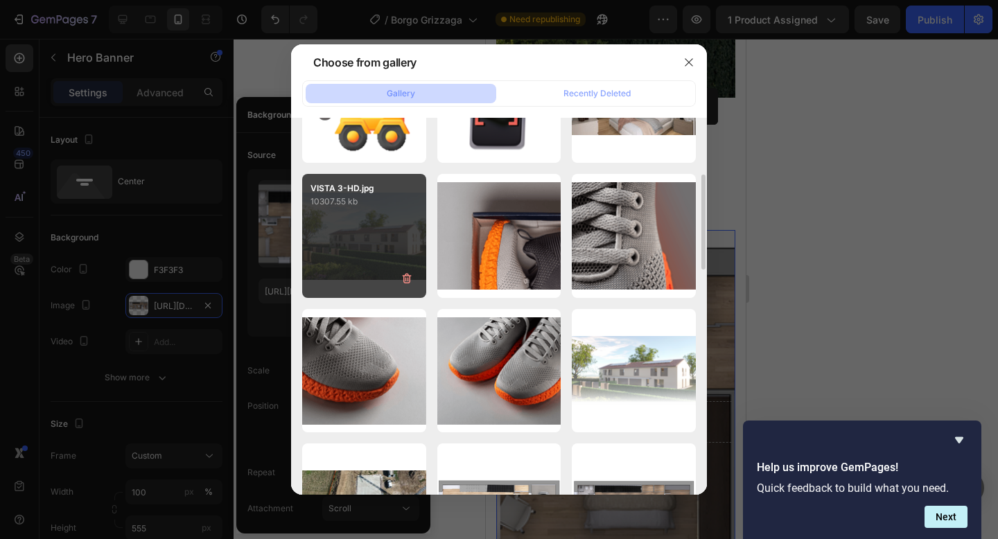
click at [402, 262] on div "VISTA 3-HD.jpg 10307.55 kb" at bounding box center [364, 236] width 124 height 124
type input "[URL][DOMAIN_NAME]"
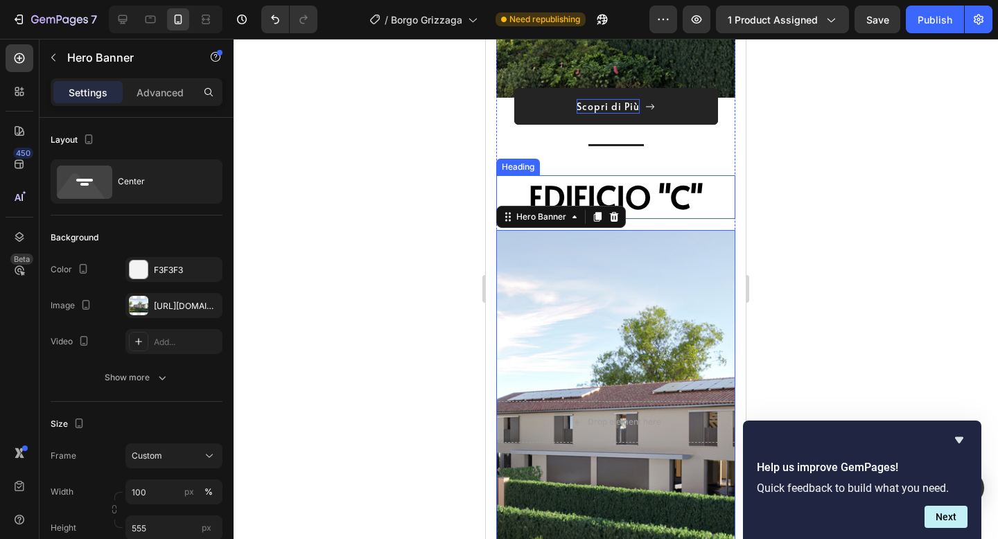
click at [848, 202] on div at bounding box center [616, 289] width 765 height 500
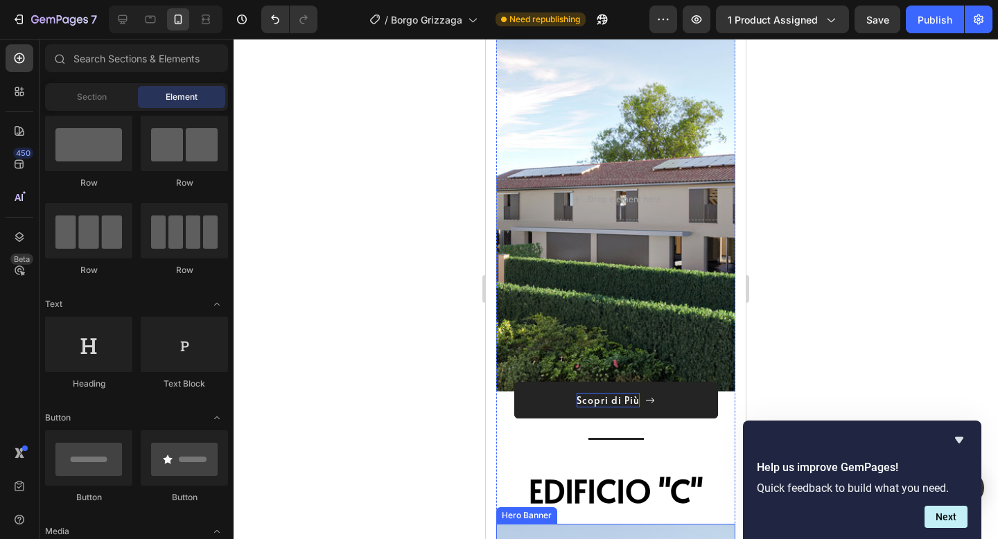
scroll to position [2593, 0]
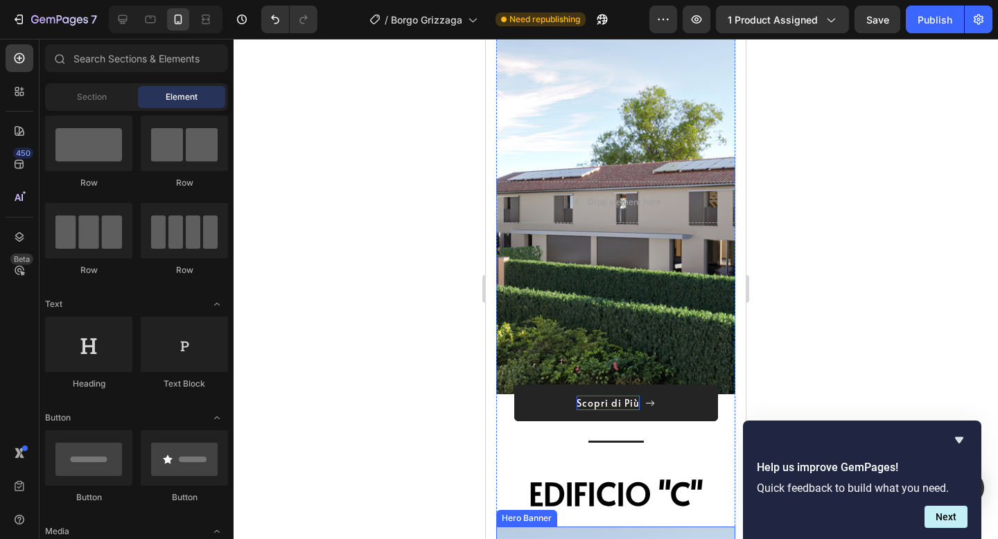
click at [664, 247] on div "Overlay" at bounding box center [615, 202] width 239 height 385
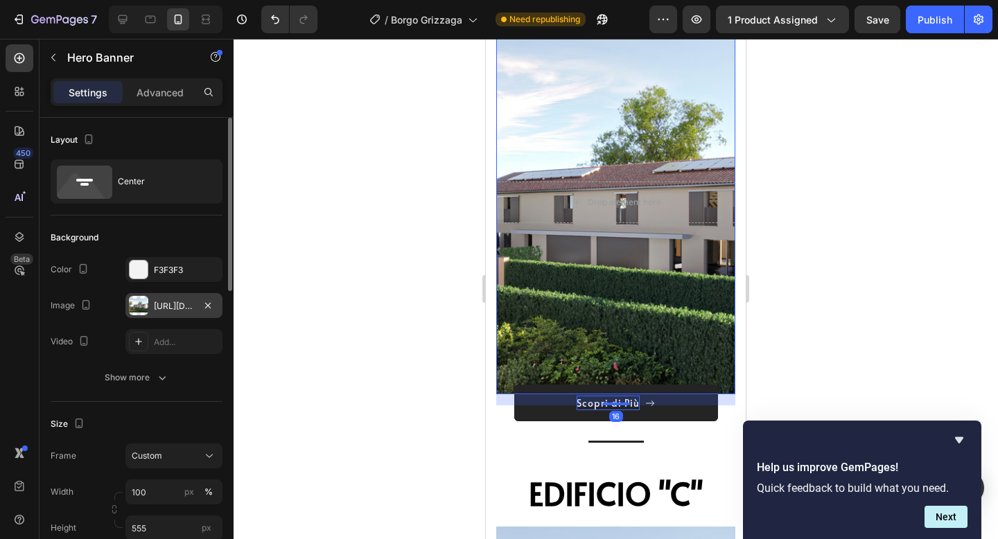
click at [168, 306] on div "[URL][DOMAIN_NAME]" at bounding box center [174, 306] width 40 height 12
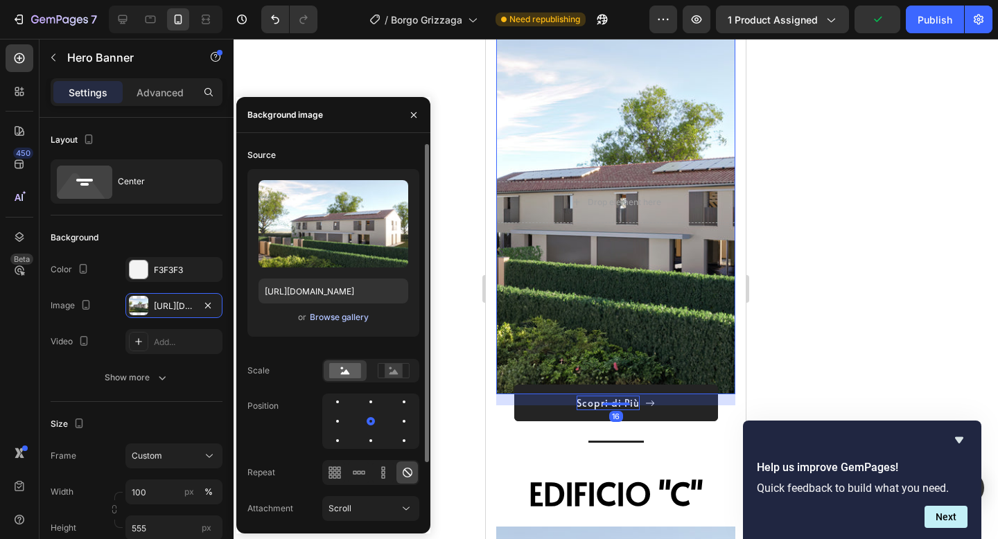
click at [324, 321] on div "Browse gallery" at bounding box center [339, 317] width 59 height 12
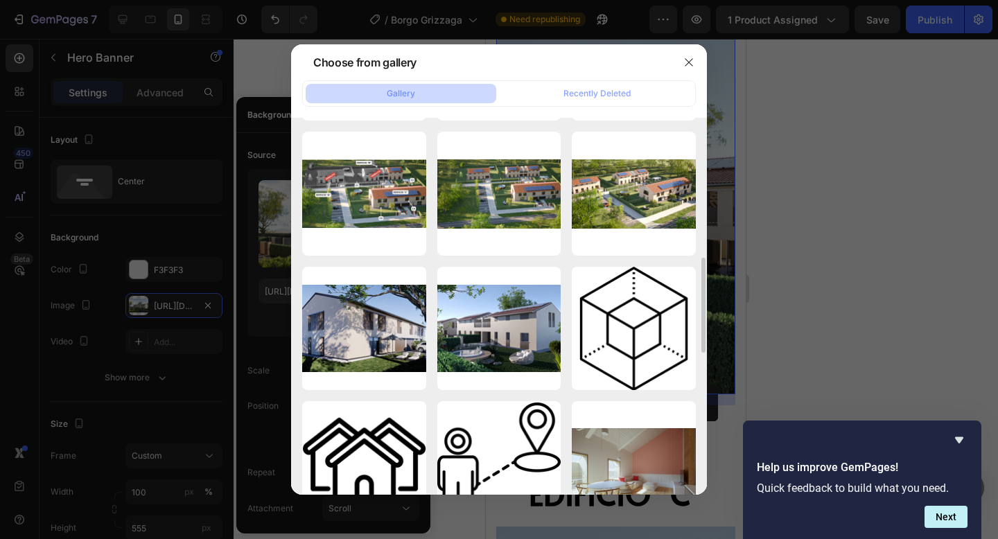
scroll to position [673, 0]
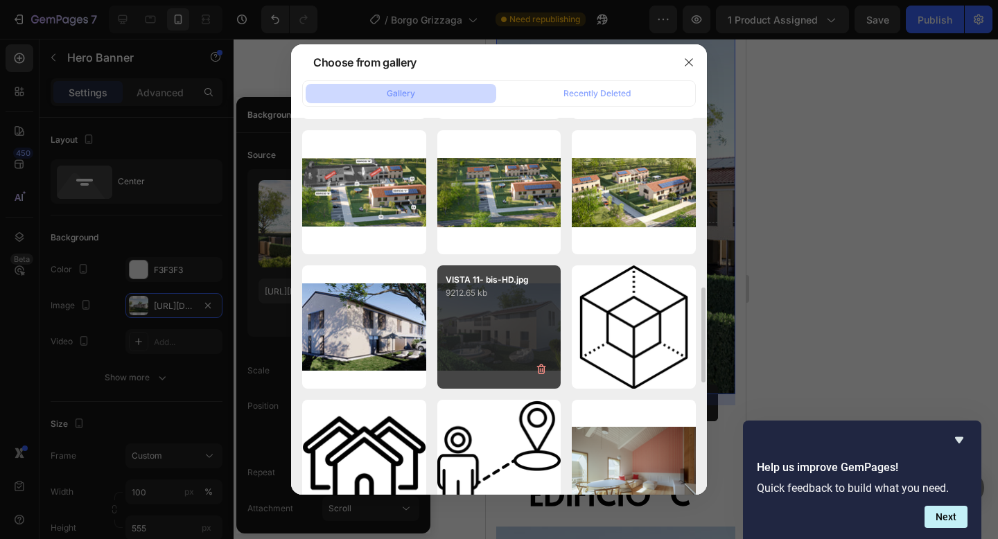
click at [486, 330] on div "VISTA 11- bis-HD.jpg 9212.65 kb" at bounding box center [499, 327] width 124 height 124
type input "[URL][DOMAIN_NAME]"
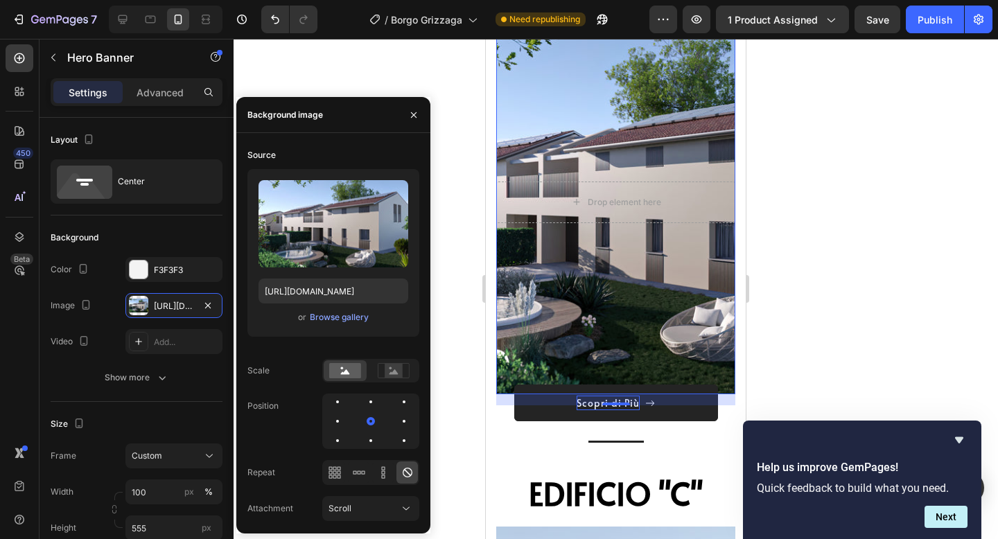
click at [815, 209] on div at bounding box center [616, 289] width 765 height 500
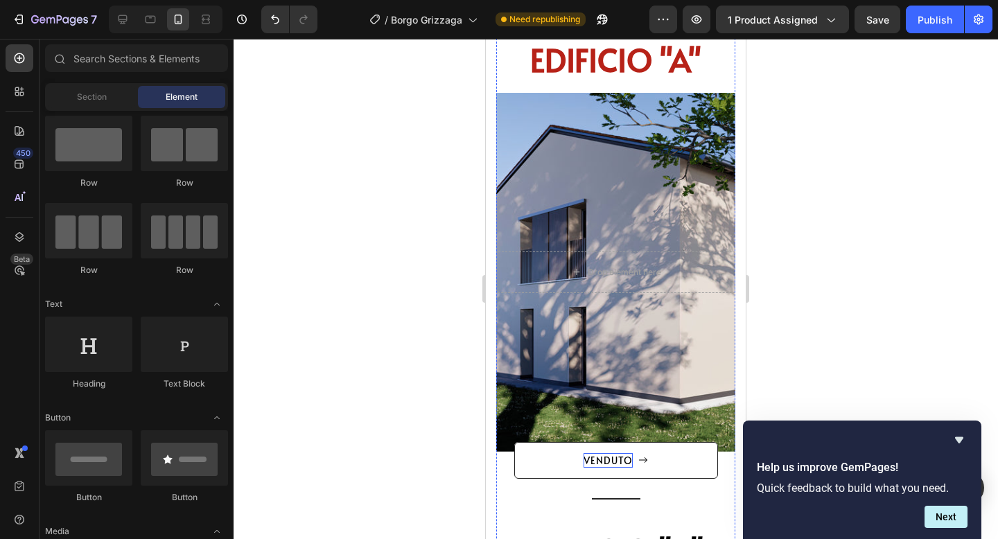
scroll to position [1992, 0]
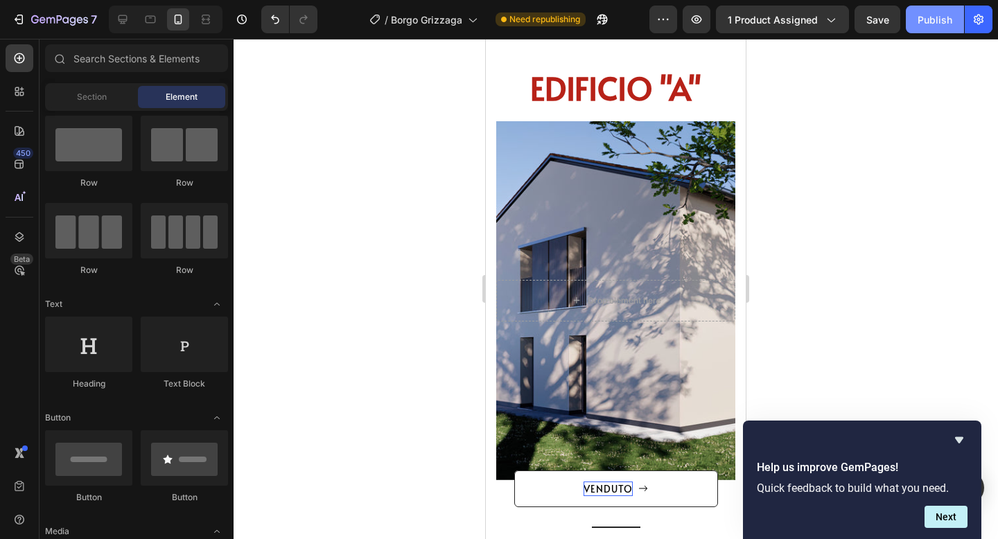
click at [921, 10] on button "Publish" at bounding box center [935, 20] width 58 height 28
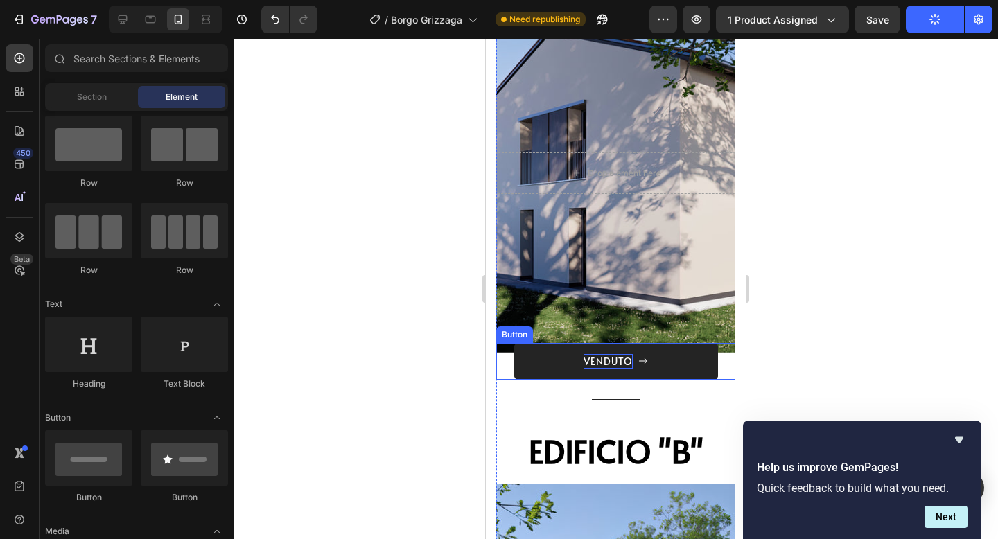
scroll to position [2113, 0]
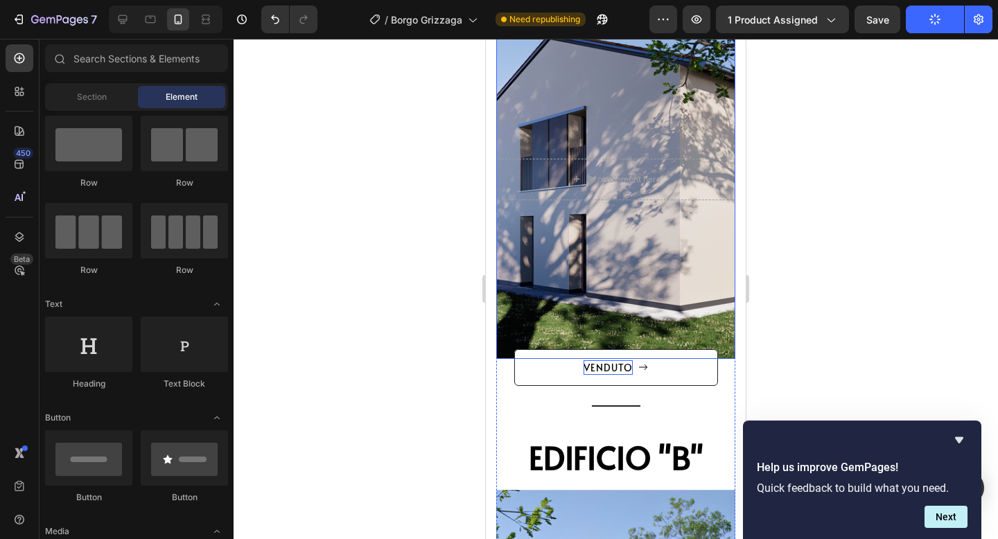
click at [658, 238] on div "Overlay" at bounding box center [615, 179] width 239 height 359
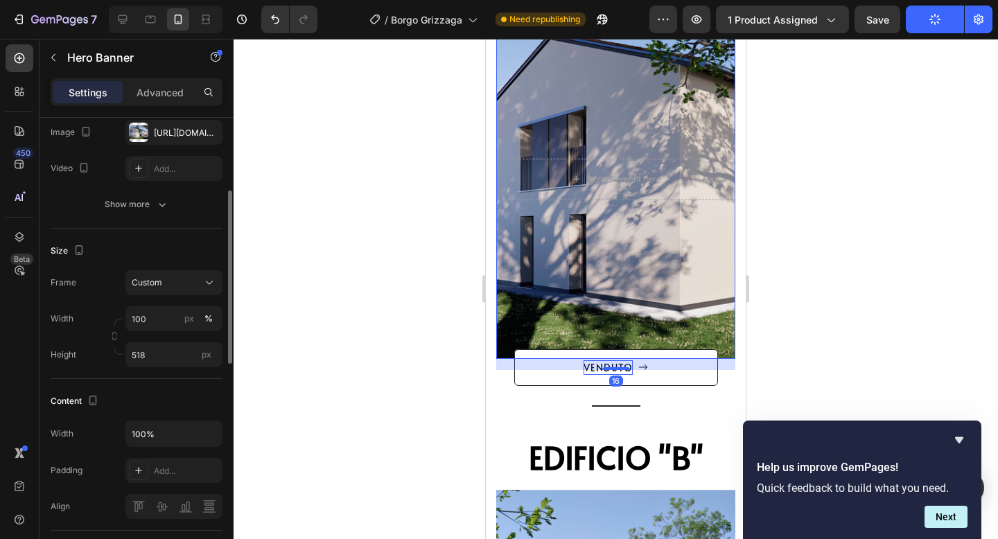
scroll to position [185, 0]
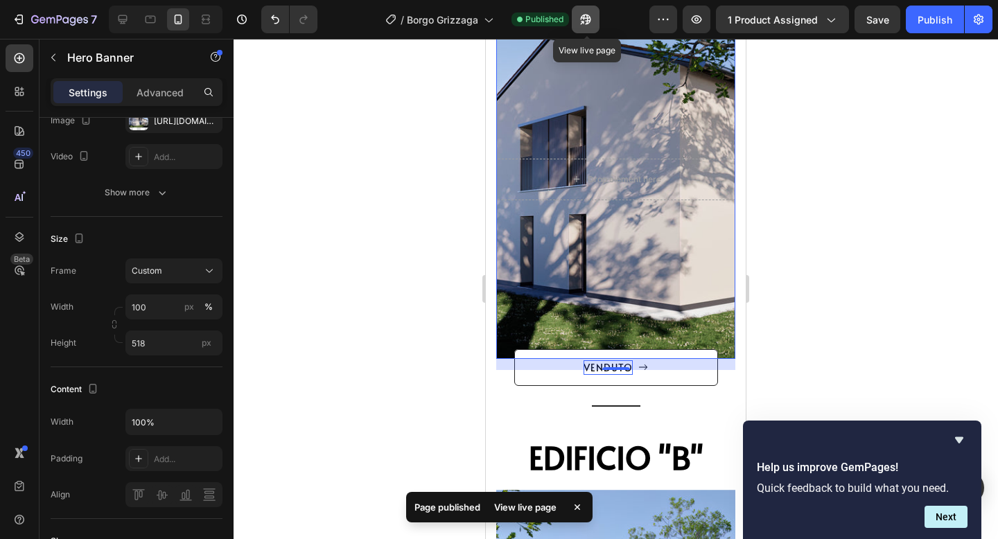
click at [589, 19] on icon "button" at bounding box center [586, 20] width 10 height 10
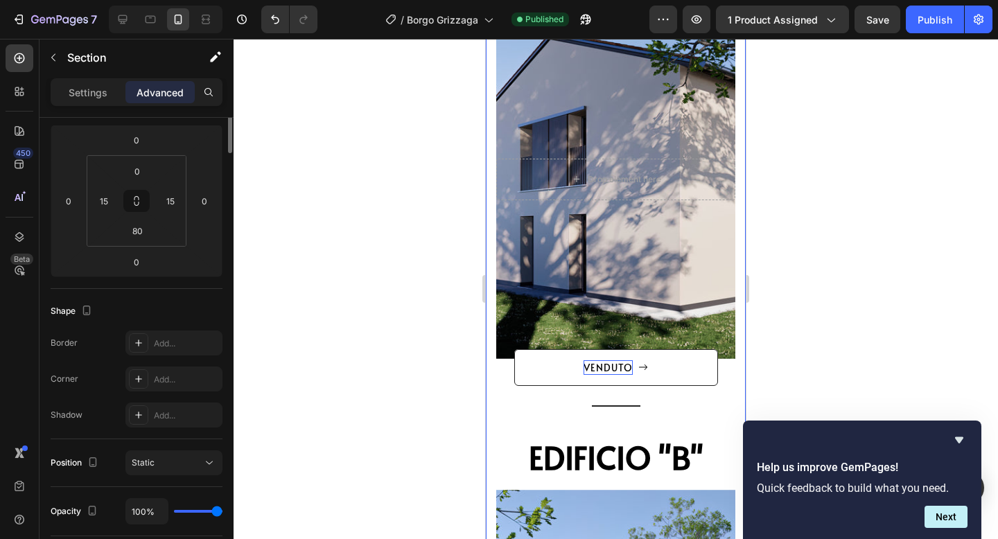
scroll to position [0, 0]
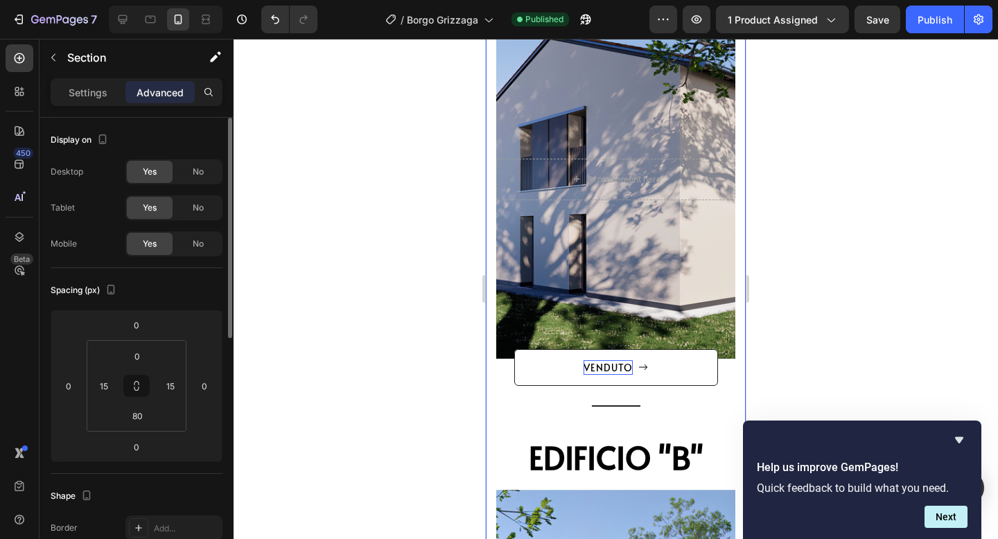
click at [763, 194] on div at bounding box center [616, 289] width 765 height 500
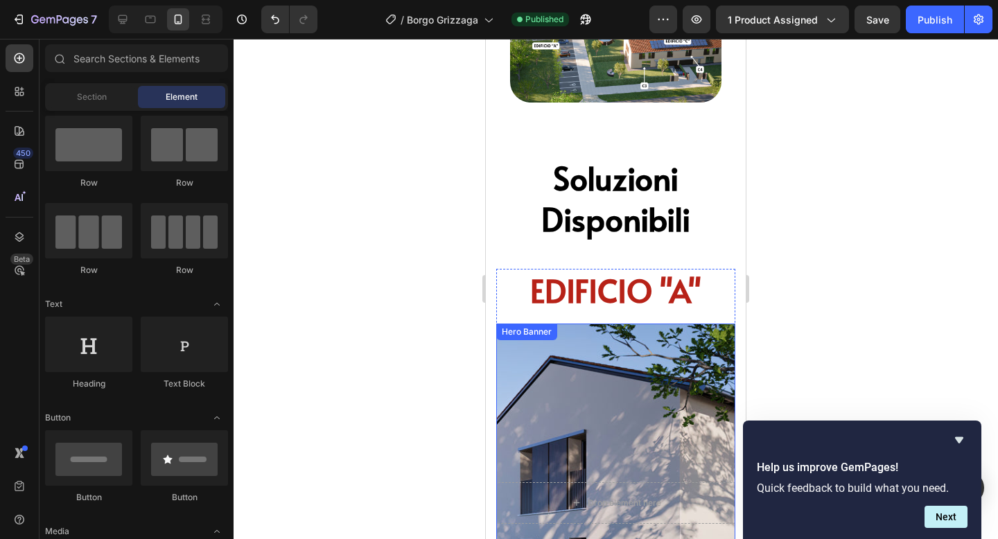
scroll to position [1787, 0]
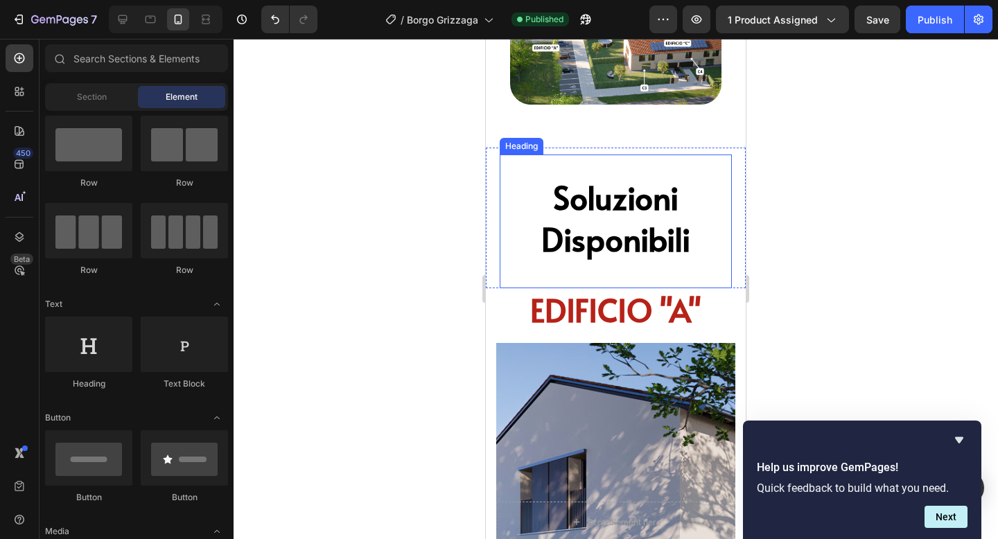
click at [612, 204] on h2 "Soluzioni Disponibili" at bounding box center [616, 218] width 191 height 86
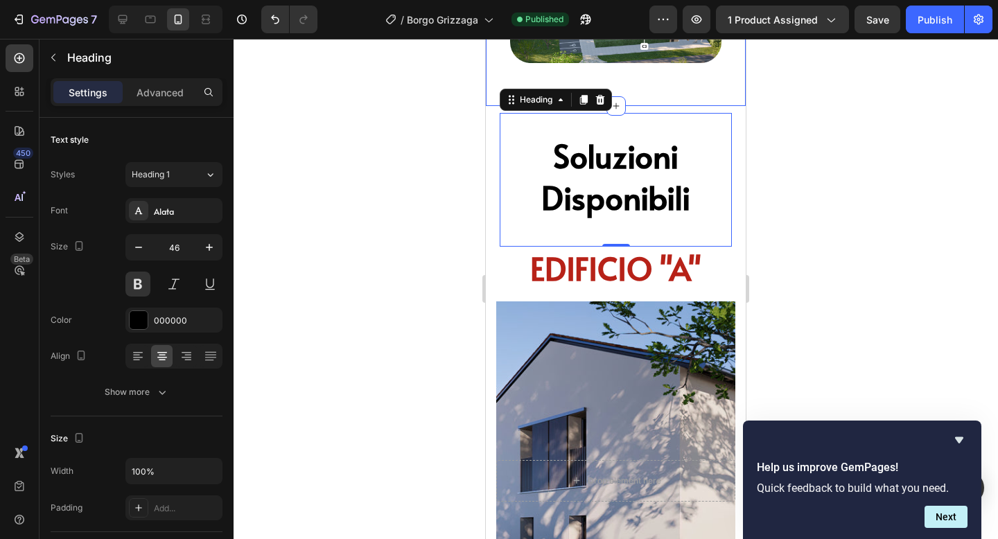
scroll to position [1836, 0]
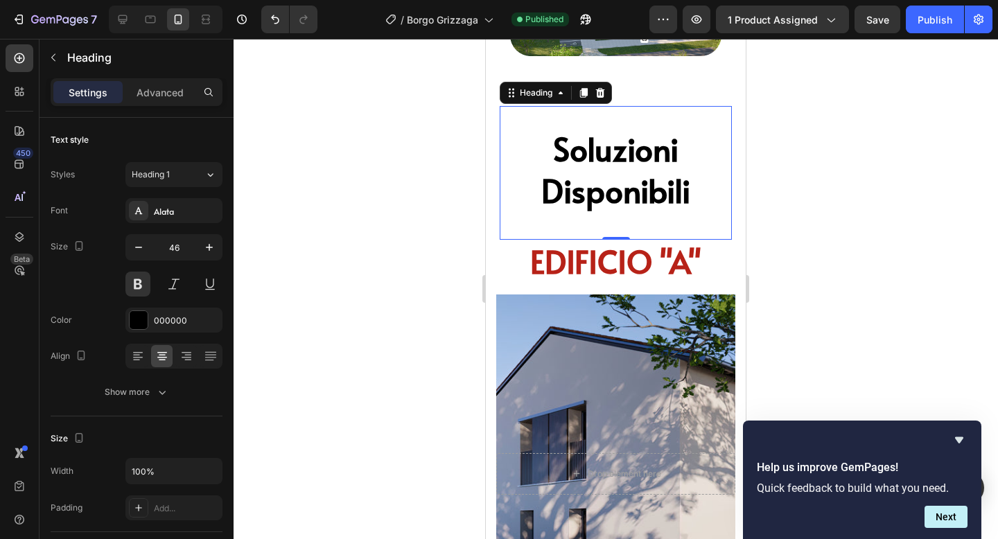
click at [822, 126] on div at bounding box center [616, 289] width 765 height 500
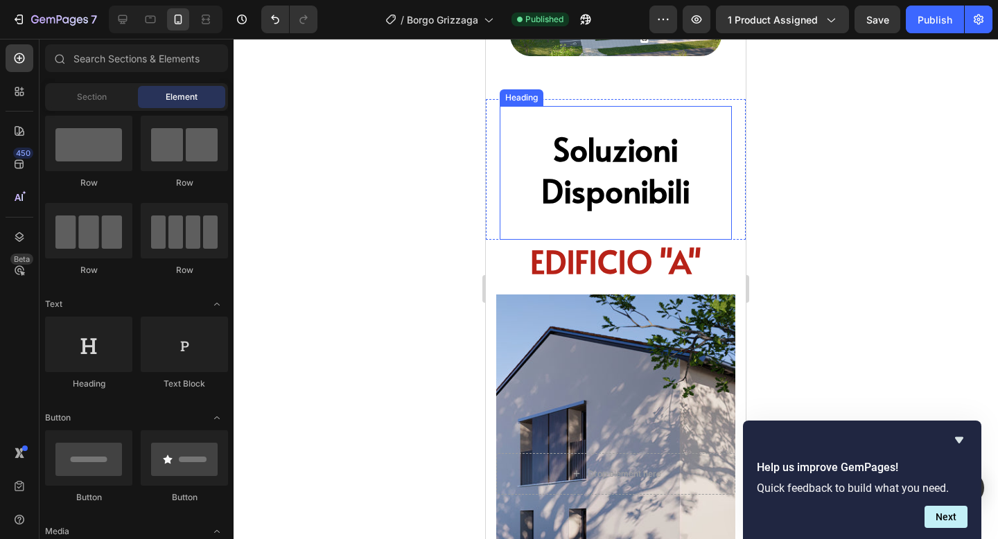
click at [656, 146] on h2 "Soluzioni Disponibili" at bounding box center [616, 170] width 191 height 86
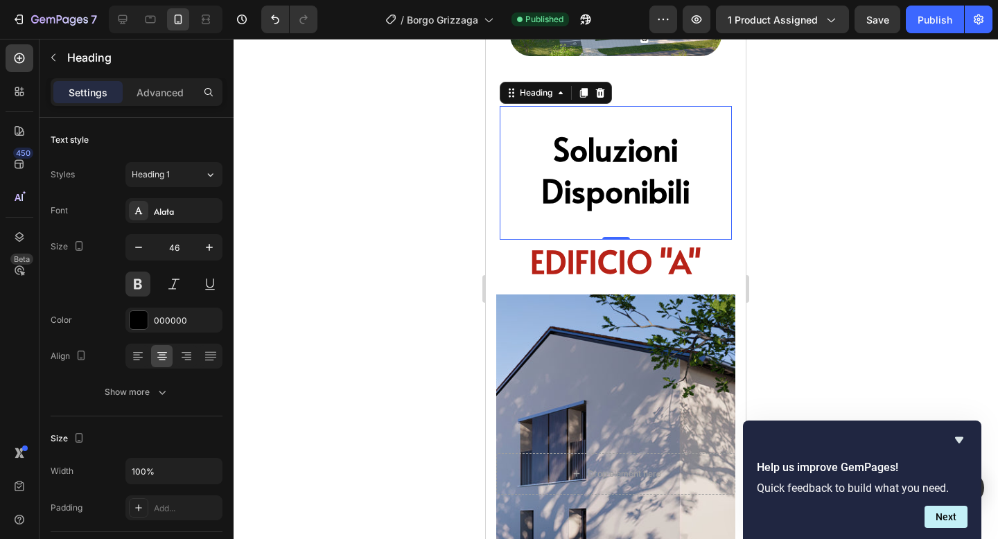
click at [525, 133] on h2 "Soluzioni Disponibili" at bounding box center [616, 170] width 191 height 86
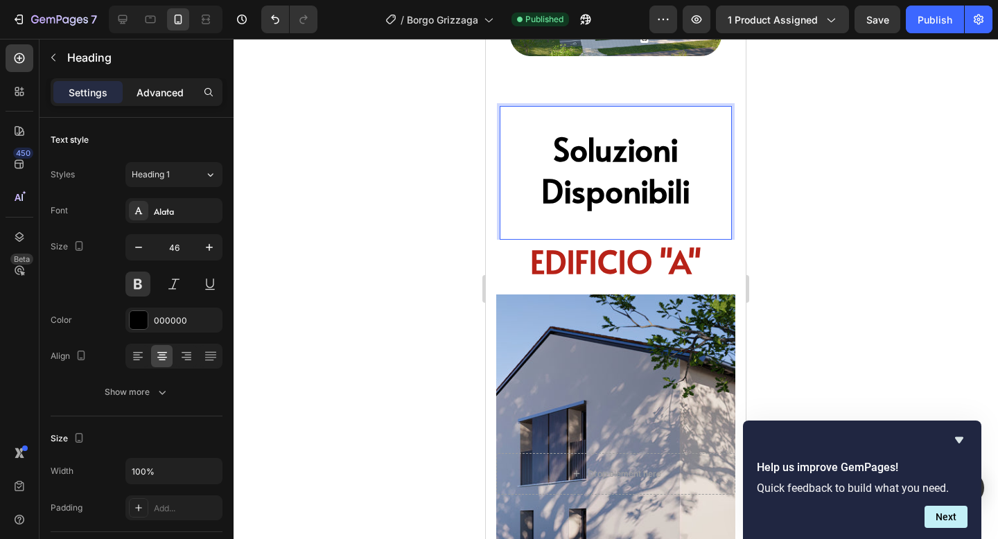
click at [154, 103] on div "Advanced" at bounding box center [159, 92] width 69 height 22
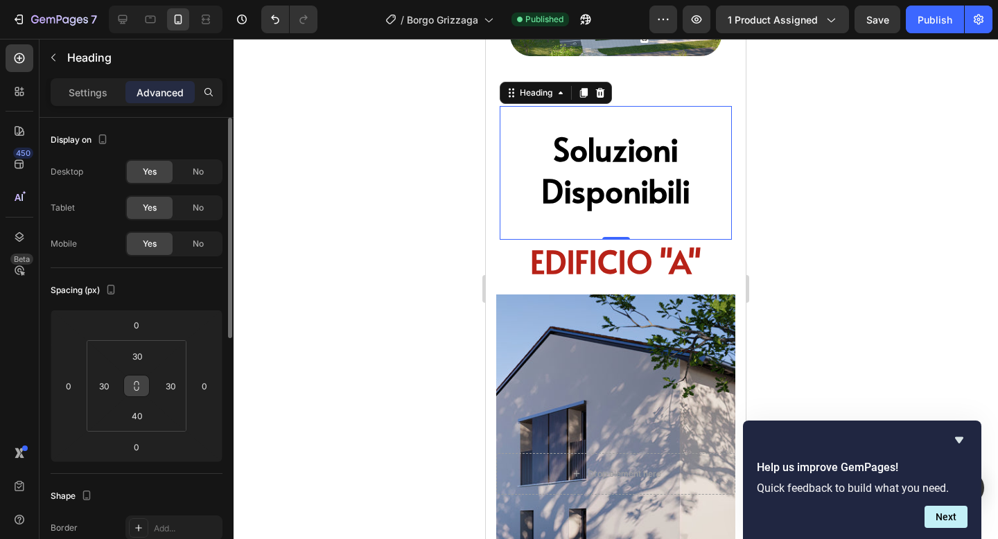
click at [136, 387] on icon at bounding box center [136, 386] width 11 height 11
click at [141, 358] on input "30" at bounding box center [137, 356] width 28 height 21
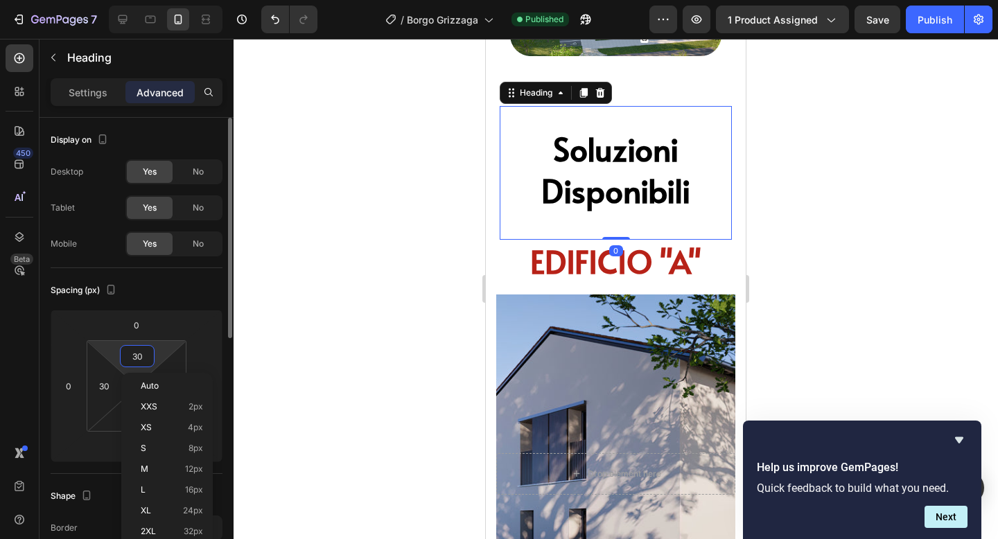
type input "0"
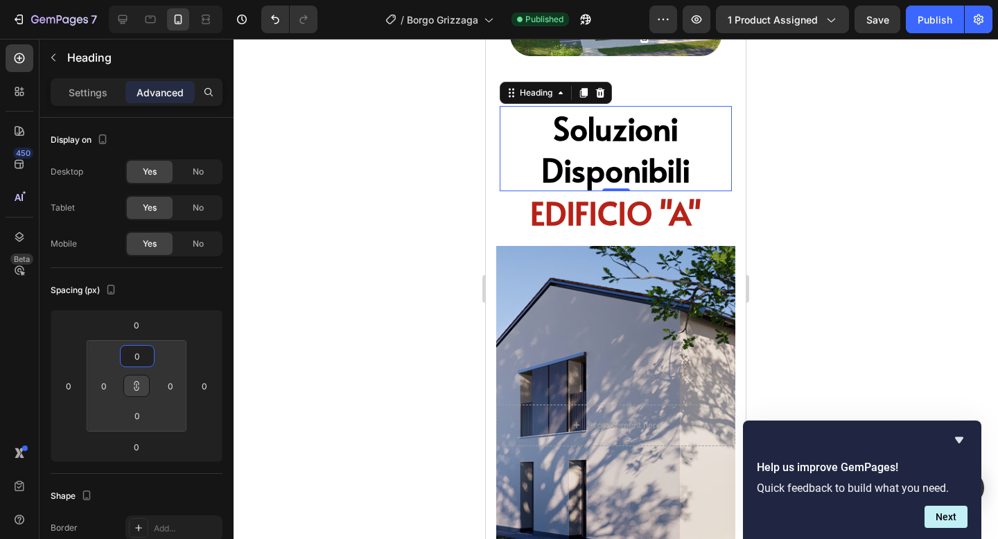
type input "0"
click at [844, 292] on div at bounding box center [616, 289] width 765 height 500
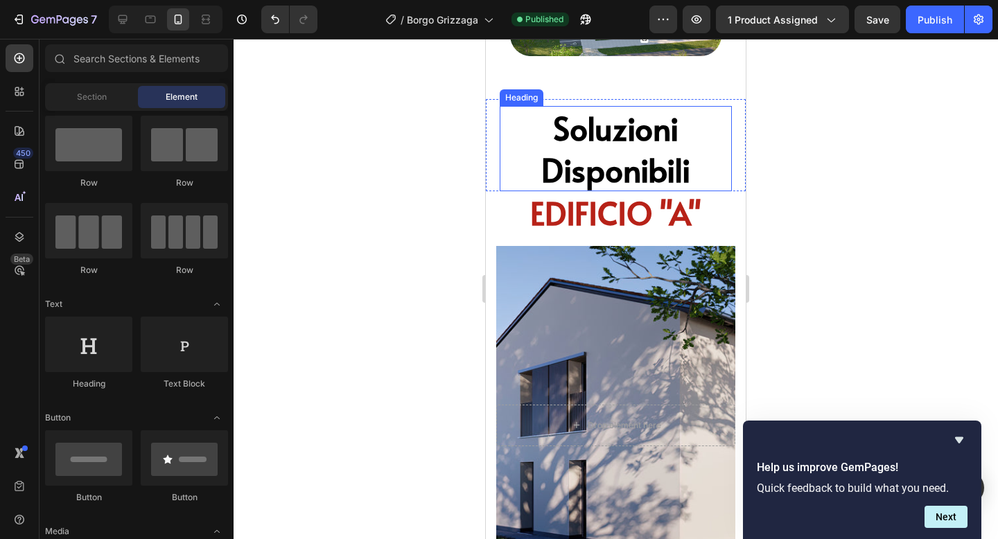
click at [671, 141] on p "Soluzioni Disponibili" at bounding box center [615, 148] width 229 height 83
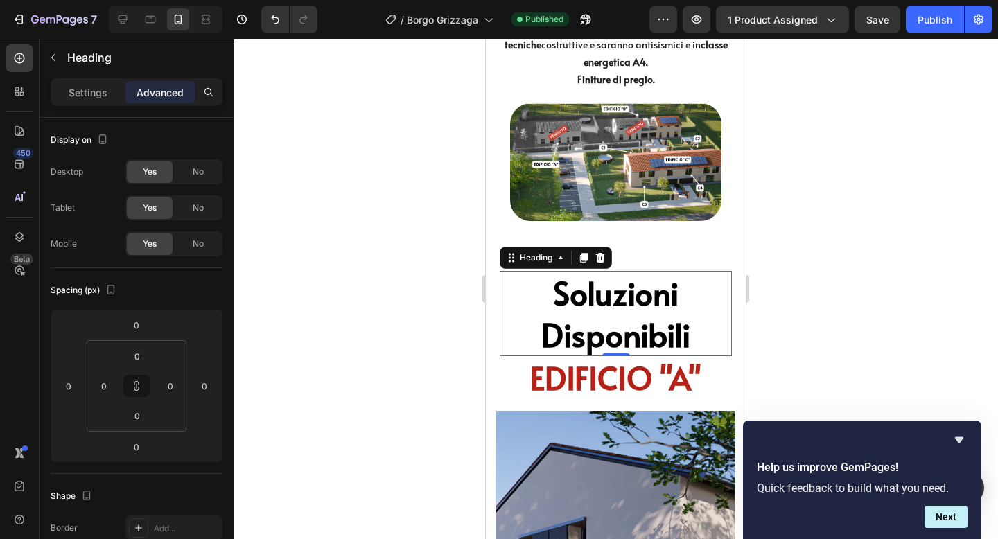
scroll to position [1671, 0]
click at [784, 231] on div at bounding box center [616, 289] width 765 height 500
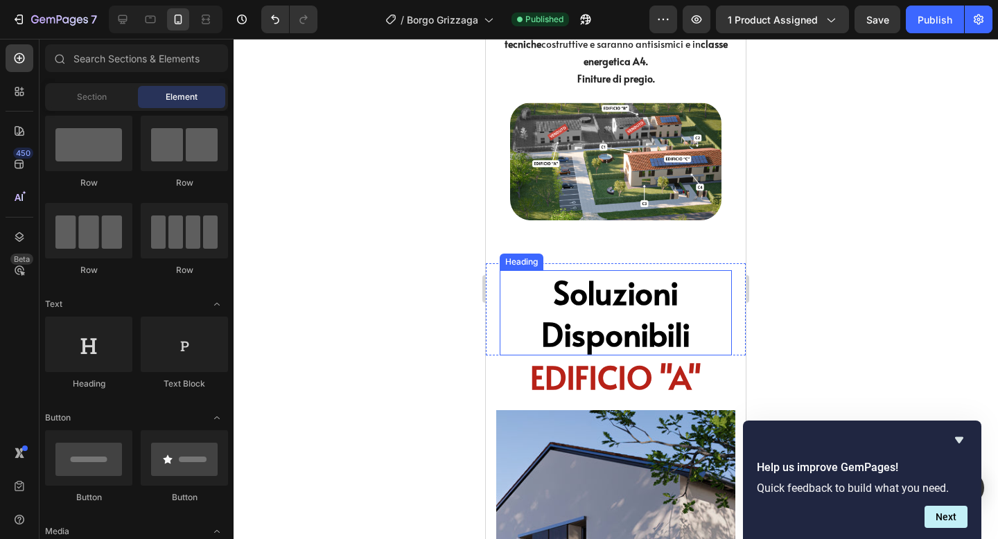
click at [698, 311] on p "Soluzioni Disponibili" at bounding box center [615, 313] width 229 height 83
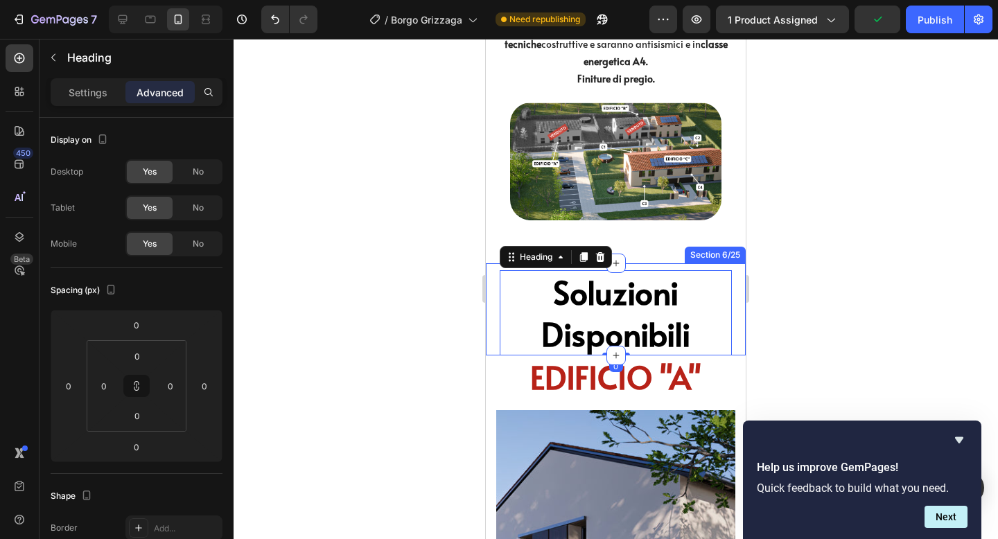
click at [739, 303] on div "Soluzioni Disponibili Heading 0 venduto Button Hero Banner edificio a Heading e…" at bounding box center [616, 309] width 260 height 93
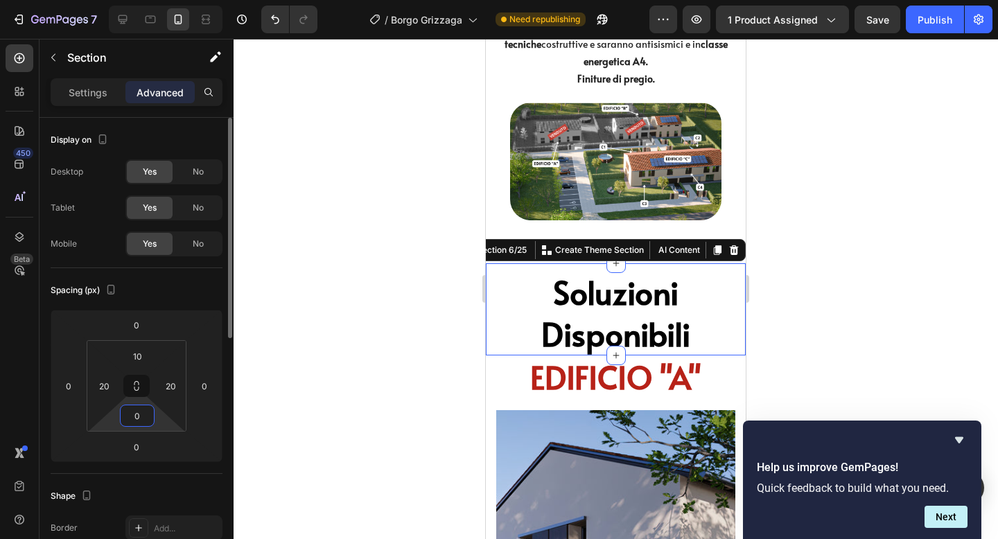
click at [136, 421] on input "0" at bounding box center [137, 416] width 28 height 21
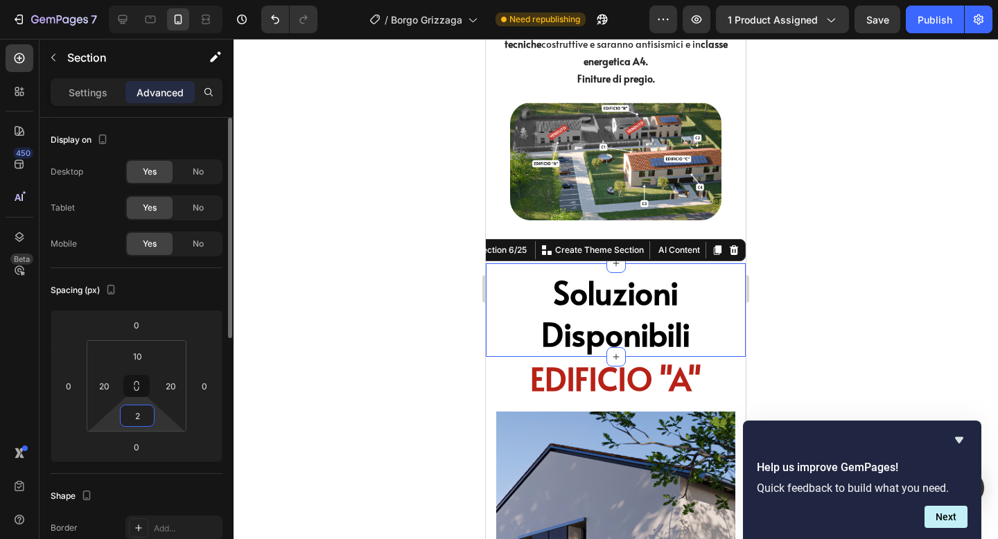
type input "20"
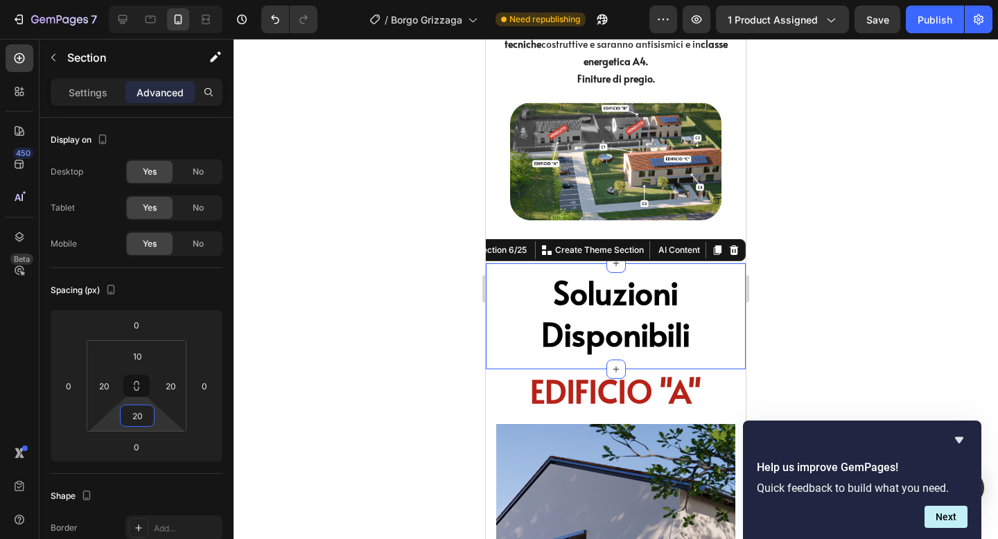
click at [931, 327] on div at bounding box center [616, 289] width 765 height 500
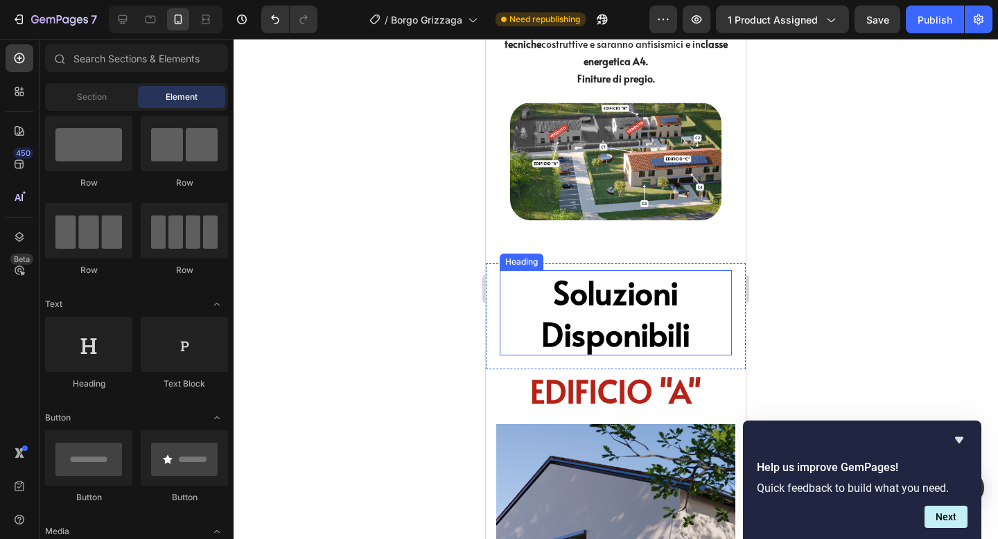
click at [700, 322] on p "Soluzioni Disponibili" at bounding box center [615, 313] width 229 height 83
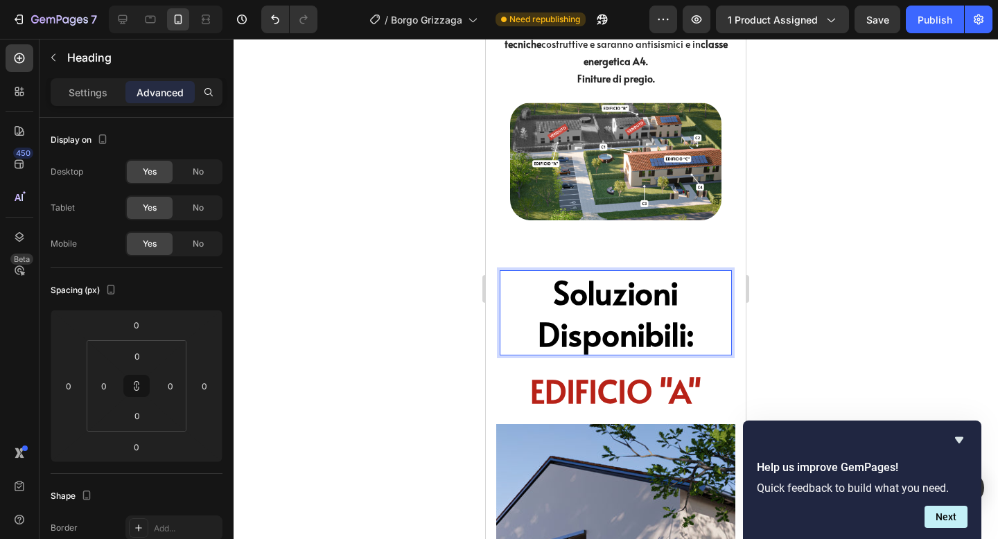
click at [833, 290] on div at bounding box center [616, 289] width 765 height 500
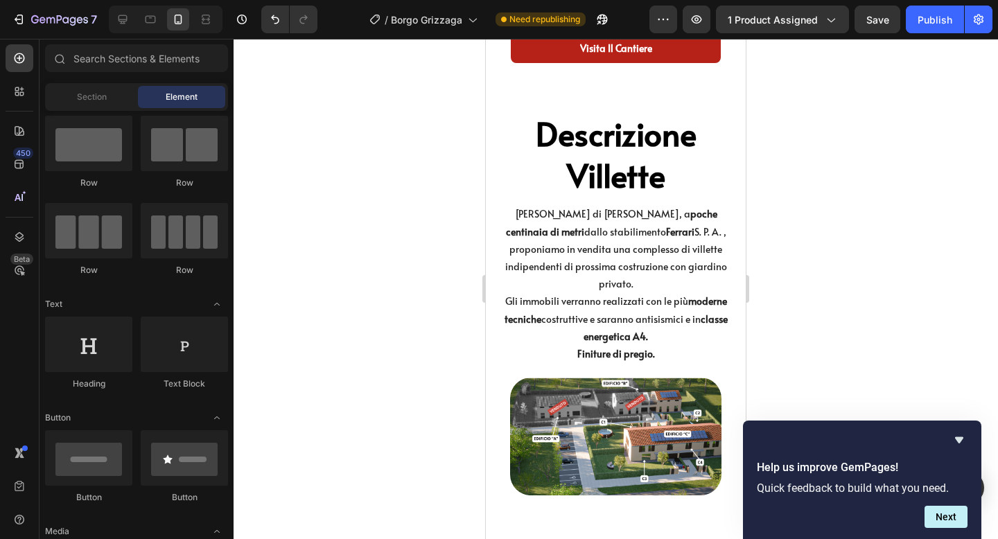
scroll to position [1377, 0]
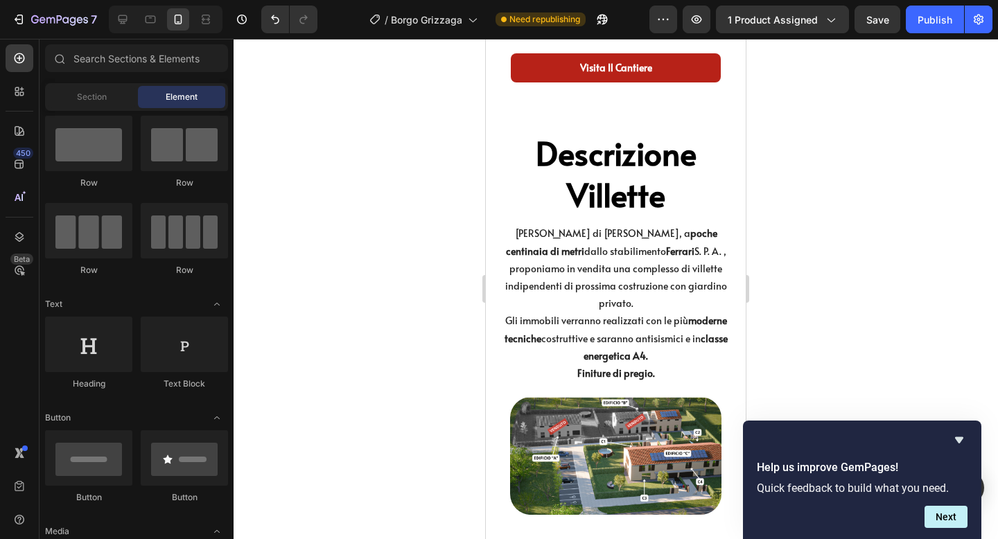
click at [645, 184] on h2 "Descrizione Villette" at bounding box center [615, 174] width 239 height 86
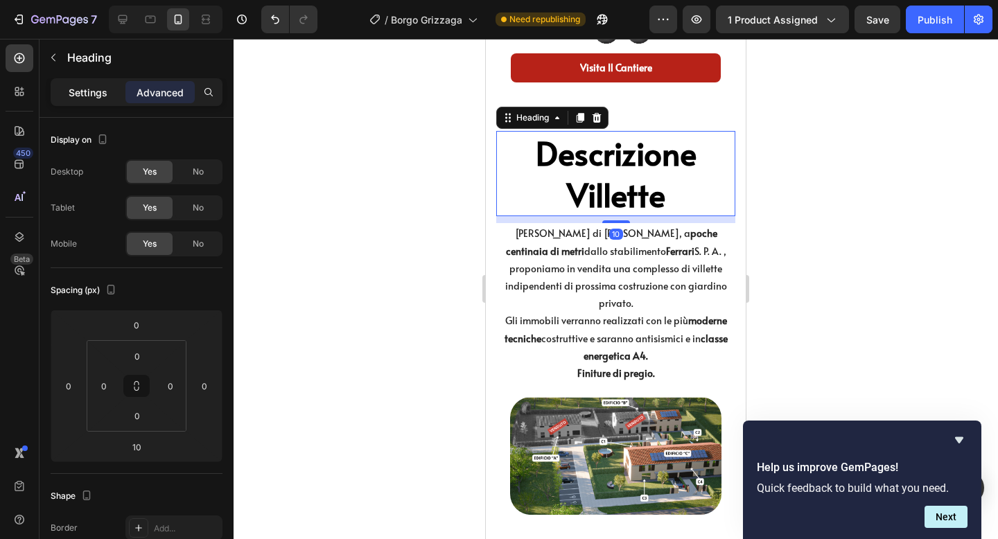
click at [91, 94] on p "Settings" at bounding box center [88, 92] width 39 height 15
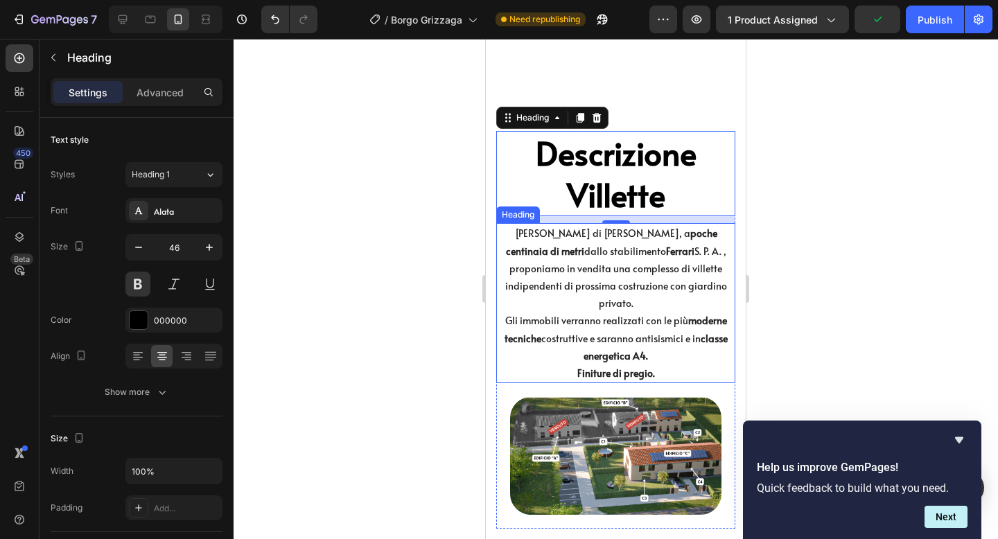
scroll to position [1682, 0]
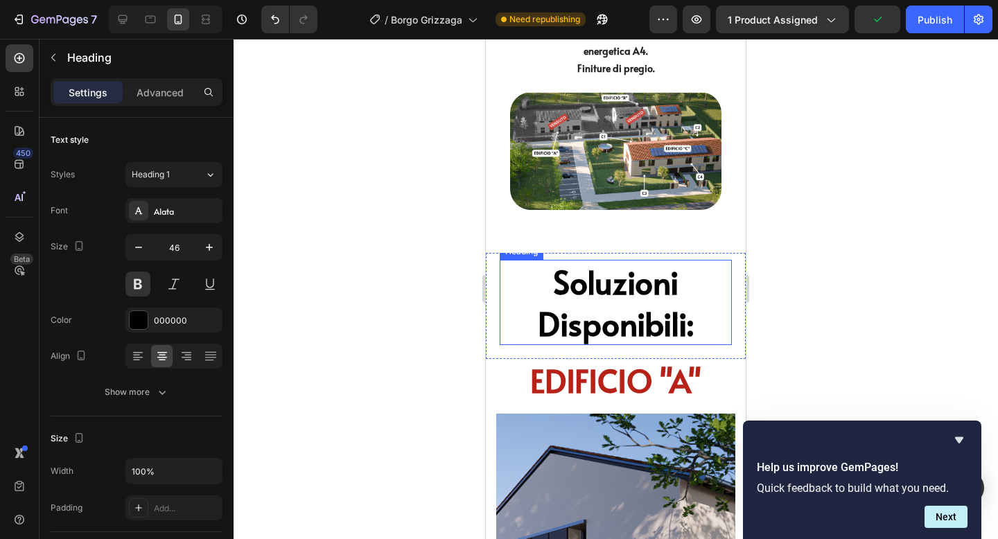
click at [625, 297] on h2 "Soluzioni Disponibili:" at bounding box center [616, 303] width 232 height 86
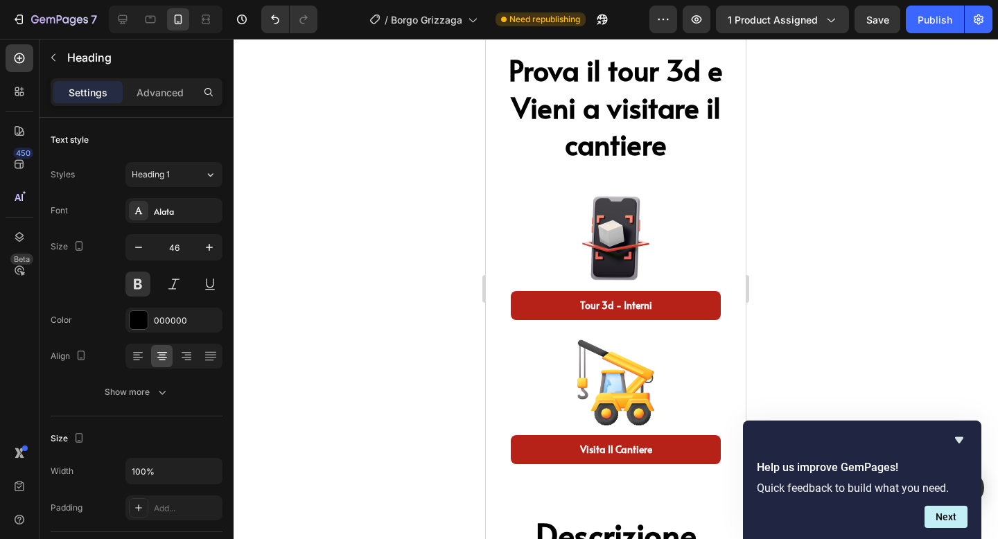
scroll to position [994, 0]
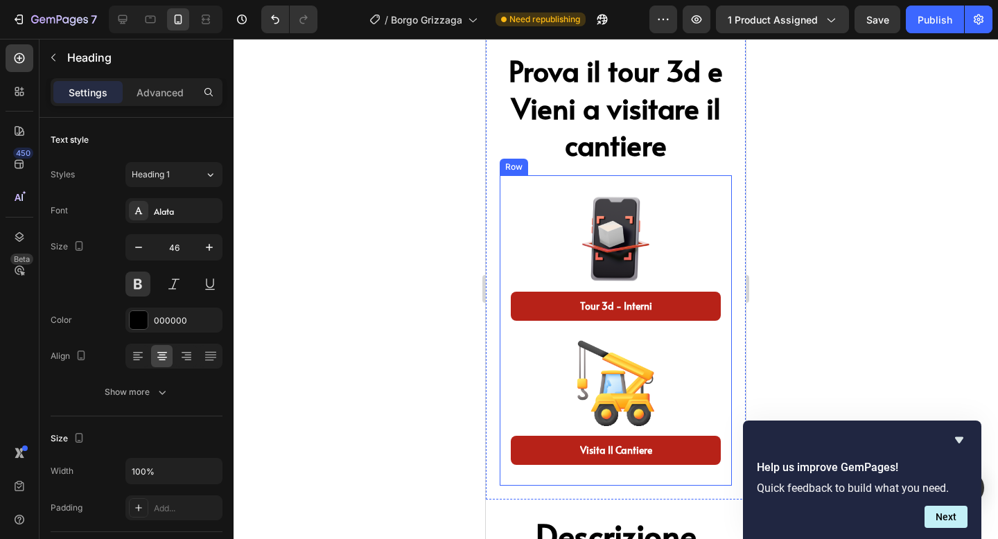
click at [631, 102] on h2 "Prova il tour 3d e Vieni a visitare il cantiere" at bounding box center [616, 108] width 232 height 114
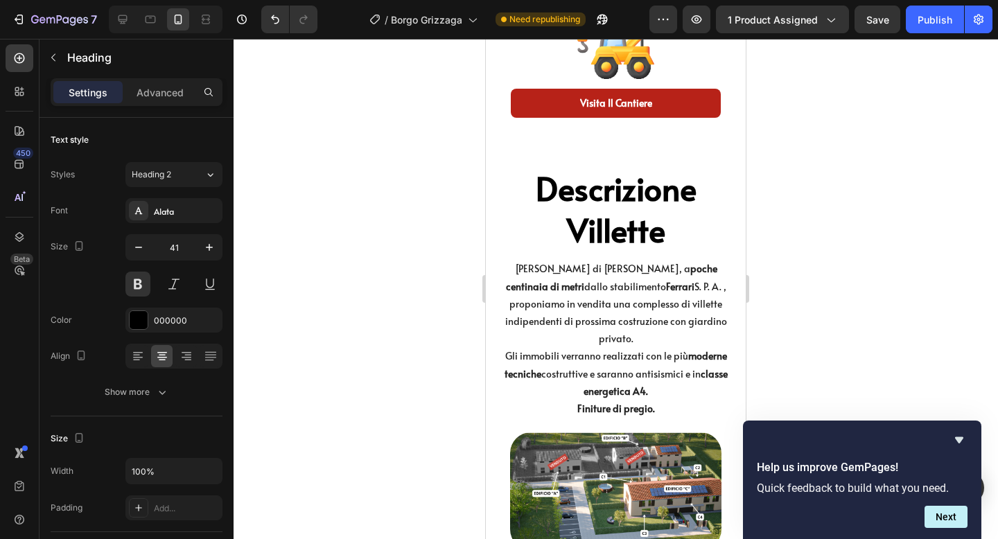
scroll to position [1412, 0]
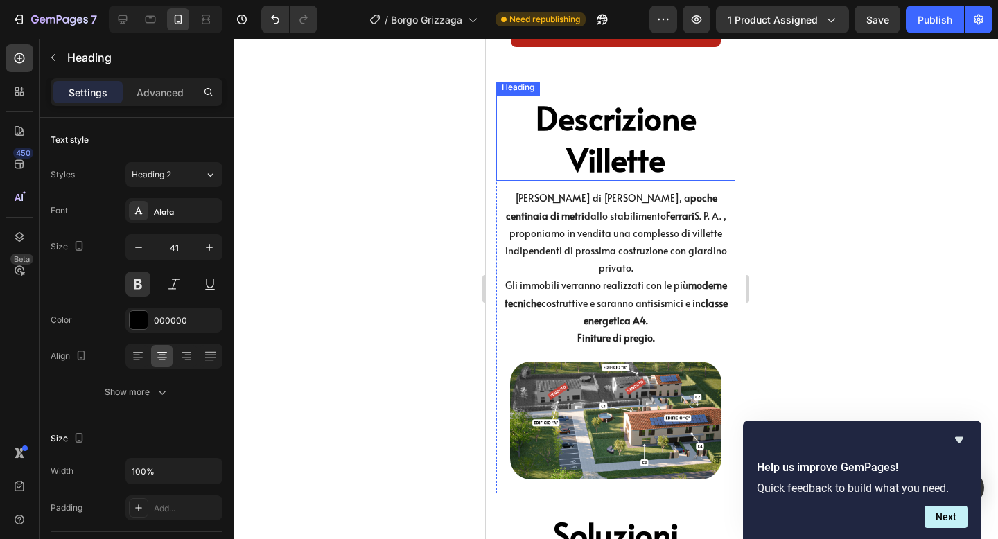
click at [614, 122] on h2 "Descrizione Villette" at bounding box center [615, 139] width 239 height 86
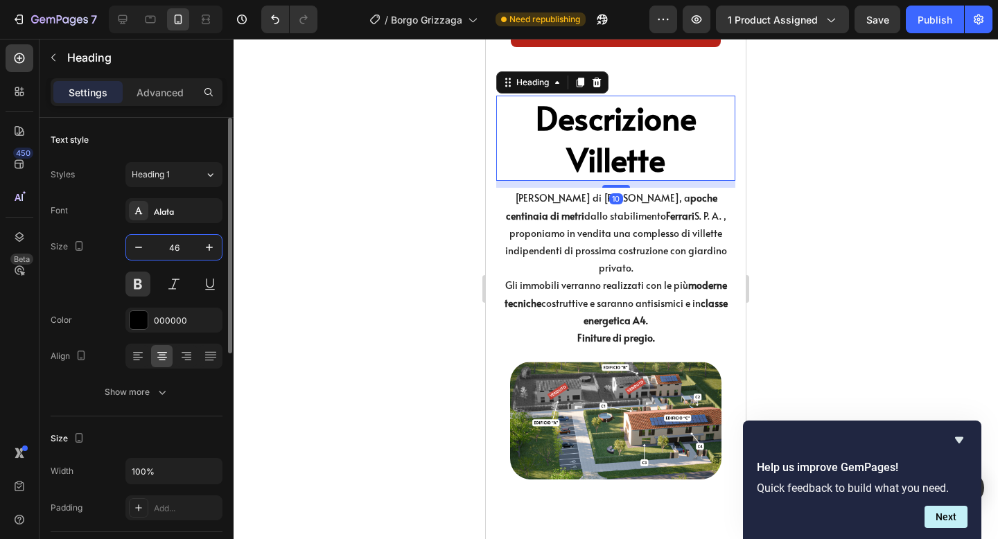
click at [151, 245] on input "46" at bounding box center [174, 247] width 46 height 25
click at [141, 245] on icon "button" at bounding box center [139, 248] width 14 height 14
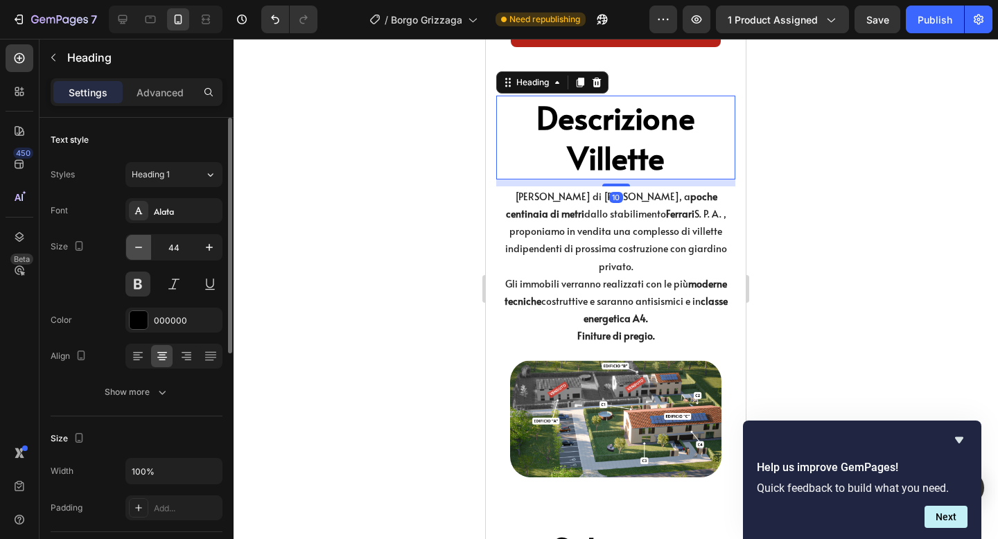
click at [141, 245] on icon "button" at bounding box center [139, 248] width 14 height 14
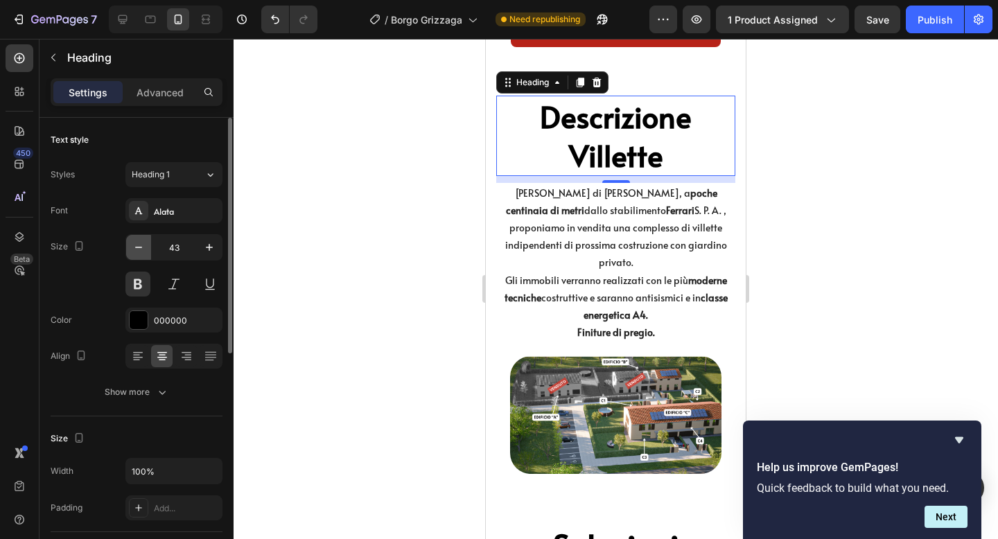
click at [141, 245] on icon "button" at bounding box center [139, 248] width 14 height 14
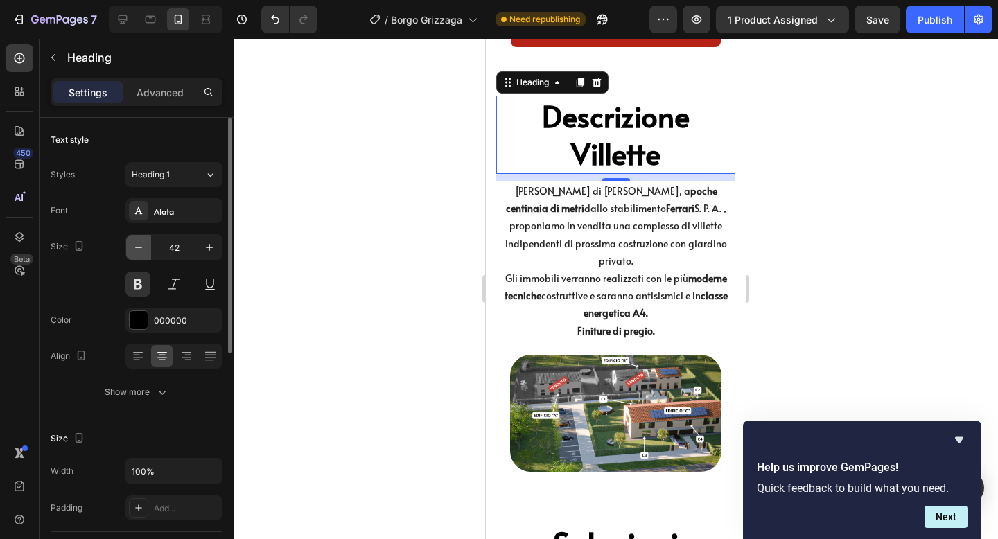
click at [141, 245] on icon "button" at bounding box center [139, 248] width 14 height 14
type input "41"
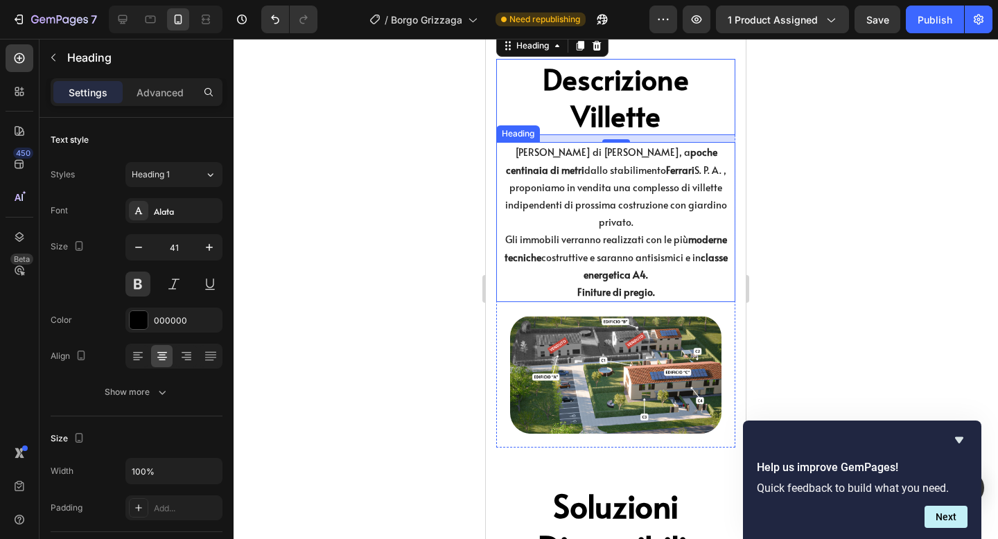
scroll to position [1676, 0]
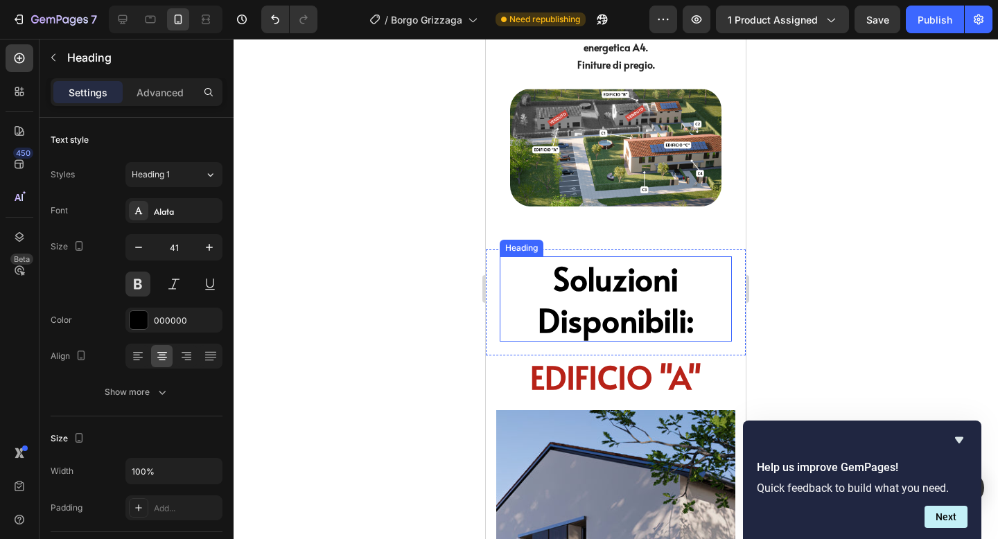
click at [561, 293] on h2 "Soluzioni Disponibili:" at bounding box center [616, 299] width 232 height 86
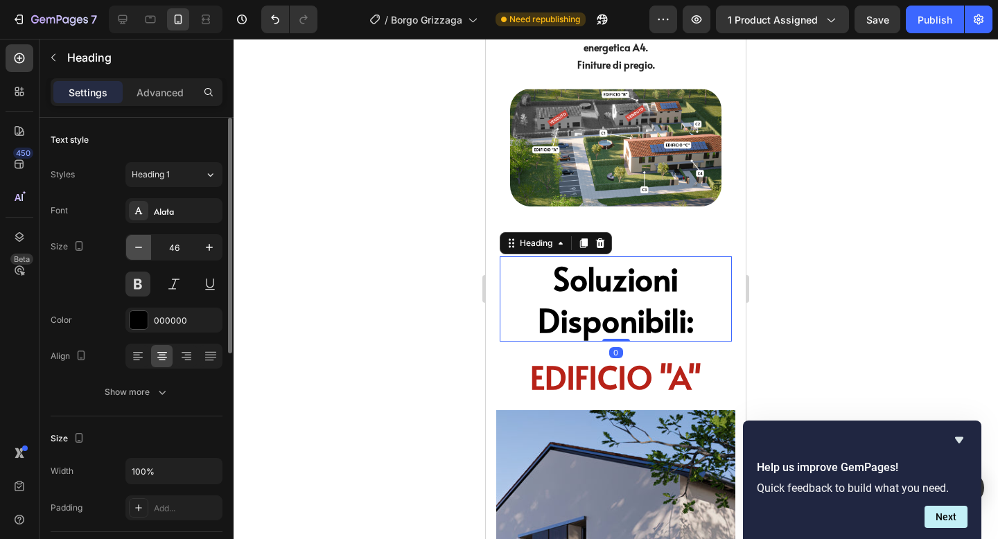
click at [137, 244] on icon "button" at bounding box center [139, 248] width 14 height 14
click at [138, 243] on icon "button" at bounding box center [139, 248] width 14 height 14
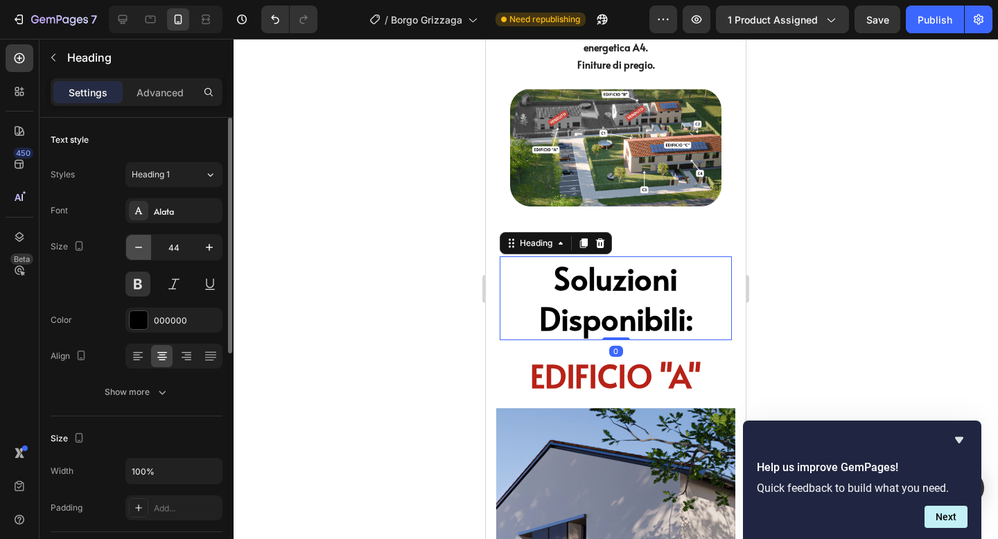
click at [138, 243] on icon "button" at bounding box center [139, 248] width 14 height 14
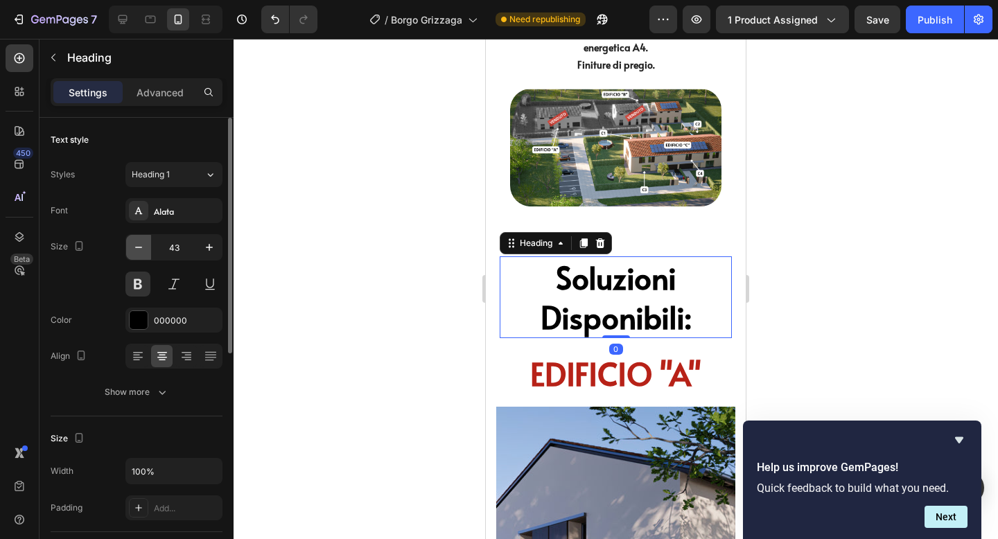
click at [138, 243] on icon "button" at bounding box center [139, 248] width 14 height 14
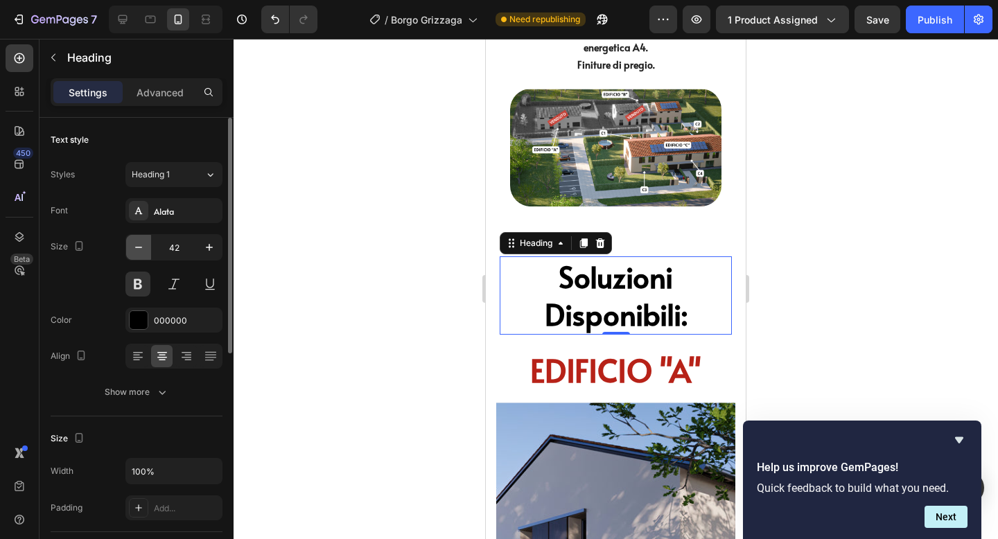
click at [138, 243] on icon "button" at bounding box center [139, 248] width 14 height 14
type input "41"
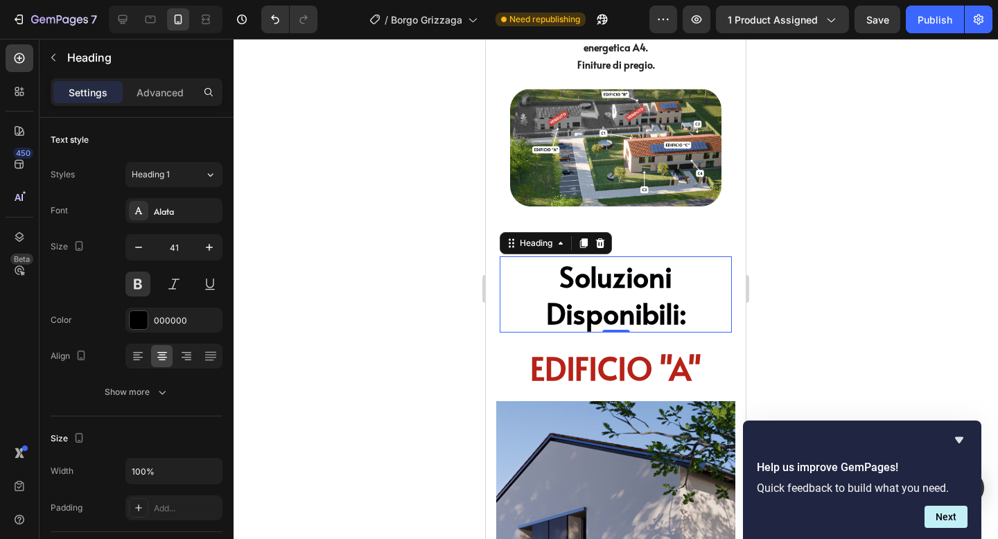
click at [810, 232] on div at bounding box center [616, 289] width 765 height 500
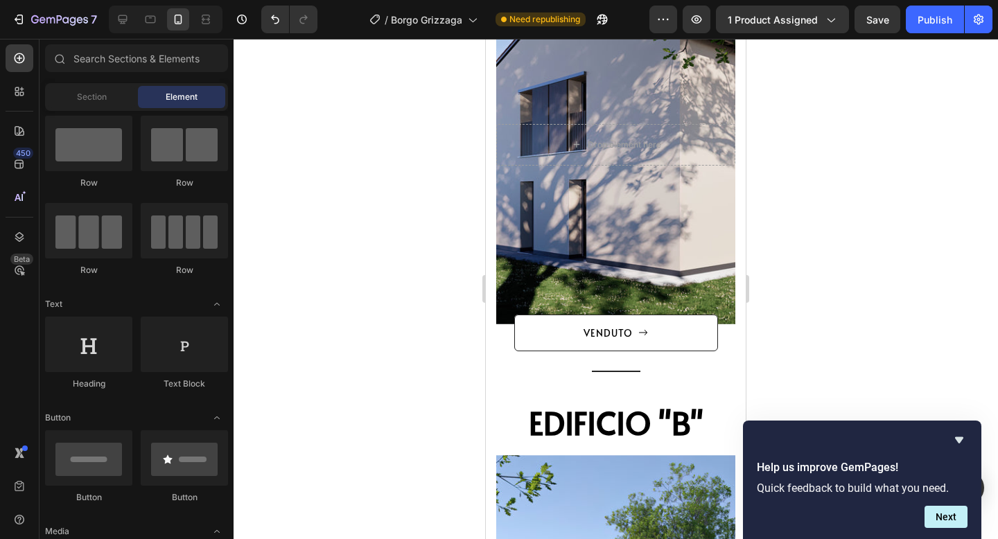
scroll to position [2093, 0]
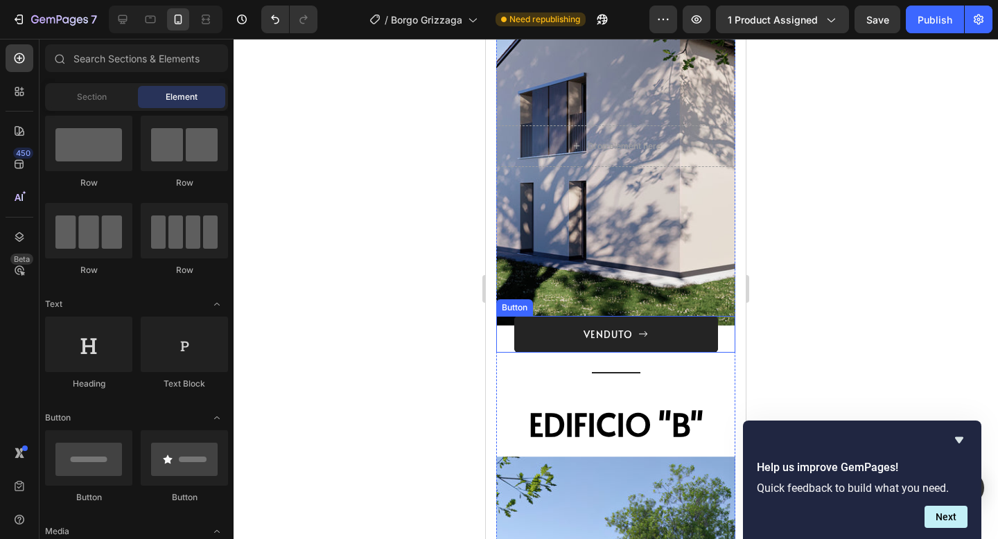
click at [620, 326] on button "VENDUTO" at bounding box center [616, 334] width 204 height 37
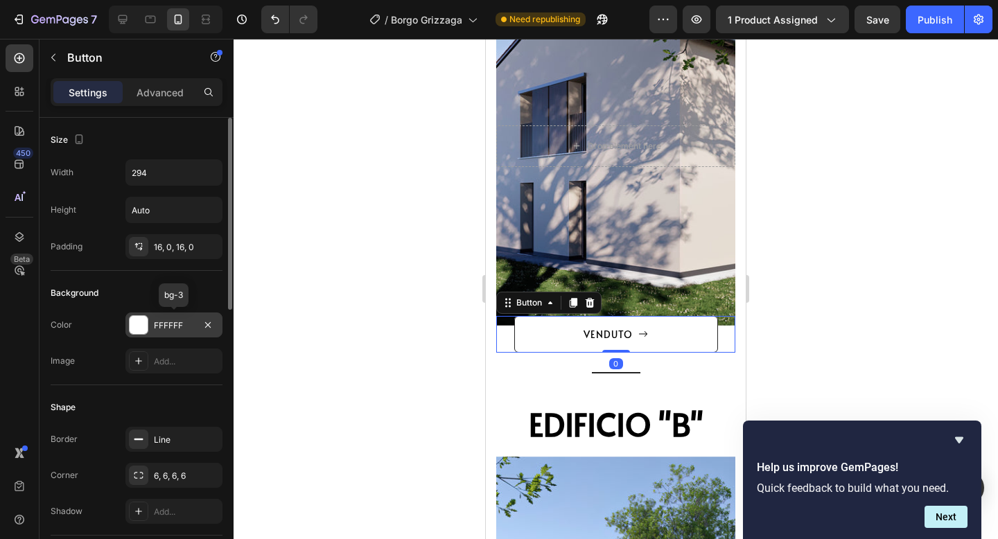
click at [156, 327] on div "FFFFFF" at bounding box center [174, 326] width 40 height 12
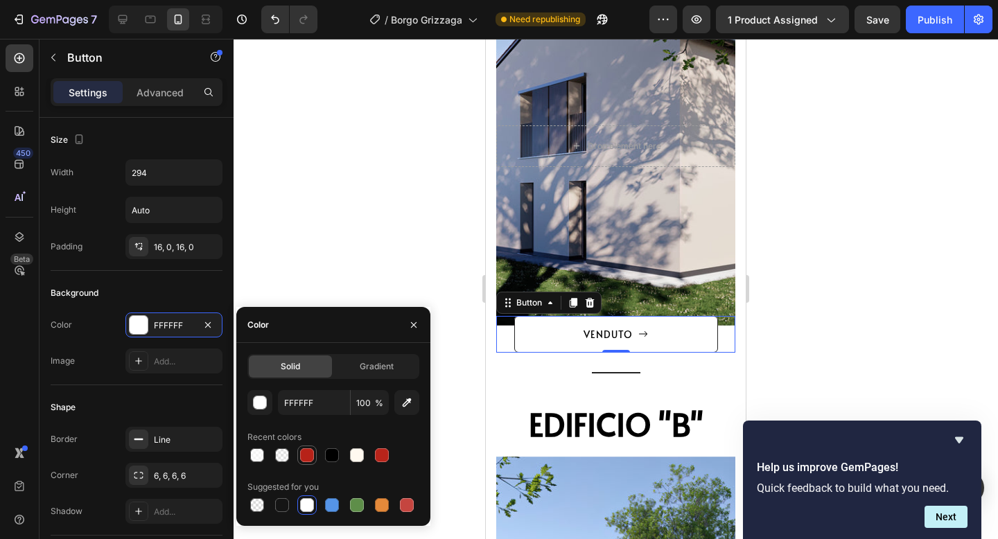
click at [308, 453] on div at bounding box center [307, 455] width 14 height 14
type input "B72218"
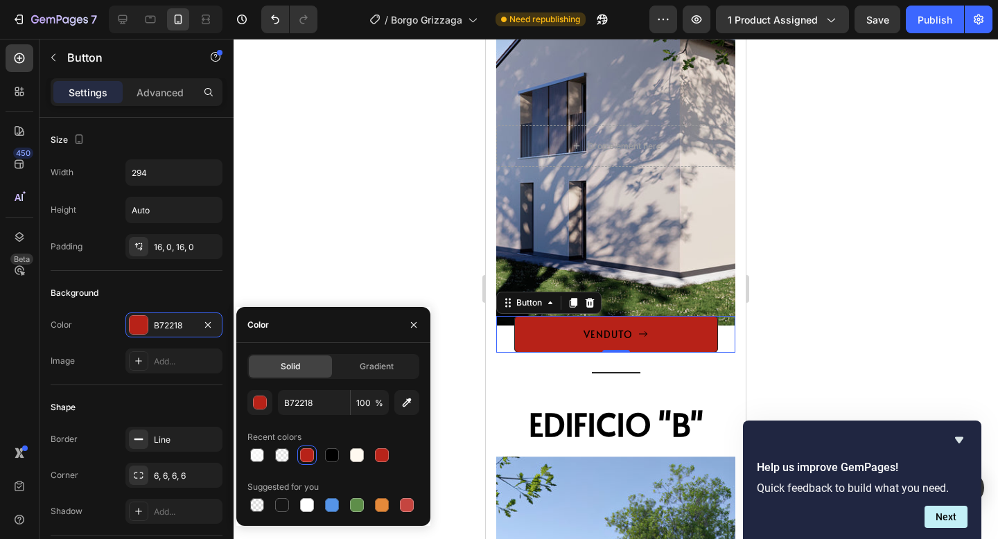
click at [881, 315] on div at bounding box center [616, 289] width 765 height 500
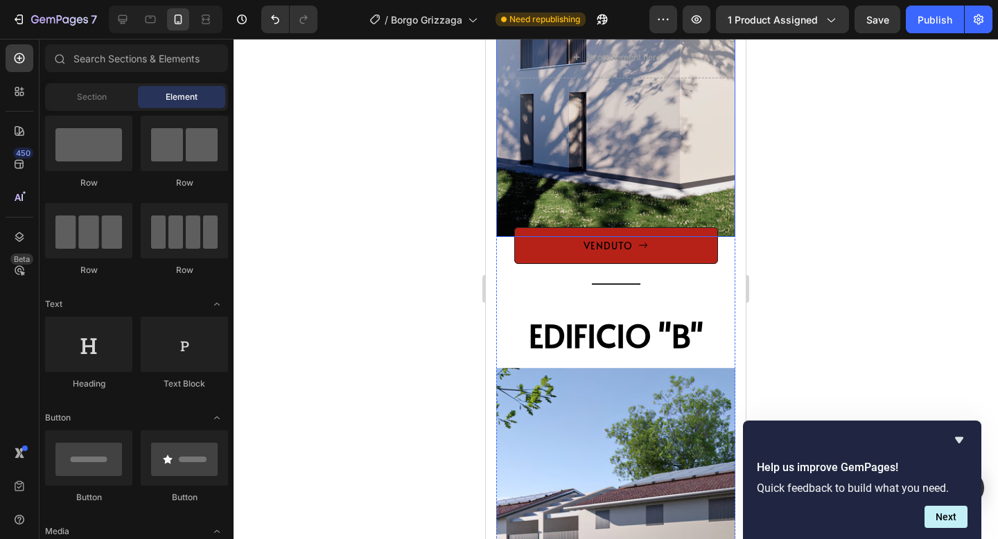
scroll to position [2188, 0]
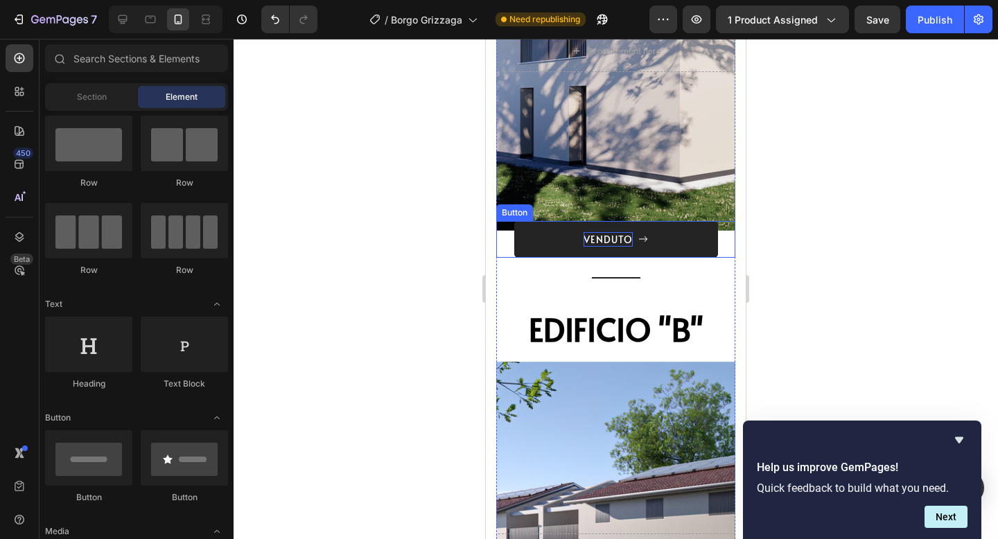
click at [610, 236] on p "VENDUTO" at bounding box center [608, 239] width 49 height 15
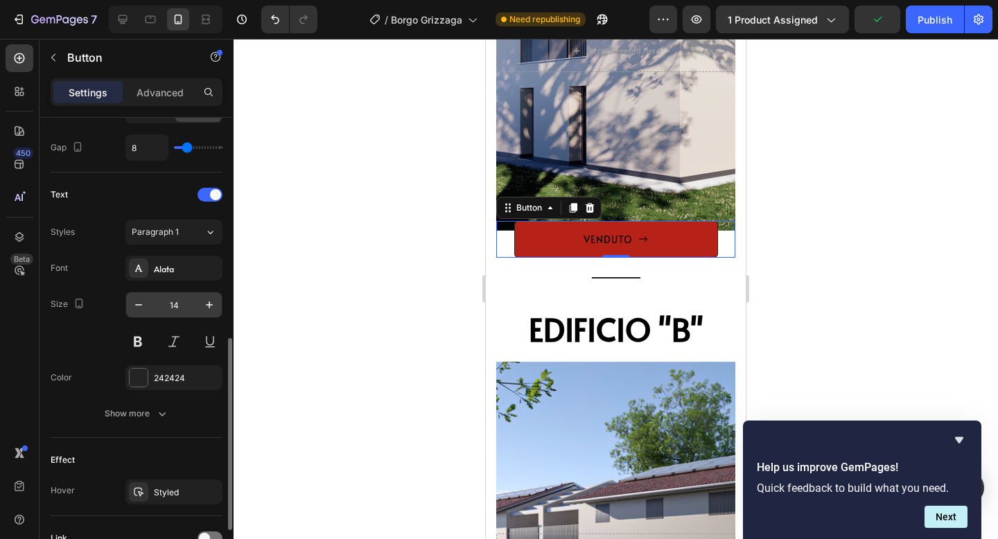
scroll to position [523, 0]
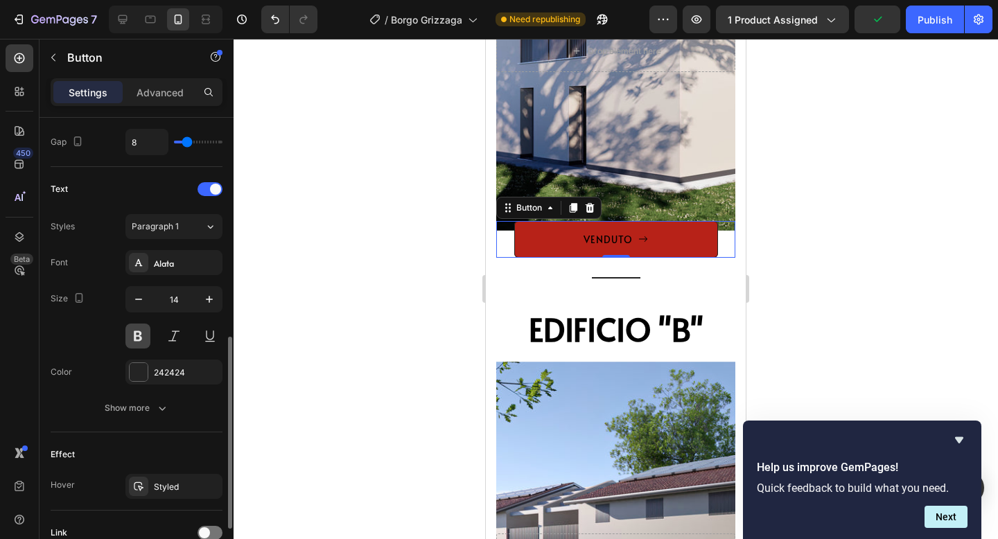
click at [138, 335] on button at bounding box center [137, 336] width 25 height 25
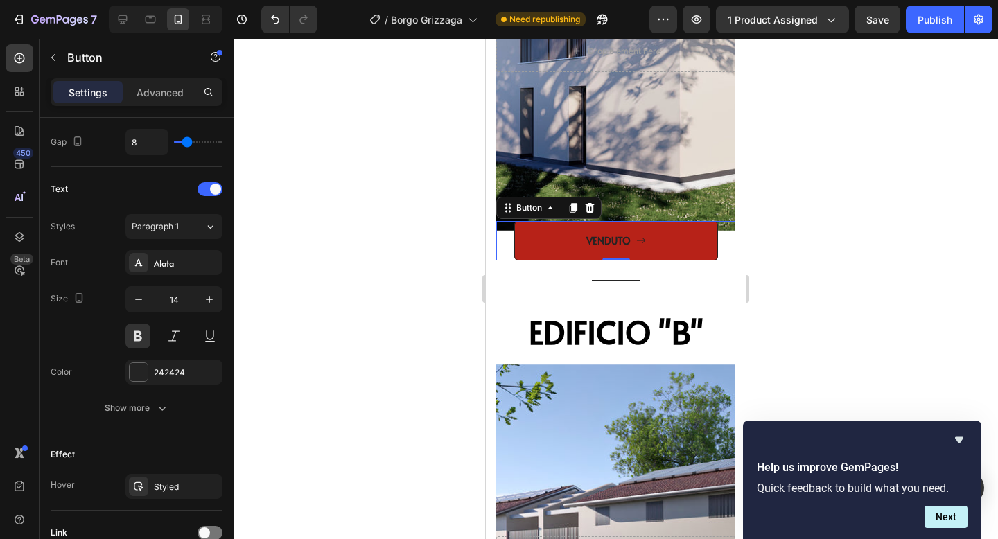
click at [843, 141] on div at bounding box center [616, 289] width 765 height 500
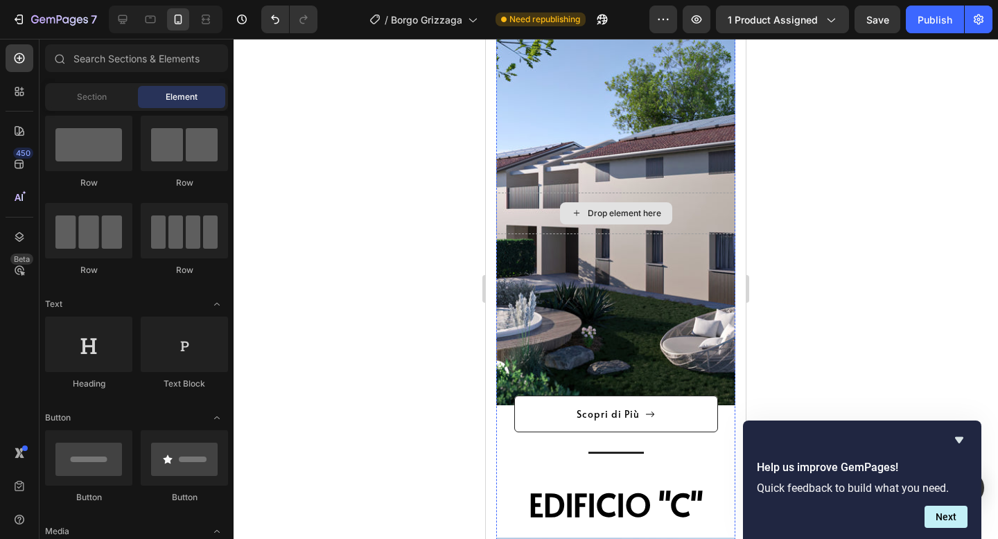
scroll to position [2590, 0]
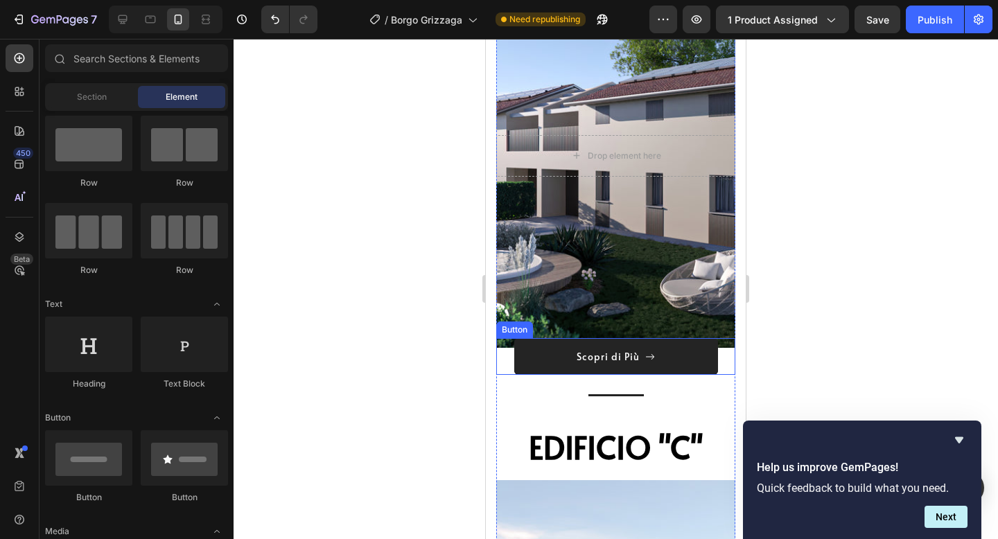
click at [564, 364] on button "Scopri di Più" at bounding box center [616, 356] width 204 height 37
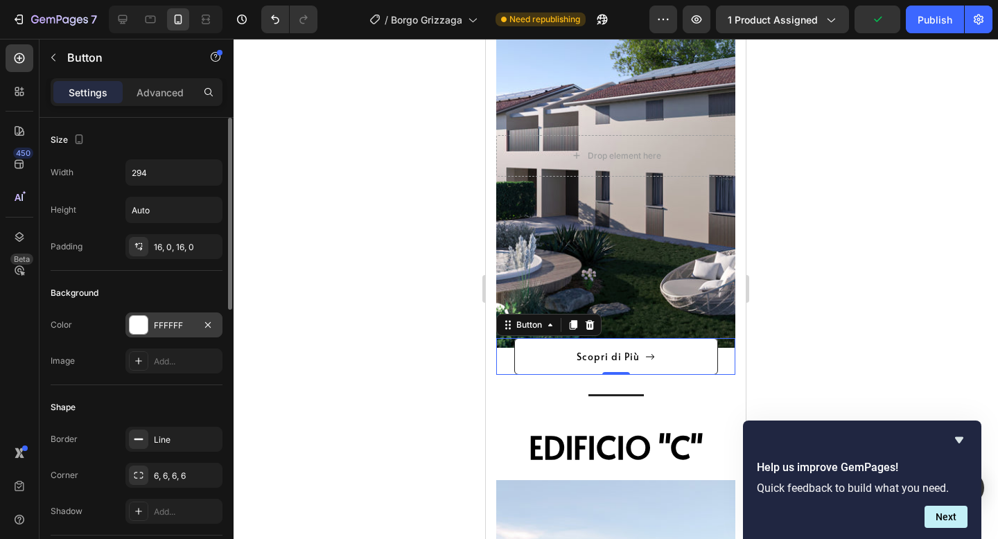
click at [182, 321] on div "FFFFFF" at bounding box center [174, 326] width 40 height 12
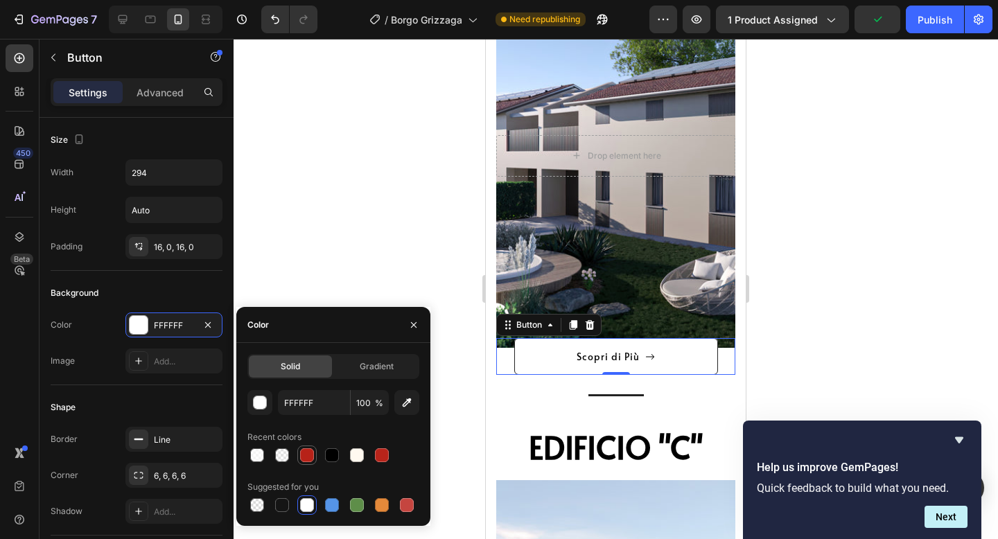
click at [307, 455] on div at bounding box center [307, 455] width 14 height 14
type input "B72218"
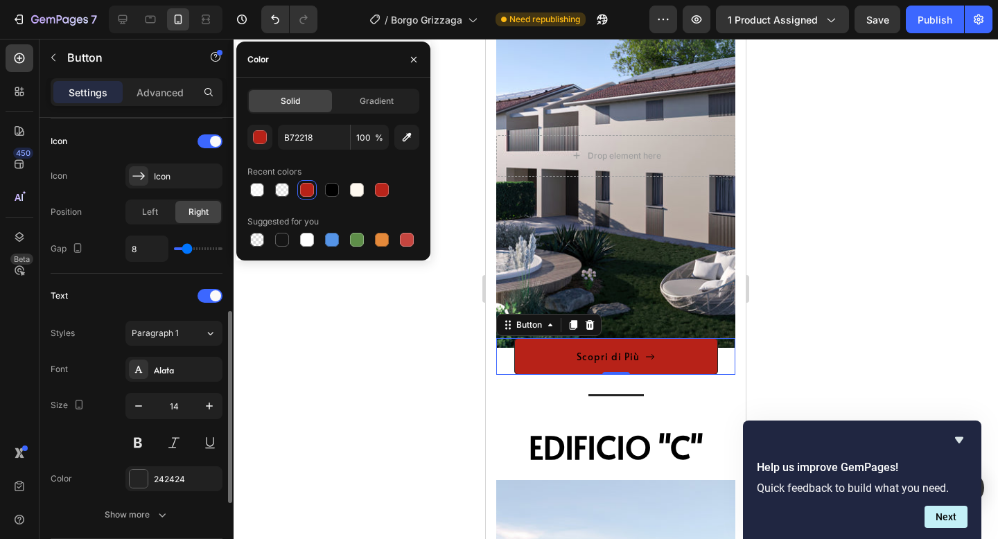
scroll to position [450, 0]
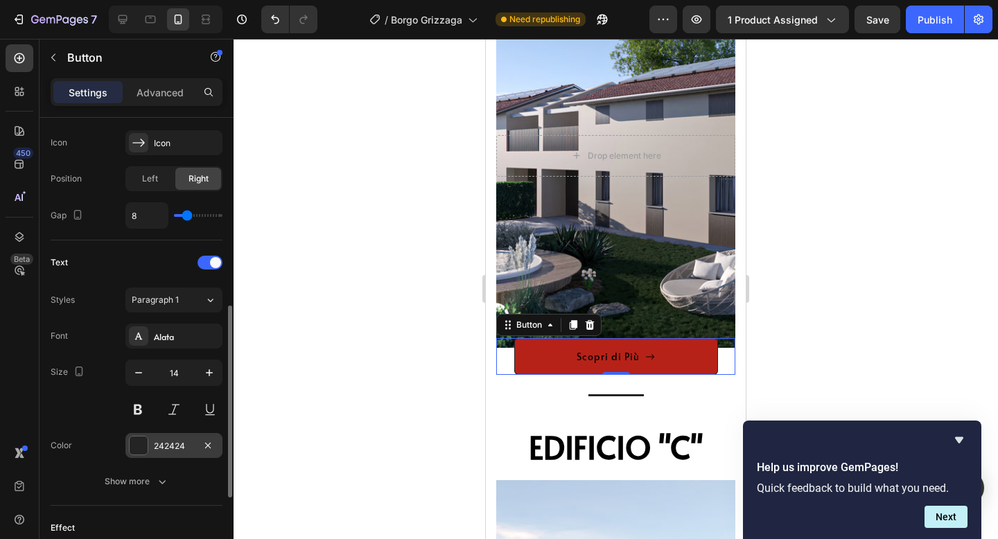
click at [147, 443] on div at bounding box center [139, 446] width 18 height 18
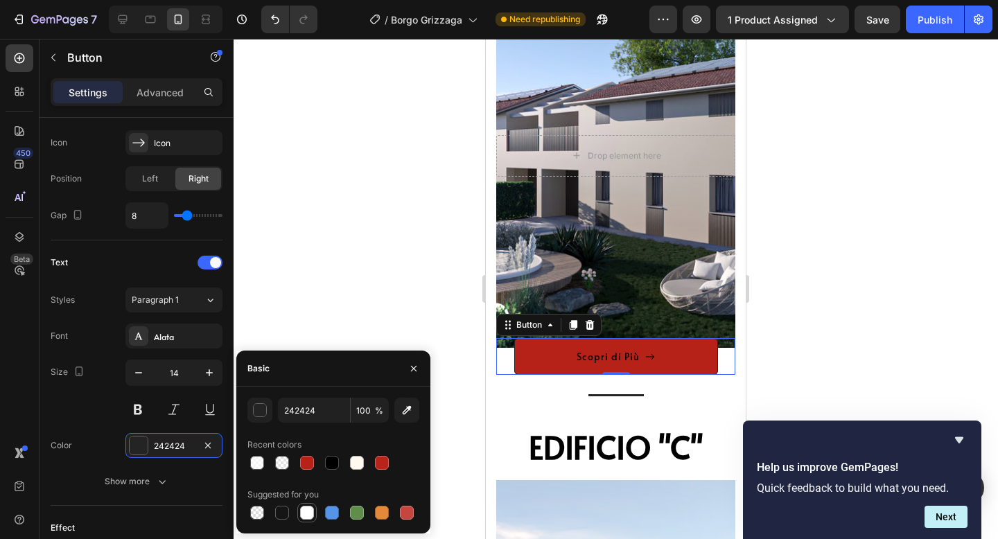
click at [306, 509] on div at bounding box center [307, 513] width 14 height 14
type input "FFFFFF"
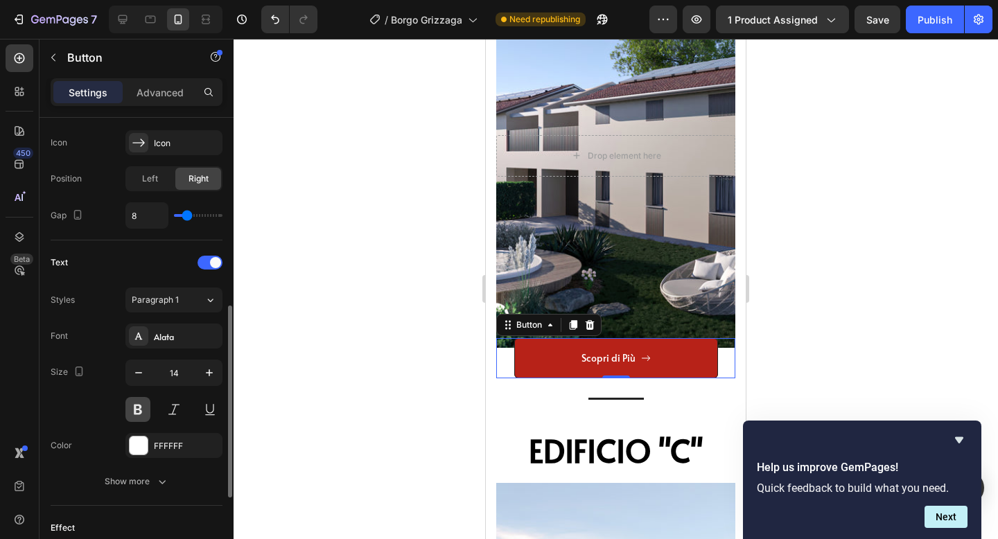
click at [137, 416] on button at bounding box center [137, 409] width 25 height 25
click at [209, 372] on icon "button" at bounding box center [209, 372] width 7 height 7
type input "16"
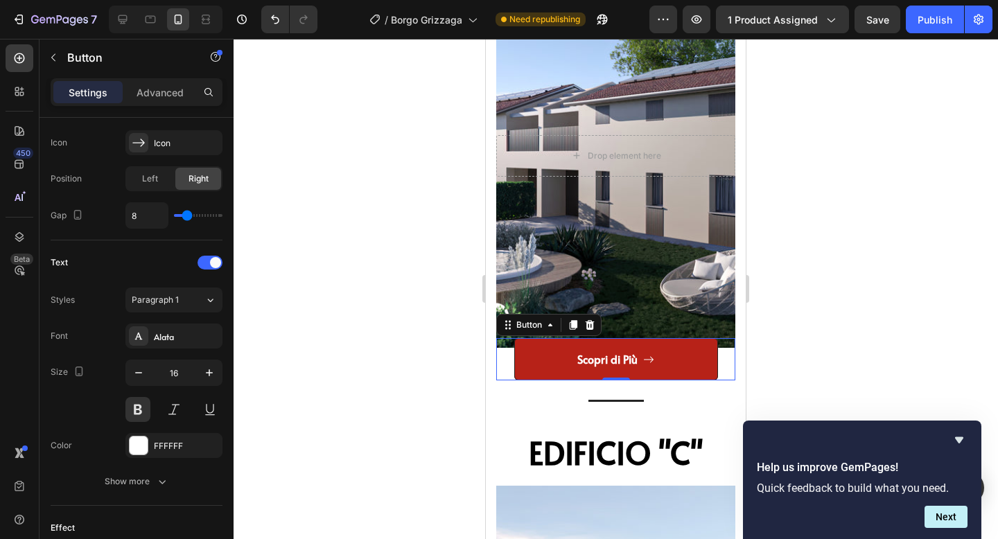
click at [848, 285] on div at bounding box center [616, 289] width 765 height 500
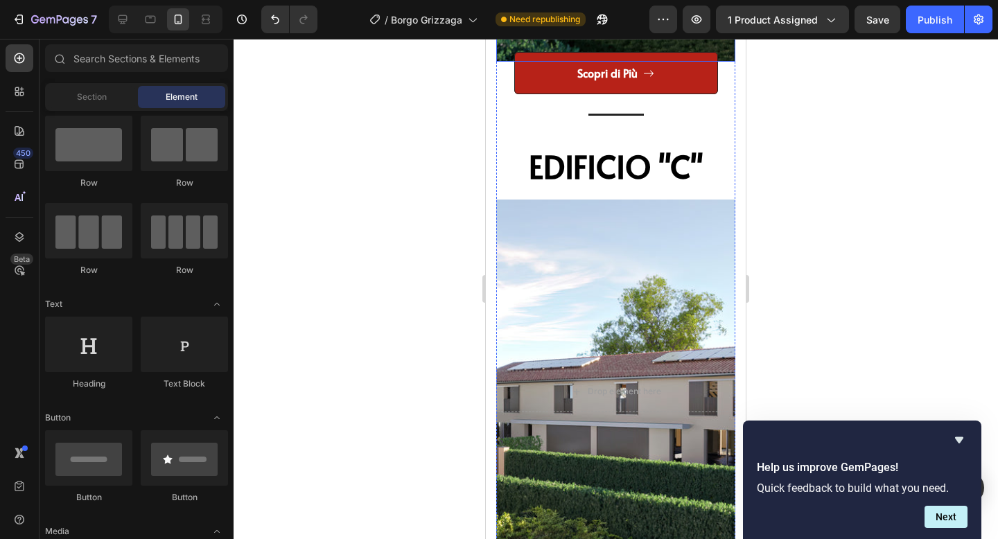
scroll to position [2878, 0]
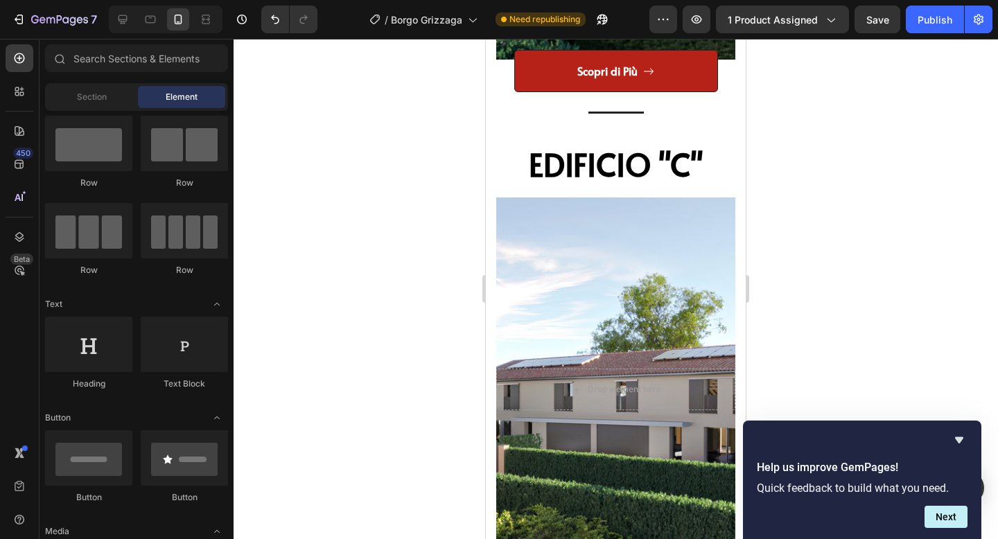
click at [881, 149] on div at bounding box center [616, 289] width 765 height 500
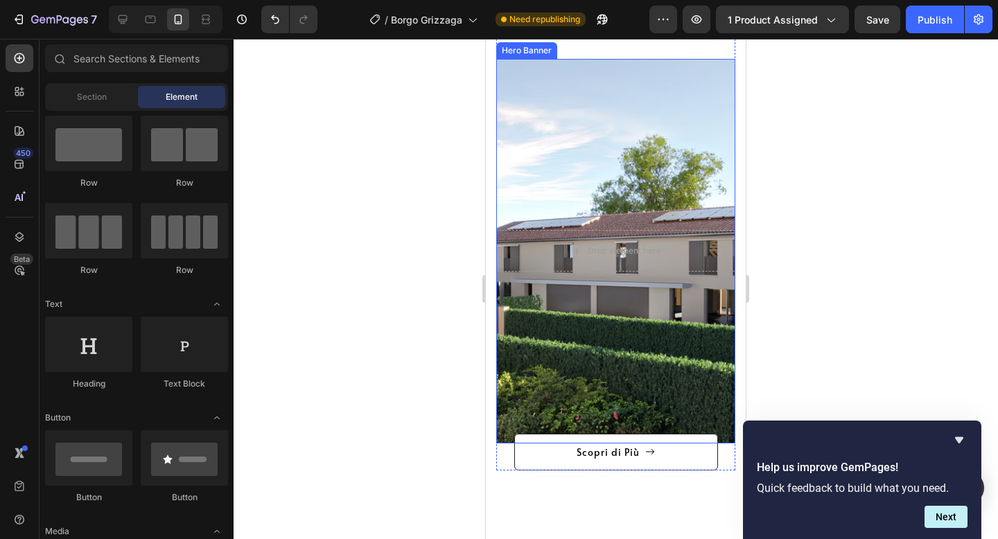
scroll to position [3211, 0]
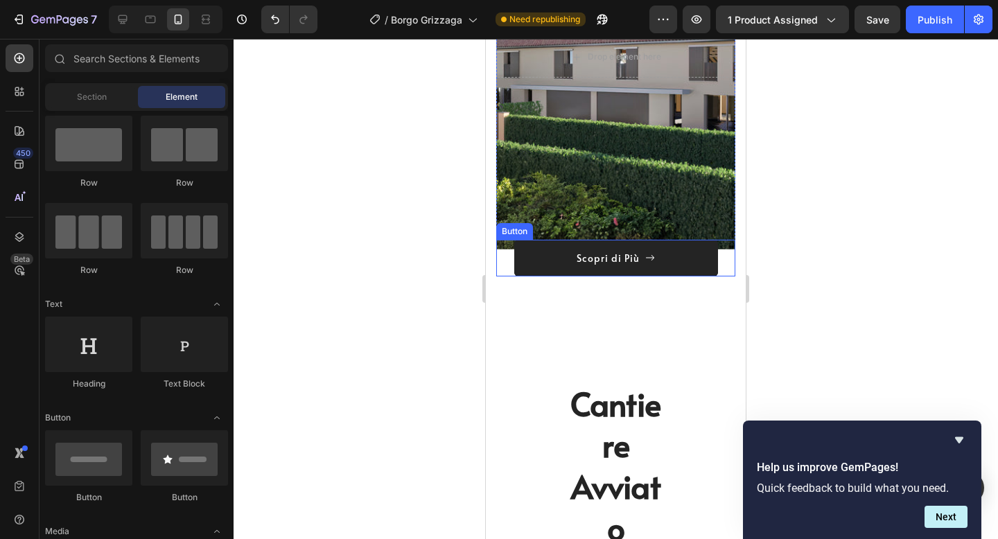
click at [655, 250] on button "Scopri di Più" at bounding box center [616, 258] width 204 height 37
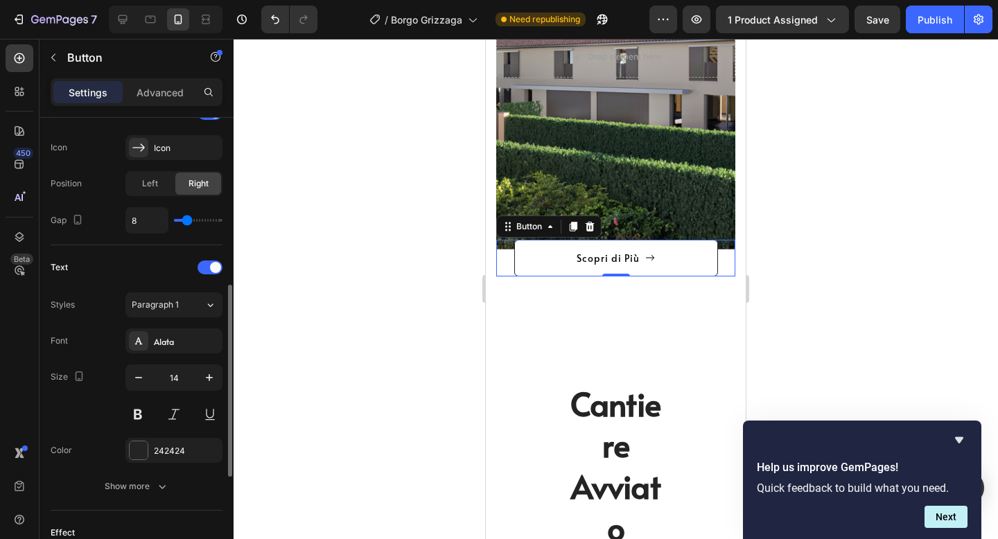
scroll to position [461, 0]
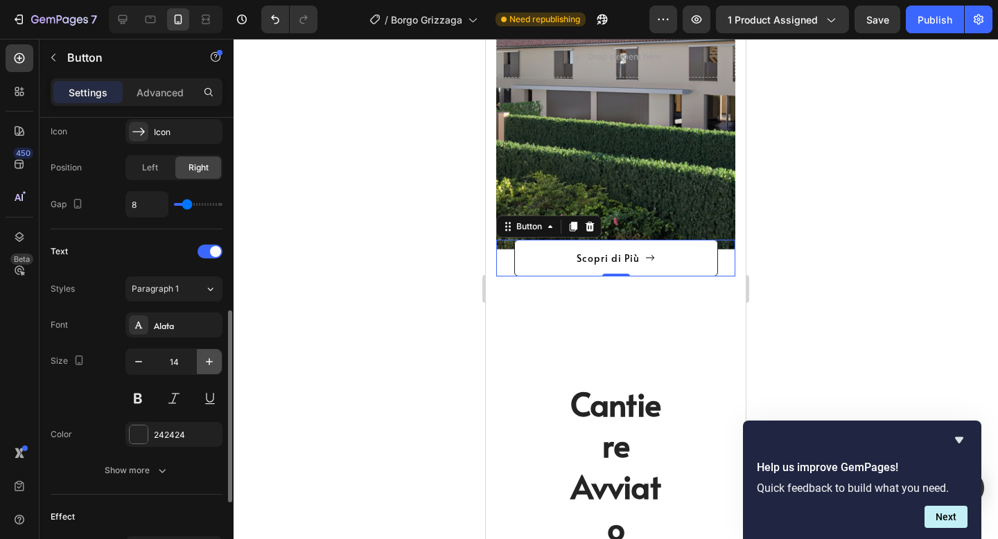
click at [204, 363] on icon "button" at bounding box center [209, 362] width 14 height 14
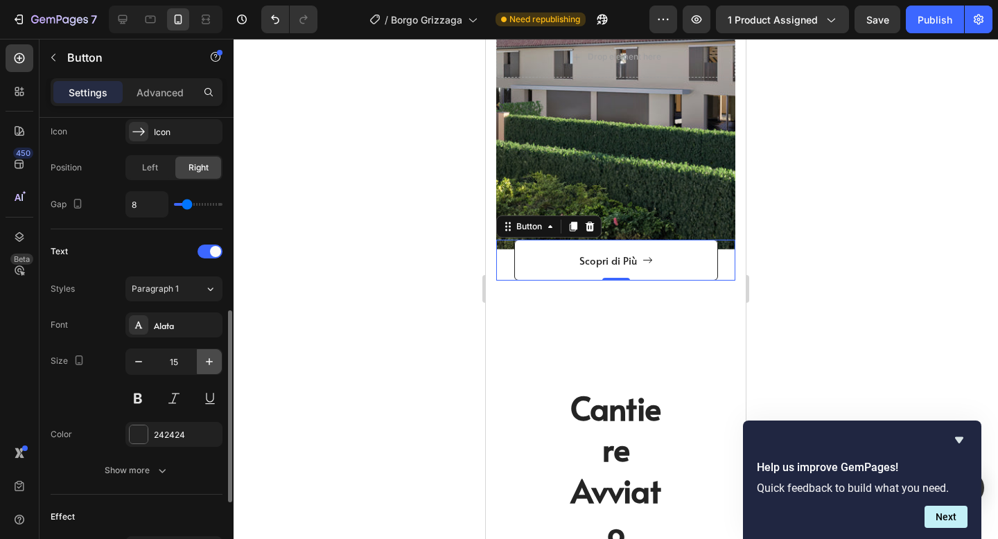
click at [204, 363] on icon "button" at bounding box center [209, 362] width 14 height 14
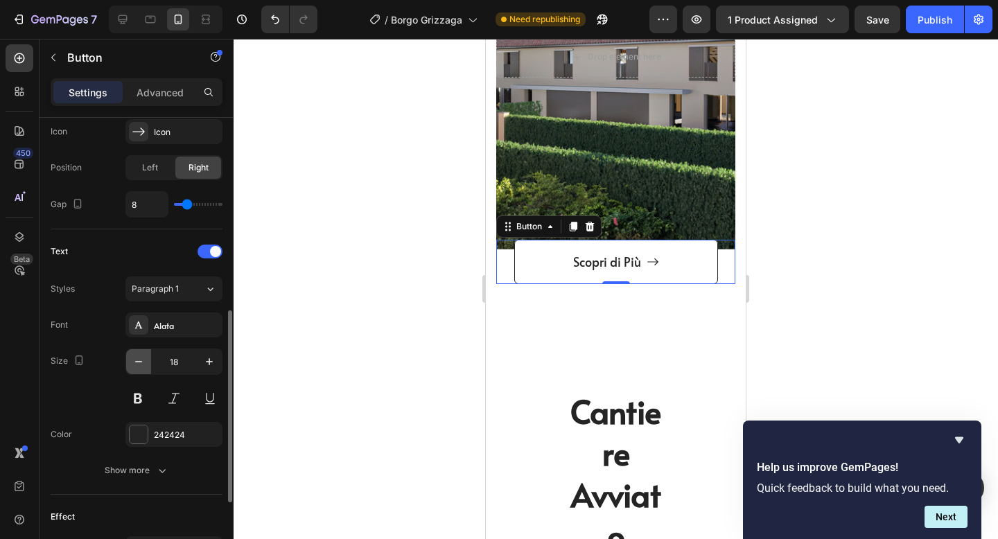
click at [132, 367] on icon "button" at bounding box center [139, 362] width 14 height 14
type input "16"
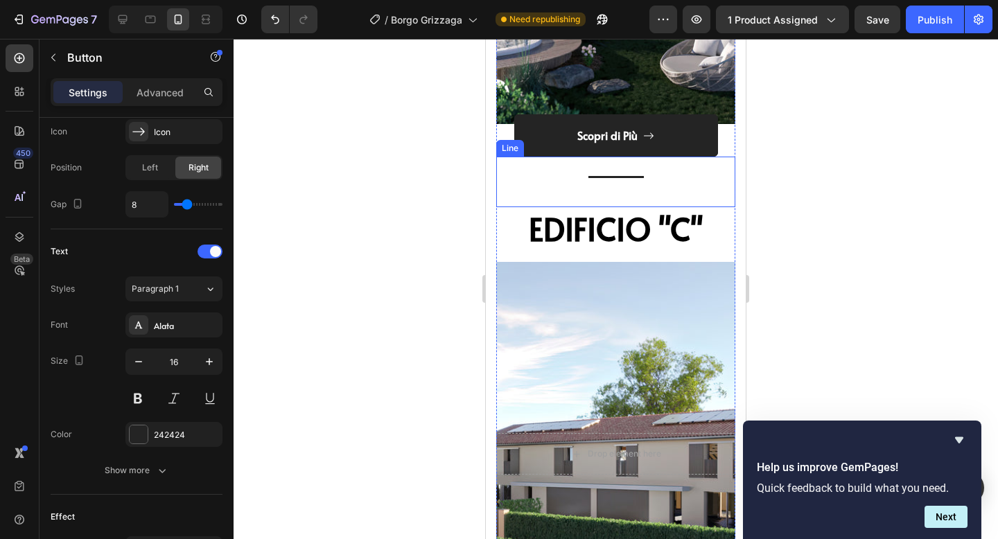
scroll to position [2785, 0]
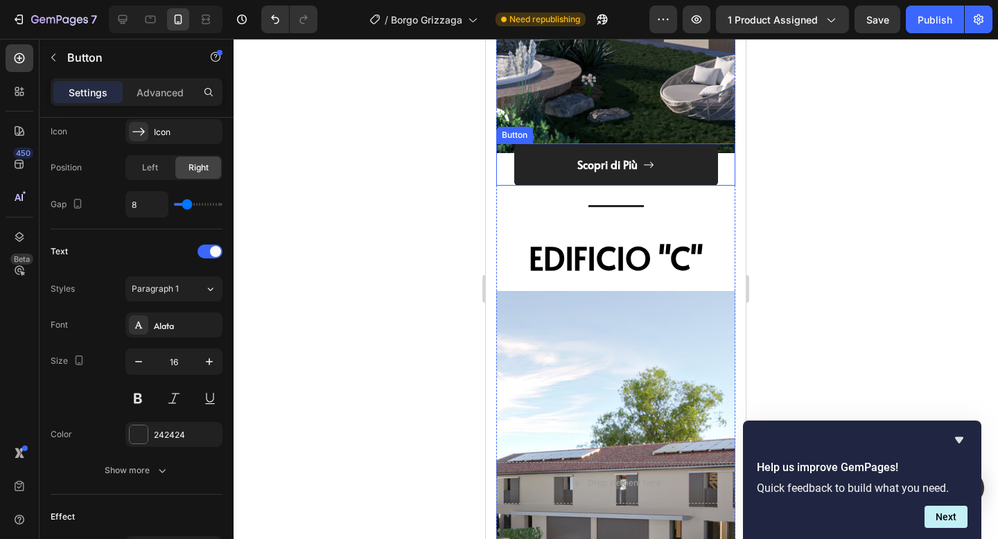
click at [584, 178] on button "Scopri di Più" at bounding box center [616, 164] width 204 height 42
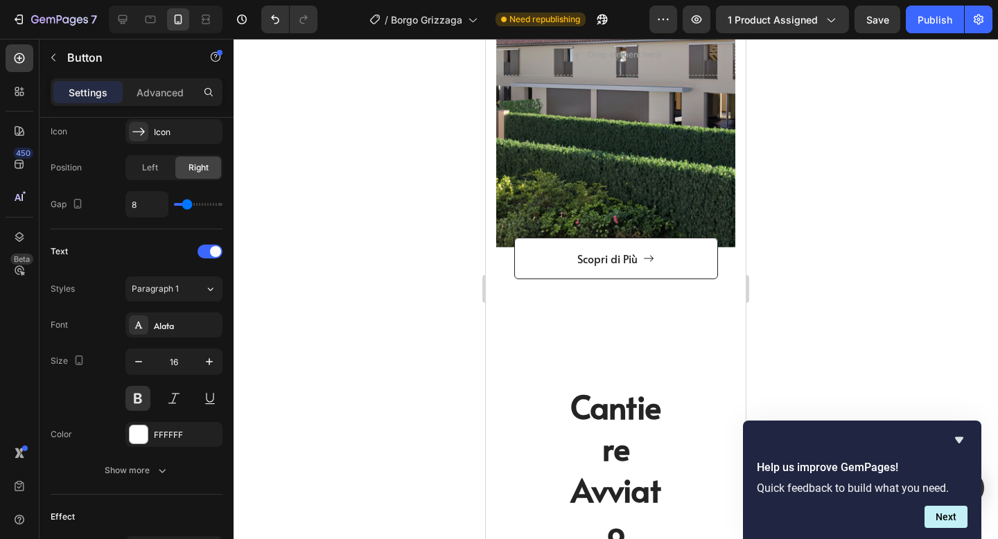
scroll to position [3277, 0]
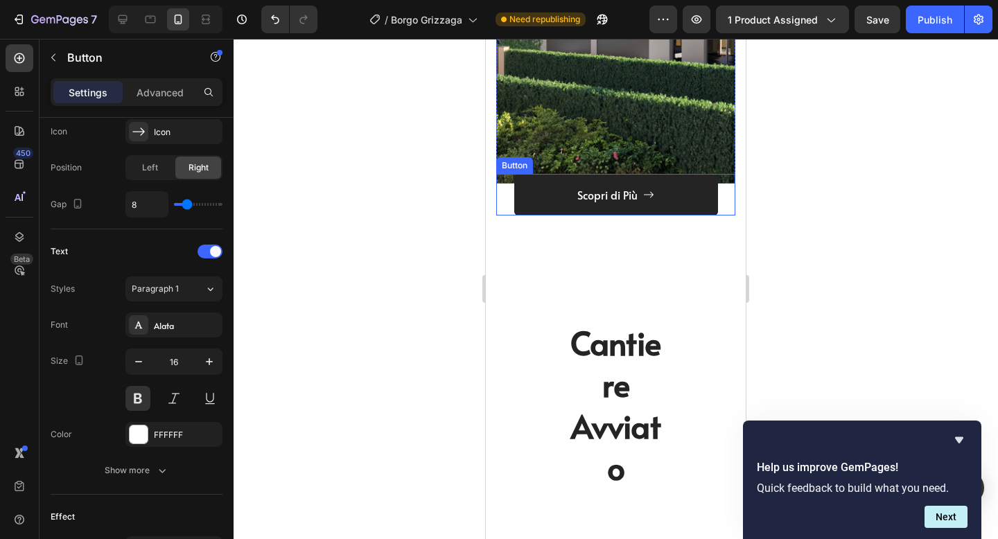
click at [584, 178] on button "Scopri di Più" at bounding box center [616, 195] width 204 height 42
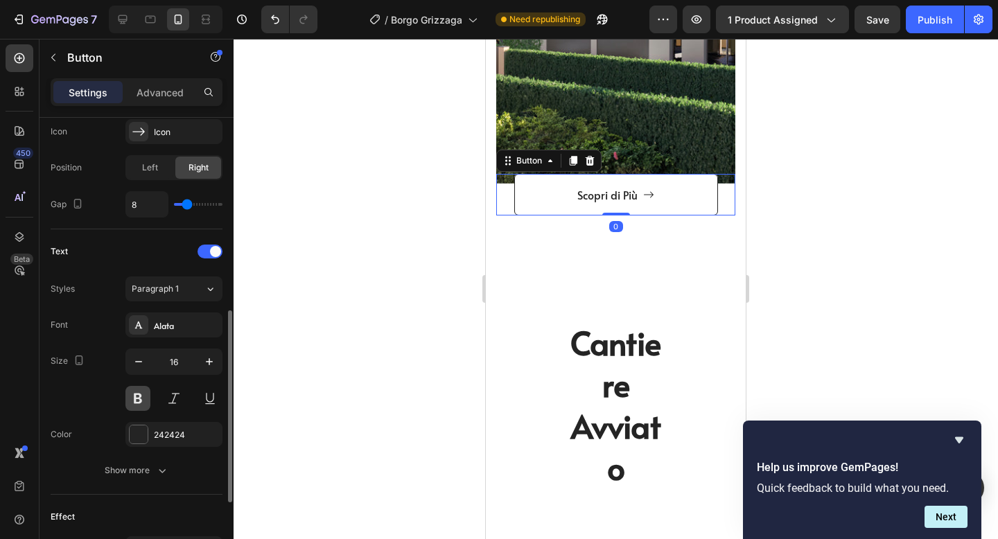
click at [137, 394] on button at bounding box center [137, 398] width 25 height 25
click at [138, 446] on div "242424" at bounding box center [173, 434] width 97 height 25
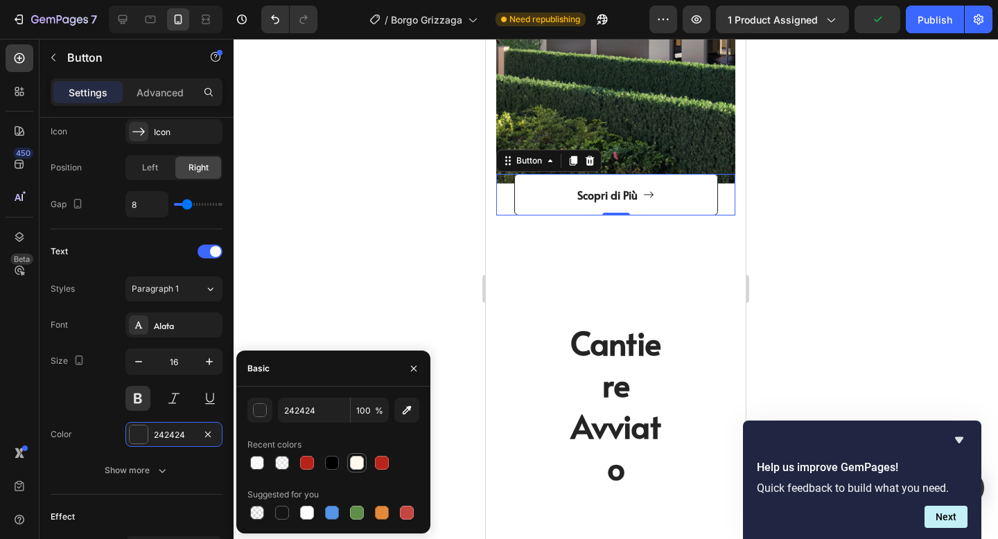
click at [357, 458] on div at bounding box center [357, 463] width 14 height 14
click at [305, 507] on div at bounding box center [307, 513] width 14 height 14
type input "FFFFFF"
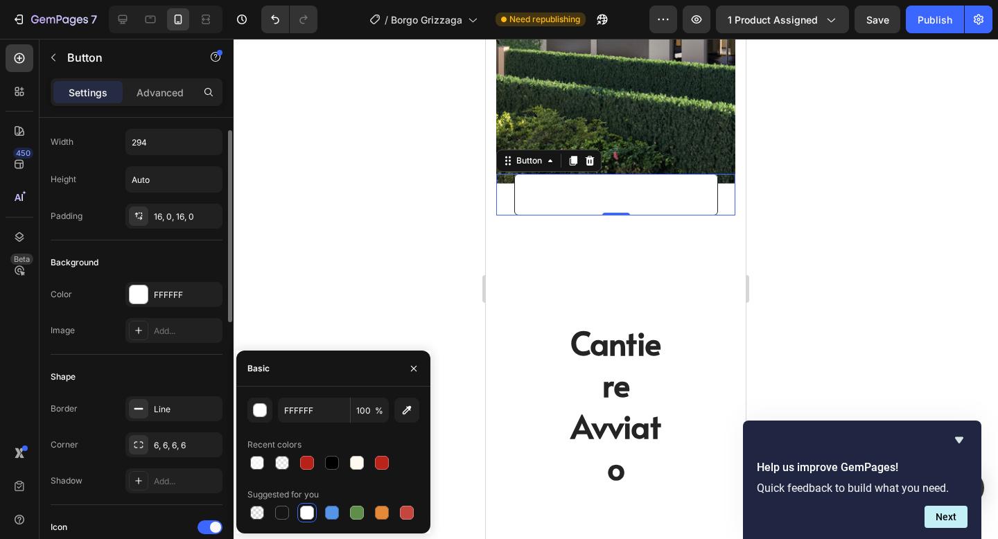
scroll to position [28, 0]
click at [156, 297] on div "FFFFFF" at bounding box center [174, 298] width 40 height 12
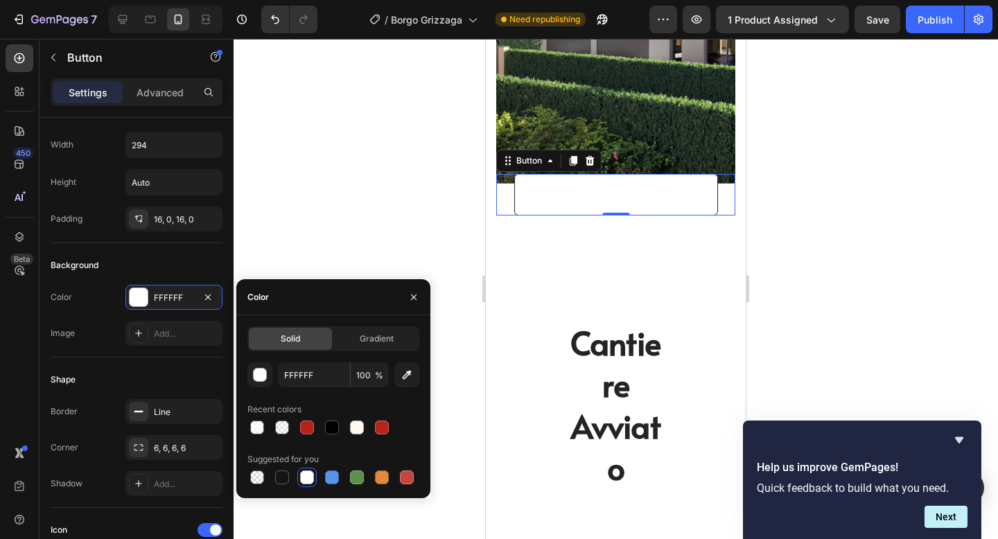
click at [306, 437] on div "FFFFFF 100 % Recent colors Suggested for you" at bounding box center [333, 425] width 172 height 125
click at [307, 430] on div at bounding box center [307, 428] width 14 height 14
type input "B72218"
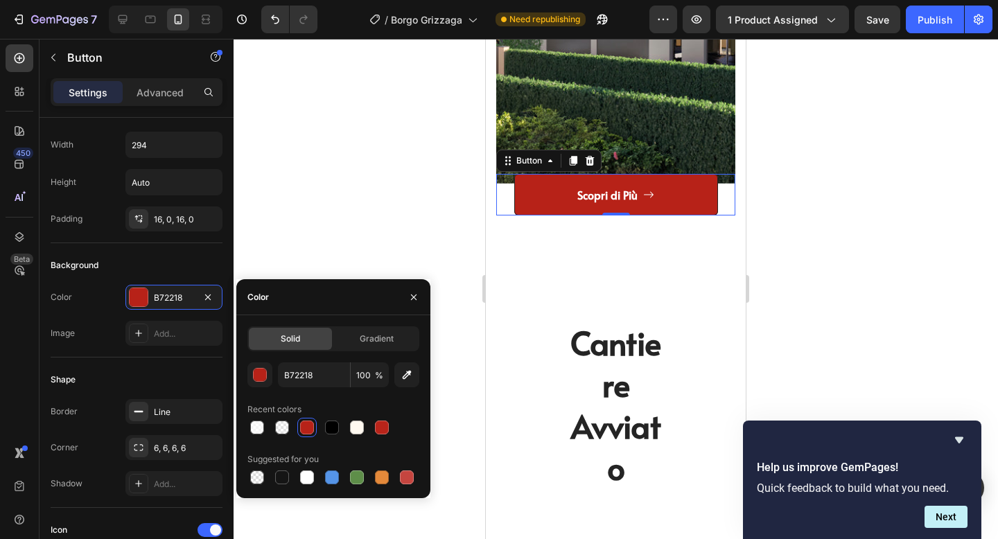
click at [885, 331] on div at bounding box center [616, 289] width 765 height 500
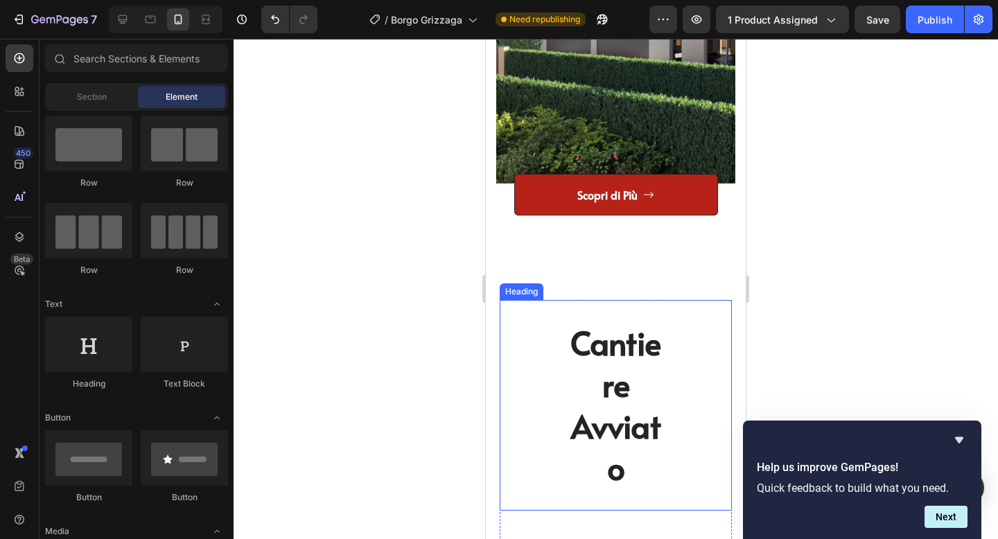
click at [708, 340] on div "cantiere avviato" at bounding box center [616, 405] width 191 height 168
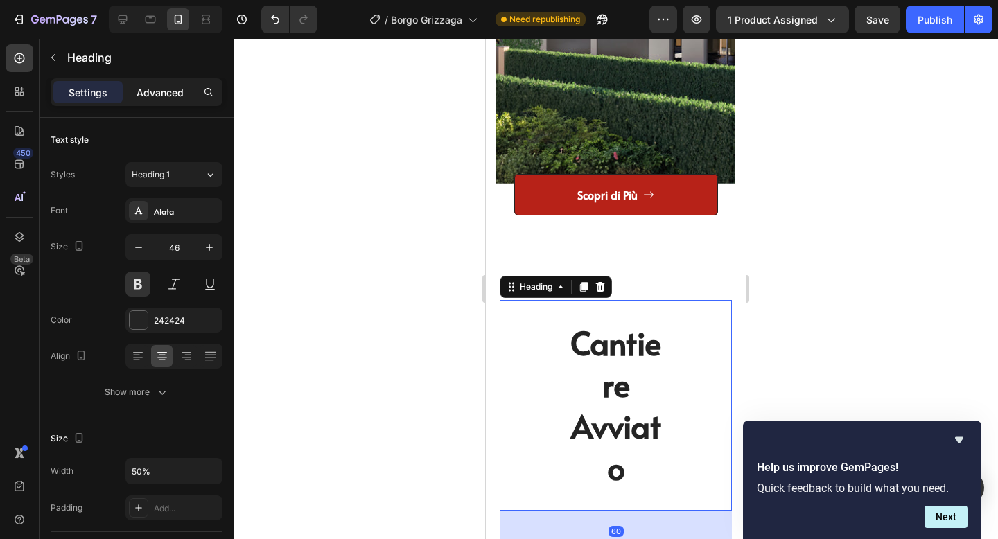
click at [171, 89] on p "Advanced" at bounding box center [160, 92] width 47 height 15
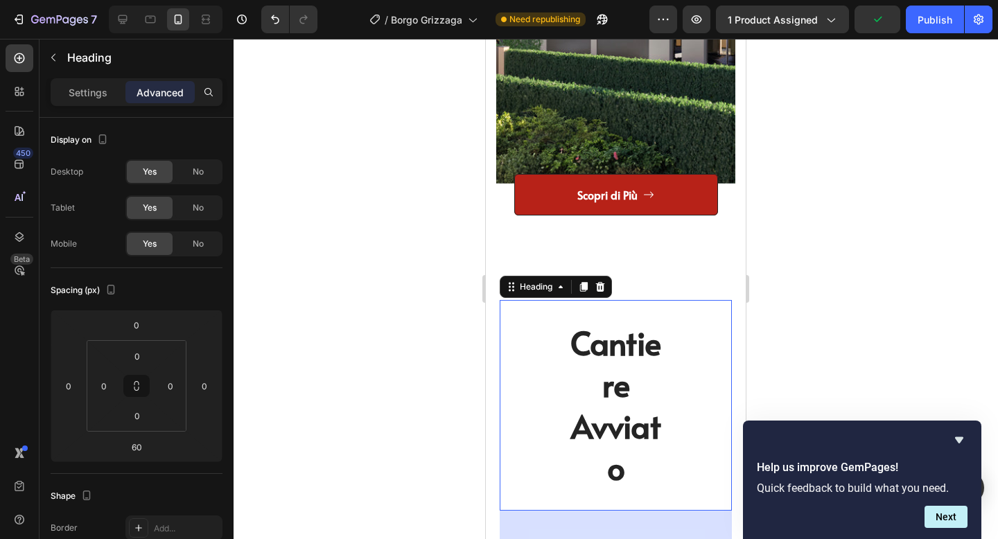
click at [519, 342] on div "cantiere avviato Heading 60" at bounding box center [616, 405] width 232 height 210
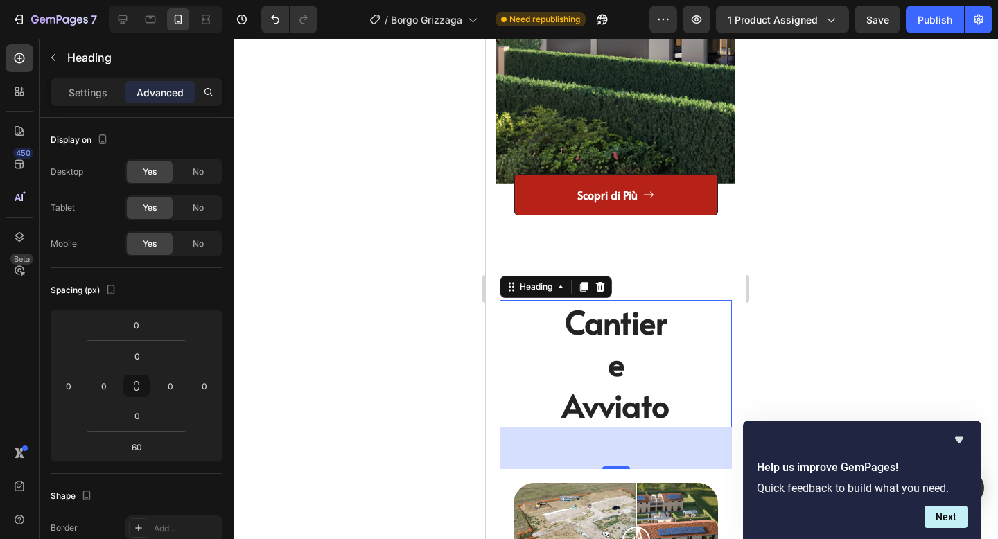
click at [835, 303] on div at bounding box center [616, 289] width 765 height 500
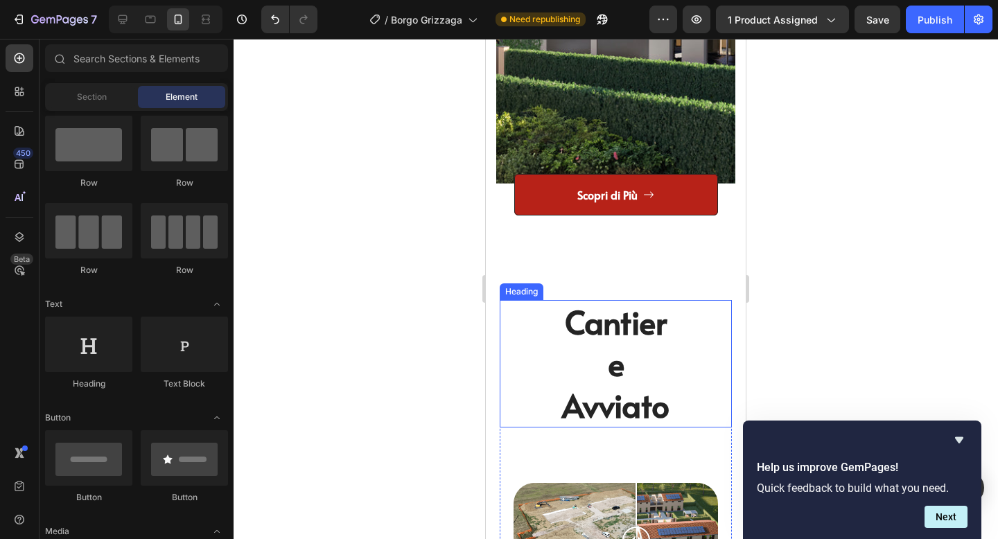
click at [559, 344] on h2 "cantiere avviato" at bounding box center [616, 363] width 116 height 127
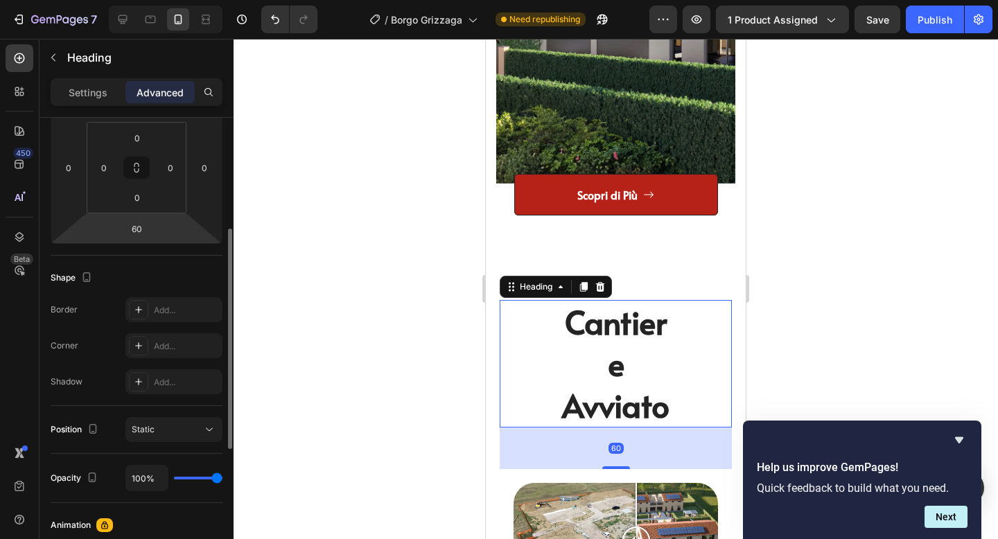
scroll to position [223, 0]
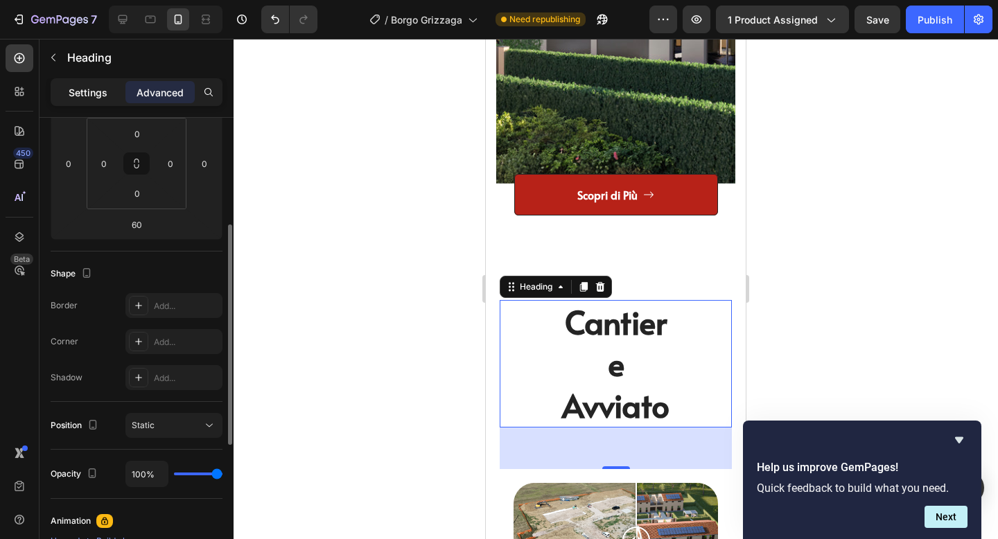
click at [95, 100] on div "Settings" at bounding box center [87, 92] width 69 height 22
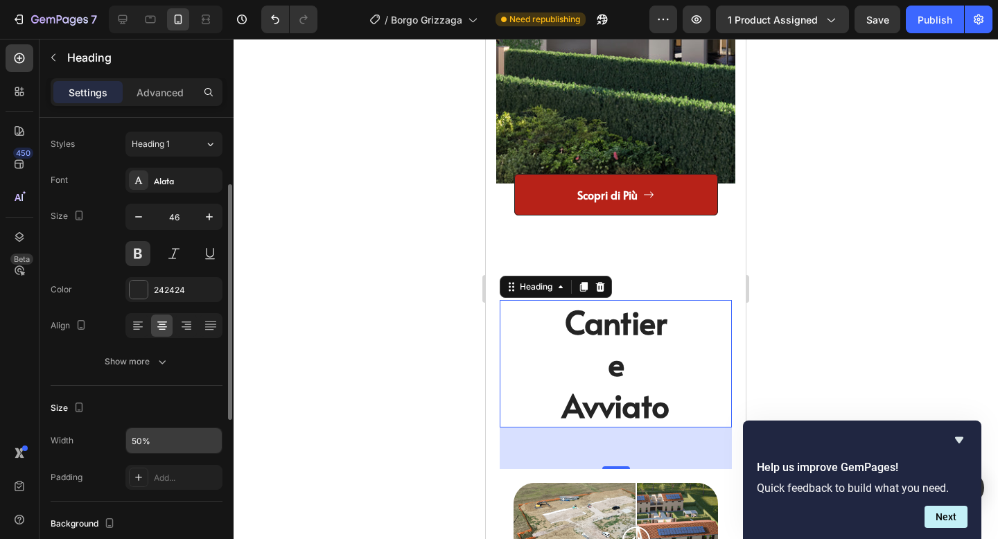
scroll to position [0, 0]
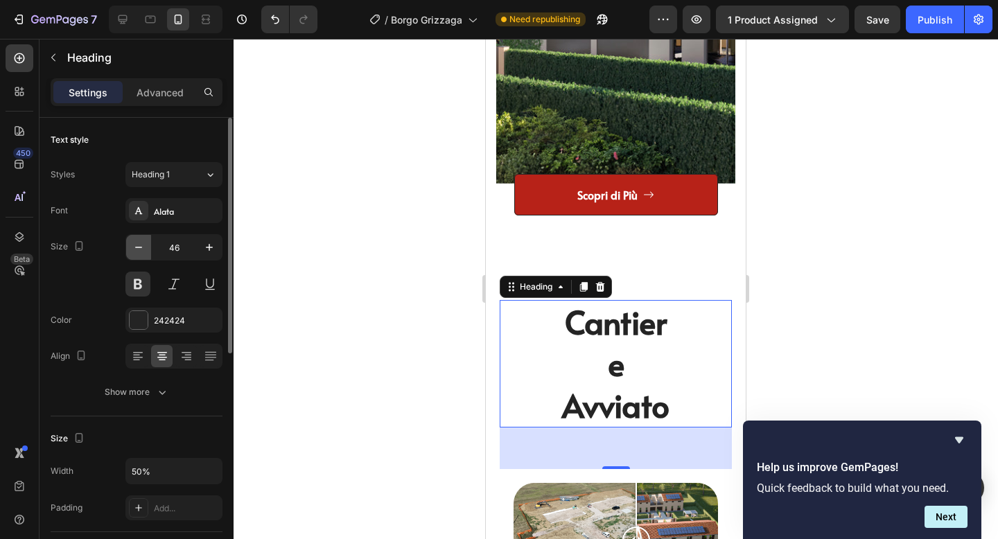
click at [139, 246] on icon "button" at bounding box center [139, 248] width 14 height 14
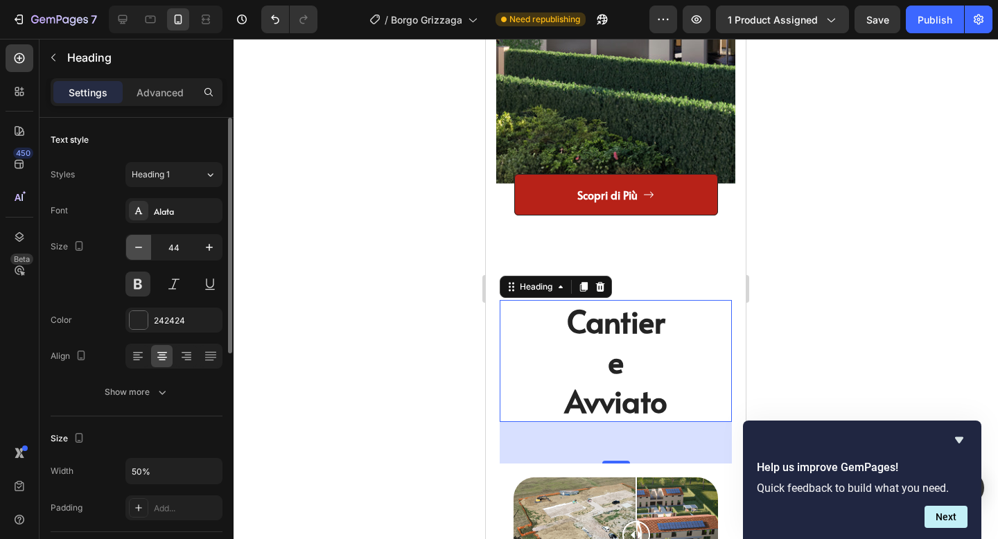
click at [139, 246] on icon "button" at bounding box center [139, 248] width 14 height 14
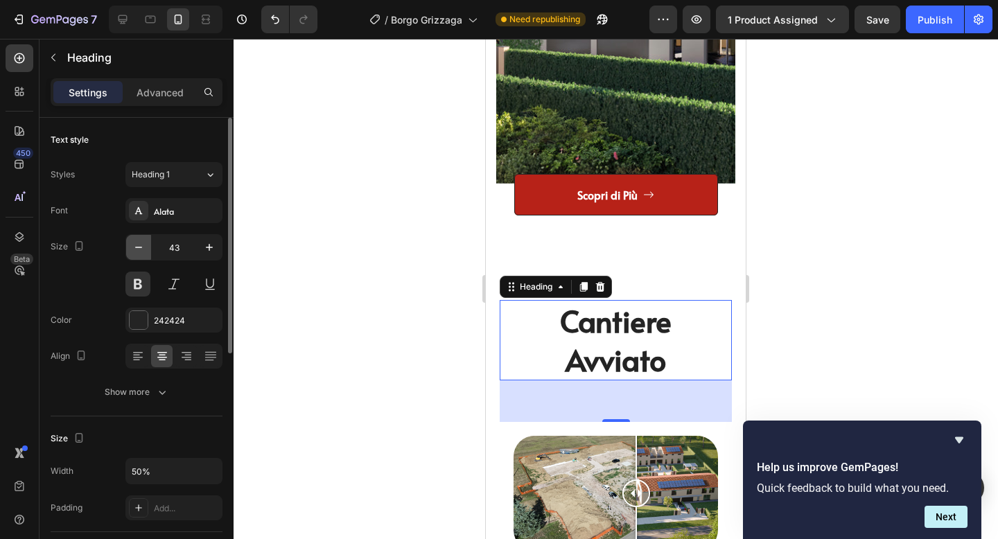
click at [139, 246] on icon "button" at bounding box center [139, 248] width 14 height 14
type input "41"
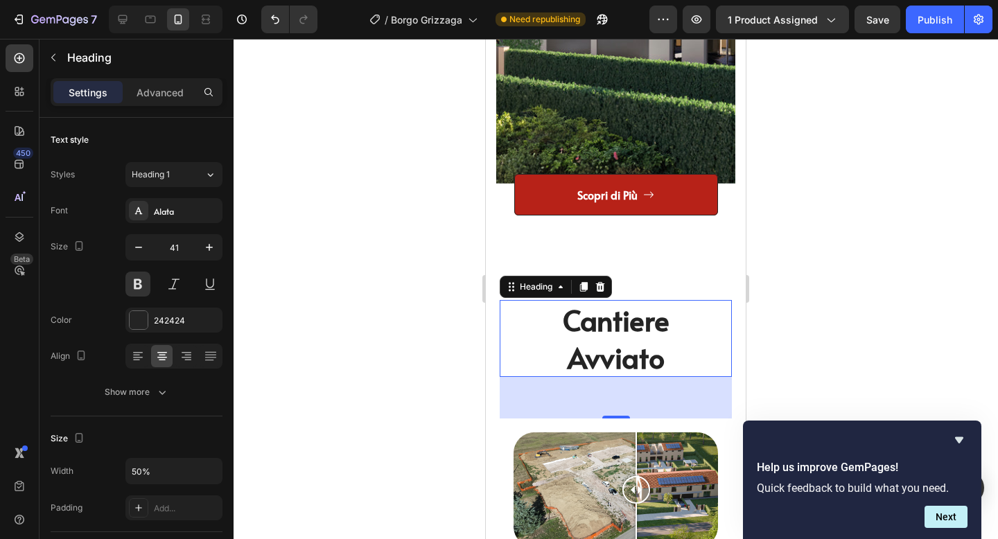
click at [866, 263] on div at bounding box center [616, 289] width 765 height 500
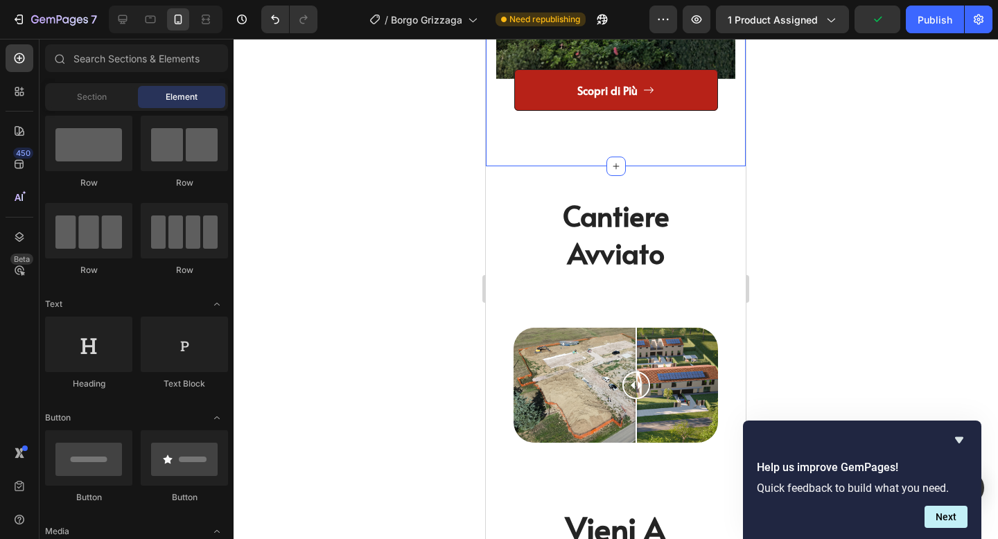
scroll to position [3401, 0]
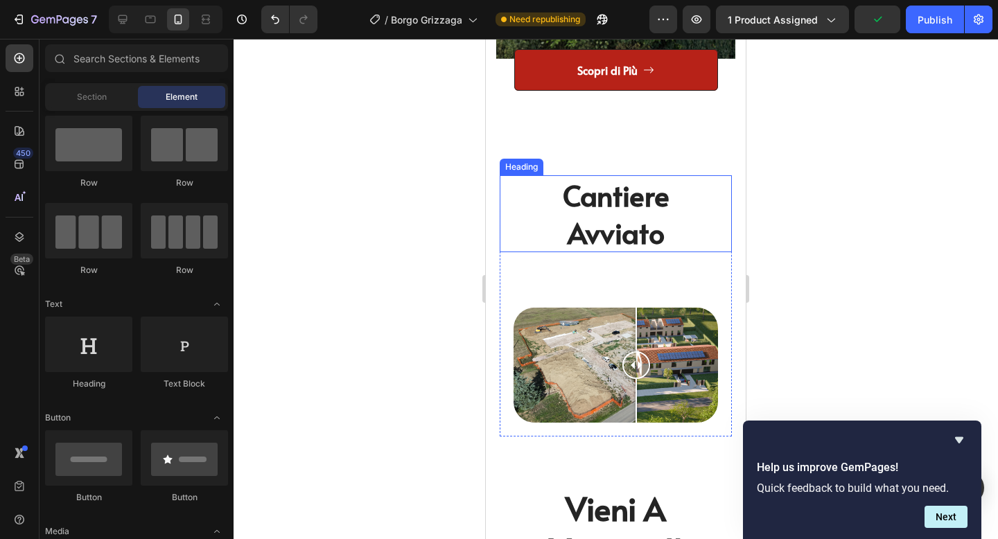
click at [632, 245] on h2 "cantiere avviato" at bounding box center [616, 213] width 116 height 77
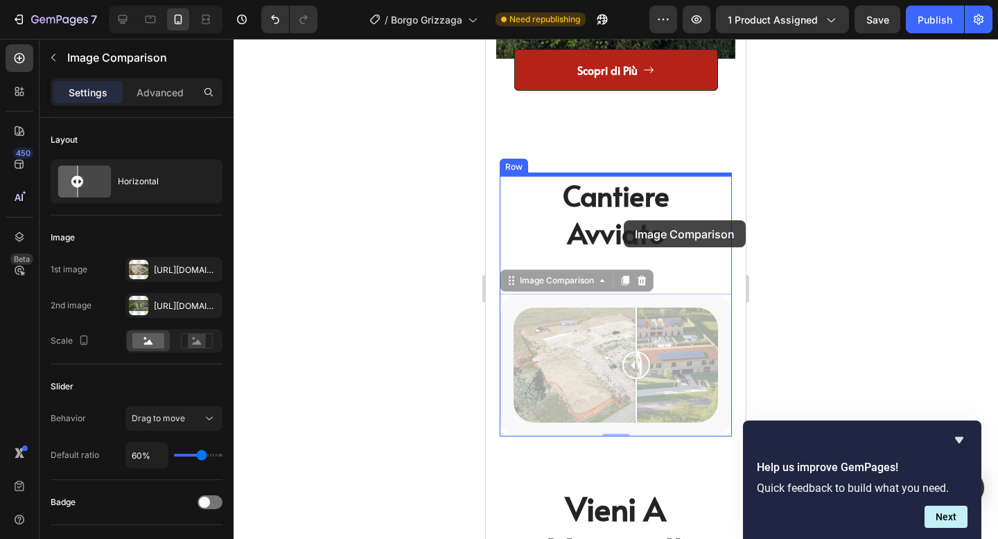
drag, startPoint x: 616, startPoint y: 293, endPoint x: 622, endPoint y: 221, distance: 71.7
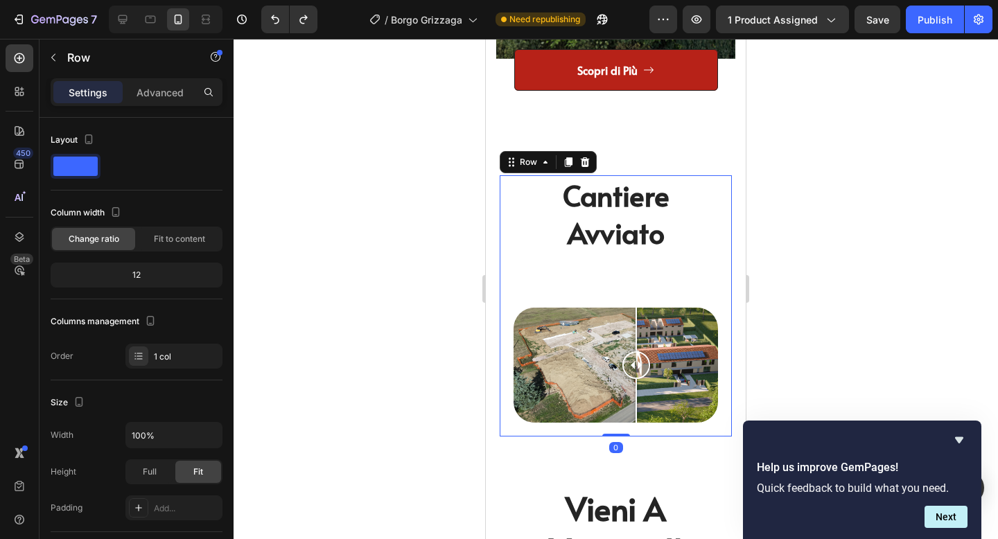
click at [711, 284] on div "cantiere avviato Heading Image Comparison" at bounding box center [616, 305] width 232 height 261
click at [804, 272] on div at bounding box center [616, 289] width 765 height 500
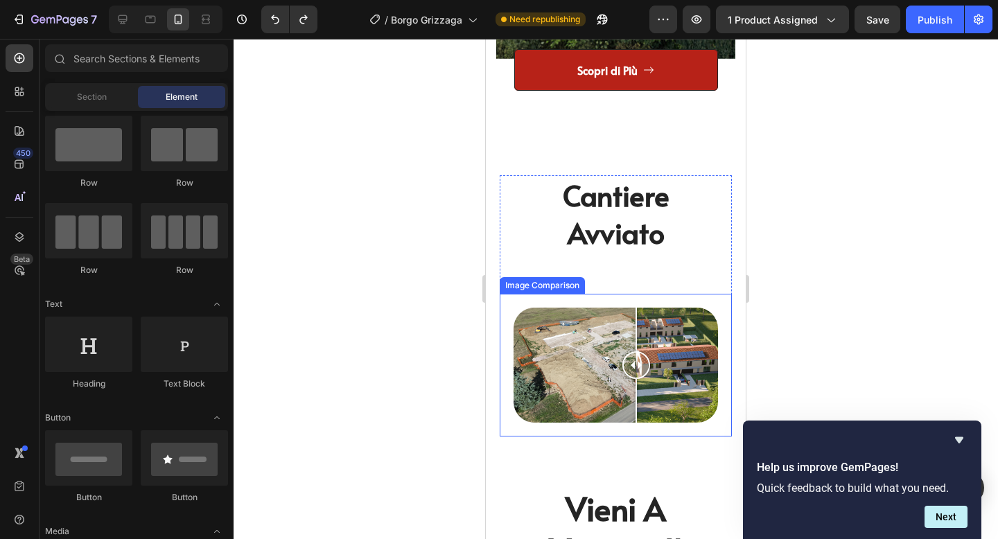
click at [648, 296] on div "Image Comparison" at bounding box center [616, 365] width 232 height 143
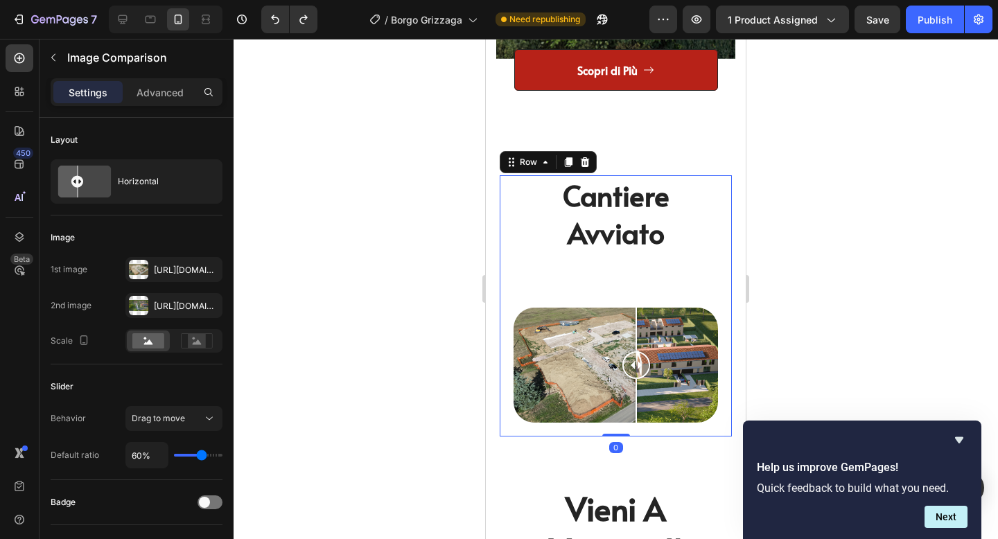
click at [676, 266] on div "cantiere avviato Heading Image Comparison" at bounding box center [616, 305] width 232 height 261
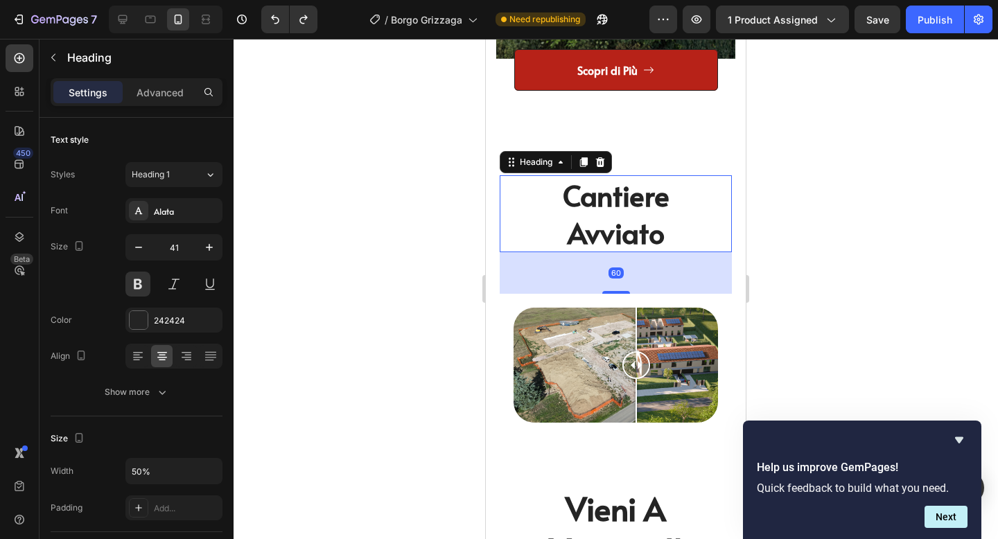
click at [609, 234] on h2 "cantiere avviato" at bounding box center [616, 213] width 116 height 77
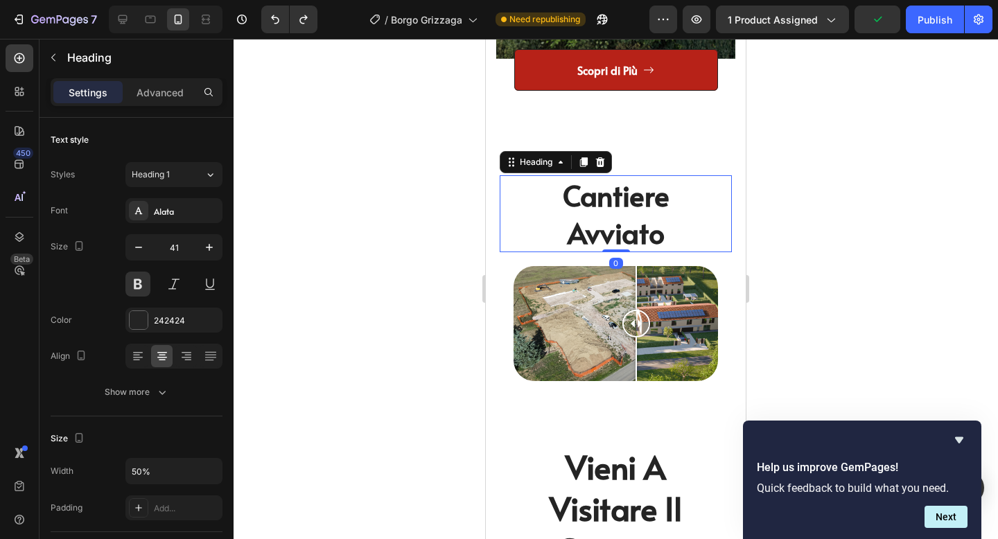
drag, startPoint x: 614, startPoint y: 290, endPoint x: 618, endPoint y: 239, distance: 51.4
click at [618, 239] on div "cantiere avviato Heading 0" at bounding box center [616, 213] width 232 height 77
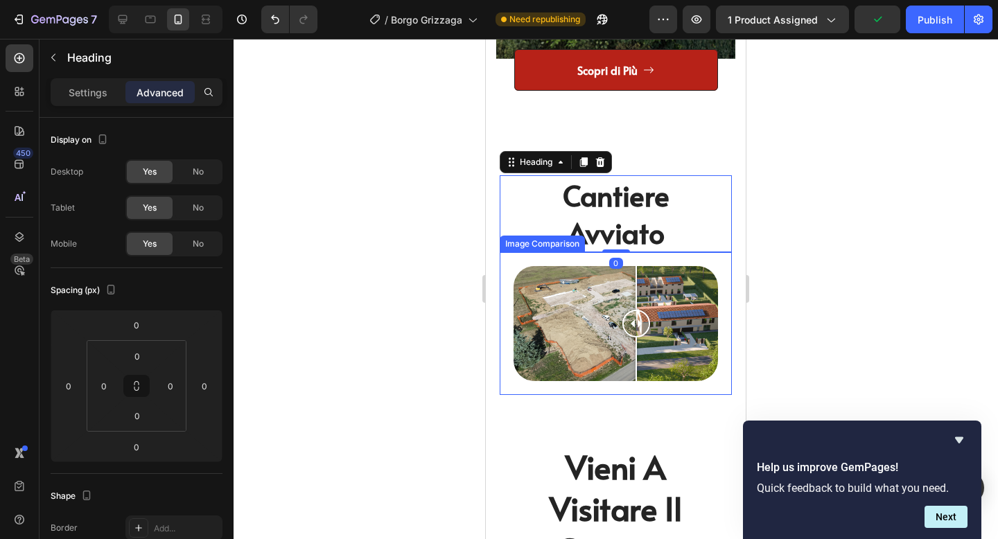
click at [503, 281] on div "Image Comparison" at bounding box center [616, 323] width 232 height 143
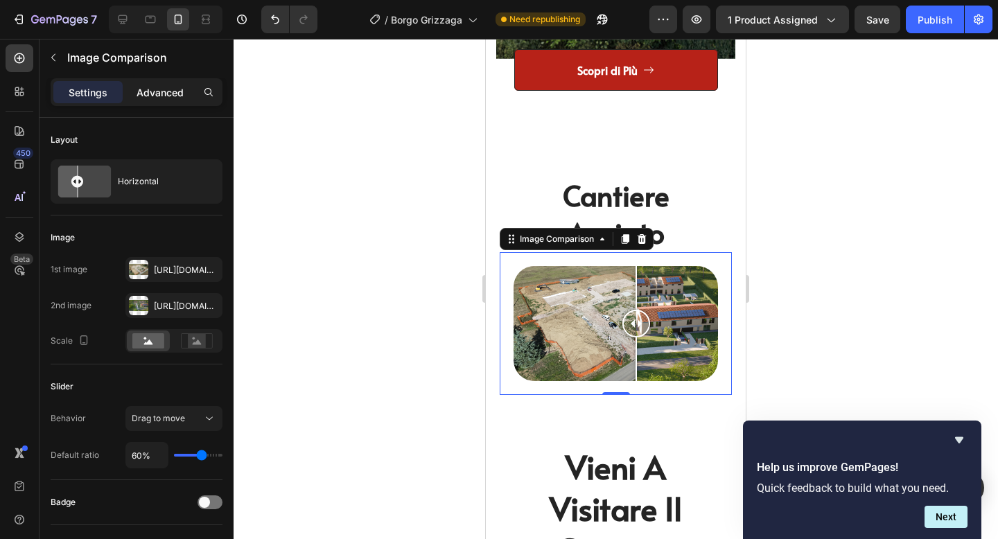
click at [164, 88] on p "Advanced" at bounding box center [160, 92] width 47 height 15
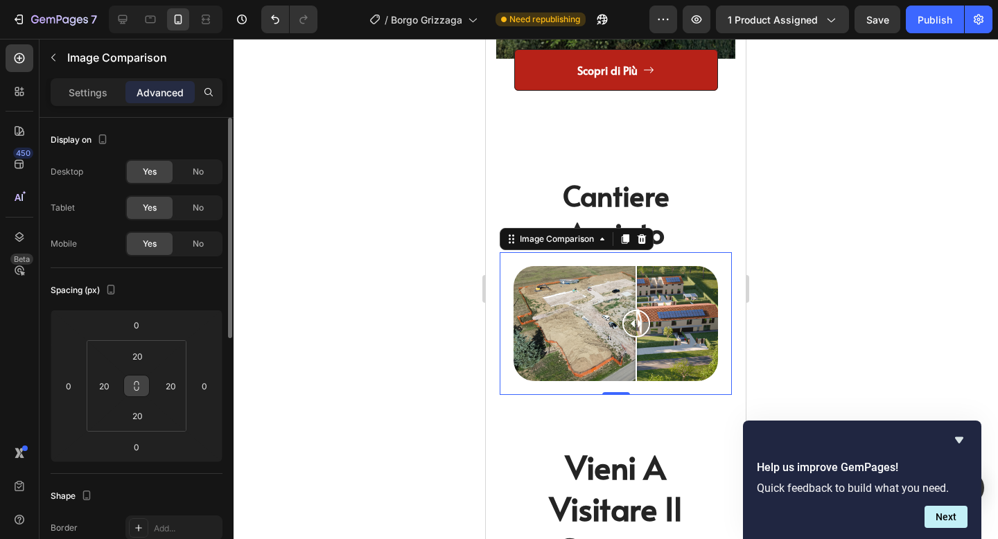
click at [135, 381] on icon at bounding box center [136, 383] width 5 height 4
click at [137, 356] on input "20" at bounding box center [137, 356] width 28 height 21
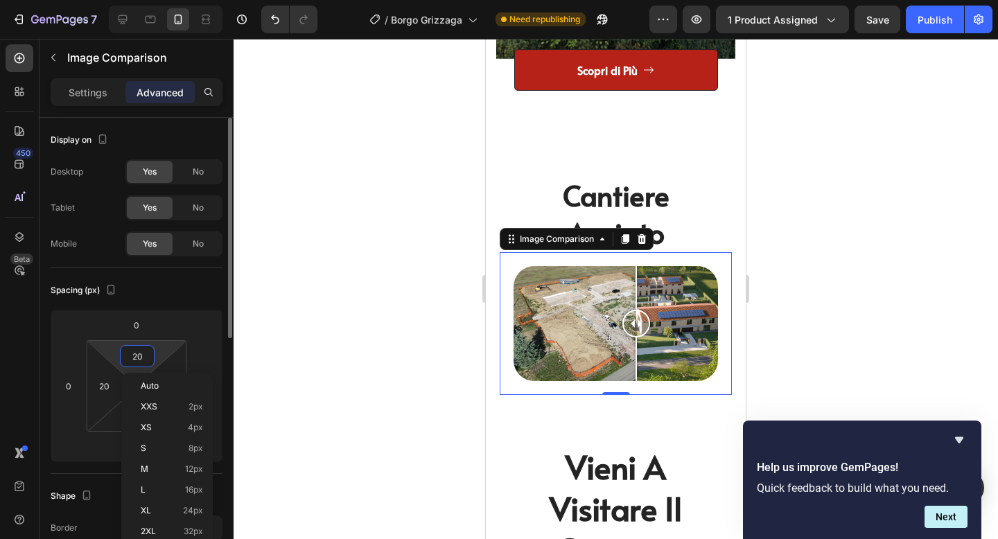
type input "0"
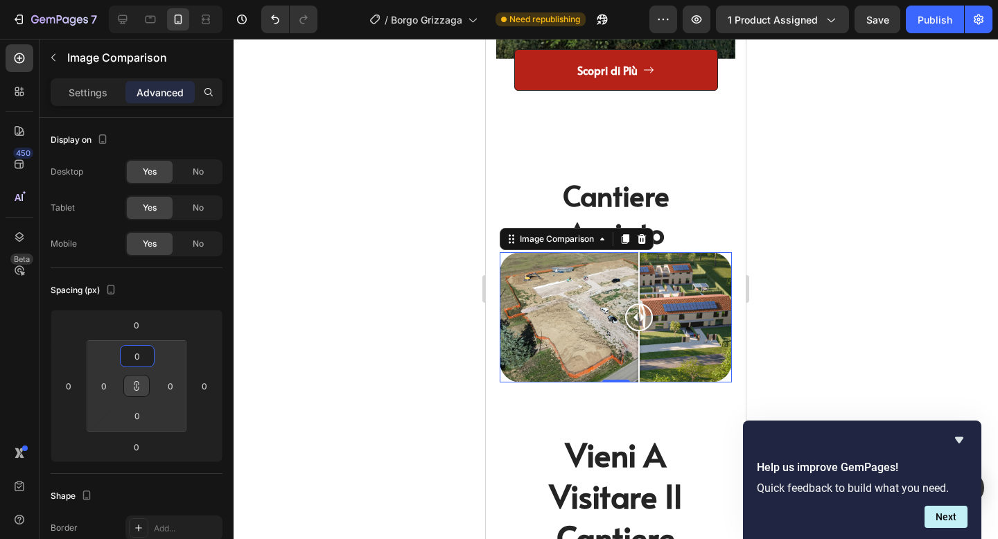
type input "0"
click at [797, 323] on div at bounding box center [616, 289] width 765 height 500
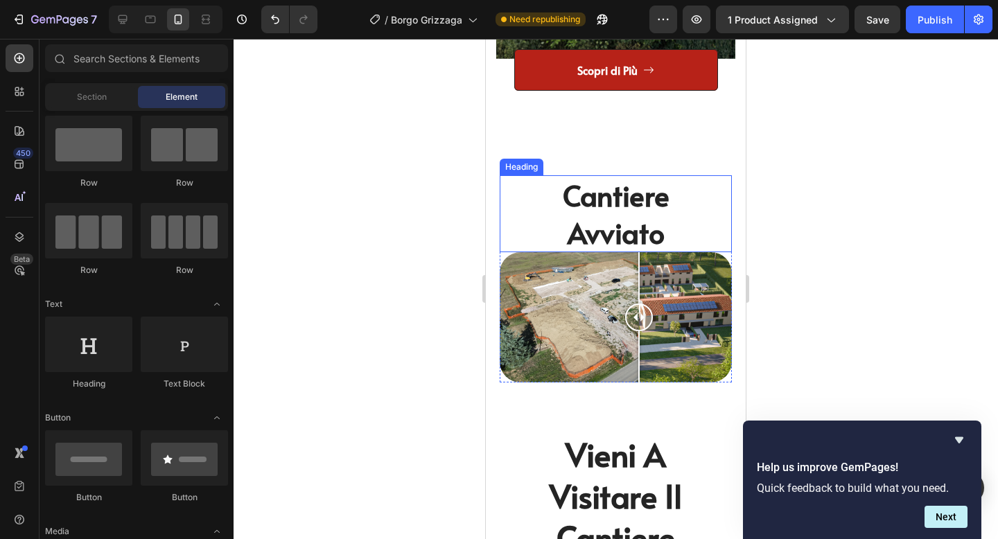
click at [645, 238] on h2 "cantiere avviato" at bounding box center [616, 213] width 116 height 77
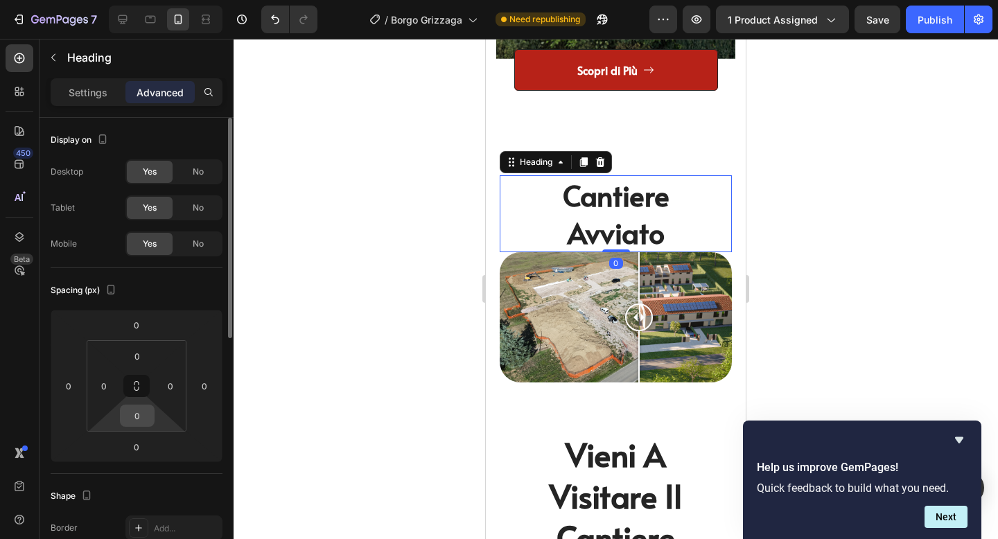
click at [139, 415] on input "0" at bounding box center [137, 416] width 28 height 21
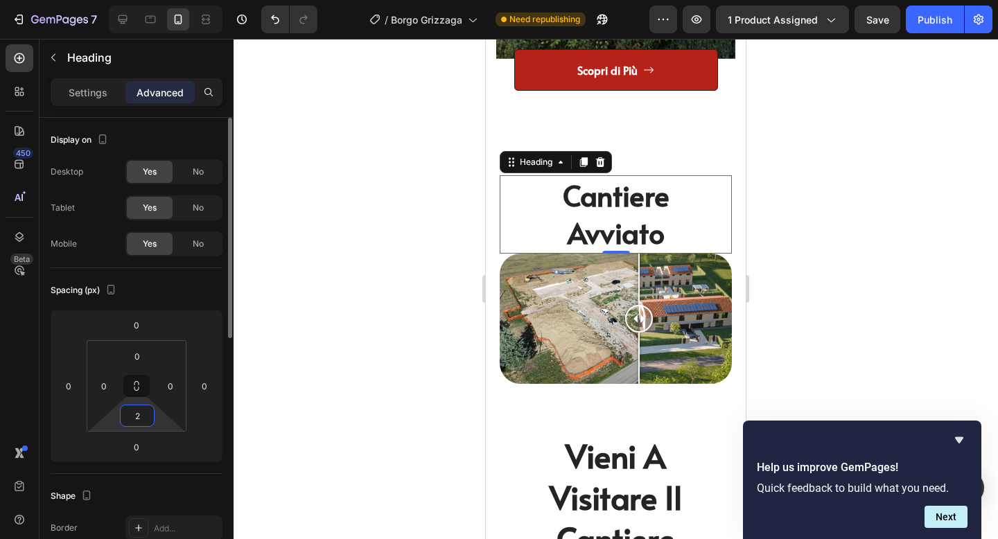
type input "20"
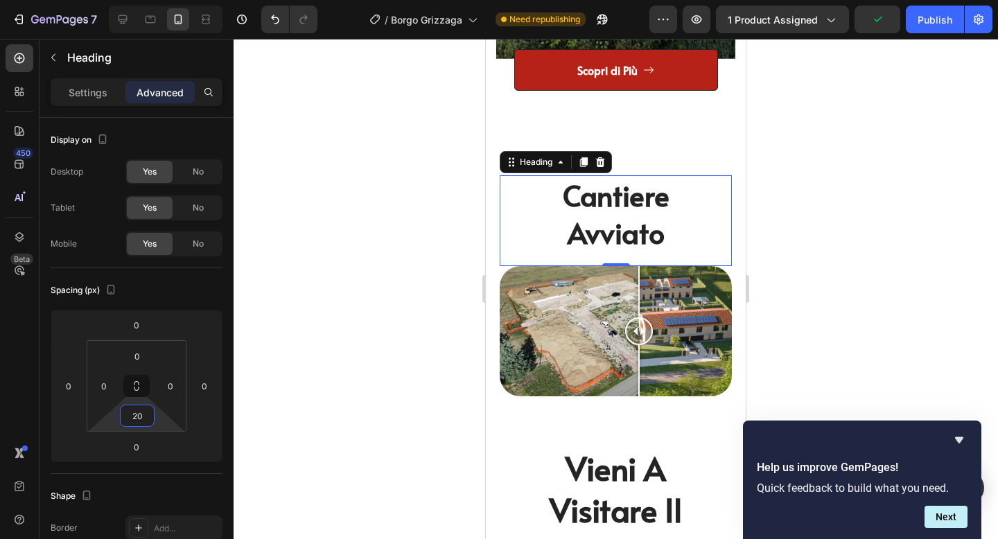
click at [943, 348] on div at bounding box center [616, 289] width 765 height 500
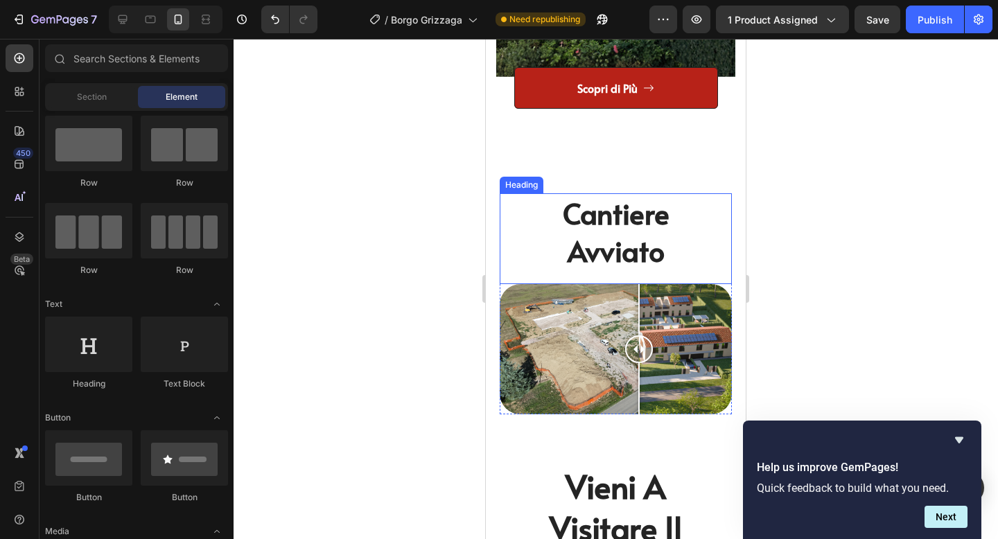
scroll to position [3377, 0]
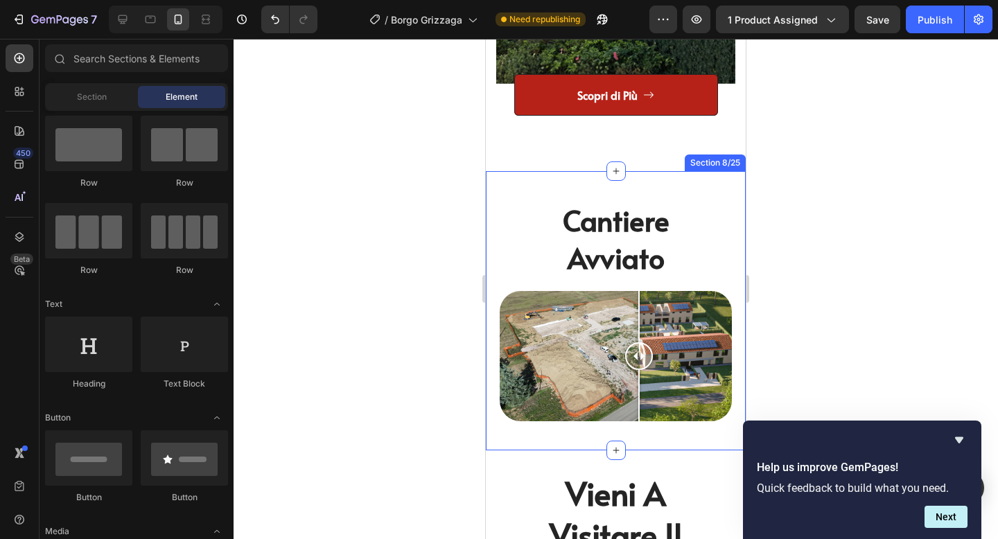
click at [649, 171] on div "cantiere avviato Heading Image Comparison Row Section 8/25" at bounding box center [616, 310] width 260 height 279
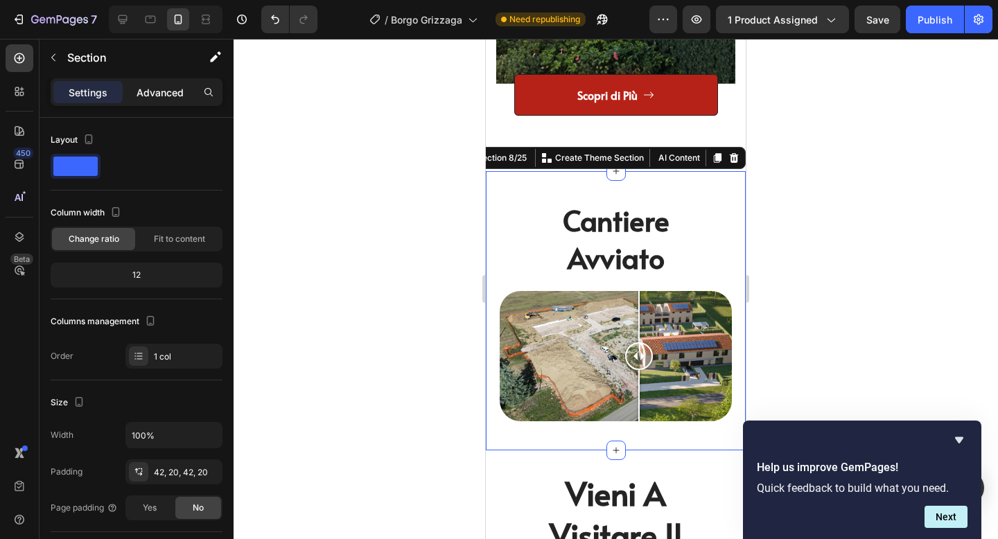
click at [173, 92] on p "Advanced" at bounding box center [160, 92] width 47 height 15
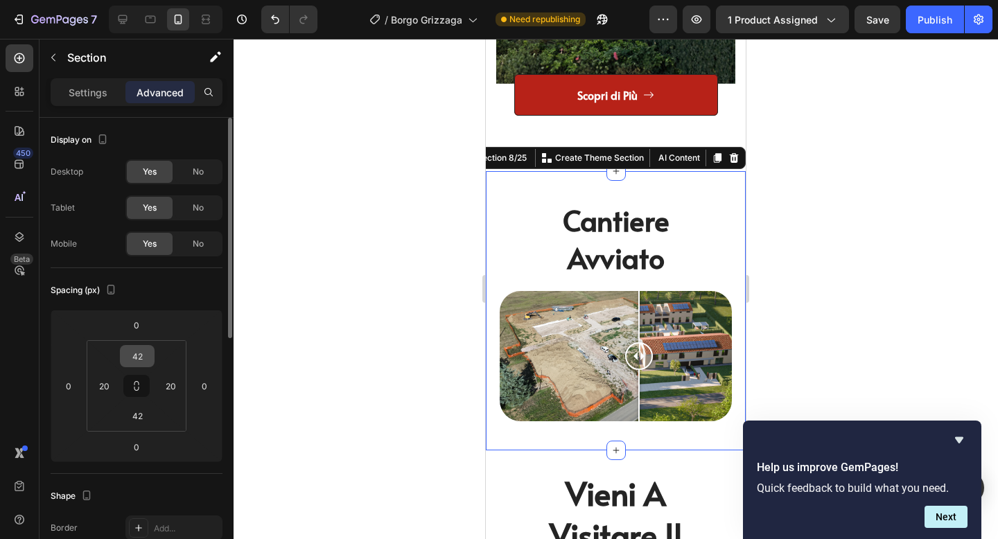
click at [138, 354] on input "42" at bounding box center [137, 356] width 28 height 21
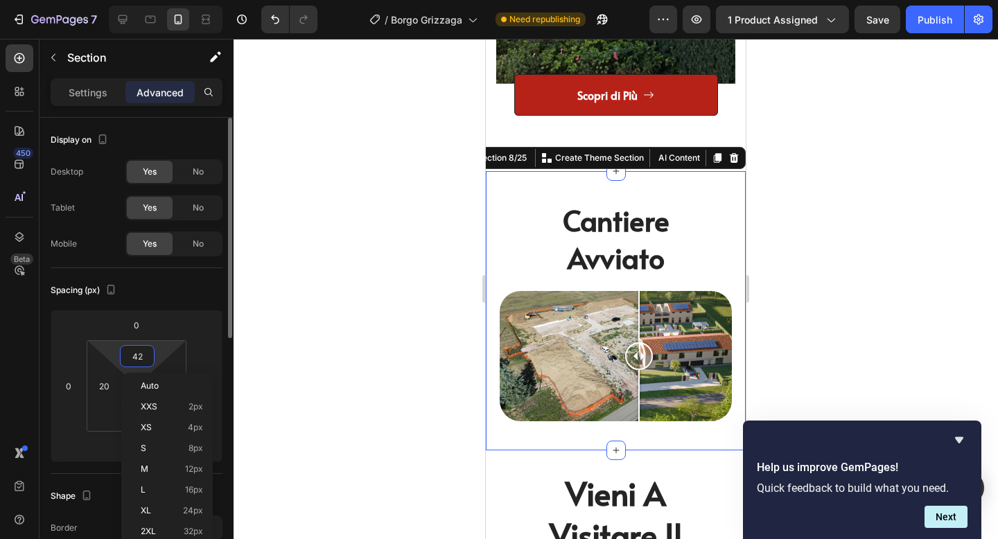
type input "0"
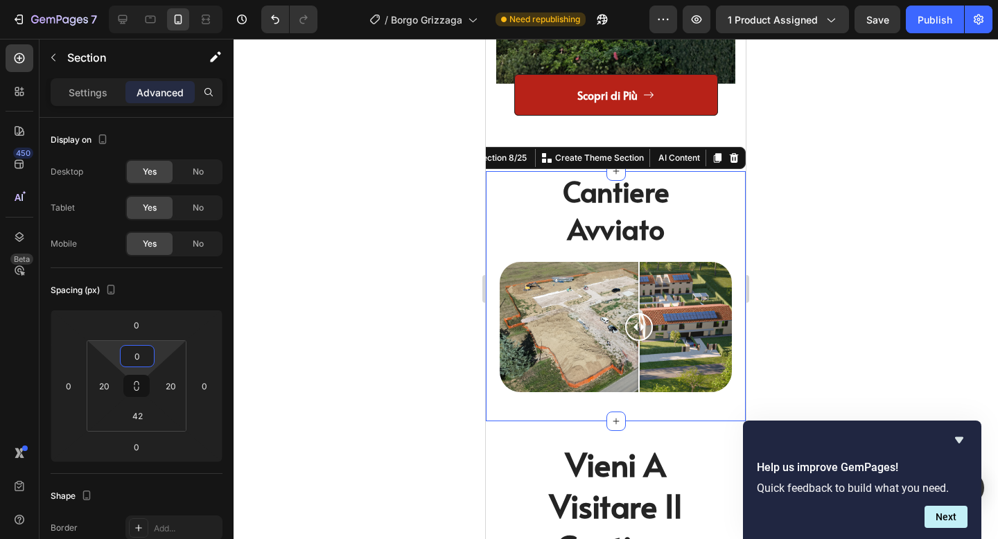
click at [862, 229] on div at bounding box center [616, 289] width 765 height 500
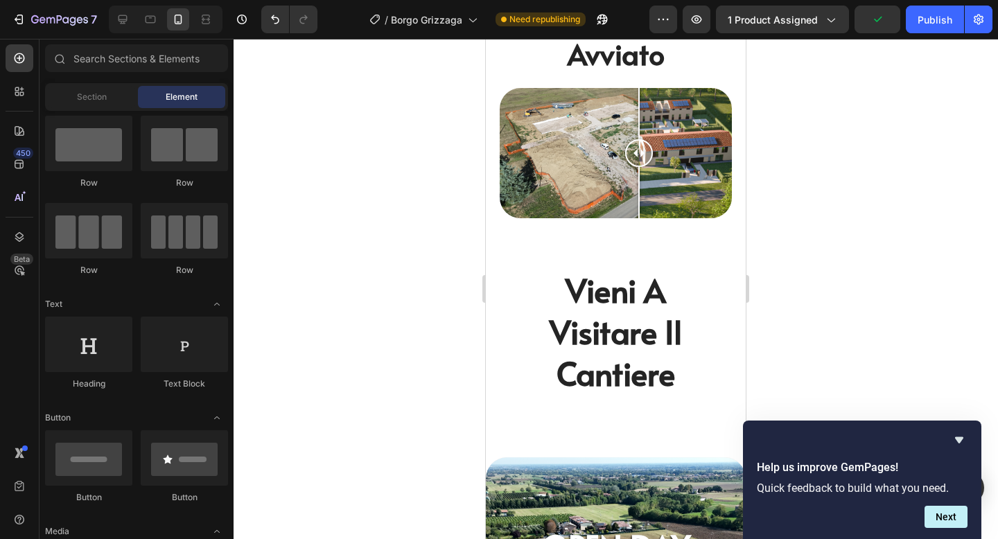
scroll to position [3552, 0]
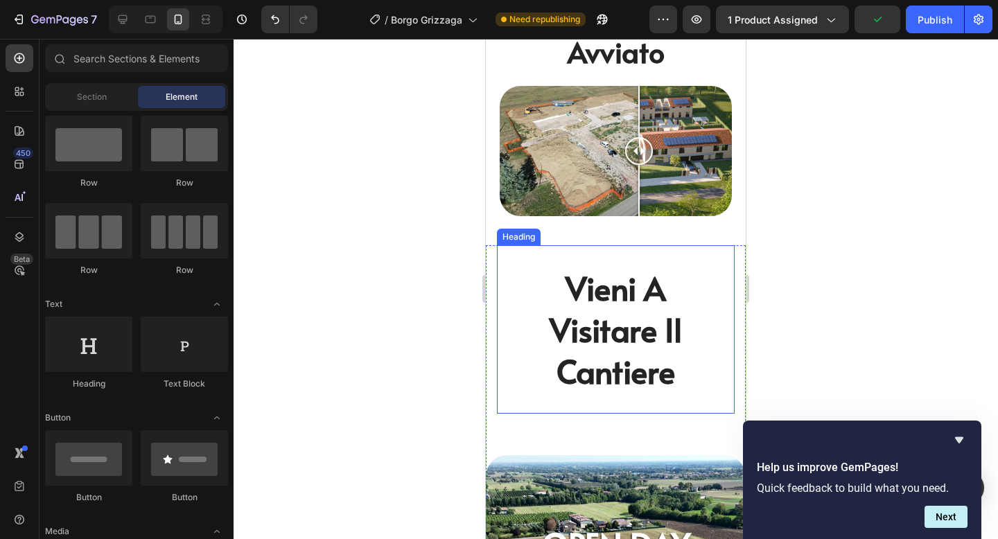
click at [699, 326] on h2 "vieni a visitare il cantiere" at bounding box center [616, 329] width 196 height 127
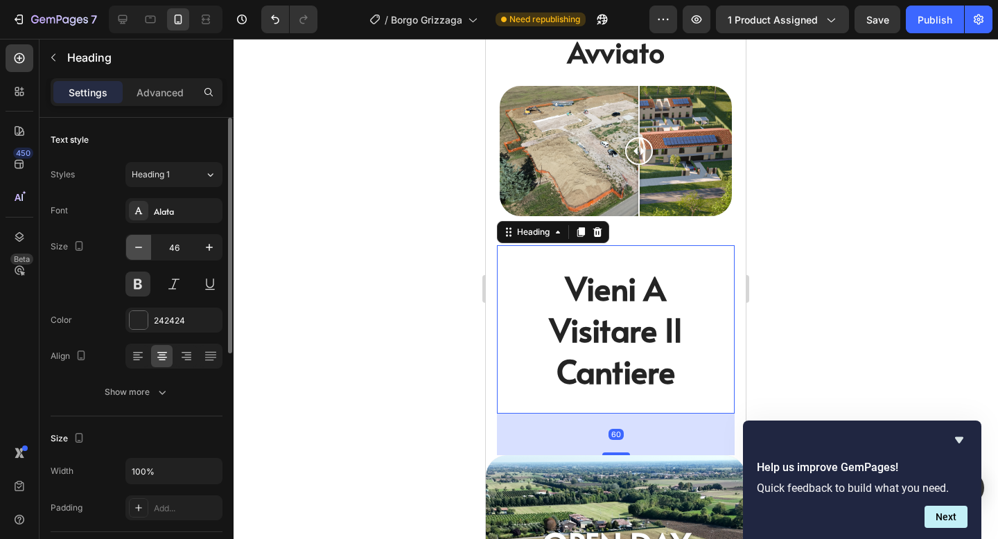
click at [147, 245] on button "button" at bounding box center [138, 247] width 25 height 25
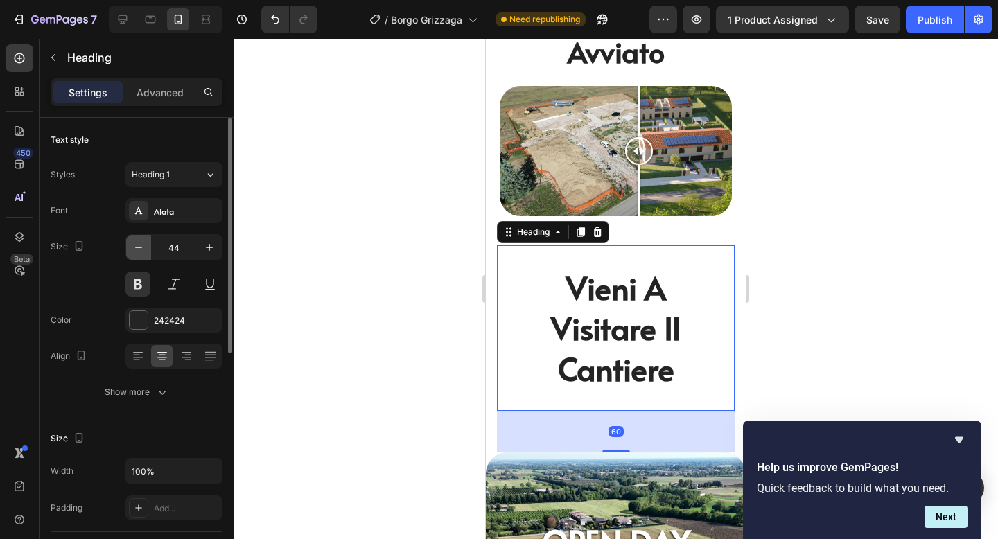
click at [147, 245] on button "button" at bounding box center [138, 247] width 25 height 25
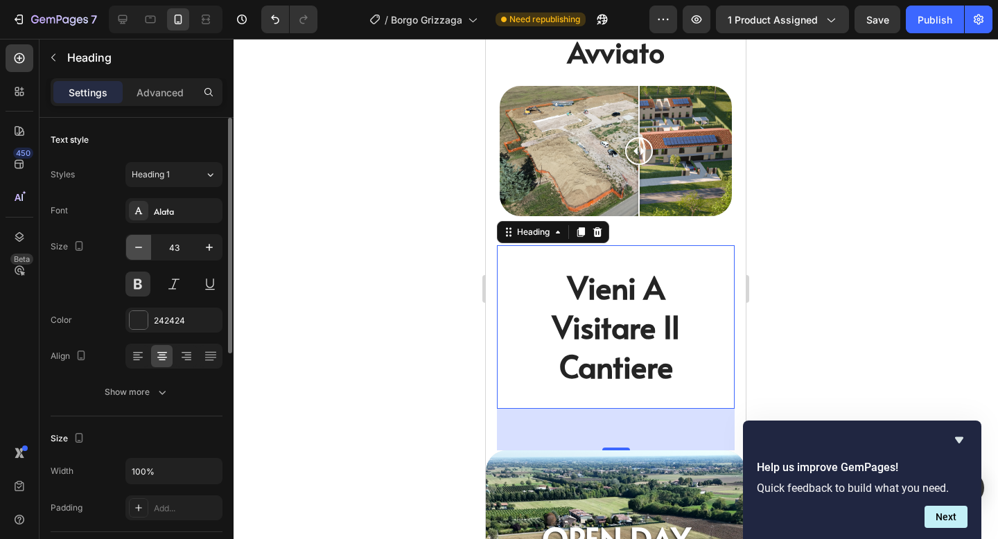
click at [147, 245] on button "button" at bounding box center [138, 247] width 25 height 25
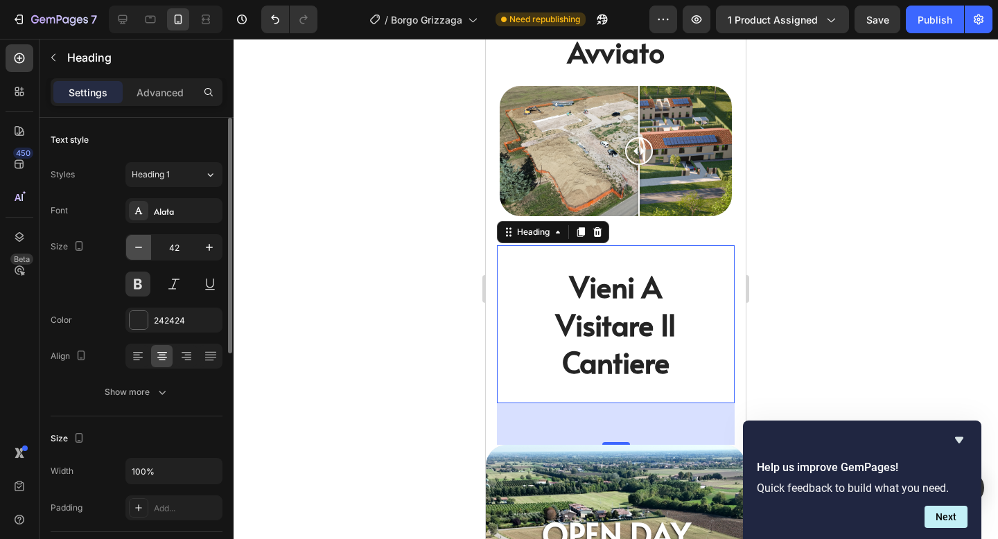
click at [147, 245] on button "button" at bounding box center [138, 247] width 25 height 25
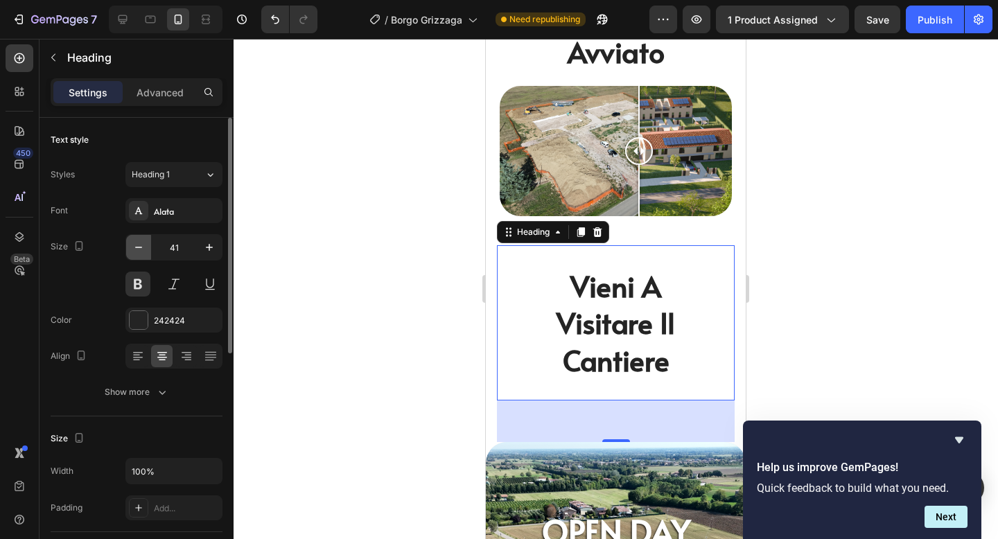
click at [147, 245] on button "button" at bounding box center [138, 247] width 25 height 25
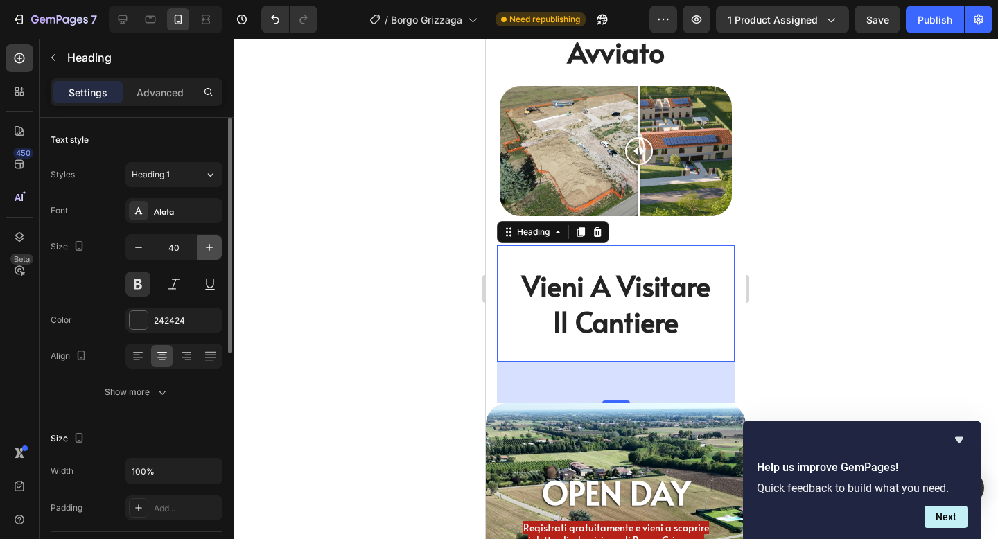
click at [210, 246] on icon "button" at bounding box center [209, 248] width 14 height 14
type input "41"
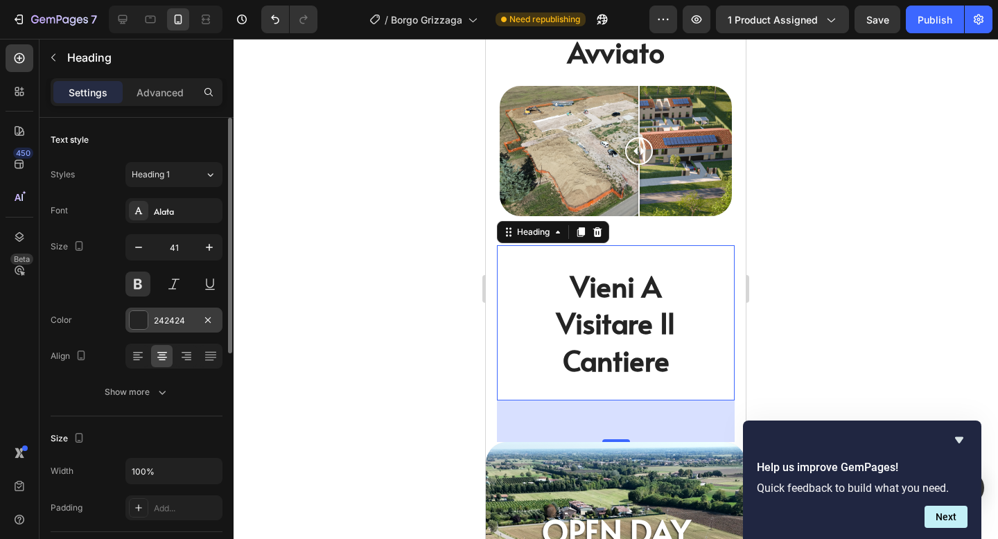
click at [136, 320] on div at bounding box center [139, 320] width 18 height 18
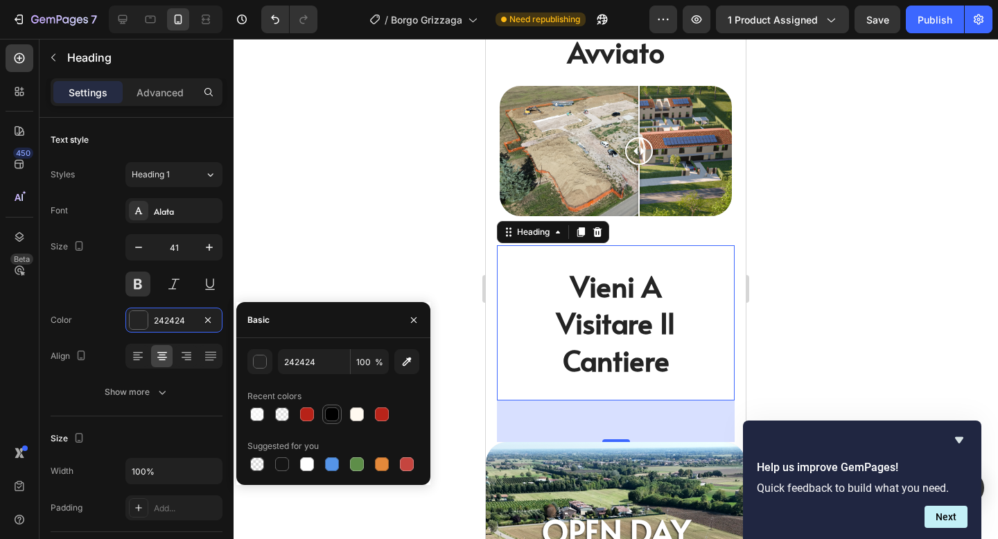
click at [331, 412] on div at bounding box center [332, 415] width 14 height 14
type input "000000"
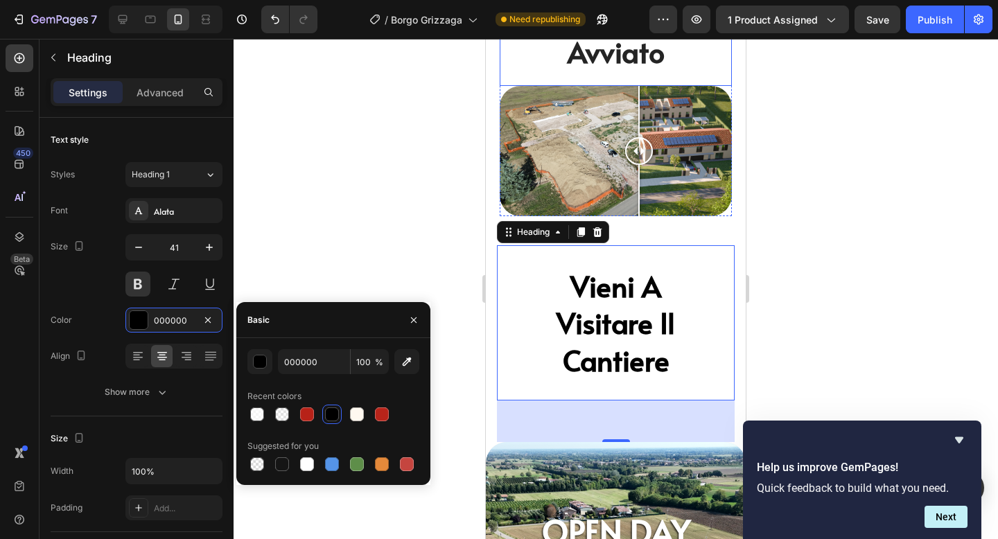
click at [627, 50] on h2 "cantiere avviato" at bounding box center [616, 33] width 116 height 77
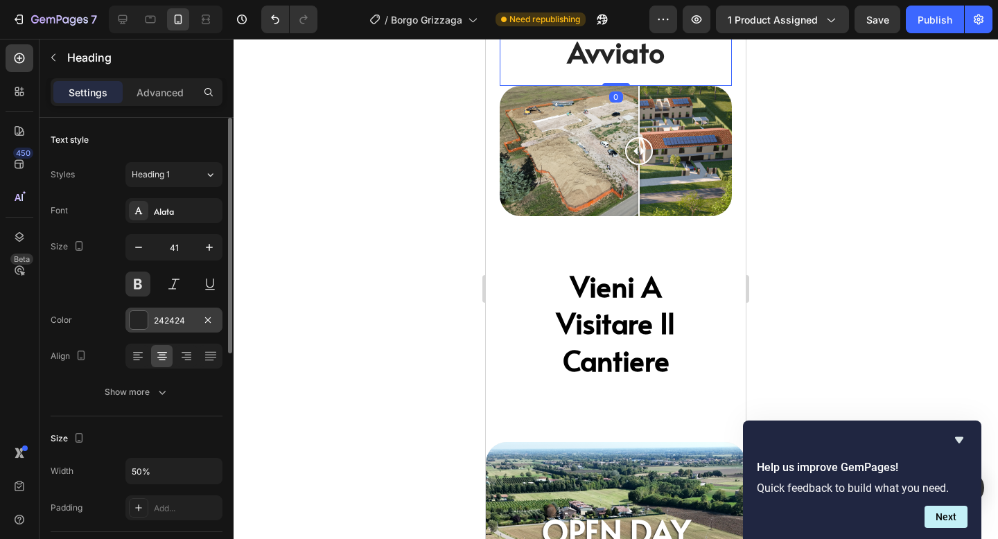
click at [139, 317] on div at bounding box center [139, 320] width 18 height 18
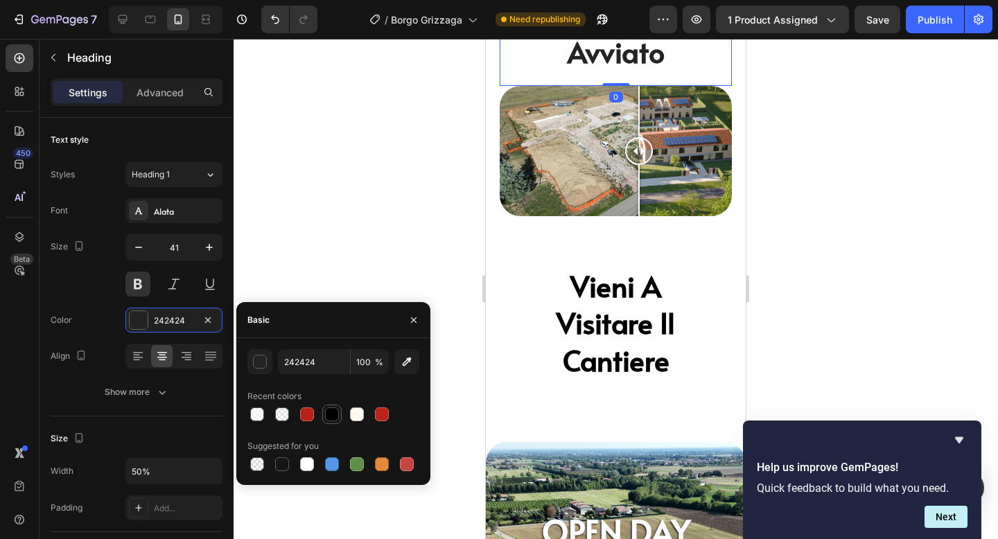
click at [334, 419] on div at bounding box center [332, 415] width 14 height 14
type input "000000"
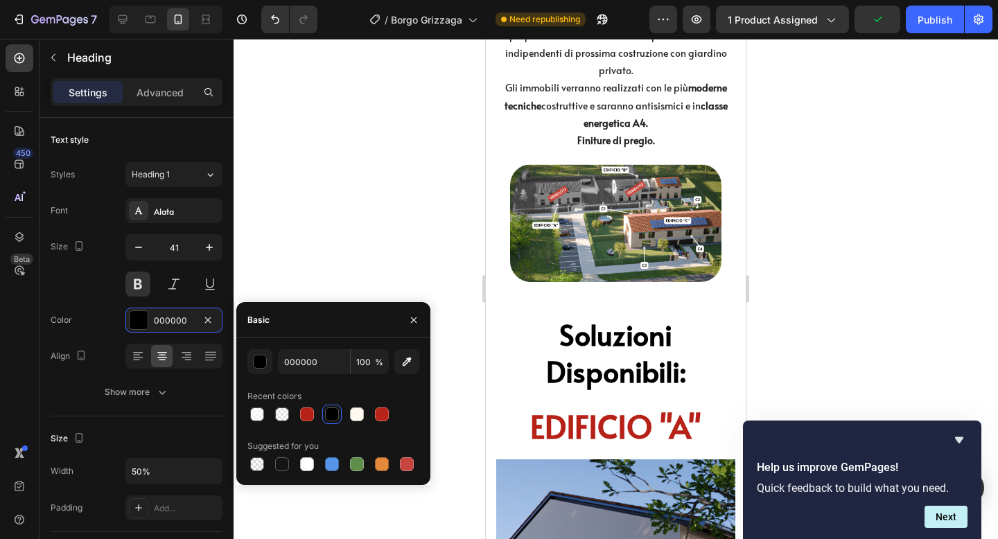
scroll to position [1595, 0]
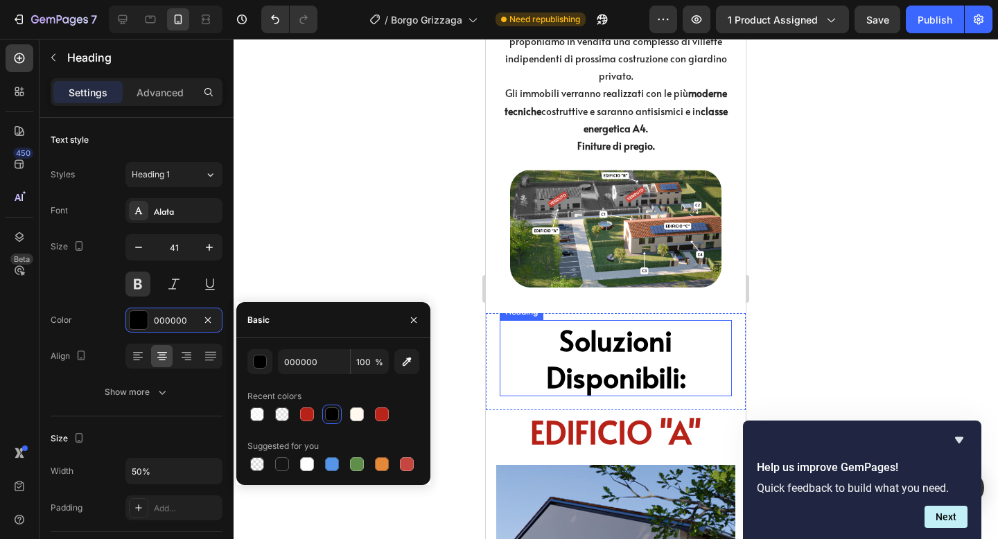
click at [615, 362] on h2 "Soluzioni Disponibili:" at bounding box center [616, 358] width 232 height 77
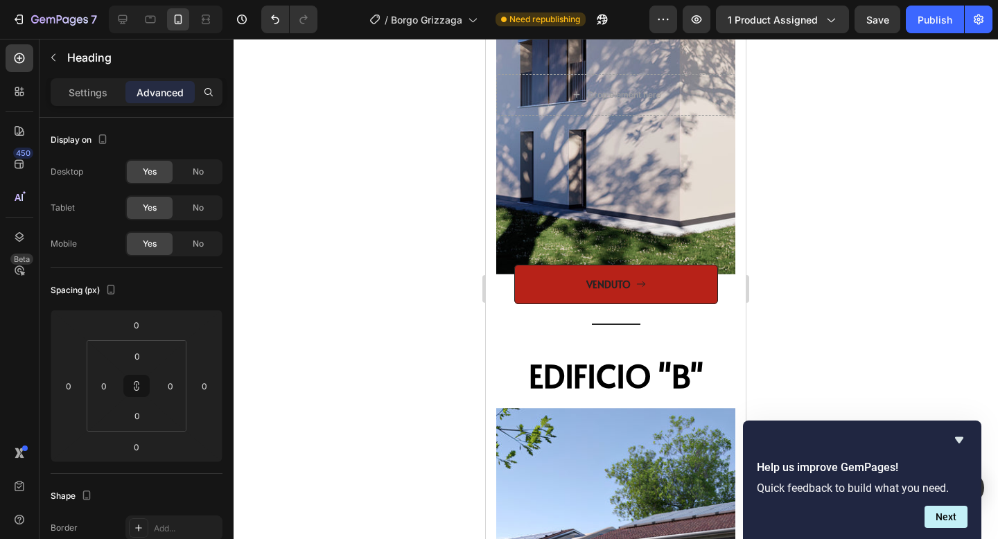
scroll to position [2149, 0]
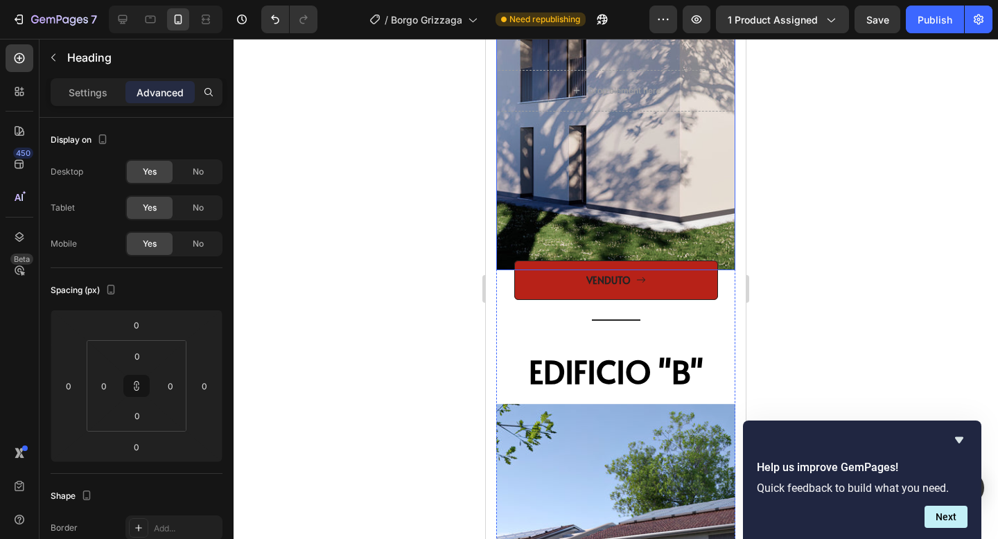
click at [505, 214] on div "Overlay" at bounding box center [615, 90] width 239 height 359
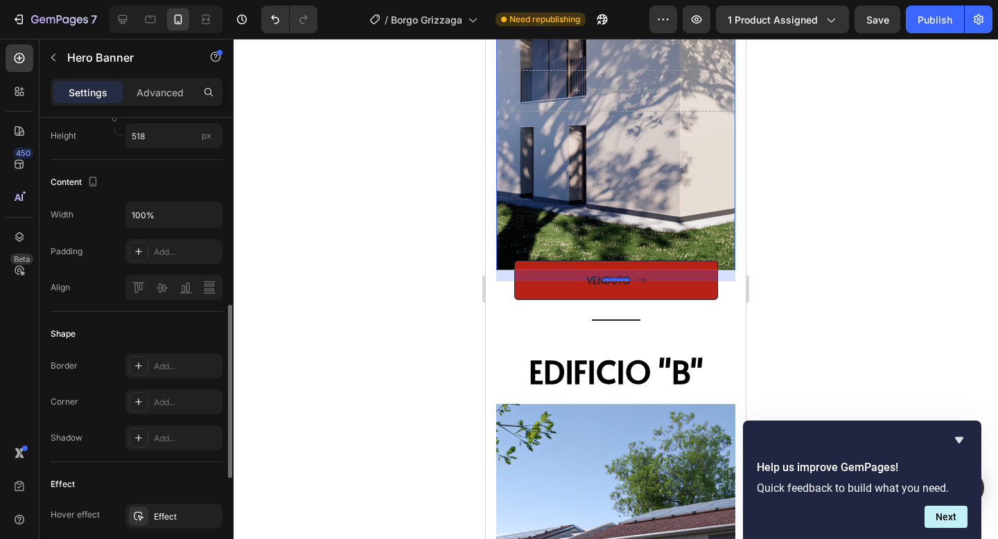
scroll to position [446, 0]
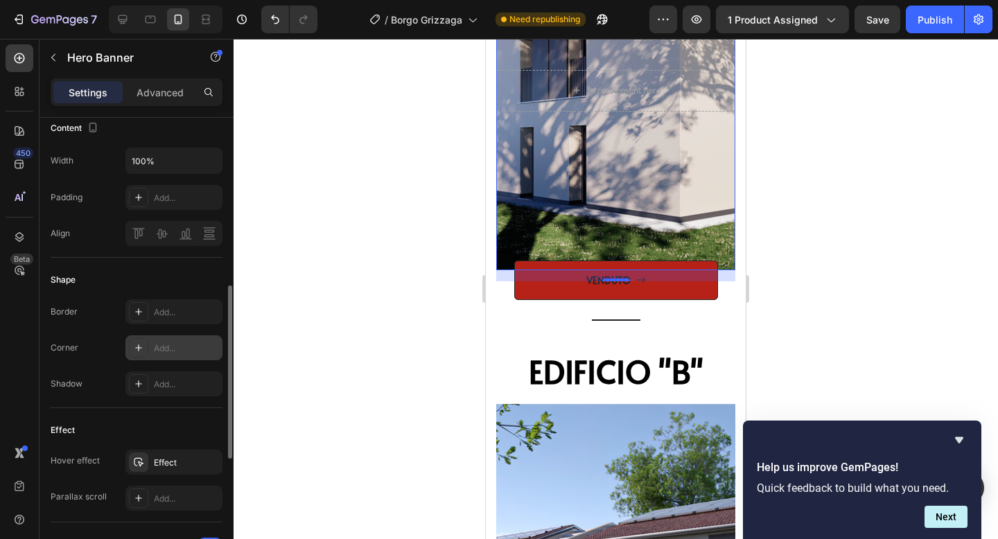
click at [164, 342] on div "Add..." at bounding box center [186, 348] width 65 height 12
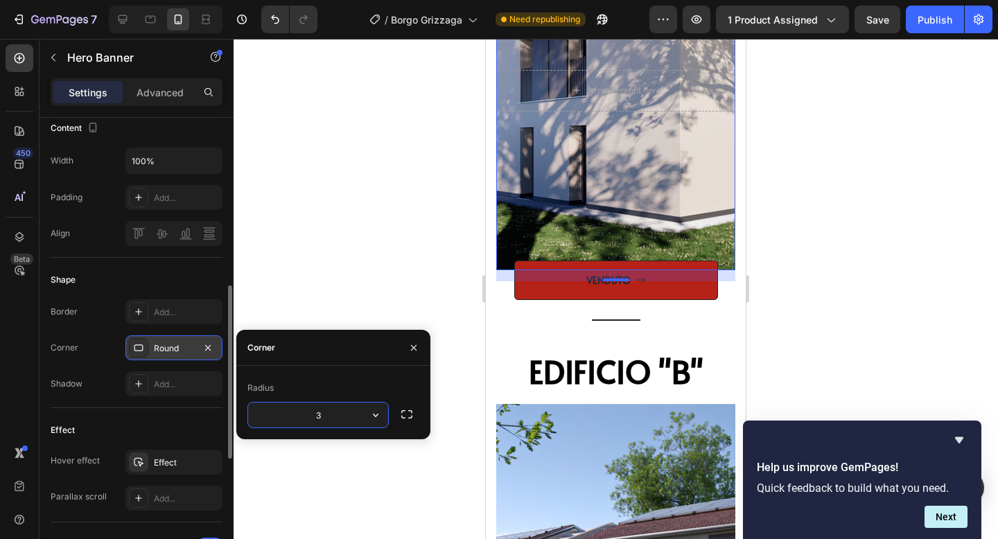
type input "30"
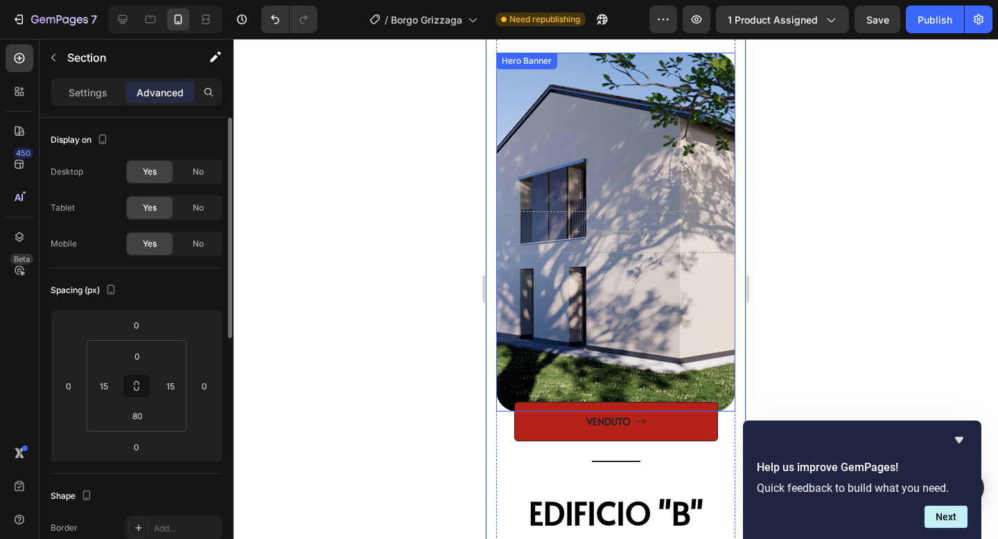
scroll to position [2005, 0]
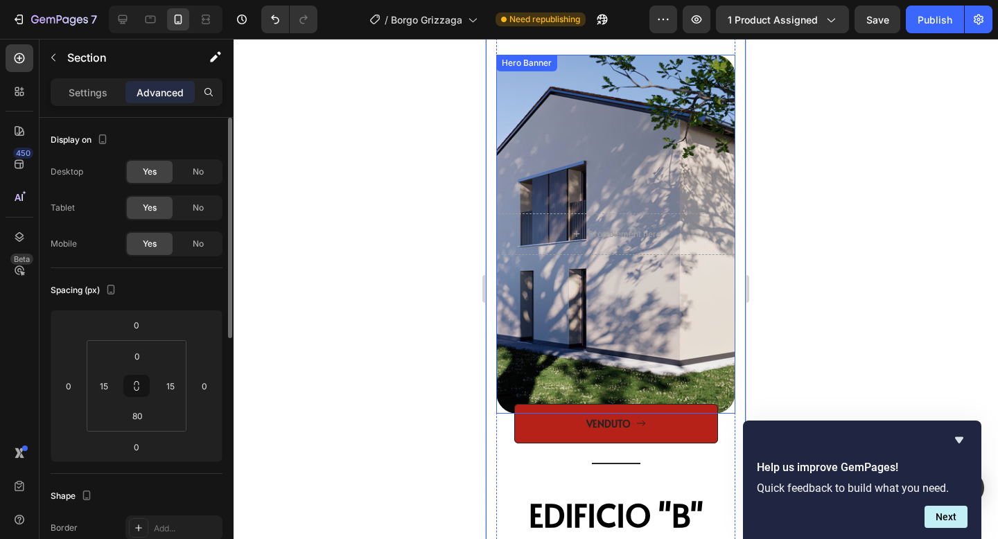
click at [883, 174] on div at bounding box center [616, 289] width 765 height 500
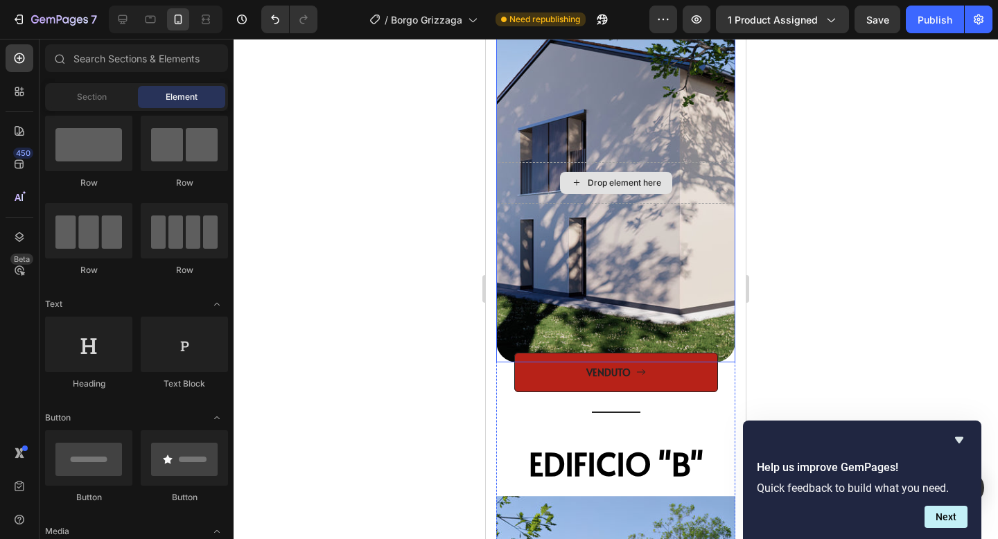
scroll to position [2071, 0]
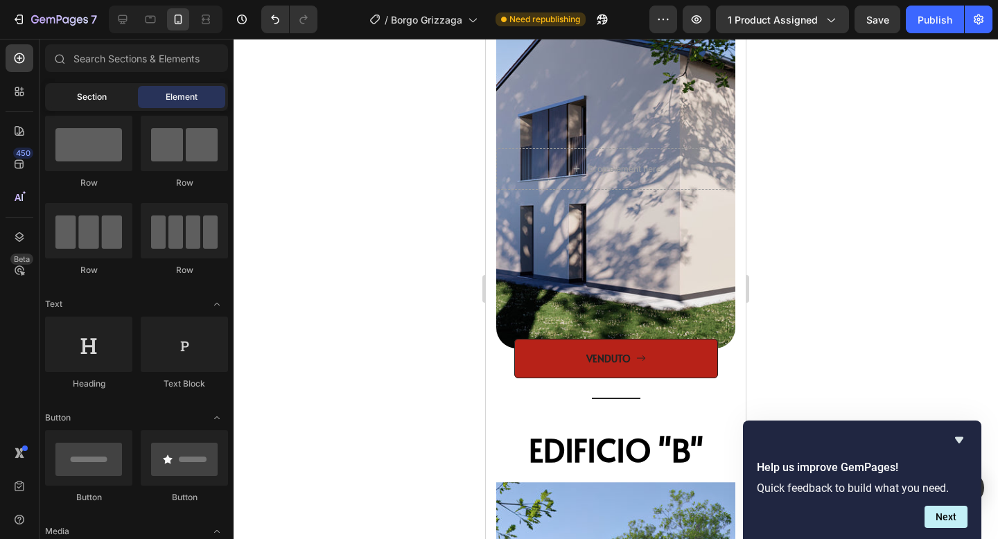
click at [112, 103] on div "Section" at bounding box center [91, 97] width 87 height 22
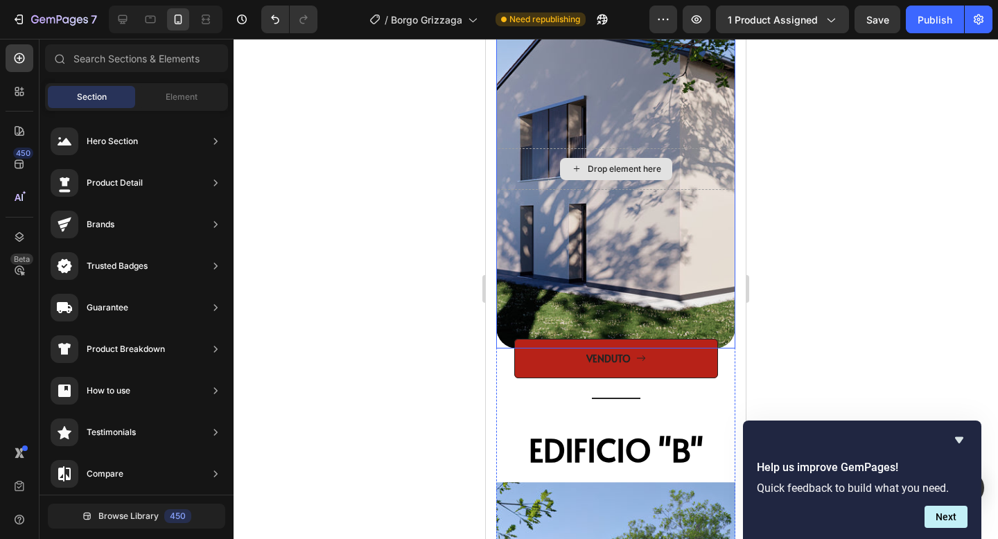
click at [534, 168] on div "Drop element here" at bounding box center [615, 169] width 239 height 42
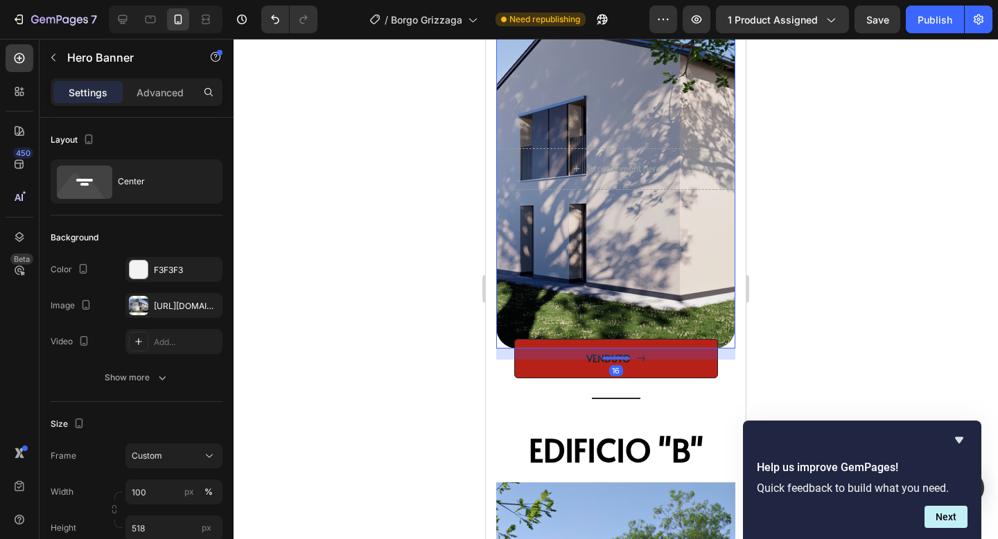
click at [534, 107] on div "Overlay" at bounding box center [615, 169] width 239 height 359
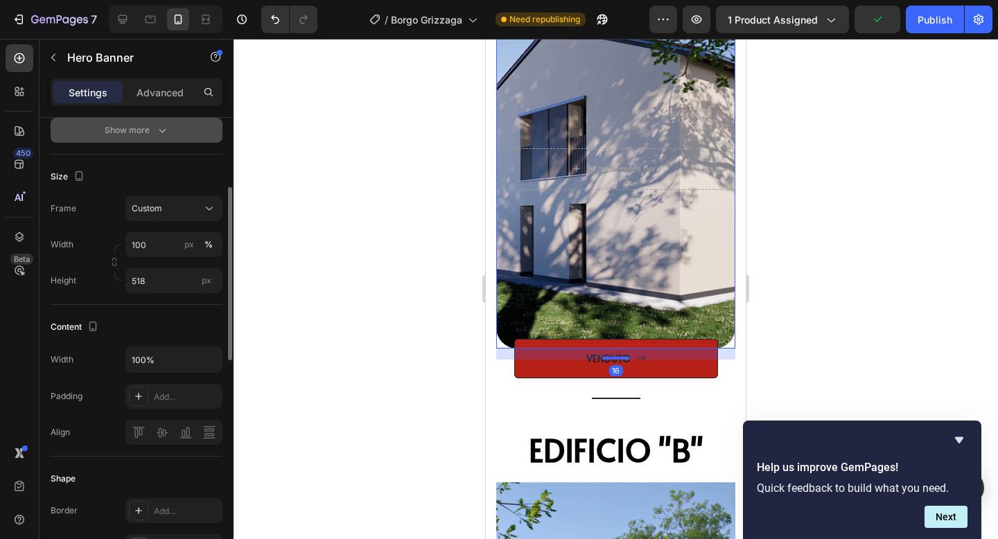
scroll to position [275, 0]
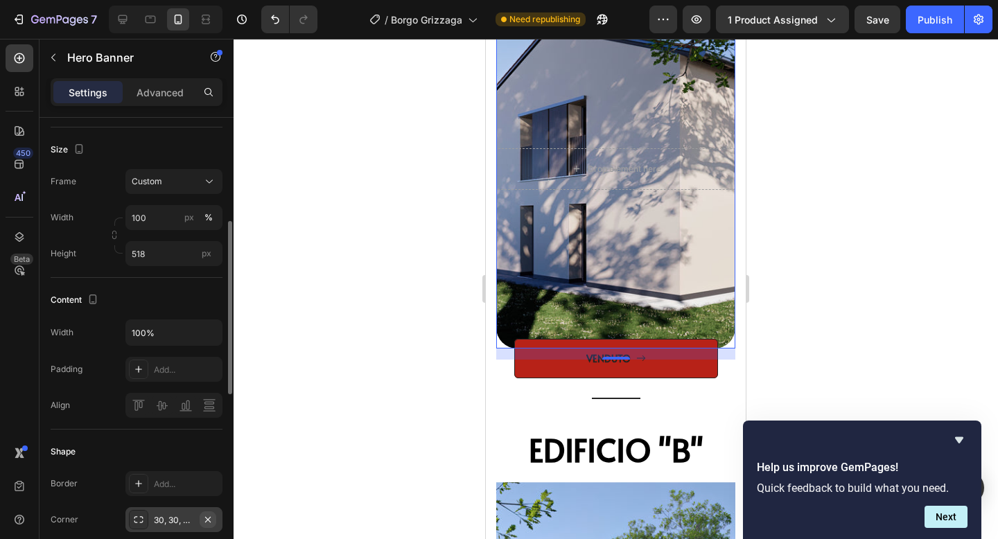
click at [210, 522] on icon "button" at bounding box center [207, 519] width 11 height 11
click at [186, 522] on div "Add..." at bounding box center [186, 520] width 65 height 12
click at [900, 275] on div at bounding box center [616, 289] width 765 height 500
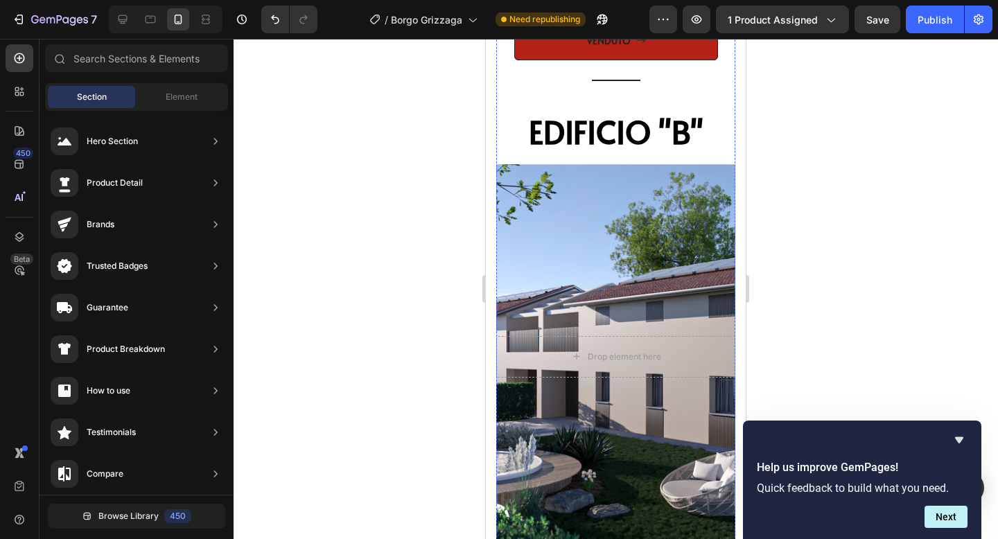
scroll to position [2388, 0]
click at [586, 183] on div "Overlay" at bounding box center [615, 357] width 239 height 385
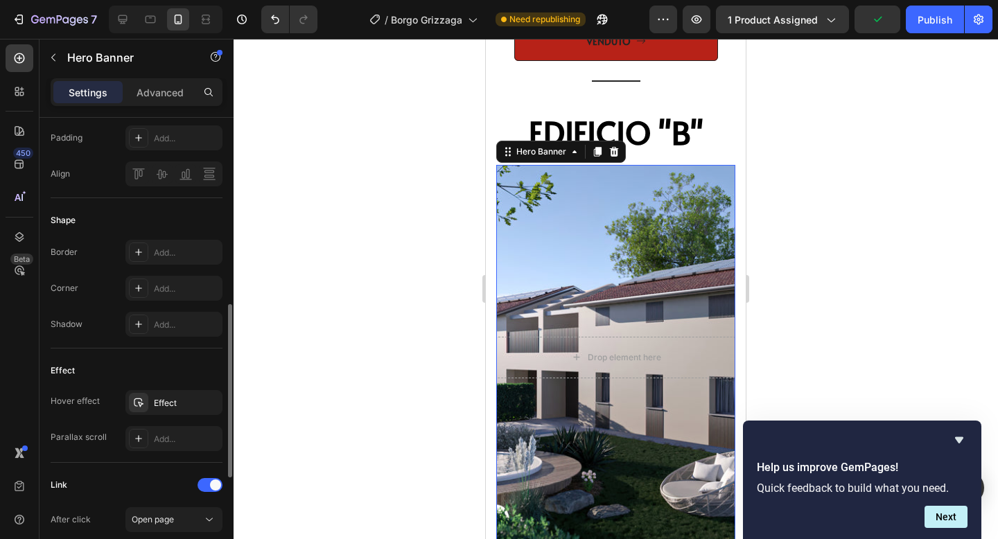
scroll to position [503, 0]
click at [164, 290] on div "Add..." at bounding box center [186, 292] width 65 height 12
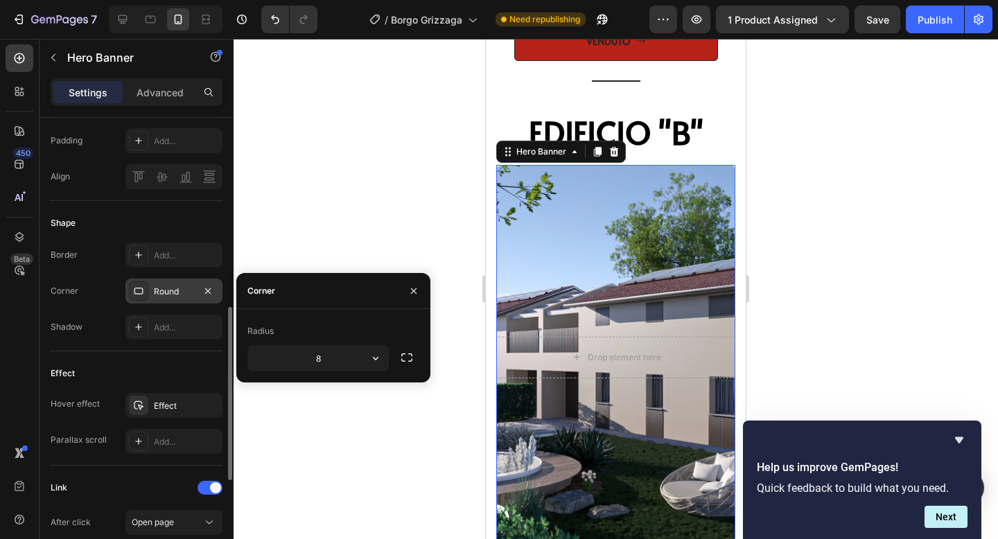
click at [875, 191] on div at bounding box center [616, 289] width 765 height 500
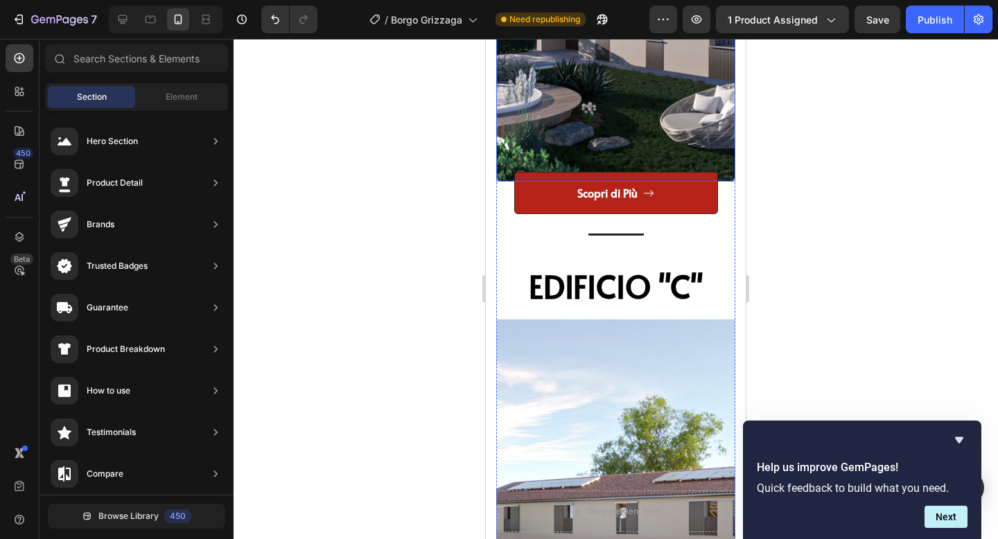
scroll to position [2757, 0]
click at [659, 203] on button "Scopri di Più" at bounding box center [616, 192] width 204 height 42
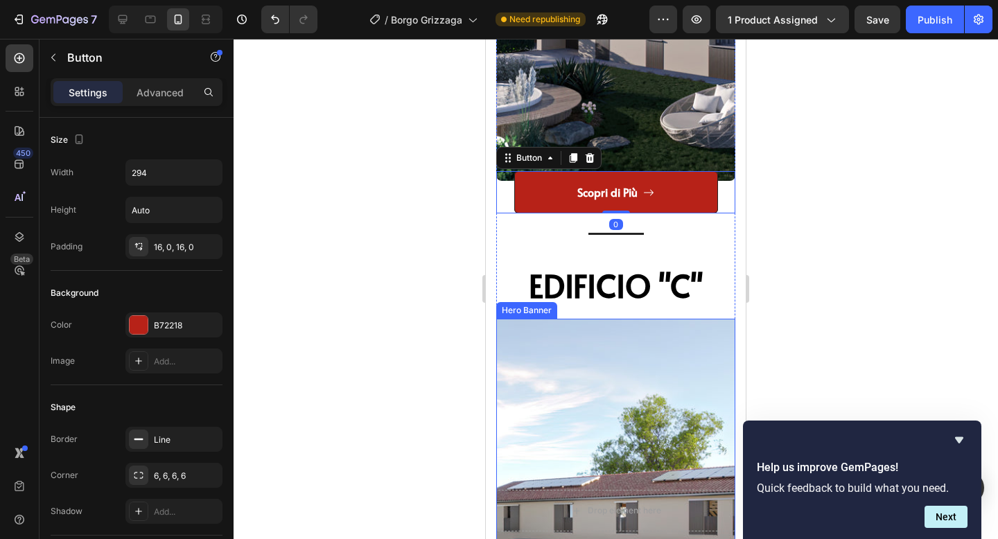
click at [514, 403] on div "Overlay" at bounding box center [615, 511] width 239 height 385
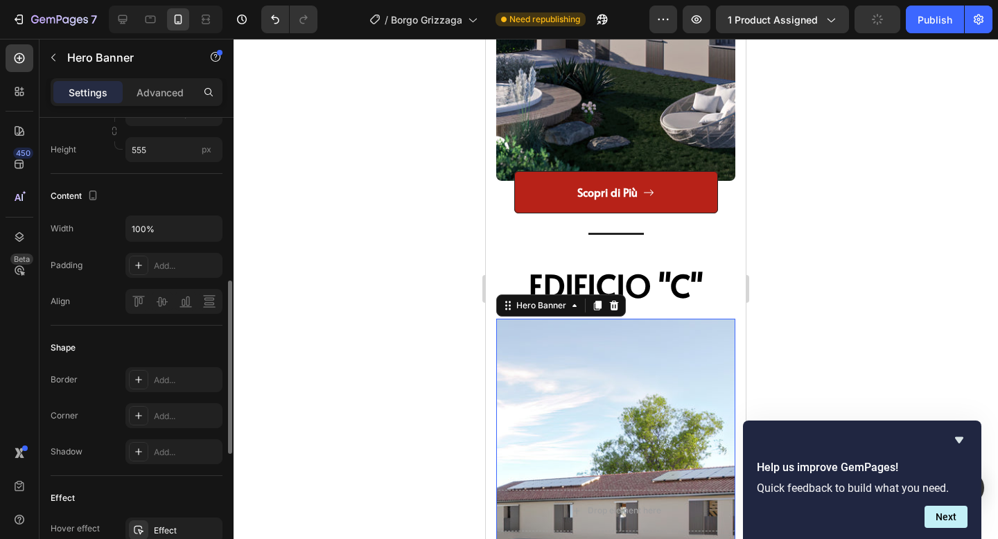
scroll to position [394, 0]
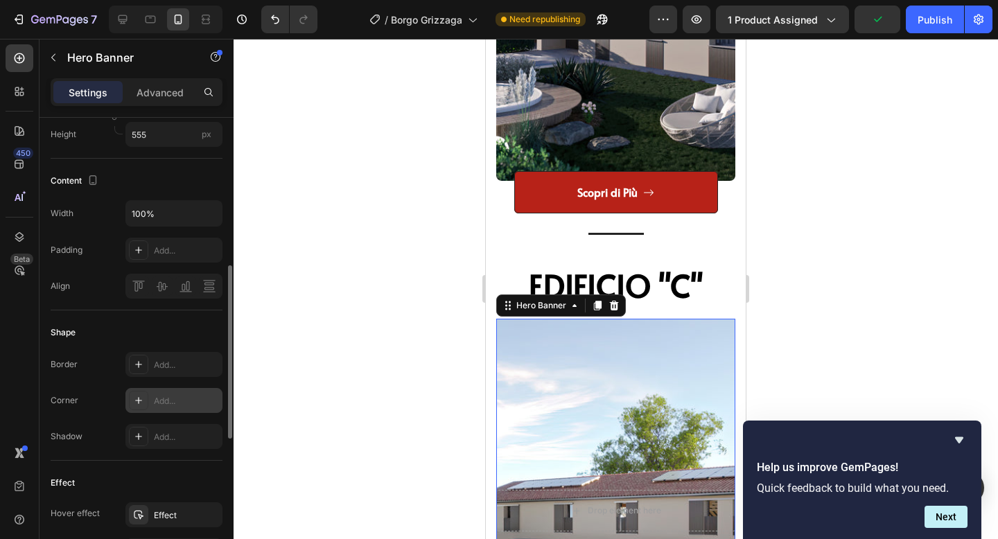
click at [171, 403] on div "Add..." at bounding box center [186, 401] width 65 height 12
click at [803, 232] on div at bounding box center [616, 289] width 765 height 500
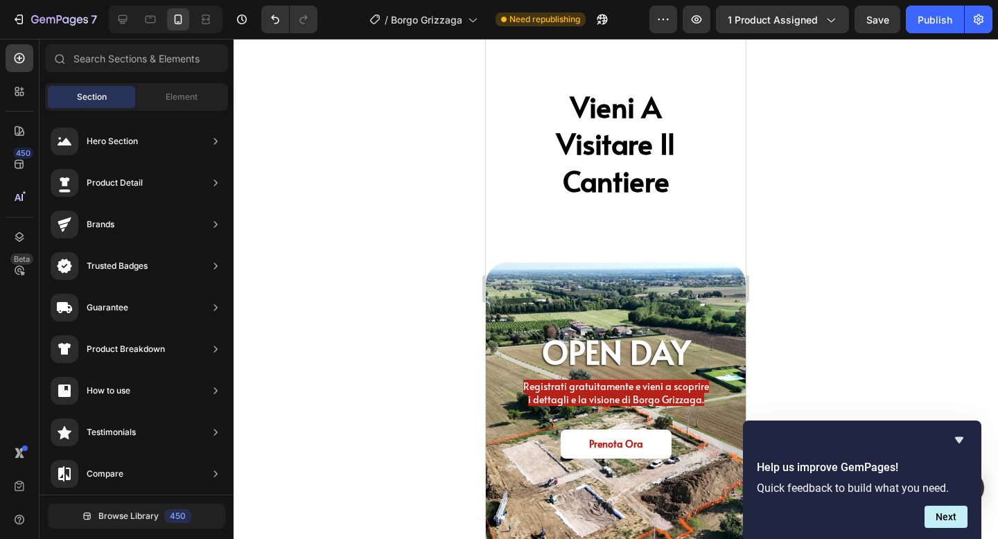
scroll to position [3765, 0]
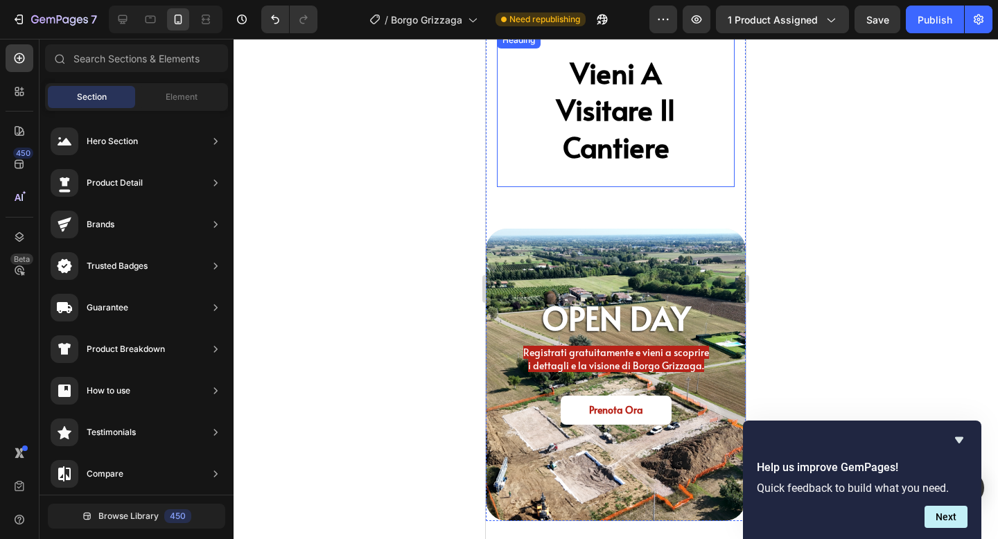
click at [647, 167] on div "vieni a visitare il cantiere Heading" at bounding box center [616, 109] width 238 height 155
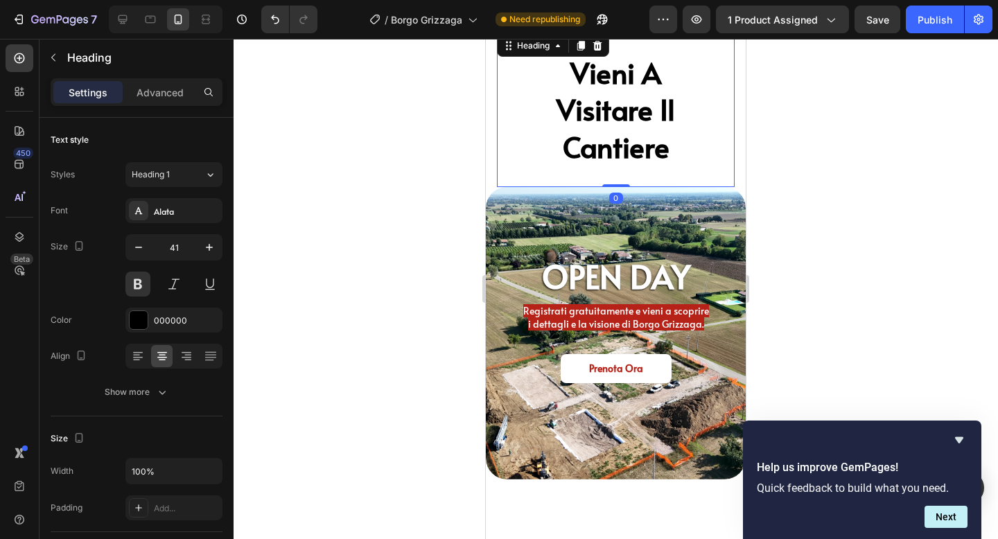
drag, startPoint x: 618, startPoint y: 227, endPoint x: 617, endPoint y: 176, distance: 51.3
click at [617, 176] on div "vieni a visitare il cantiere Heading 0" at bounding box center [616, 109] width 238 height 155
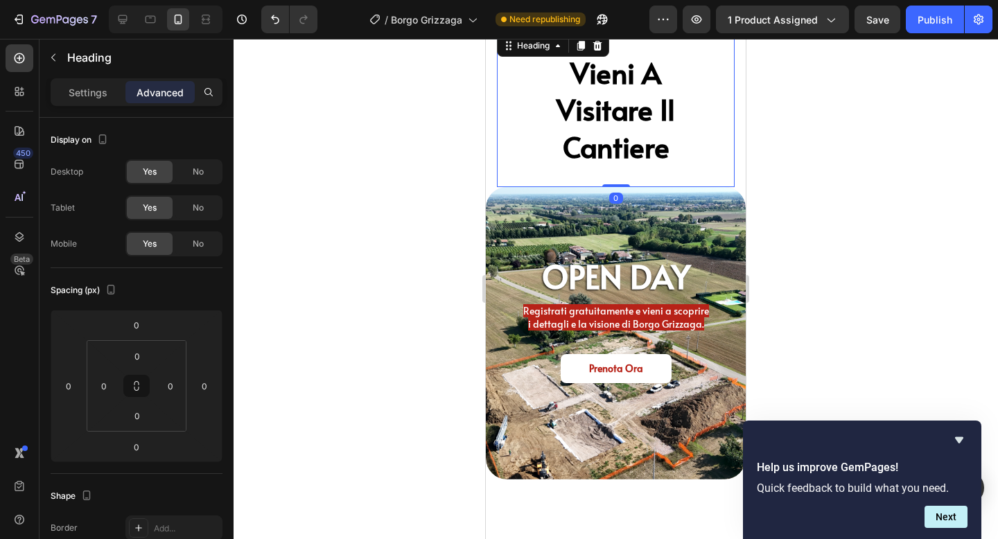
click at [826, 141] on div at bounding box center [616, 289] width 765 height 500
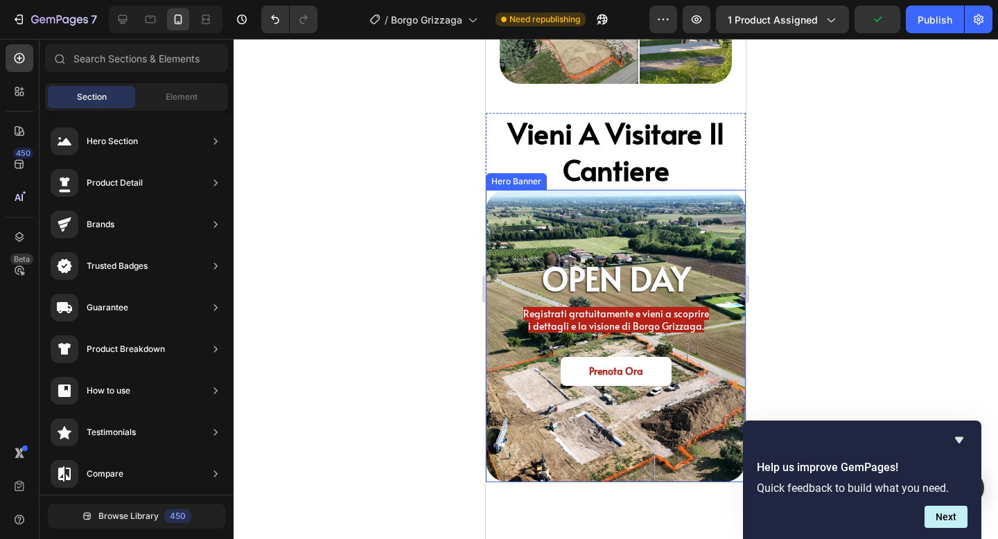
scroll to position [3679, 0]
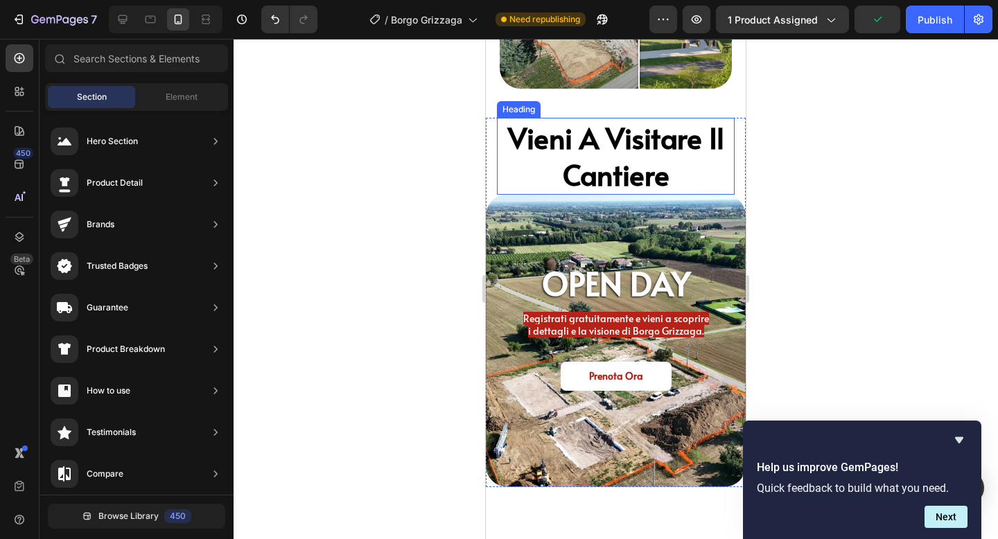
click at [683, 186] on h2 "vieni a visitare il cantiere" at bounding box center [616, 156] width 238 height 77
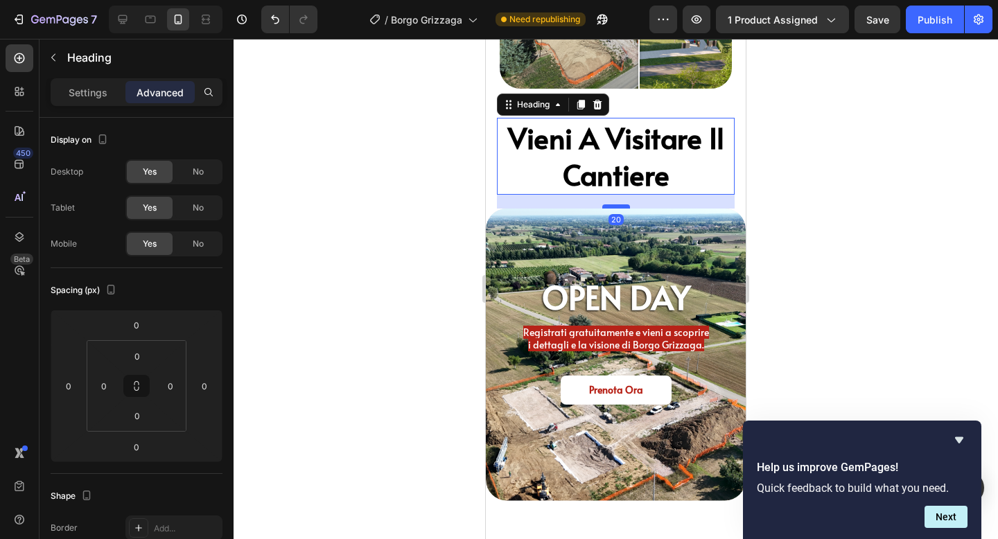
drag, startPoint x: 619, startPoint y: 193, endPoint x: 618, endPoint y: 207, distance: 13.9
click at [618, 207] on div at bounding box center [616, 206] width 28 height 4
type input "20"
click at [899, 159] on div at bounding box center [616, 289] width 765 height 500
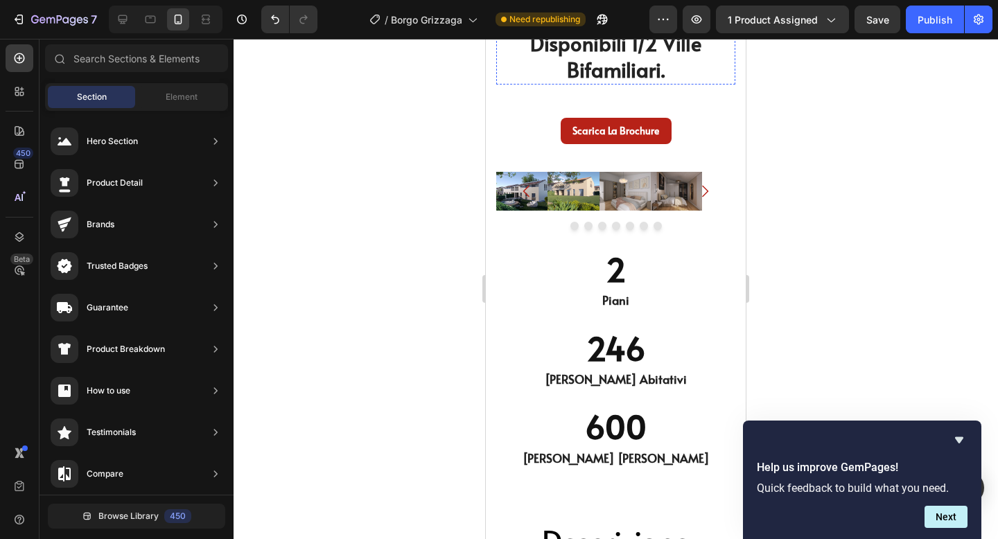
scroll to position [4304, 0]
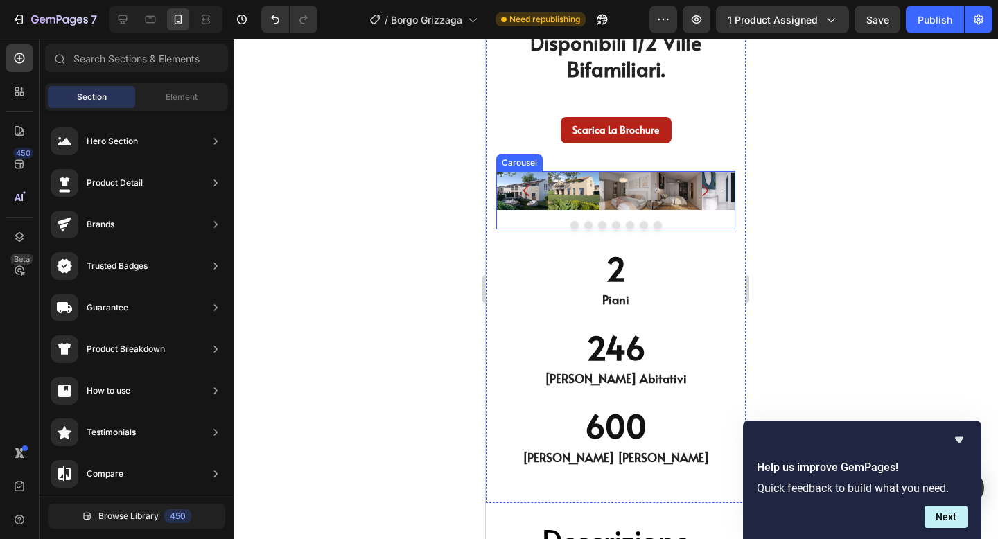
click at [512, 222] on div at bounding box center [615, 225] width 239 height 8
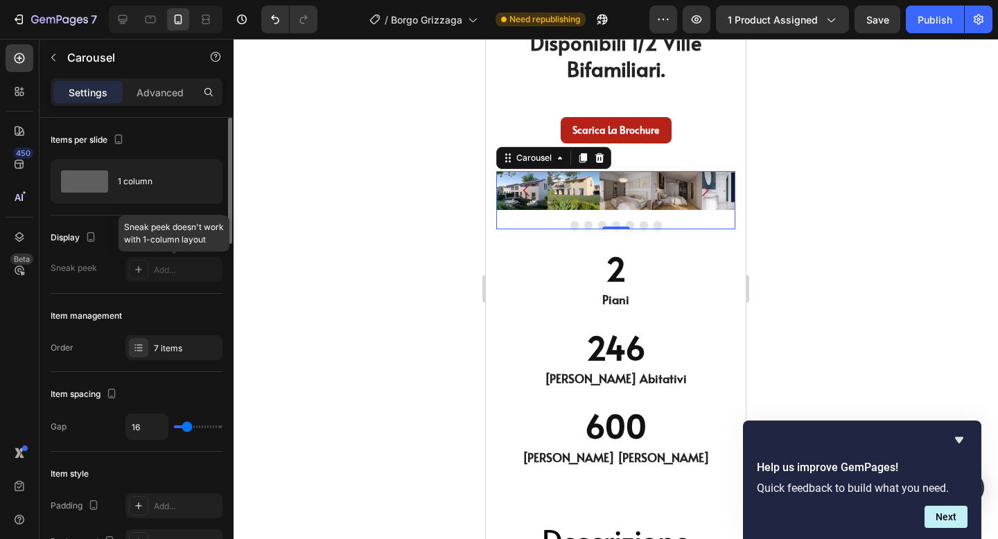
click at [164, 270] on div at bounding box center [173, 269] width 97 height 25
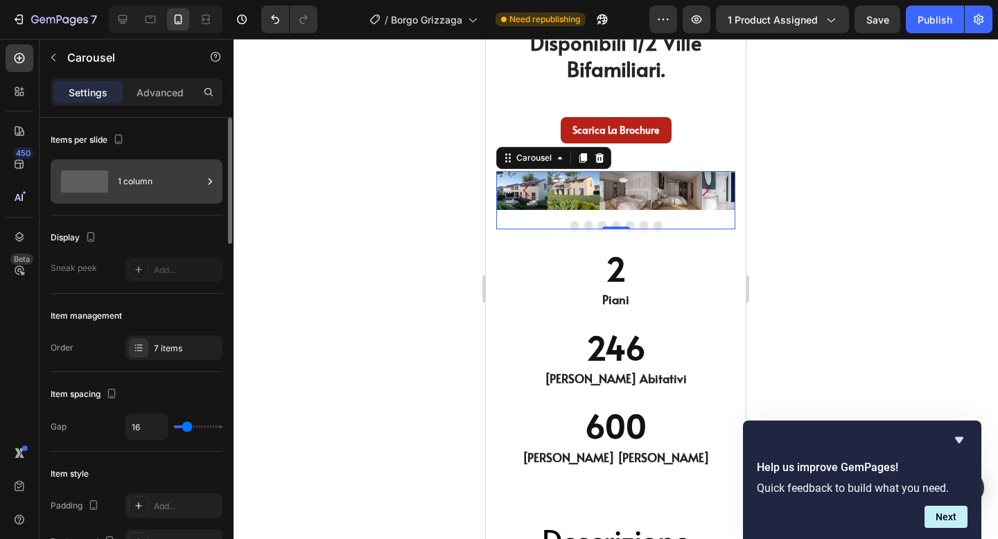
click at [143, 191] on div "1 column" at bounding box center [160, 182] width 85 height 32
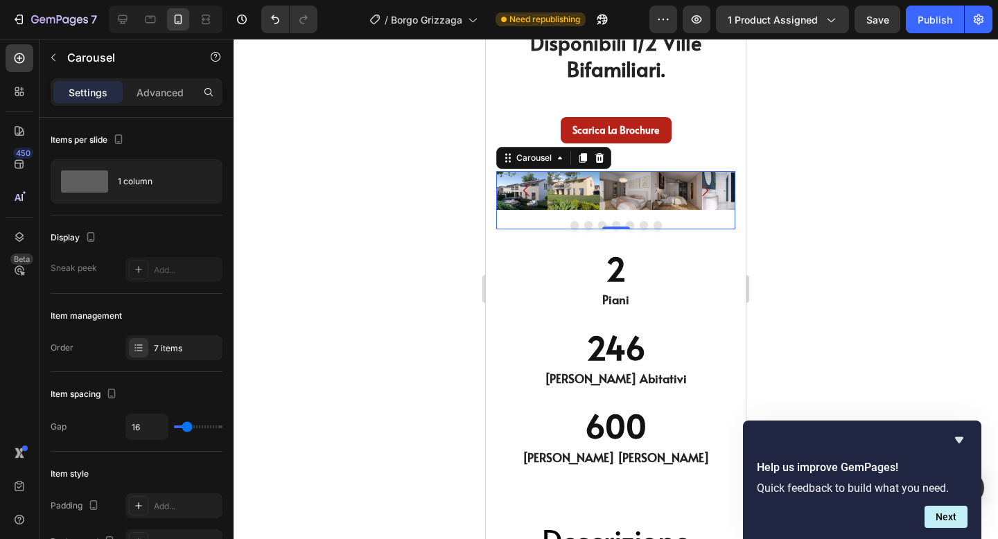
click at [819, 211] on div at bounding box center [616, 289] width 765 height 500
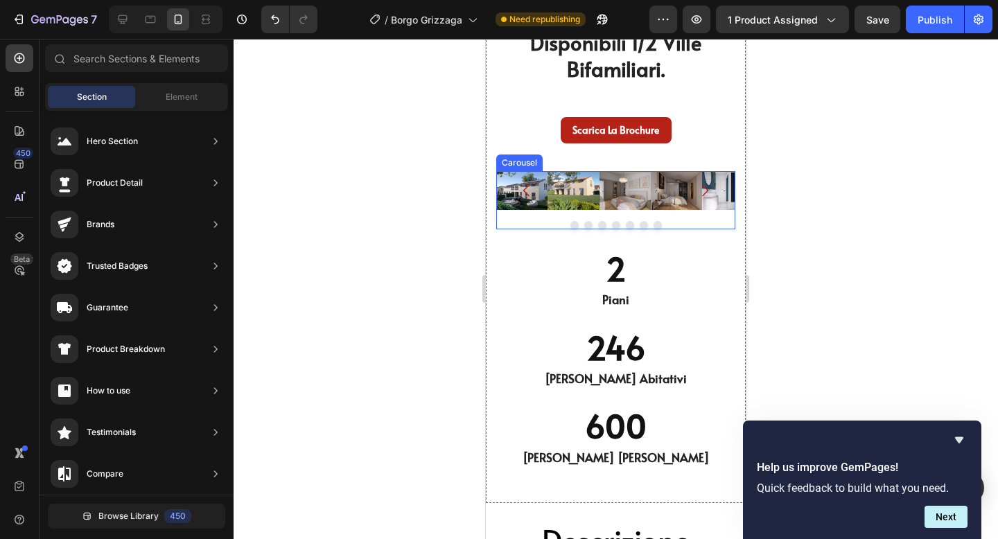
click at [707, 220] on div "Image Image Image Image Image Image Image [GEOGRAPHIC_DATA]" at bounding box center [615, 200] width 239 height 58
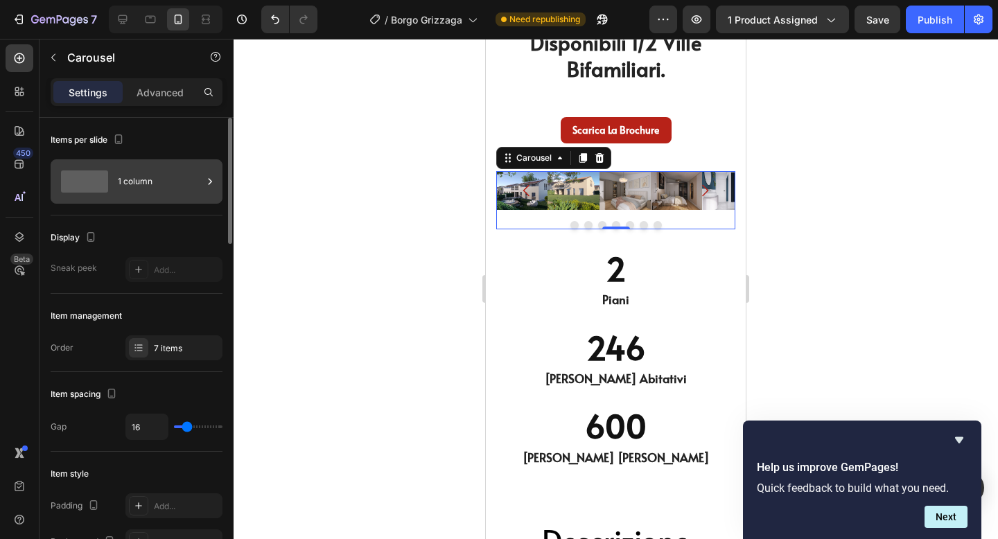
click at [160, 186] on div "1 column" at bounding box center [160, 182] width 85 height 32
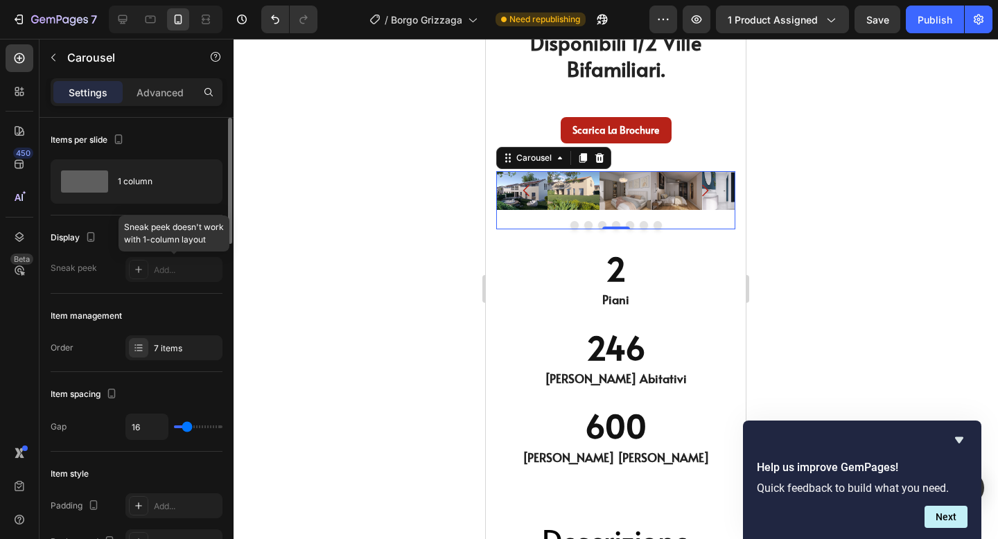
click at [142, 271] on div at bounding box center [173, 269] width 97 height 25
click at [636, 189] on img at bounding box center [625, 190] width 51 height 39
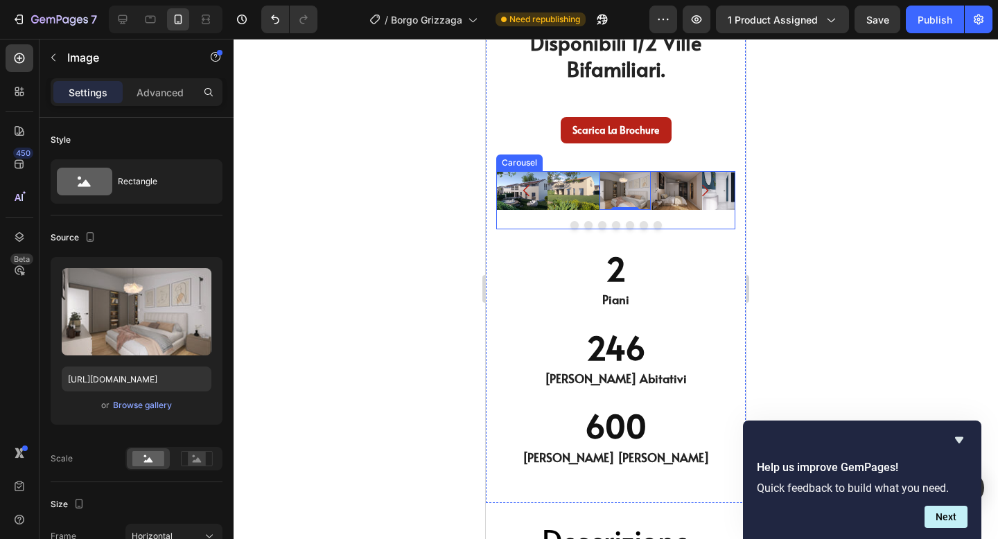
click at [722, 216] on div "Image Image Image 0 Image Image Image Image Carousel" at bounding box center [615, 200] width 239 height 58
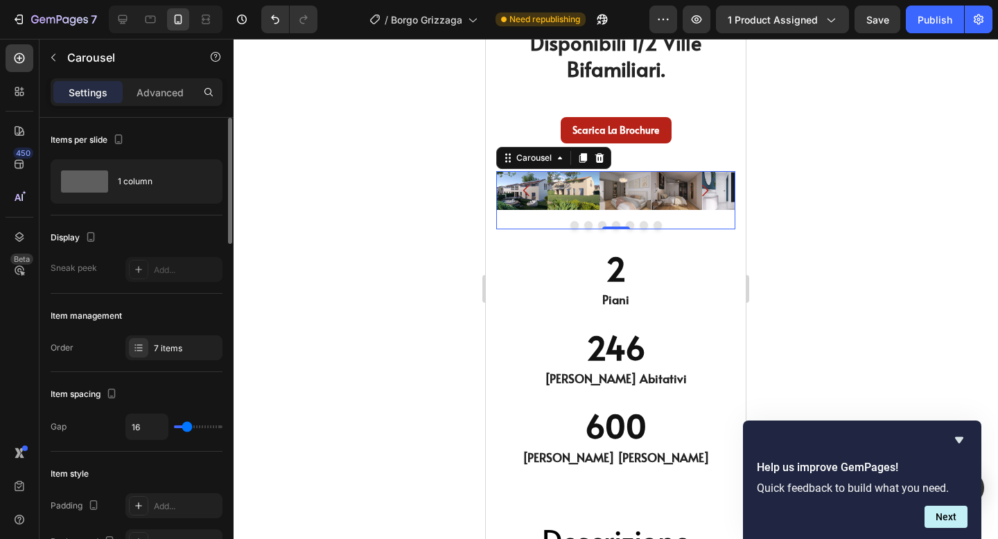
type input "31"
type input "42"
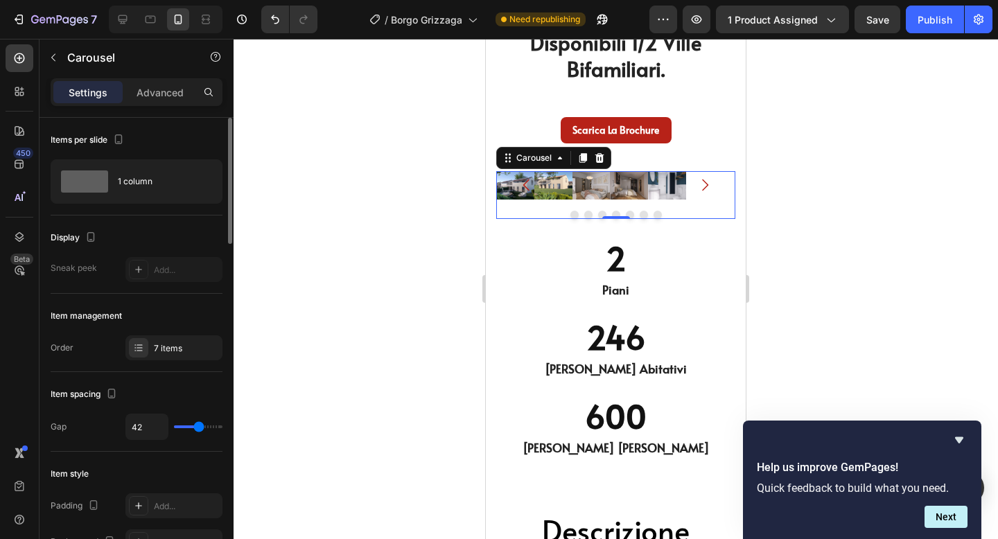
type input "43"
type input "42"
type input "39"
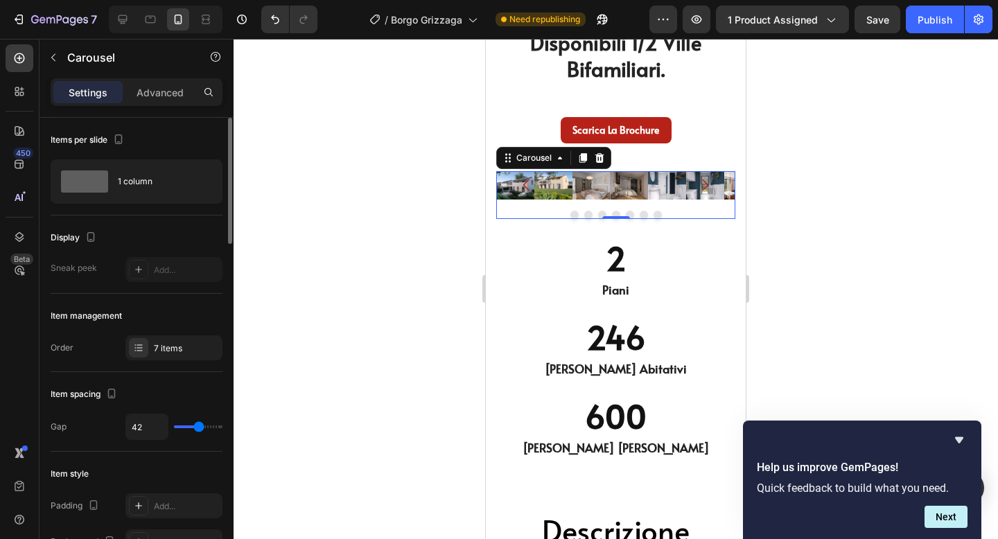
type input "39"
type input "34"
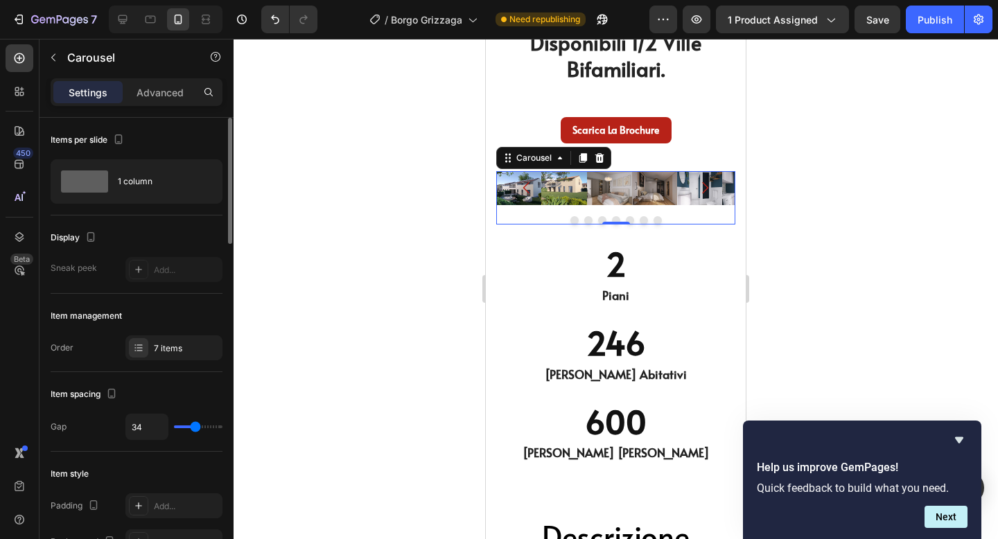
type input "28"
type input "23"
type input "19"
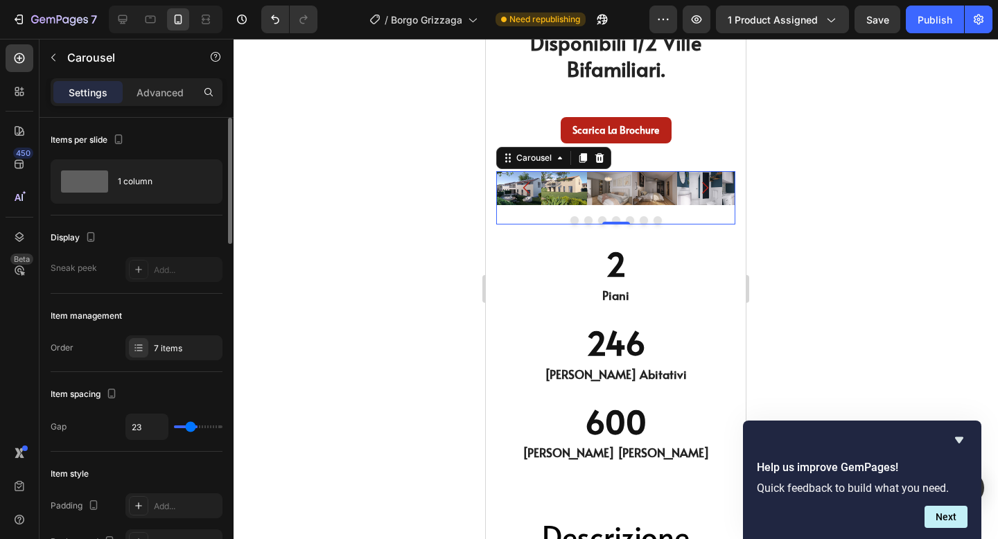
type input "19"
type input "15"
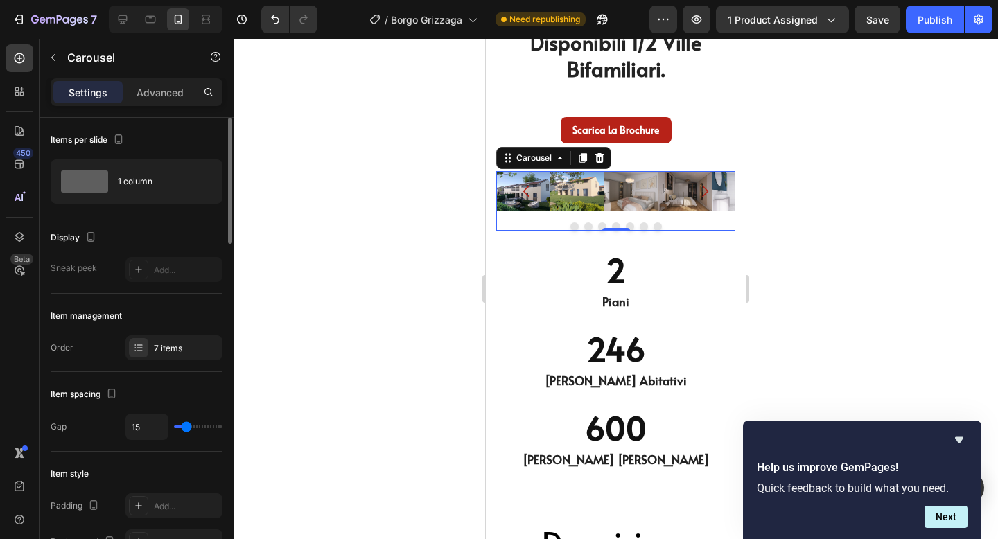
type input "11"
type input "9"
type input "8"
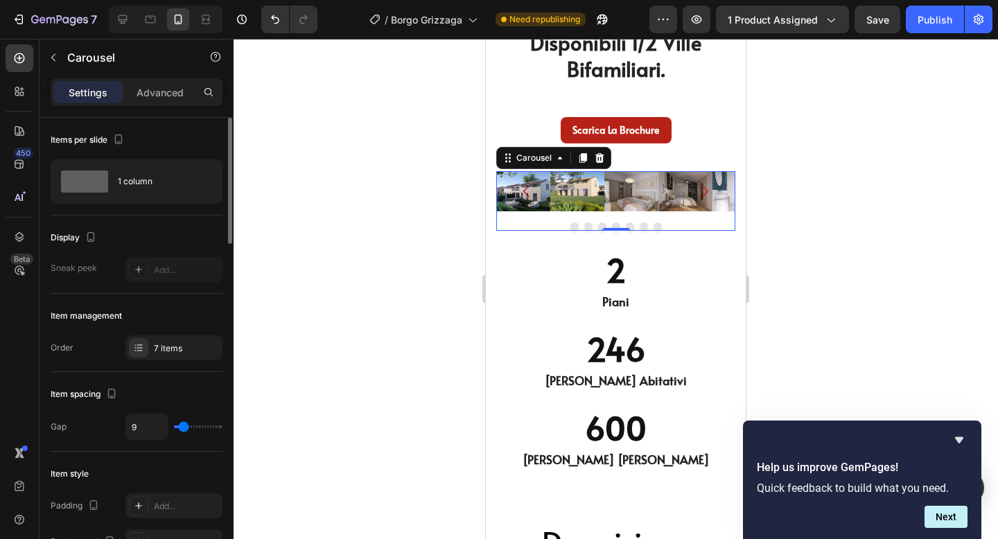
type input "8"
type input "6"
type input "4"
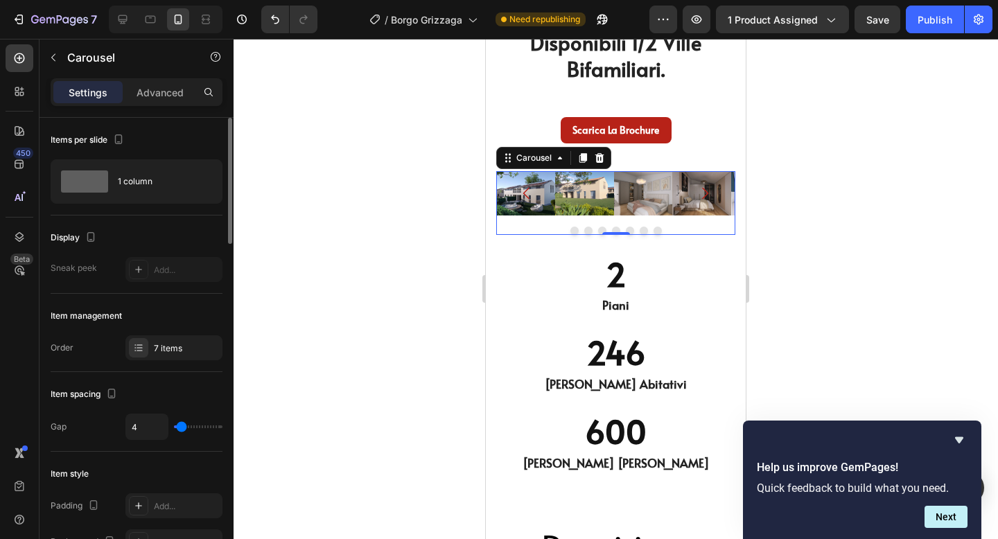
type input "2"
type input "0"
drag, startPoint x: 190, startPoint y: 427, endPoint x: 156, endPoint y: 424, distance: 34.1
type input "0"
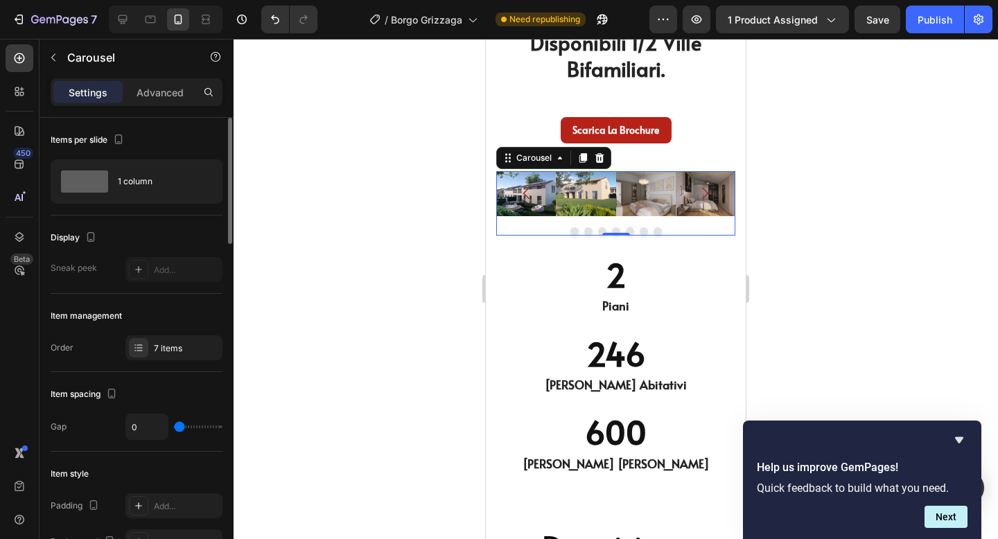
click at [174, 426] on input "range" at bounding box center [198, 427] width 49 height 3
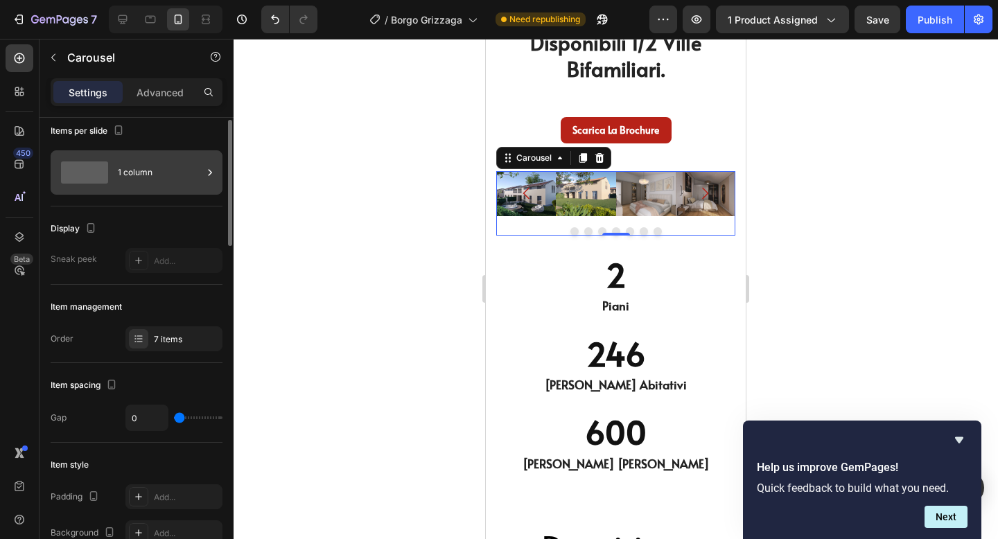
click at [164, 180] on div "1 column" at bounding box center [160, 173] width 85 height 32
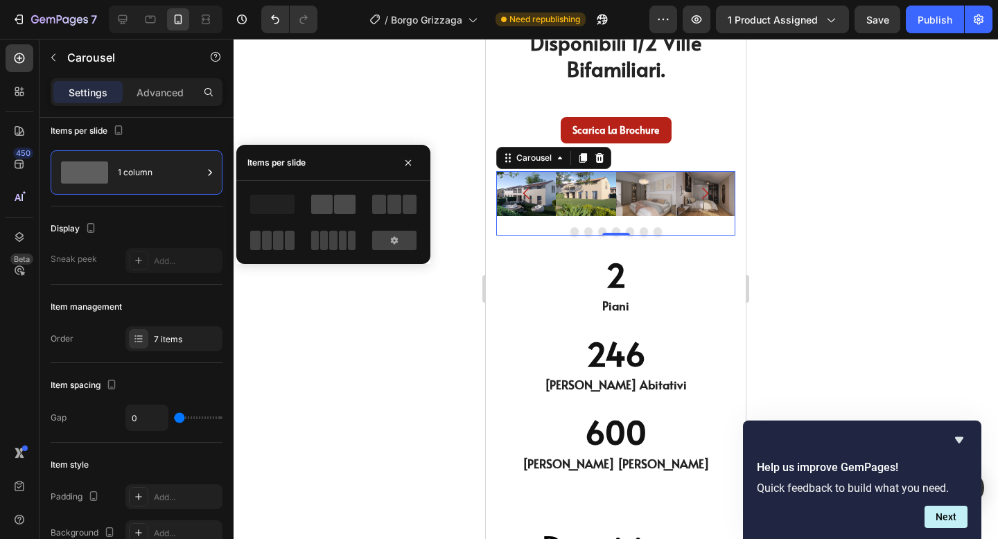
click at [331, 204] on span at bounding box center [321, 204] width 21 height 19
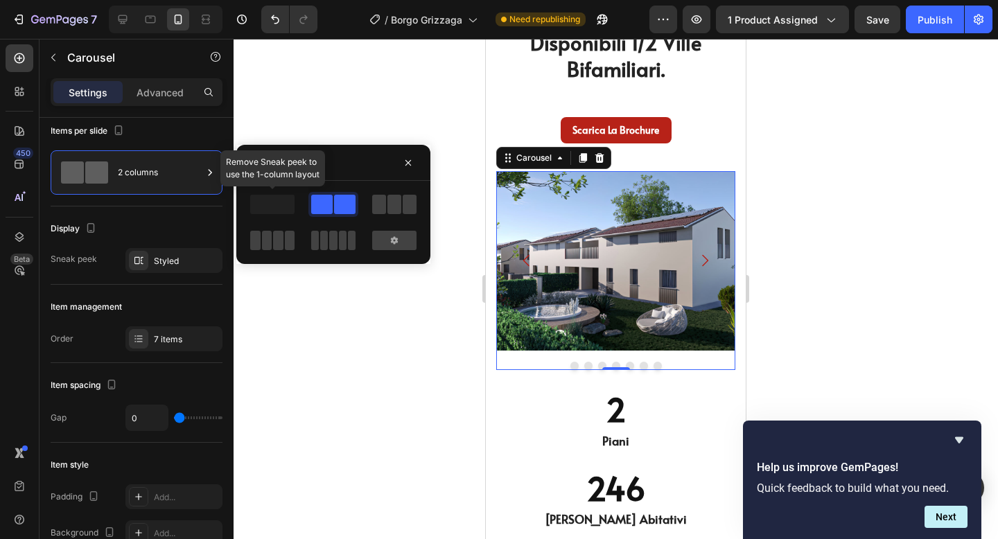
click at [279, 205] on span at bounding box center [272, 204] width 44 height 19
click at [905, 225] on div at bounding box center [616, 289] width 765 height 500
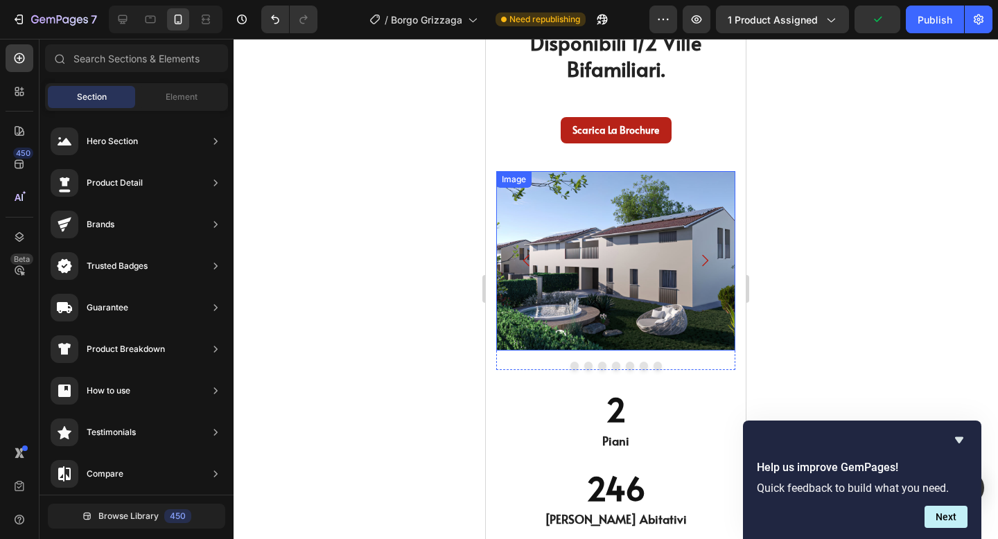
click at [629, 243] on img at bounding box center [615, 261] width 239 height 180
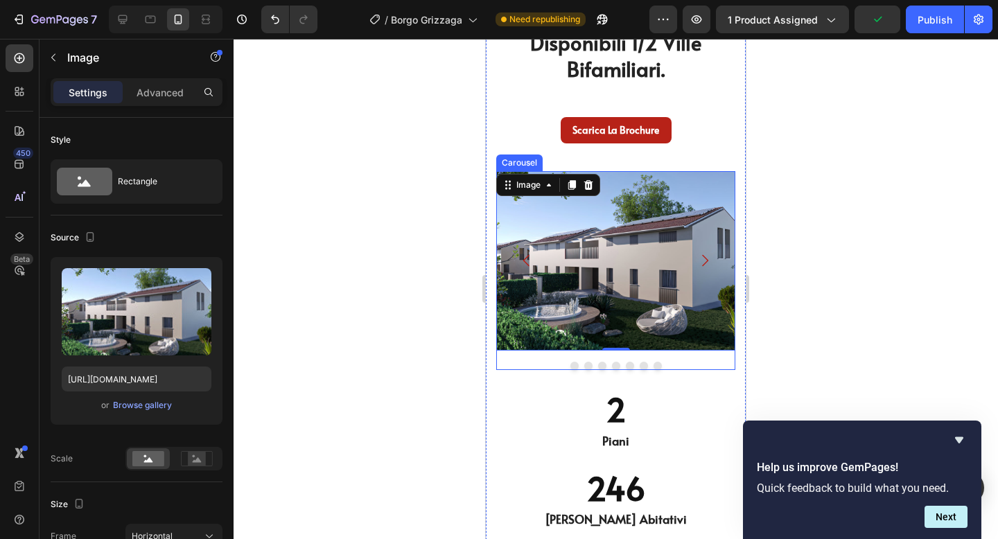
click at [705, 261] on icon "Carousel Next Arrow" at bounding box center [705, 260] width 17 height 17
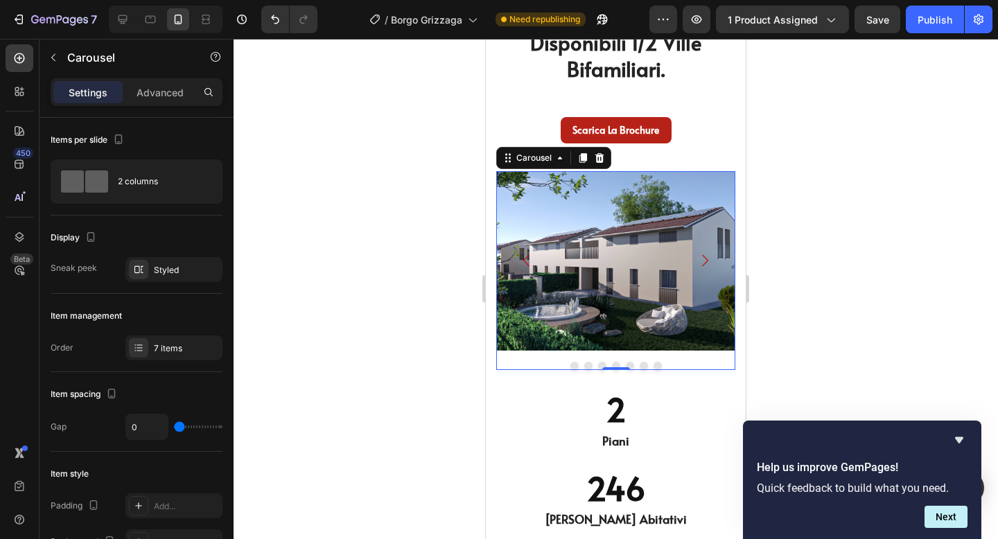
click at [705, 261] on icon "Carousel Next Arrow" at bounding box center [705, 260] width 17 height 17
click at [573, 365] on button "Dot" at bounding box center [574, 366] width 8 height 8
click at [591, 365] on button "Dot" at bounding box center [588, 366] width 8 height 8
click at [892, 223] on div at bounding box center [616, 289] width 765 height 500
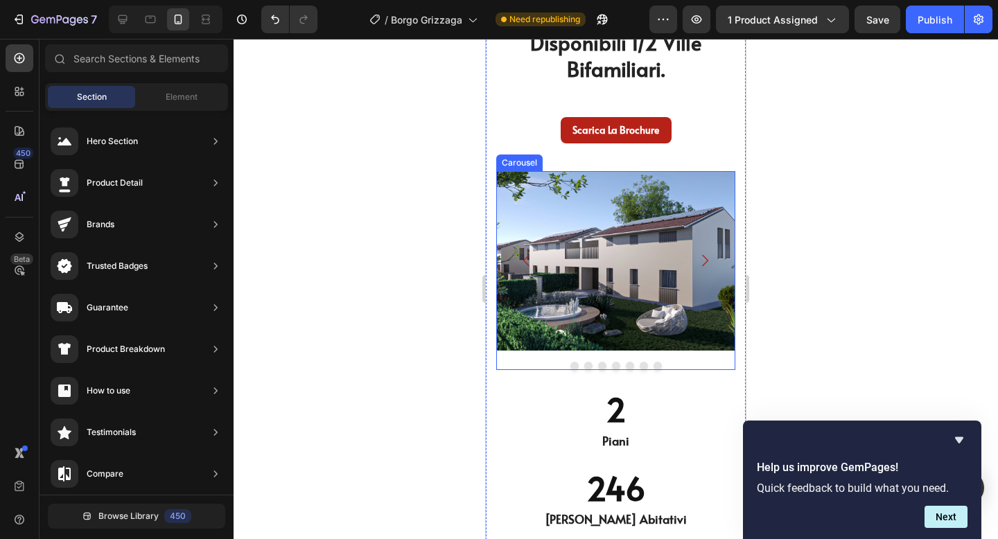
click at [499, 367] on div at bounding box center [615, 366] width 239 height 8
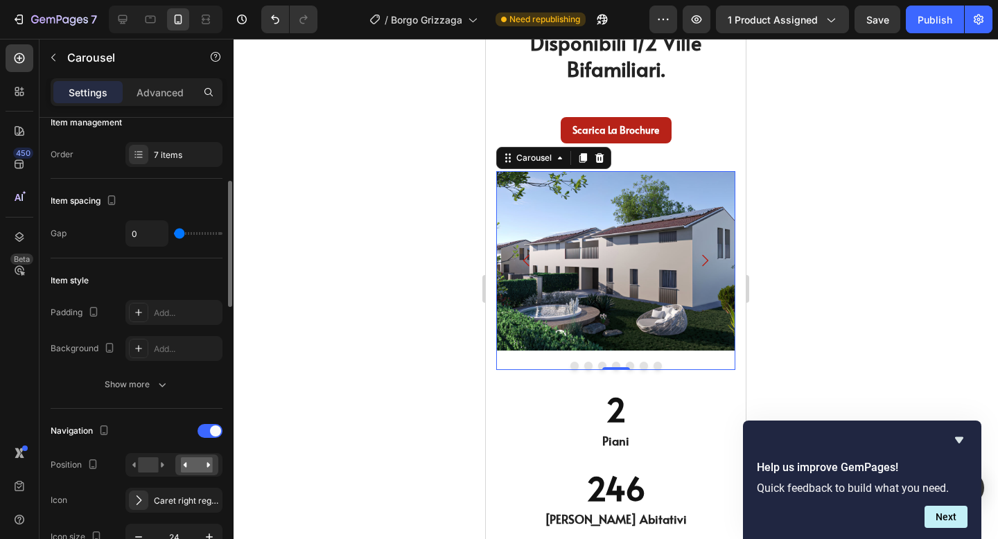
scroll to position [192, 0]
click at [165, 394] on button "Show more" at bounding box center [137, 386] width 172 height 25
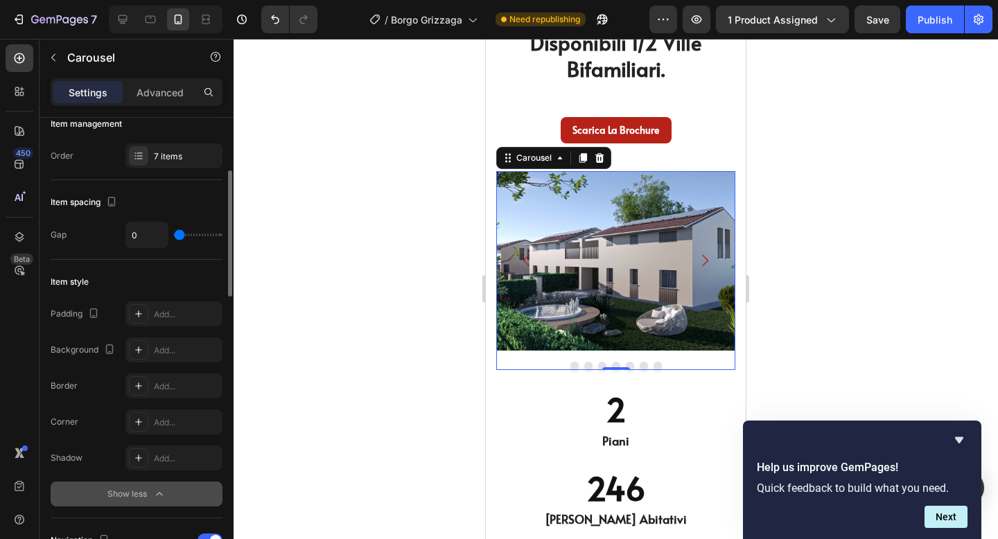
scroll to position [198, 0]
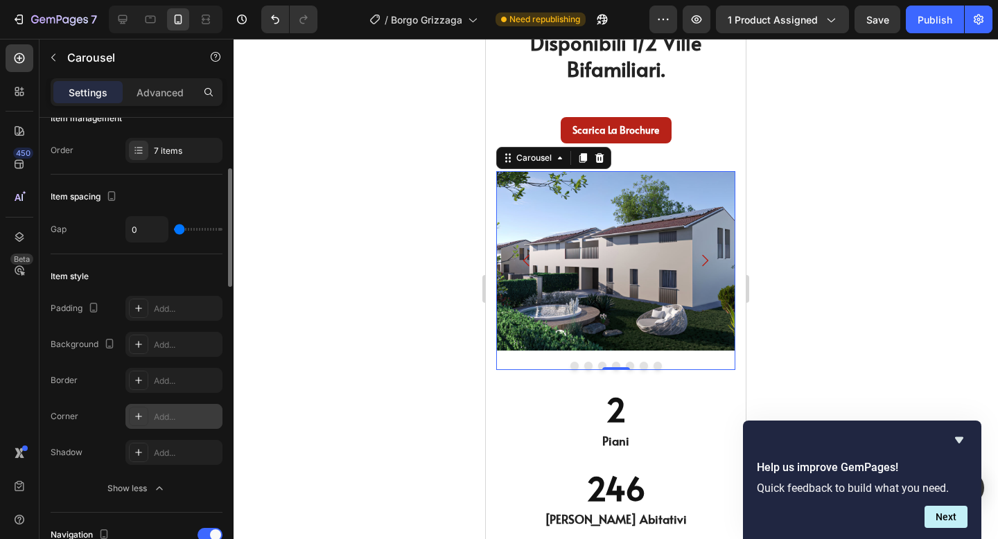
click at [175, 411] on div "Add..." at bounding box center [186, 417] width 65 height 12
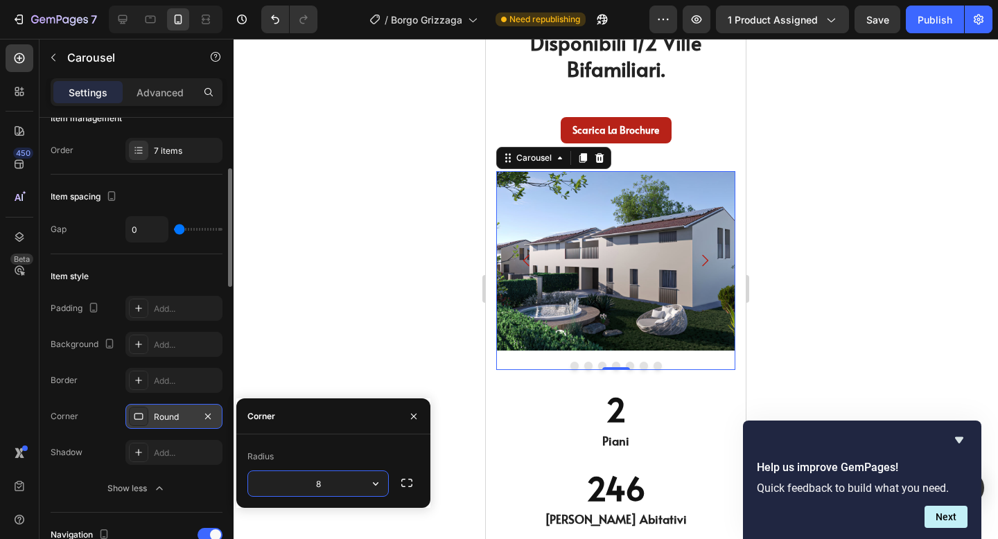
click at [320, 369] on div at bounding box center [616, 289] width 765 height 500
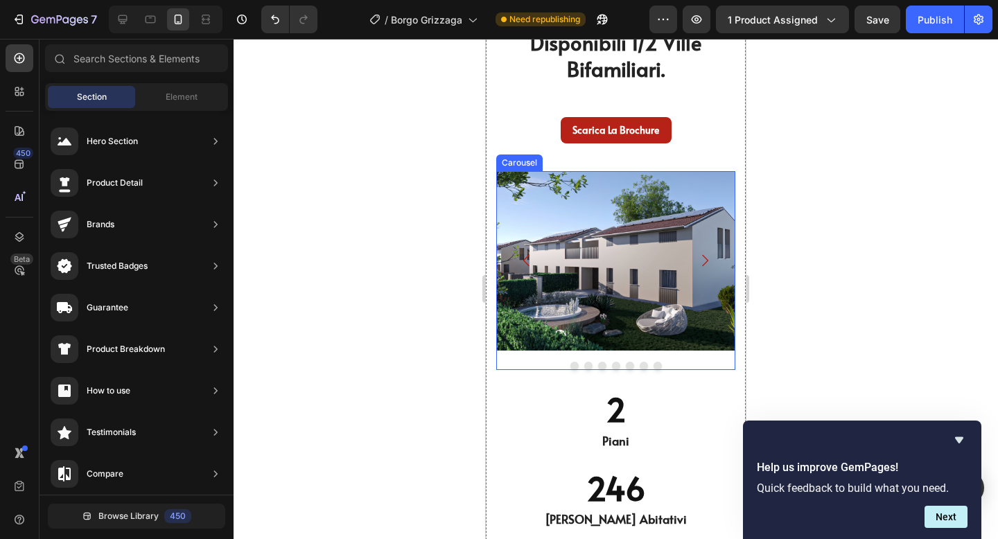
click at [572, 366] on button "Dot" at bounding box center [574, 366] width 8 height 8
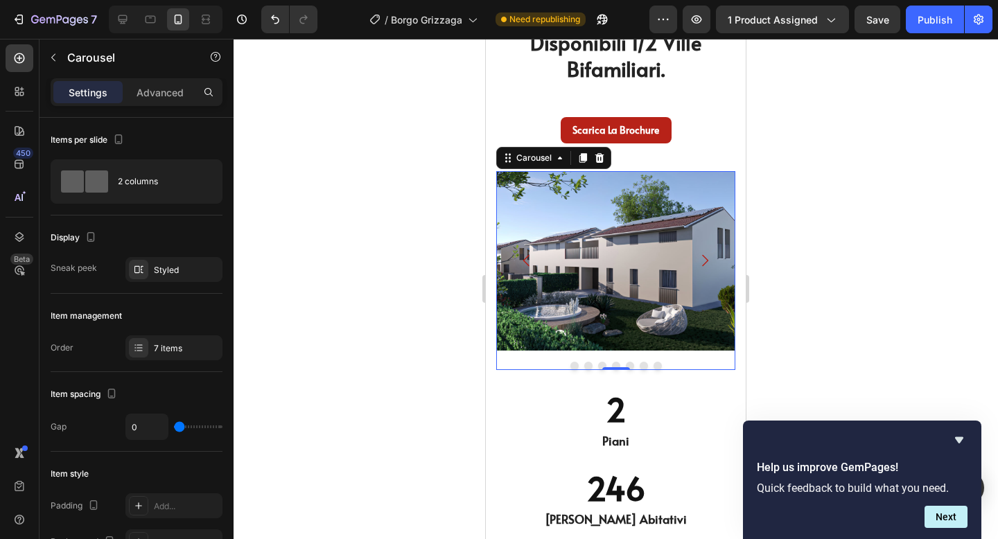
click at [575, 365] on button "Dot" at bounding box center [574, 366] width 8 height 8
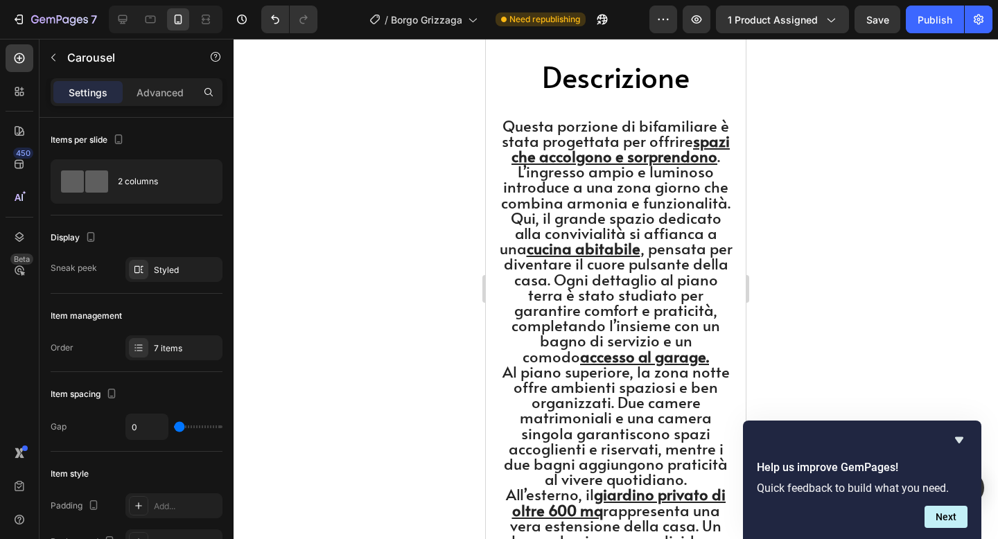
scroll to position [4915, 0]
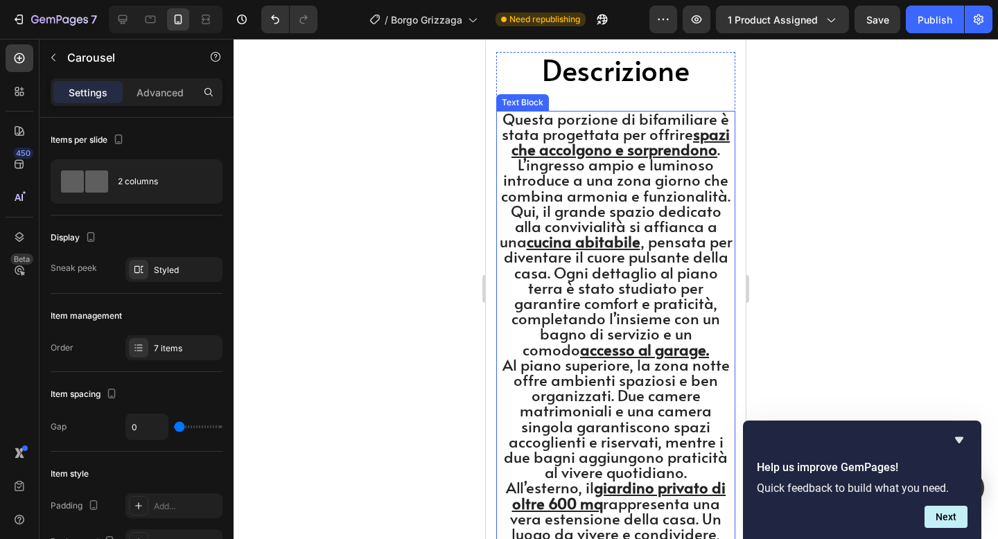
click at [509, 122] on span "Questa porzione di bifamiliare è stata progettata per offrire spazi che accolg…" at bounding box center [616, 234] width 233 height 252
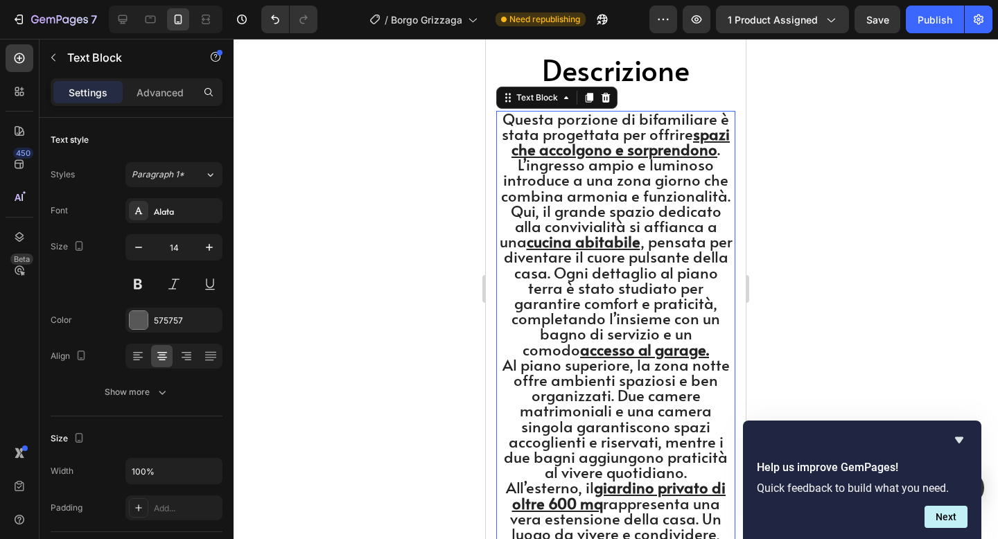
click at [507, 118] on span "Questa porzione di bifamiliare è stata progettata per offrire spazi che accolg…" at bounding box center [616, 234] width 233 height 252
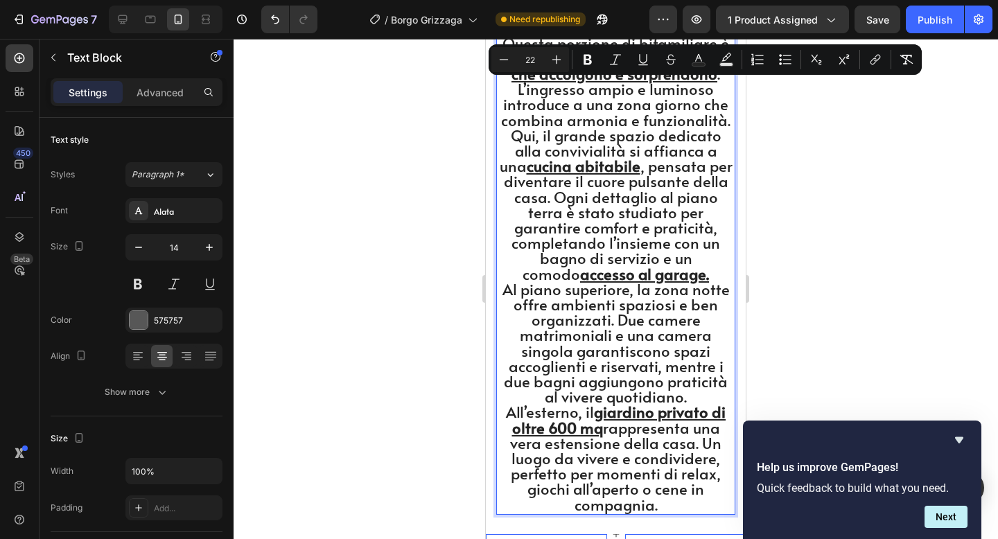
scroll to position [5064, 0]
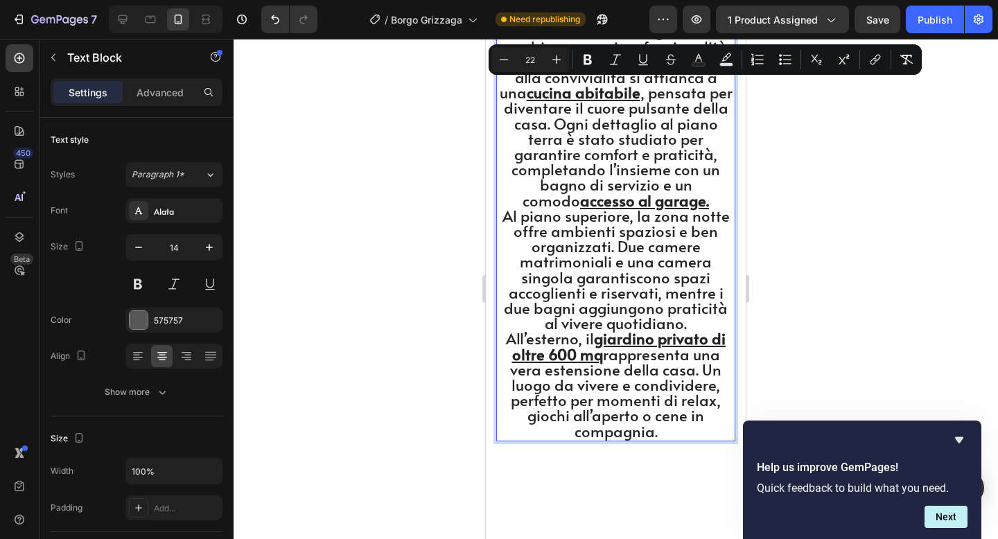
drag, startPoint x: 507, startPoint y: 118, endPoint x: 669, endPoint y: 409, distance: 332.9
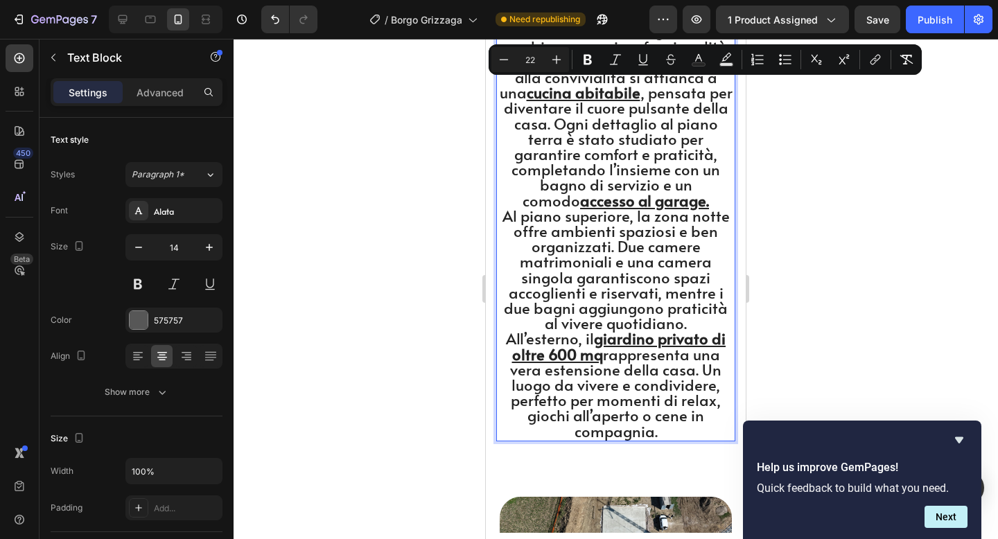
click at [669, 408] on div "Questa porzione di bifamiliare è stata progettata per offrire spazi che accolg…" at bounding box center [615, 202] width 239 height 480
copy div "Questa porzione di bifamiliare è stata progettata per offrire spazi che accolg…"
click at [794, 267] on div at bounding box center [616, 289] width 765 height 500
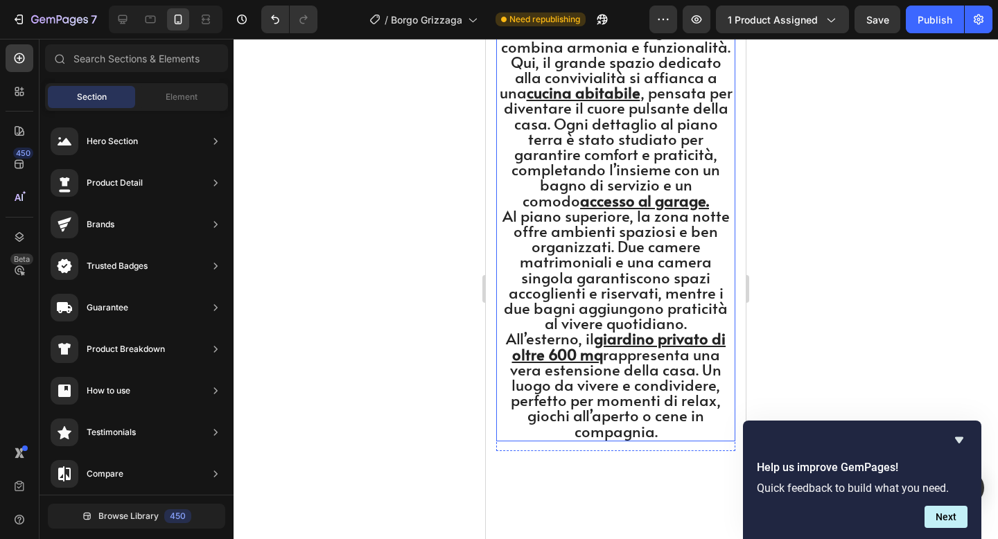
scroll to position [4599, 0]
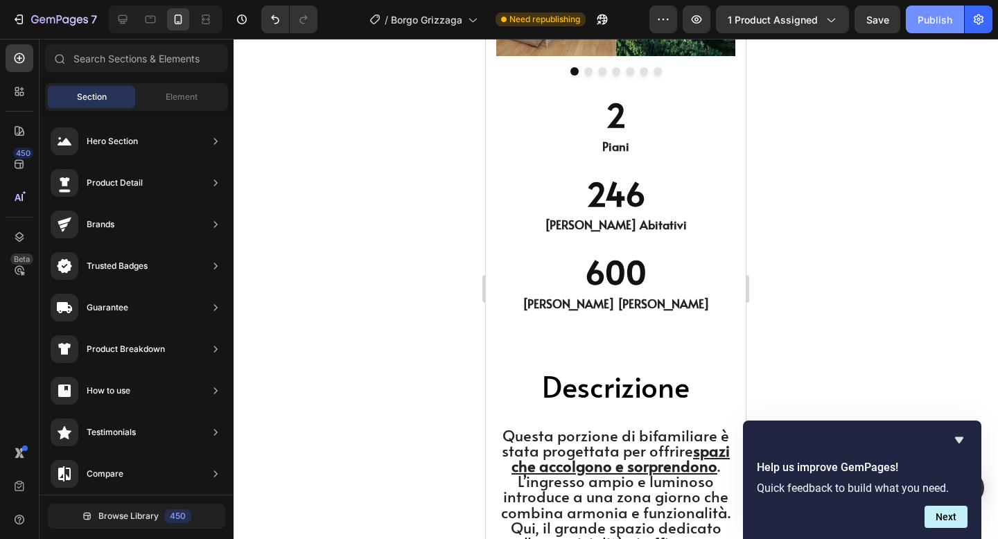
click at [921, 18] on div "Publish" at bounding box center [935, 19] width 35 height 15
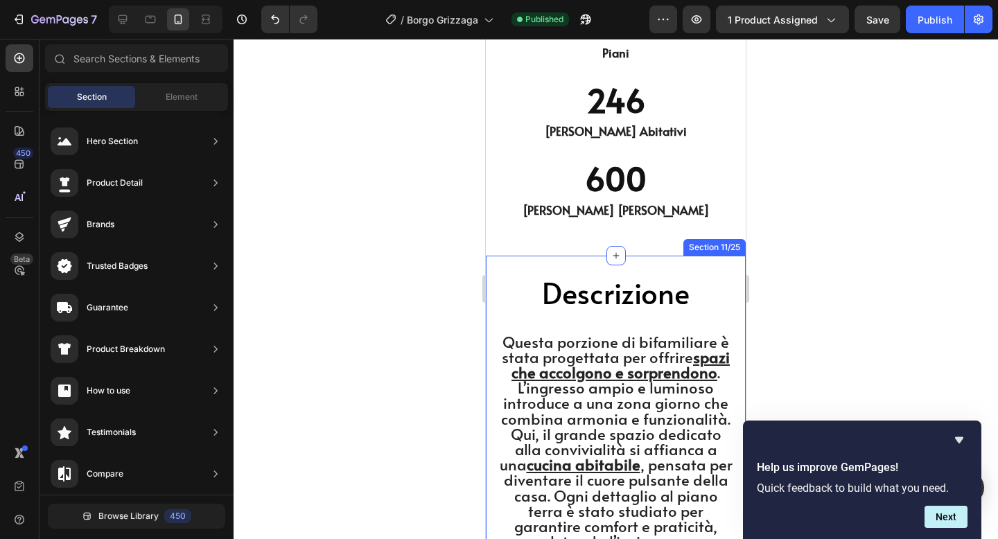
scroll to position [4746, 0]
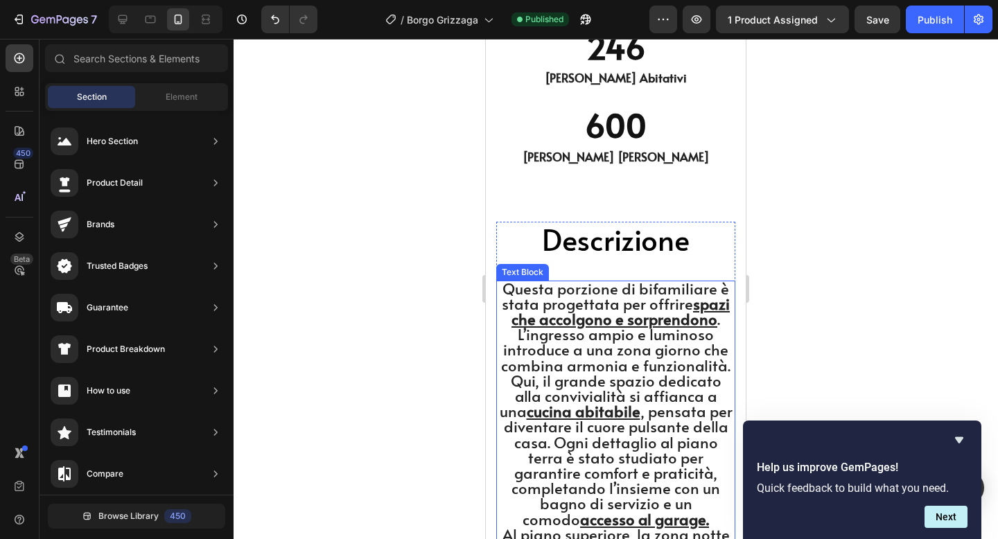
click at [622, 360] on span "Questa porzione di bifamiliare è stata progettata per offrire spazi che accolg…" at bounding box center [616, 404] width 233 height 252
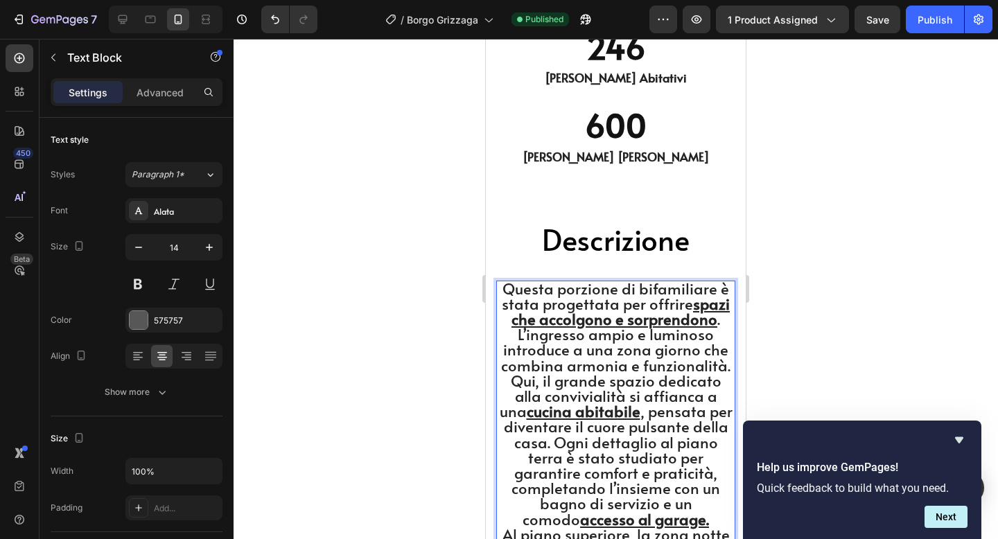
click at [796, 268] on div at bounding box center [616, 289] width 765 height 500
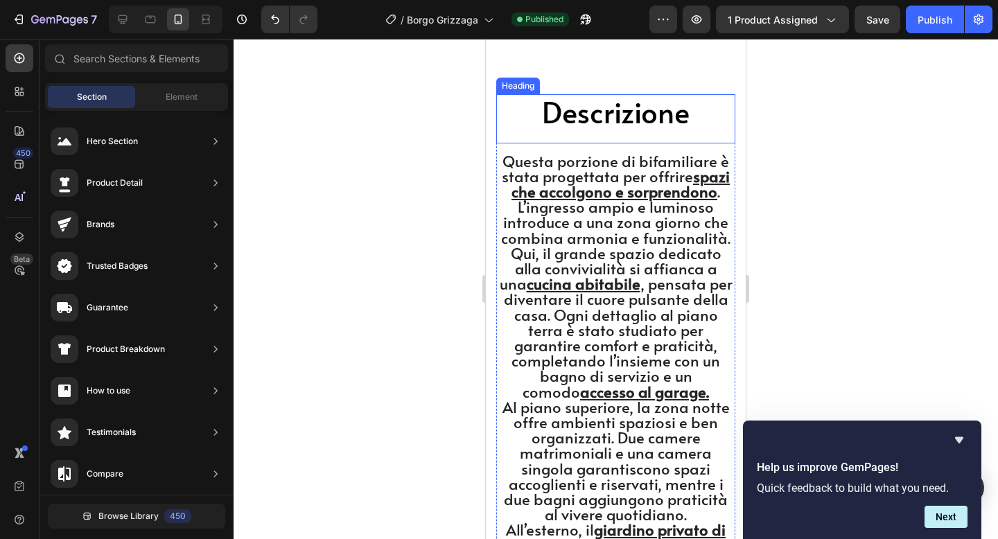
scroll to position [4877, 0]
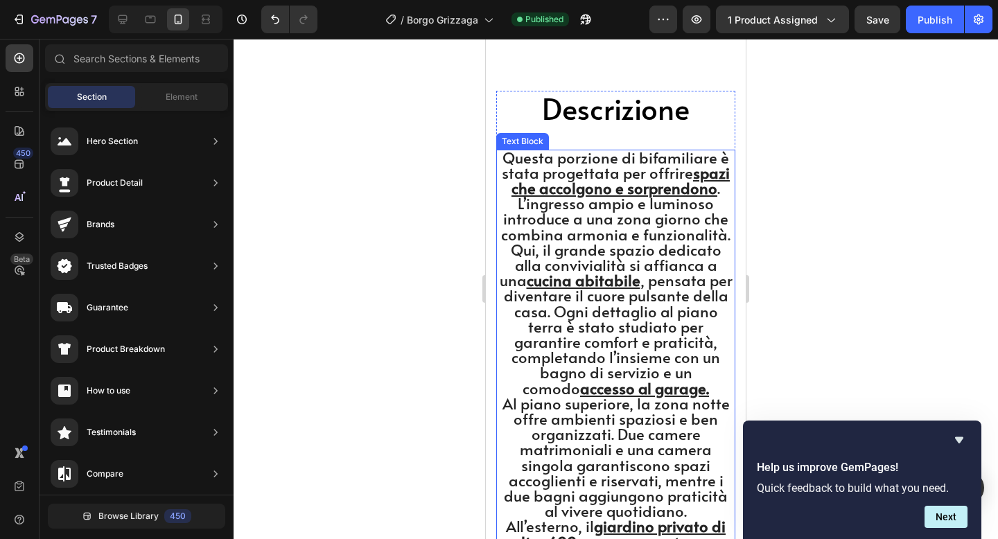
click at [632, 226] on span "Questa porzione di bifamiliare è stata progettata per offrire spazi che accolg…" at bounding box center [616, 273] width 233 height 252
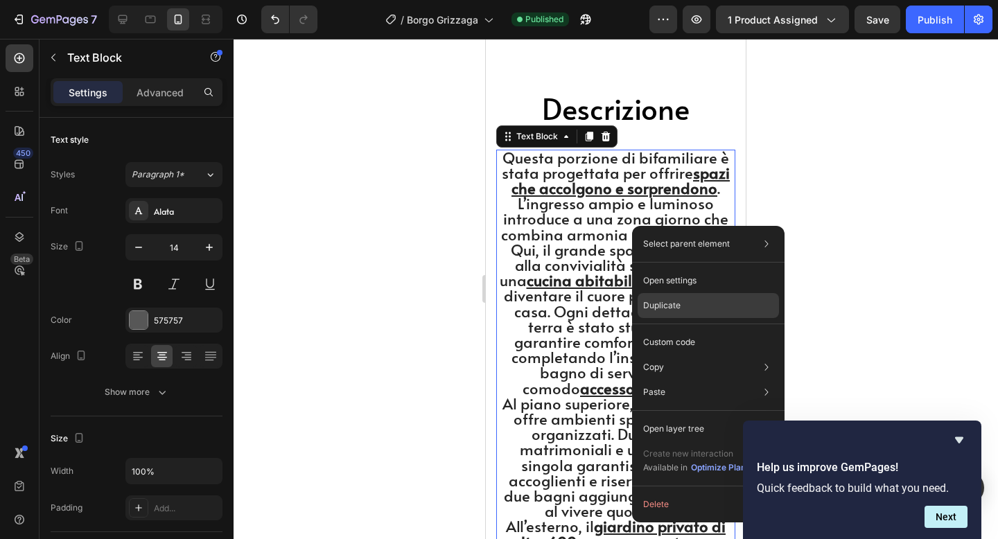
click at [647, 300] on p "Duplicate" at bounding box center [661, 305] width 37 height 12
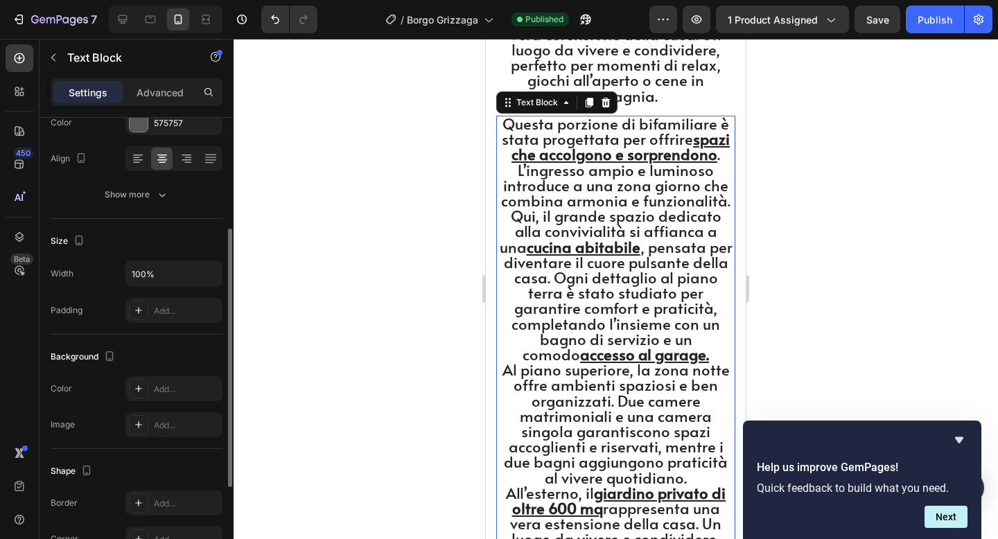
scroll to position [5402, 0]
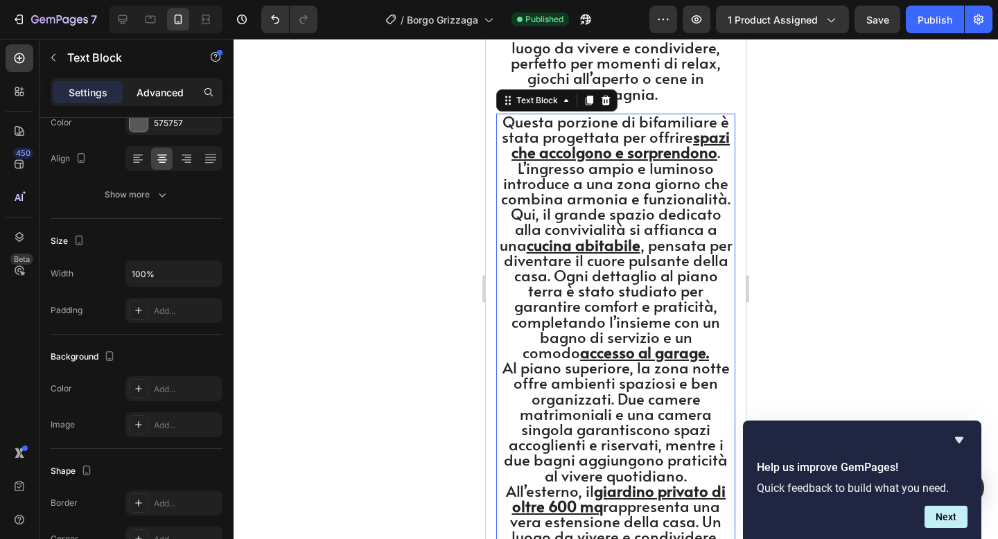
click at [177, 101] on div "Advanced" at bounding box center [159, 92] width 69 height 22
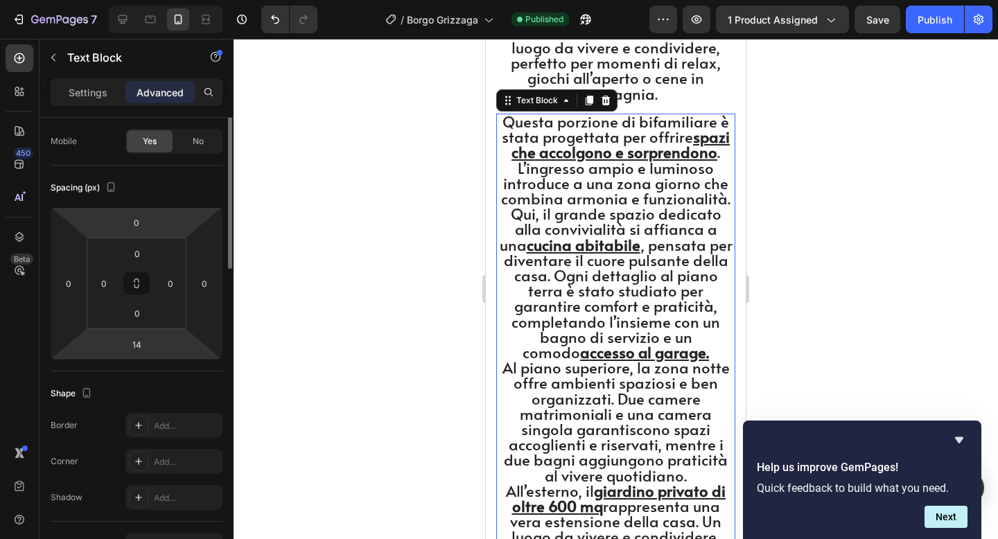
scroll to position [0, 0]
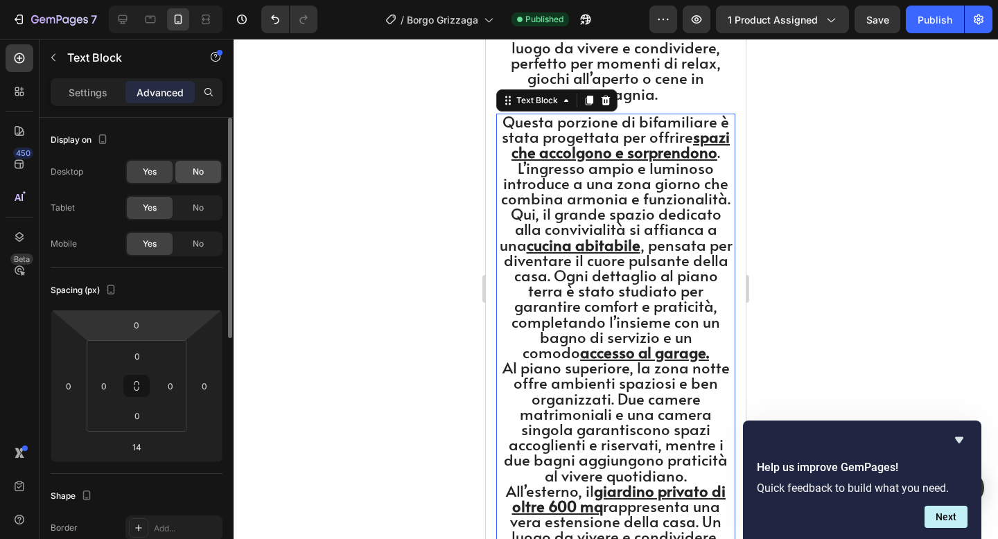
click at [194, 172] on span "No" at bounding box center [198, 172] width 11 height 12
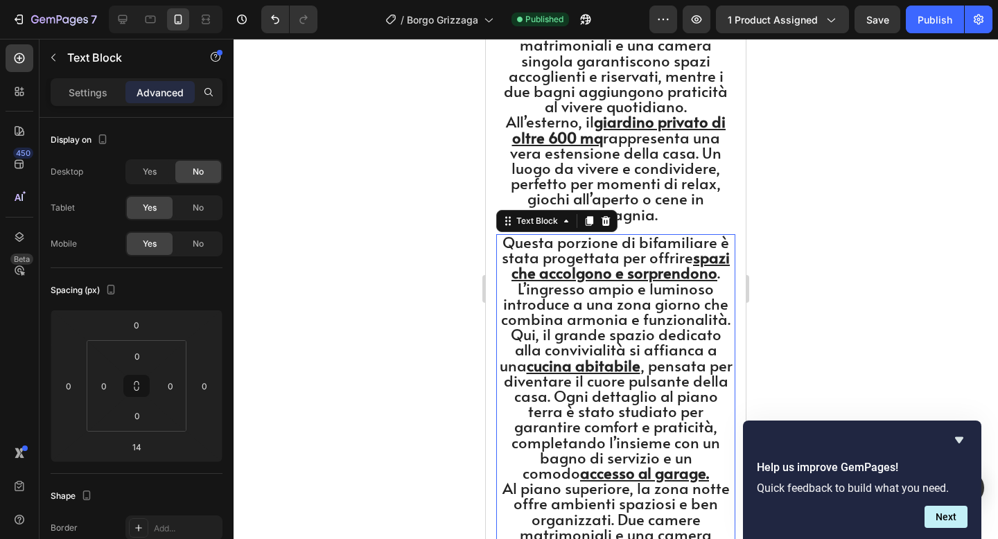
scroll to position [5242, 0]
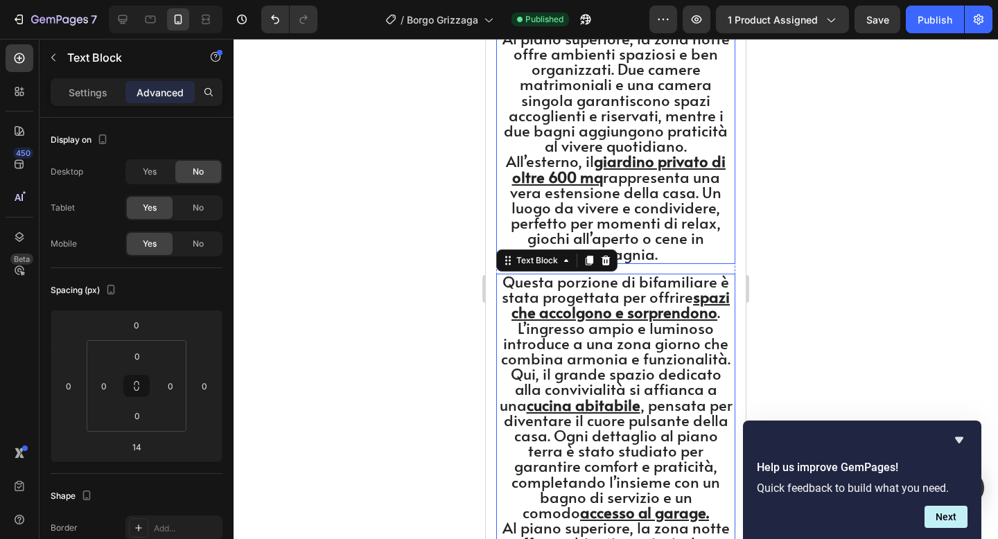
click at [534, 150] on u "giardino privato di oltre 600 mq" at bounding box center [619, 168] width 214 height 36
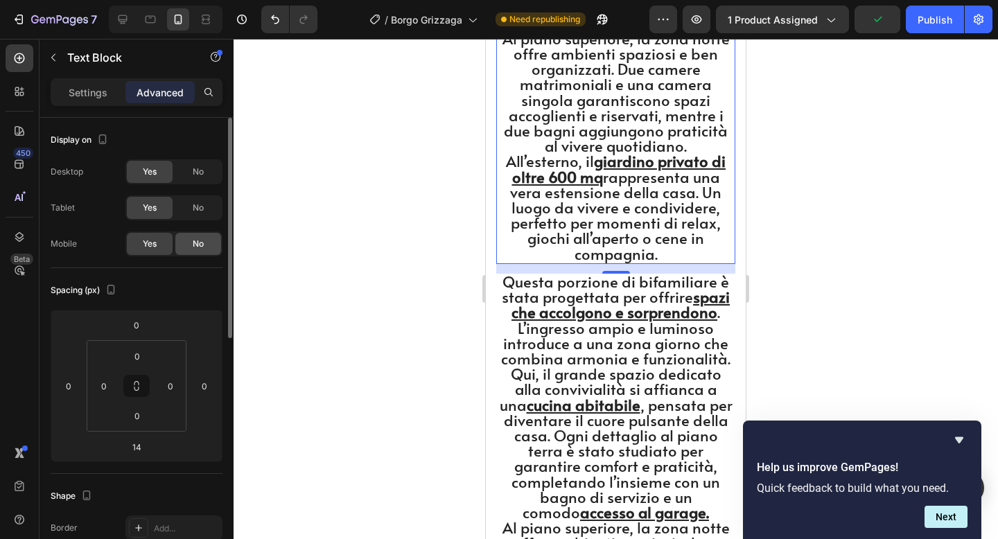
click at [198, 242] on span "No" at bounding box center [198, 244] width 11 height 12
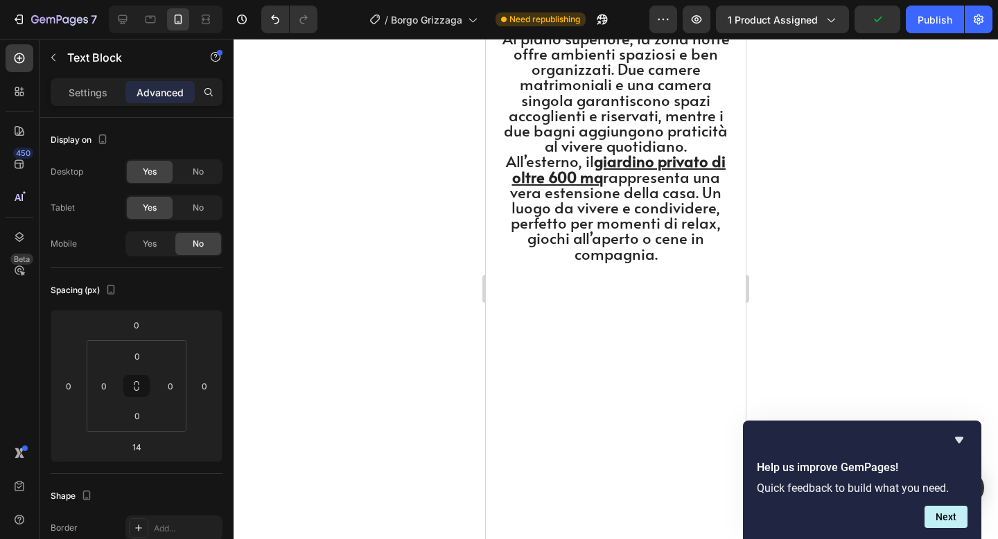
scroll to position [4778, 0]
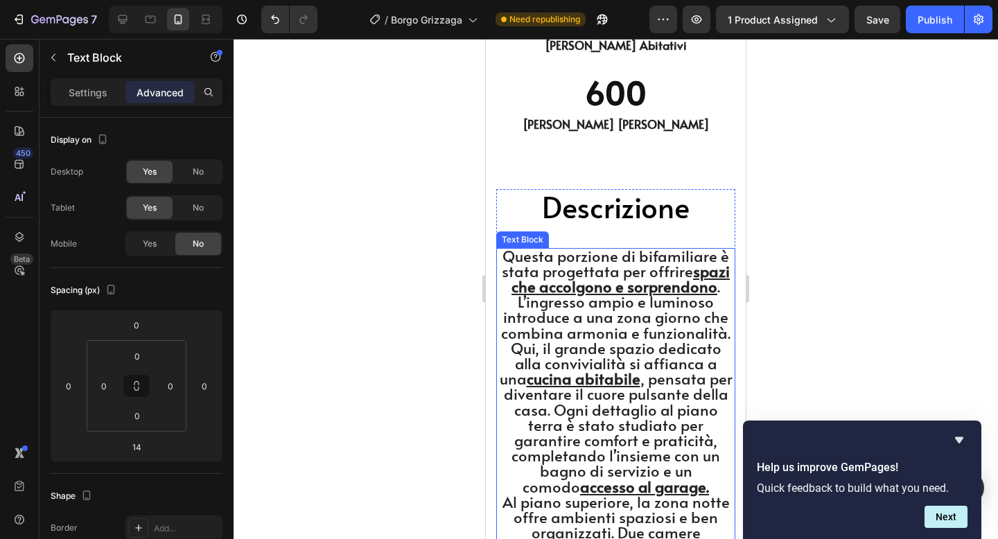
click at [568, 271] on span "Questa porzione di bifamiliare è stata progettata per offrire spazi che accolg…" at bounding box center [616, 371] width 233 height 252
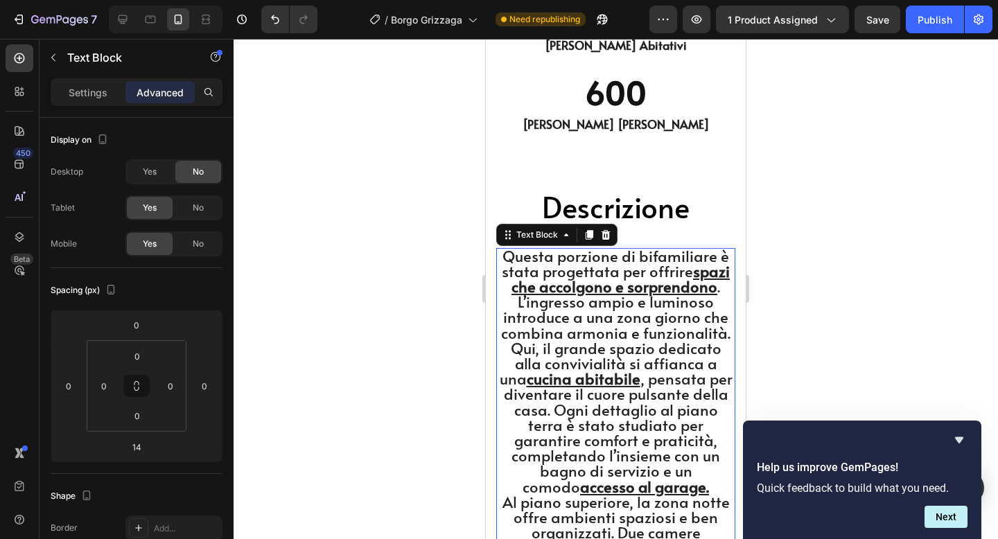
click at [568, 271] on span "Questa porzione di bifamiliare è stata progettata per offrire spazi che accolg…" at bounding box center [616, 371] width 233 height 252
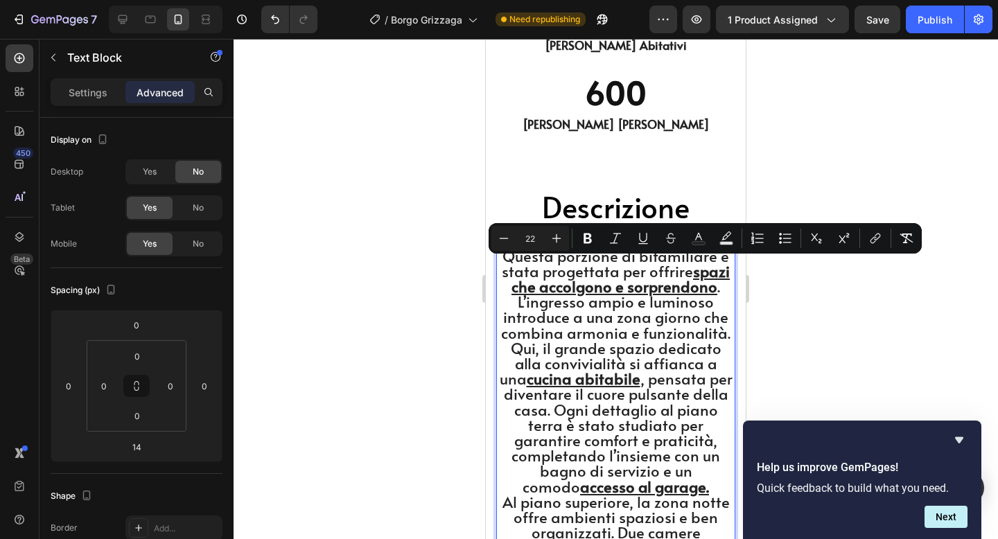
click at [505, 254] on p "Questa porzione di bifamiliare è stata progettata per offrire spazi che accolg…" at bounding box center [616, 373] width 236 height 246
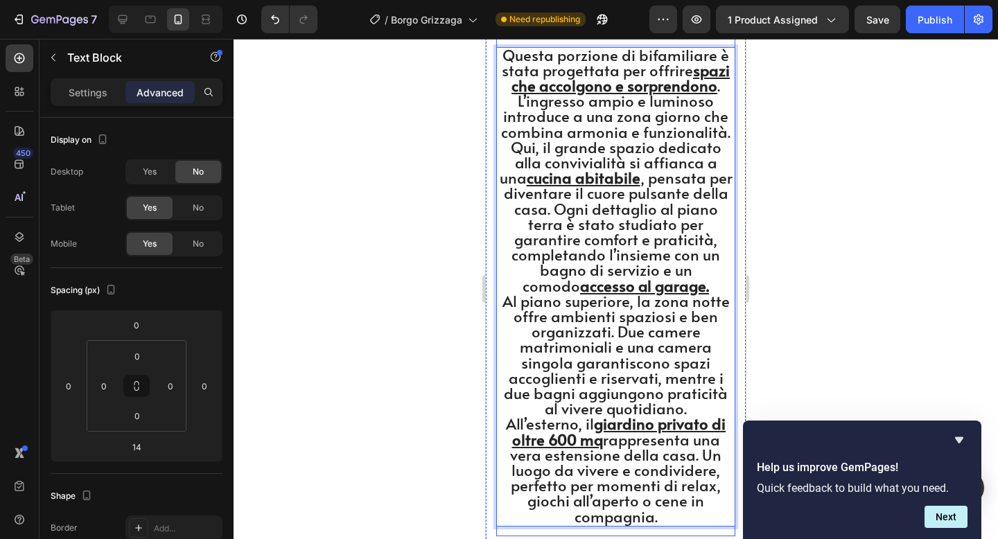
scroll to position [4985, 0]
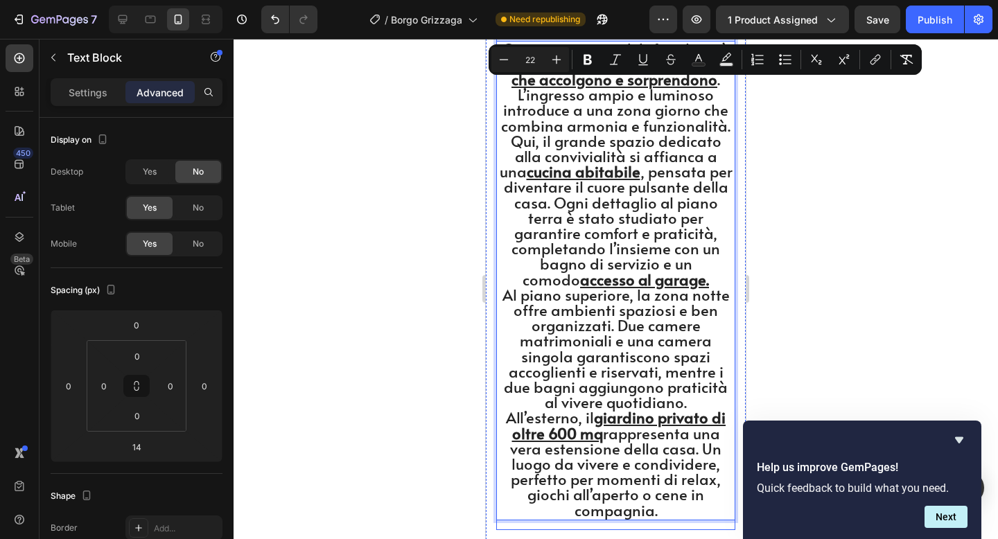
drag, startPoint x: 505, startPoint y: 254, endPoint x: 694, endPoint y: 494, distance: 305.5
click at [694, 494] on div "Questa porzione di bifamiliare è stata progettata per offrire spazi che accolg…" at bounding box center [615, 281] width 239 height 480
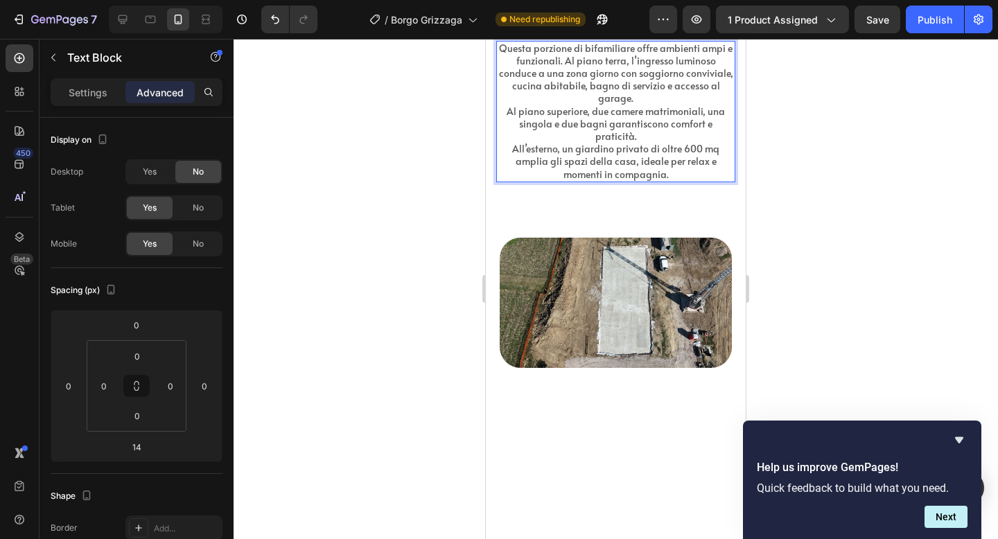
click at [812, 178] on div at bounding box center [616, 289] width 765 height 500
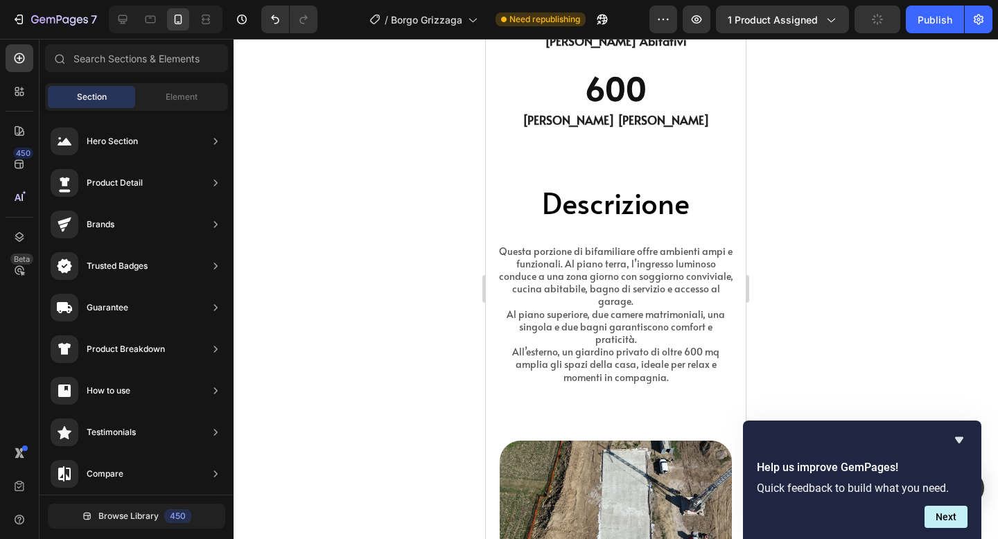
click at [810, 180] on div at bounding box center [616, 289] width 765 height 500
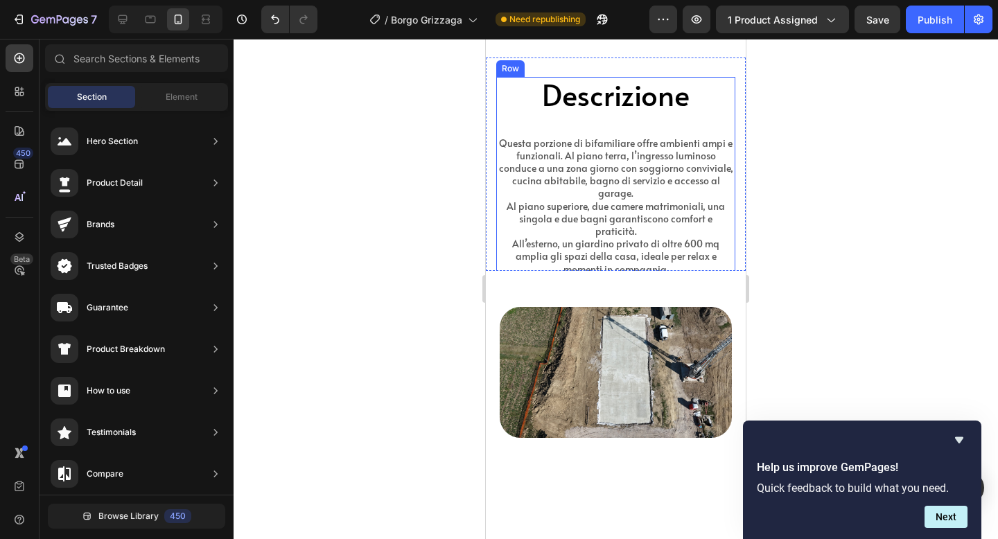
scroll to position [4809, 0]
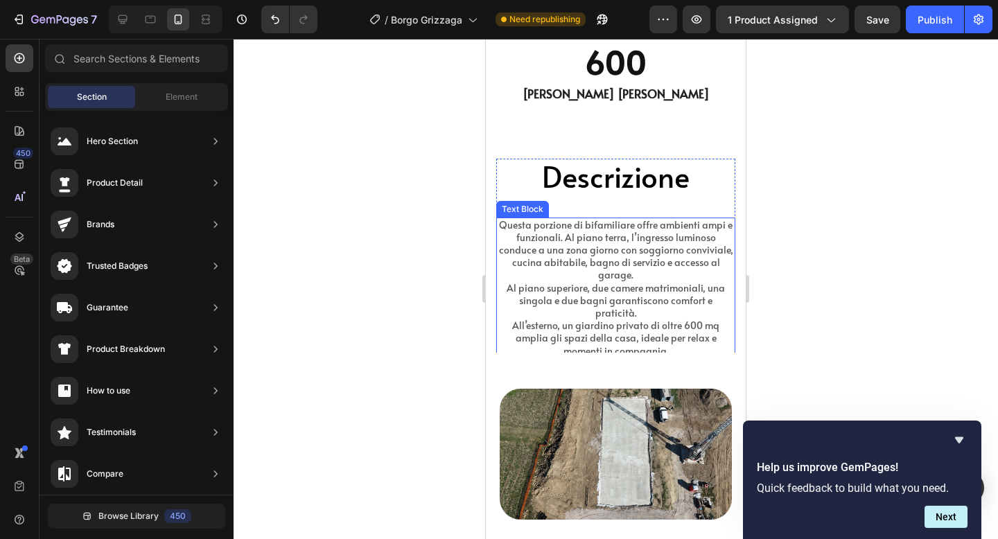
click at [622, 320] on p "All’esterno, un giardino privato di oltre 600 mq amplia gli spazi della casa, i…" at bounding box center [616, 339] width 236 height 38
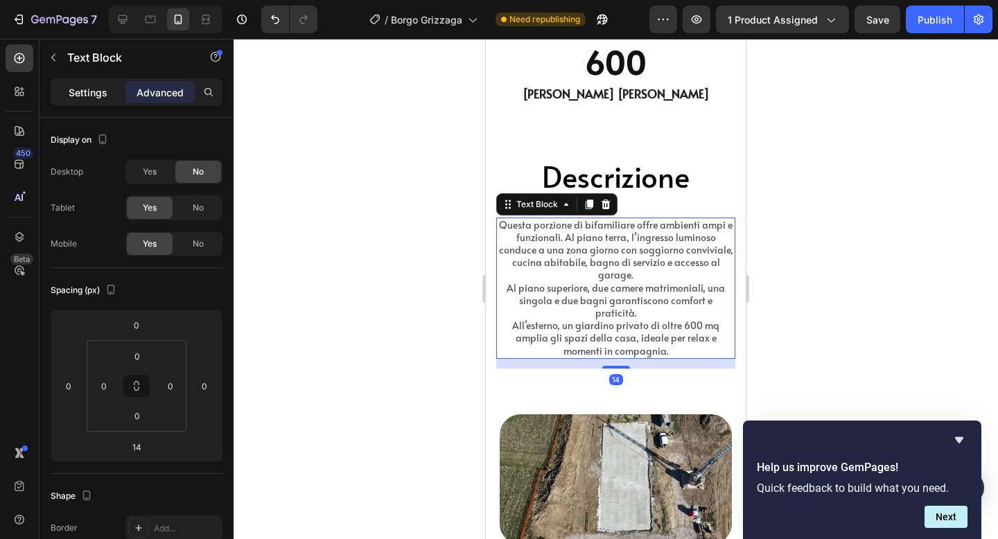
click at [107, 102] on div "Settings" at bounding box center [87, 92] width 69 height 22
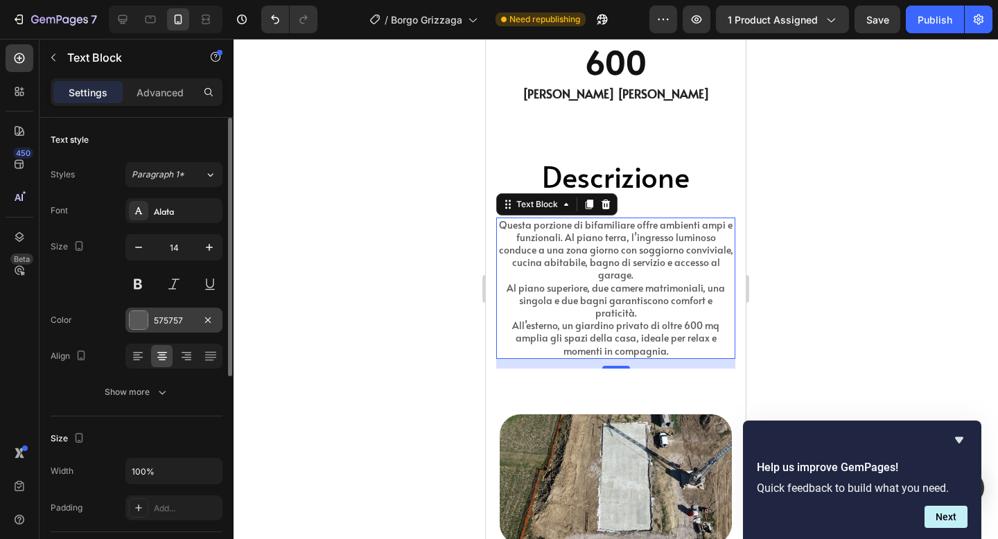
click at [134, 323] on div at bounding box center [139, 320] width 18 height 18
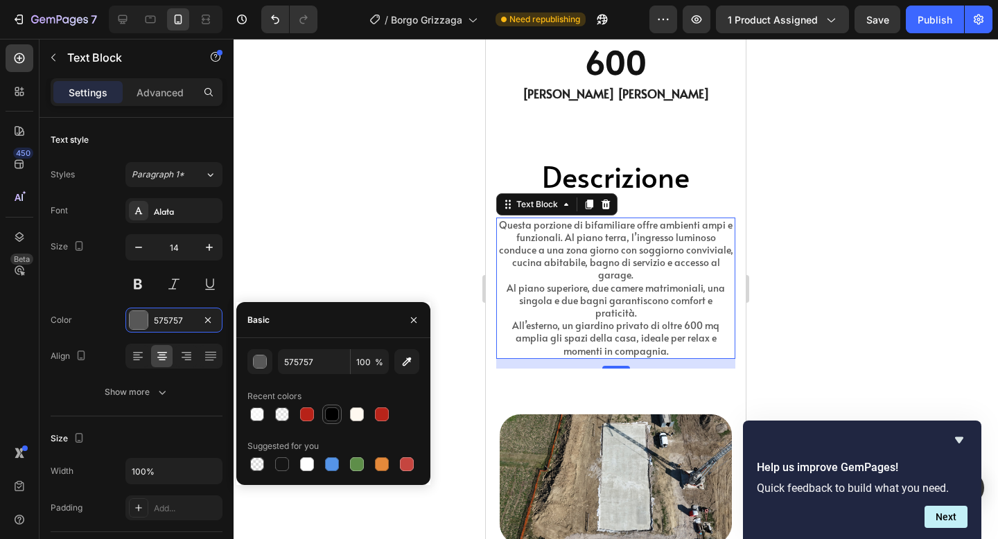
click at [331, 408] on div at bounding box center [332, 415] width 14 height 14
type input "000000"
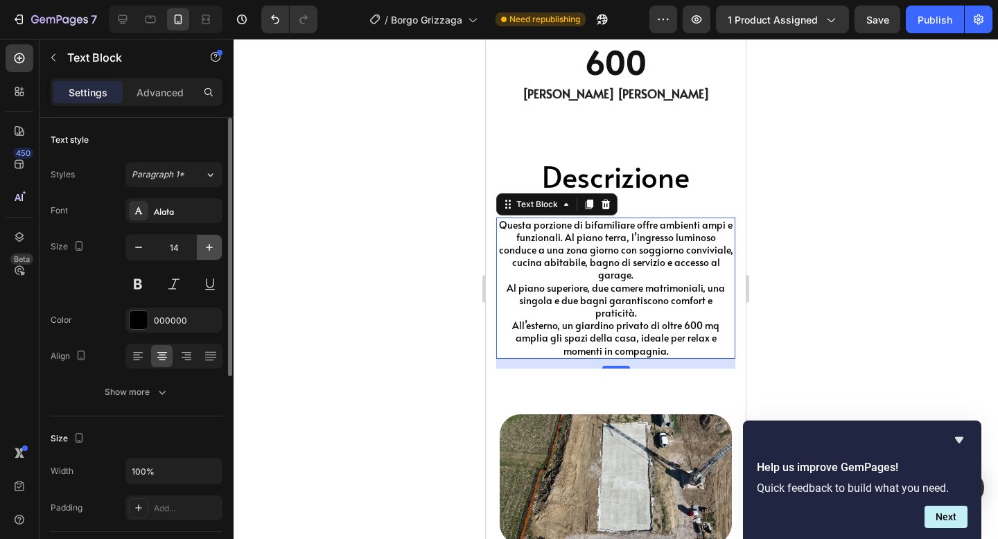
click at [204, 244] on icon "button" at bounding box center [209, 248] width 14 height 14
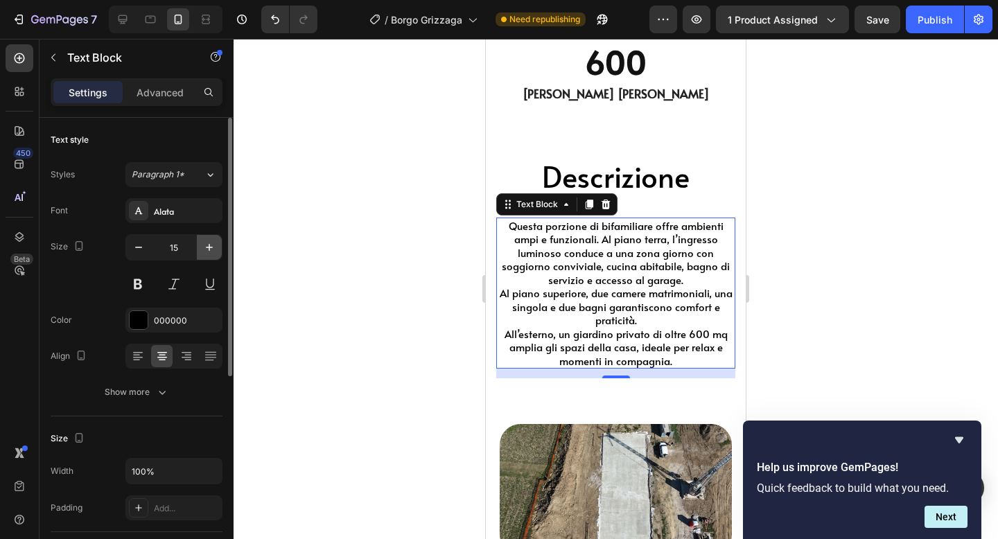
click at [204, 244] on icon "button" at bounding box center [209, 248] width 14 height 14
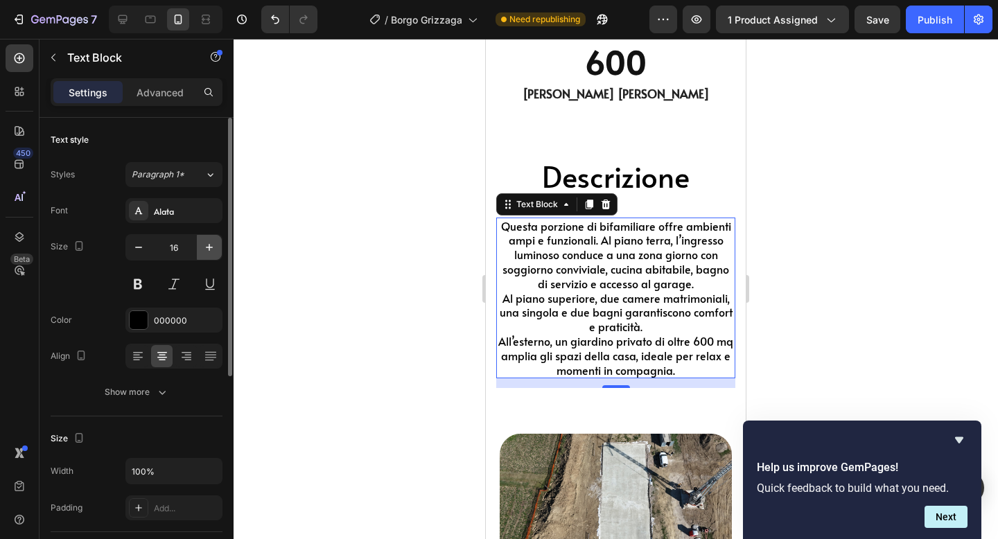
click at [204, 244] on icon "button" at bounding box center [209, 248] width 14 height 14
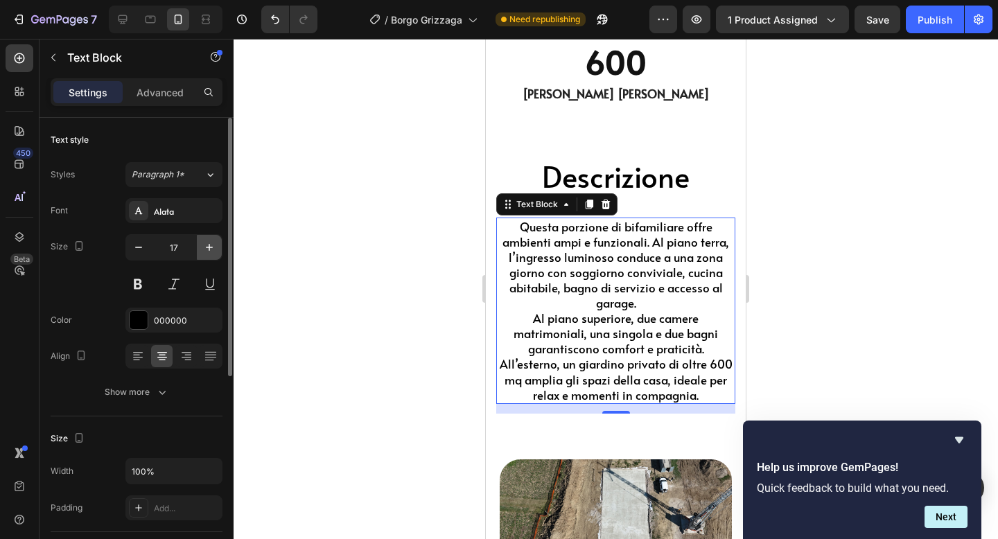
click at [204, 244] on icon "button" at bounding box center [209, 248] width 14 height 14
type input "18"
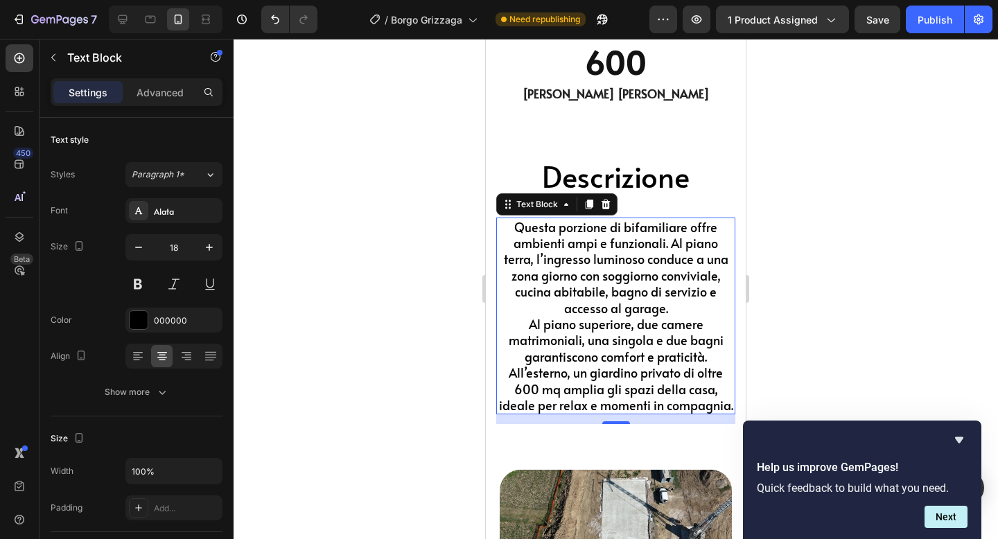
click at [842, 252] on div at bounding box center [616, 289] width 765 height 500
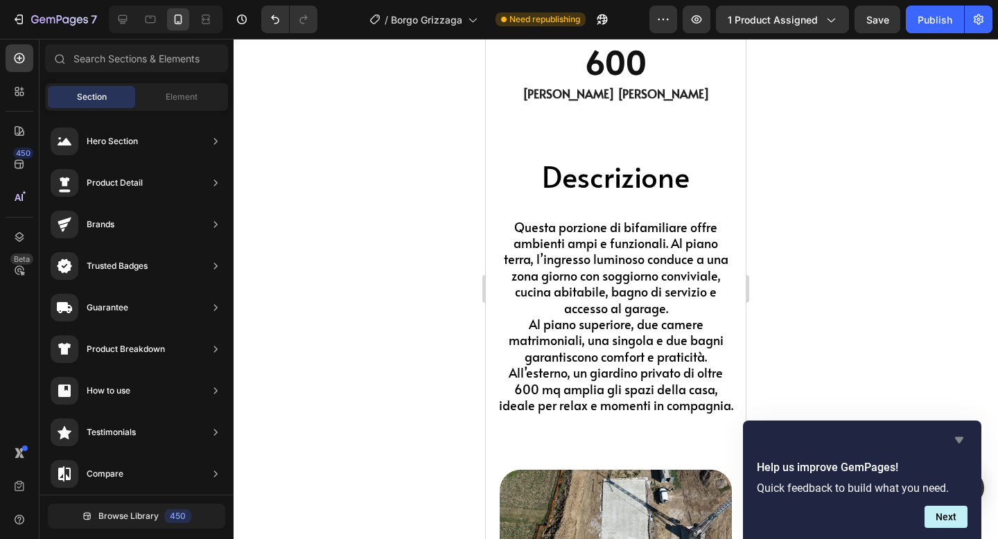
click at [959, 439] on icon "Hide survey" at bounding box center [959, 440] width 8 height 6
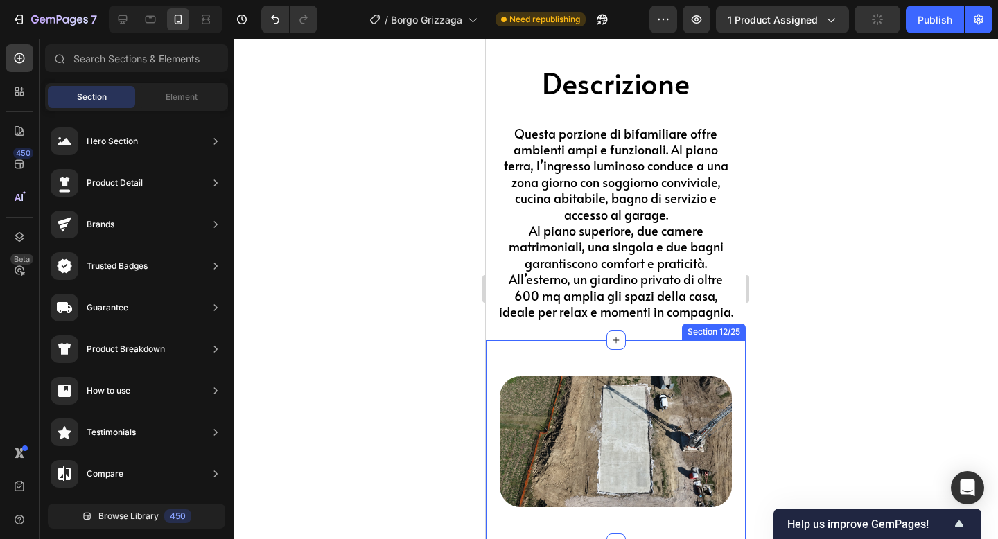
scroll to position [5004, 0]
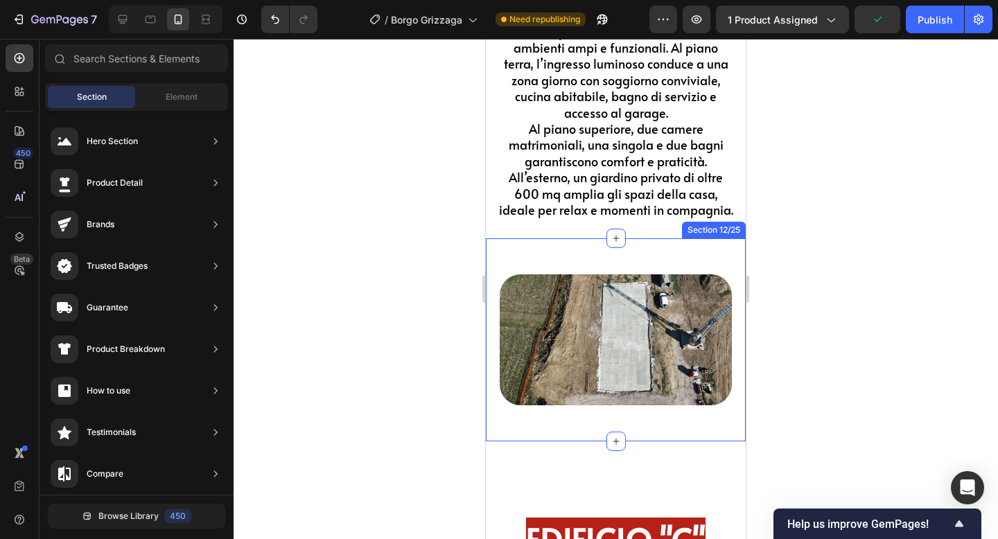
click at [640, 245] on div "Image Section 12/25" at bounding box center [616, 339] width 260 height 202
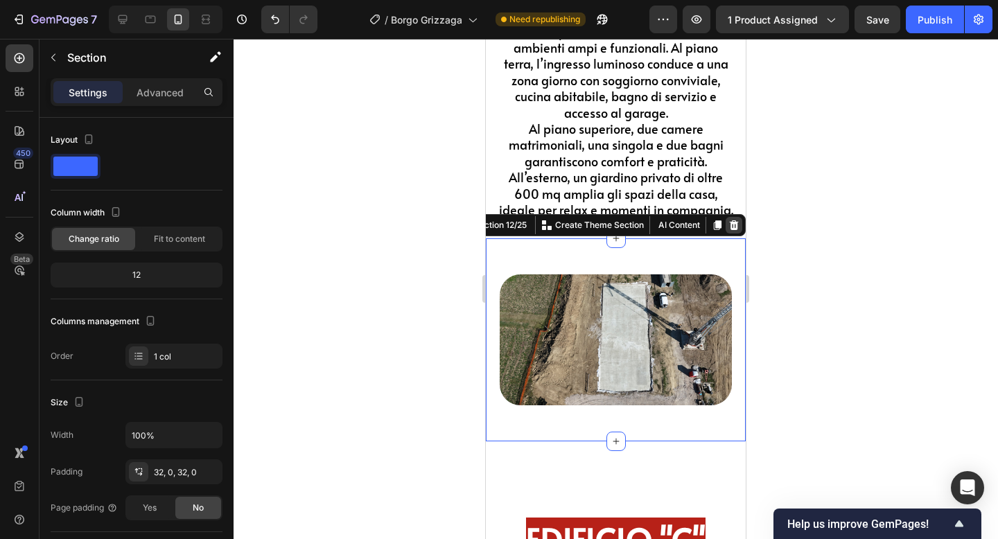
click at [741, 226] on div at bounding box center [734, 225] width 17 height 17
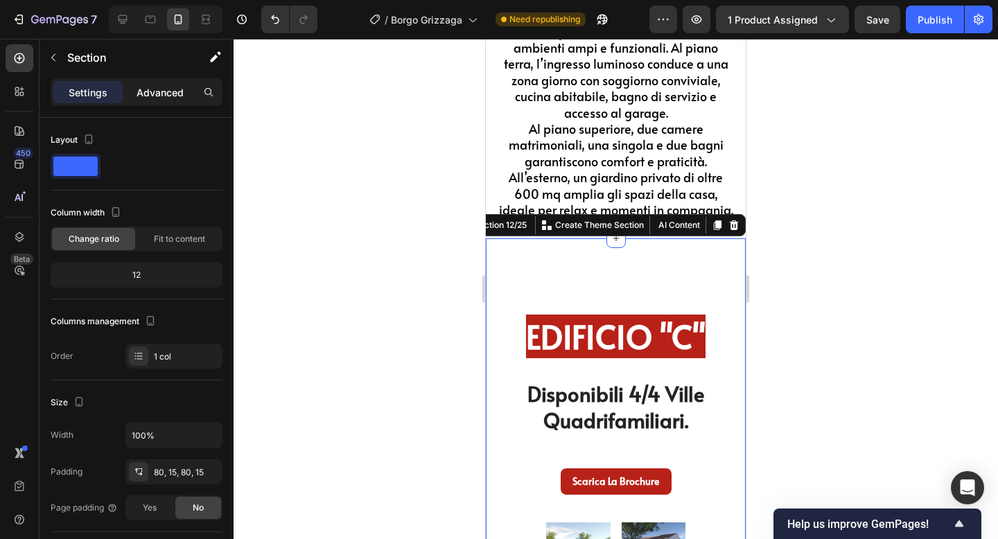
click at [157, 92] on p "Advanced" at bounding box center [160, 92] width 47 height 15
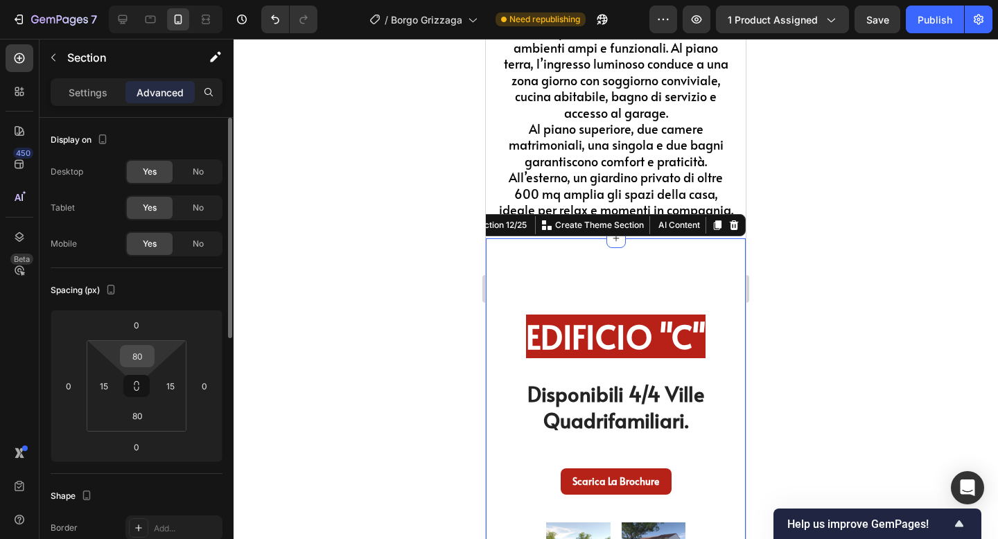
click at [144, 358] on input "80" at bounding box center [137, 356] width 28 height 21
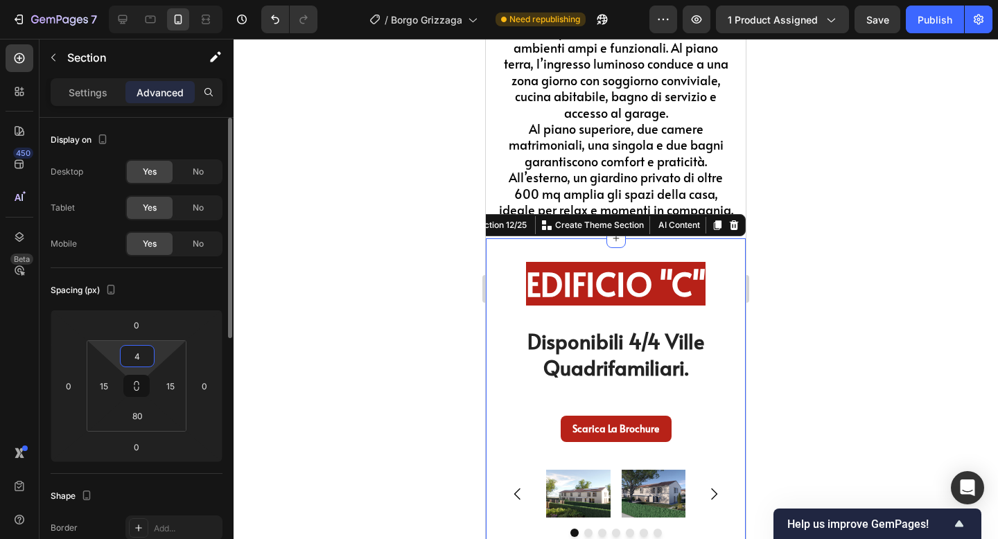
type input "40"
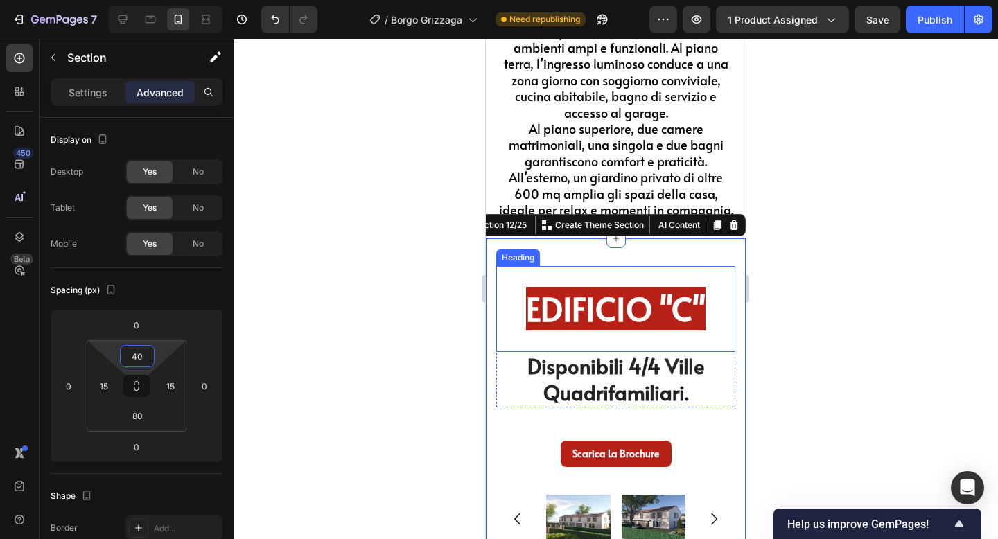
click at [814, 338] on div at bounding box center [616, 289] width 765 height 500
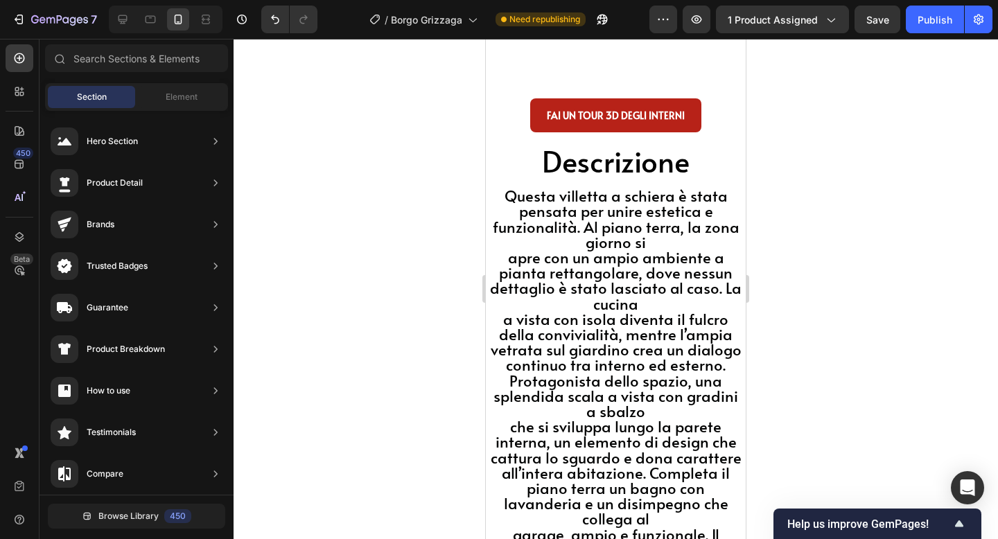
scroll to position [5915, 0]
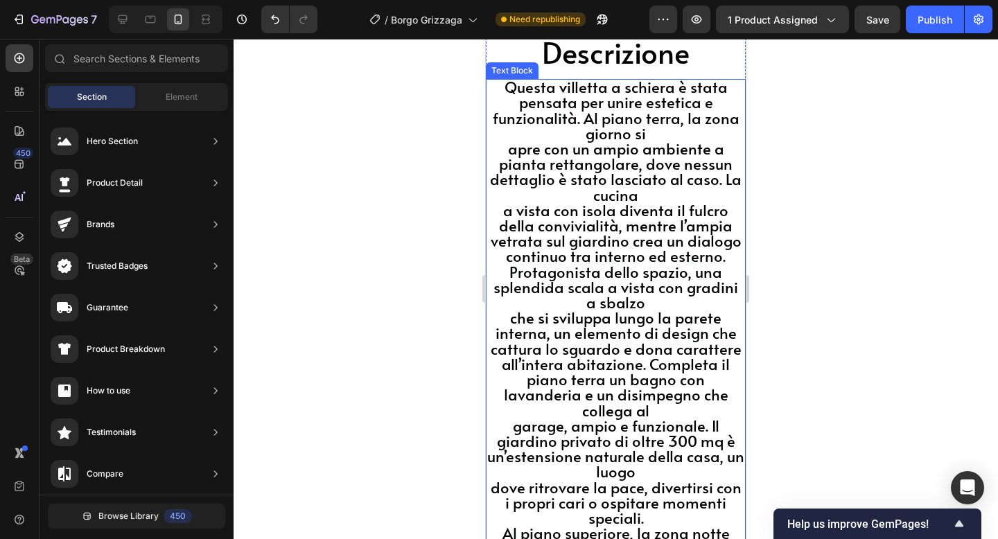
click at [577, 168] on span "apre con un ampio ambiente a pianta rettangolare, dove nessun dettaglio è stato…" at bounding box center [616, 171] width 252 height 67
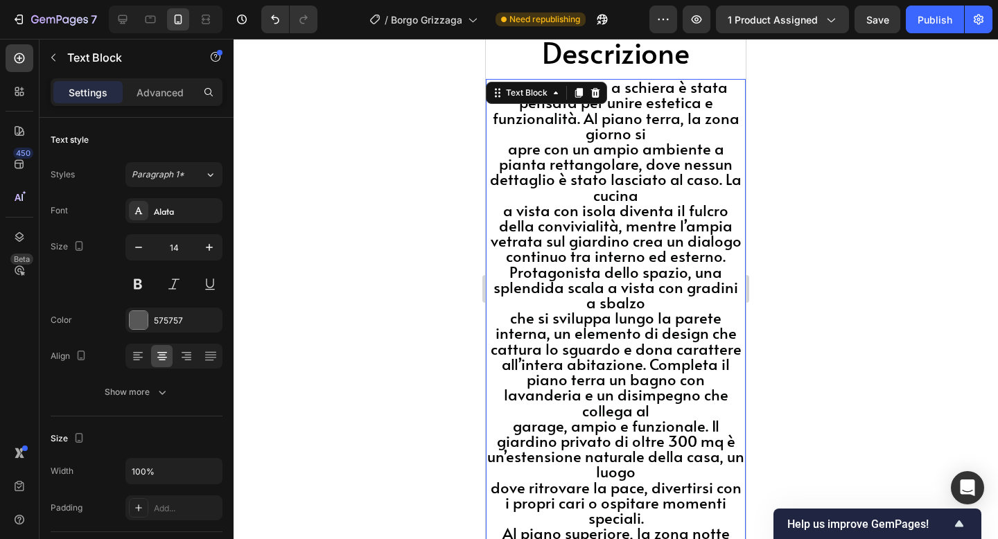
click at [505, 139] on p "Questa villetta a schiera è stata pensata per unire estetica e funzionalità. Al…" at bounding box center [615, 111] width 257 height 62
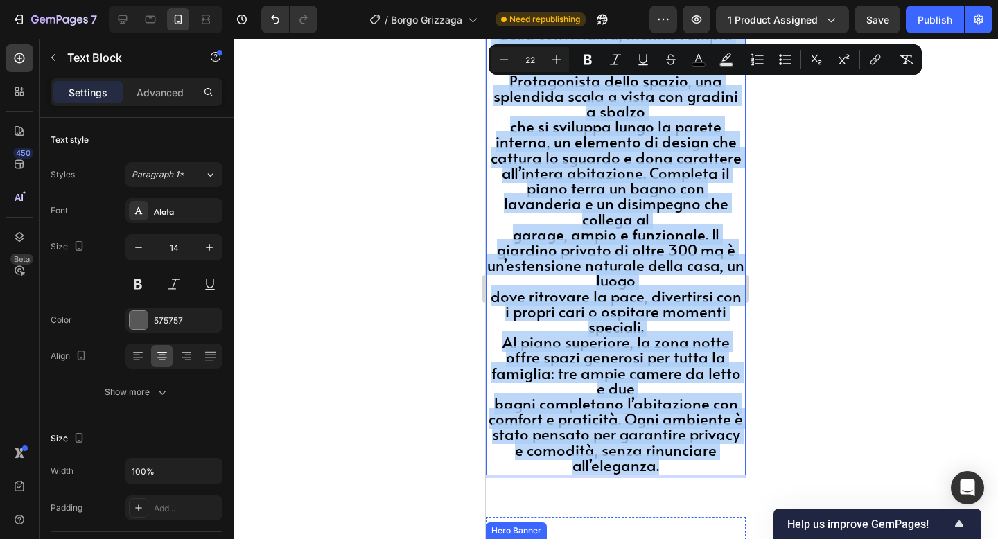
scroll to position [6108, 0]
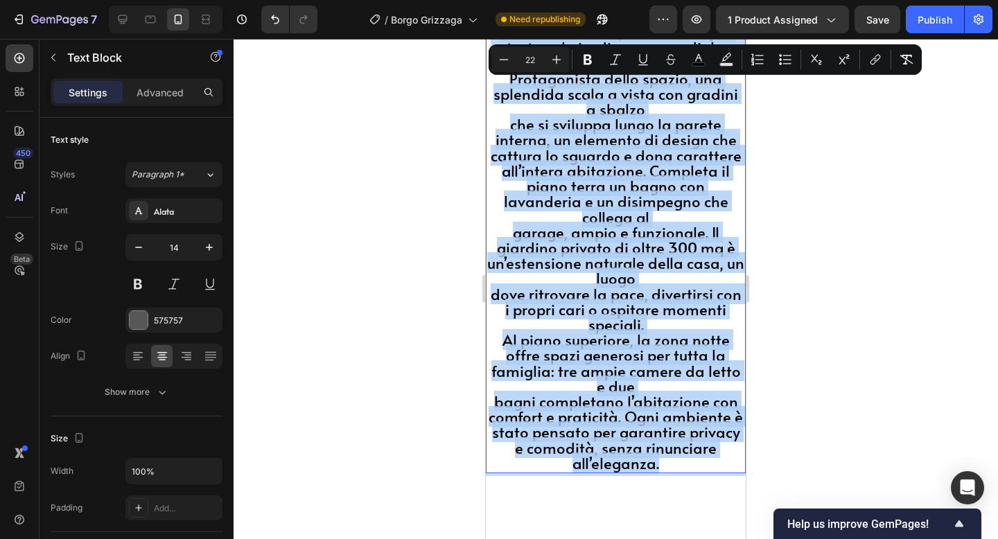
drag, startPoint x: 500, startPoint y: 90, endPoint x: 680, endPoint y: 388, distance: 348.0
click at [723, 437] on div "Questa villetta a schiera è stata pensata per unire estetica e funzionalità. Al…" at bounding box center [616, 180] width 260 height 588
copy div "Questa villetta a schiera è stata pensata per unire estetica e funzionalità. Al…"
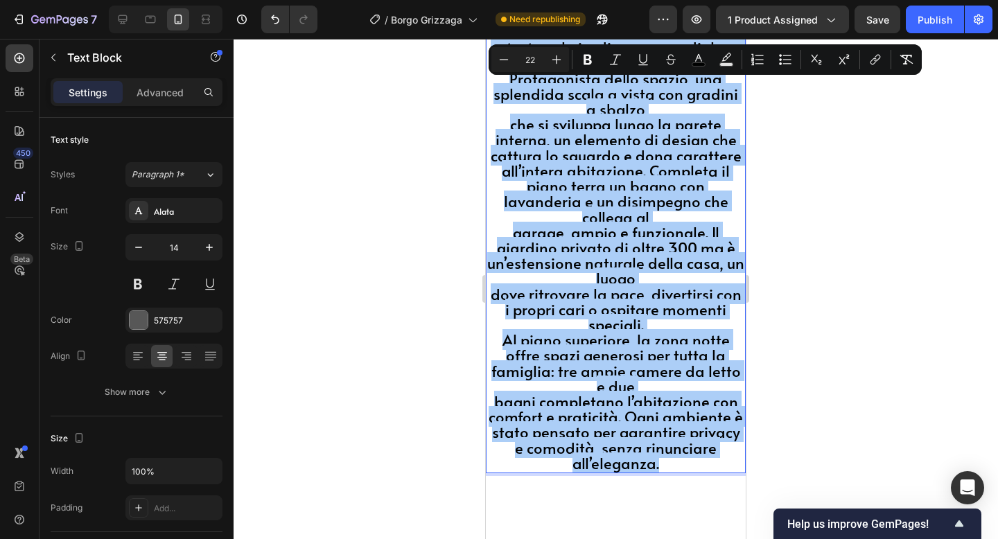
click at [788, 165] on div at bounding box center [616, 289] width 765 height 500
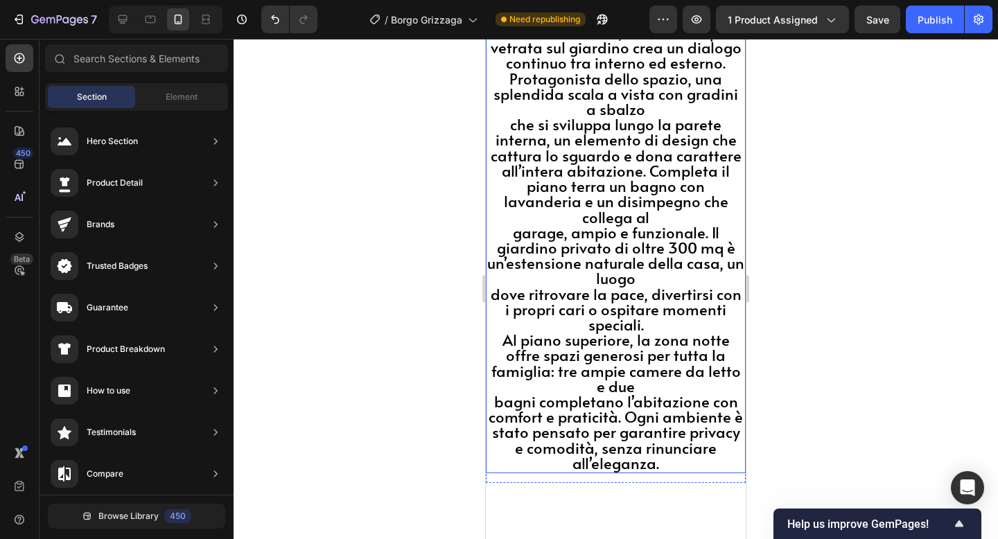
click at [620, 162] on span "all’intera abitazione. Completa il piano terra un bagno con lavanderia e un dis…" at bounding box center [616, 193] width 228 height 67
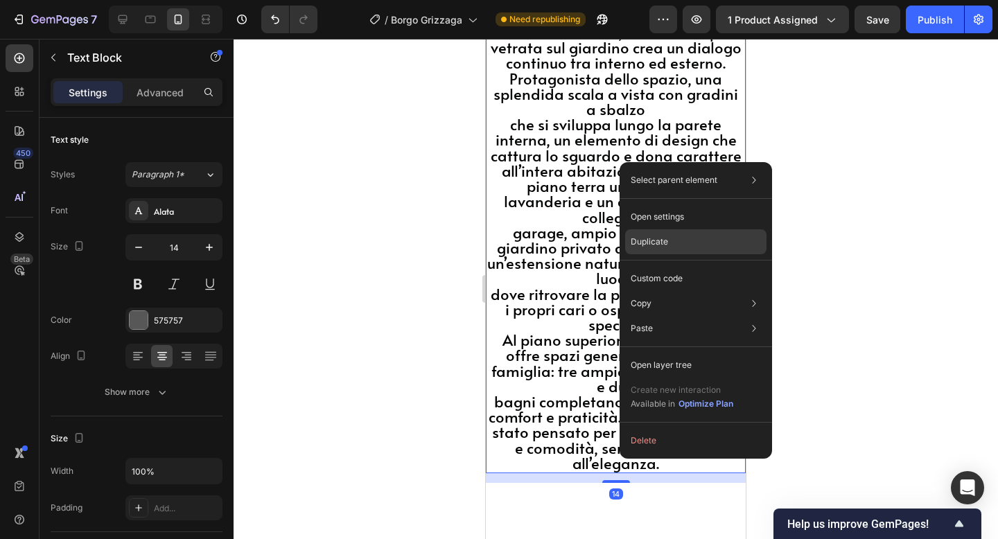
click at [645, 250] on div "Duplicate" at bounding box center [695, 241] width 141 height 25
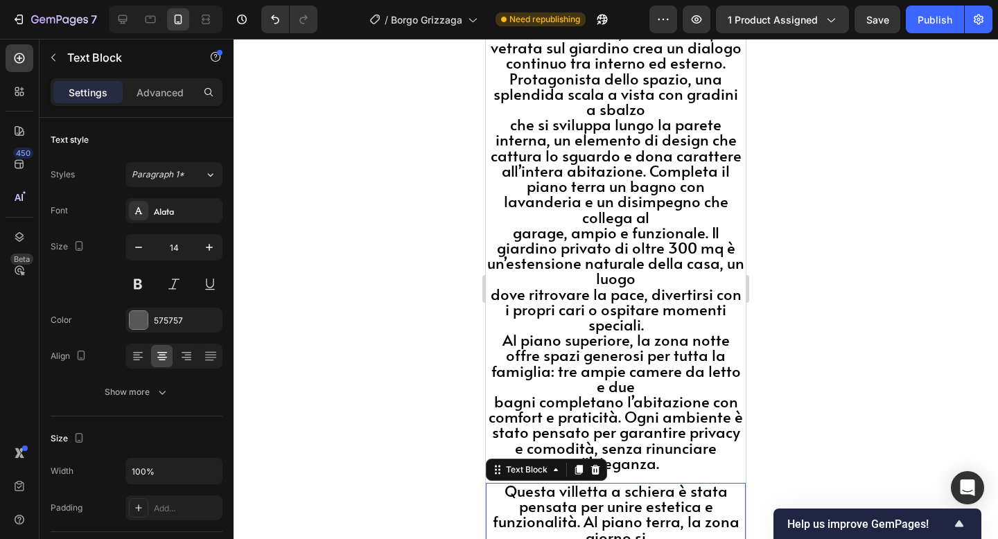
scroll to position [6476, 0]
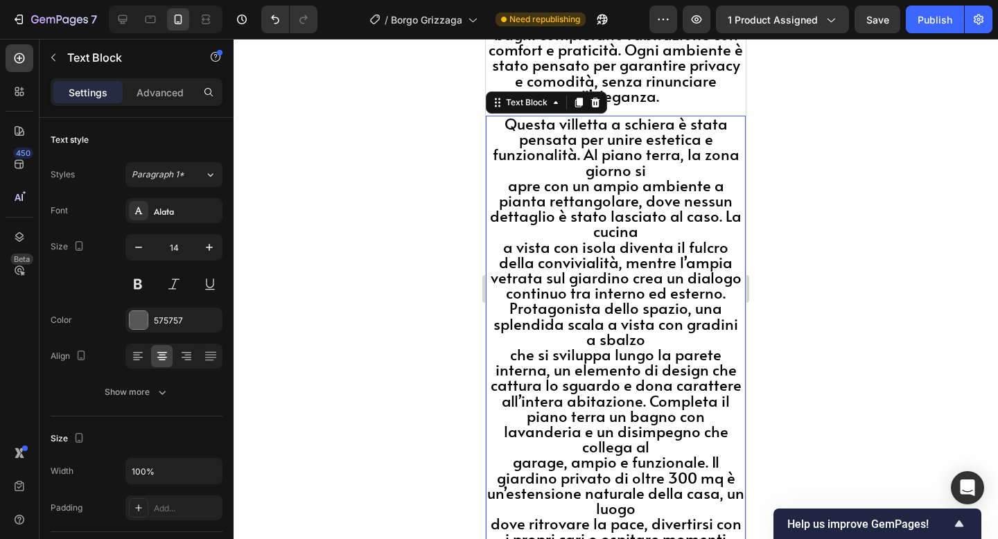
click at [506, 117] on p "Questa villetta a schiera è stata pensata per unire estetica e funzionalità. Al…" at bounding box center [615, 148] width 257 height 62
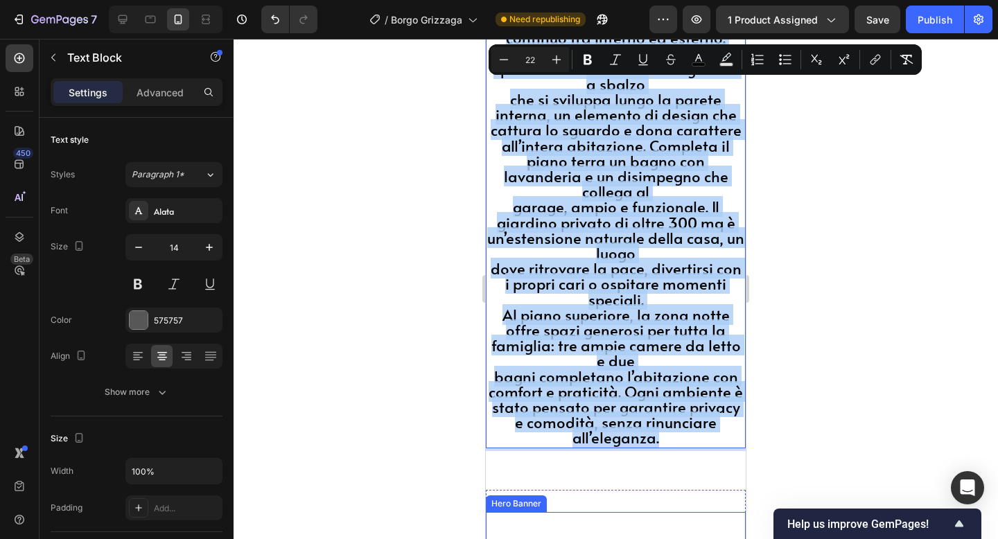
scroll to position [6735, 0]
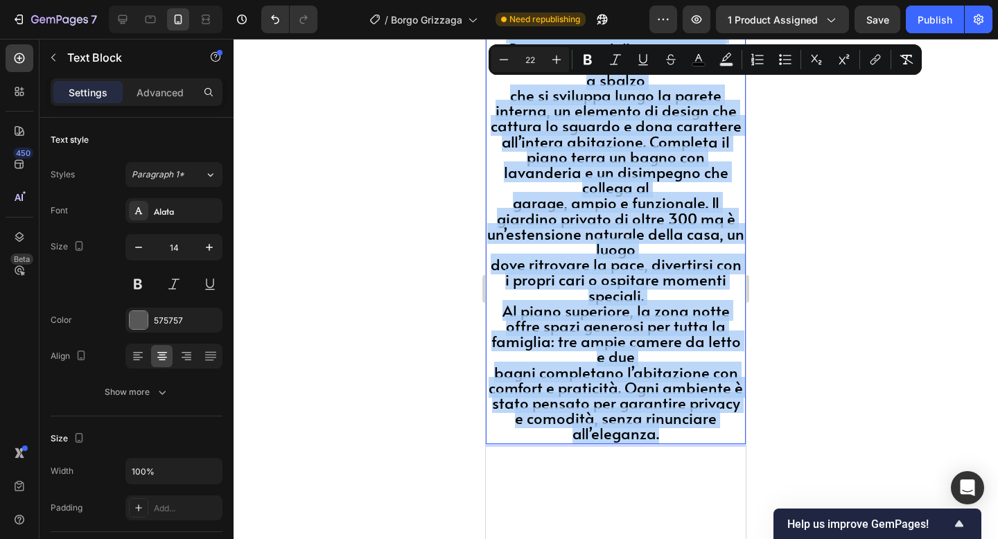
drag, startPoint x: 506, startPoint y: 96, endPoint x: 674, endPoint y: 360, distance: 312.3
click at [687, 379] on div "Questa villetta a schiera è stata pensata per unire estetica e funzionalità. Al…" at bounding box center [616, 151] width 260 height 588
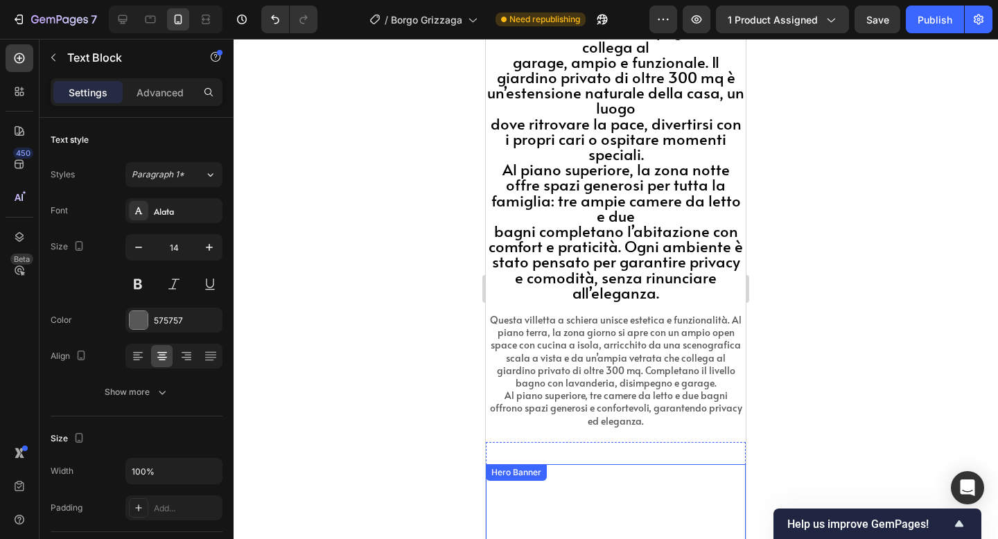
scroll to position [6192, 0]
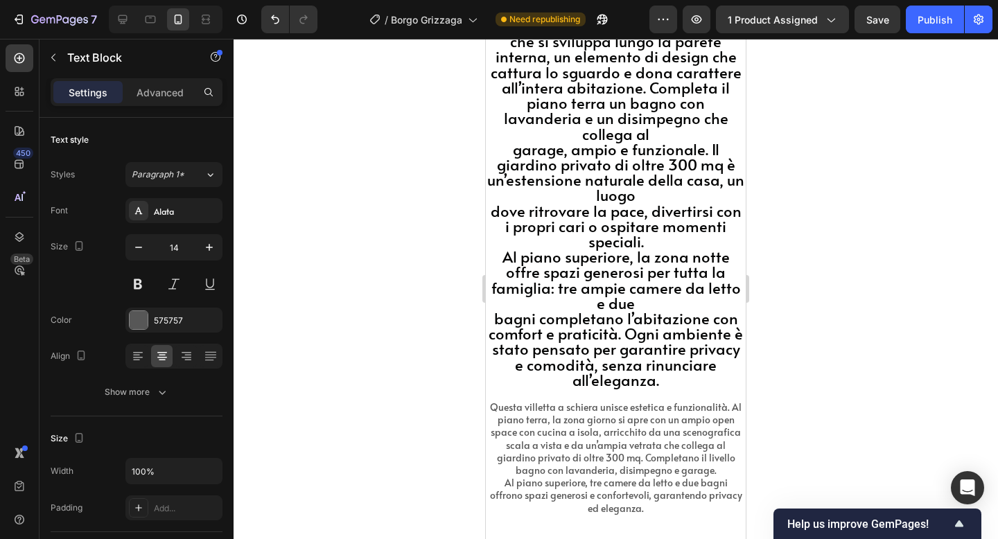
click at [582, 401] on p "Questa villetta a schiera unisce estetica e funzionalità. Al piano terra, la zo…" at bounding box center [615, 439] width 257 height 76
click at [502, 401] on p "Questa villetta a schiera unisce estetica e funzionalità. Al piano terra, la zo…" at bounding box center [615, 439] width 257 height 76
click at [491, 361] on div "Descrizione Heading Questa villetta a schiera è stata pensata per unire estetic…" at bounding box center [616, 142] width 260 height 768
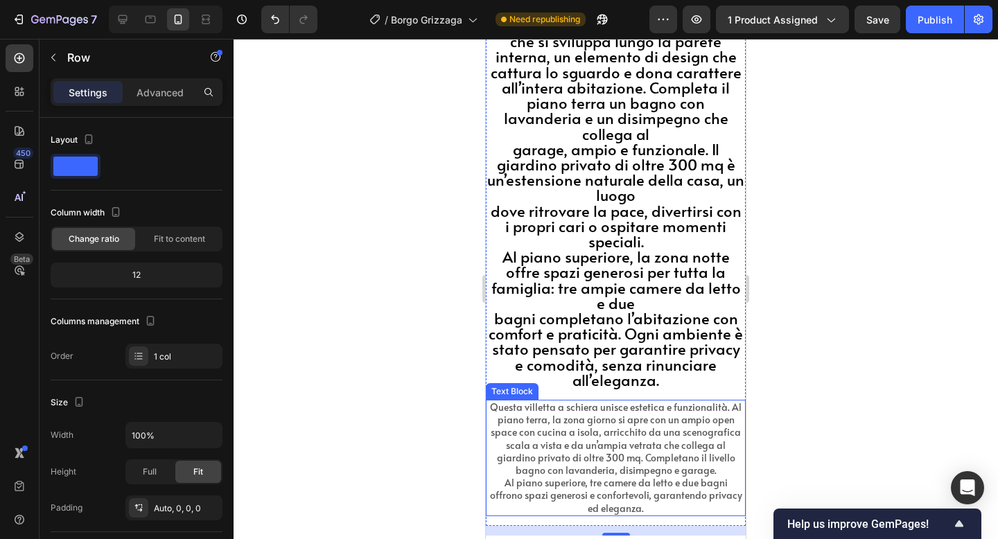
click at [537, 401] on p "Questa villetta a schiera unisce estetica e funzionalità. Al piano terra, la zo…" at bounding box center [615, 439] width 257 height 76
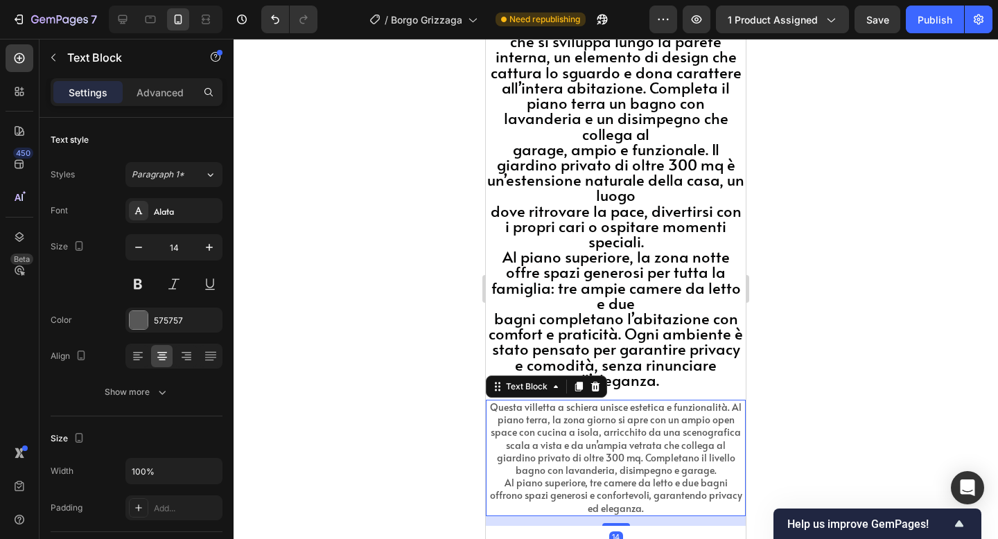
click at [164, 103] on div "Settings Advanced" at bounding box center [137, 92] width 172 height 28
click at [164, 94] on p "Advanced" at bounding box center [160, 92] width 47 height 15
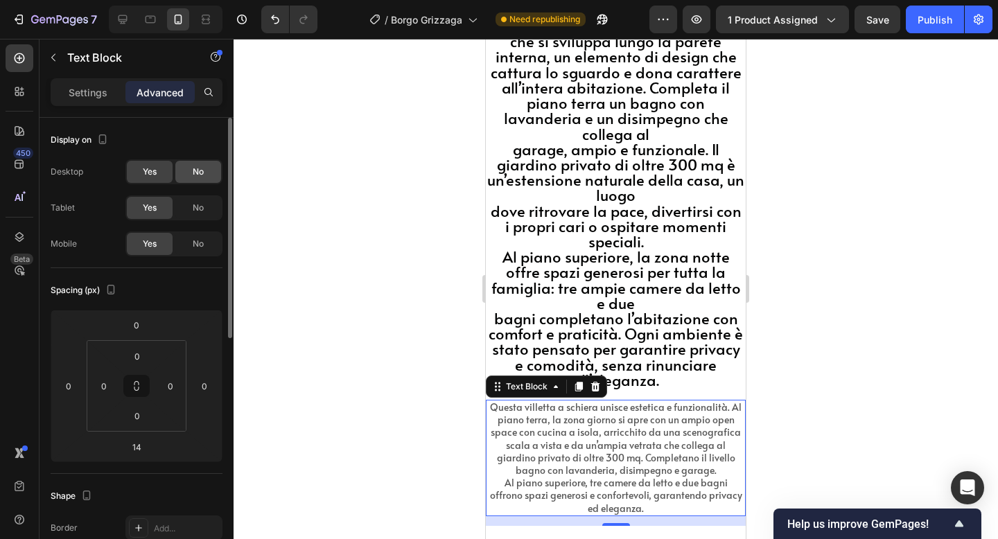
click at [191, 178] on div "No" at bounding box center [198, 172] width 46 height 22
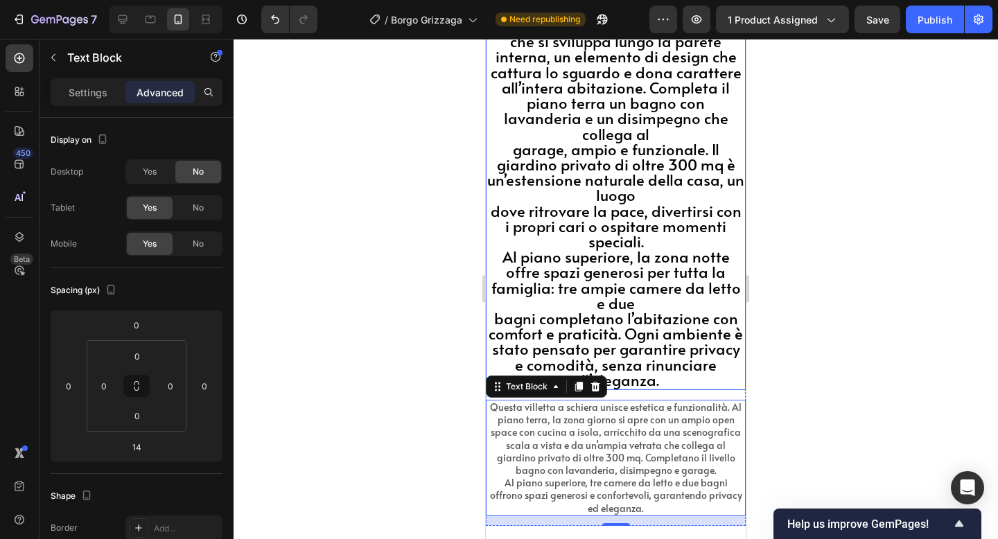
click at [521, 200] on span "dove ritrovare la pace, divertirsi con i propri cari o ospitare momenti special…" at bounding box center [616, 225] width 251 height 51
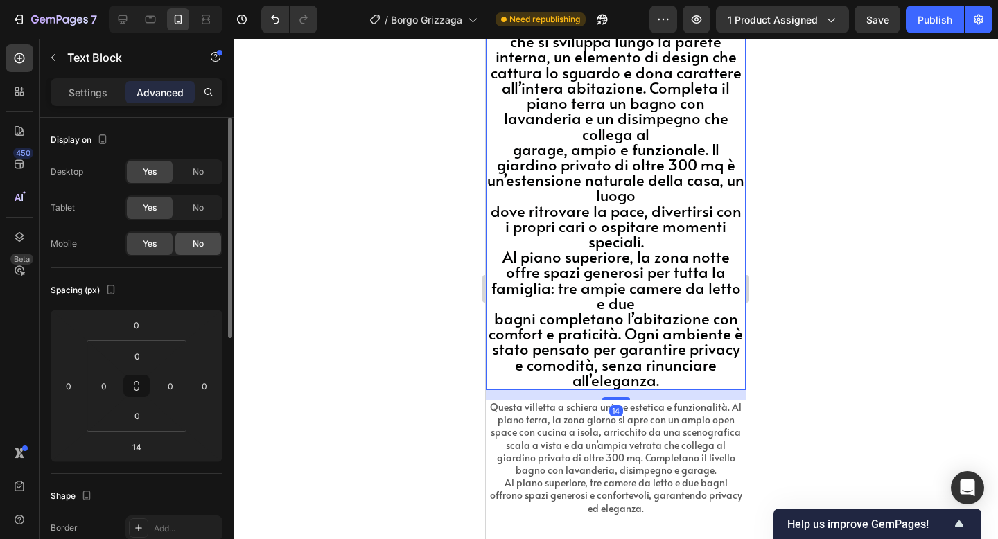
click at [196, 238] on span "No" at bounding box center [198, 244] width 11 height 12
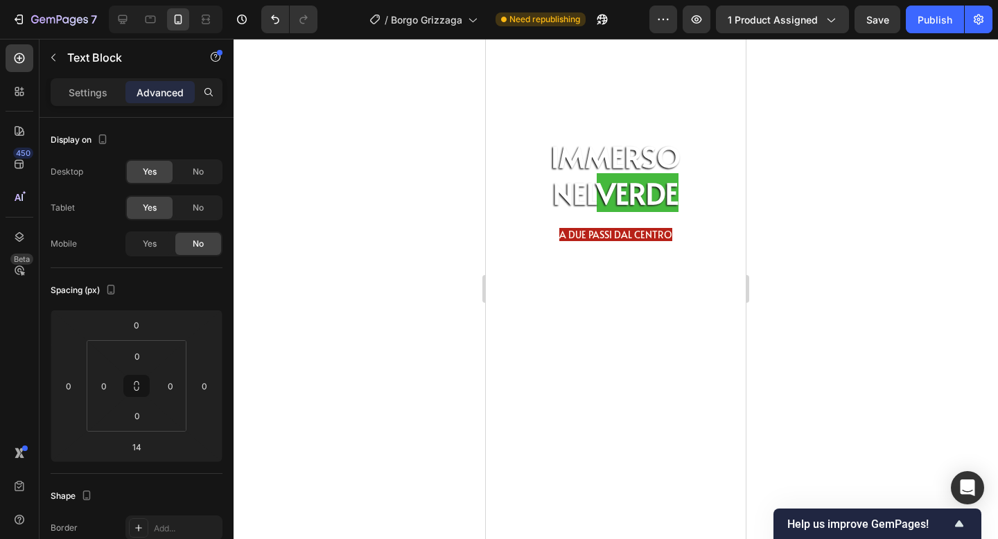
scroll to position [5622, 0]
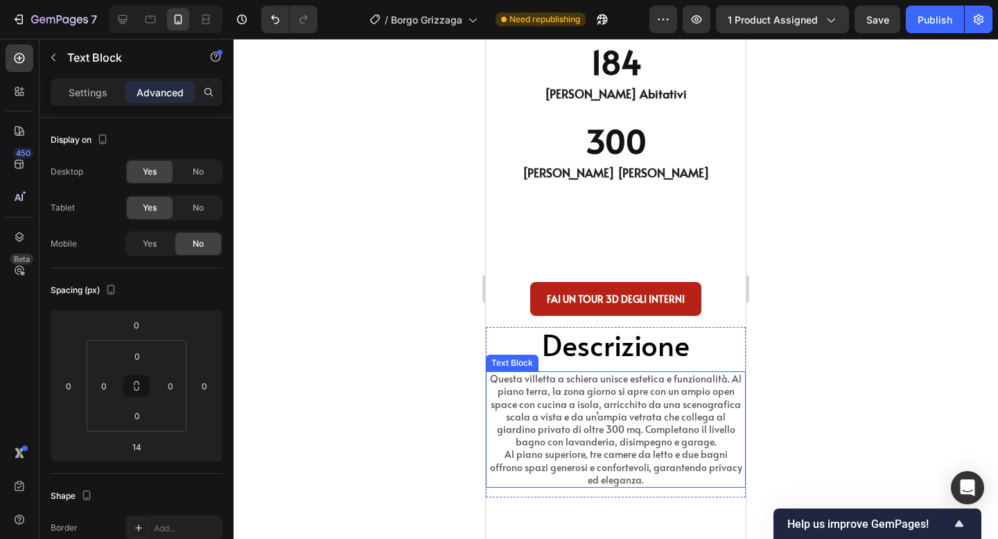
click at [591, 395] on p "Questa villetta a schiera unisce estetica e funzionalità. Al piano terra, la zo…" at bounding box center [615, 411] width 257 height 76
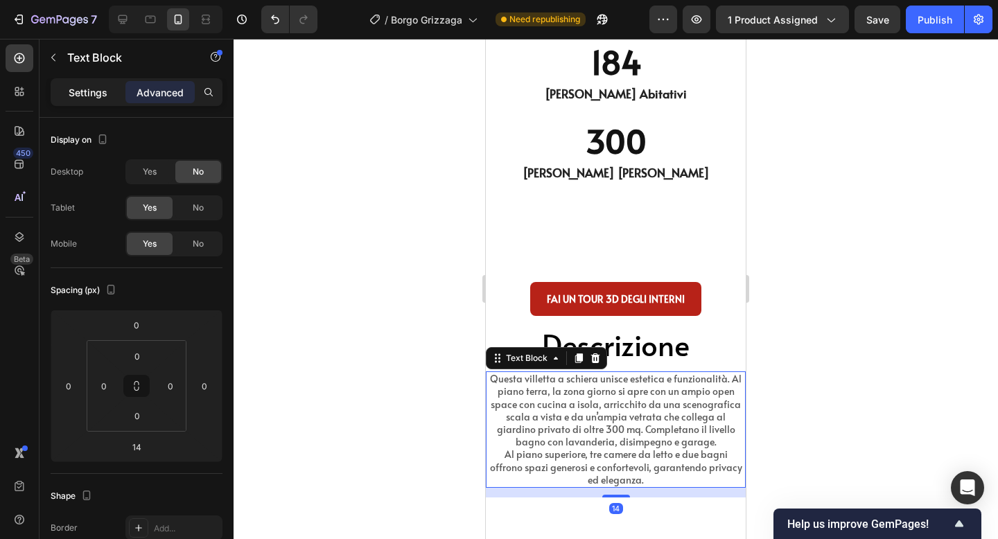
click at [109, 92] on div "Settings" at bounding box center [87, 92] width 69 height 22
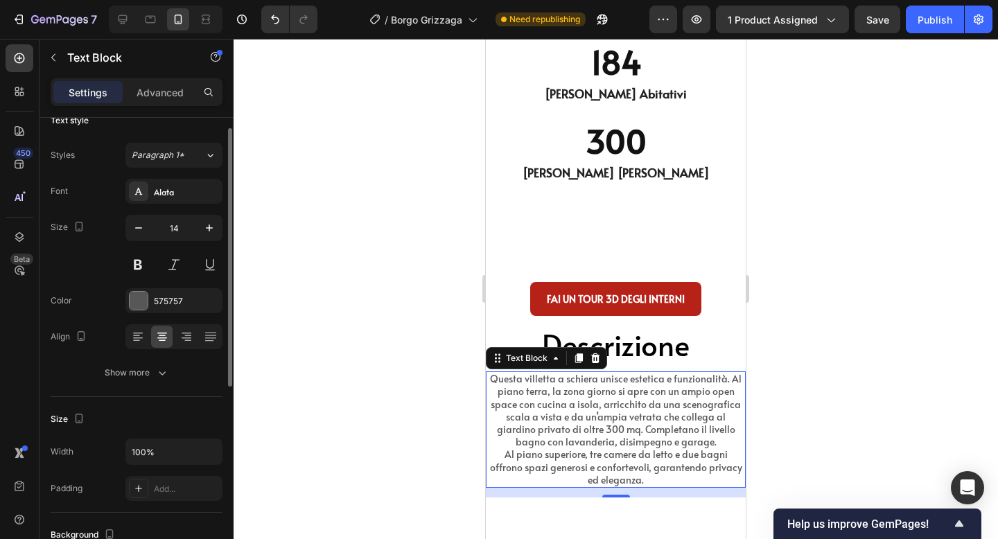
scroll to position [18, 0]
click at [207, 236] on icon "button" at bounding box center [209, 230] width 14 height 14
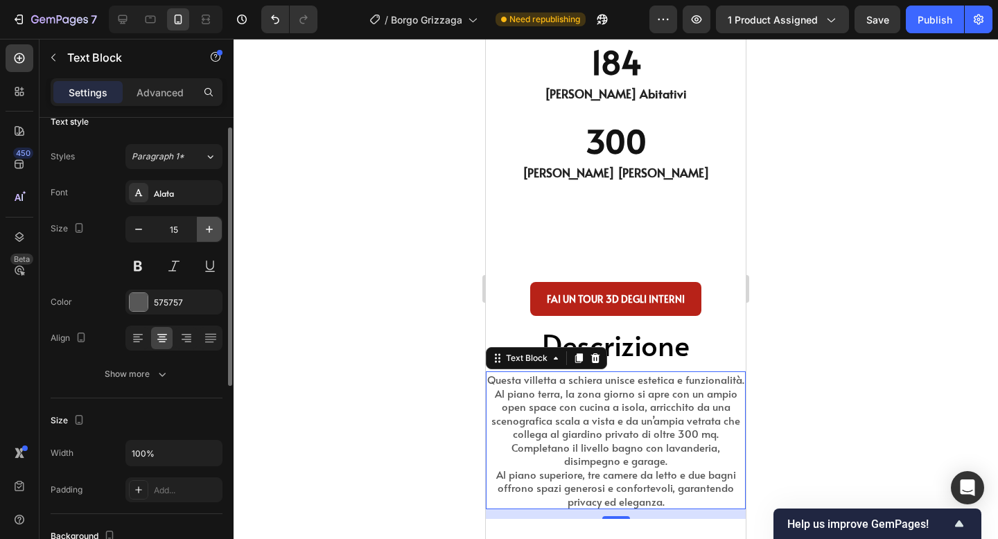
click at [207, 236] on icon "button" at bounding box center [209, 230] width 14 height 14
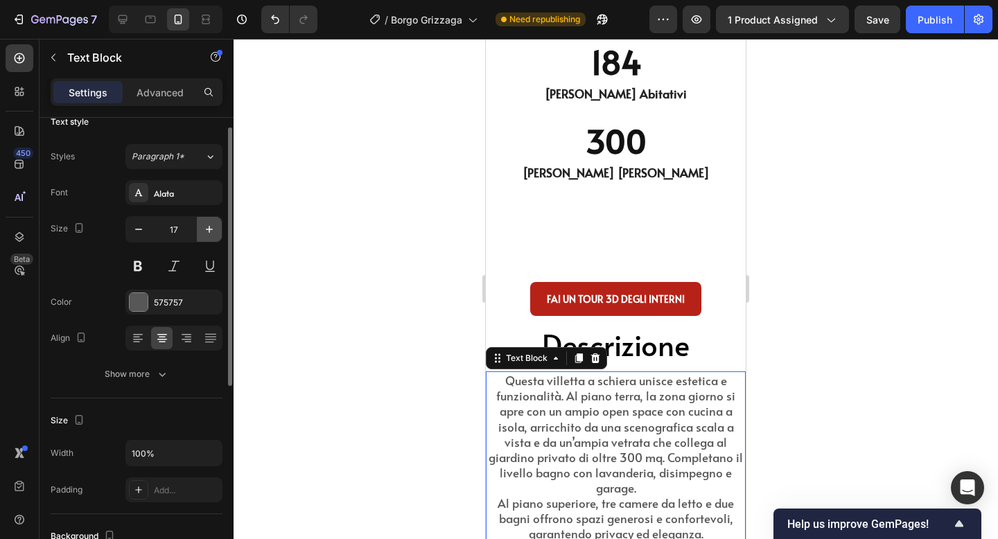
click at [207, 235] on icon "button" at bounding box center [209, 230] width 14 height 14
type input "18"
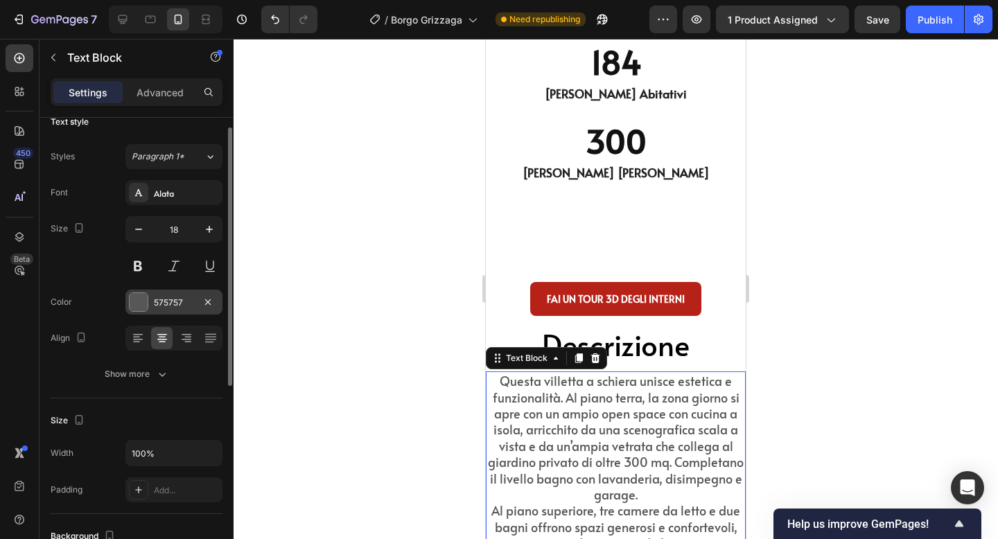
click at [130, 302] on div at bounding box center [139, 302] width 18 height 18
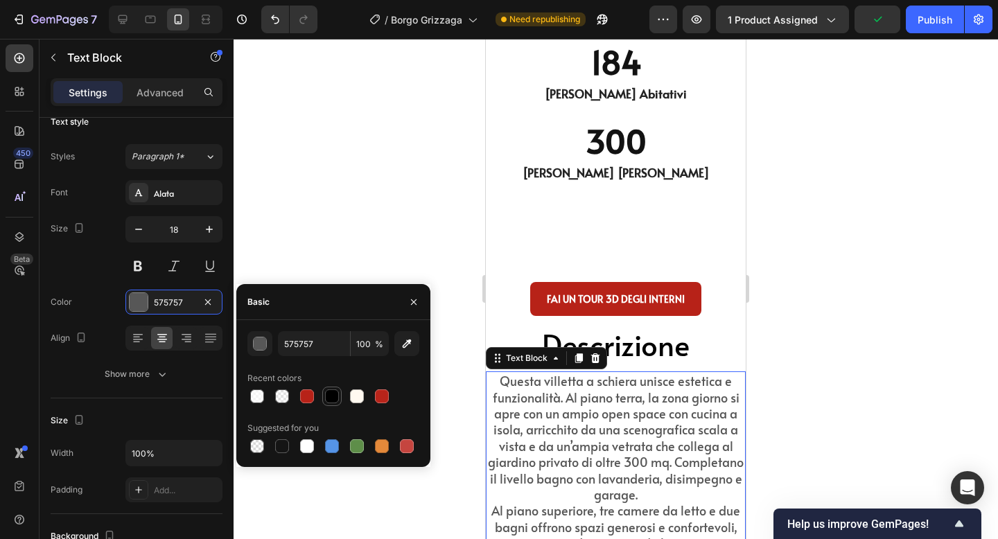
click at [332, 395] on div at bounding box center [332, 397] width 14 height 14
type input "000000"
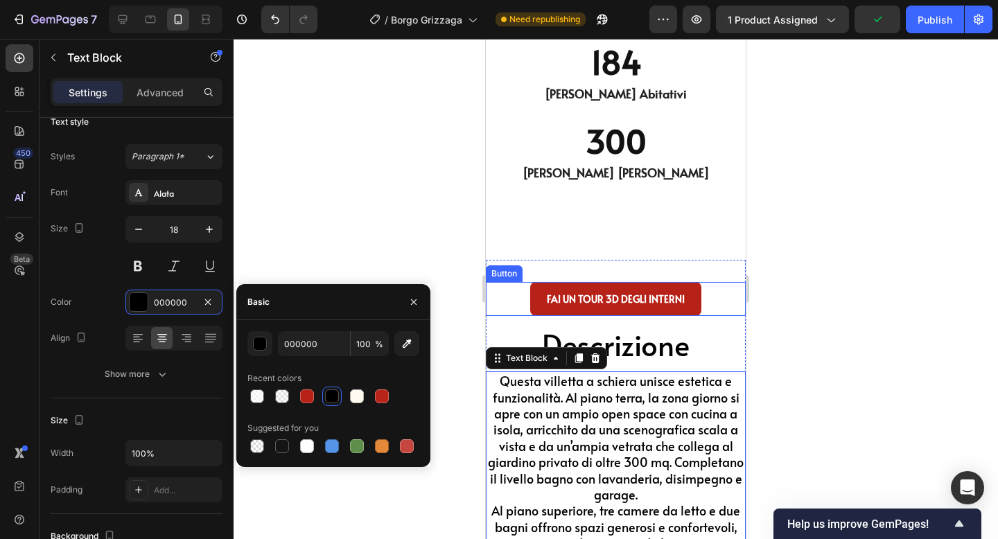
click at [800, 289] on div at bounding box center [616, 289] width 765 height 500
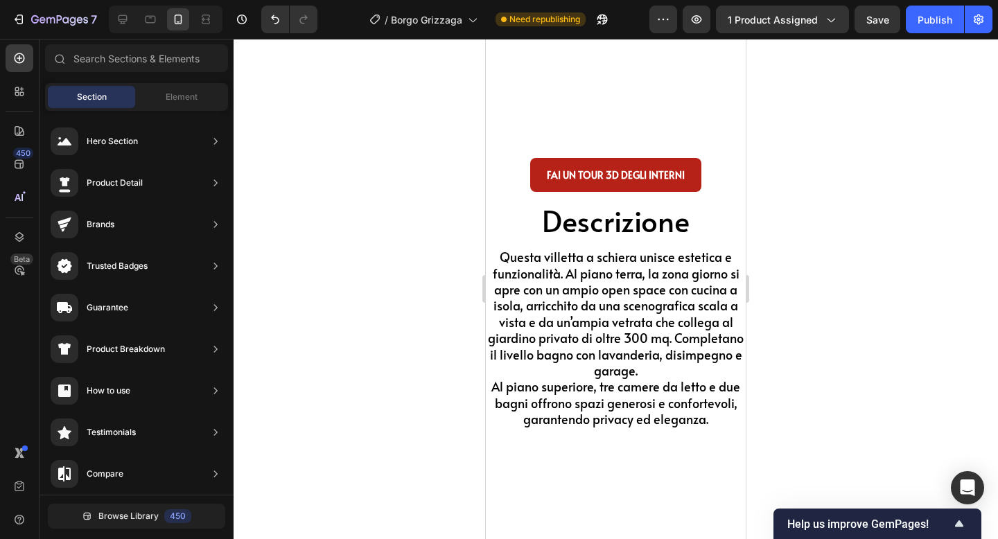
scroll to position [5892, 0]
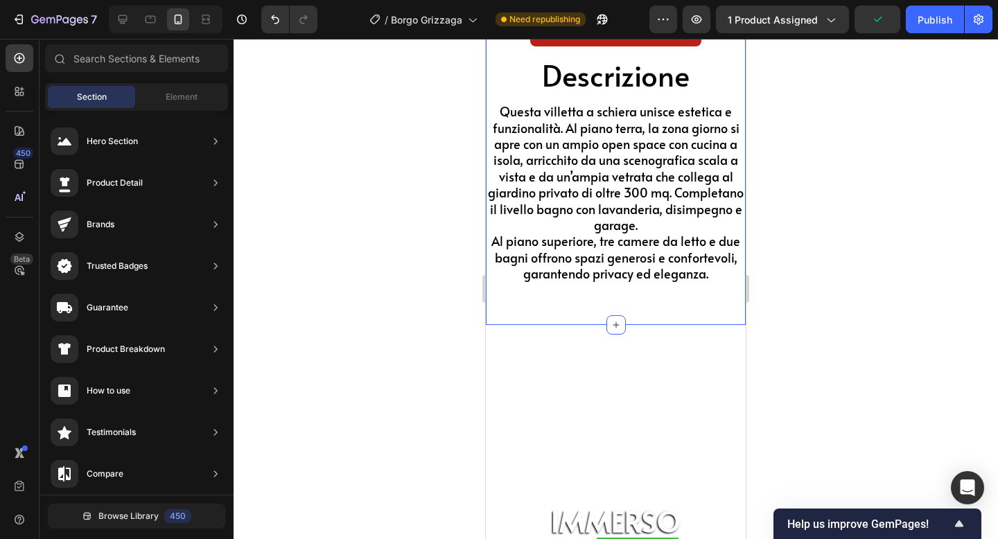
click at [494, 311] on div "FAI UN TOUR 3D DEGLI INTERNI Button Descrizione Heading Questa villetta a schie…" at bounding box center [616, 157] width 260 height 335
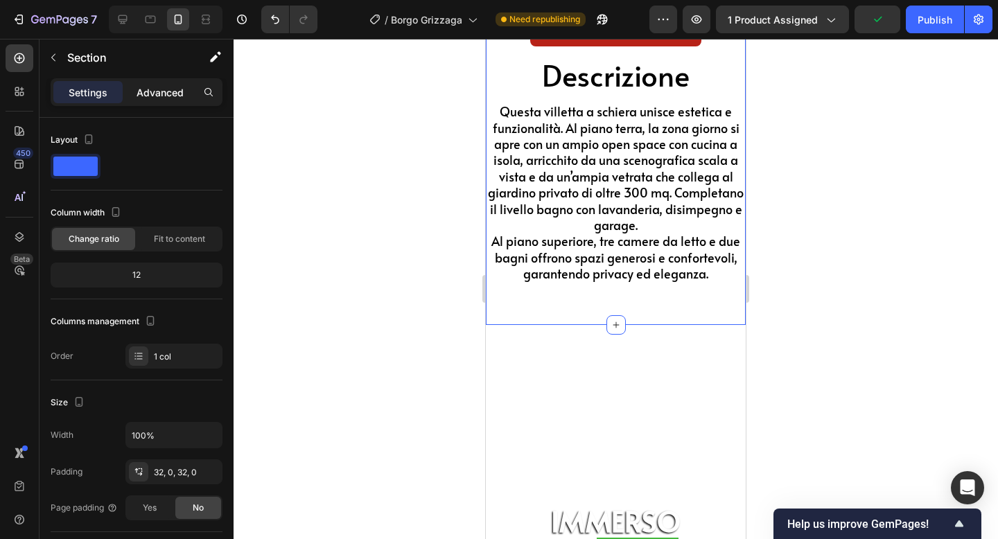
click at [139, 94] on p "Advanced" at bounding box center [160, 92] width 47 height 15
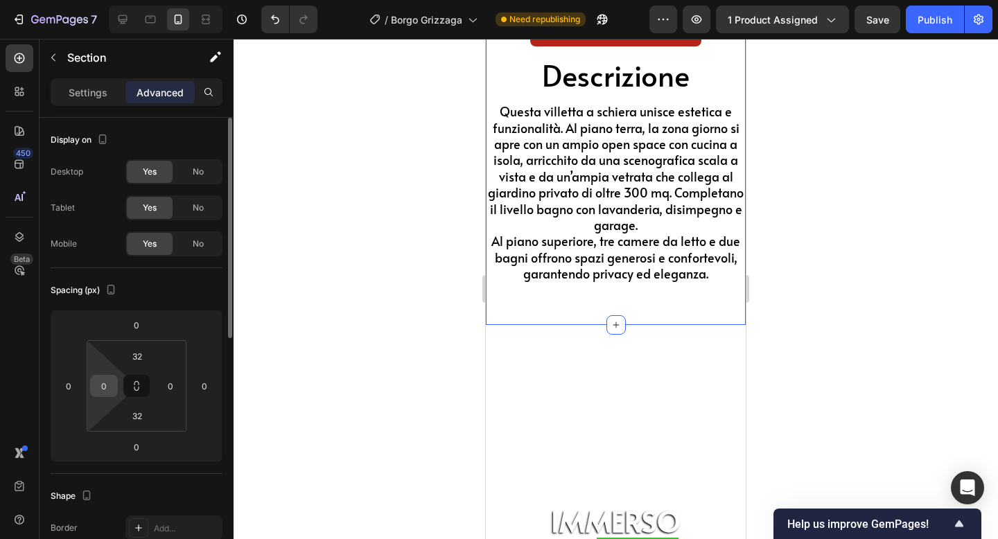
click at [114, 378] on div "0" at bounding box center [104, 386] width 28 height 22
click at [109, 383] on input "0" at bounding box center [104, 386] width 21 height 21
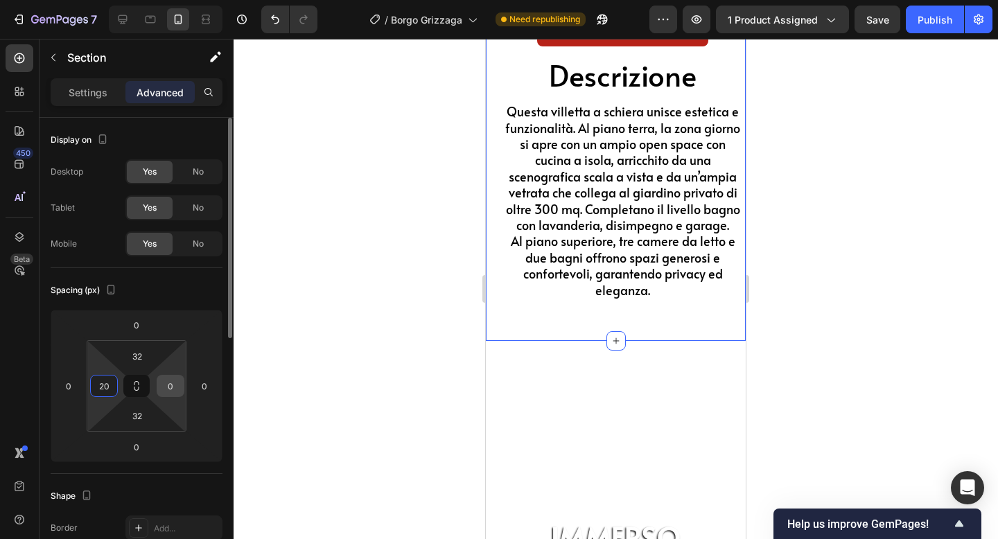
type input "20"
click at [167, 387] on input "0" at bounding box center [170, 386] width 21 height 21
type input "20"
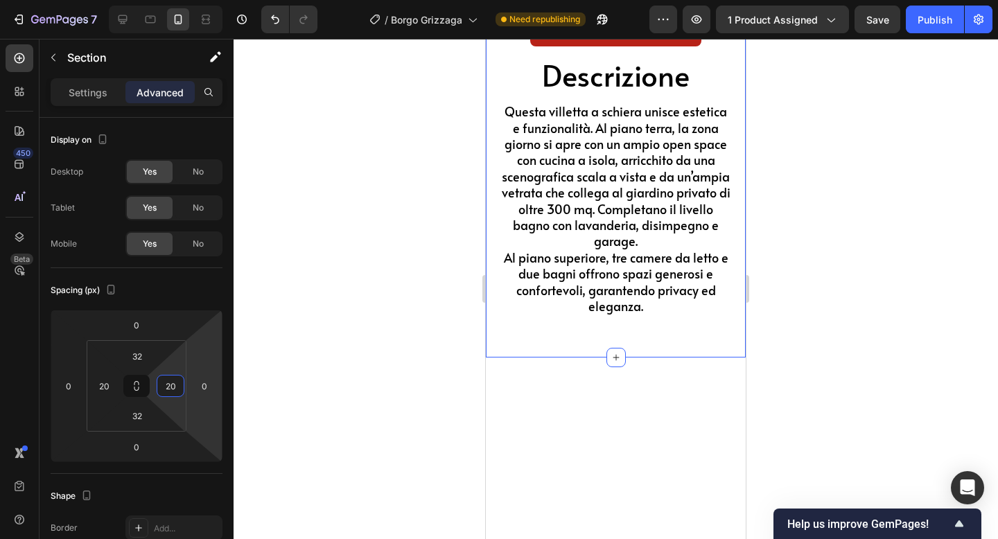
click at [855, 279] on div at bounding box center [616, 289] width 765 height 500
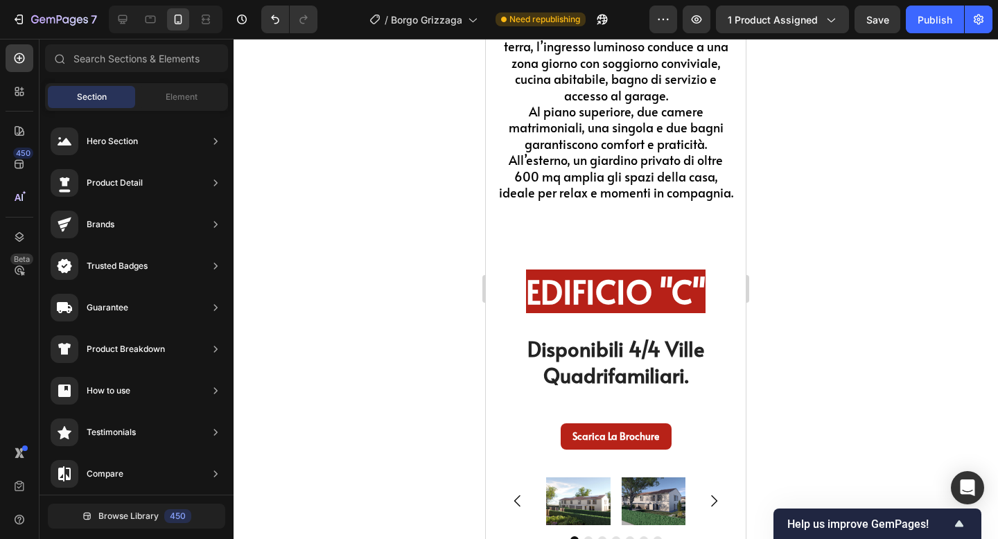
scroll to position [4920, 0]
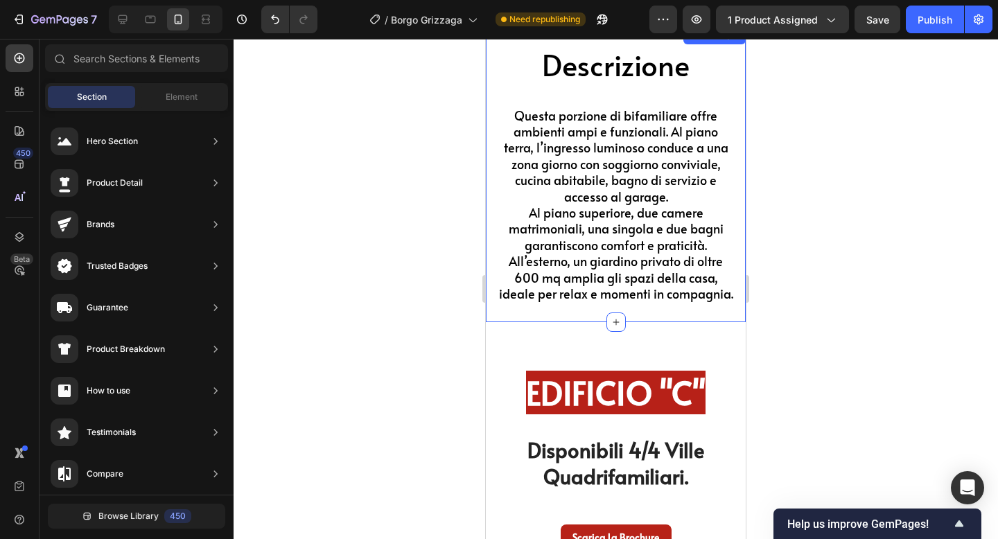
click at [492, 237] on div "Descrizione Heading Questa porzione di bifamiliare è stata progettata per offr…" at bounding box center [616, 175] width 260 height 295
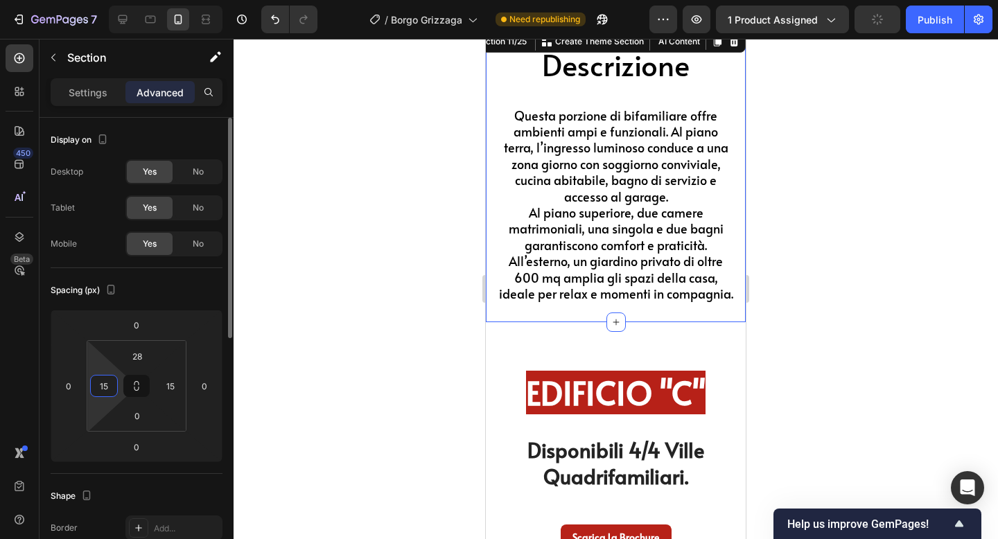
click at [107, 385] on input "15" at bounding box center [104, 386] width 21 height 21
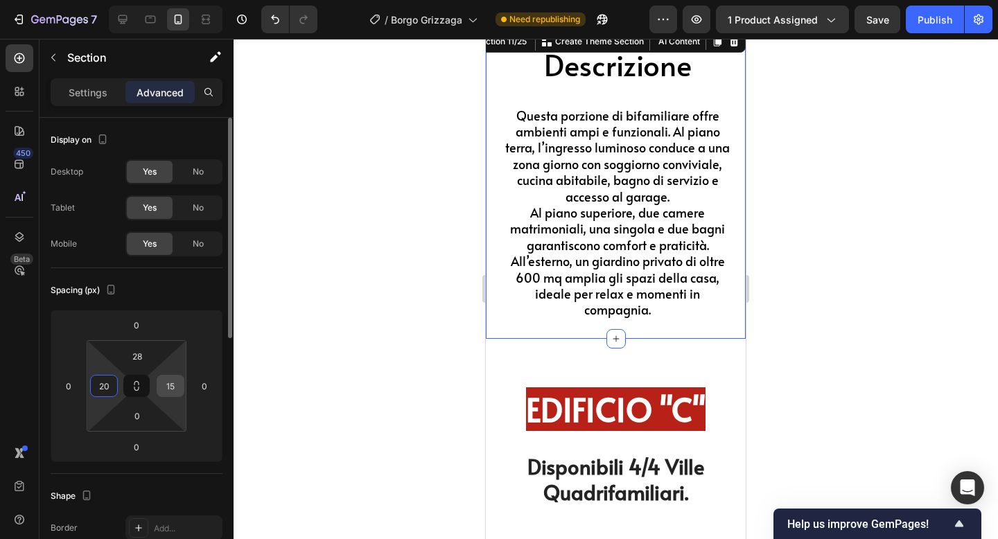
type input "20"
click at [176, 392] on input "15" at bounding box center [170, 386] width 21 height 21
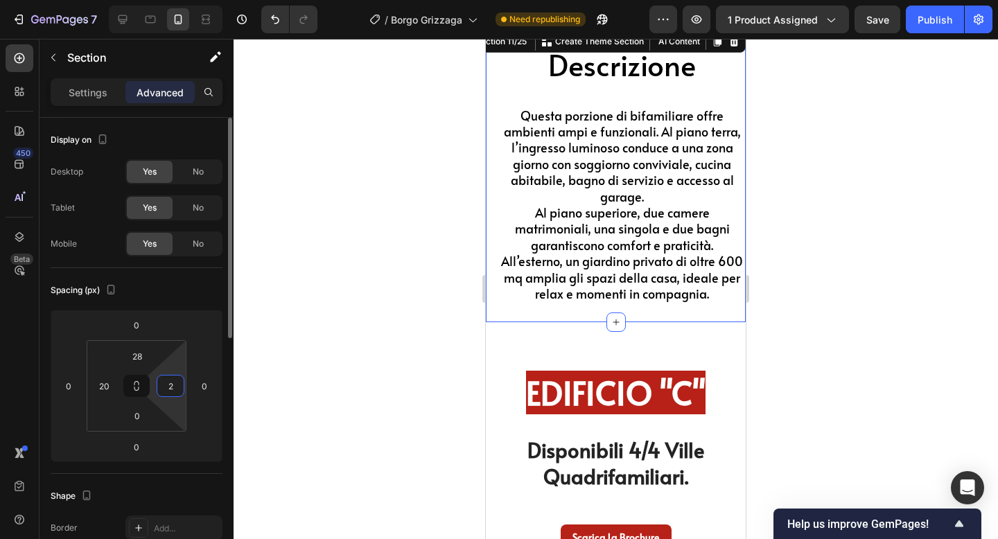
type input "20"
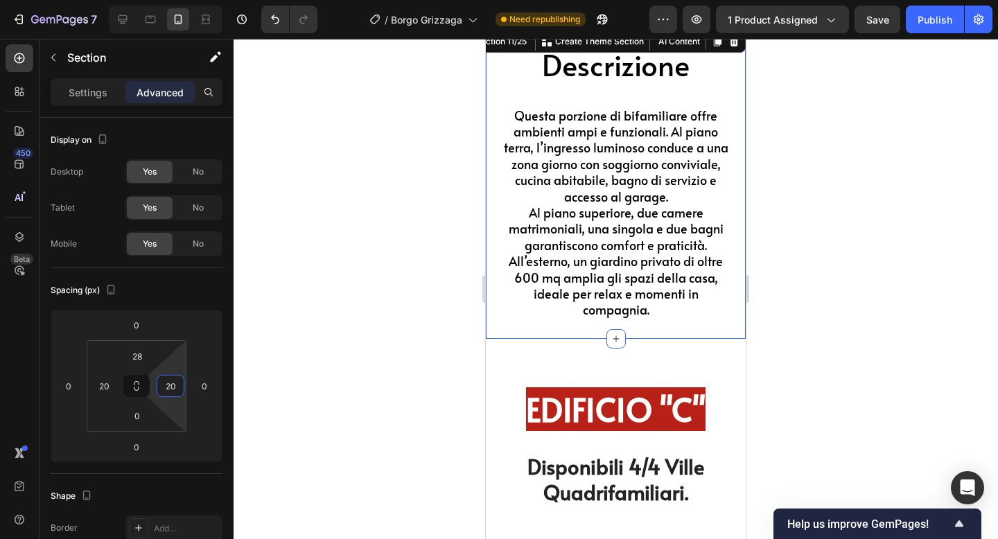
click at [833, 357] on div at bounding box center [616, 289] width 765 height 500
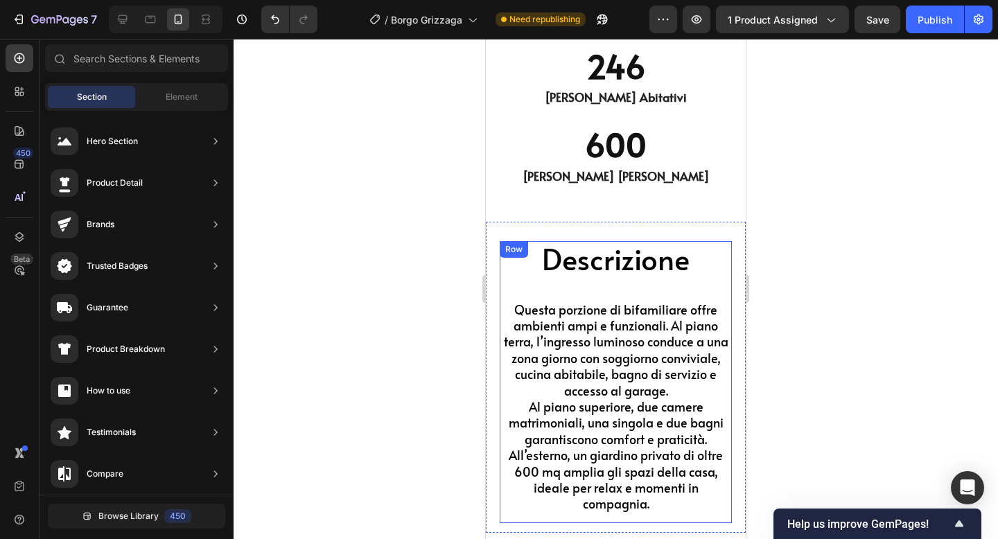
scroll to position [4715, 0]
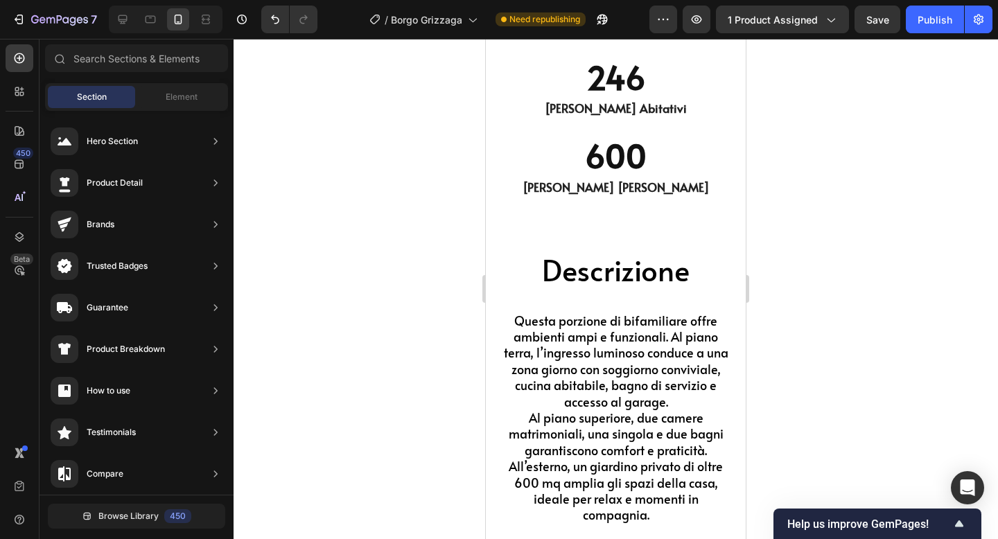
click at [865, 205] on div at bounding box center [616, 289] width 765 height 500
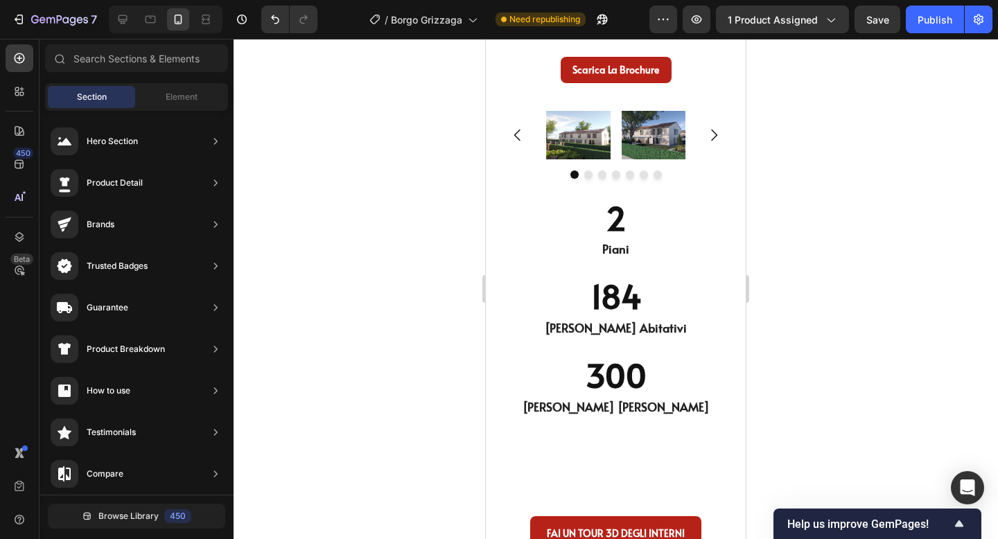
scroll to position [5412, 0]
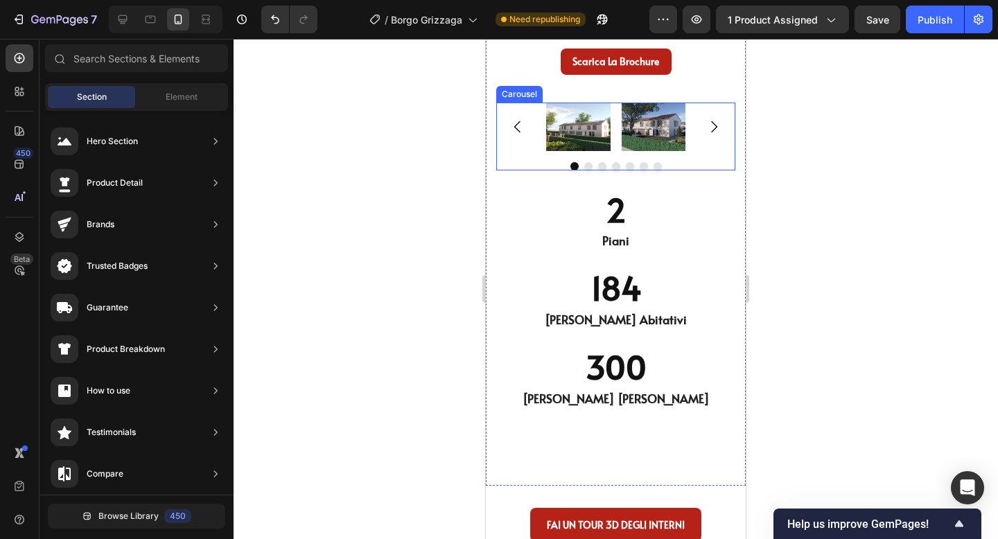
click at [677, 162] on div at bounding box center [615, 166] width 239 height 8
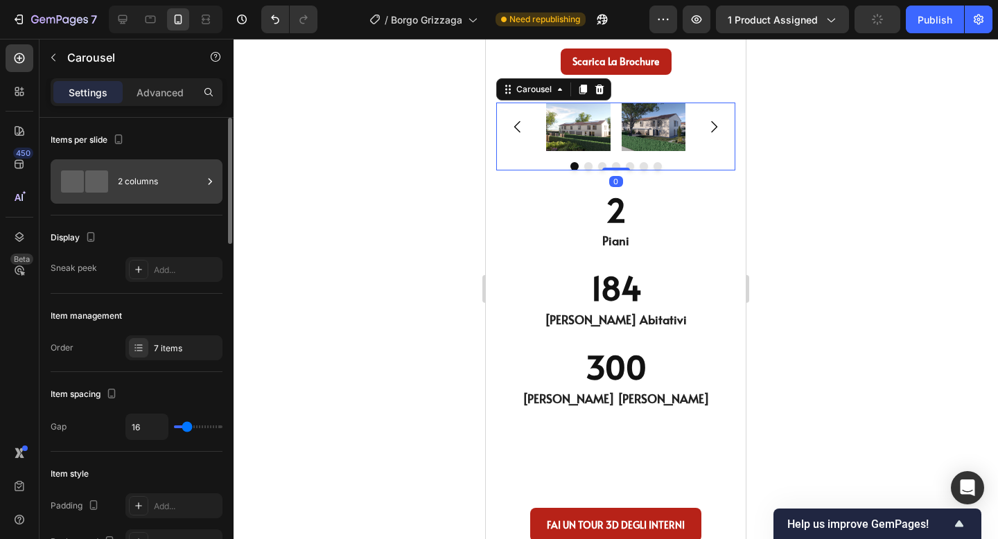
click at [128, 192] on div "2 columns" at bounding box center [160, 182] width 85 height 32
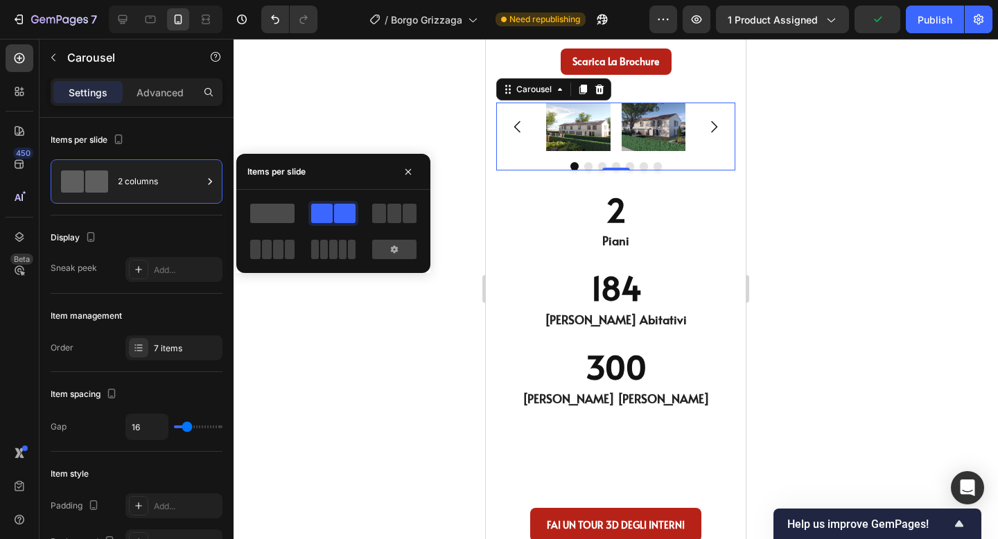
click at [278, 217] on span at bounding box center [272, 213] width 44 height 19
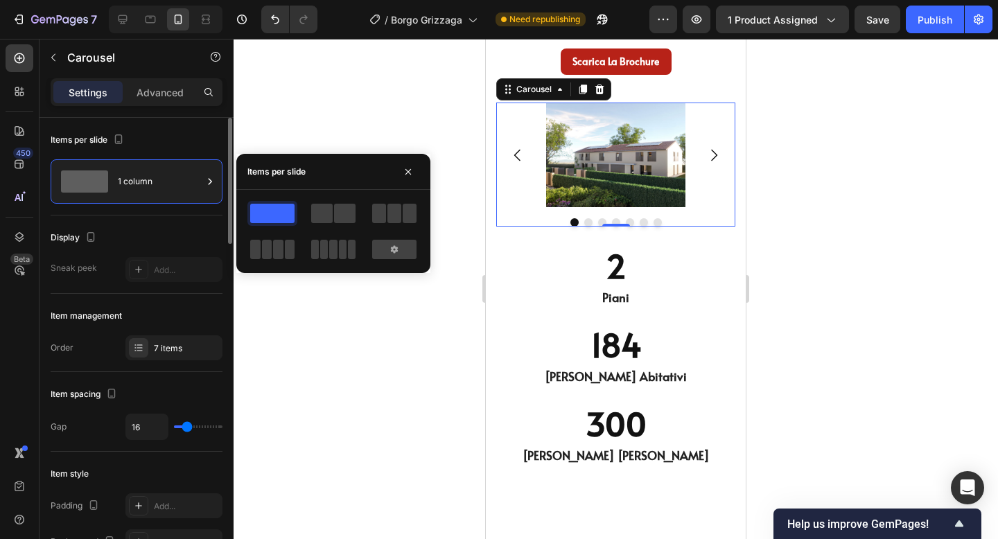
click at [177, 233] on div "Display" at bounding box center [137, 238] width 172 height 22
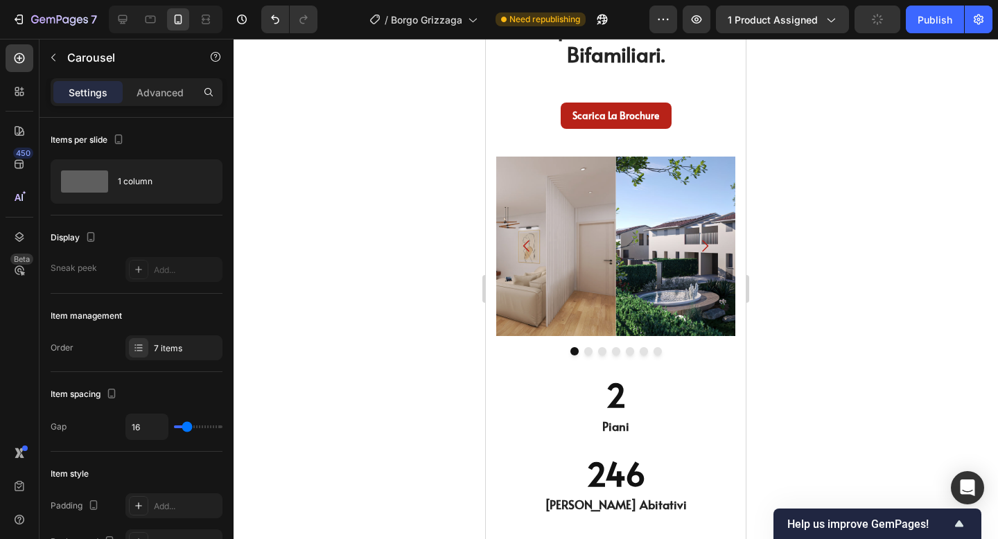
scroll to position [4186, 0]
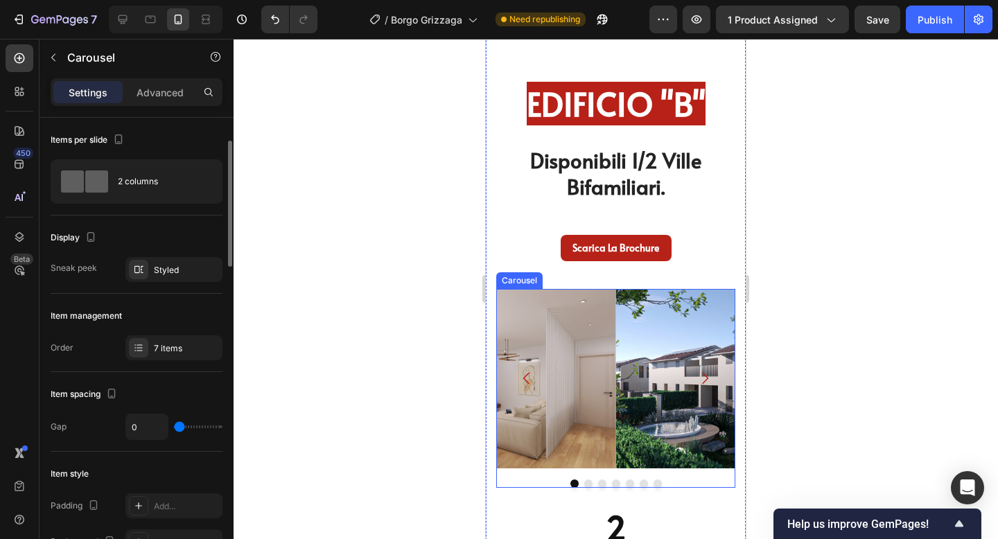
click at [709, 381] on icon "Carousel Next Arrow" at bounding box center [705, 378] width 17 height 17
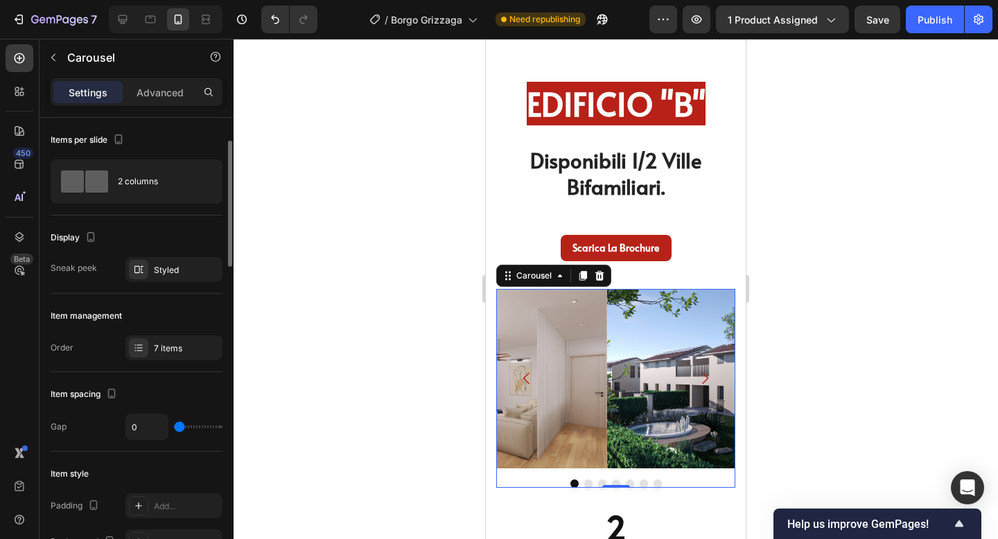
scroll to position [18, 0]
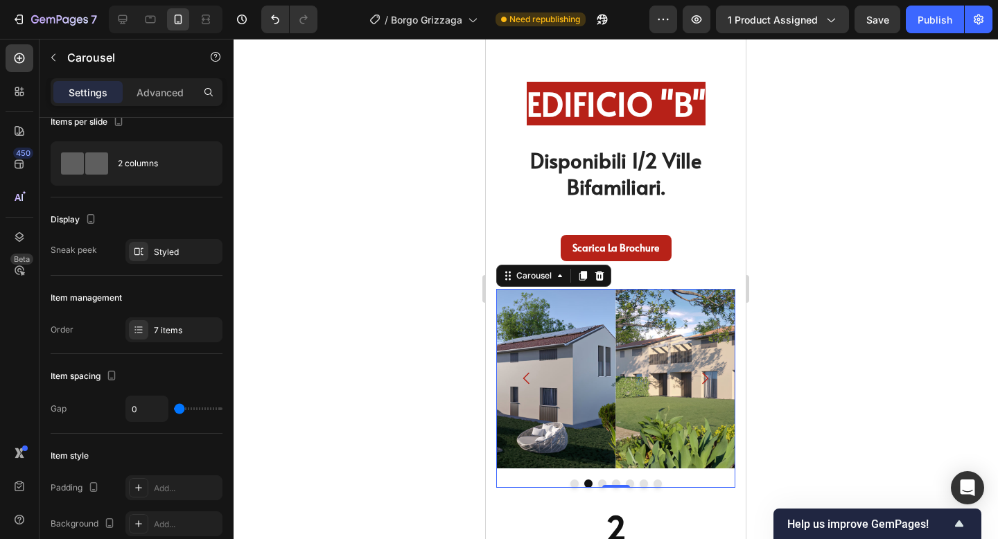
click at [709, 381] on icon "Carousel Next Arrow" at bounding box center [705, 378] width 17 height 17
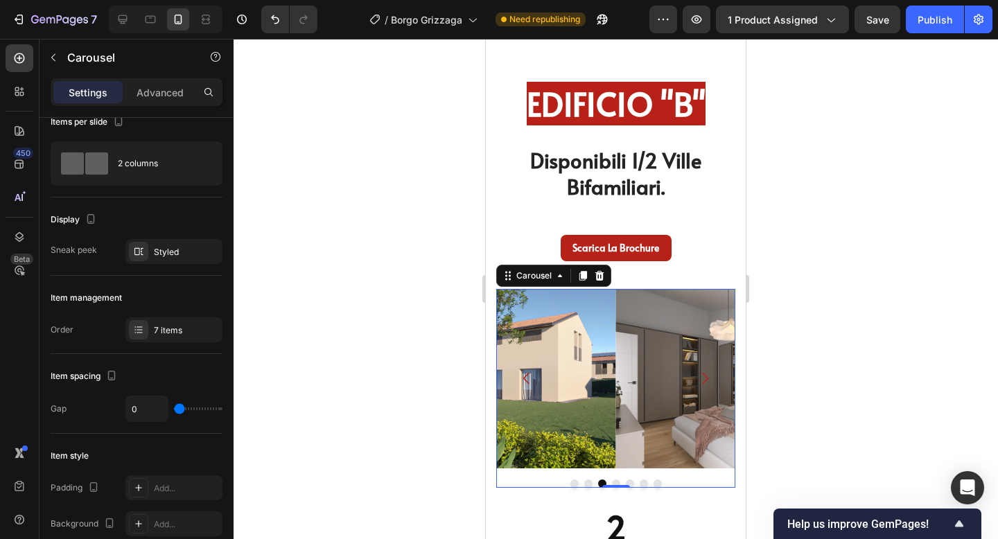
click at [709, 381] on icon "Carousel Next Arrow" at bounding box center [705, 378] width 17 height 17
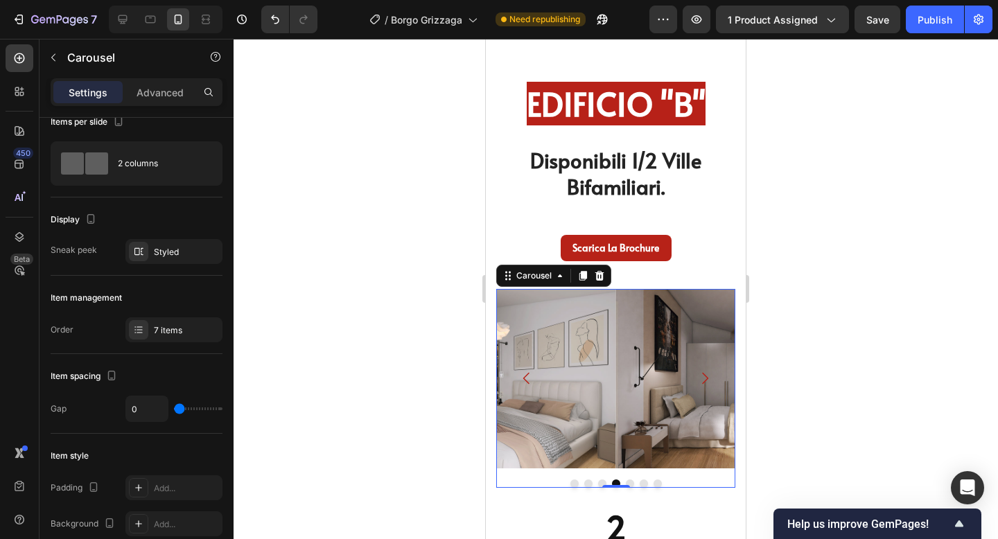
click at [709, 381] on icon "Carousel Next Arrow" at bounding box center [705, 378] width 17 height 17
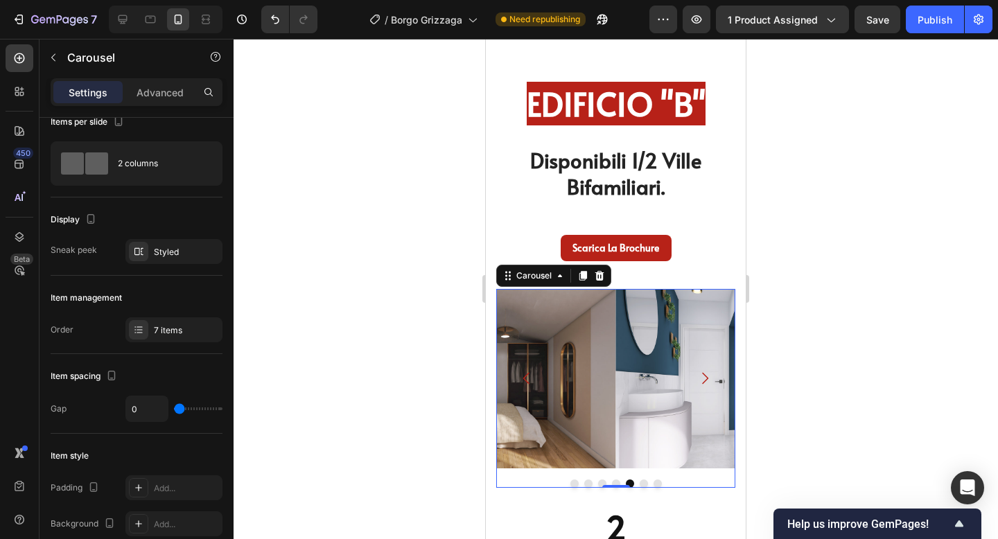
click at [709, 381] on icon "Carousel Next Arrow" at bounding box center [705, 378] width 17 height 17
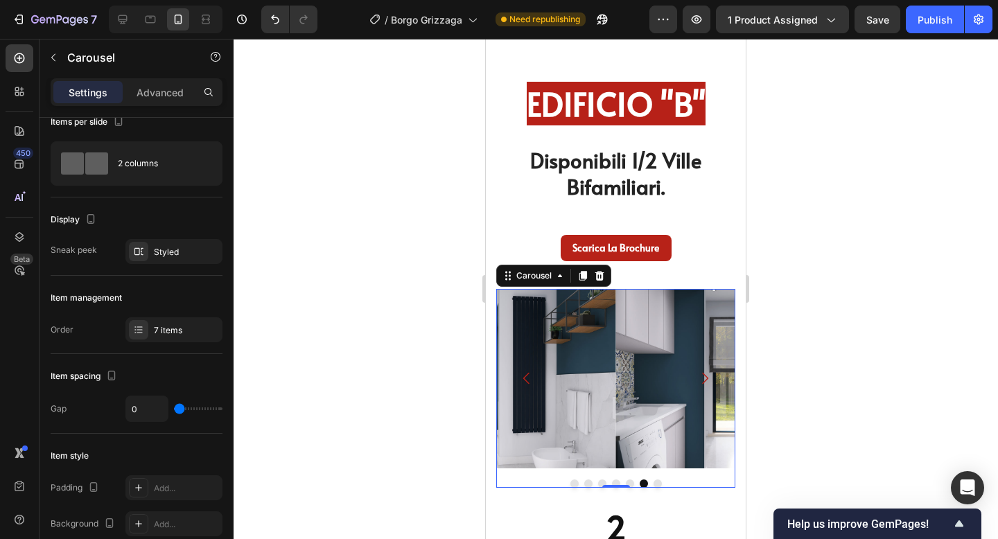
click at [709, 381] on icon "Carousel Next Arrow" at bounding box center [705, 378] width 17 height 17
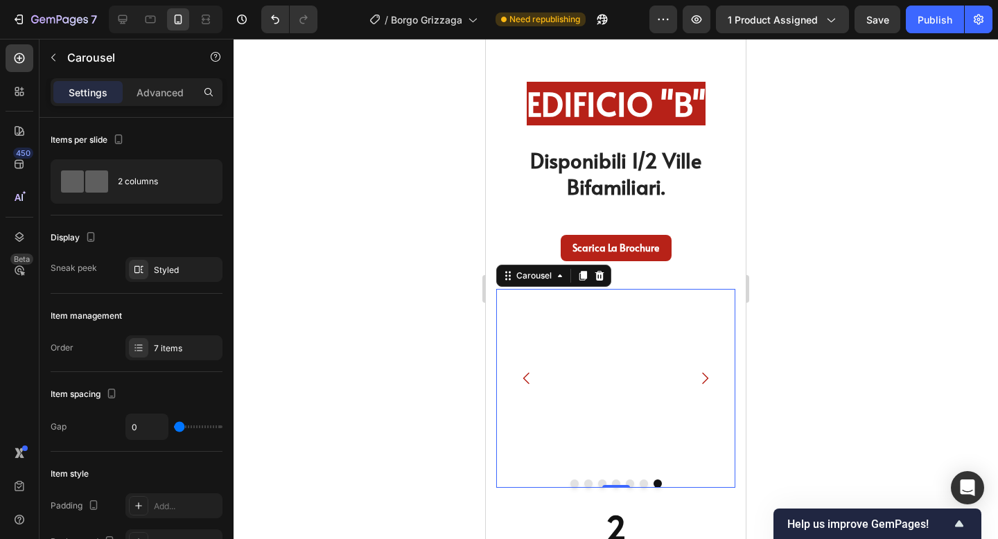
scroll to position [18, 0]
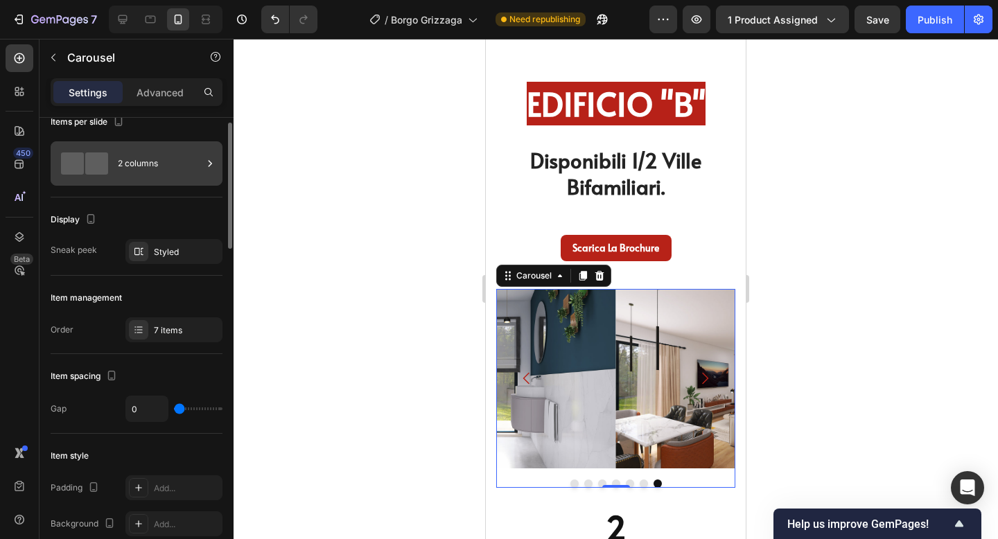
click at [177, 182] on div "2 columns" at bounding box center [137, 163] width 172 height 44
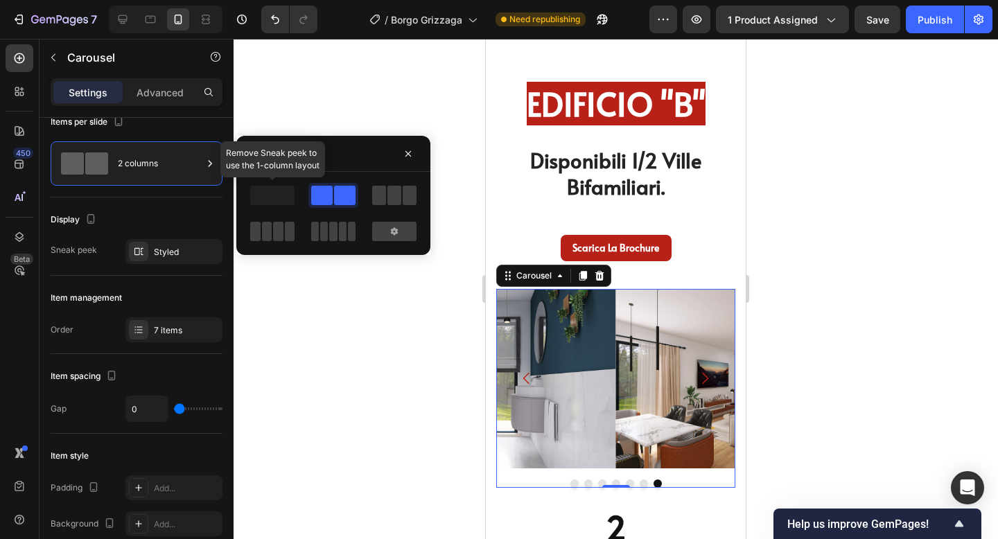
click at [284, 186] on span at bounding box center [272, 195] width 44 height 19
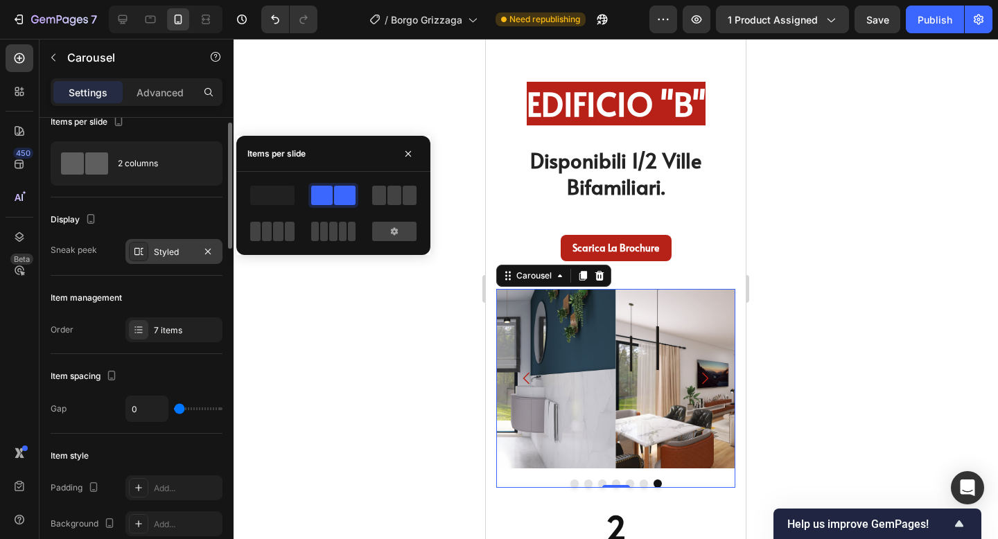
click at [181, 255] on div "Styled" at bounding box center [174, 252] width 40 height 12
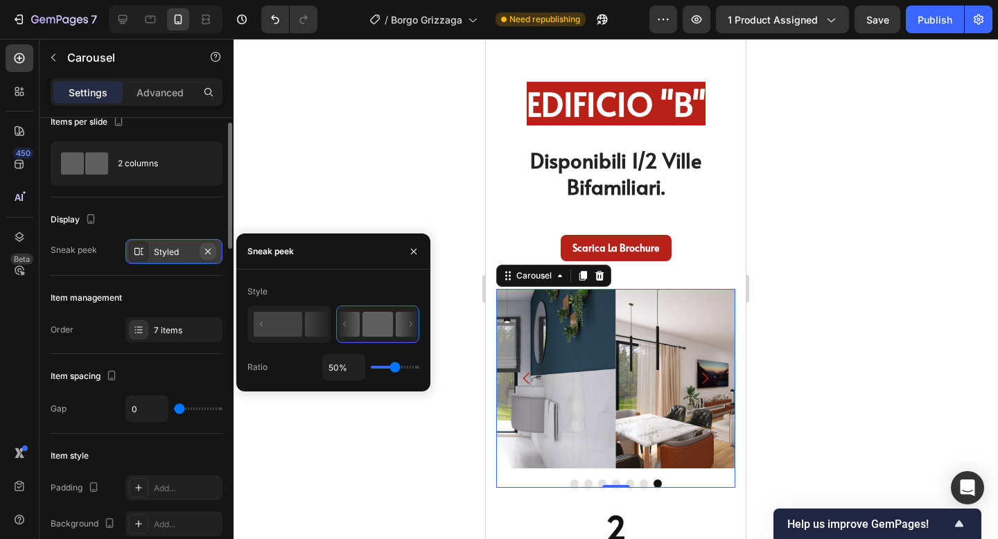
click at [207, 250] on icon "button" at bounding box center [207, 251] width 11 height 11
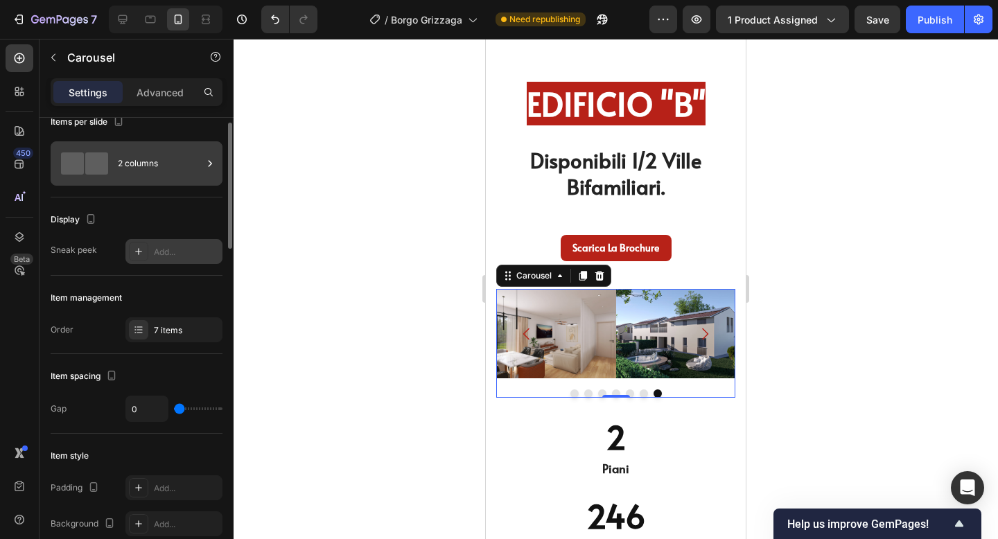
click at [173, 177] on div "2 columns" at bounding box center [160, 164] width 85 height 32
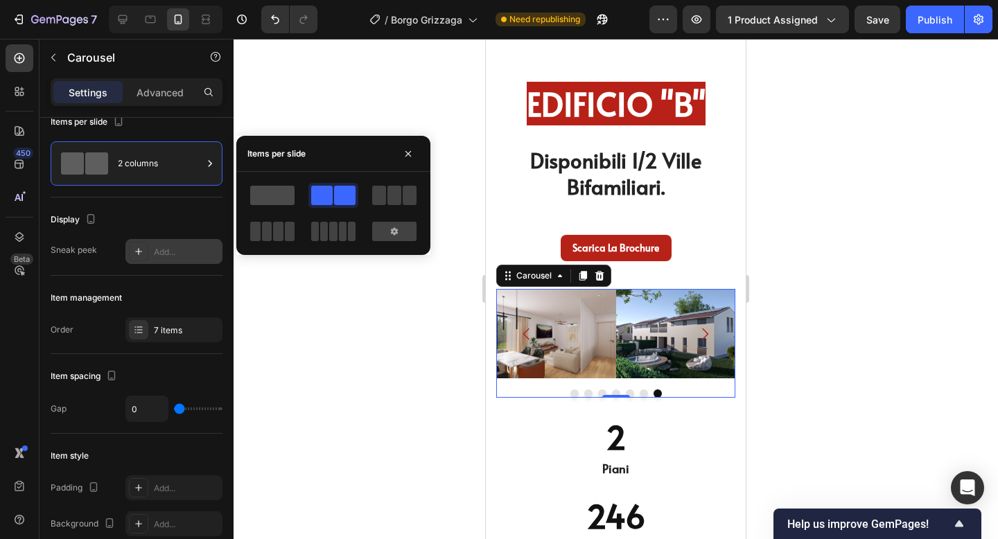
click at [269, 188] on span at bounding box center [272, 195] width 44 height 19
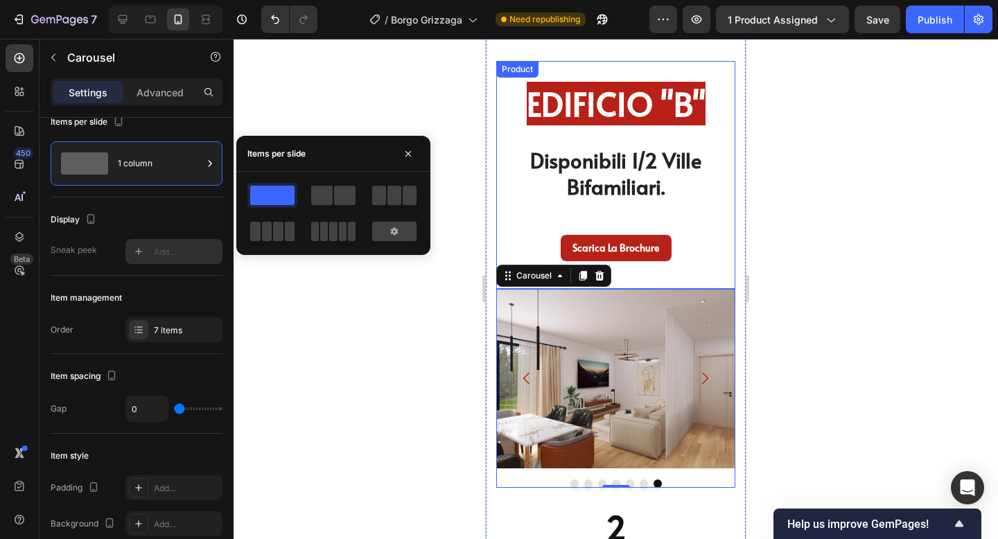
click at [720, 220] on div "EDIFICIO "B" Heading Disponibili 1/2 Ville Bifamiliari. Heading Row Scarica la …" at bounding box center [615, 175] width 239 height 228
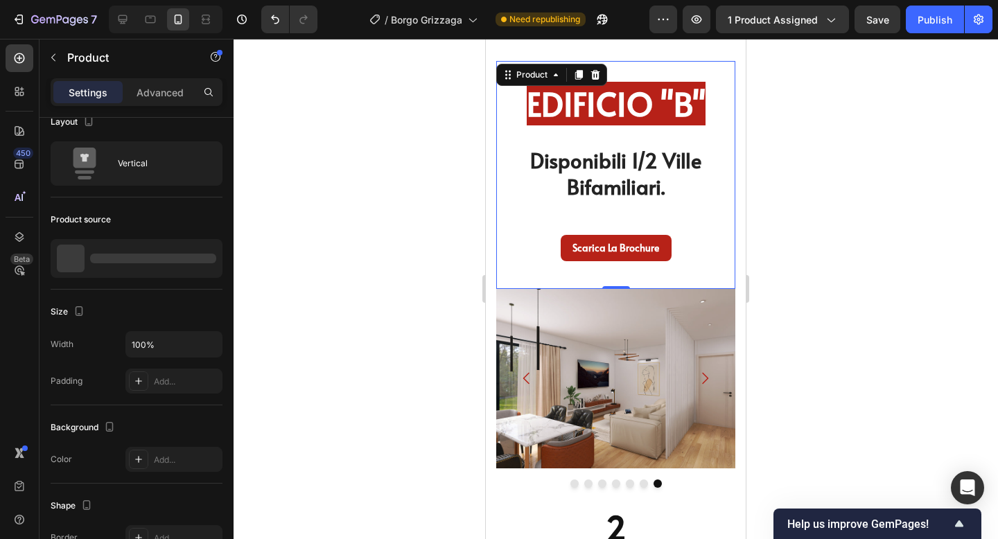
scroll to position [0, 0]
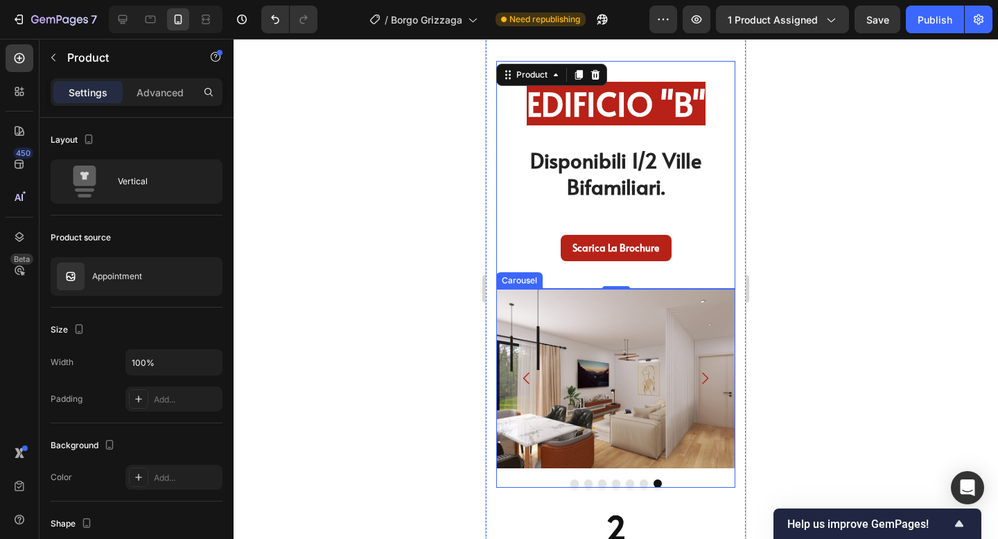
click at [703, 369] on button "Carousel Next Arrow" at bounding box center [705, 378] width 39 height 39
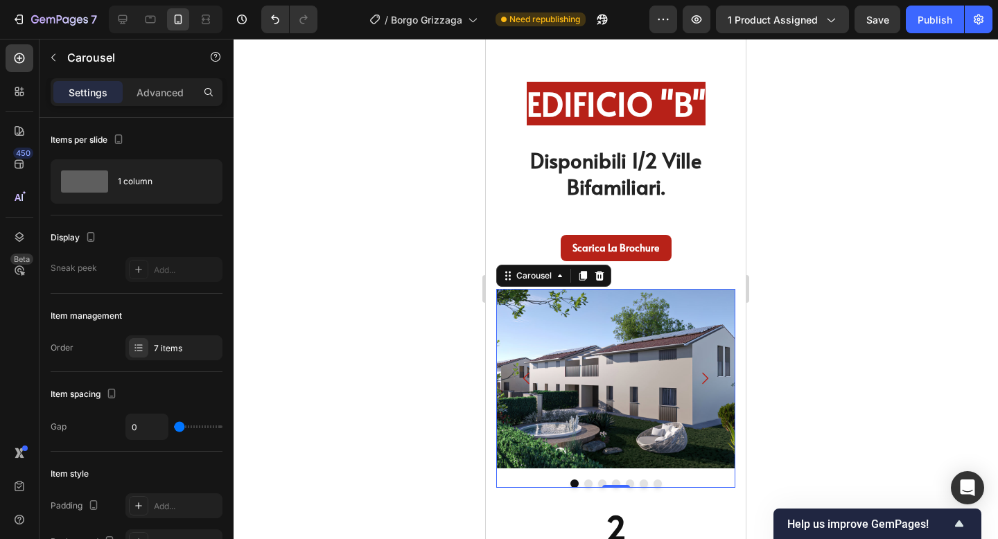
click at [847, 302] on div at bounding box center [616, 289] width 765 height 500
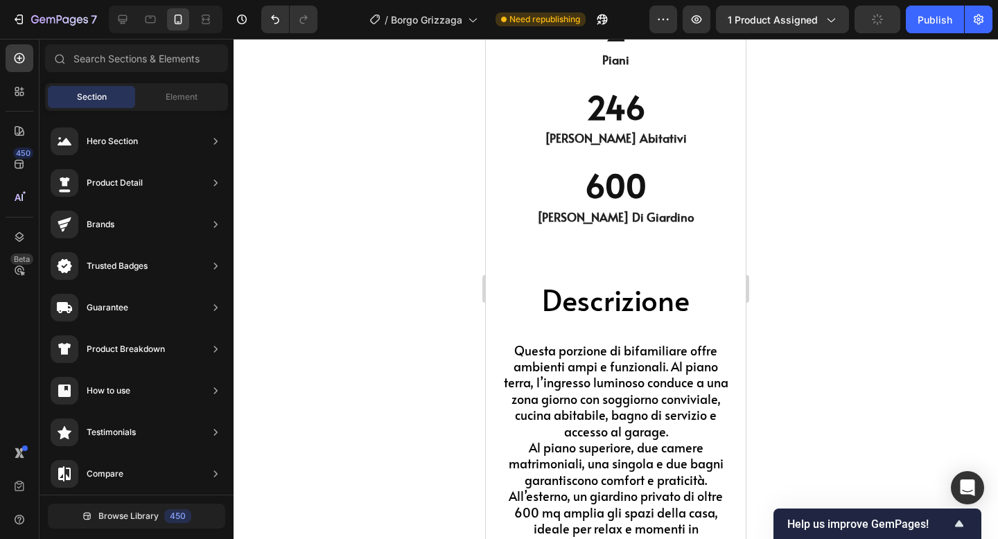
scroll to position [4687, 0]
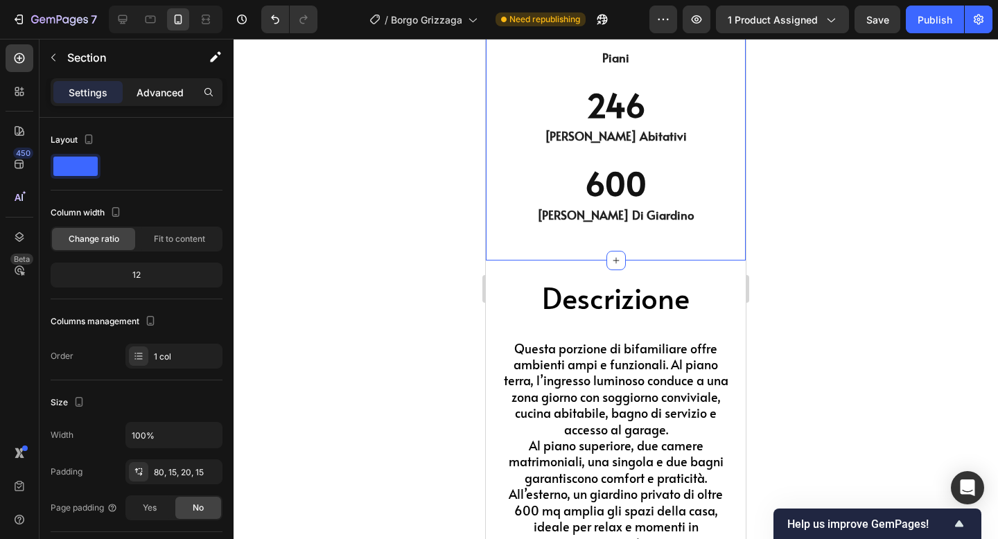
click at [166, 86] on p "Advanced" at bounding box center [160, 92] width 47 height 15
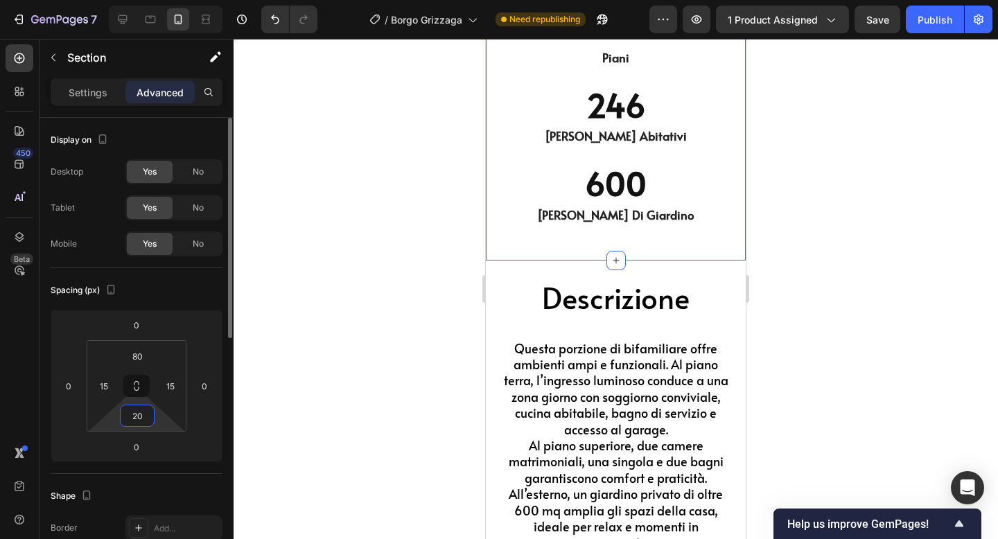
click at [142, 417] on input "20" at bounding box center [137, 416] width 28 height 21
type input "0"
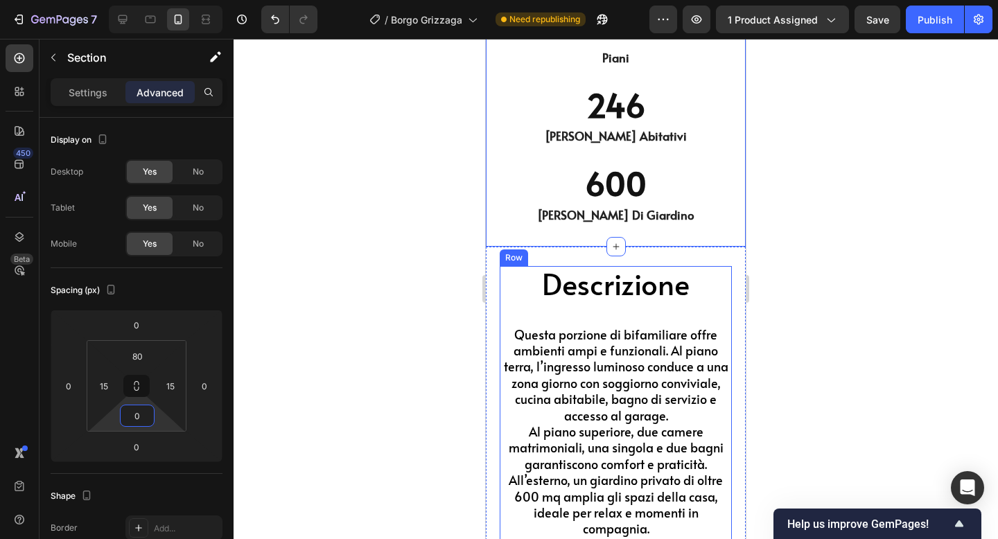
click at [808, 304] on div at bounding box center [616, 289] width 765 height 500
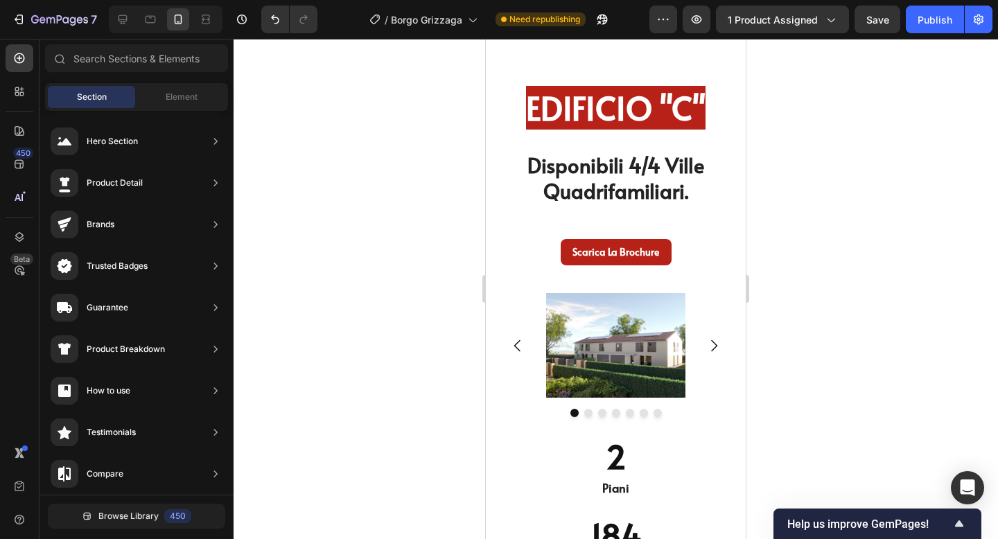
scroll to position [5209, 0]
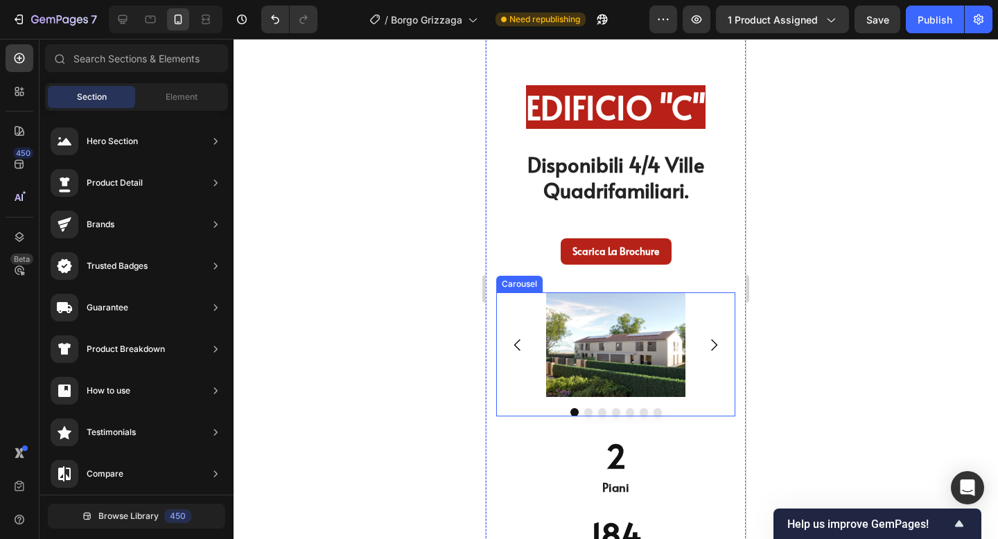
click at [705, 303] on div "Image Image Image Image Image Image Image" at bounding box center [615, 345] width 239 height 105
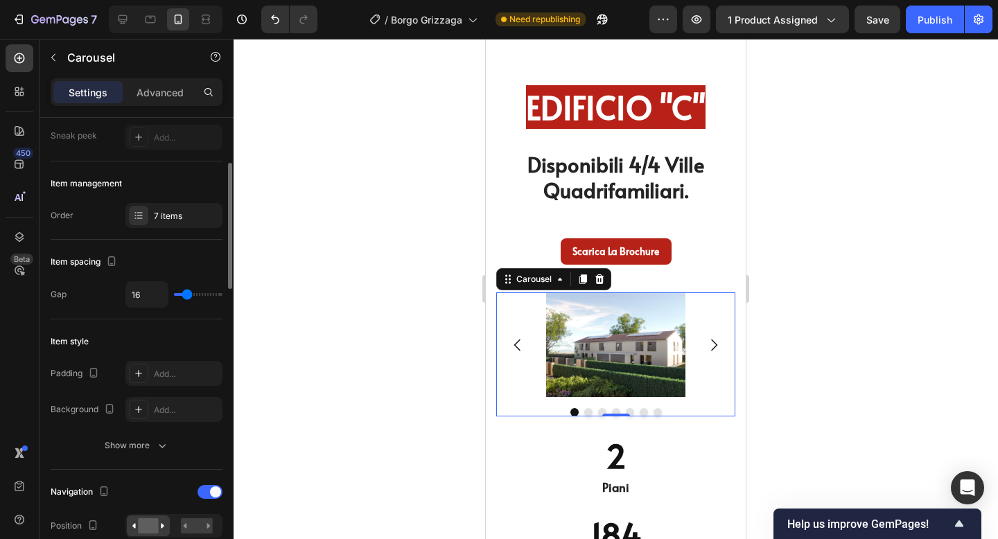
scroll to position [139, 0]
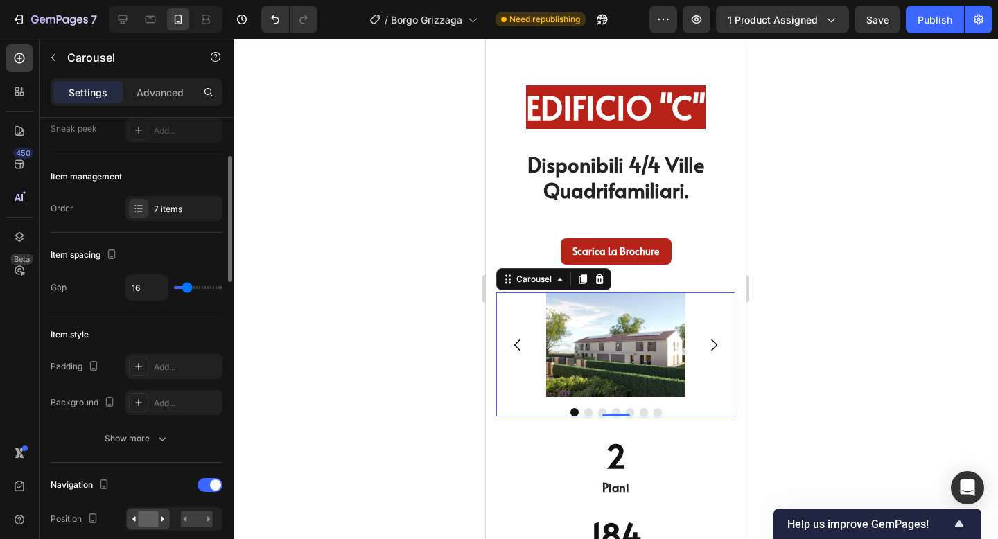
type input "0"
type input "80"
type input "24"
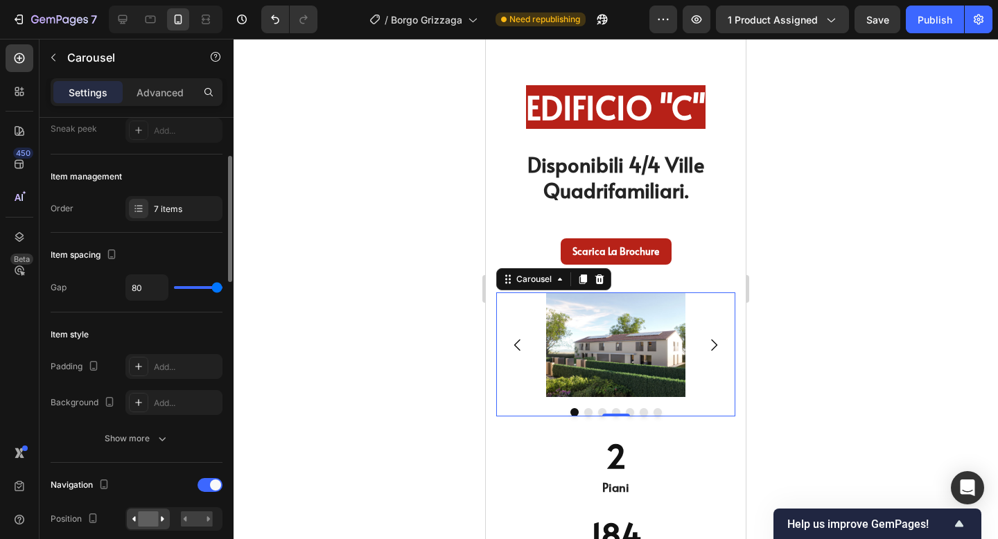
type input "24"
type input "11"
type input "0"
drag, startPoint x: 182, startPoint y: 286, endPoint x: 161, endPoint y: 278, distance: 23.0
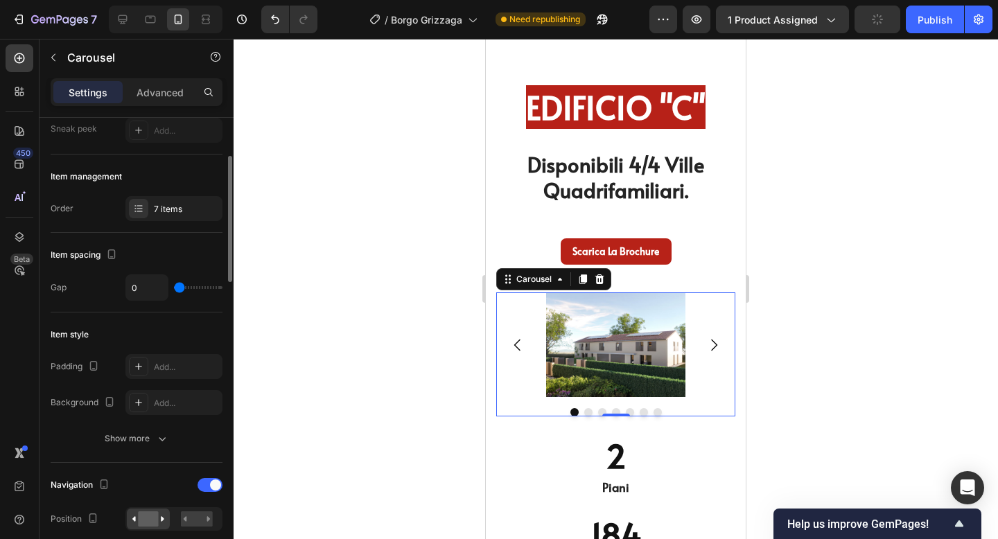
type input "0"
click at [174, 286] on input "range" at bounding box center [198, 287] width 49 height 3
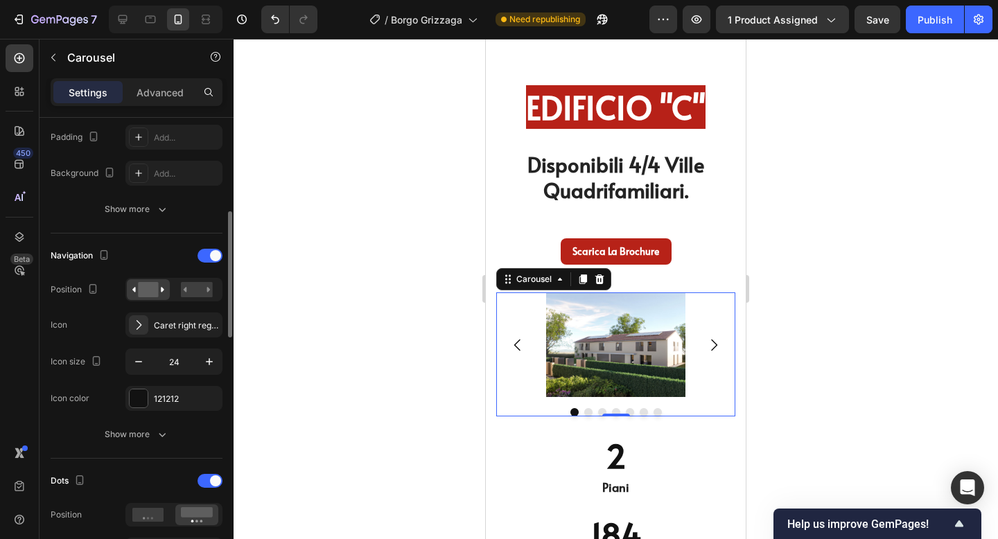
scroll to position [395, 0]
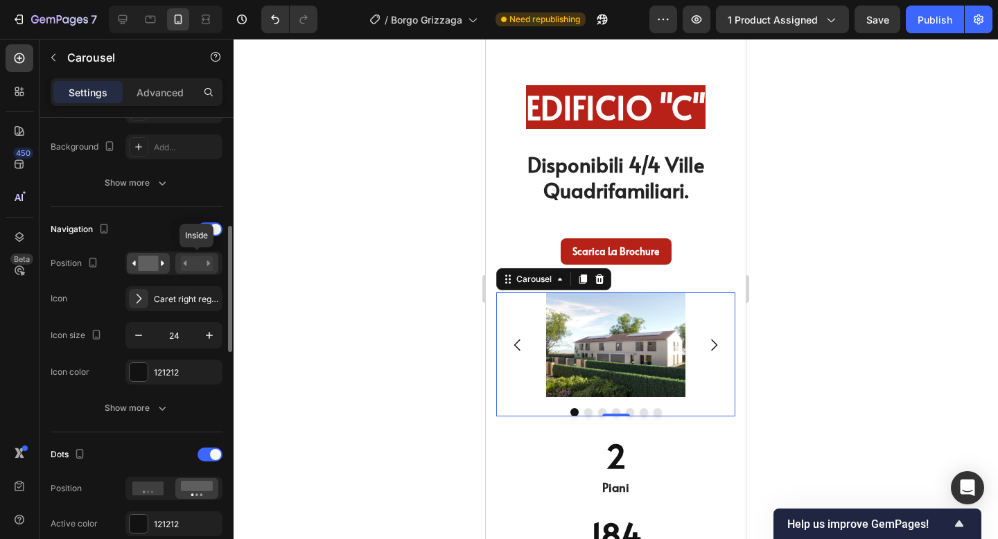
click at [193, 263] on rect at bounding box center [197, 263] width 32 height 15
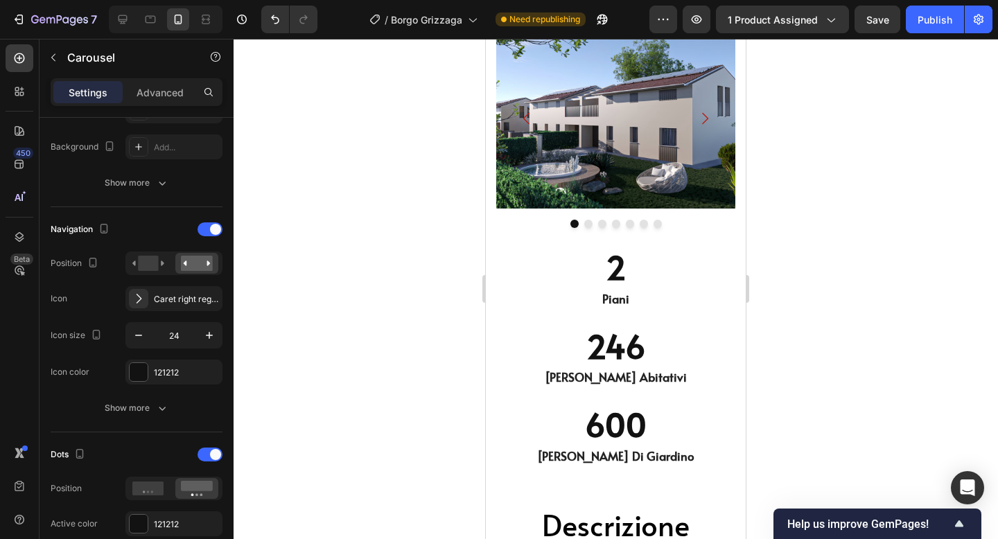
scroll to position [4434, 0]
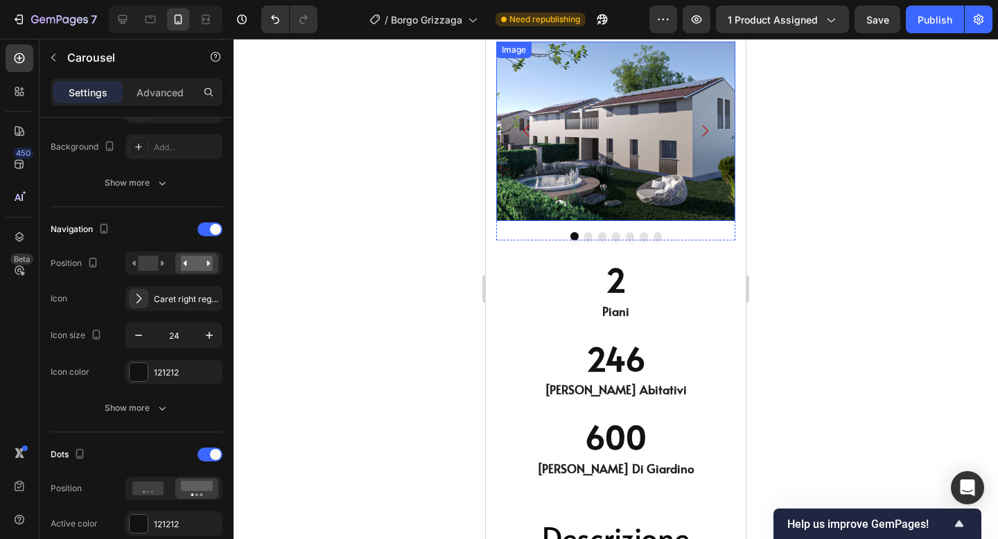
click at [601, 166] on img at bounding box center [615, 132] width 239 height 180
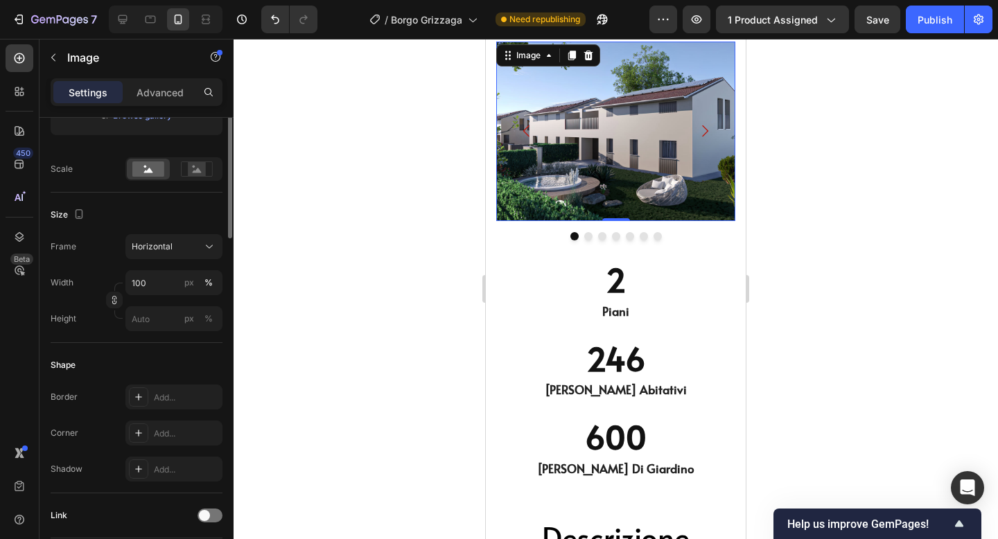
scroll to position [110, 0]
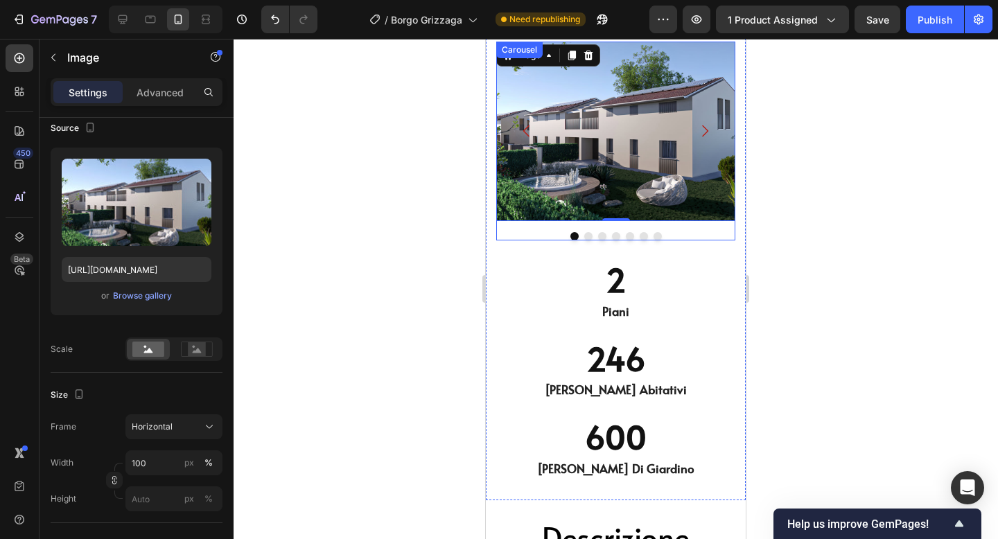
click at [511, 234] on div at bounding box center [615, 236] width 239 height 8
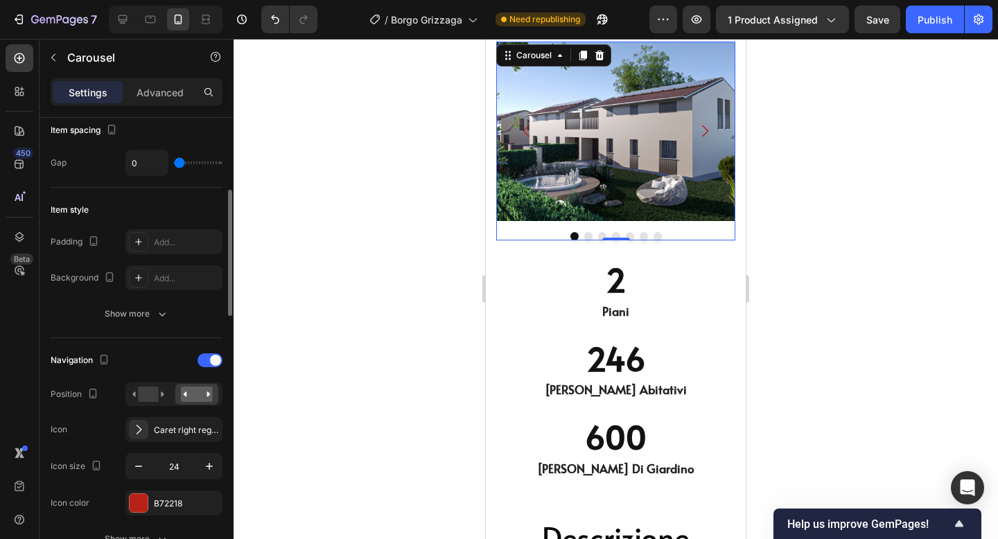
scroll to position [265, 0]
click at [148, 499] on div at bounding box center [138, 502] width 19 height 19
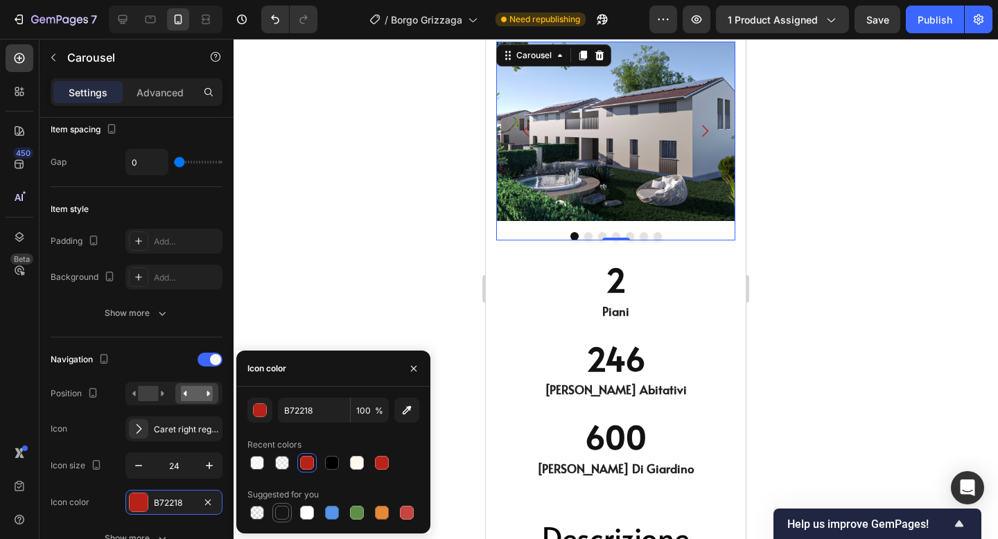
click at [280, 511] on div at bounding box center [282, 513] width 14 height 14
click at [331, 458] on div at bounding box center [332, 463] width 14 height 14
type input "000000"
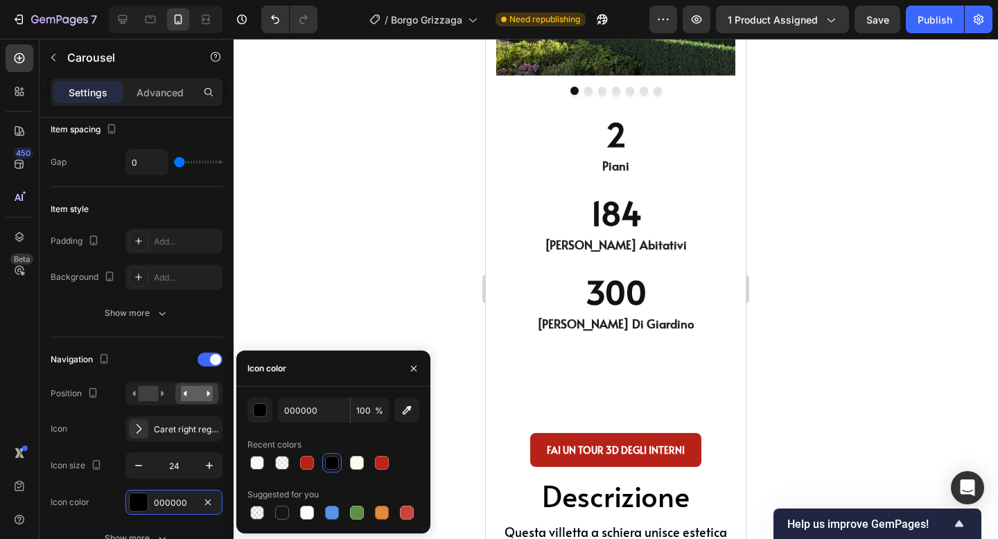
scroll to position [5606, 0]
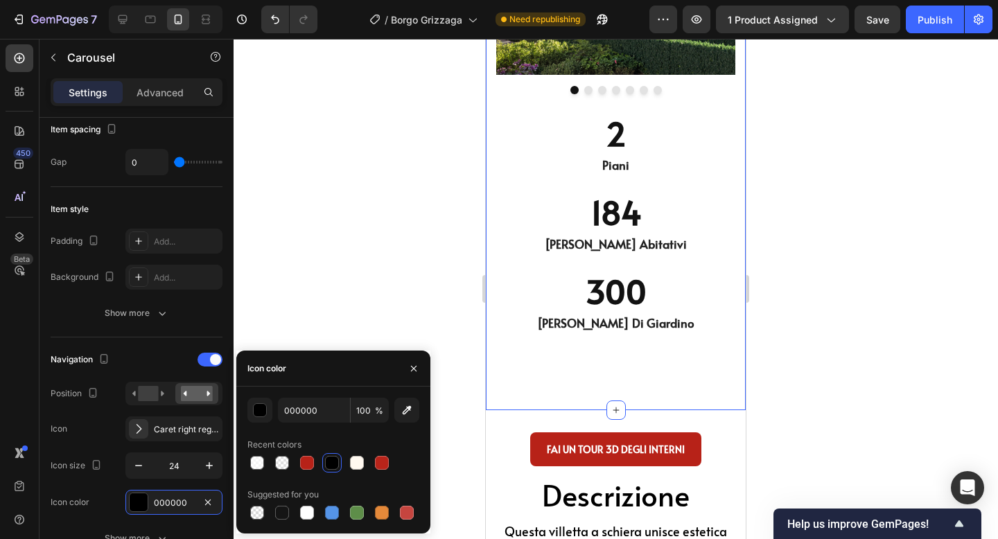
click at [627, 394] on div "EDIFICIO "C" Heading Disponibili 4/4 Ville Quadrifamiliari. Heading Row Scarica…" at bounding box center [616, 25] width 260 height 771
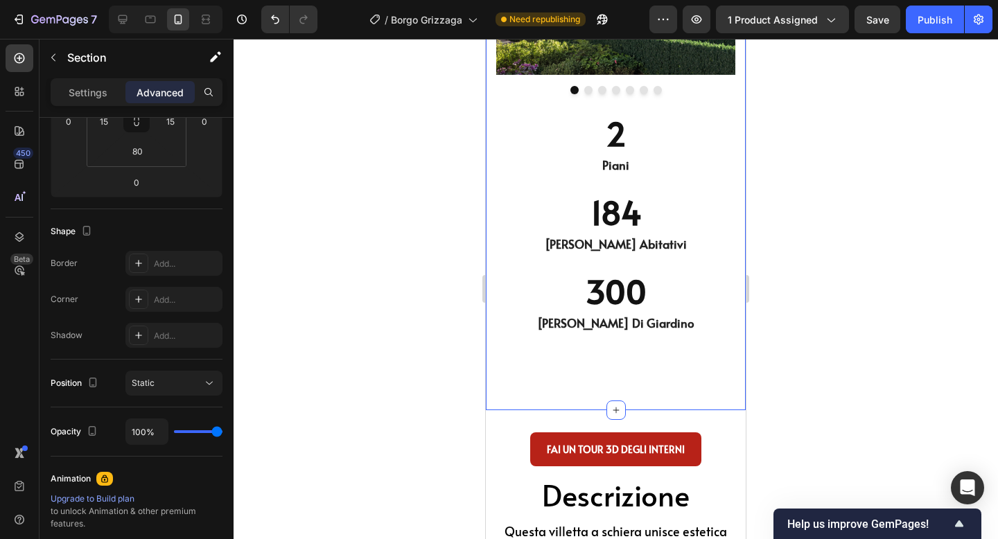
scroll to position [0, 0]
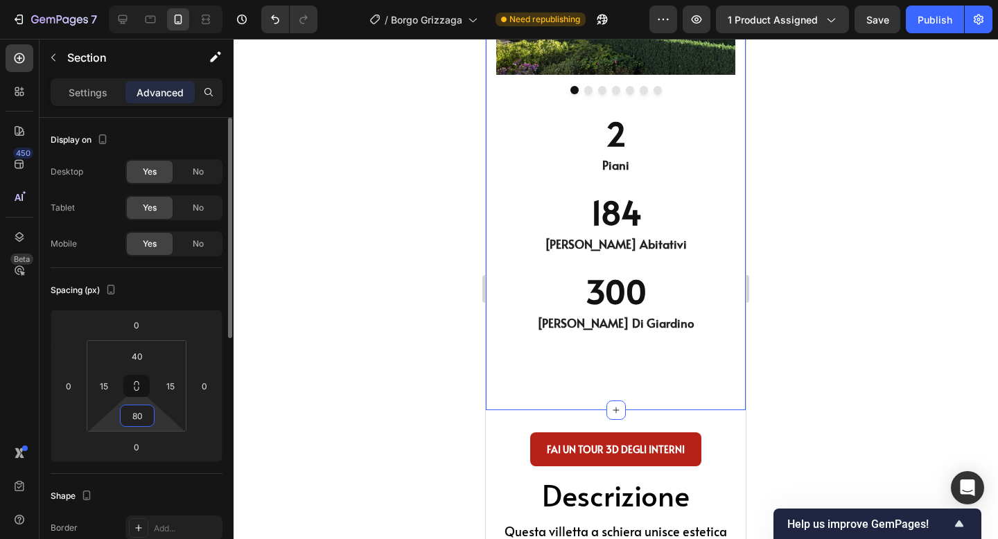
click at [130, 418] on input "80" at bounding box center [137, 416] width 28 height 21
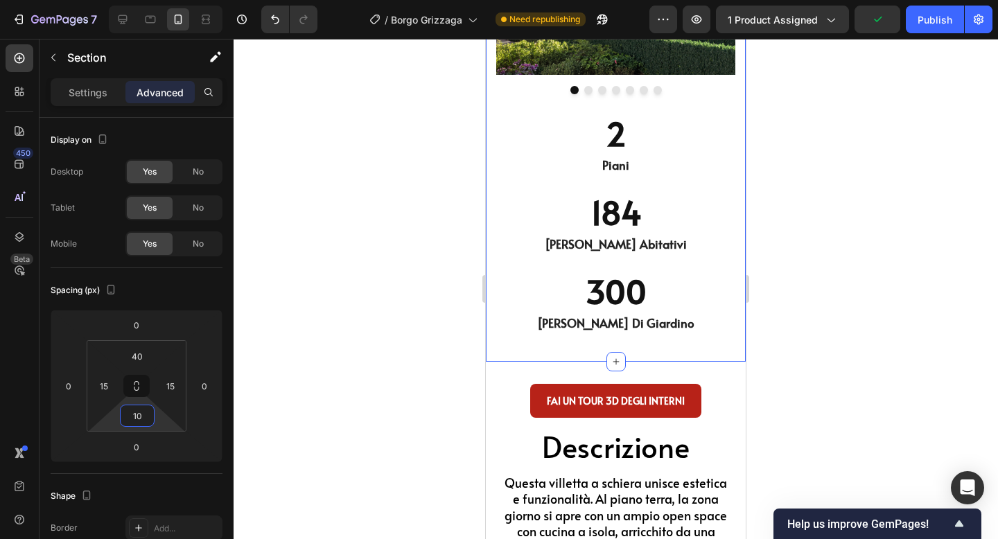
type input "1"
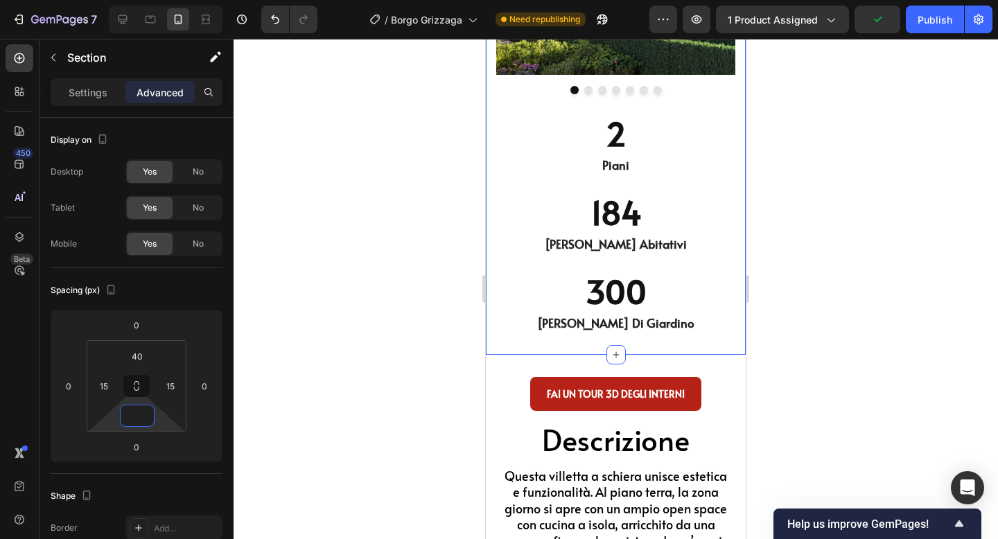
type input "0"
click at [921, 238] on div at bounding box center [616, 289] width 765 height 500
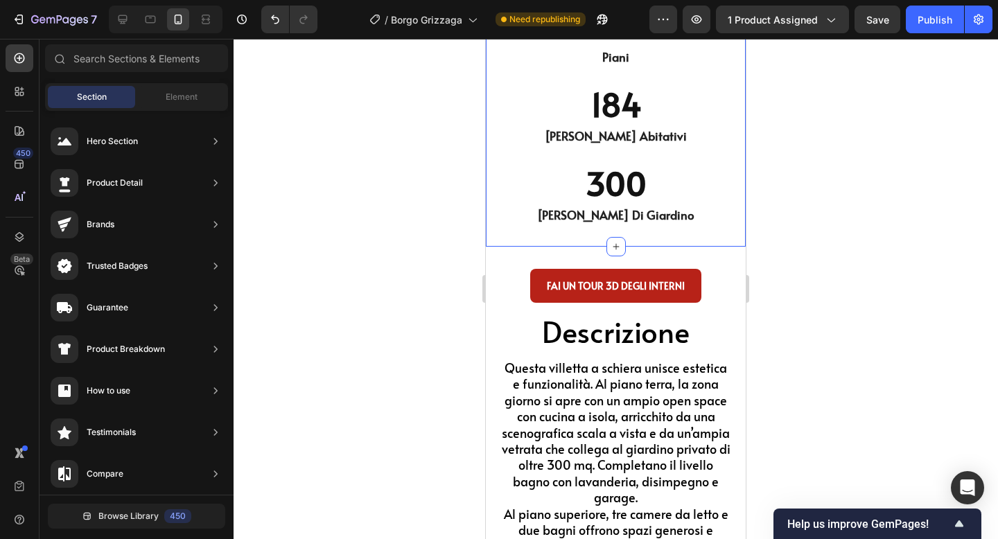
scroll to position [5722, 0]
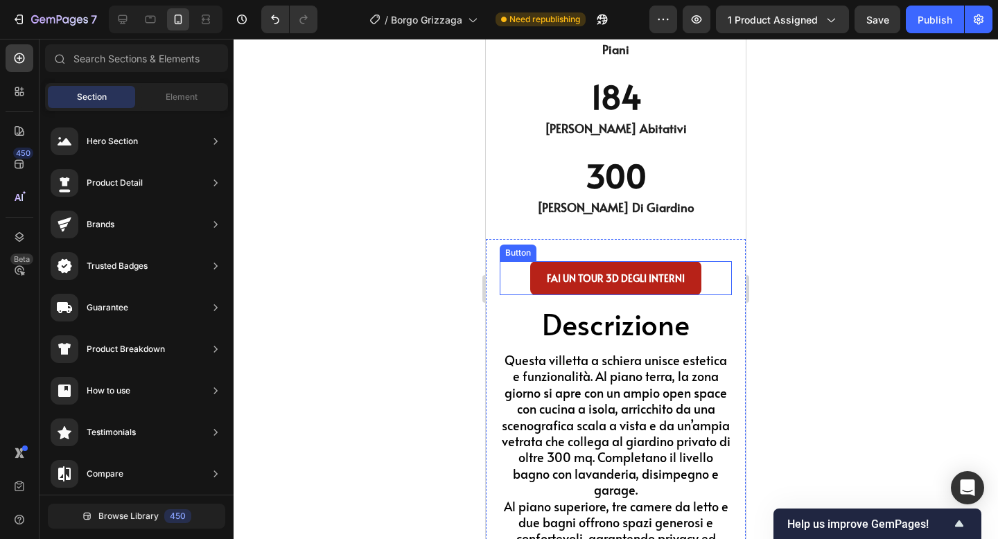
click at [708, 285] on div "FAI UN TOUR 3D DEGLI INTERNI Button" at bounding box center [616, 278] width 232 height 34
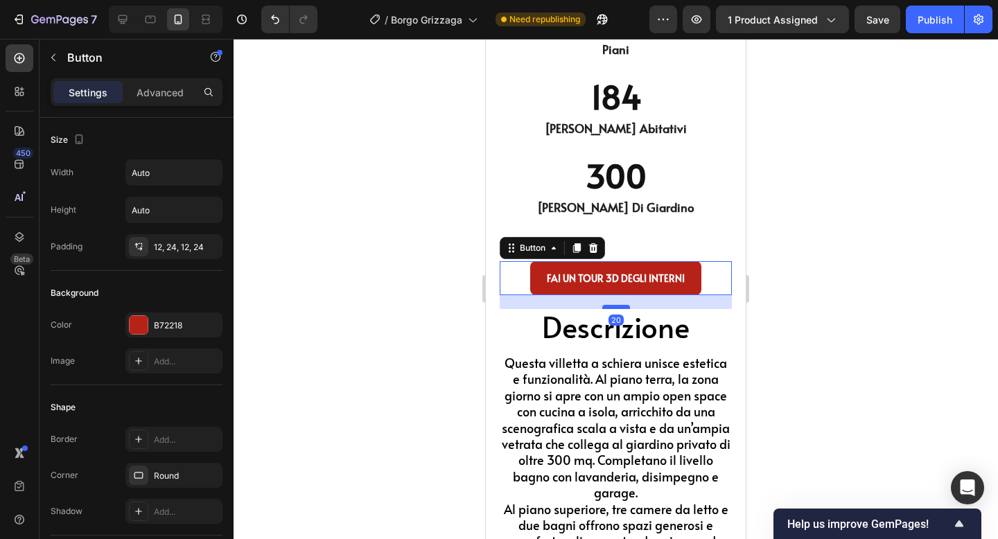
click at [613, 306] on div at bounding box center [616, 307] width 28 height 4
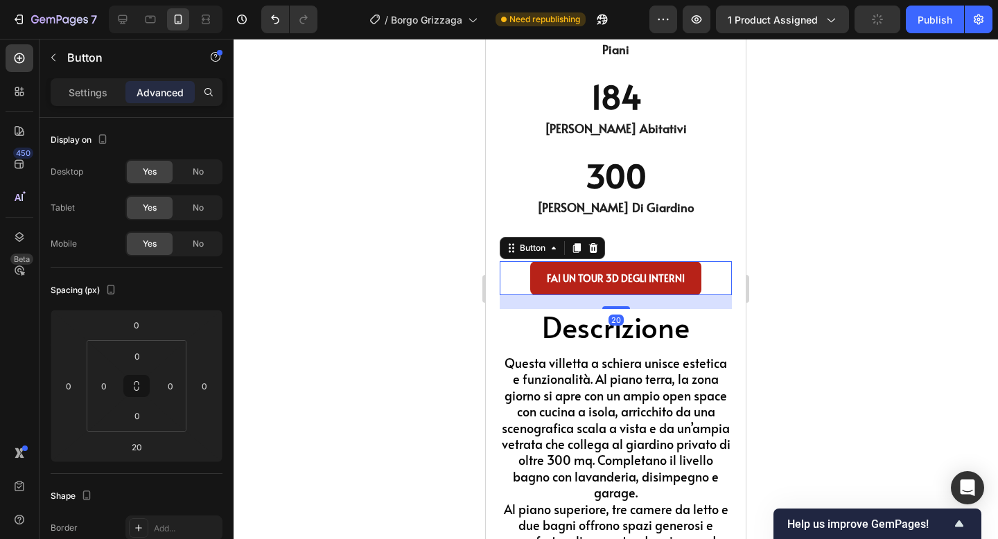
click at [874, 204] on div at bounding box center [616, 289] width 765 height 500
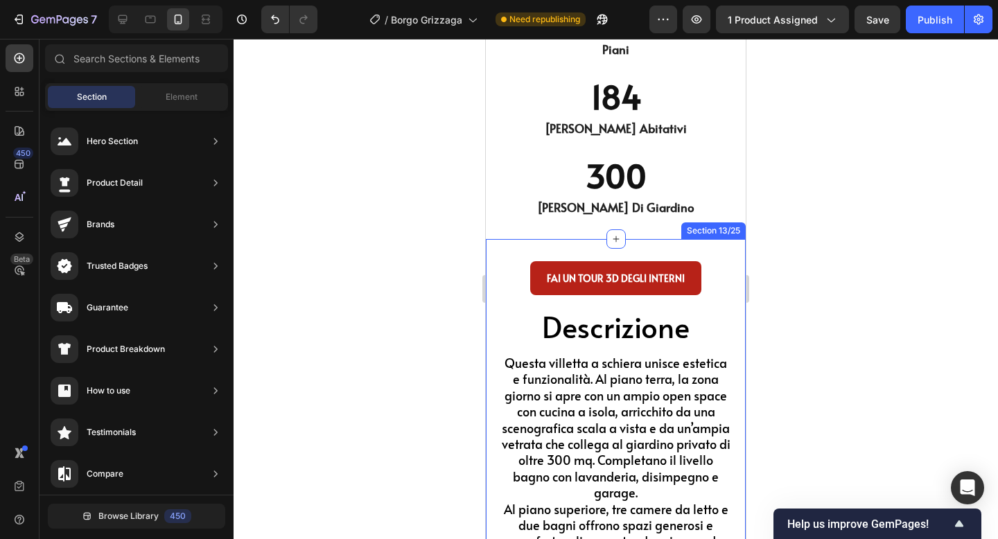
click at [656, 248] on div "FAI UN TOUR 3D DEGLI INTERNI Button Descrizione Heading Questa villetta a schie…" at bounding box center [616, 424] width 260 height 370
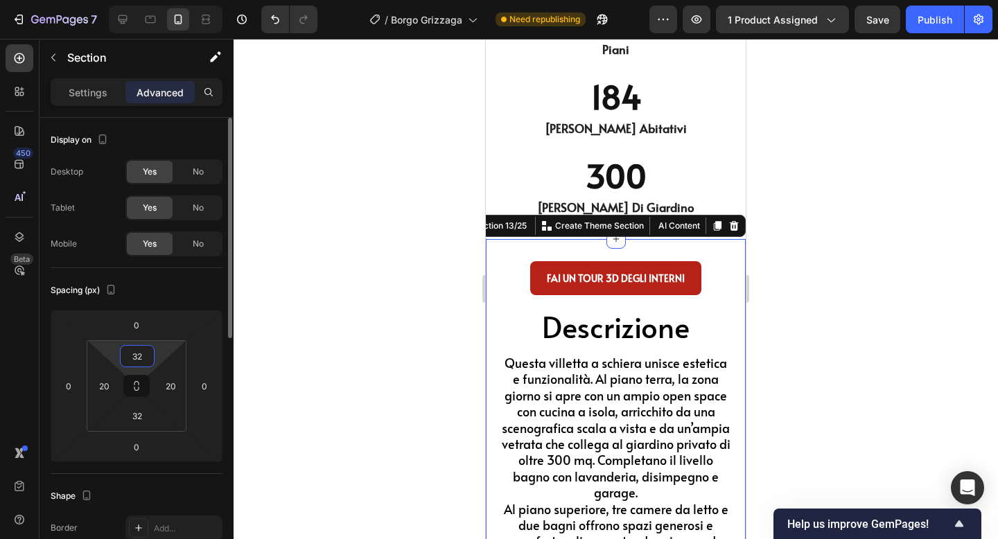
click at [134, 352] on input "32" at bounding box center [137, 356] width 28 height 21
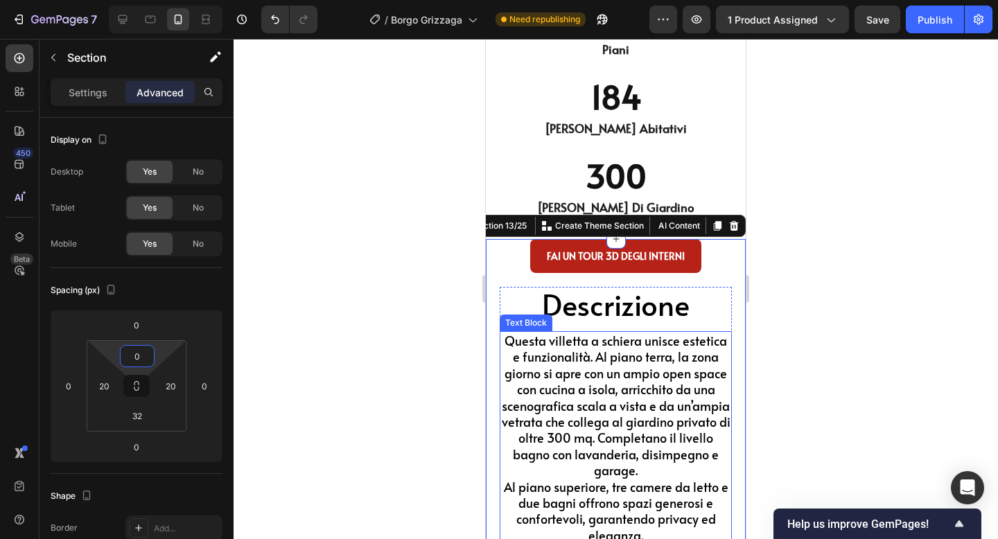
type input "0"
click at [905, 359] on div at bounding box center [616, 289] width 765 height 500
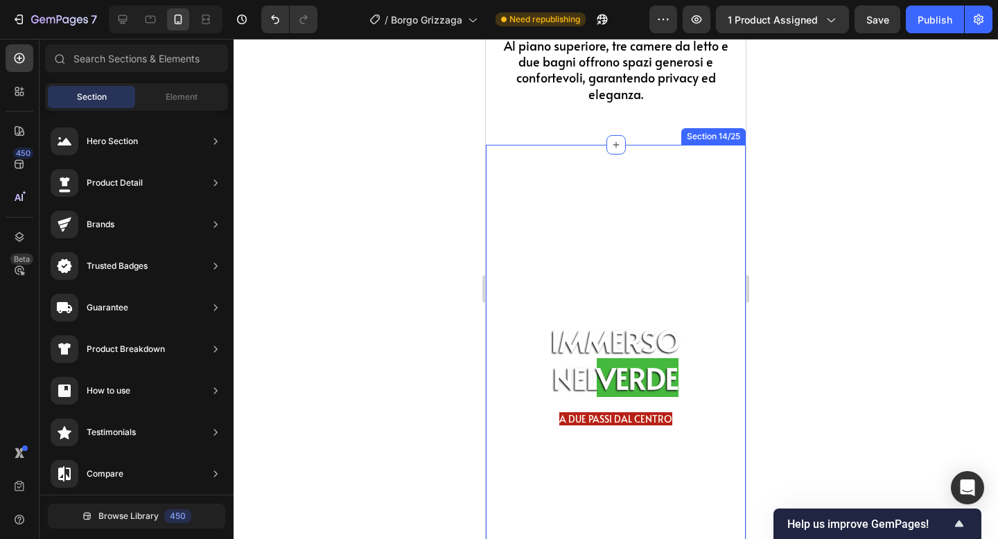
scroll to position [6158, 0]
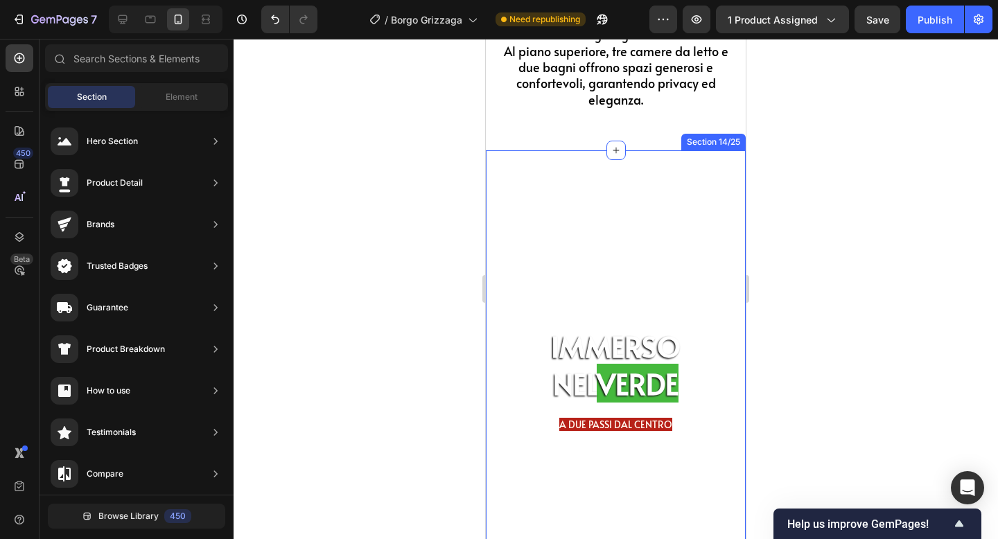
click at [658, 168] on div "IMMERSO NEL VERDE Heading A DUE PASSI DAL CENTRO Text Block Hero Banner Section…" at bounding box center [616, 380] width 260 height 460
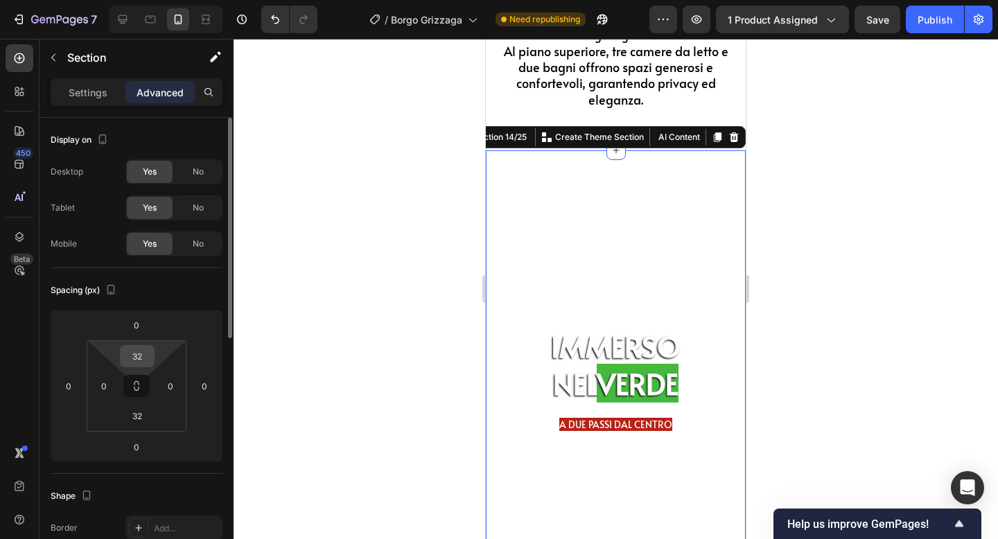
click at [132, 360] on input "32" at bounding box center [137, 356] width 28 height 21
type input "0"
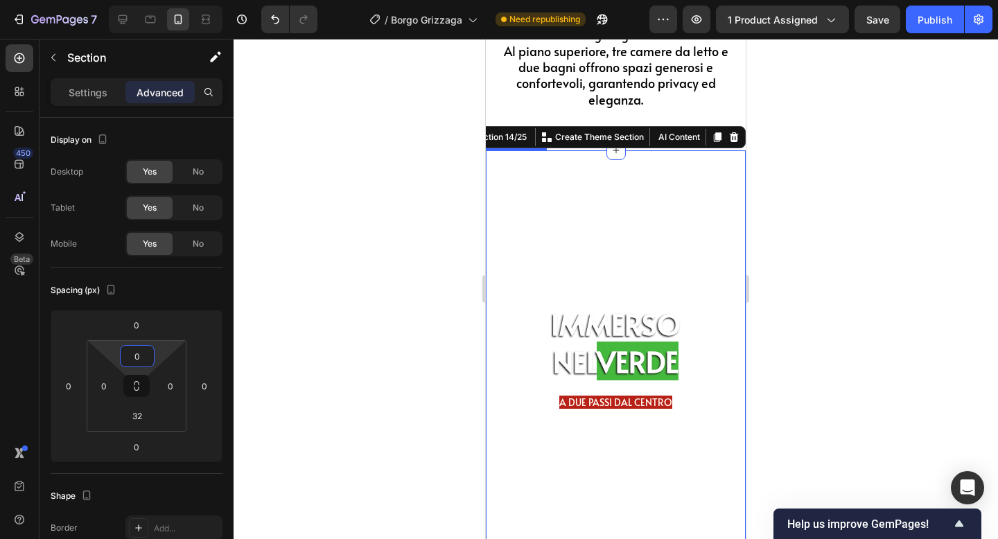
click at [393, 232] on div at bounding box center [616, 289] width 765 height 500
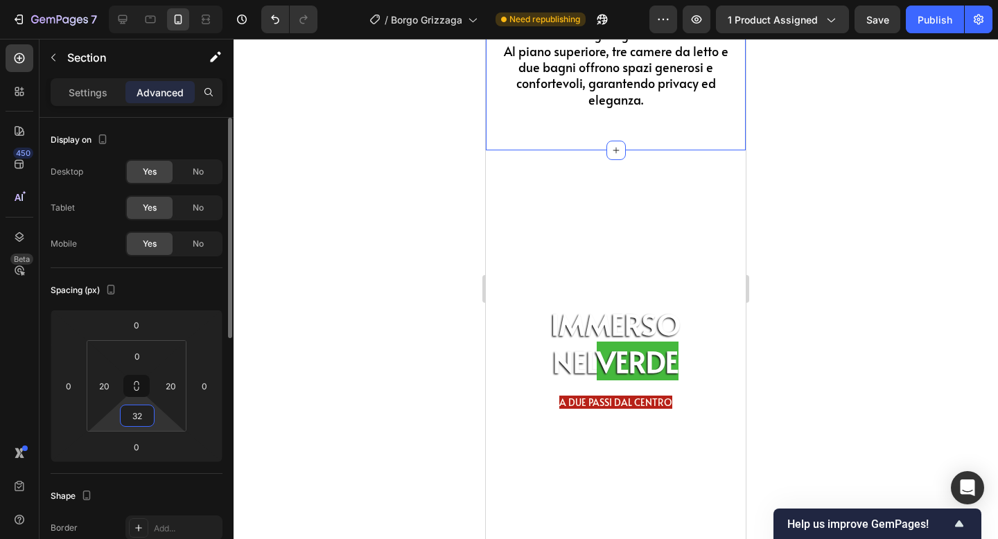
click at [135, 412] on input "32" at bounding box center [137, 416] width 28 height 21
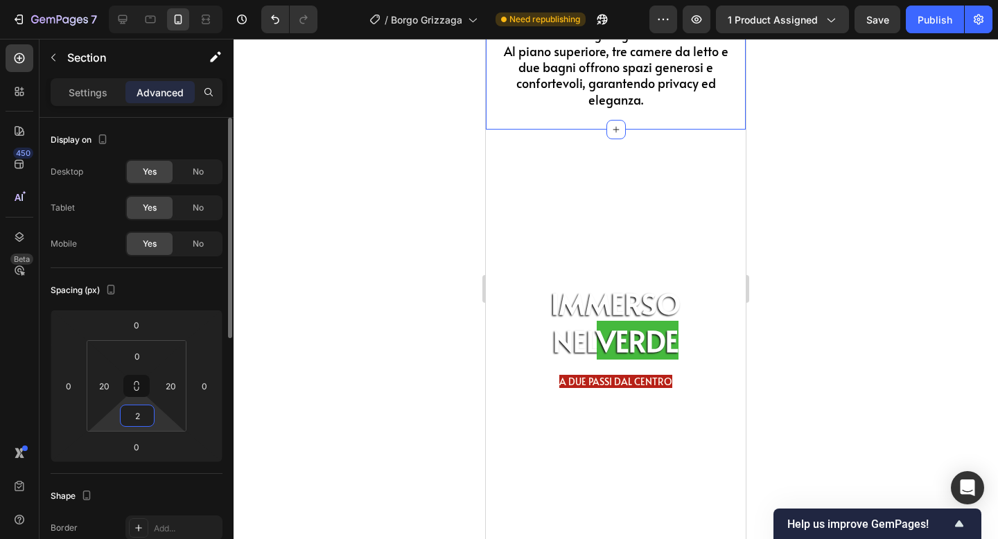
type input "20"
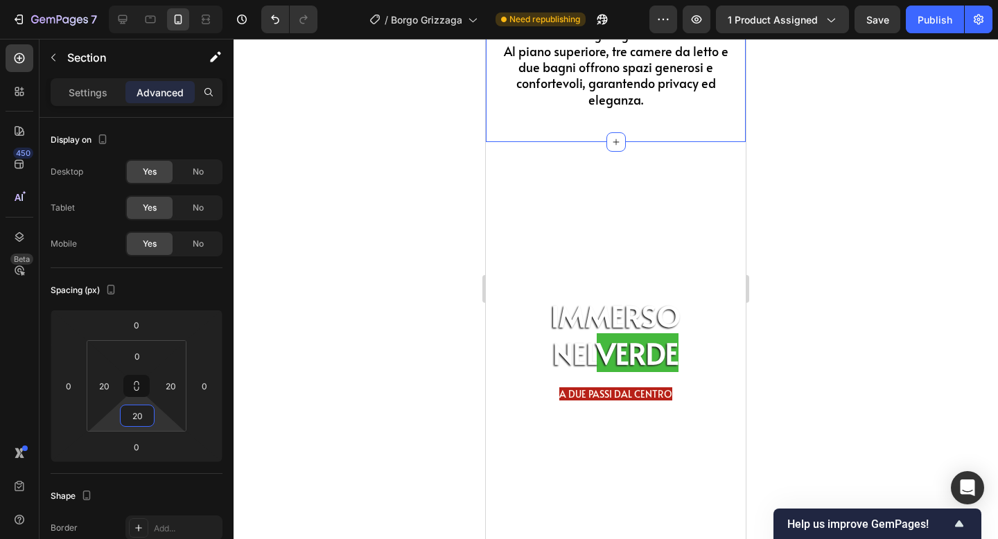
click at [883, 223] on div at bounding box center [616, 289] width 765 height 500
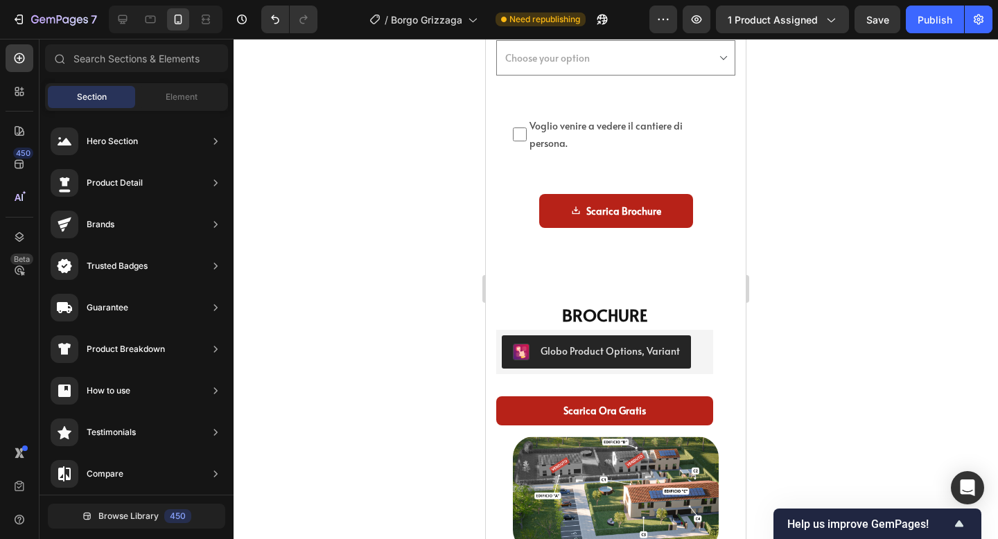
scroll to position [7240, 0]
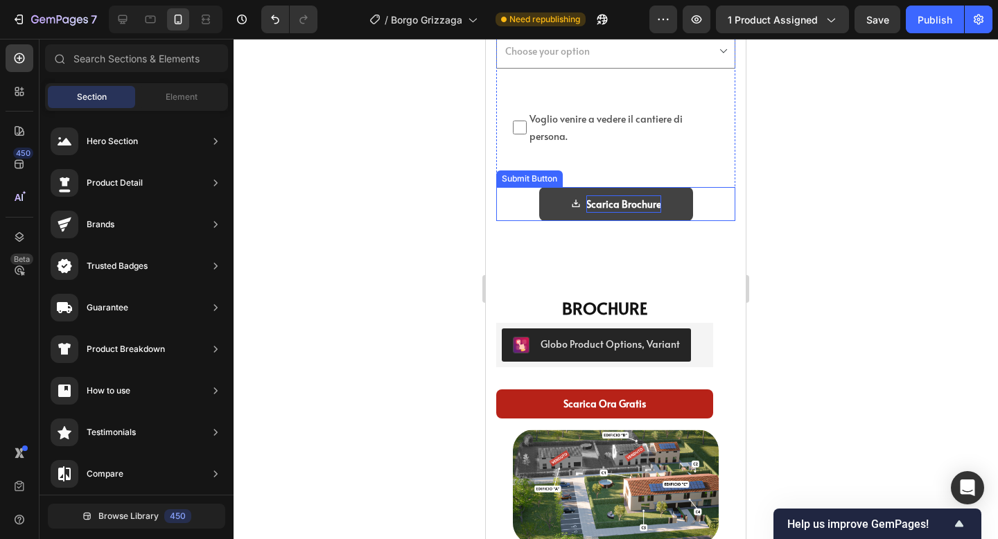
click at [645, 207] on div "Scarica Brochure" at bounding box center [623, 203] width 75 height 17
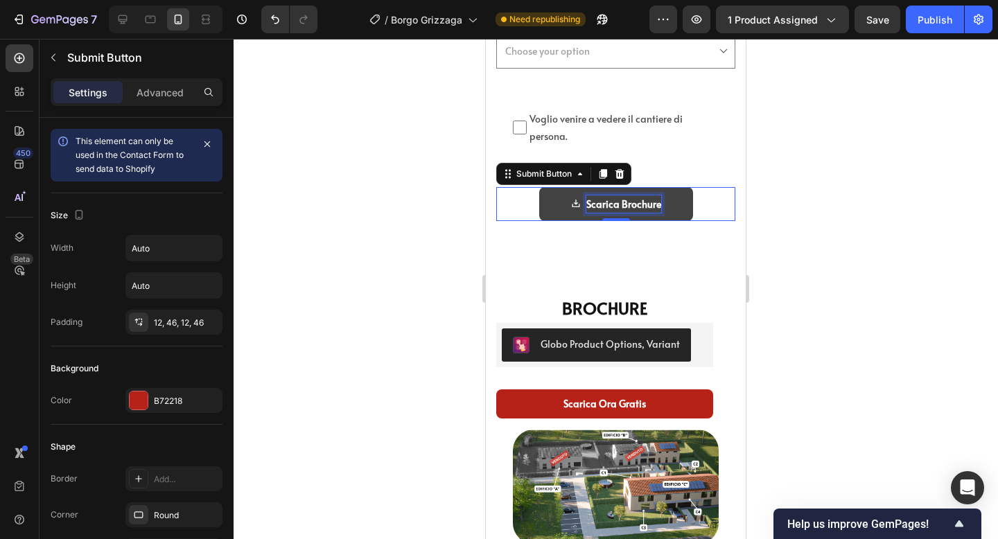
click at [655, 207] on div "Scarica Brochure" at bounding box center [623, 203] width 75 height 17
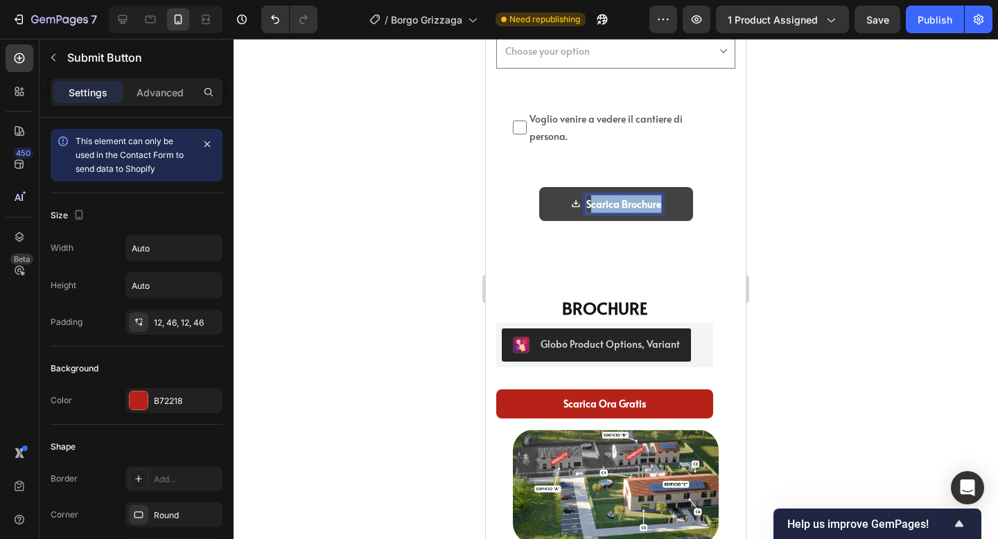
drag, startPoint x: 659, startPoint y: 207, endPoint x: 591, endPoint y: 200, distance: 67.6
click at [591, 200] on p "Scarica Brochure" at bounding box center [623, 203] width 75 height 17
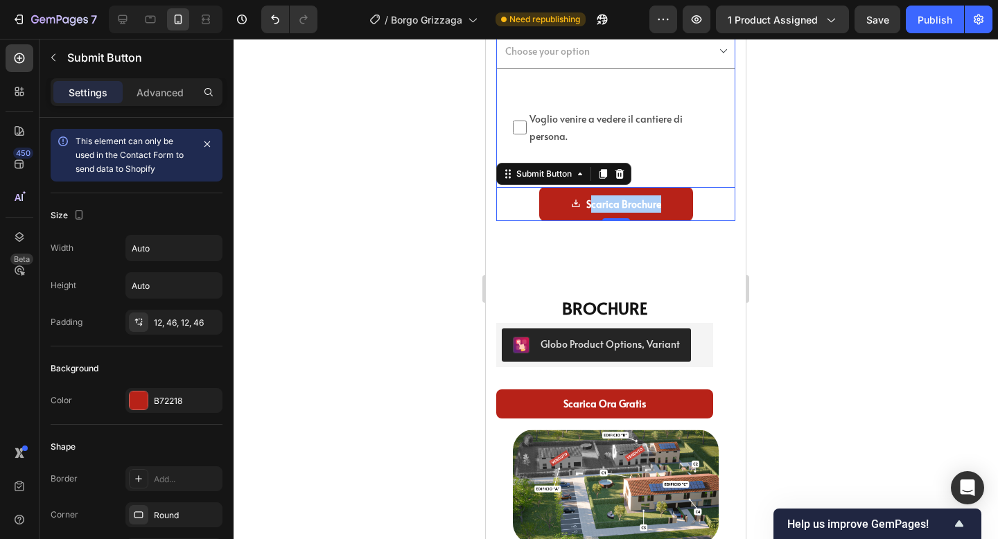
click at [799, 164] on div at bounding box center [616, 289] width 765 height 500
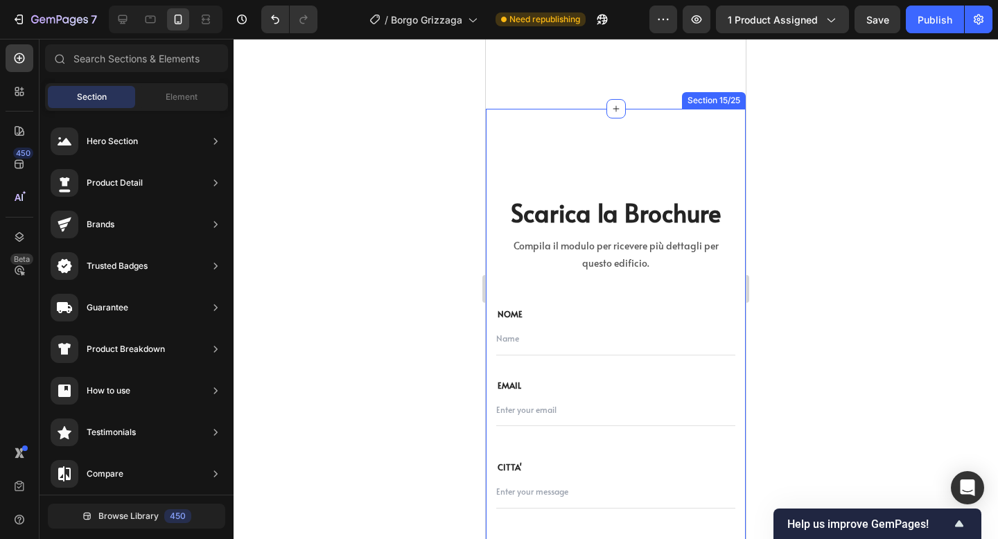
scroll to position [6628, 0]
click at [672, 150] on div "Scarica la Brochure Heading Compila il modulo per ricevere più dettagli per que…" at bounding box center [616, 499] width 260 height 778
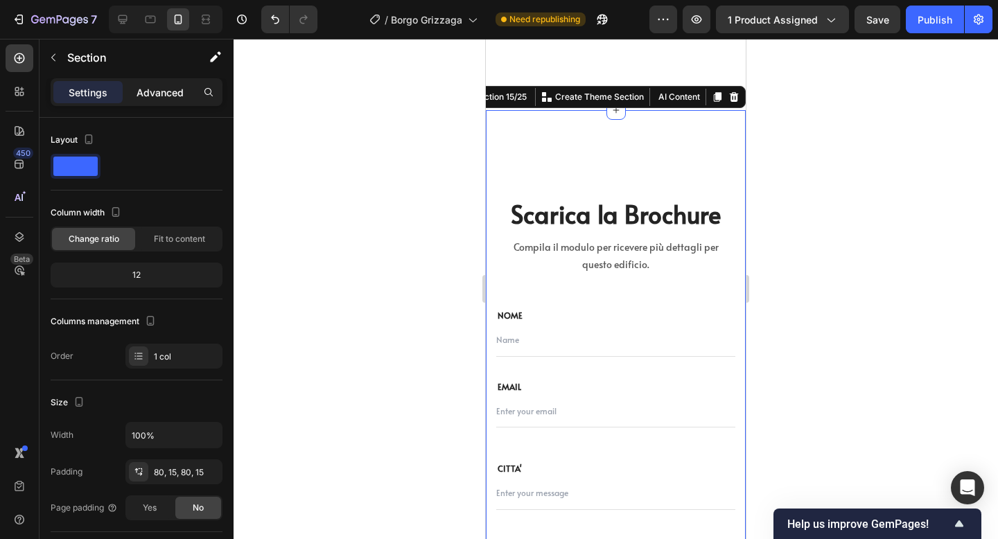
click at [170, 85] on p "Advanced" at bounding box center [160, 92] width 47 height 15
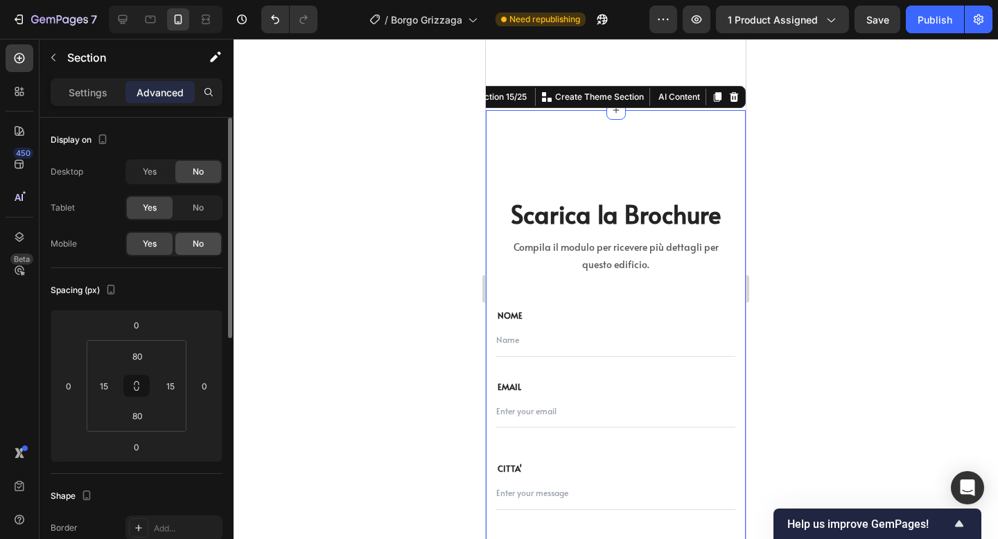
click at [195, 240] on span "No" at bounding box center [198, 244] width 11 height 12
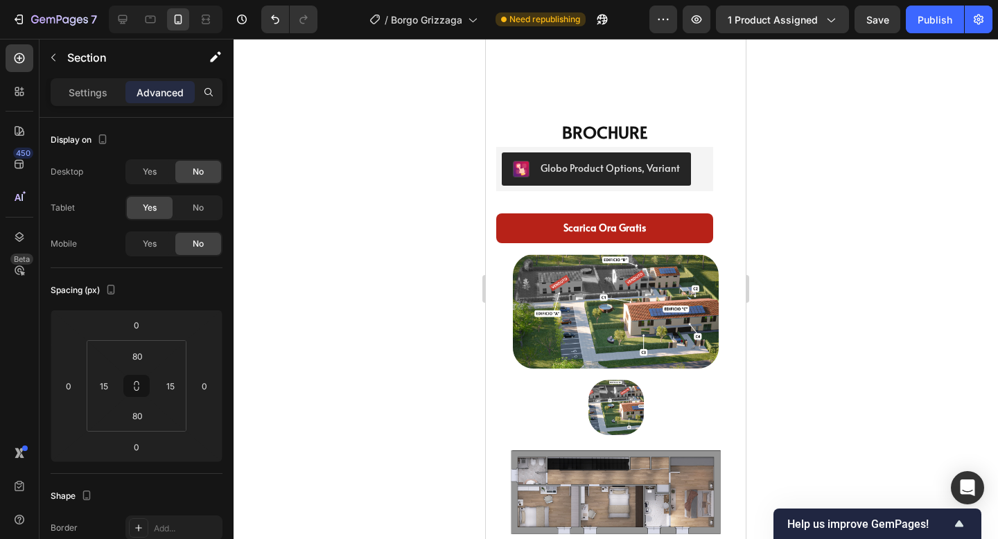
scroll to position [6635, 0]
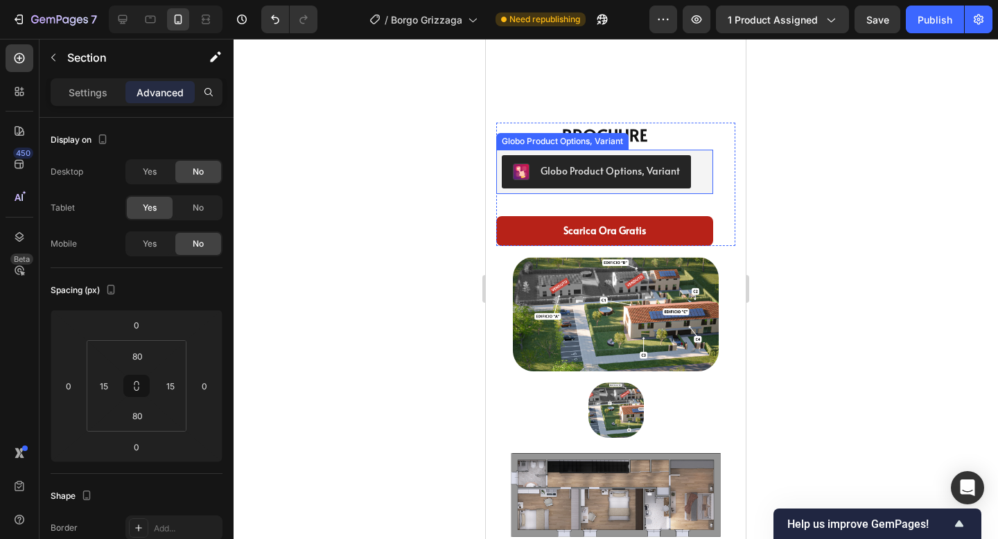
click at [709, 177] on div "Globo Product Options, Variant" at bounding box center [604, 172] width 217 height 44
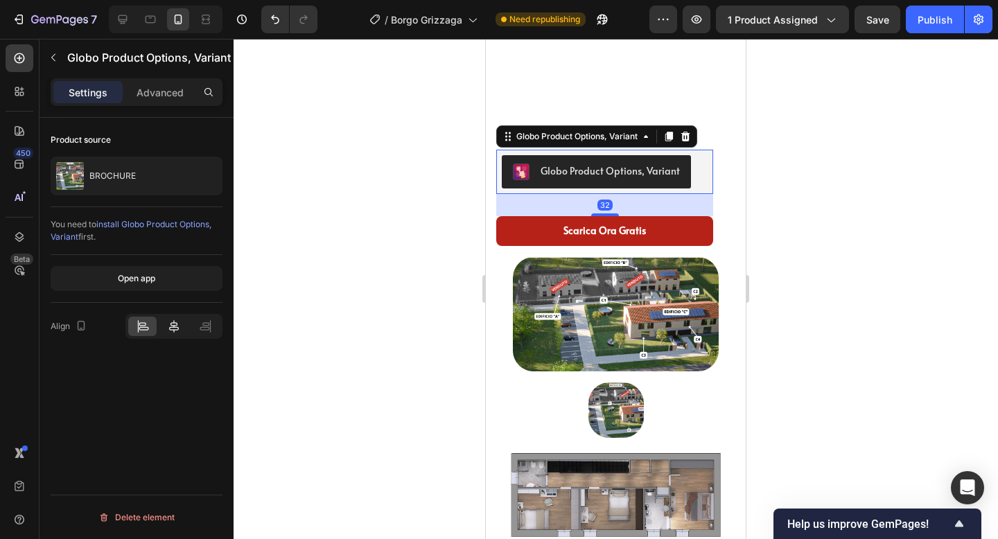
click at [175, 326] on icon at bounding box center [174, 327] width 14 height 14
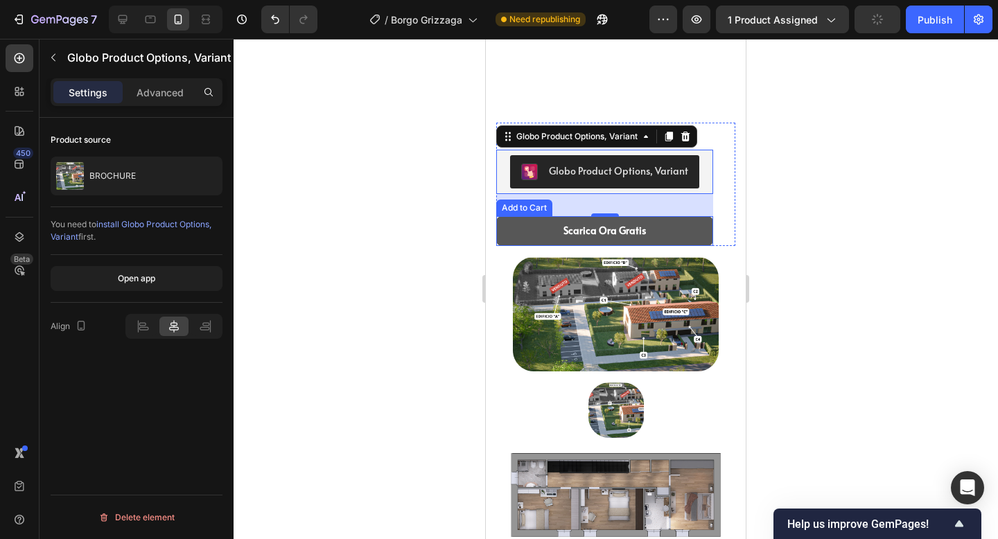
click at [706, 230] on button "Scarica Ora Gratis" at bounding box center [604, 230] width 217 height 29
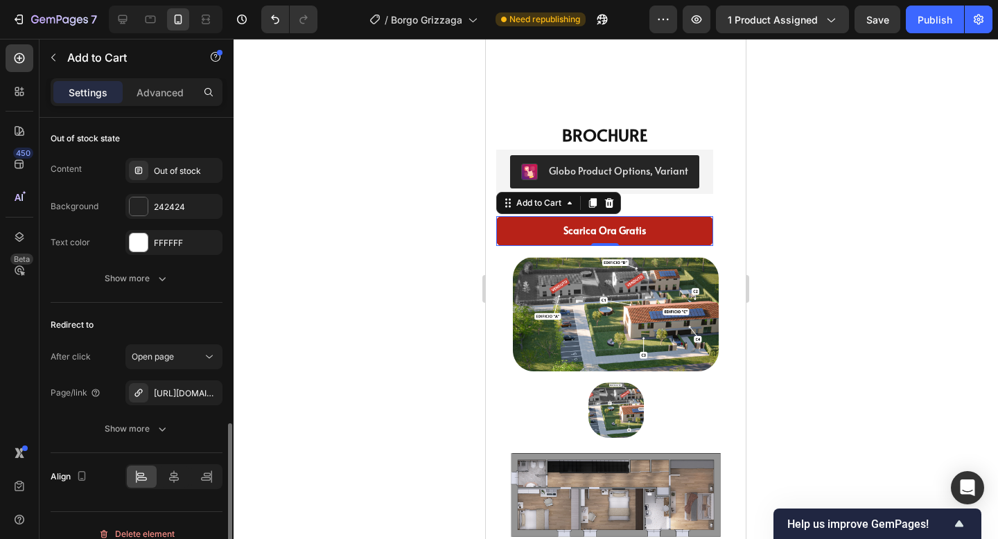
scroll to position [1097, 0]
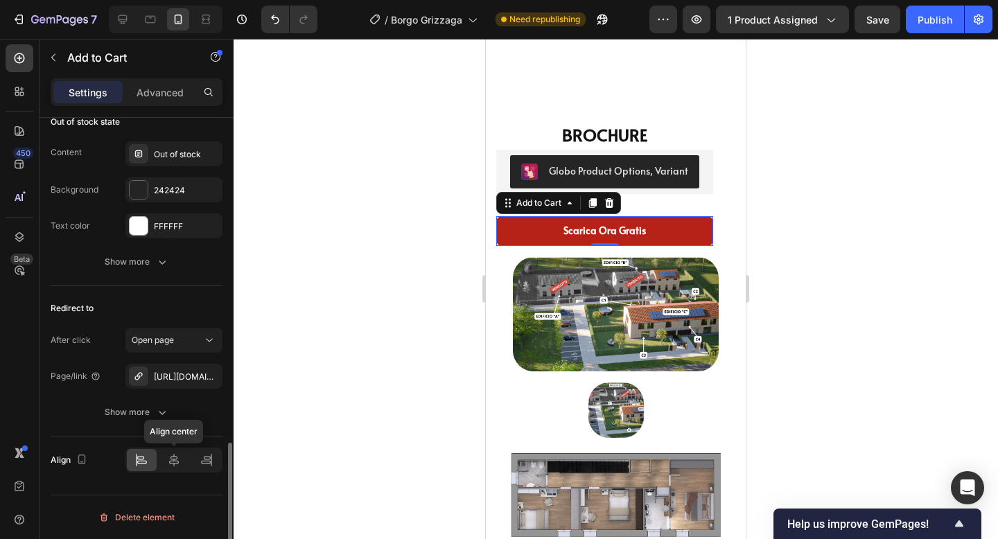
click at [171, 450] on div at bounding box center [174, 460] width 30 height 22
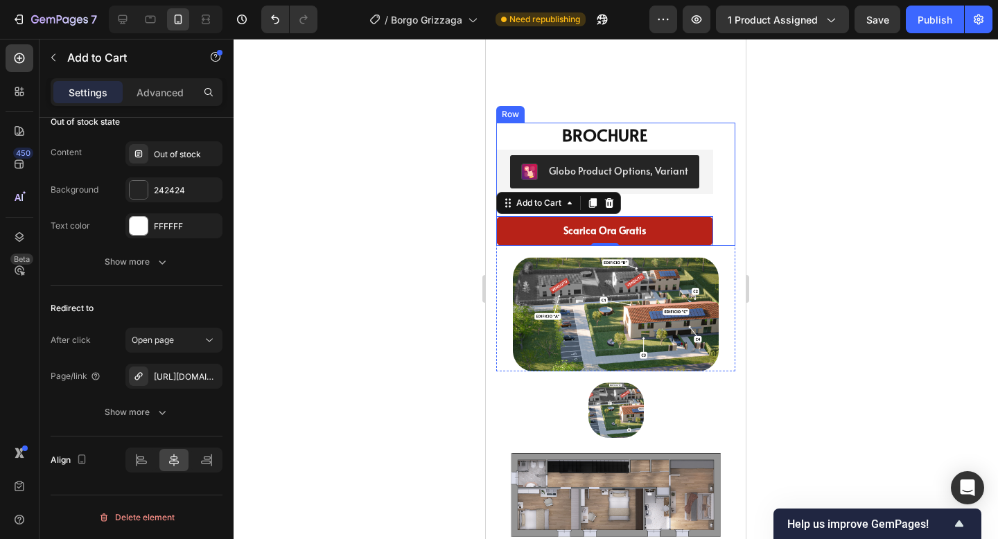
click at [726, 229] on div "BROCHURE Product Title Globo Product Options, Variant Globo Product Options, Va…" at bounding box center [615, 184] width 239 height 123
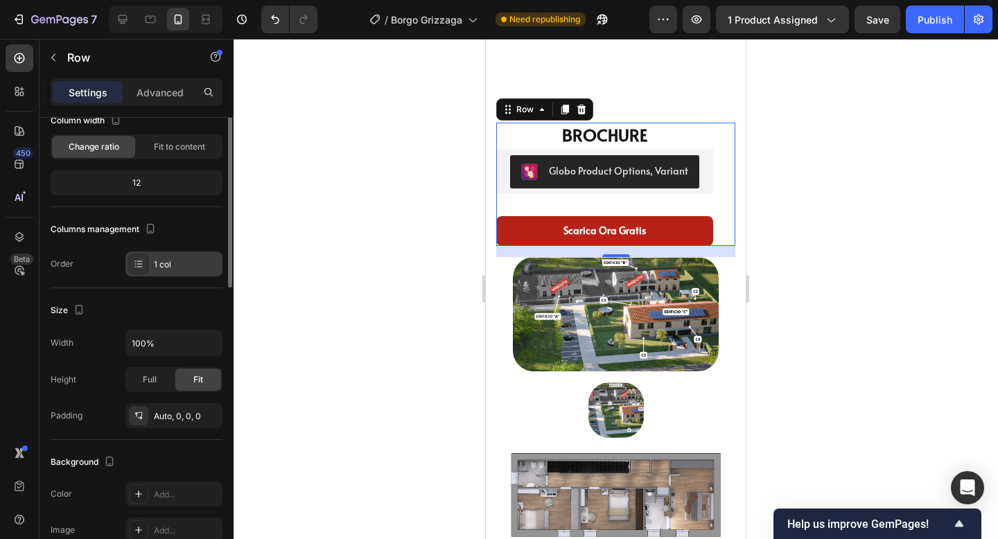
scroll to position [0, 0]
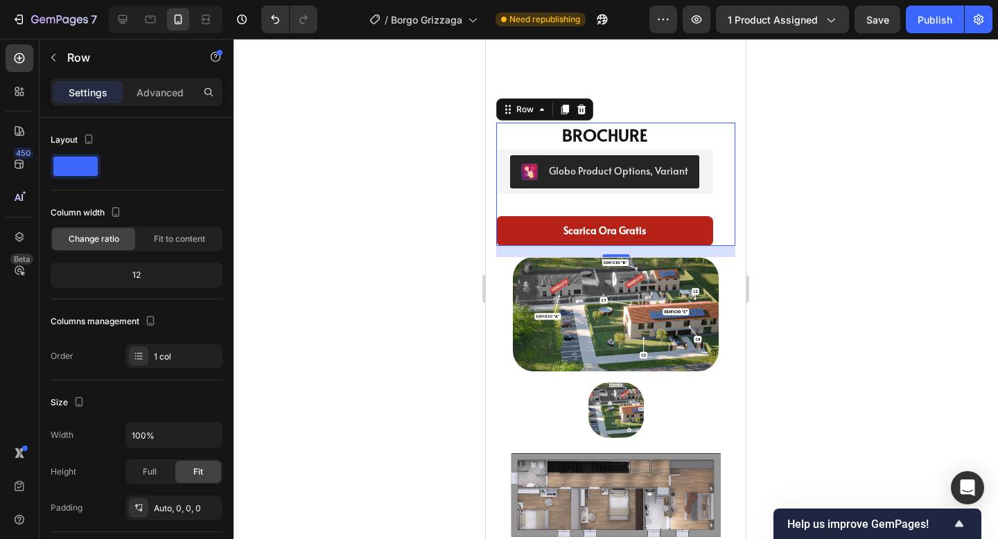
click at [808, 207] on div at bounding box center [616, 289] width 765 height 500
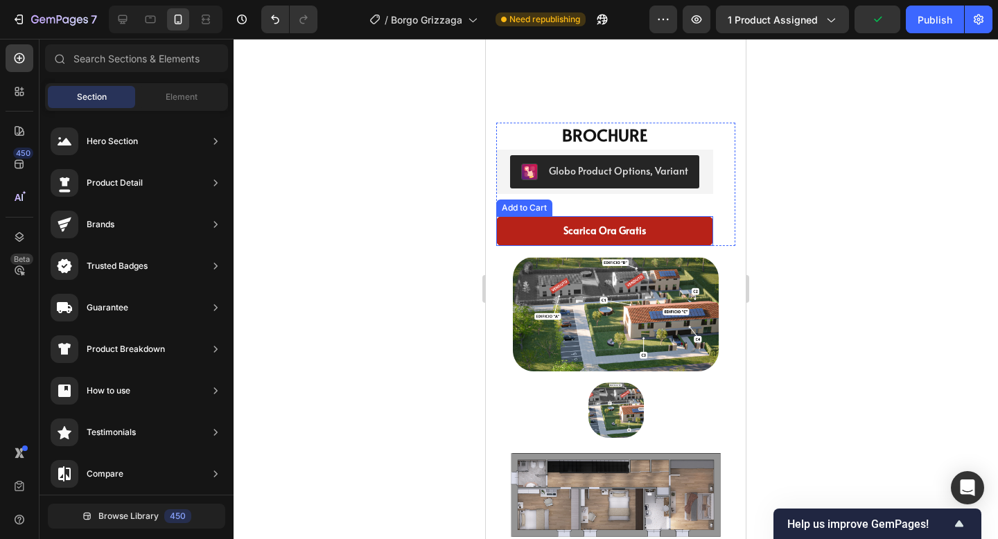
click at [532, 212] on div "Add to Cart" at bounding box center [524, 208] width 56 height 17
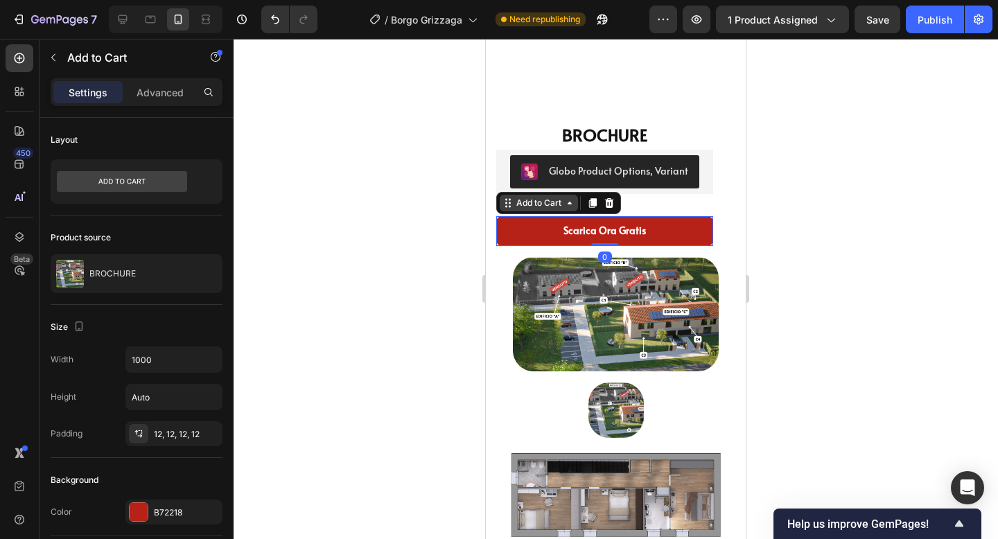
click at [555, 205] on div "Add to Cart" at bounding box center [539, 203] width 51 height 12
click at [885, 162] on div at bounding box center [616, 289] width 765 height 500
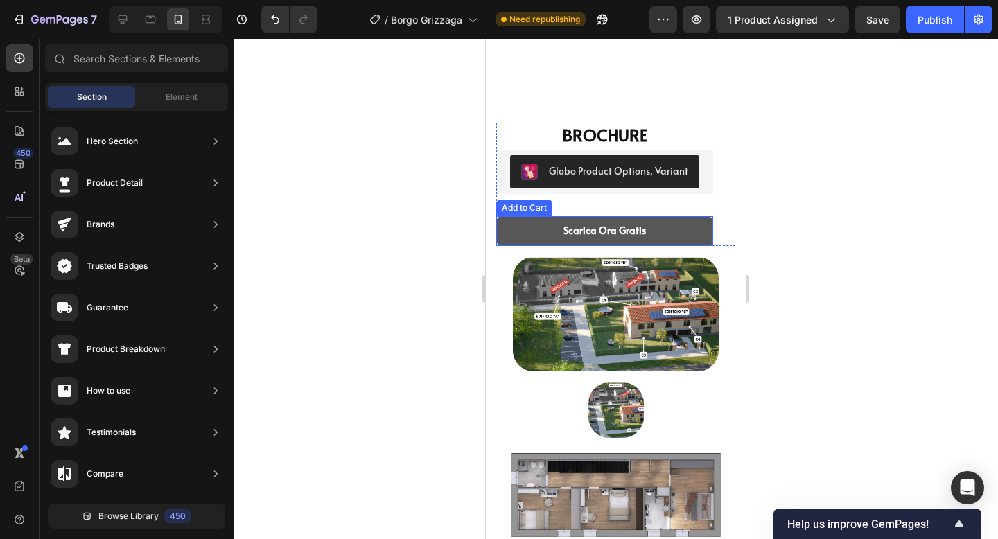
click at [711, 227] on button "Scarica Ora Gratis" at bounding box center [604, 230] width 217 height 29
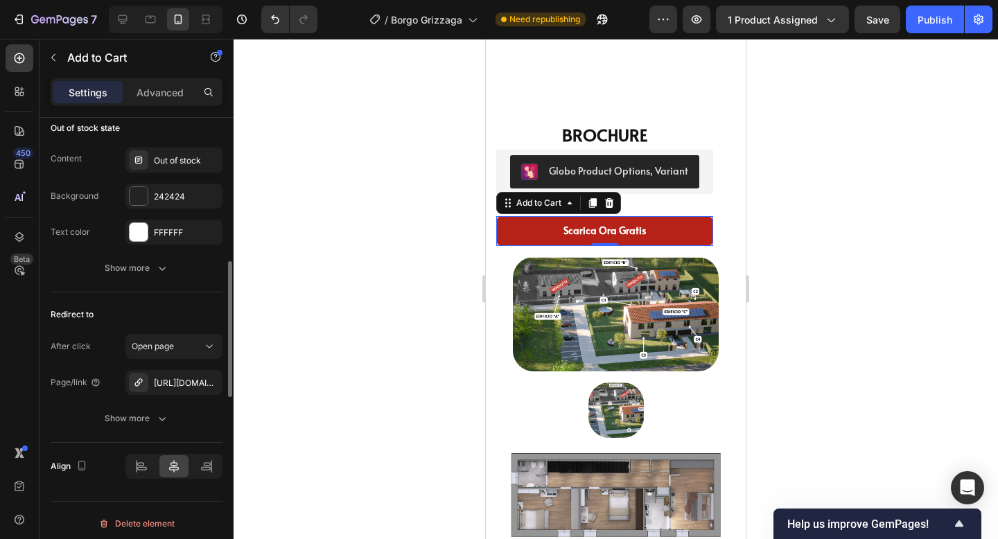
scroll to position [1097, 0]
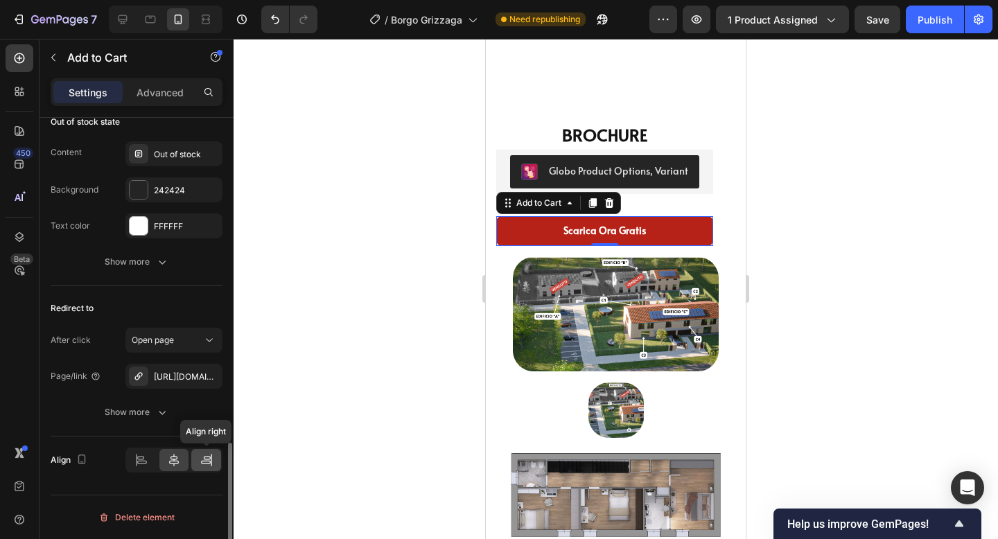
click at [205, 462] on icon at bounding box center [207, 460] width 14 height 14
click at [174, 460] on icon at bounding box center [174, 460] width 10 height 12
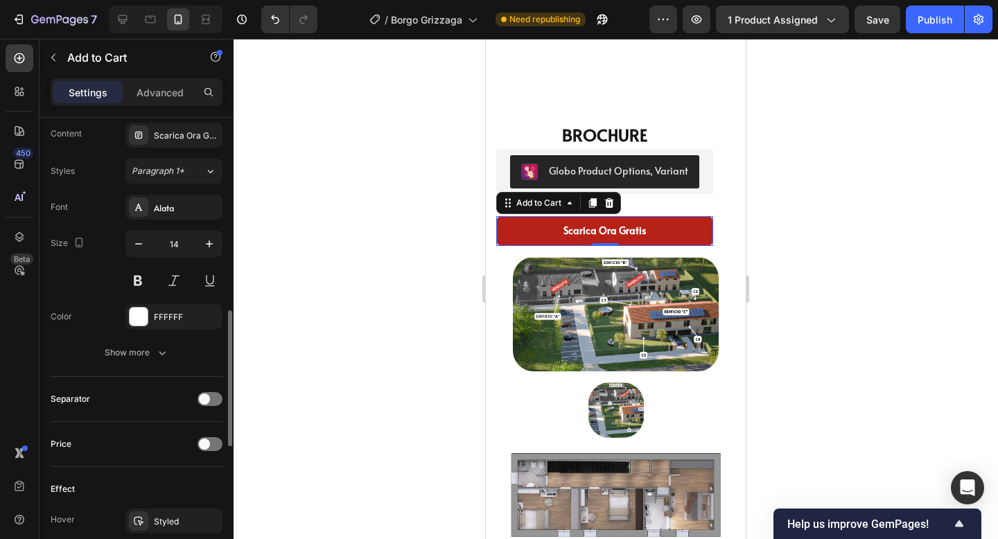
scroll to position [650, 0]
click at [165, 351] on icon "button" at bounding box center [162, 354] width 14 height 14
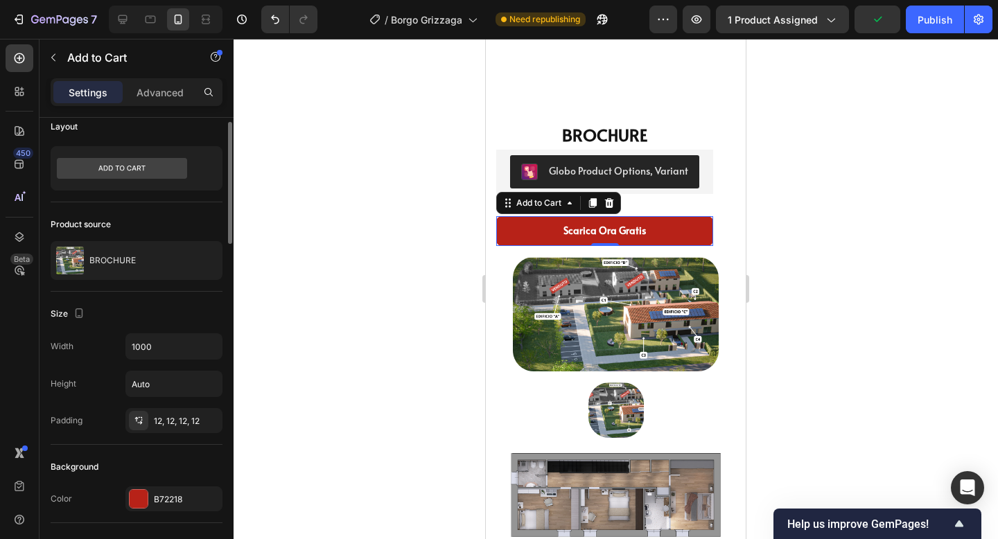
scroll to position [14, 0]
click at [200, 176] on div at bounding box center [137, 168] width 172 height 44
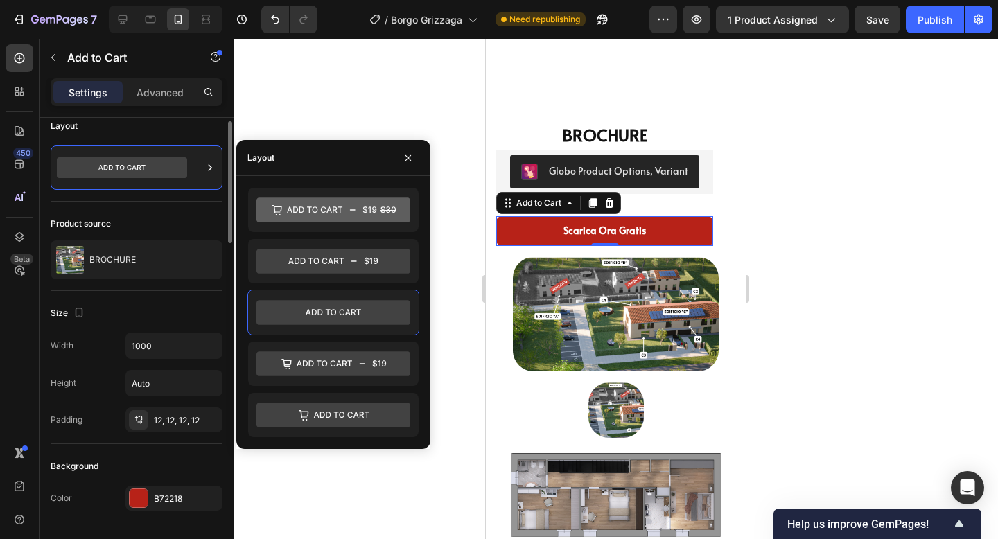
click at [204, 224] on div "Product source" at bounding box center [137, 224] width 172 height 22
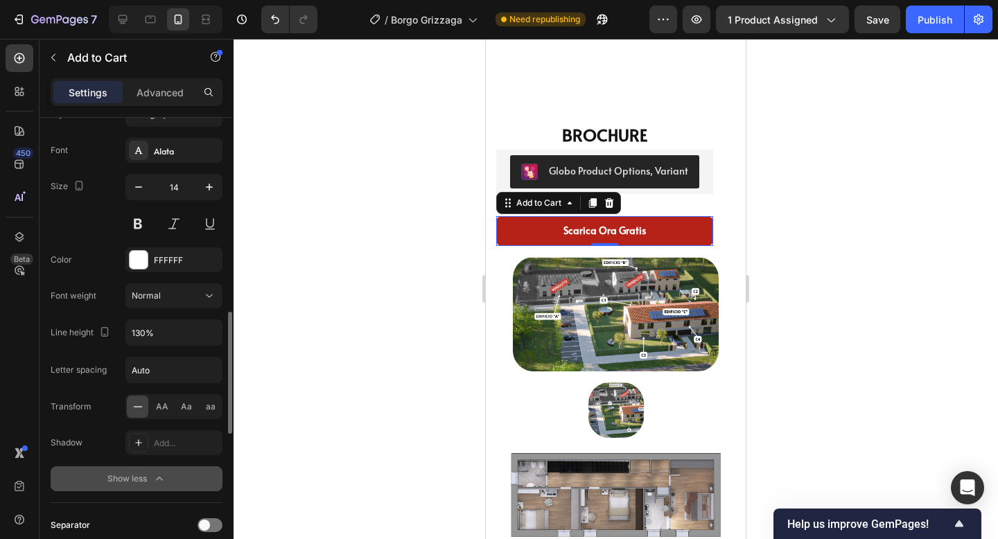
scroll to position [713, 0]
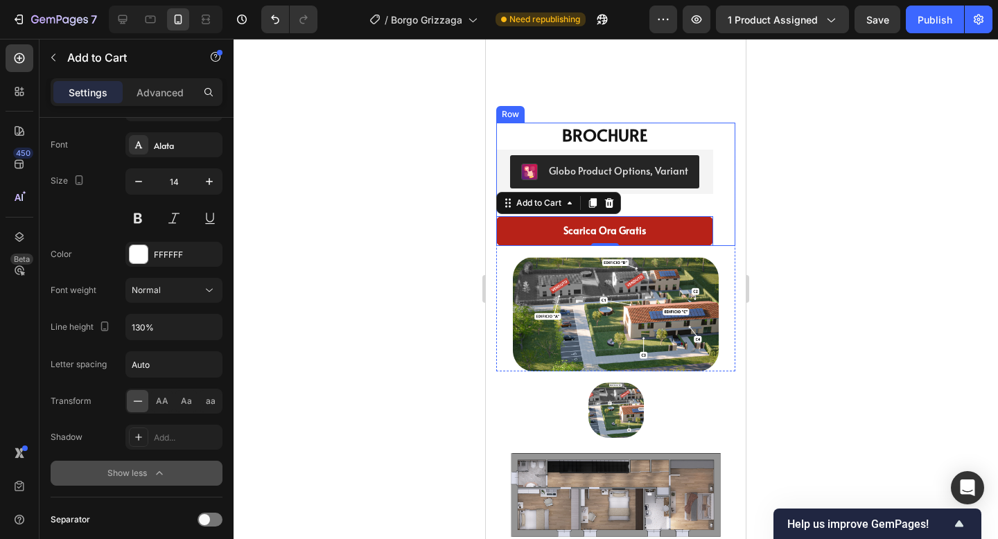
click at [724, 225] on div "BROCHURE Product Title Globo Product Options, Variant Globo Product Options, Va…" at bounding box center [615, 184] width 239 height 123
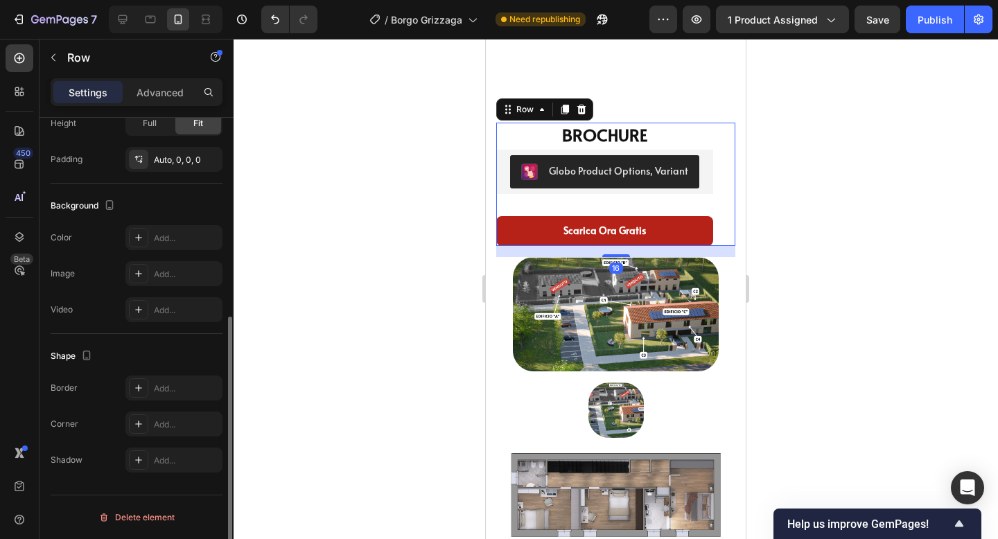
scroll to position [0, 0]
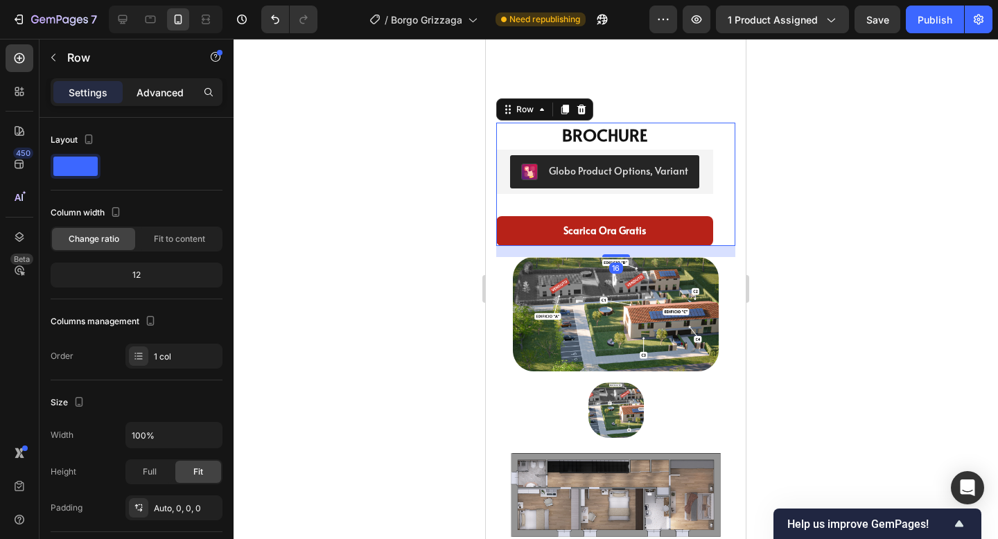
click at [158, 87] on p "Advanced" at bounding box center [160, 92] width 47 height 15
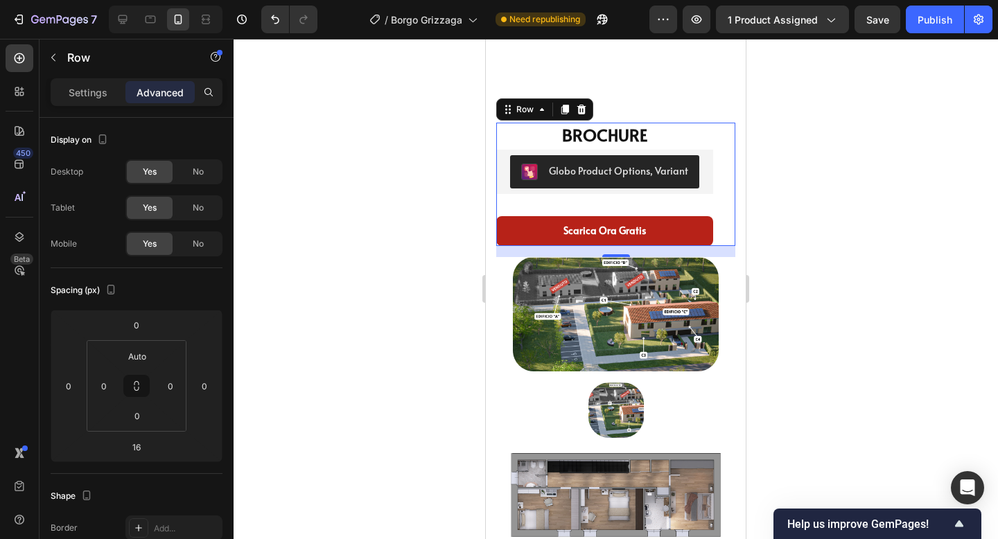
click at [863, 229] on div at bounding box center [616, 289] width 765 height 500
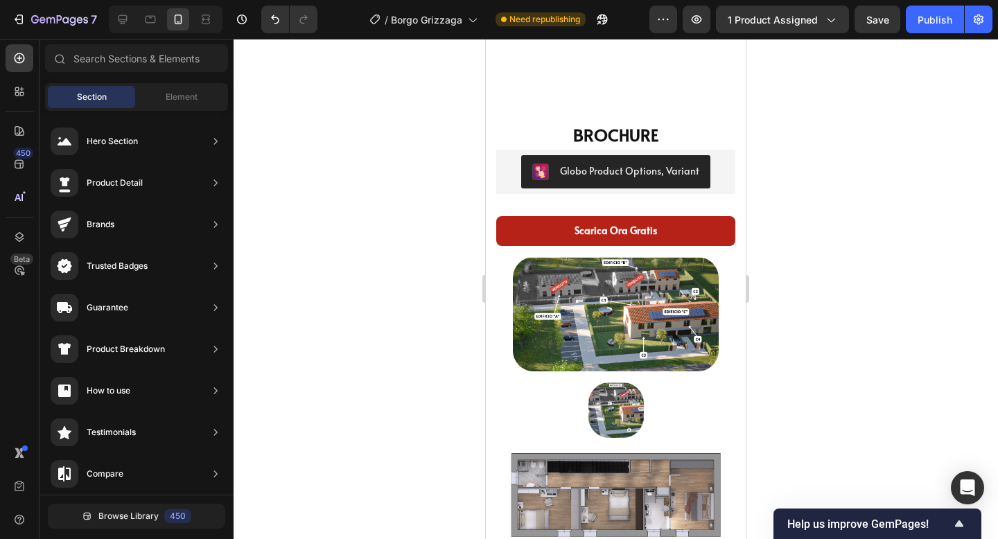
click at [863, 229] on div at bounding box center [616, 289] width 765 height 500
click at [622, 402] on img at bounding box center [616, 410] width 55 height 55
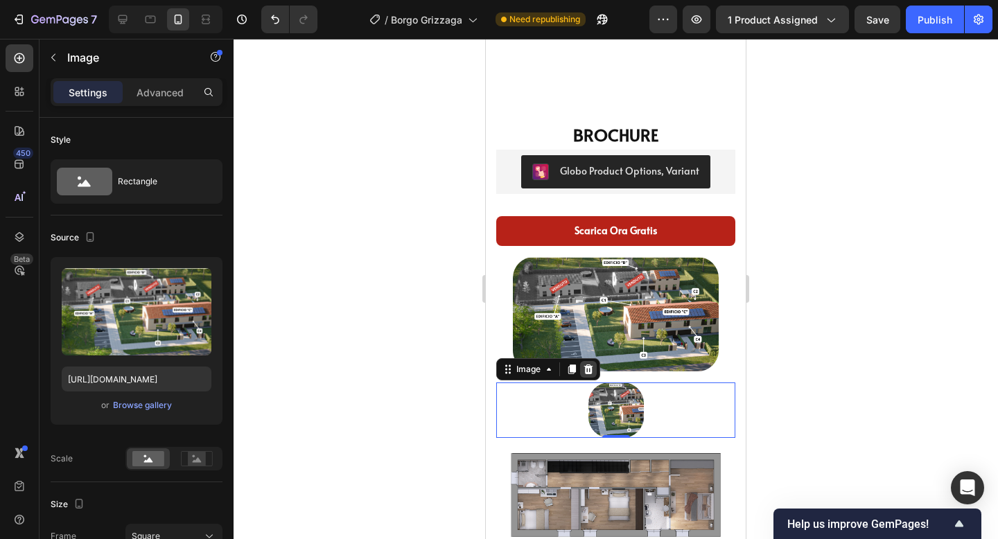
click at [589, 370] on icon at bounding box center [588, 369] width 11 height 11
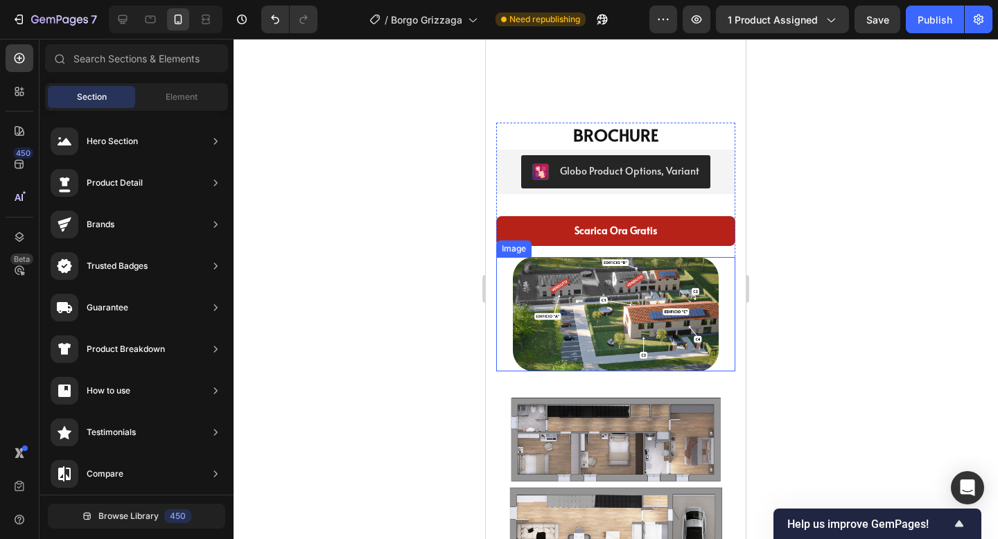
click at [646, 342] on img at bounding box center [616, 314] width 206 height 114
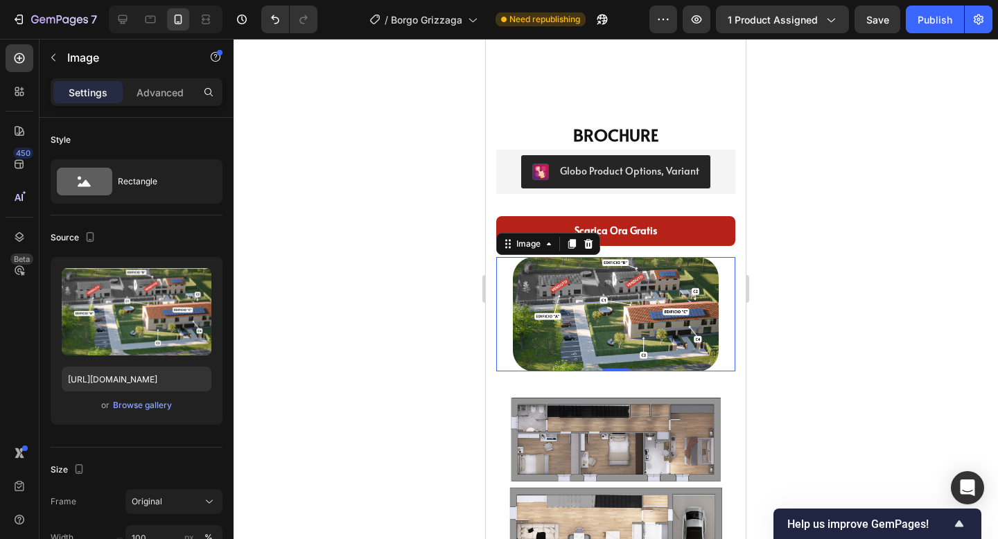
click at [153, 105] on div "Settings Advanced" at bounding box center [137, 92] width 172 height 28
click at [159, 92] on p "Advanced" at bounding box center [160, 92] width 47 height 15
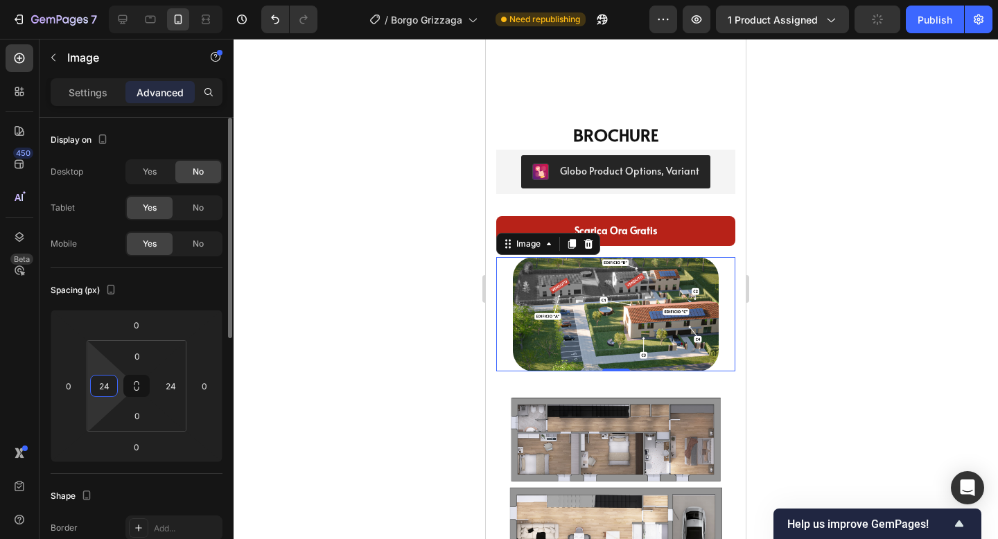
click at [103, 386] on input "24" at bounding box center [104, 386] width 21 height 21
type input "0"
click at [165, 389] on input "24" at bounding box center [170, 386] width 21 height 21
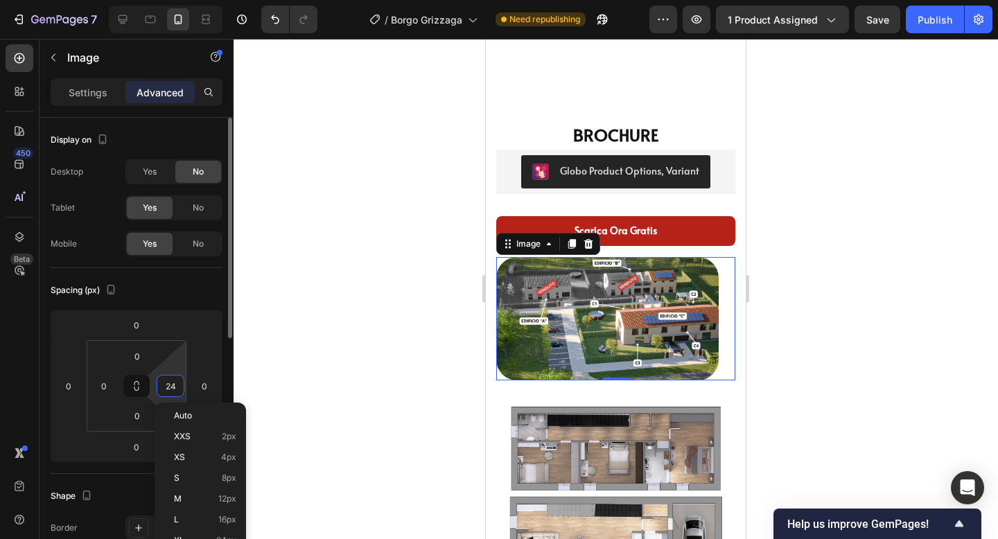
type input "0"
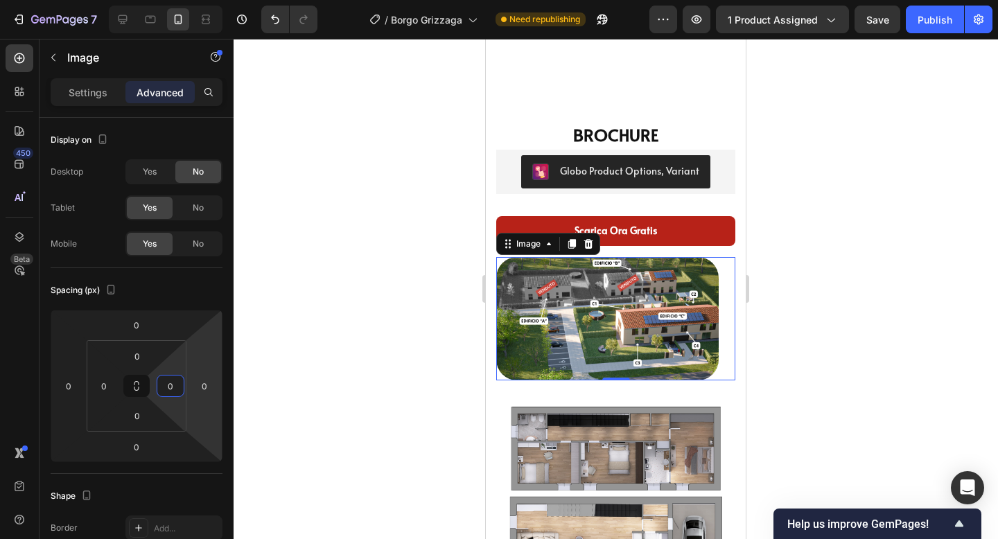
click at [810, 274] on div at bounding box center [616, 289] width 765 height 500
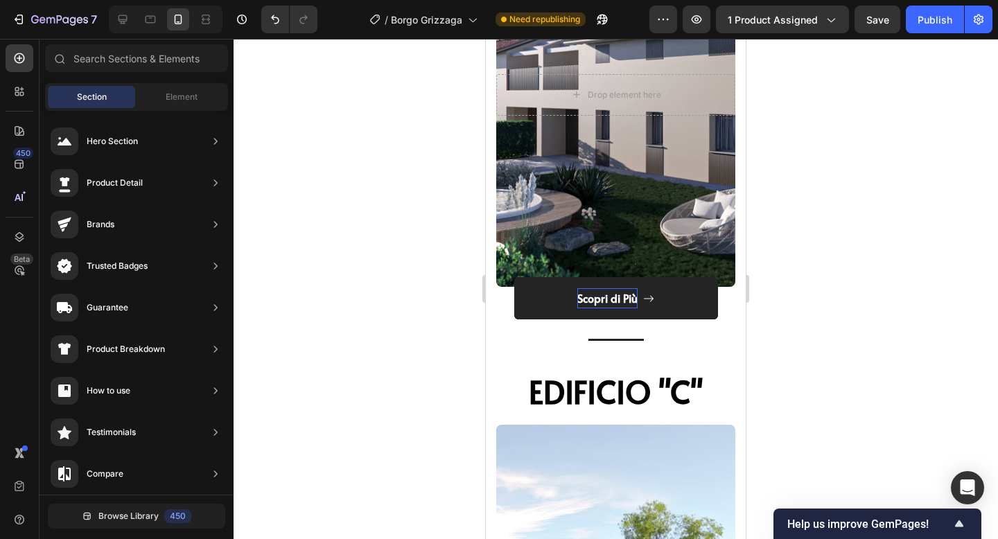
scroll to position [2650, 0]
click at [625, 303] on p "Scopri di Più" at bounding box center [607, 299] width 60 height 20
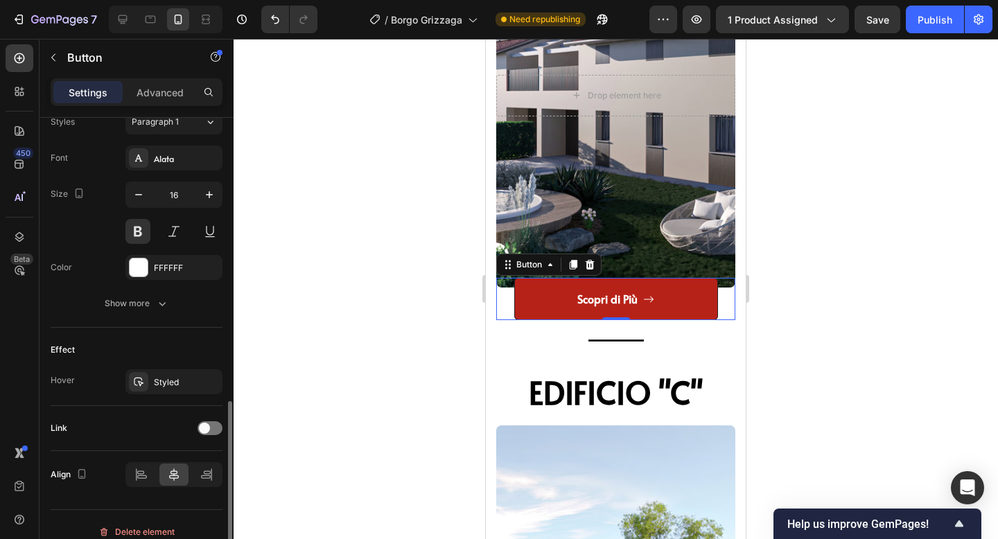
scroll to position [643, 0]
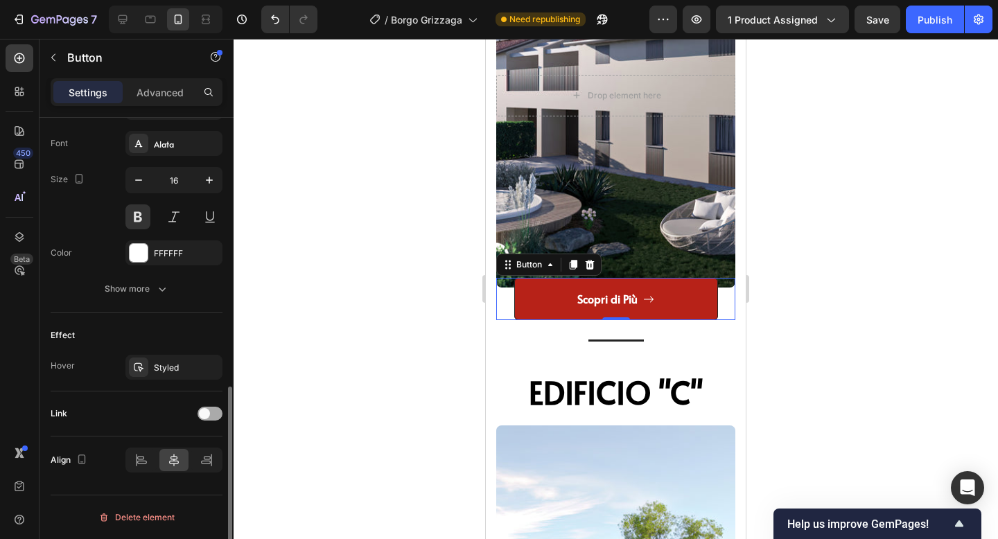
click at [204, 419] on span at bounding box center [204, 413] width 11 height 11
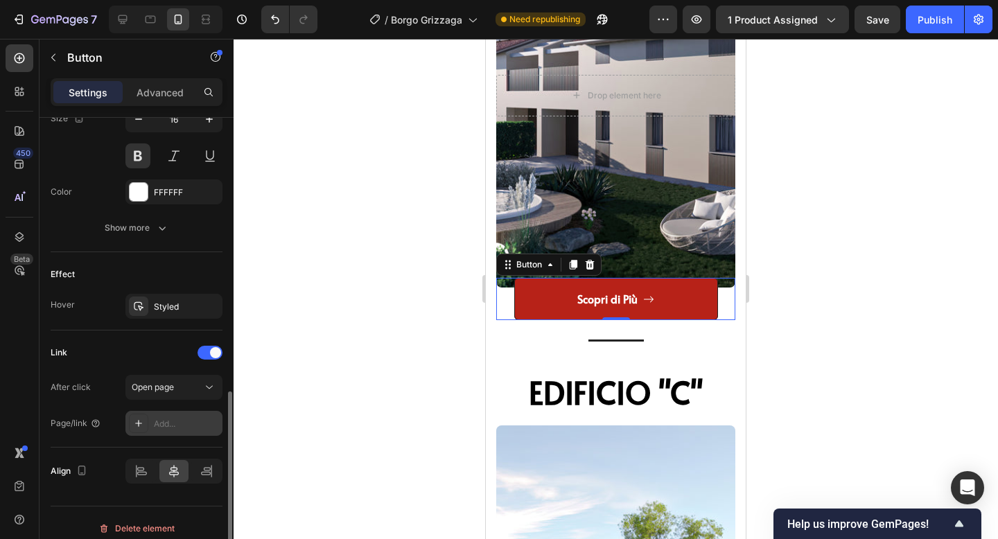
scroll to position [702, 0]
click at [164, 396] on button "Open page" at bounding box center [173, 388] width 97 height 25
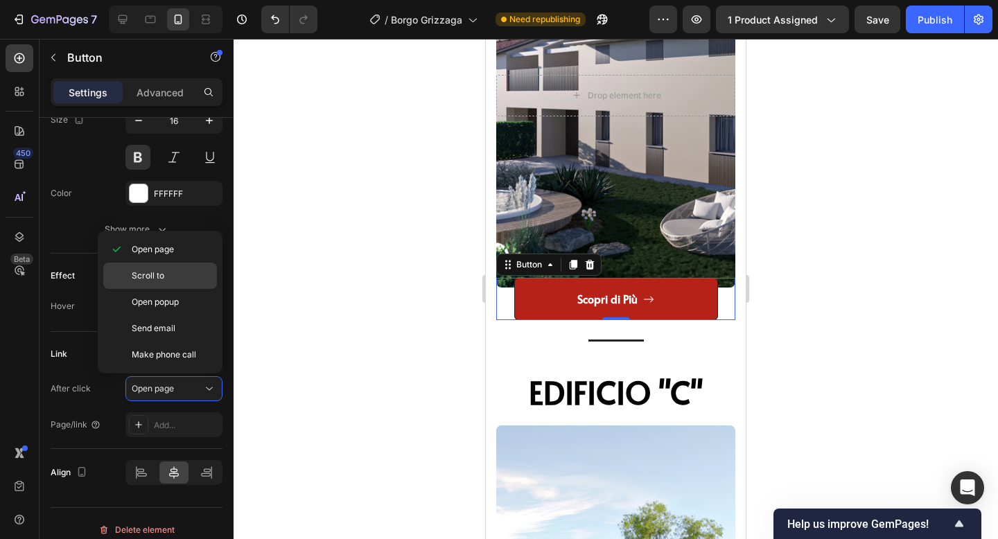
click at [154, 278] on span "Scroll to" at bounding box center [148, 276] width 33 height 12
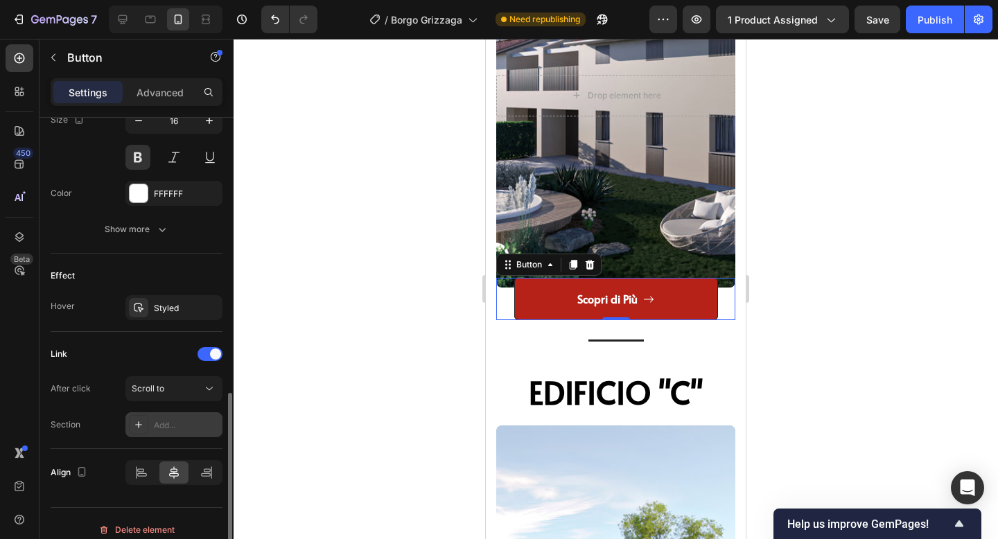
click at [164, 416] on div "Add..." at bounding box center [173, 424] width 97 height 25
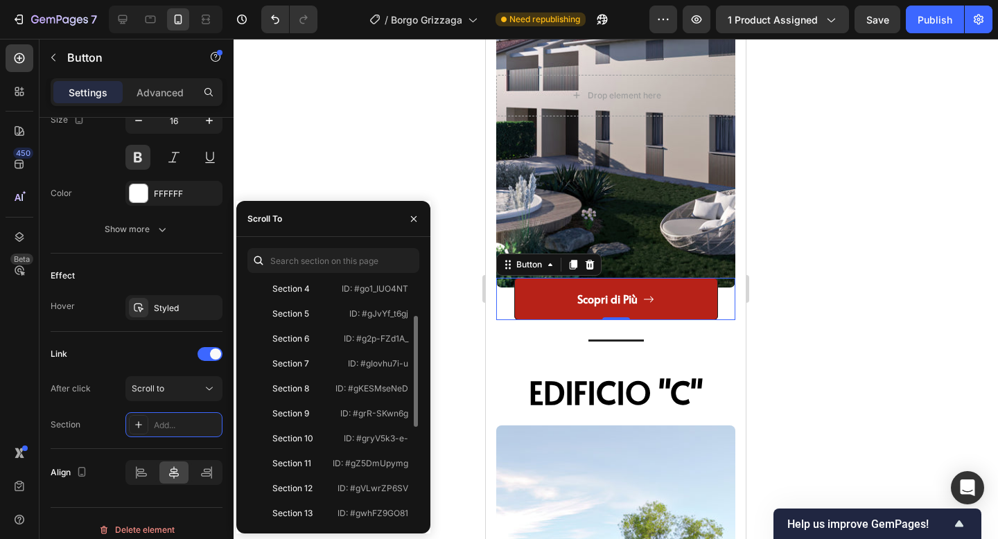
scroll to position [105, 0]
click at [327, 433] on div "Section 10" at bounding box center [293, 438] width 80 height 12
click at [846, 326] on div at bounding box center [616, 289] width 765 height 500
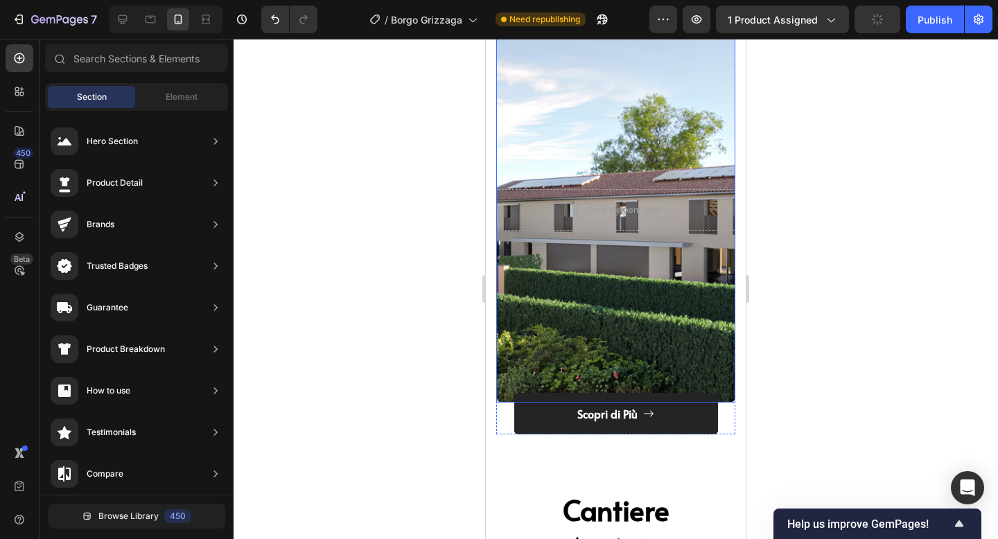
scroll to position [3063, 0]
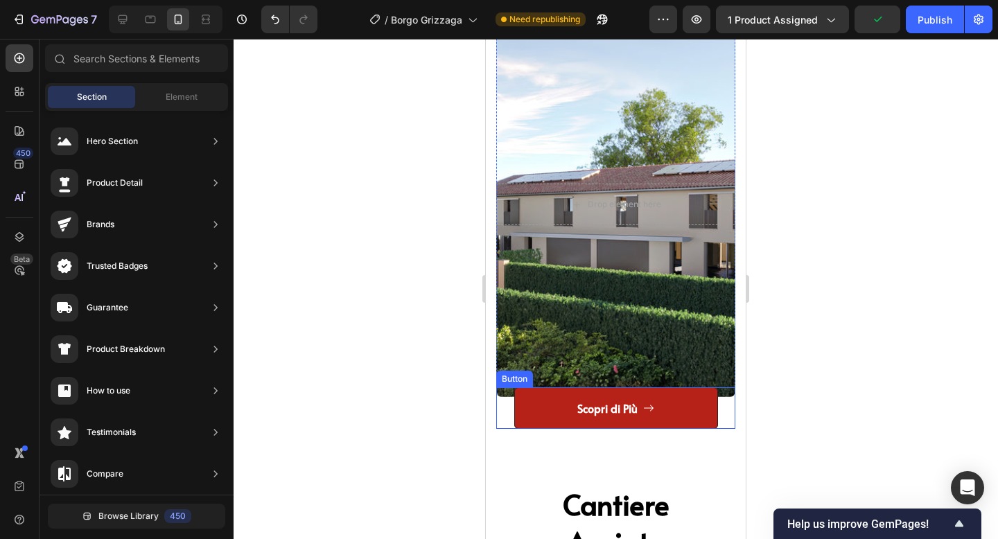
click at [511, 408] on div "Scopri di Più Button" at bounding box center [615, 408] width 239 height 42
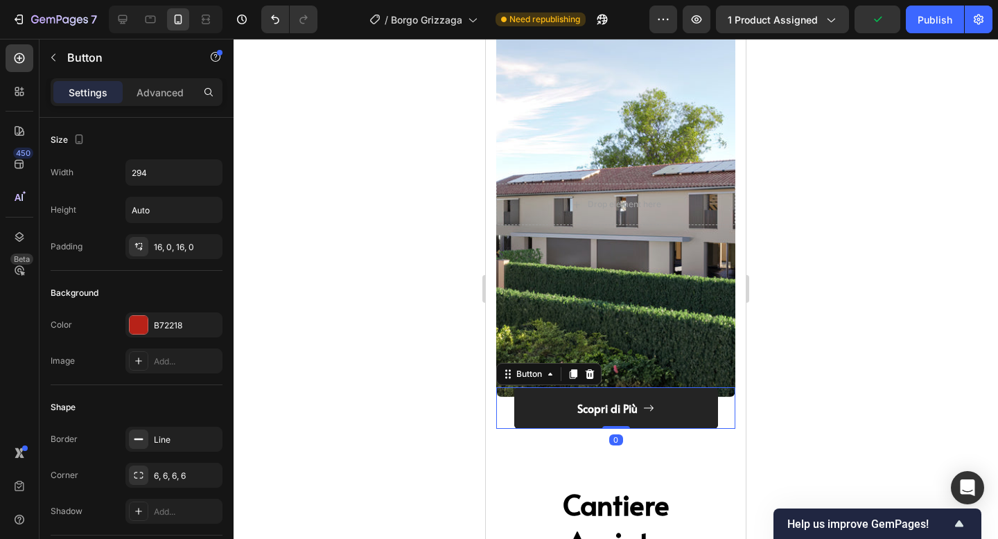
click at [523, 406] on button "Scopri di Più" at bounding box center [616, 408] width 204 height 42
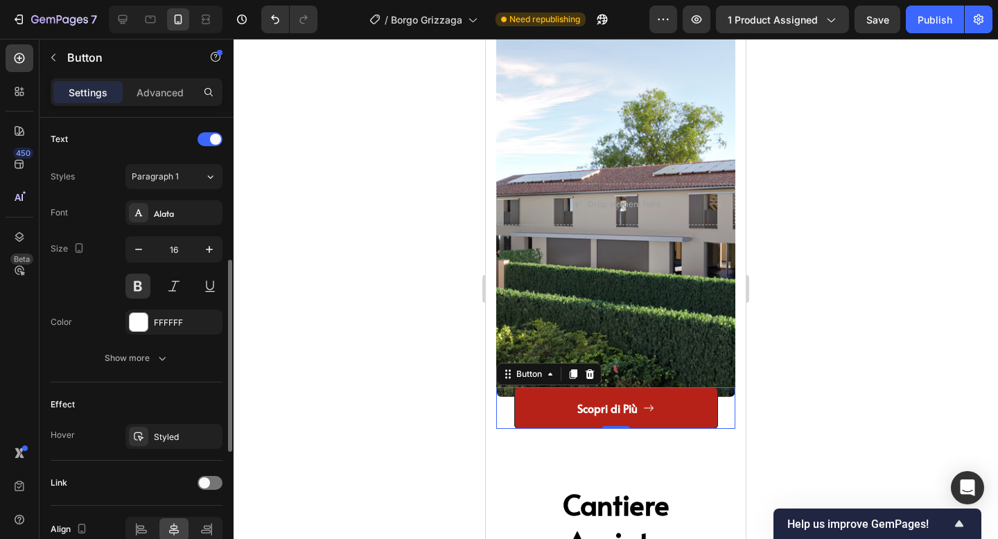
scroll to position [643, 0]
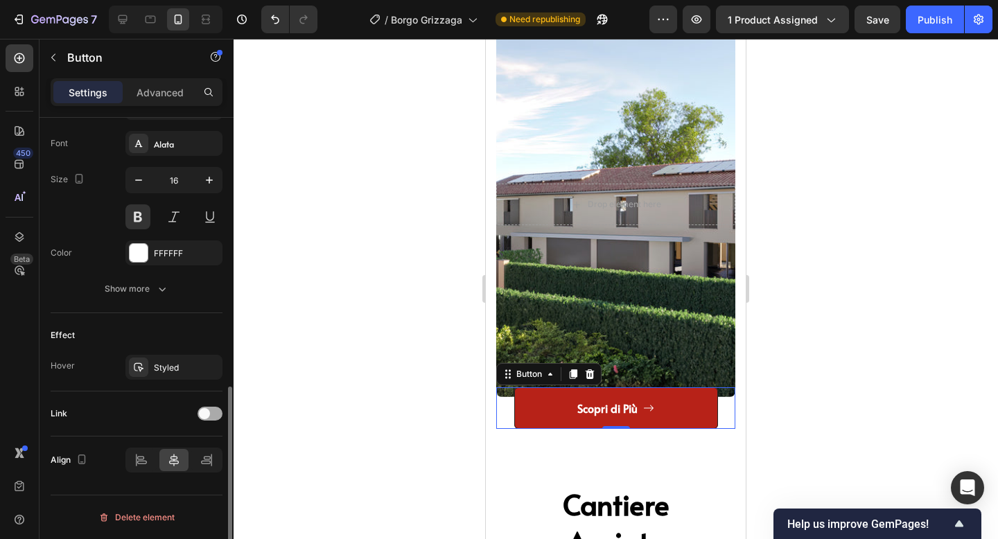
click at [208, 413] on span at bounding box center [204, 413] width 11 height 11
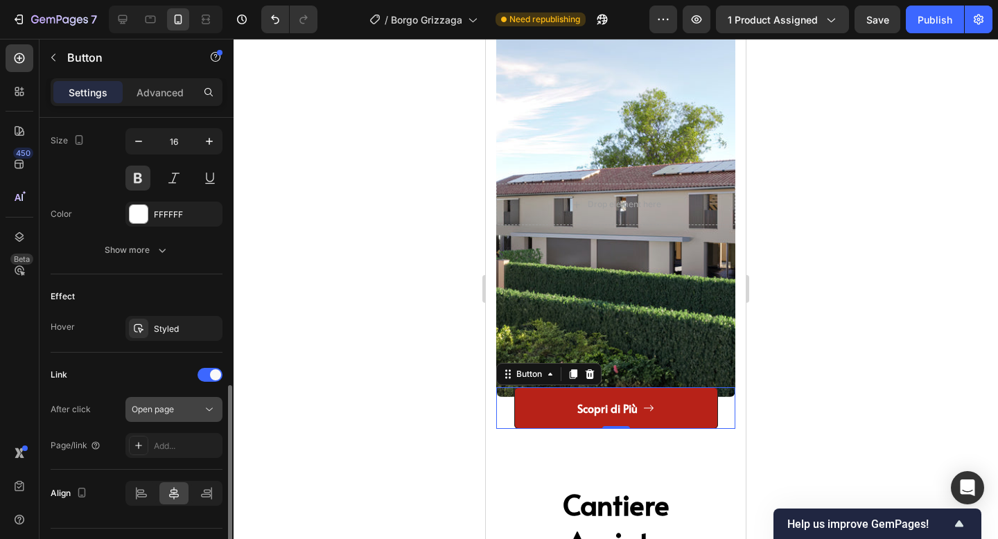
scroll to position [681, 0]
click at [177, 411] on div "Open page" at bounding box center [167, 409] width 71 height 12
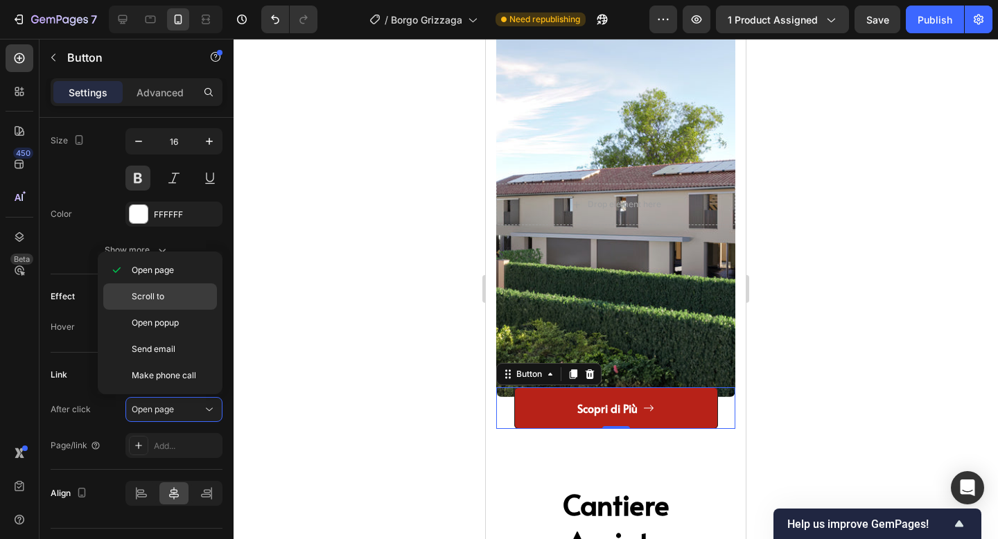
click at [175, 301] on p "Scroll to" at bounding box center [171, 296] width 79 height 12
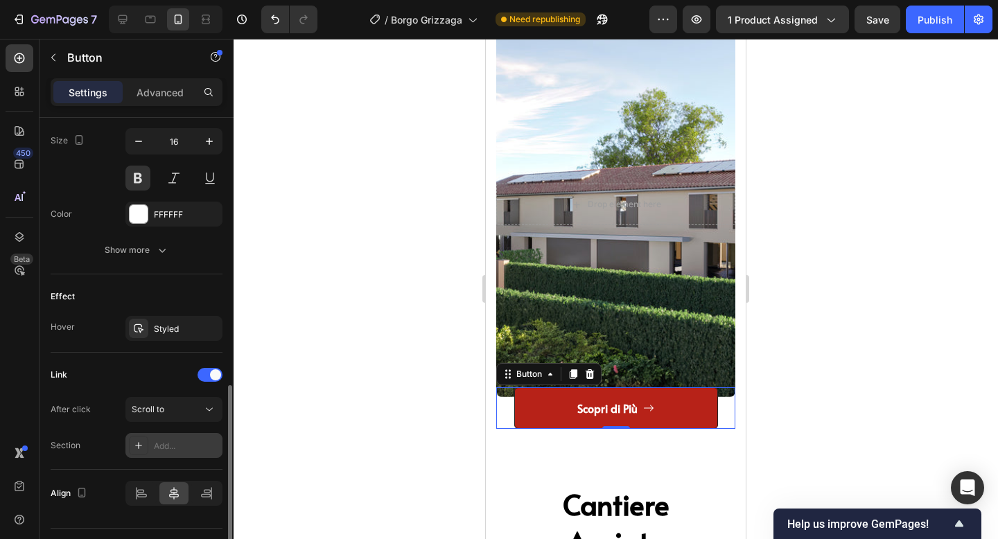
click at [168, 446] on div "Add..." at bounding box center [186, 446] width 65 height 12
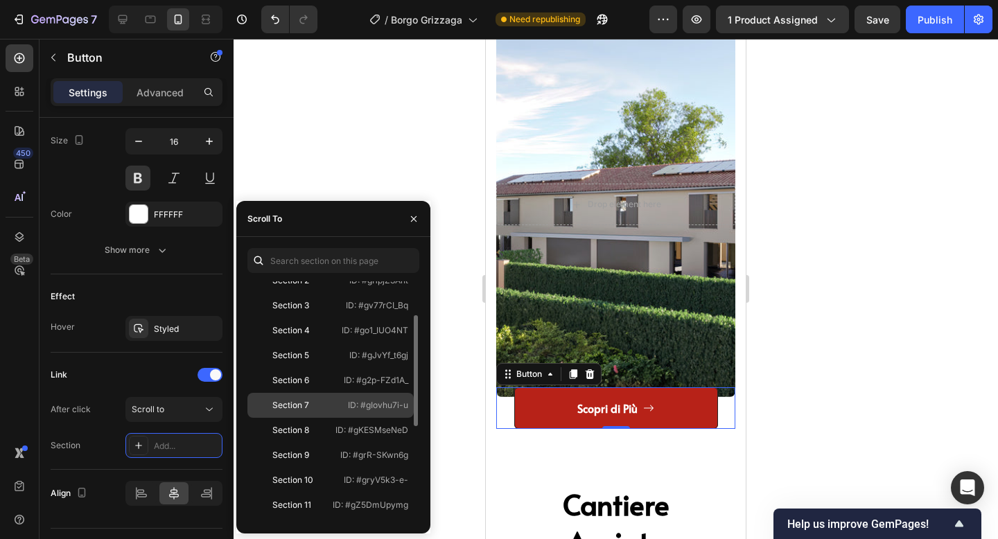
scroll to position [98, 0]
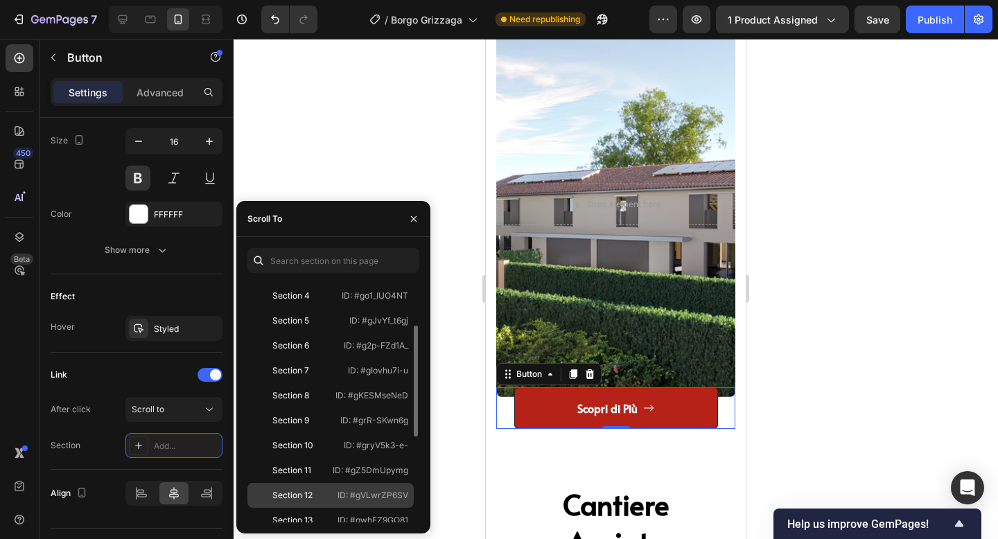
click at [302, 487] on div "Section 12 ID: #gVLwrZP6SV" at bounding box center [330, 495] width 166 height 25
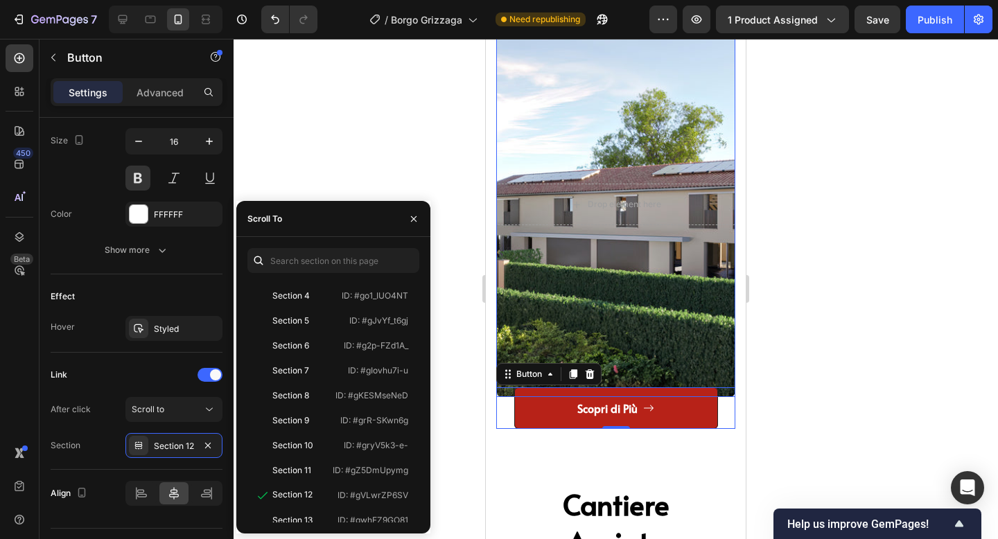
click at [820, 327] on div at bounding box center [616, 289] width 765 height 500
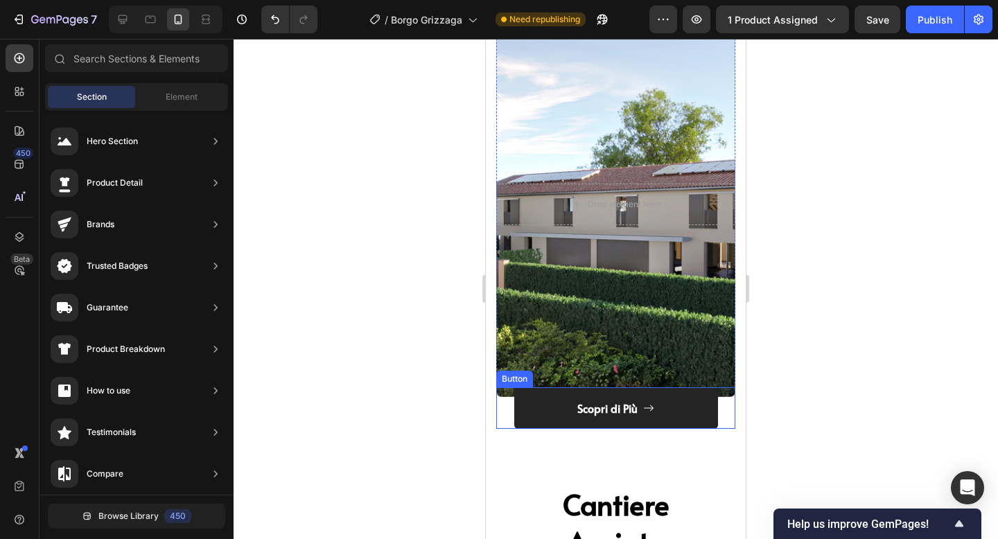
click at [707, 412] on link "Scopri di Più" at bounding box center [616, 408] width 204 height 42
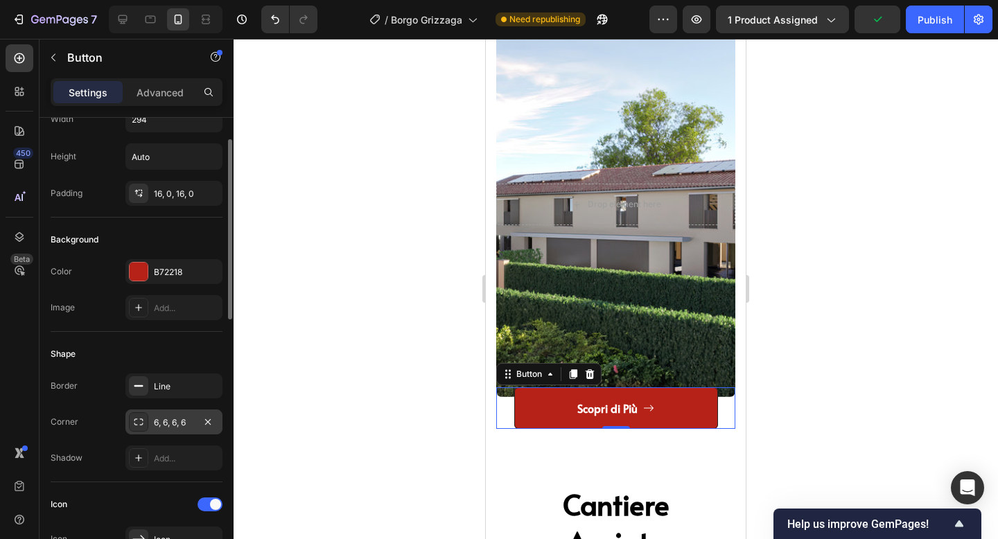
scroll to position [55, 0]
click at [184, 423] on div "6, 6, 6, 6" at bounding box center [174, 421] width 40 height 12
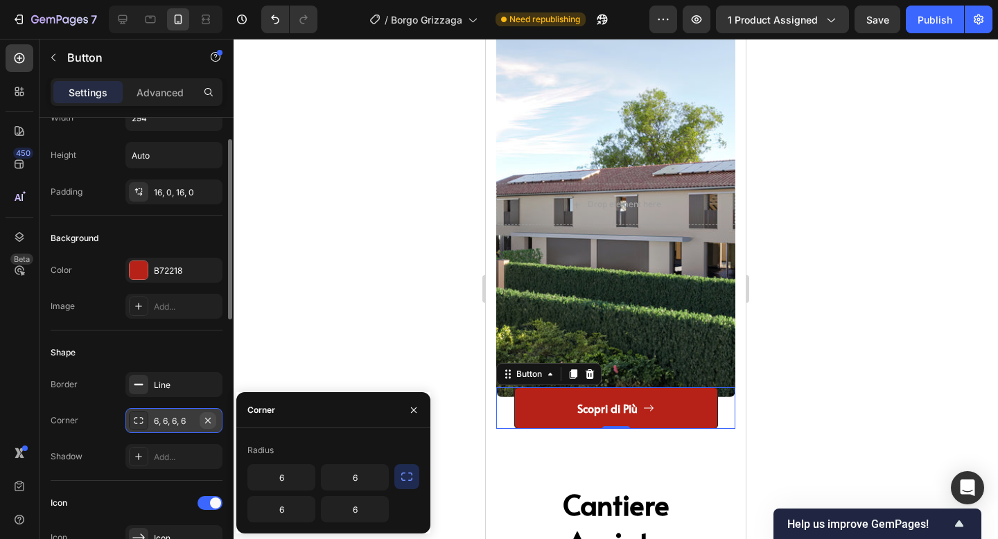
click at [210, 417] on icon "button" at bounding box center [208, 420] width 6 height 6
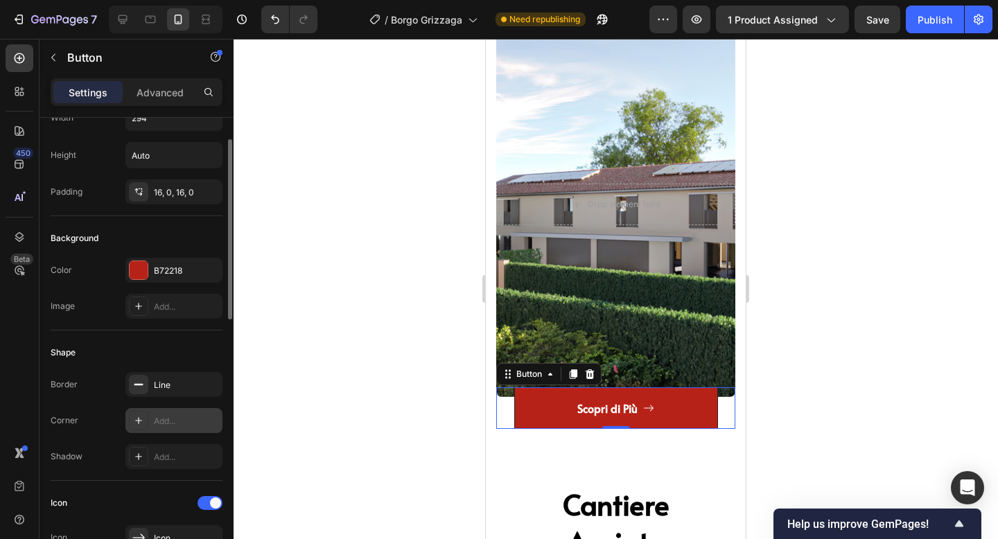
click at [189, 421] on div "Add..." at bounding box center [186, 421] width 65 height 12
type input "8"
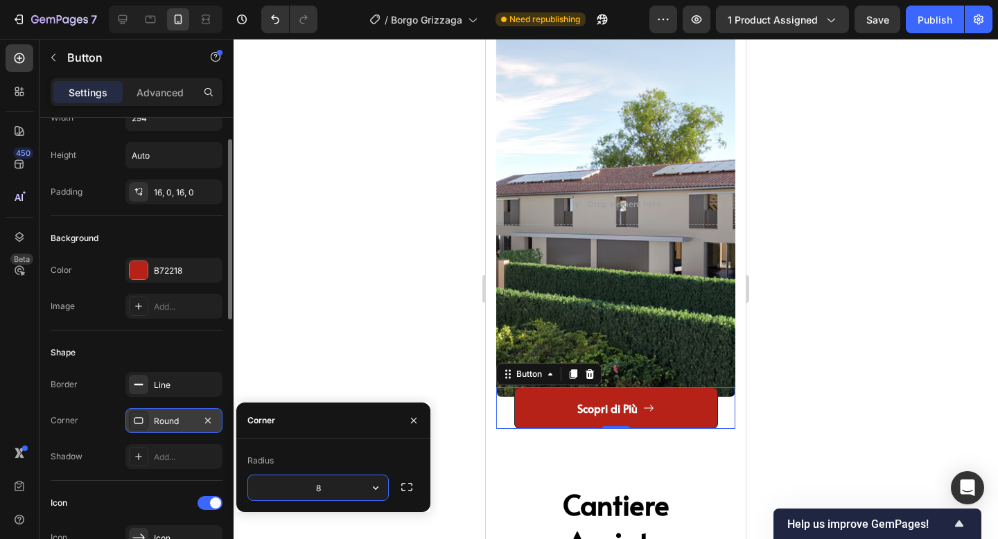
click at [383, 275] on div at bounding box center [616, 289] width 765 height 500
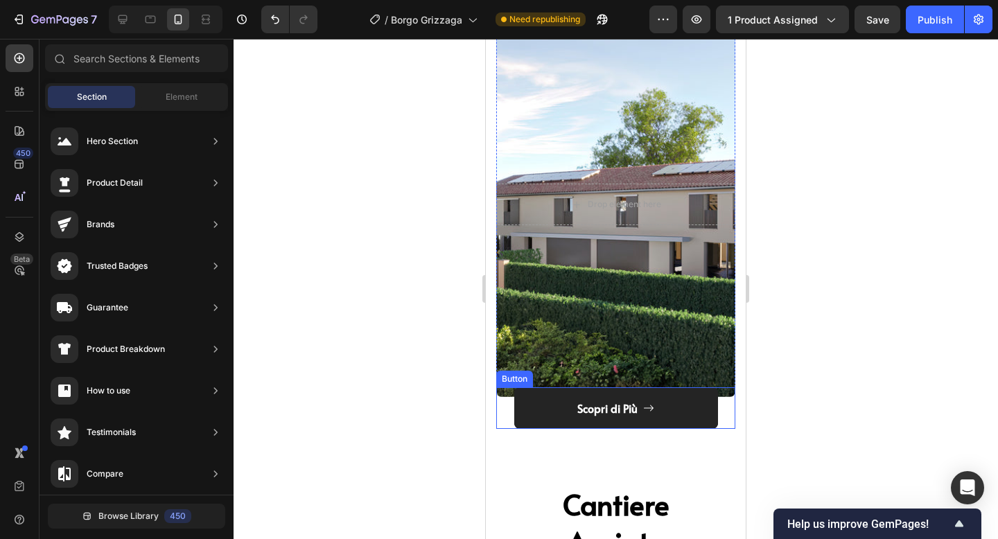
click at [534, 421] on link "Scopri di Più" at bounding box center [616, 408] width 204 height 42
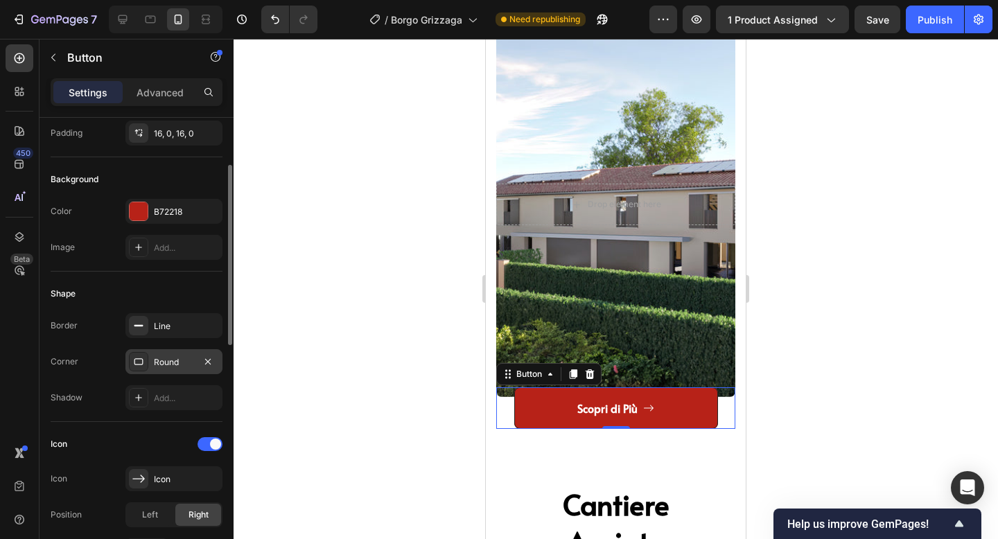
click at [172, 349] on div "Round" at bounding box center [173, 361] width 97 height 25
click at [177, 326] on div "Line" at bounding box center [174, 324] width 40 height 12
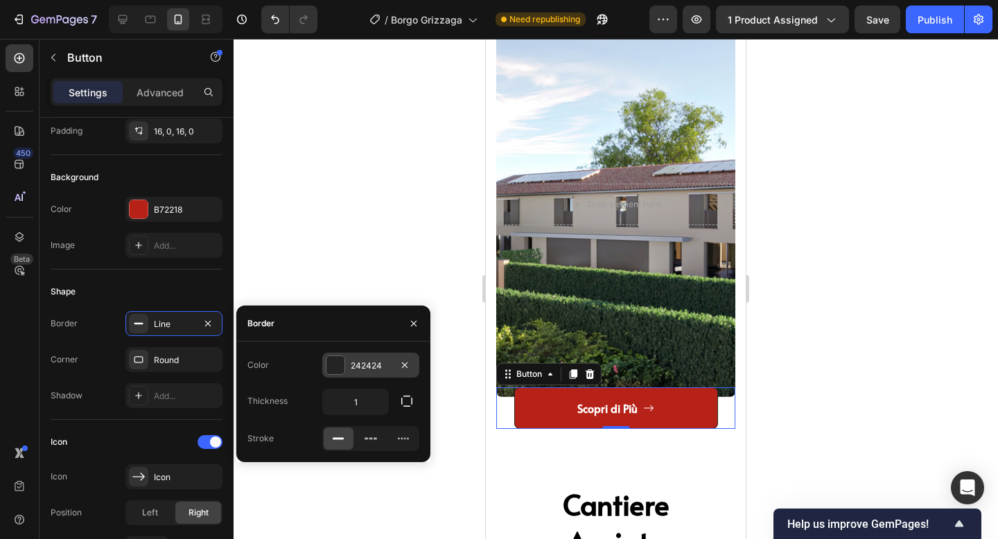
click at [340, 367] on div at bounding box center [335, 365] width 18 height 18
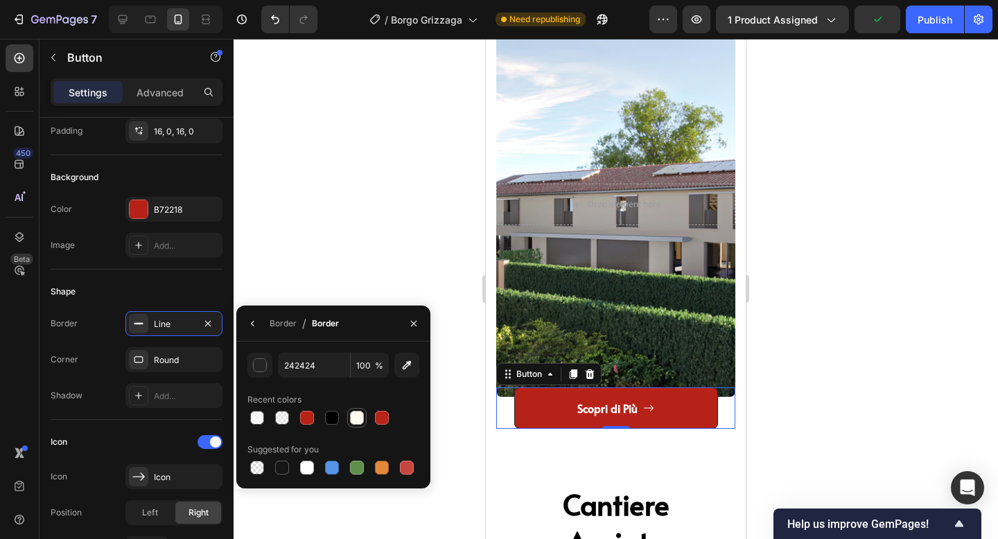
click at [356, 420] on div at bounding box center [357, 418] width 14 height 14
type input "FFF9F0"
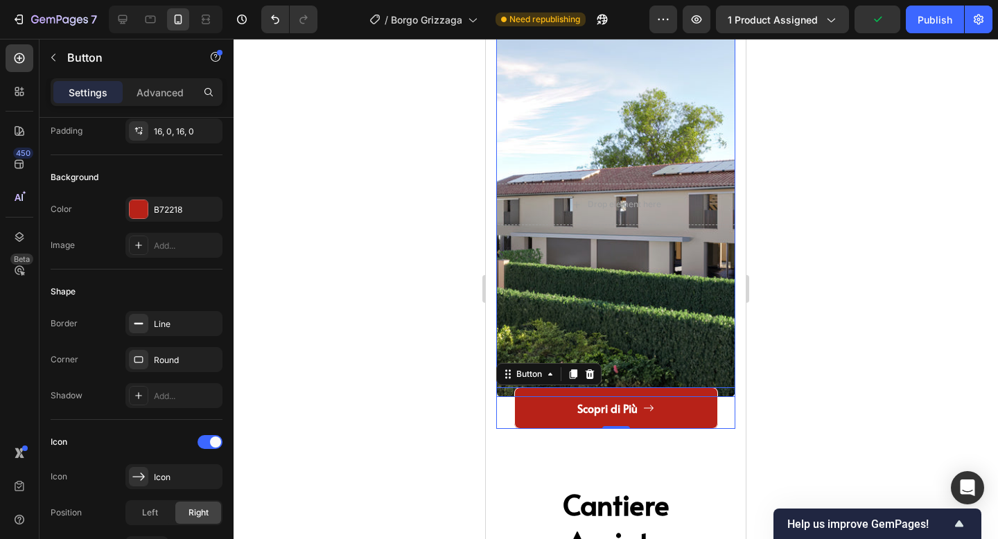
click at [822, 324] on div at bounding box center [616, 289] width 765 height 500
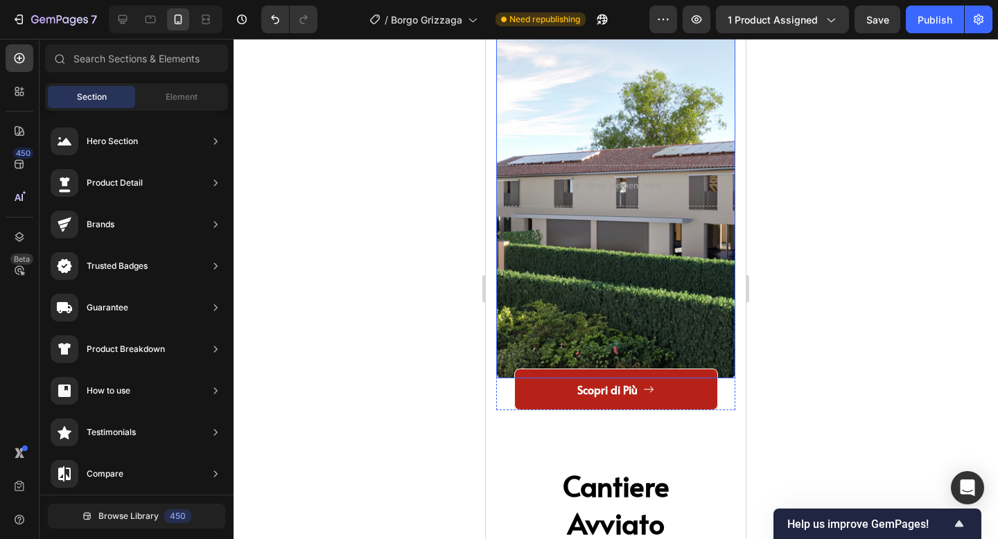
scroll to position [3085, 0]
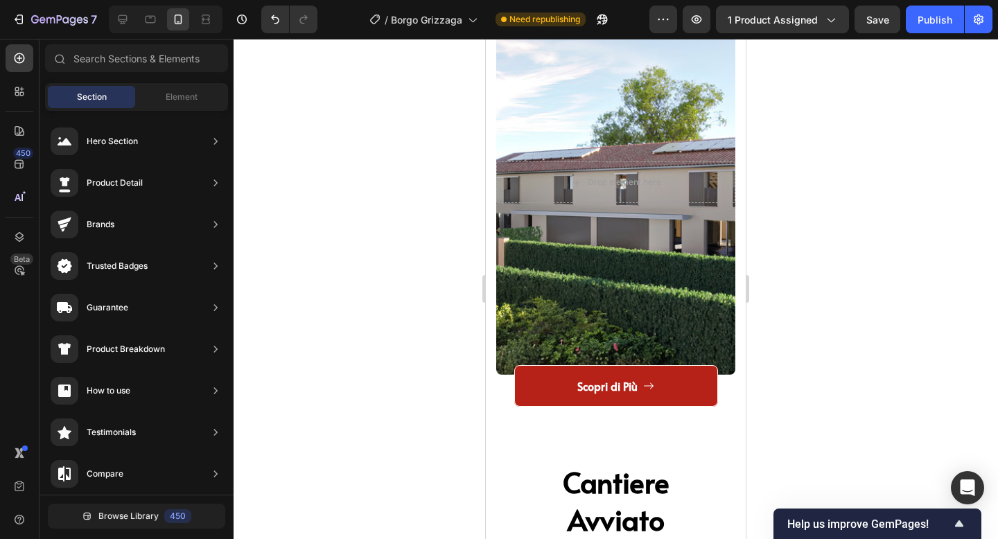
click at [886, 250] on div at bounding box center [616, 289] width 765 height 500
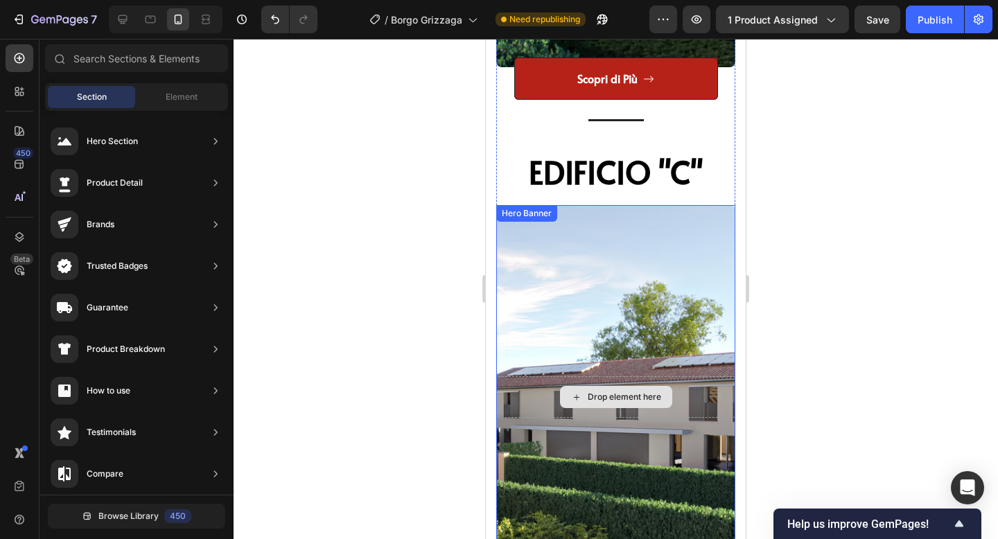
scroll to position [2834, 0]
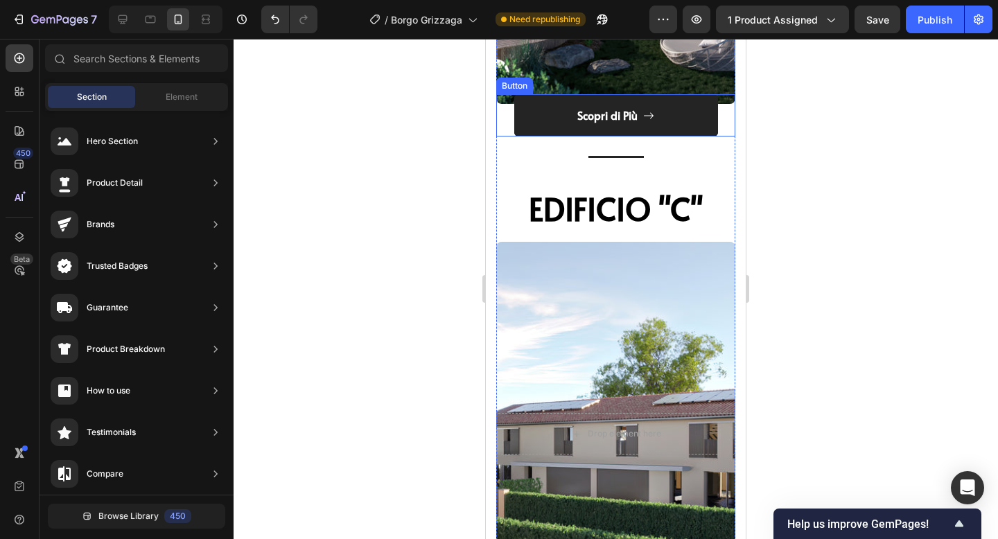
click at [557, 121] on link "Scopri di Più" at bounding box center [616, 115] width 204 height 42
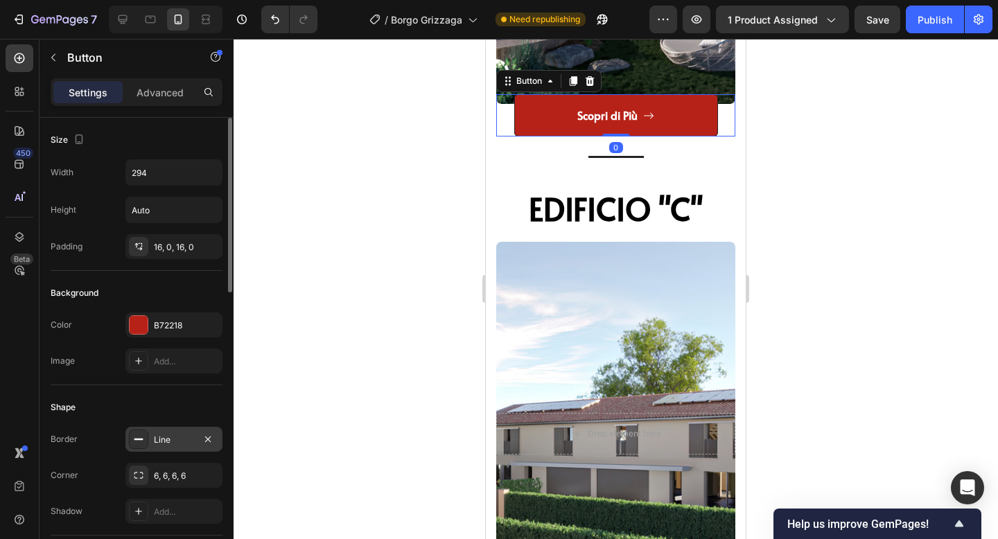
click at [176, 435] on div "Line" at bounding box center [174, 440] width 40 height 12
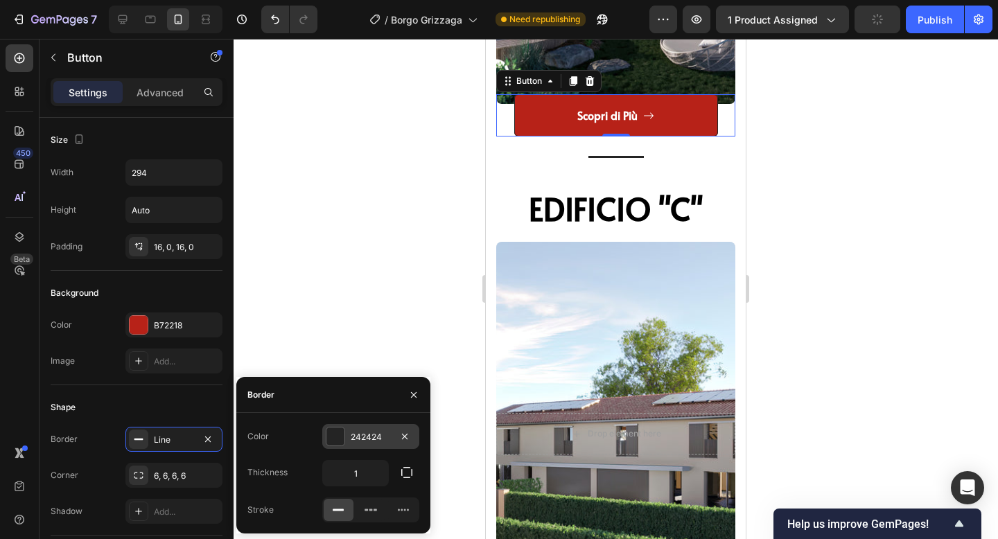
click at [357, 442] on div "242424" at bounding box center [371, 437] width 40 height 12
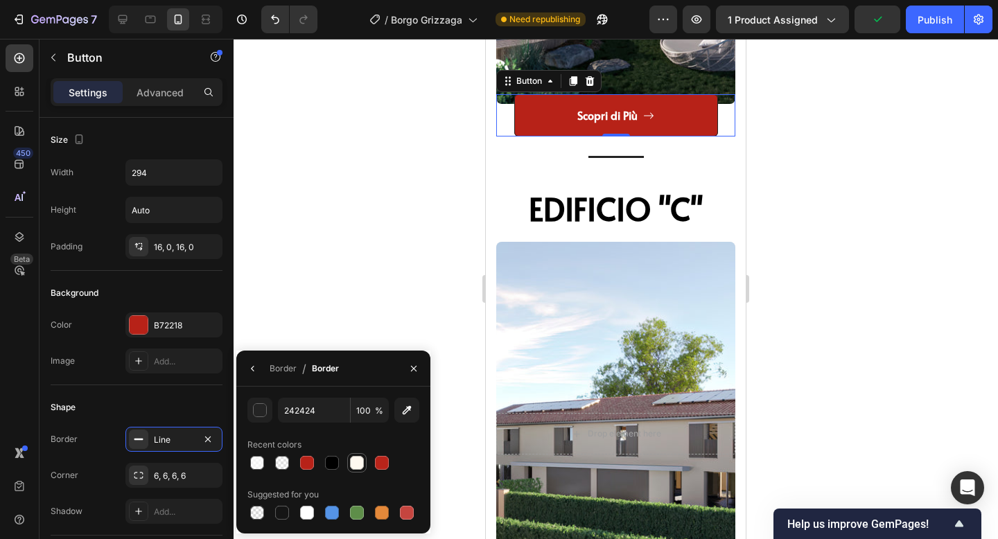
click at [362, 462] on div at bounding box center [357, 463] width 14 height 14
type input "FFF9F0"
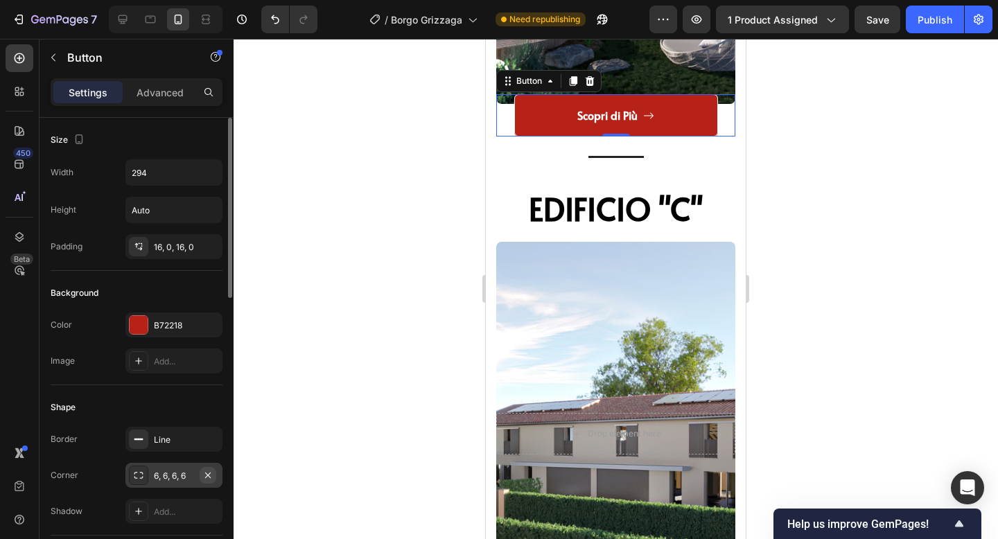
click at [207, 478] on icon "button" at bounding box center [207, 475] width 11 height 11
click at [186, 477] on div "Add..." at bounding box center [186, 476] width 65 height 12
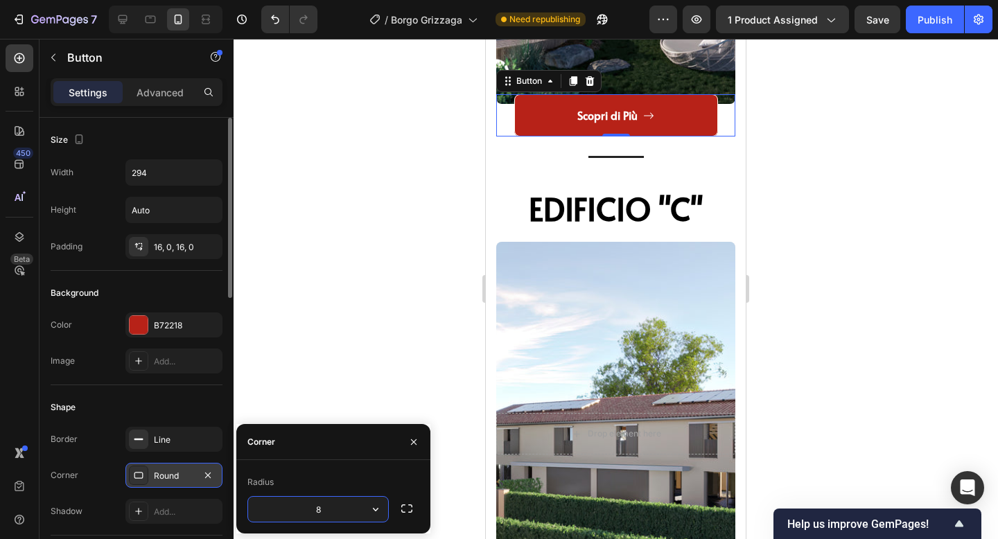
click at [364, 281] on div at bounding box center [616, 289] width 765 height 500
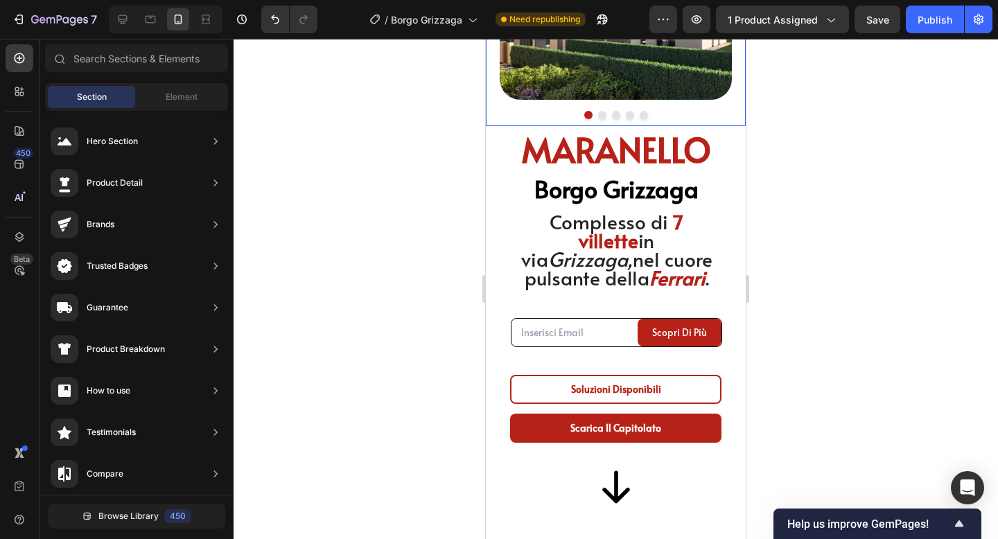
scroll to position [164, 0]
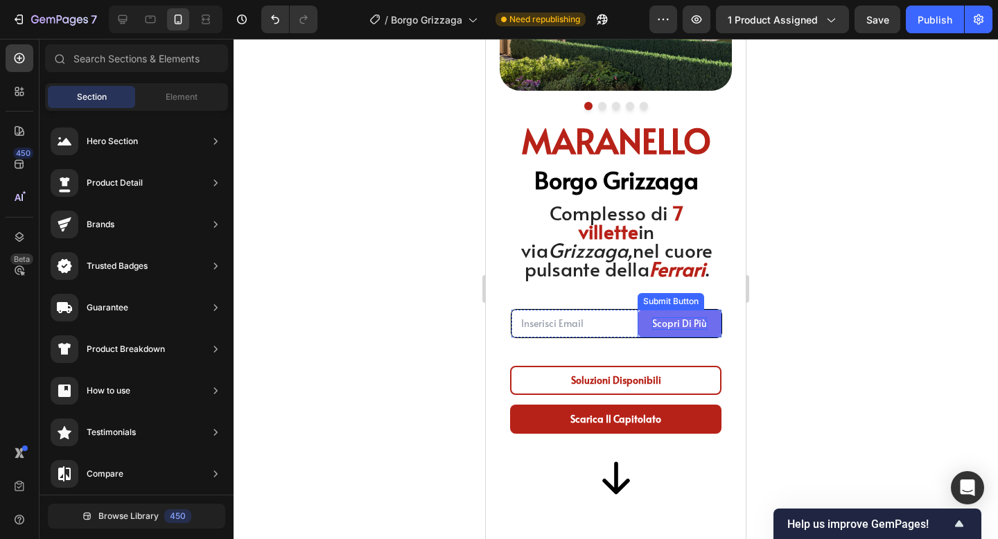
click at [654, 322] on div "Scopri Di più" at bounding box center [679, 323] width 55 height 12
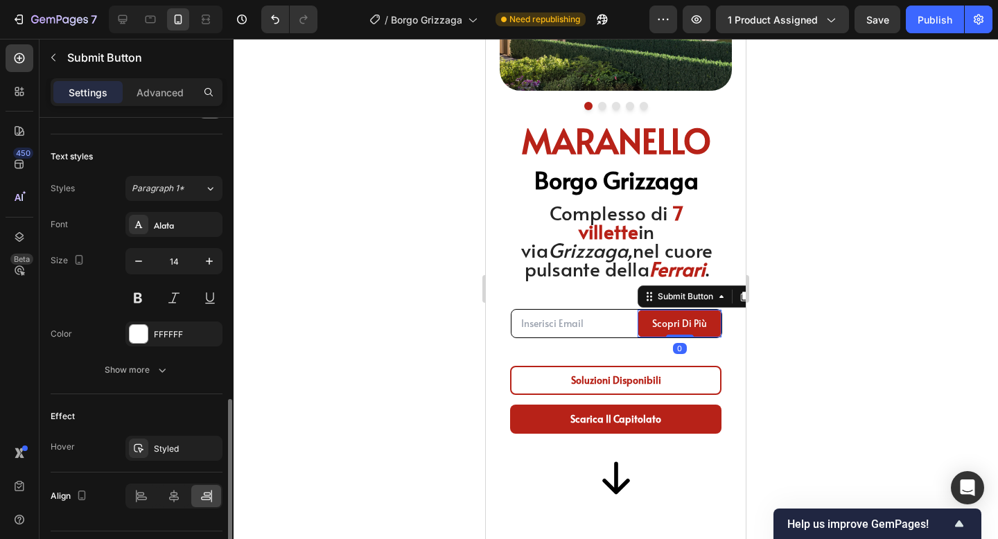
scroll to position [522, 0]
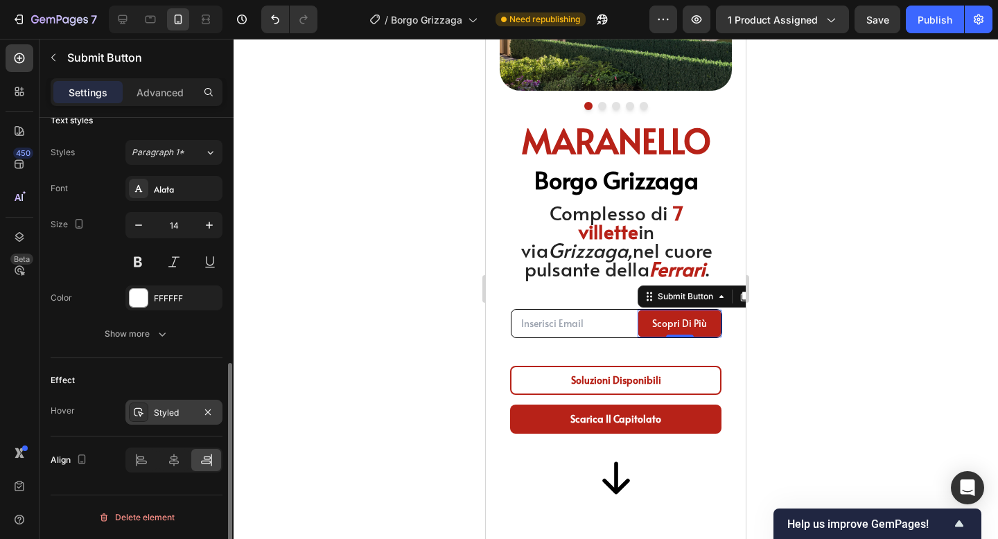
click at [171, 419] on div "Styled" at bounding box center [173, 412] width 97 height 25
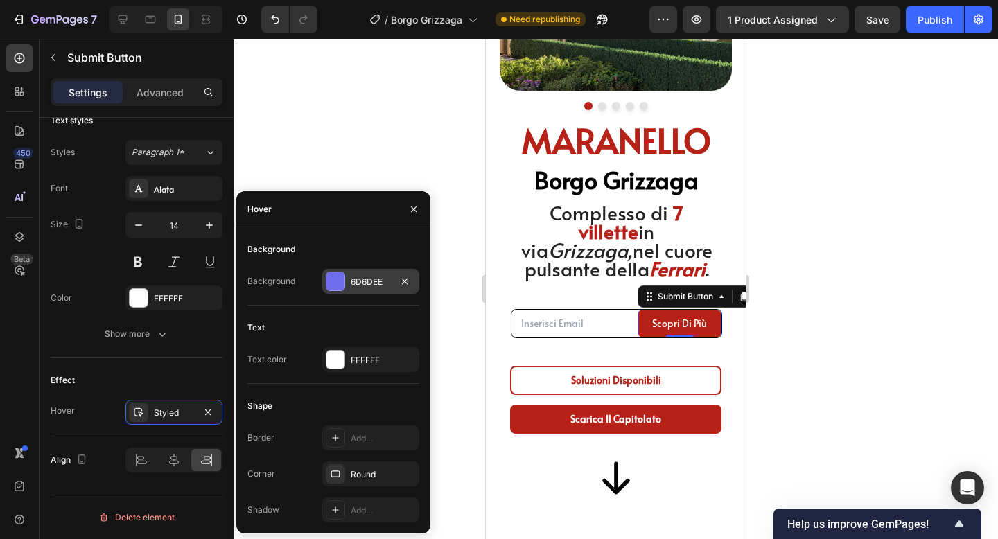
click at [339, 285] on div at bounding box center [335, 281] width 18 height 18
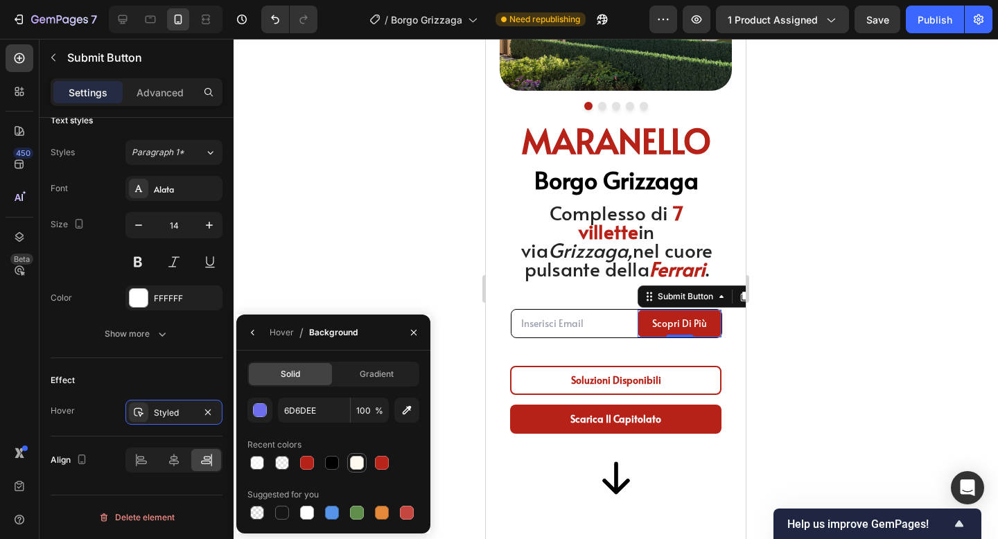
click at [360, 469] on div at bounding box center [357, 463] width 14 height 14
type input "FFF9F0"
click at [250, 336] on icon "button" at bounding box center [252, 332] width 11 height 11
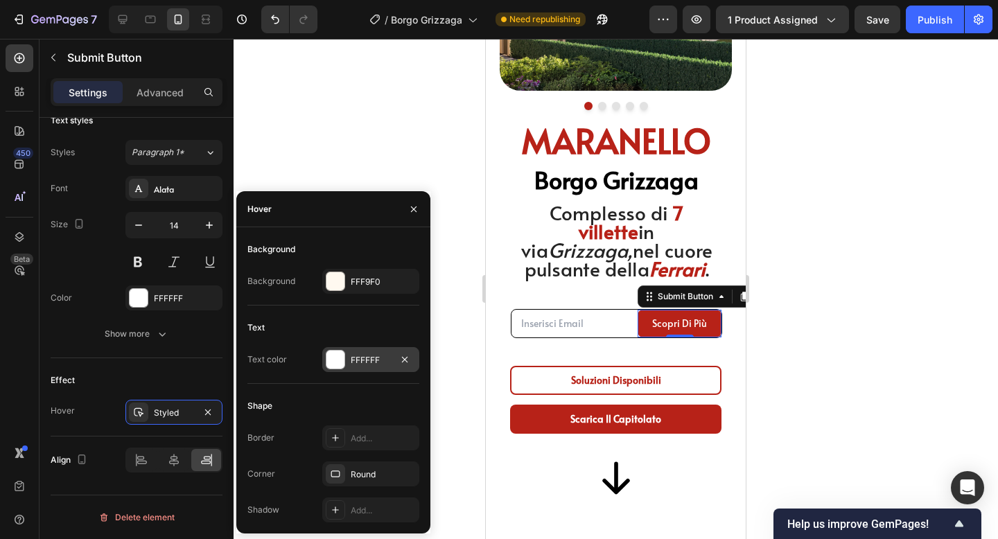
click at [342, 363] on div at bounding box center [335, 360] width 18 height 18
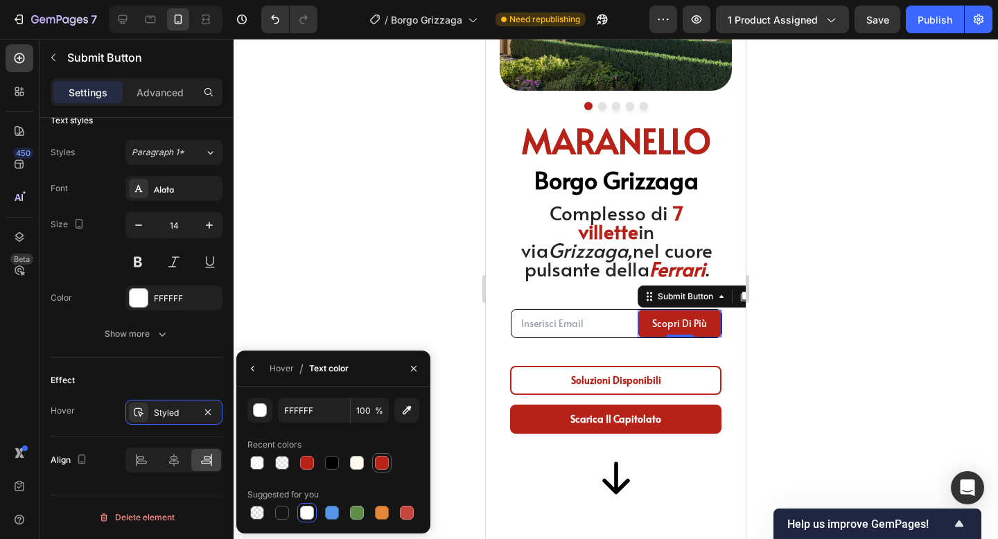
click at [383, 462] on div at bounding box center [382, 463] width 14 height 14
click at [308, 460] on div at bounding box center [307, 463] width 14 height 14
type input "B72218"
click at [819, 316] on div at bounding box center [616, 289] width 765 height 500
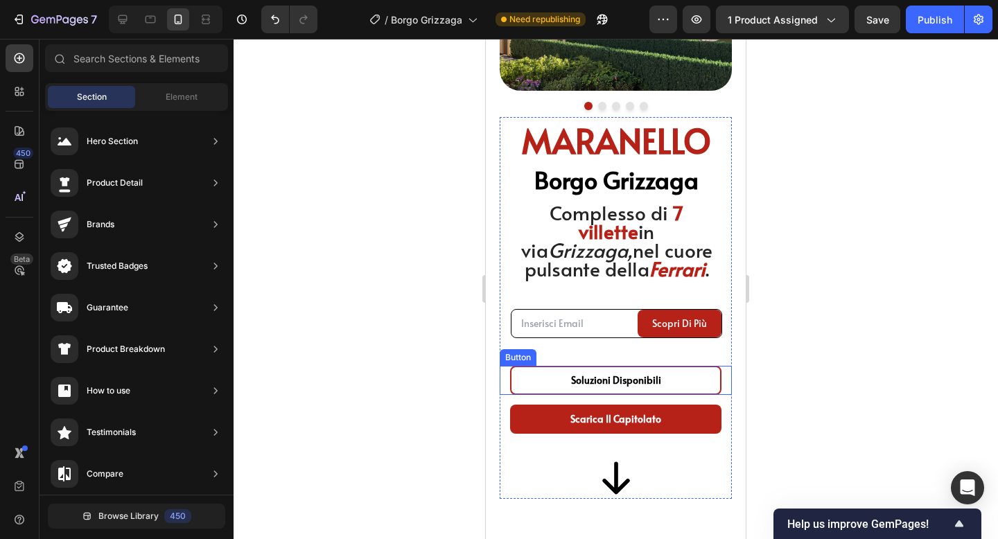
click at [667, 389] on link "soluzioni disponibili" at bounding box center [615, 380] width 211 height 29
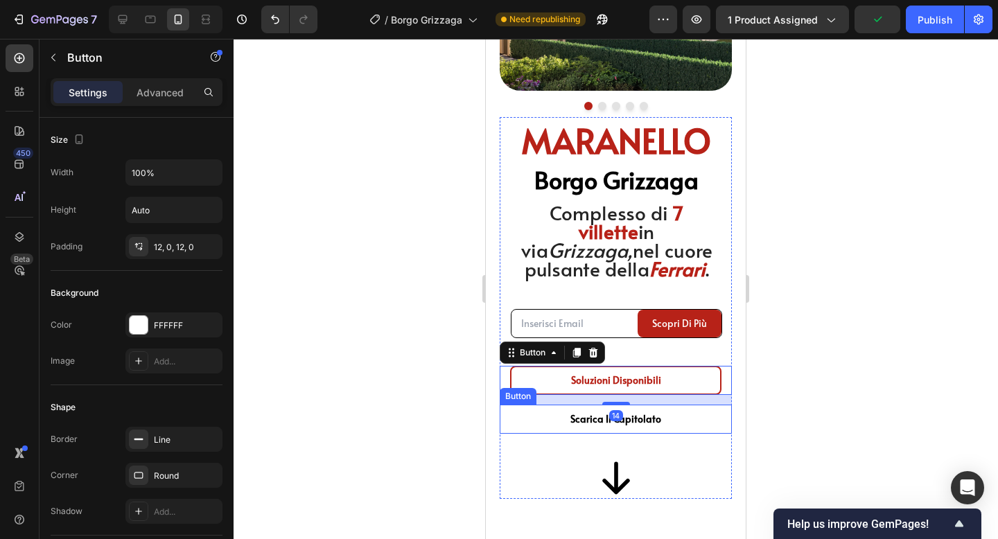
click at [575, 428] on link "Scarica il Capitolato" at bounding box center [615, 419] width 211 height 29
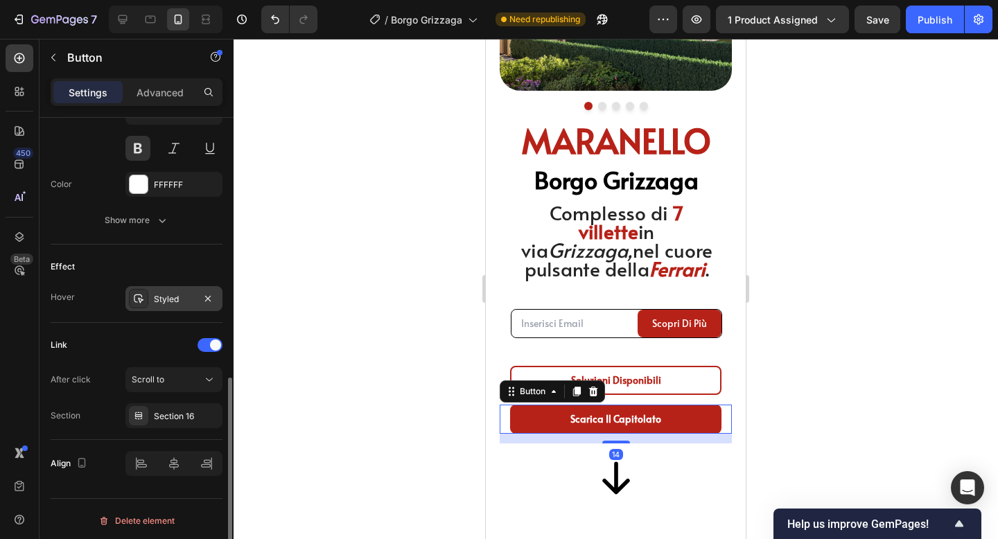
scroll to position [601, 0]
click at [185, 306] on div "Styled" at bounding box center [174, 300] width 40 height 12
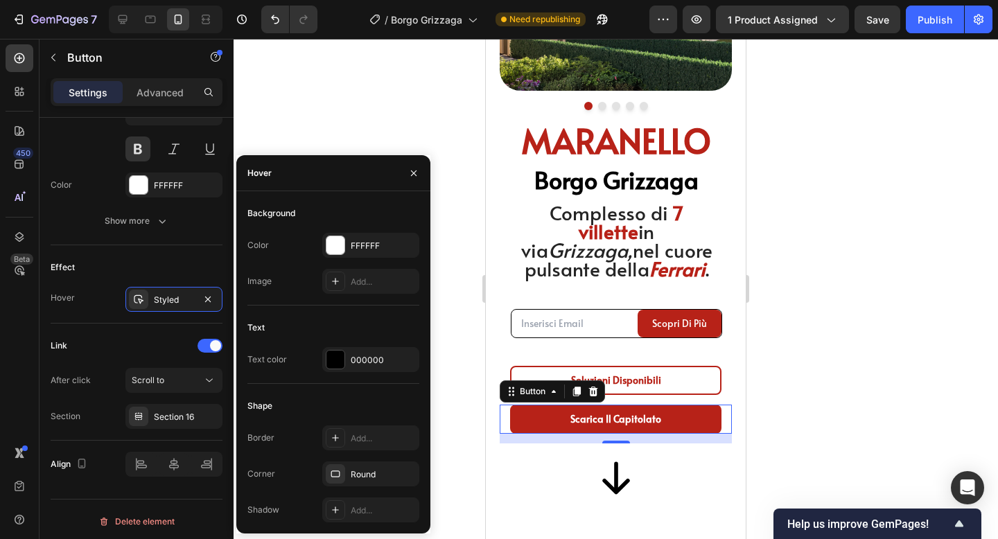
click at [345, 382] on div "Text Text color 000000" at bounding box center [333, 350] width 172 height 67
click at [348, 367] on div "000000" at bounding box center [370, 359] width 97 height 25
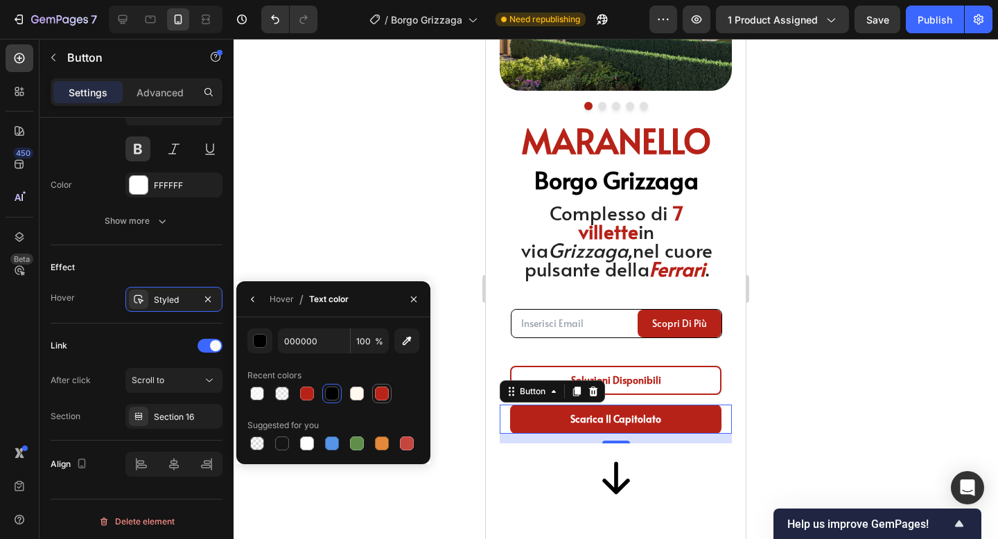
click at [378, 394] on div at bounding box center [382, 394] width 14 height 14
type input "B8241A"
click at [785, 374] on div at bounding box center [616, 289] width 765 height 500
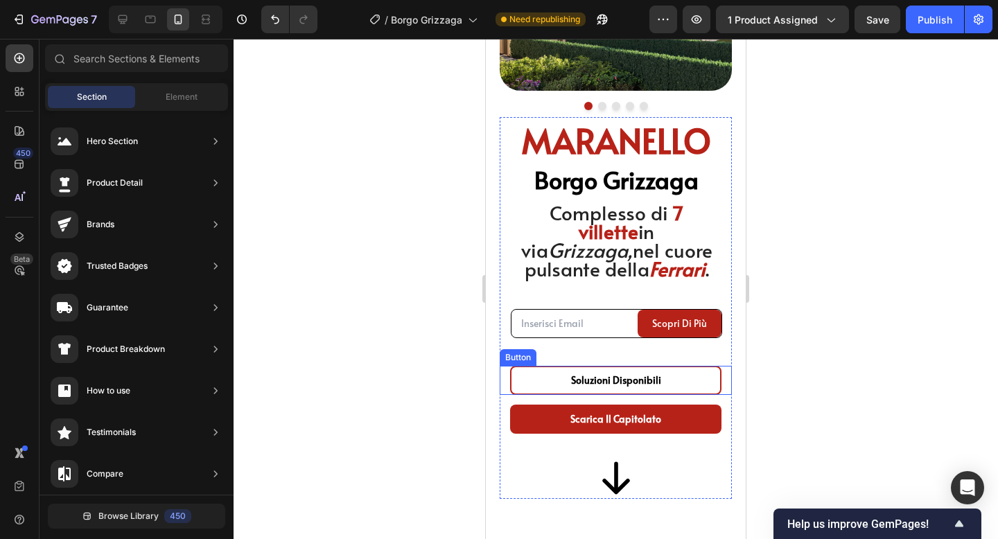
click at [708, 375] on link "soluzioni disponibili" at bounding box center [615, 380] width 211 height 29
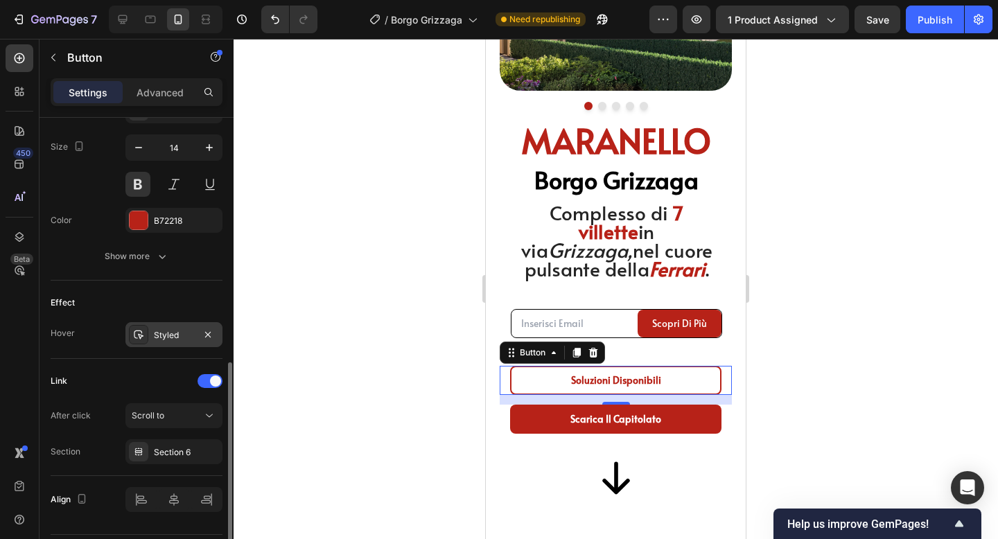
scroll to position [605, 0]
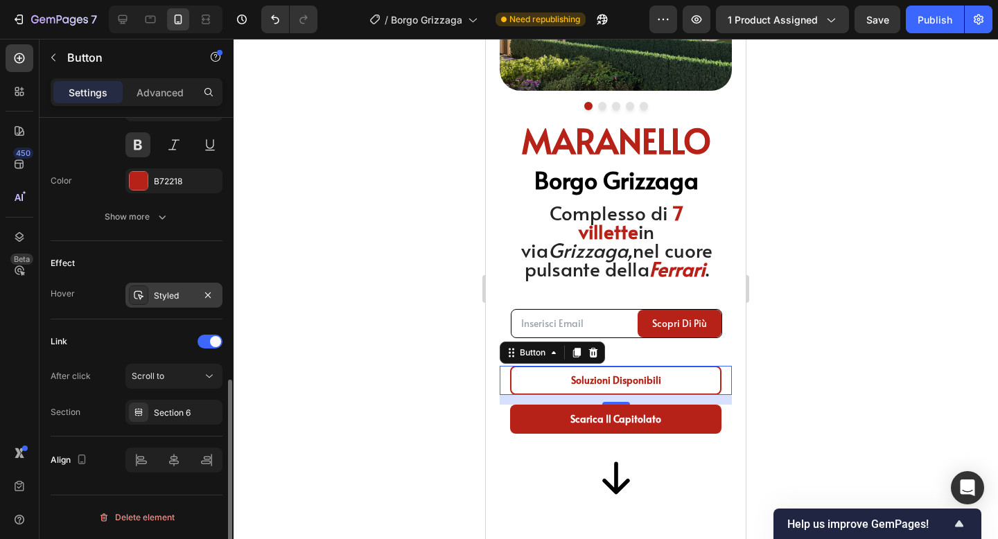
click at [189, 299] on div "Styled" at bounding box center [174, 296] width 40 height 12
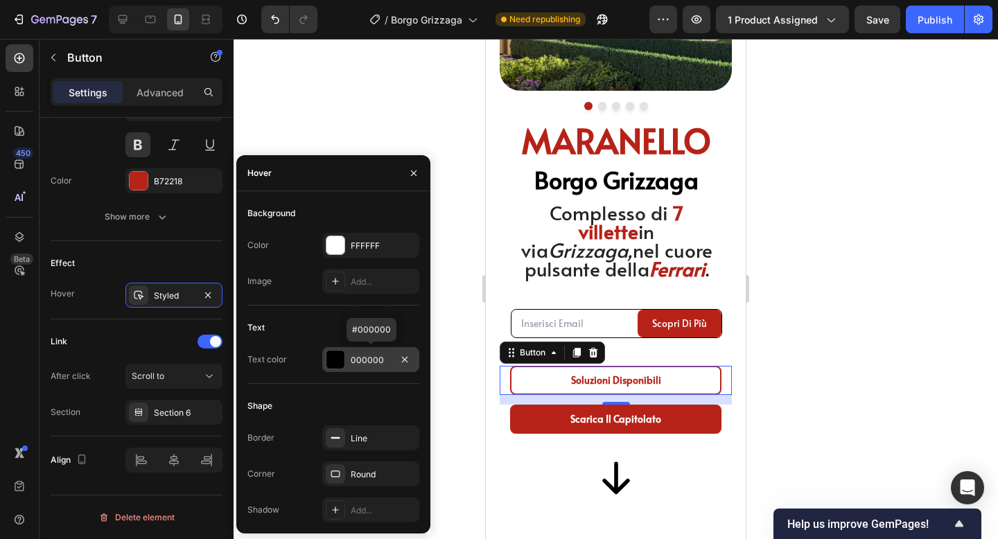
click at [339, 362] on div at bounding box center [335, 360] width 18 height 18
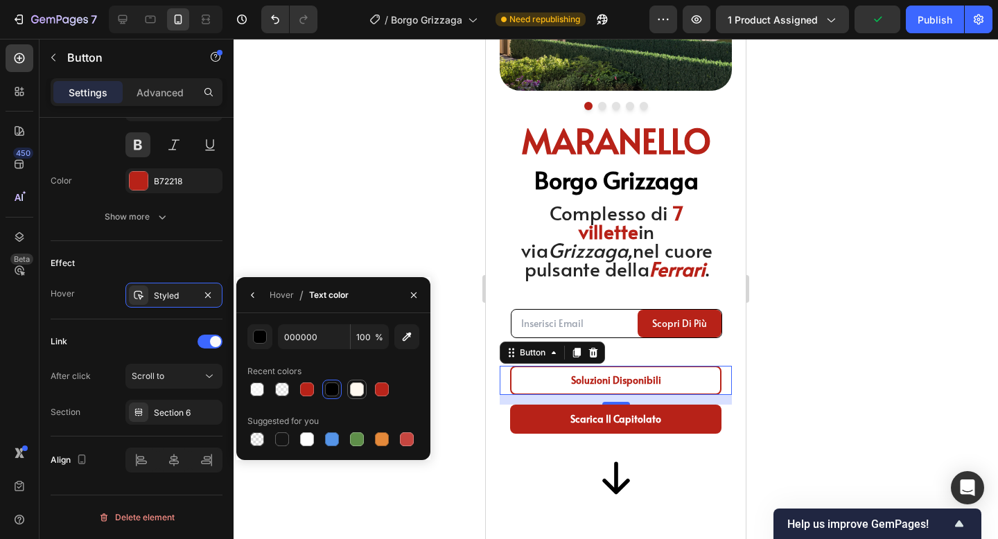
click at [351, 385] on div at bounding box center [357, 390] width 14 height 14
type input "FFF9F0"
click at [253, 295] on icon "button" at bounding box center [252, 295] width 11 height 11
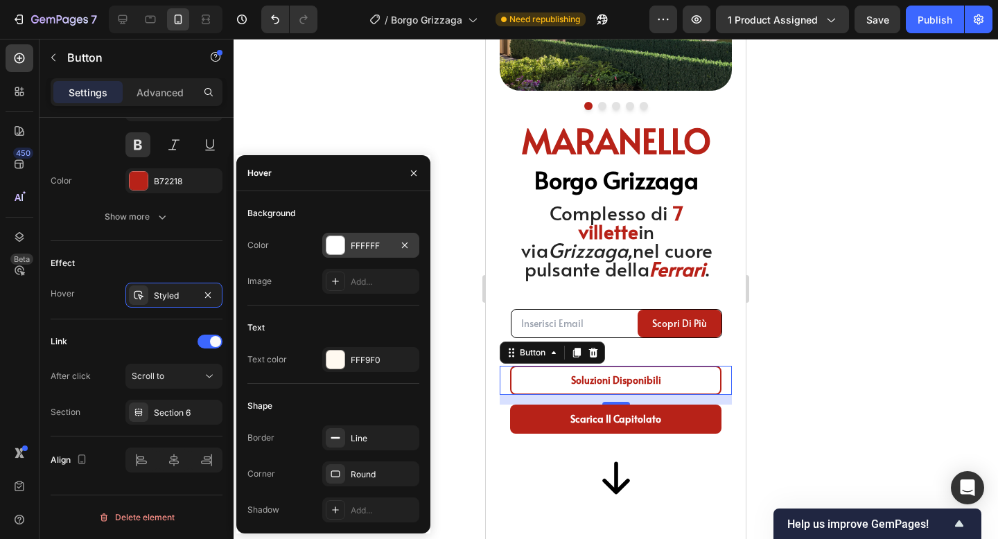
click at [342, 243] on div at bounding box center [335, 245] width 18 height 18
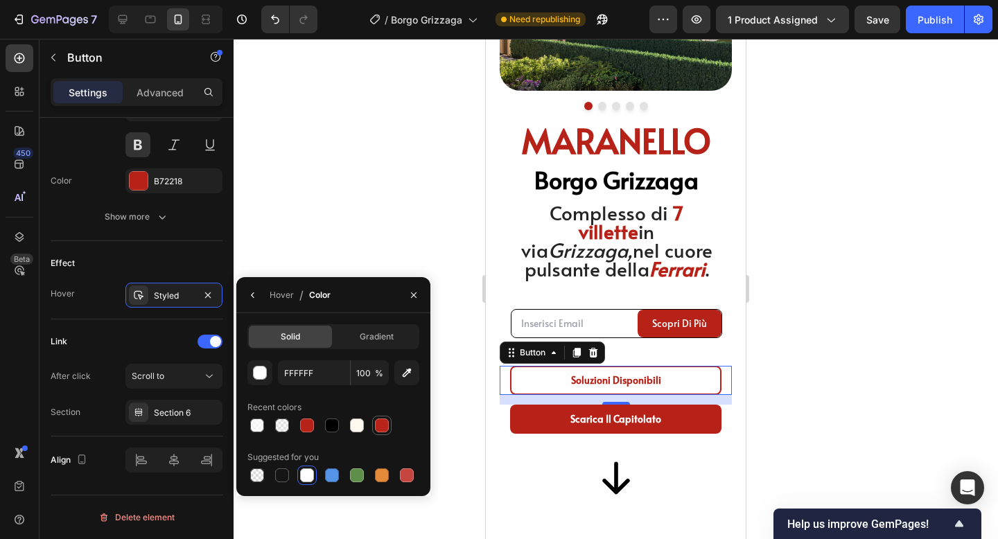
click at [378, 424] on div at bounding box center [382, 426] width 14 height 14
type input "B8241A"
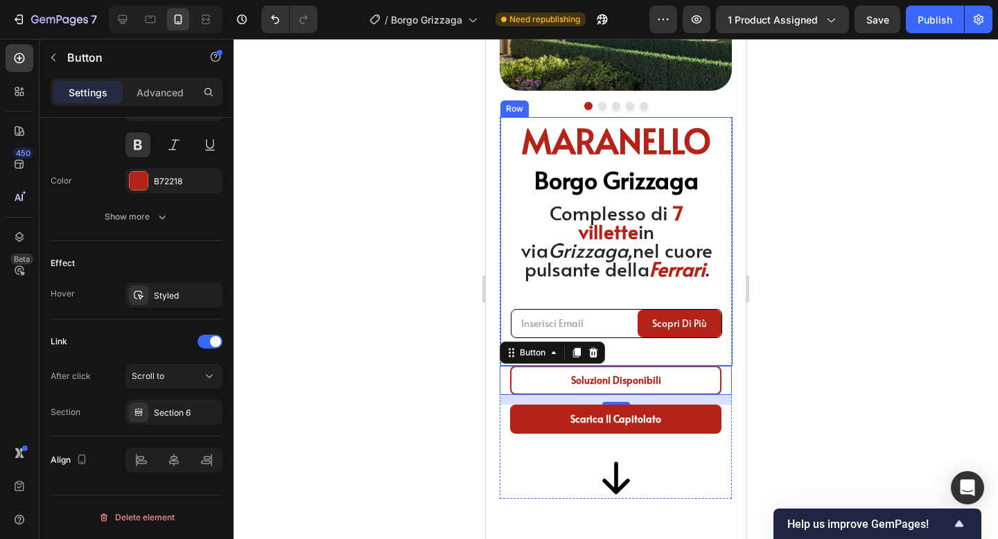
click at [797, 322] on div at bounding box center [616, 289] width 765 height 500
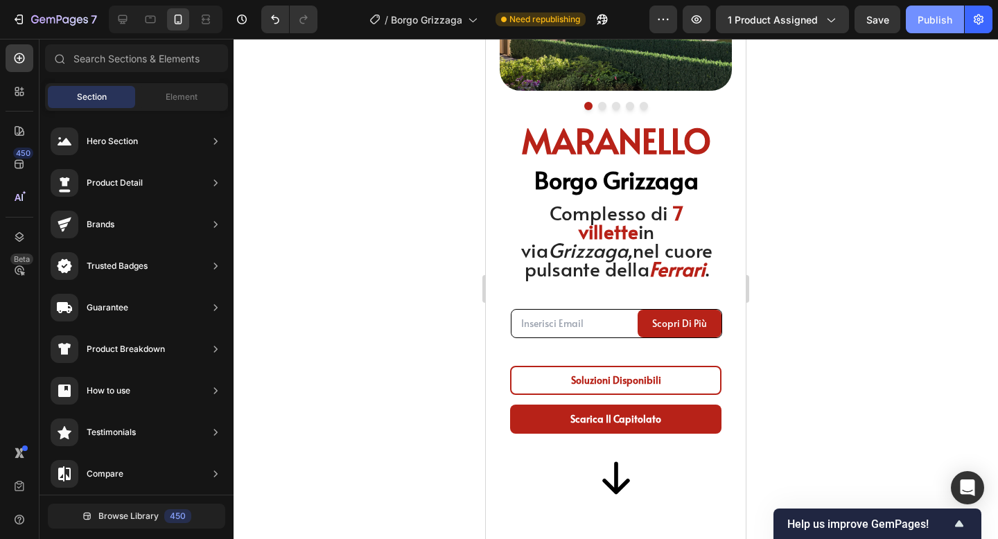
click at [910, 30] on button "Publish" at bounding box center [935, 20] width 58 height 28
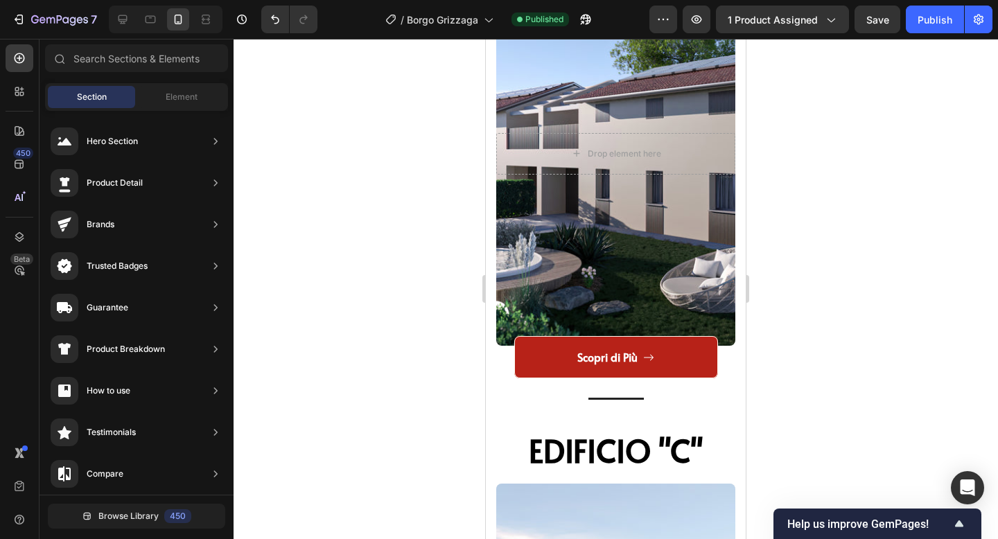
scroll to position [2595, 0]
